Goal: Task Accomplishment & Management: Manage account settings

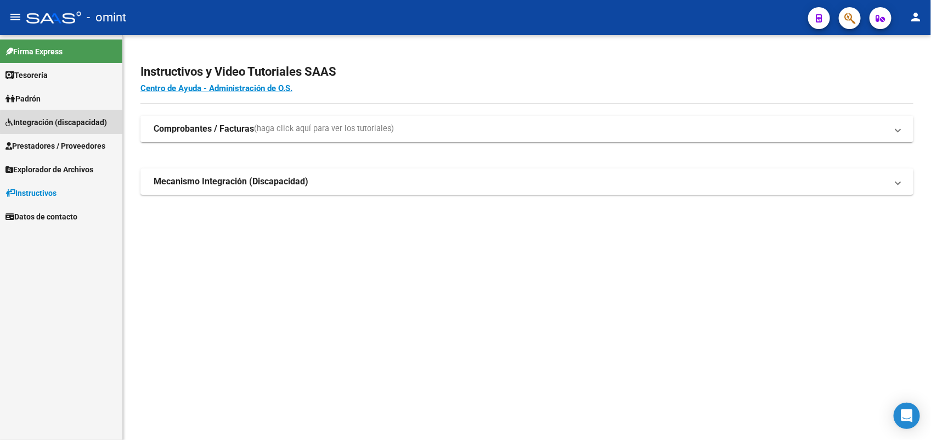
drag, startPoint x: 81, startPoint y: 124, endPoint x: 54, endPoint y: 124, distance: 27.4
click at [81, 122] on span "Integración (discapacidad)" at bounding box center [56, 122] width 102 height 12
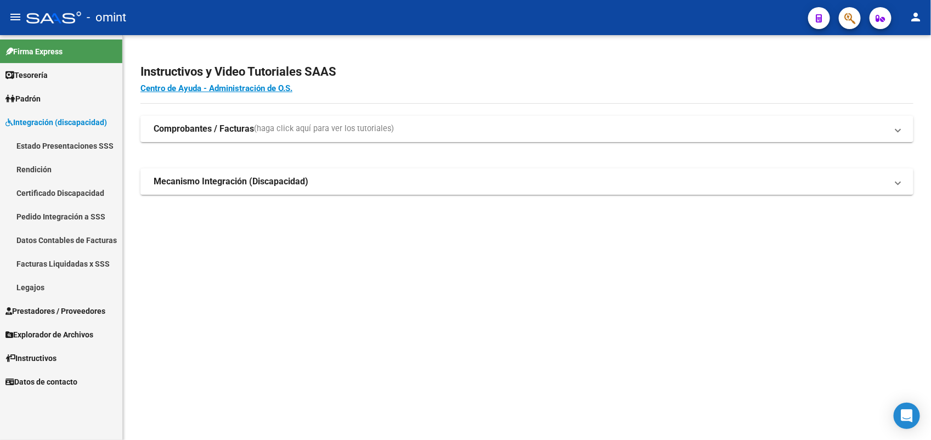
click at [39, 284] on link "Legajos" at bounding box center [61, 288] width 122 height 24
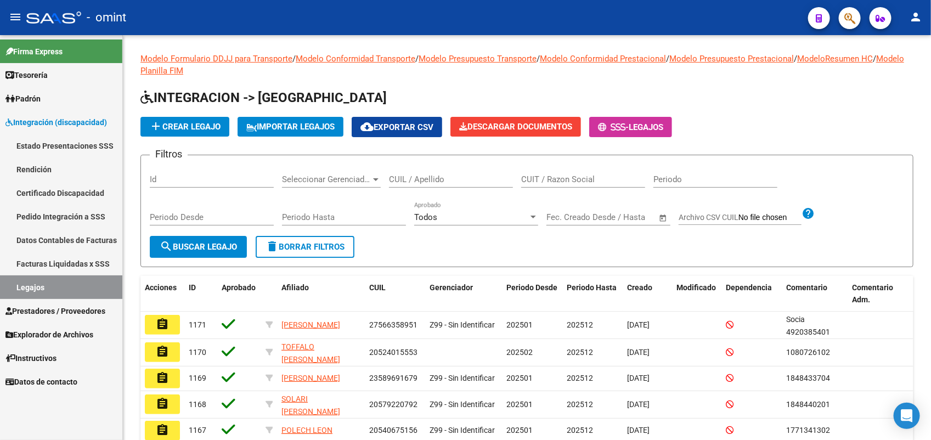
click at [50, 313] on span "Prestadores / Proveedores" at bounding box center [55, 311] width 100 height 12
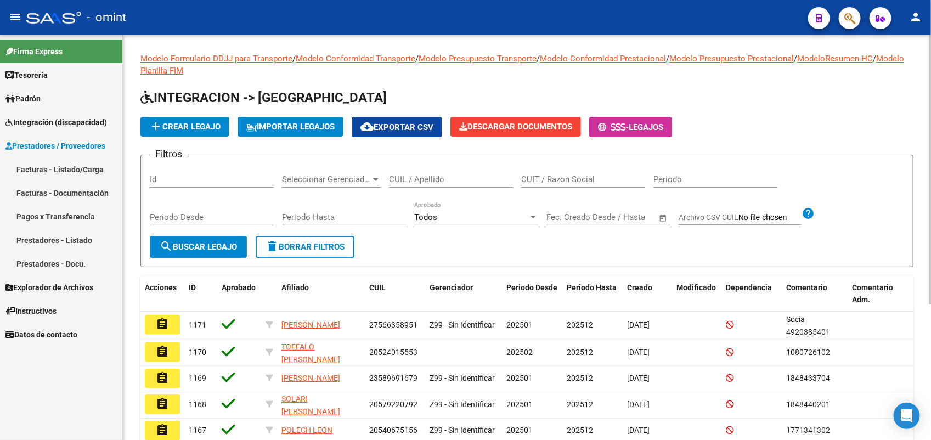
click at [408, 179] on input "CUIL / Apellido" at bounding box center [451, 180] width 124 height 10
paste input "20514685046"
type input "20514685046"
click at [195, 249] on span "search Buscar Legajo" at bounding box center [198, 247] width 77 height 10
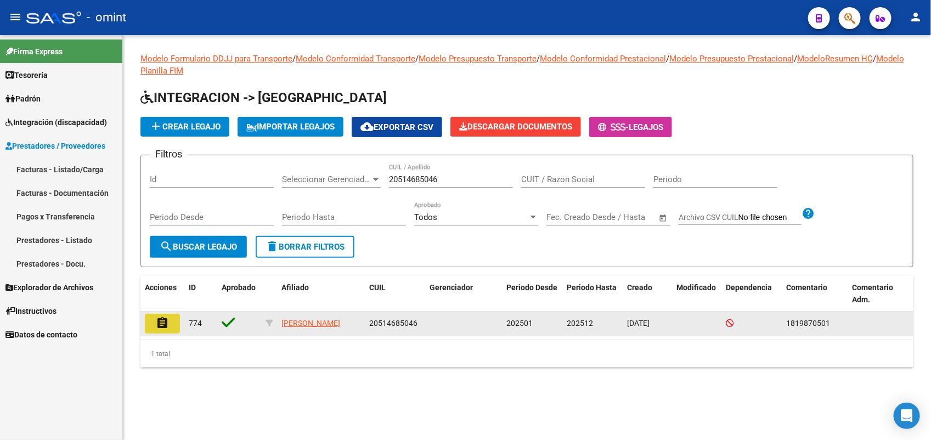
click at [150, 324] on button "assignment" at bounding box center [162, 324] width 35 height 20
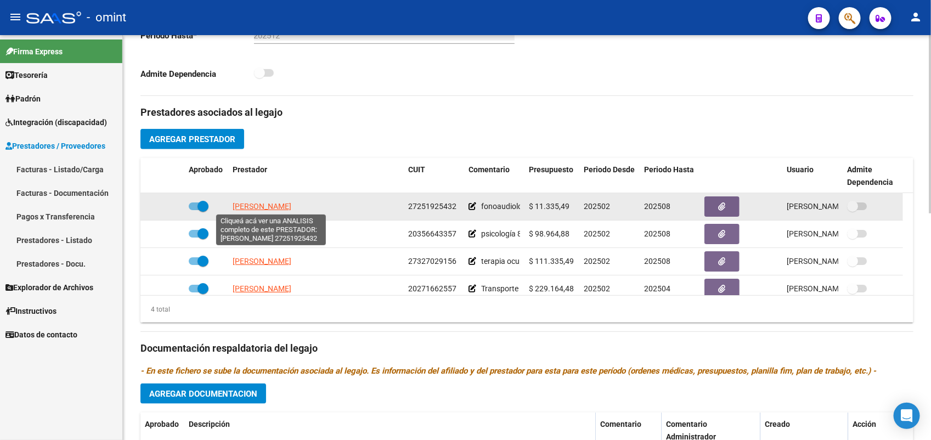
click at [291, 209] on span "GARCIA MARIA ELENA" at bounding box center [262, 206] width 59 height 9
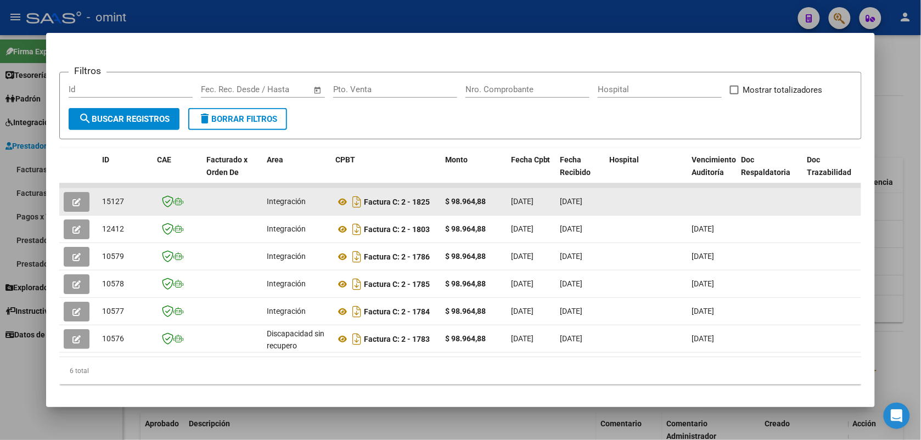
click at [69, 206] on button "button" at bounding box center [77, 202] width 26 height 20
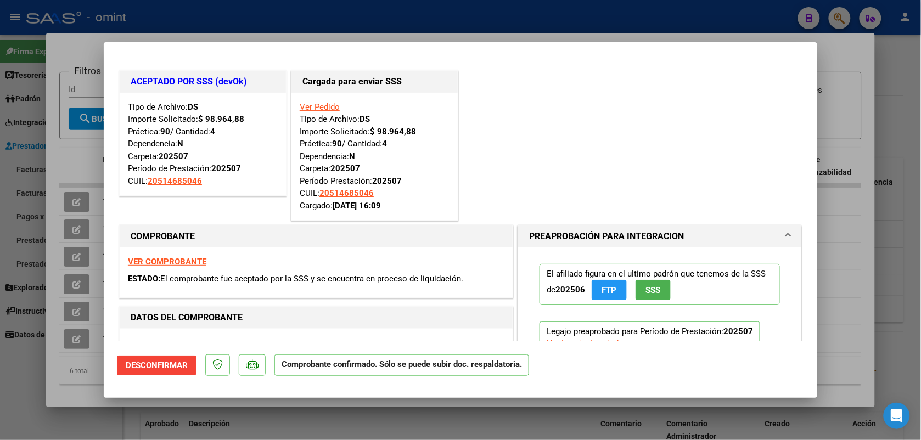
click at [308, 14] on div at bounding box center [460, 220] width 921 height 440
type input "$ 0,00"
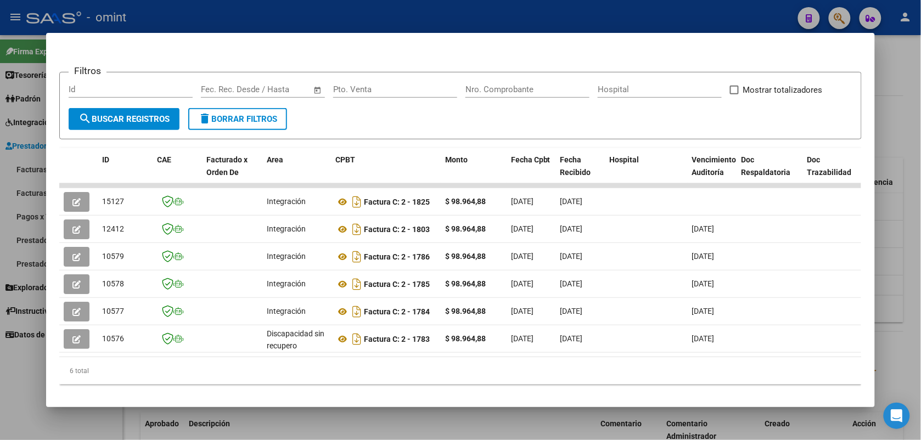
click at [330, 16] on div at bounding box center [460, 220] width 921 height 440
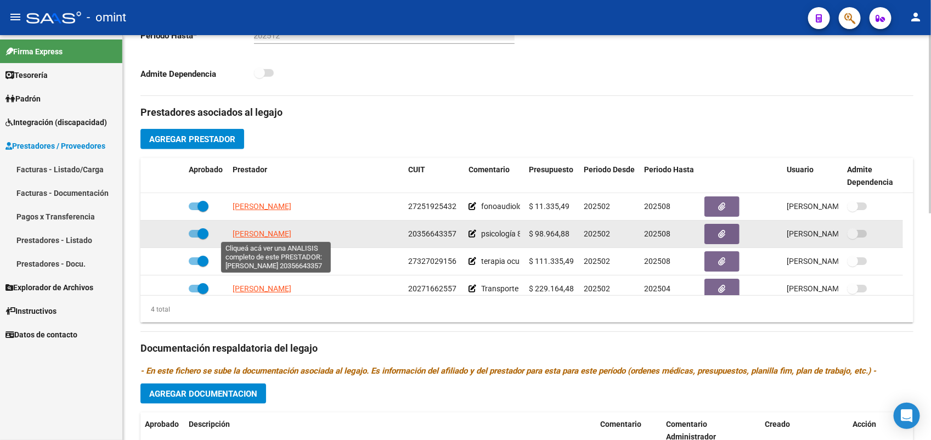
click at [291, 232] on span "SANCHEZ JUAN ANDRES" at bounding box center [262, 233] width 59 height 9
type textarea "20356643357"
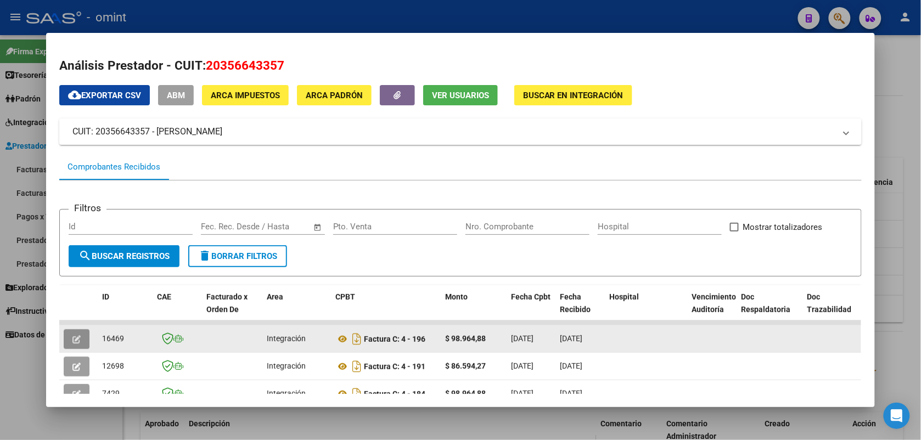
click at [72, 338] on icon "button" at bounding box center [76, 339] width 8 height 8
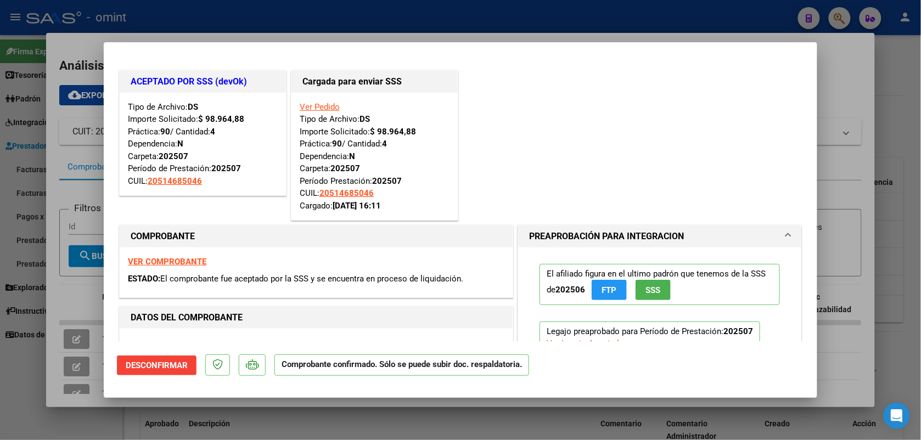
scroll to position [137, 0]
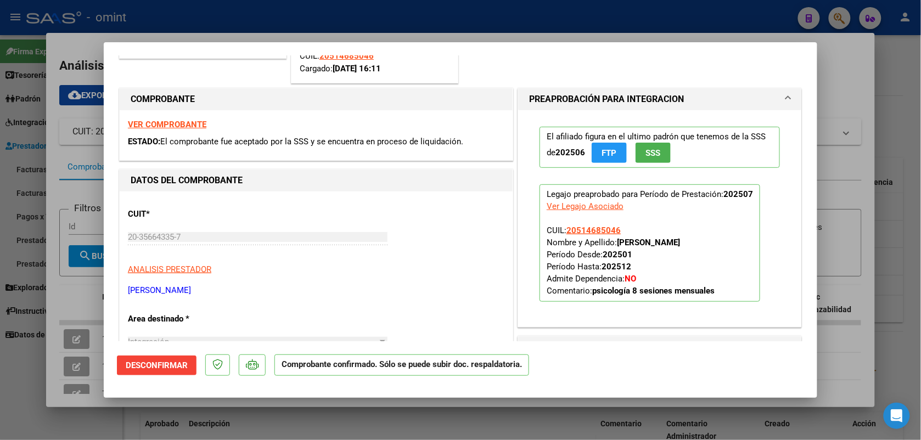
click at [334, 23] on div at bounding box center [460, 220] width 921 height 440
type input "$ 0,00"
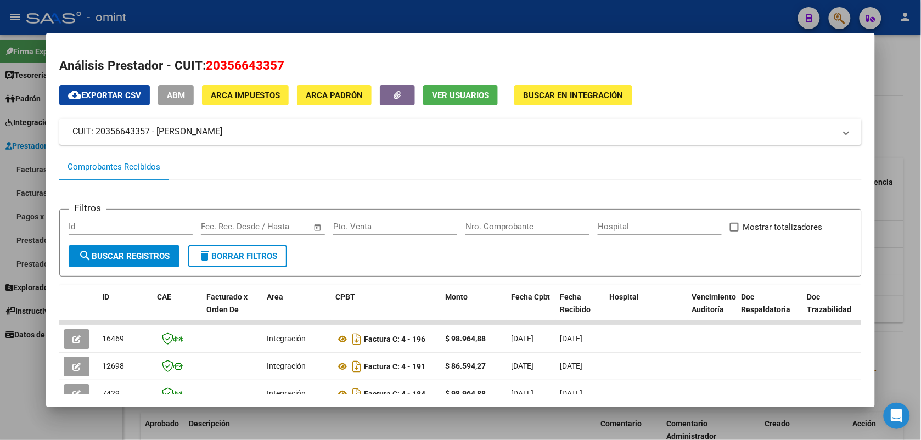
click at [248, 12] on div at bounding box center [460, 220] width 921 height 440
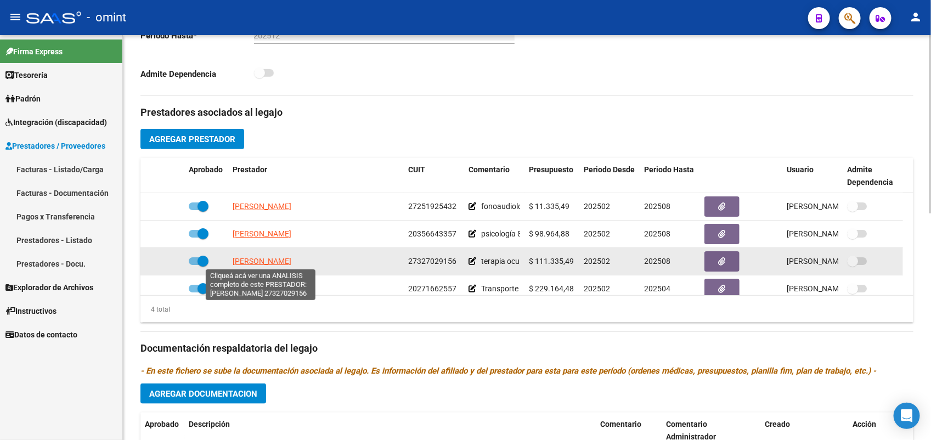
click at [262, 261] on span "PAULON NATALI" at bounding box center [262, 261] width 59 height 9
type textarea "27327029156"
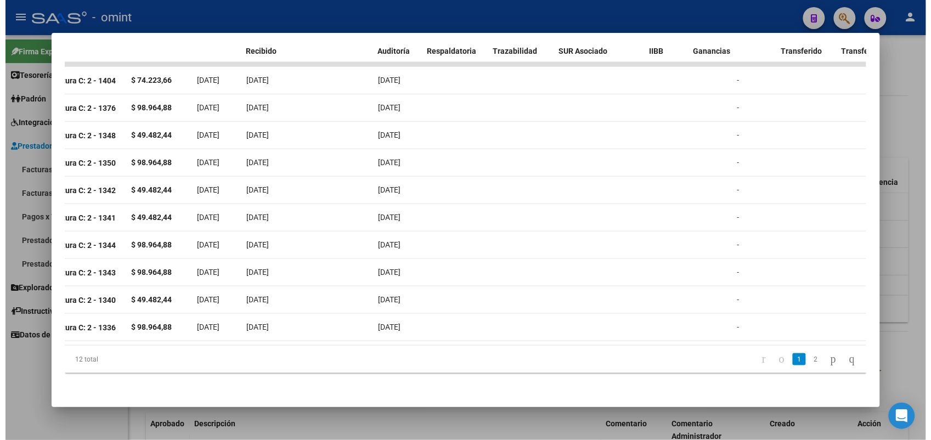
scroll to position [0, 0]
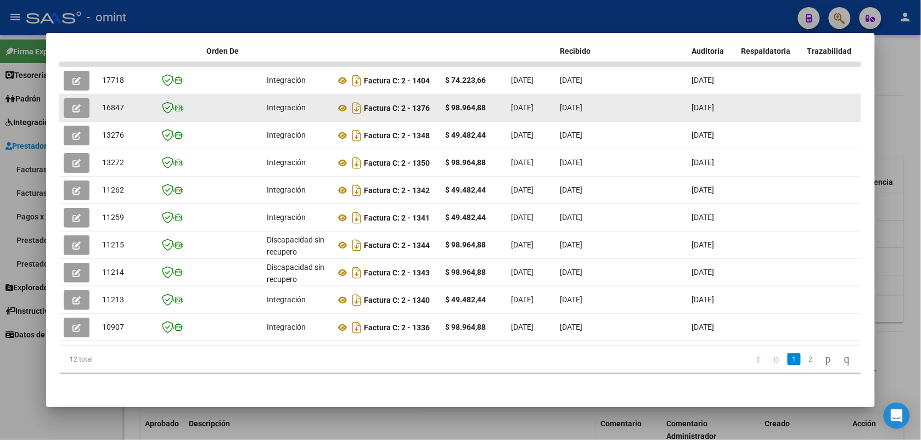
click at [72, 104] on icon "button" at bounding box center [76, 108] width 8 height 8
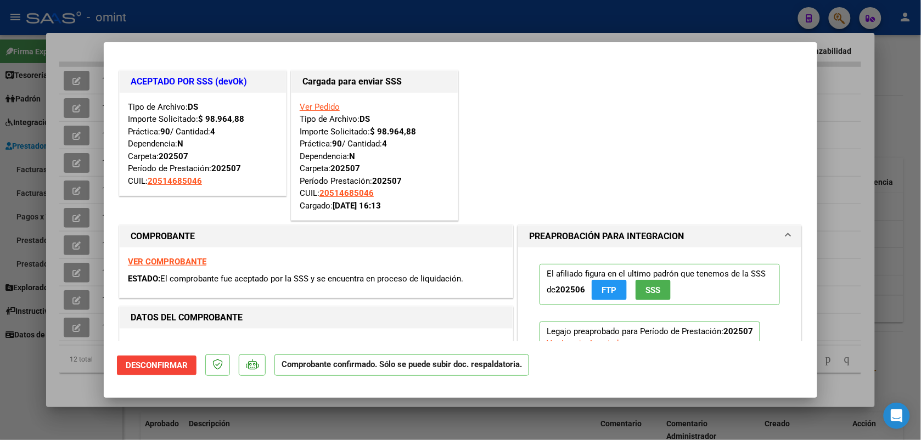
click at [176, 14] on div at bounding box center [460, 220] width 921 height 440
type input "$ 0,00"
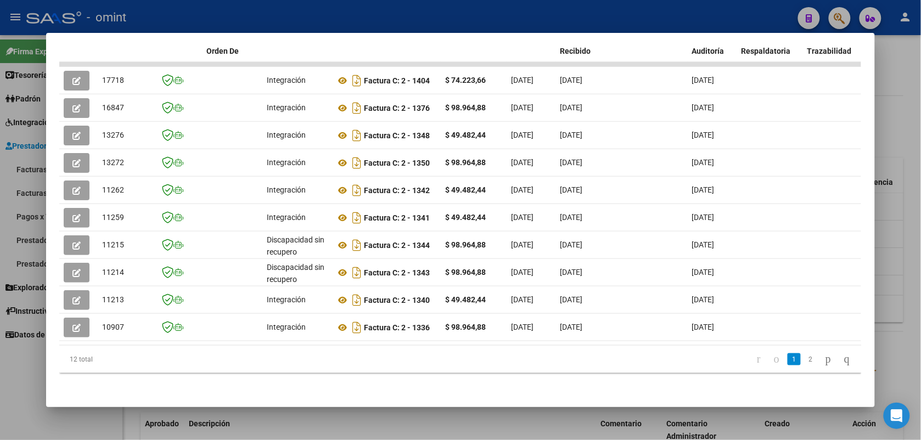
click at [176, 14] on div at bounding box center [460, 220] width 921 height 440
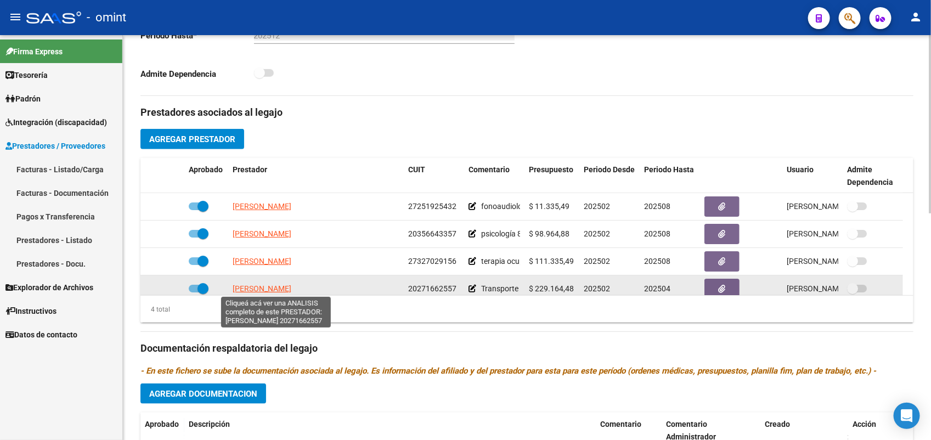
click at [291, 290] on span "MIGUEZ JAVIER IGNACIO" at bounding box center [262, 288] width 59 height 9
type textarea "20271662557"
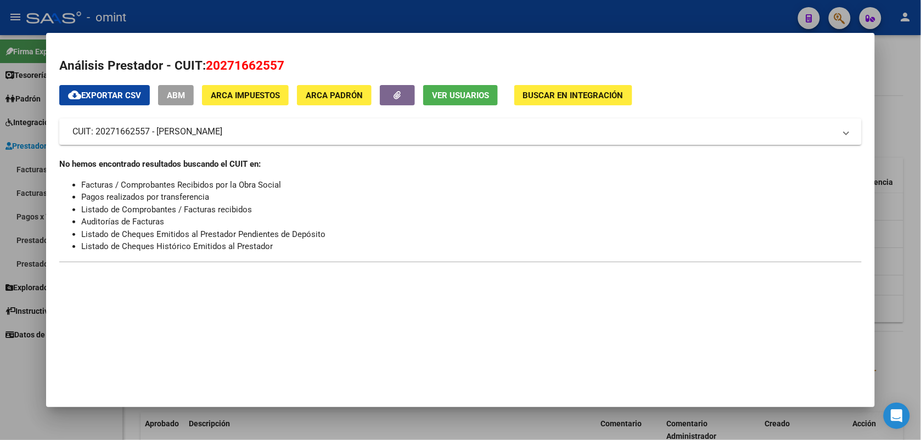
click at [287, 15] on div at bounding box center [460, 220] width 921 height 440
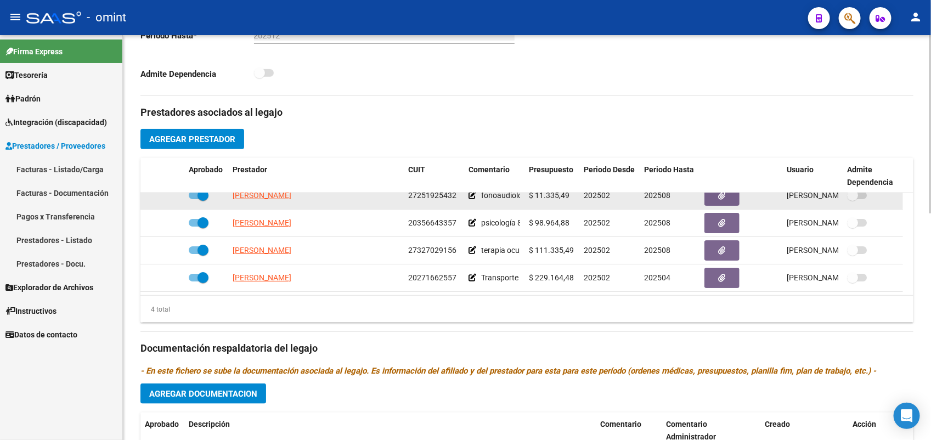
scroll to position [412, 0]
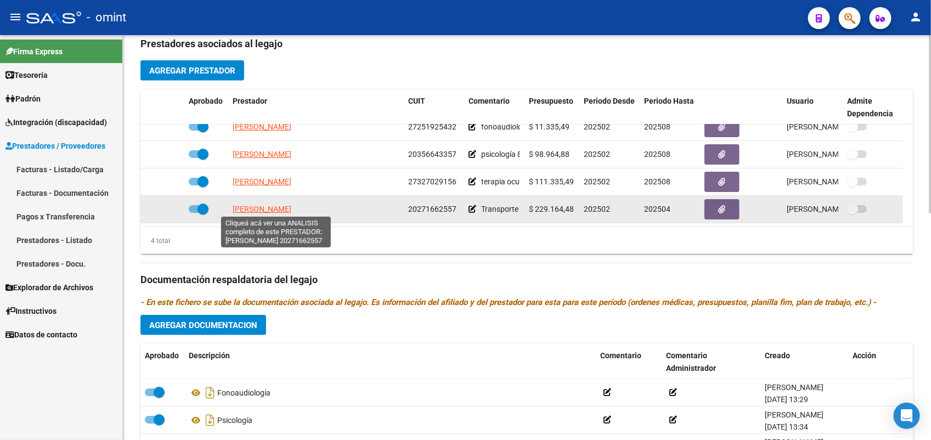
click at [258, 207] on span "MIGUEZ JAVIER IGNACIO" at bounding box center [262, 209] width 59 height 9
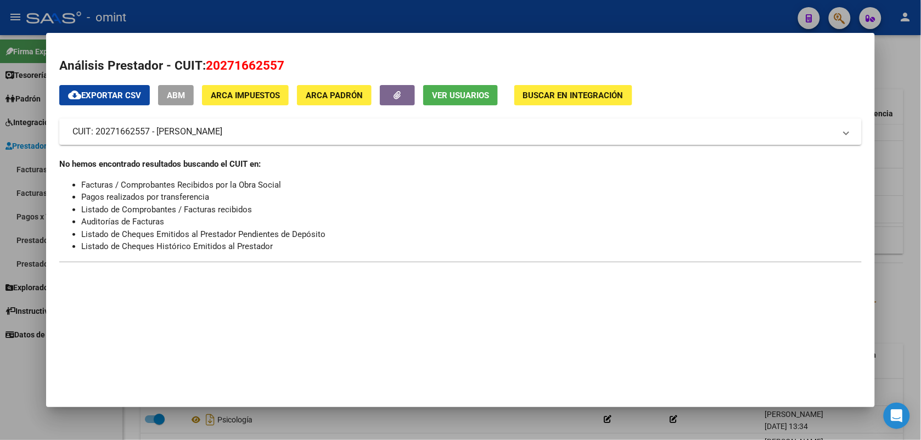
click at [291, 25] on div at bounding box center [460, 220] width 921 height 440
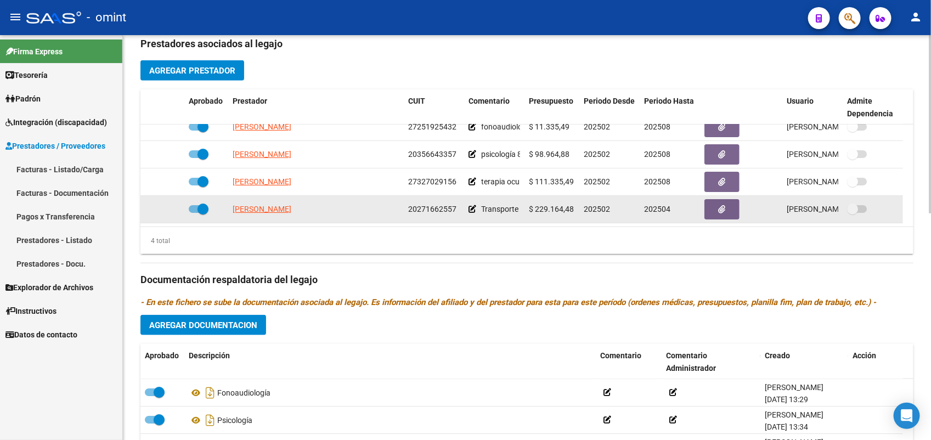
drag, startPoint x: 456, startPoint y: 206, endPoint x: 407, endPoint y: 213, distance: 49.3
click at [408, 213] on div "20271662557" at bounding box center [434, 209] width 52 height 13
drag, startPoint x: 407, startPoint y: 213, endPoint x: 412, endPoint y: 209, distance: 6.3
copy span "20271662557"
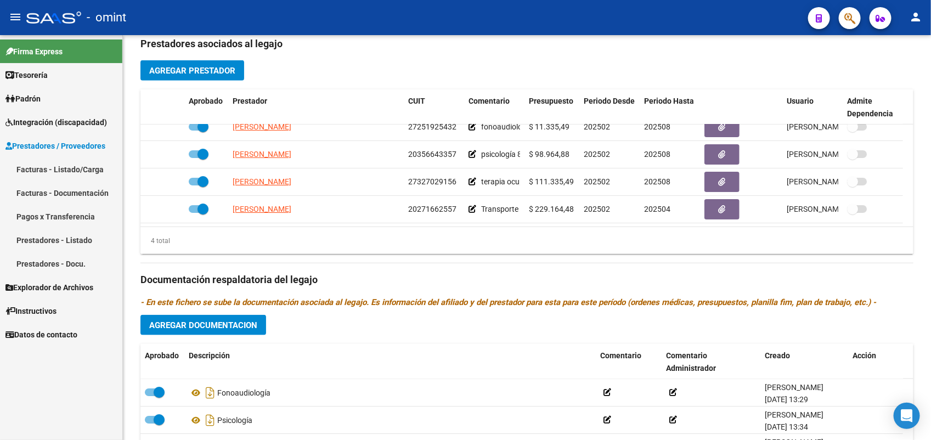
click at [55, 119] on span "Integración (discapacidad)" at bounding box center [56, 122] width 102 height 12
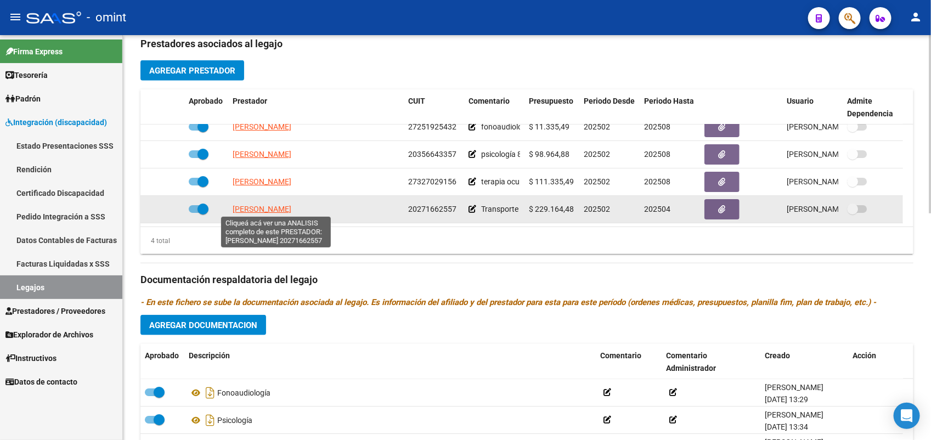
click at [288, 205] on span "MIGUEZ JAVIER IGNACIO" at bounding box center [262, 209] width 59 height 9
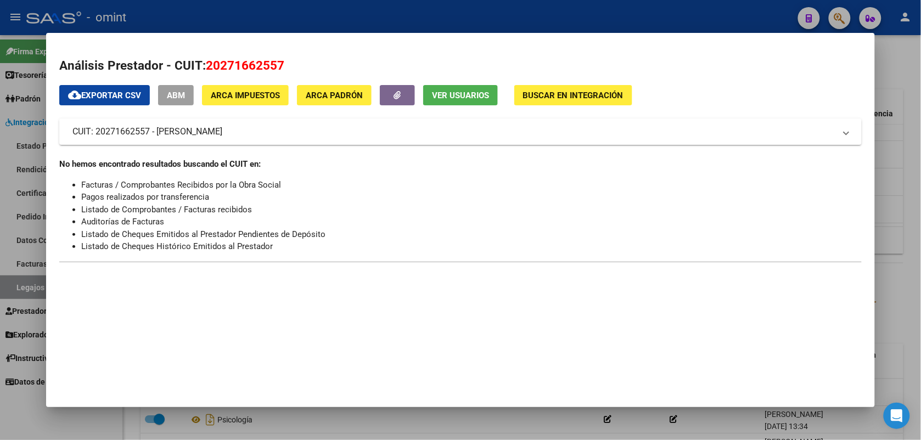
click at [274, 19] on div at bounding box center [460, 220] width 921 height 440
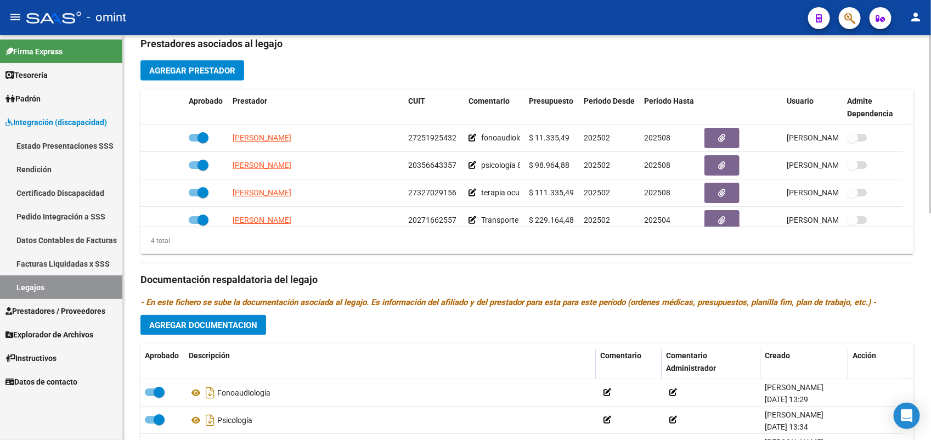
scroll to position [137, 0]
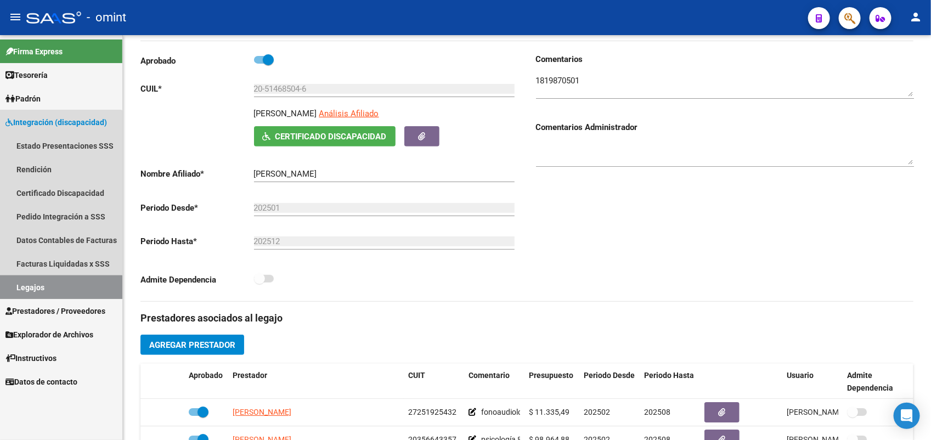
click at [51, 290] on link "Legajos" at bounding box center [61, 288] width 122 height 24
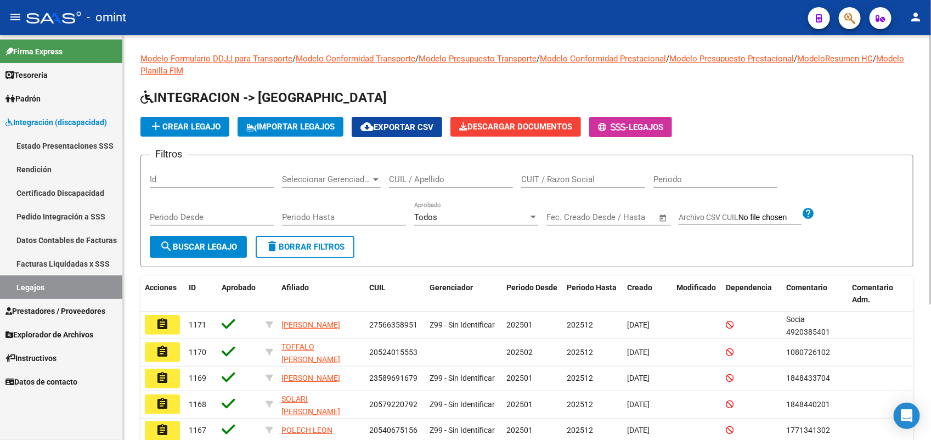
click at [409, 177] on input "CUIL / Apellido" at bounding box center [451, 180] width 124 height 10
paste input "27573524239"
type input "27573524239"
click at [224, 250] on span "search Buscar Legajo" at bounding box center [198, 247] width 77 height 10
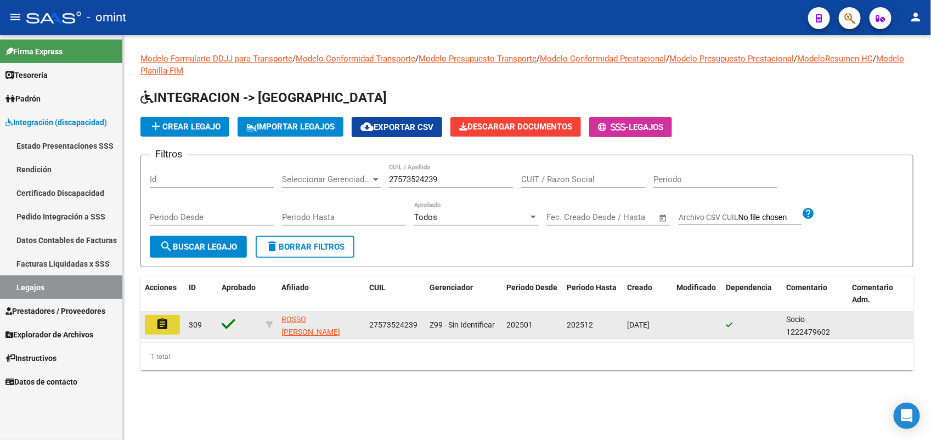
click at [166, 319] on mat-icon "assignment" at bounding box center [162, 324] width 13 height 13
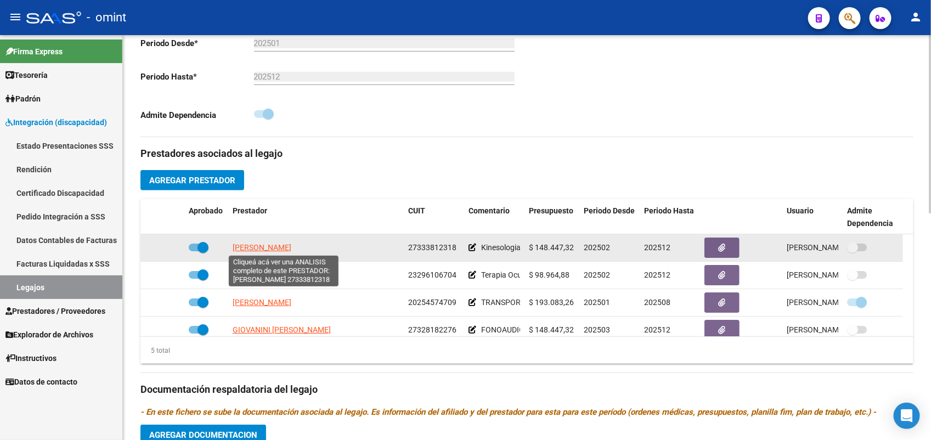
click at [291, 250] on span "GONZALEZ GABRIELA MARIA" at bounding box center [262, 247] width 59 height 9
type textarea "27333812318"
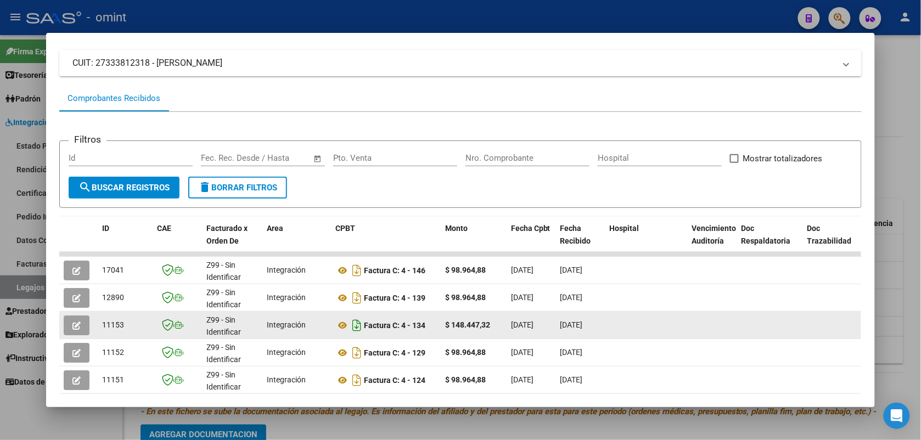
scroll to position [137, 0]
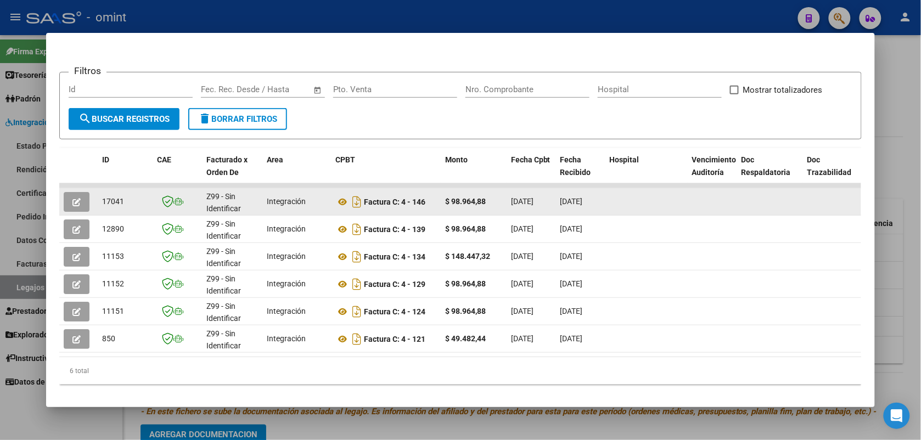
click at [72, 199] on icon "button" at bounding box center [76, 202] width 8 height 8
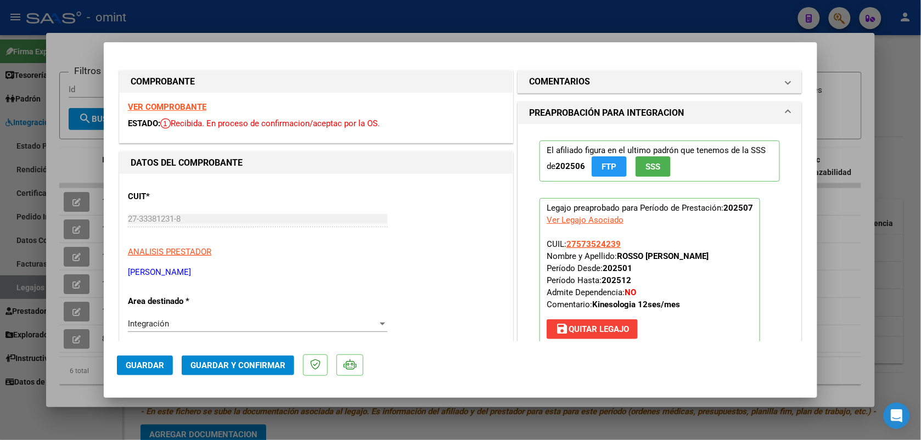
click at [169, 105] on strong "VER COMPROBANTE" at bounding box center [167, 107] width 78 height 10
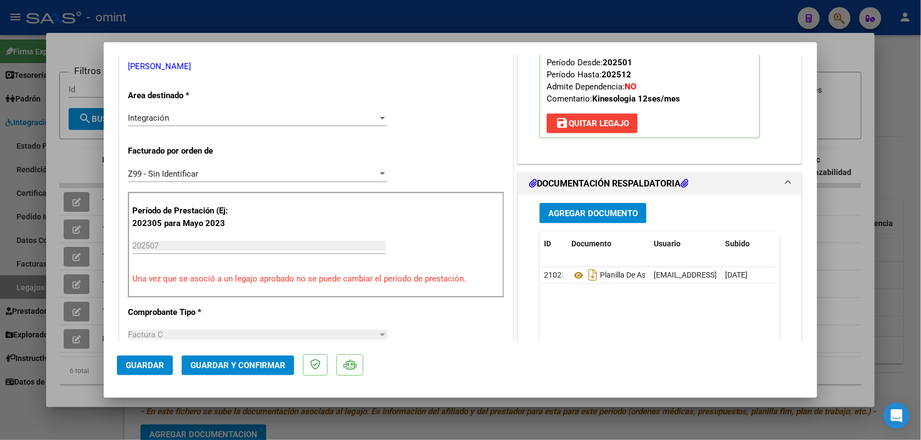
scroll to position [412, 0]
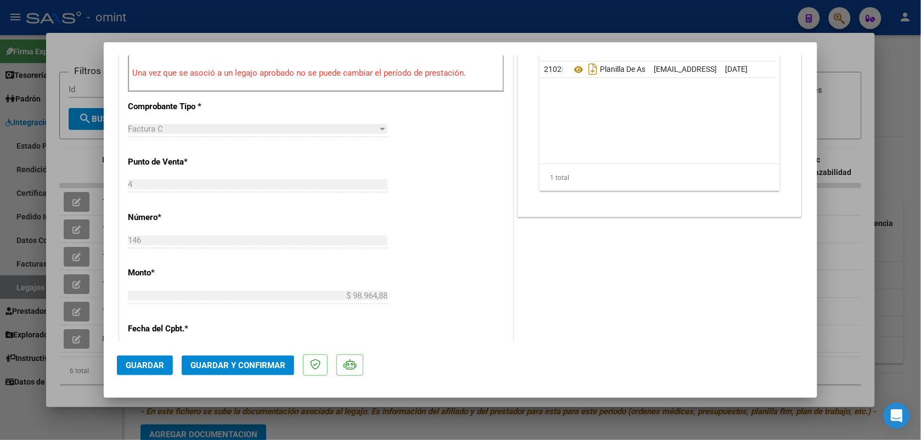
click at [256, 361] on span "Guardar y Confirmar" at bounding box center [237, 366] width 95 height 10
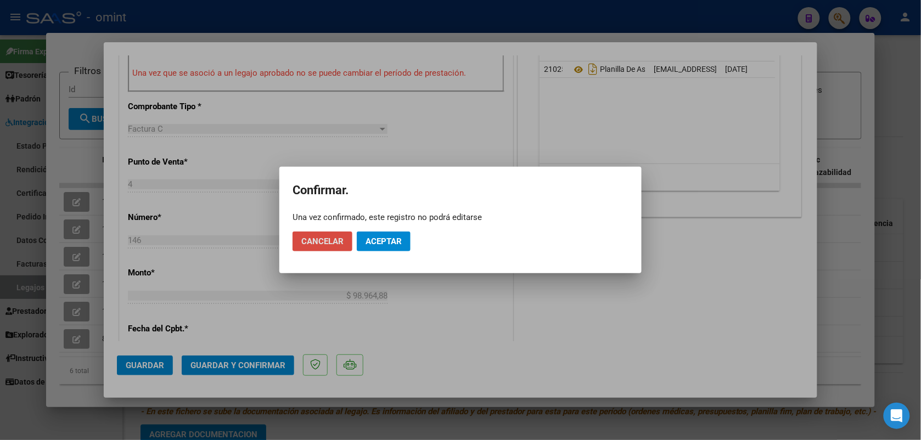
click at [338, 242] on span "Cancelar" at bounding box center [322, 242] width 42 height 10
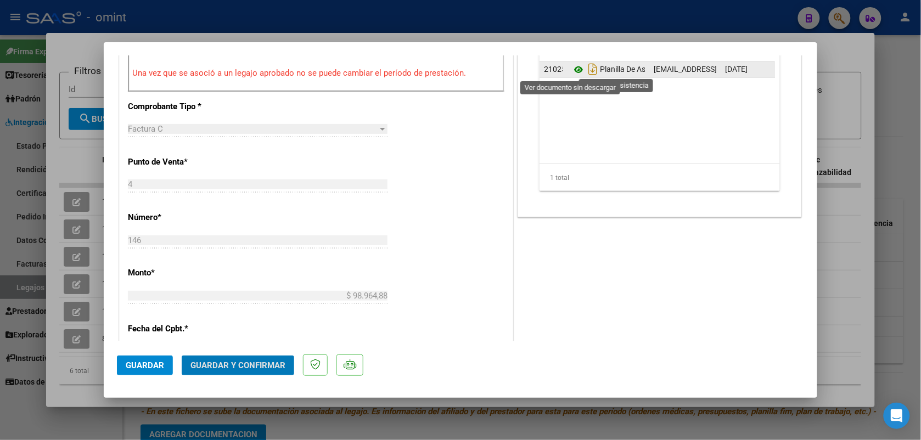
click at [571, 70] on icon at bounding box center [578, 69] width 14 height 13
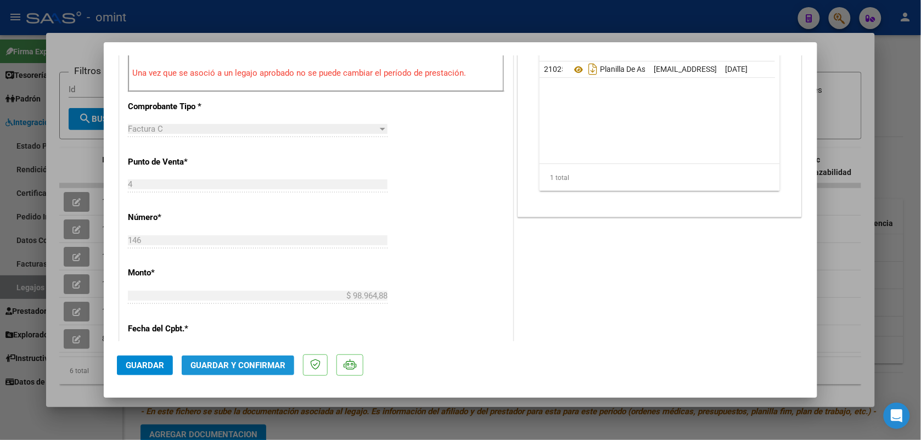
click at [218, 371] on button "Guardar y Confirmar" at bounding box center [238, 366] width 113 height 20
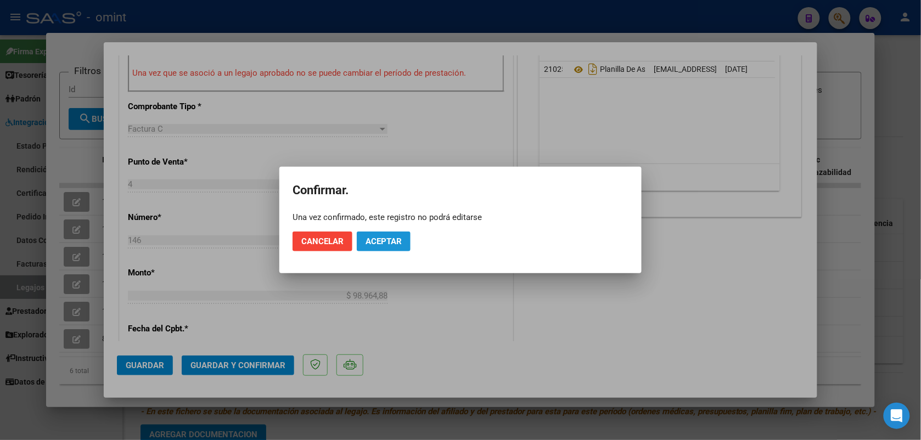
click at [383, 235] on button "Aceptar" at bounding box center [384, 242] width 54 height 20
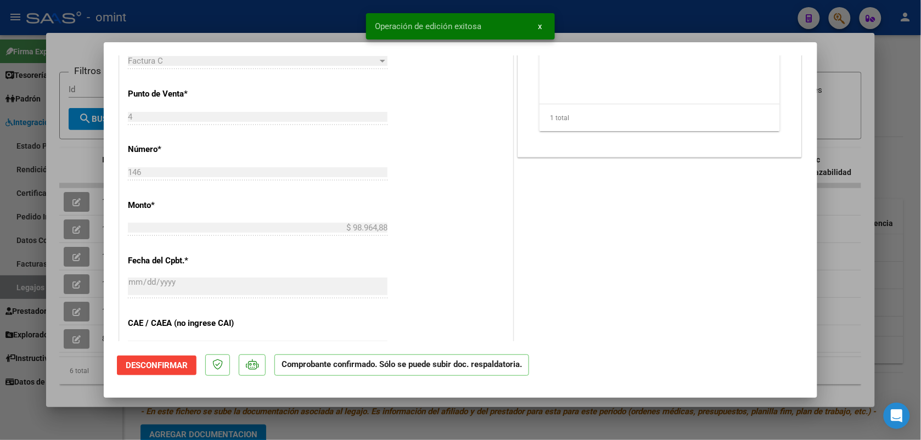
click at [313, 21] on div at bounding box center [460, 220] width 921 height 440
type input "$ 0,00"
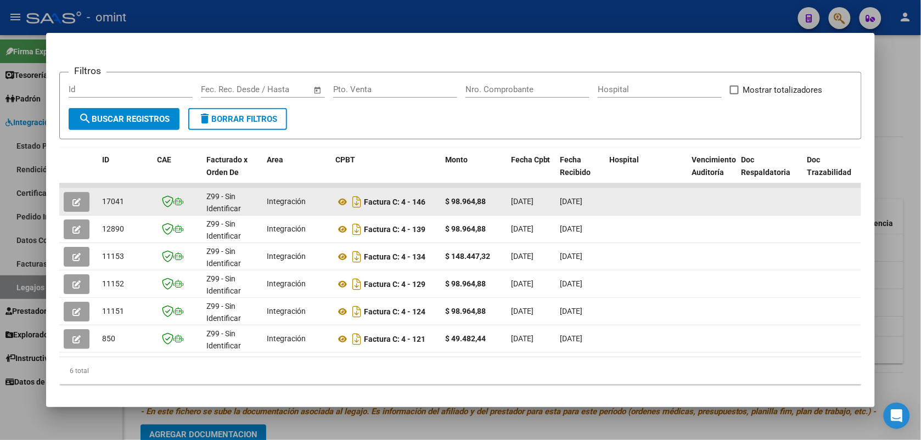
drag, startPoint x: 126, startPoint y: 203, endPoint x: 95, endPoint y: 206, distance: 31.5
click at [98, 206] on datatable-body-cell "17041" at bounding box center [125, 201] width 55 height 27
copy span "17041"
click at [72, 201] on icon "button" at bounding box center [76, 202] width 8 height 8
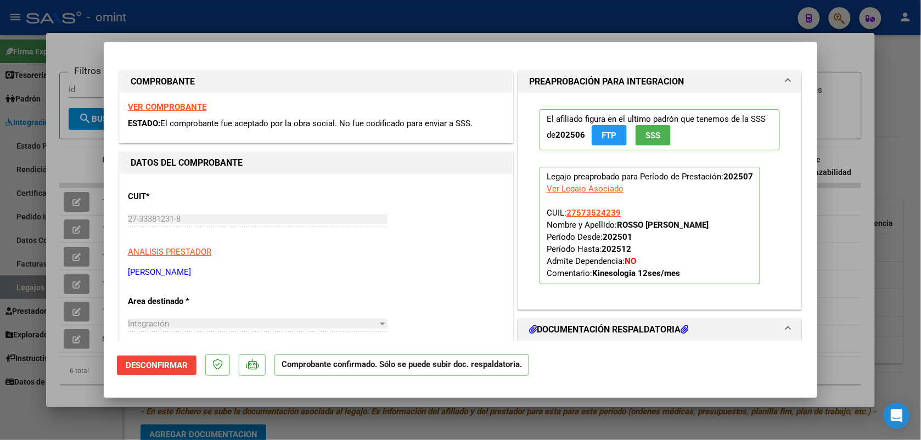
click at [175, 22] on div at bounding box center [460, 220] width 921 height 440
type input "$ 0,00"
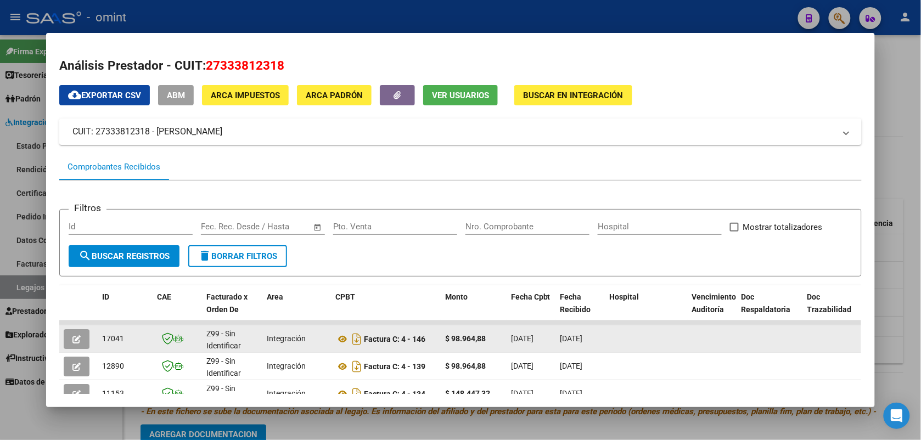
drag, startPoint x: 118, startPoint y: 338, endPoint x: 93, endPoint y: 335, distance: 24.9
click at [98, 335] on datatable-body-cell "17041" at bounding box center [125, 338] width 55 height 27
drag, startPoint x: 93, startPoint y: 335, endPoint x: 105, endPoint y: 336, distance: 11.6
copy span "17041"
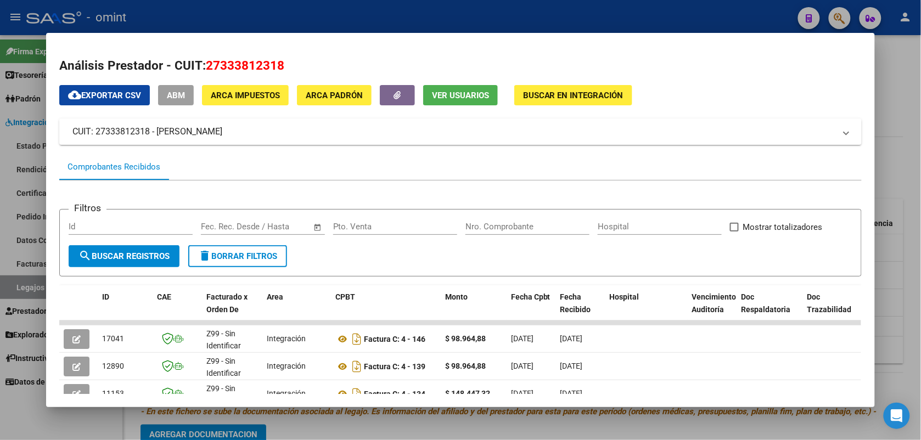
click at [191, 12] on div at bounding box center [460, 220] width 921 height 440
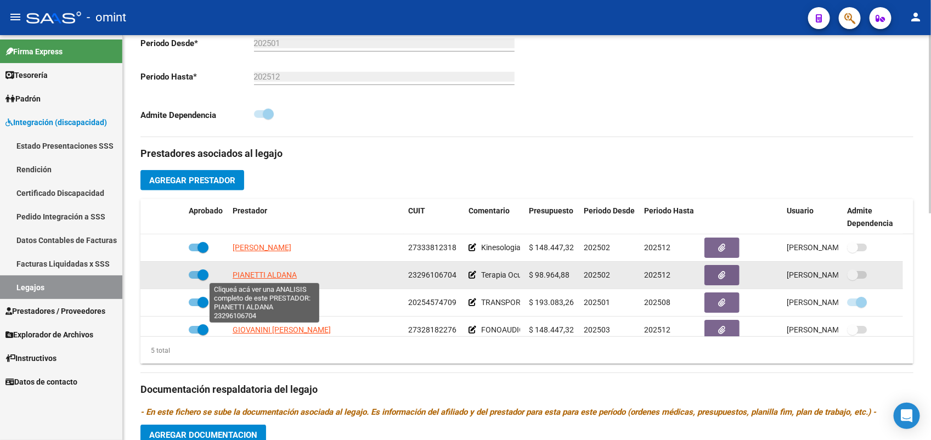
click at [271, 273] on span "PIANETTI ALDANA" at bounding box center [265, 275] width 64 height 9
type textarea "23296106704"
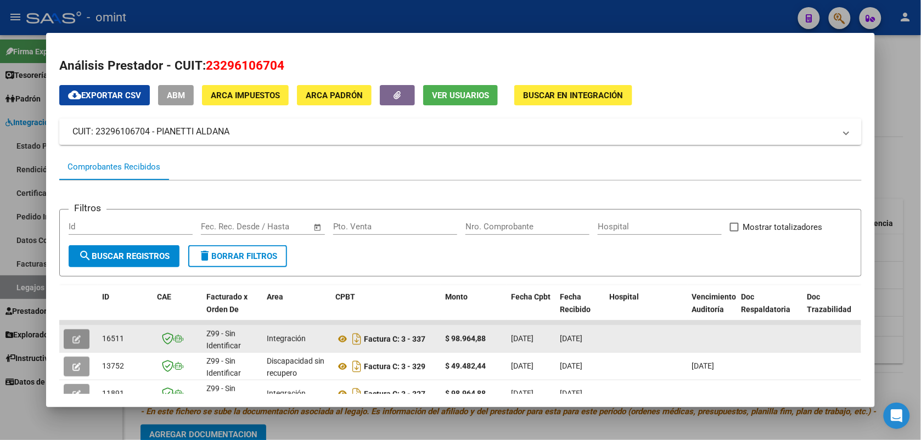
click at [76, 338] on button "button" at bounding box center [77, 339] width 26 height 20
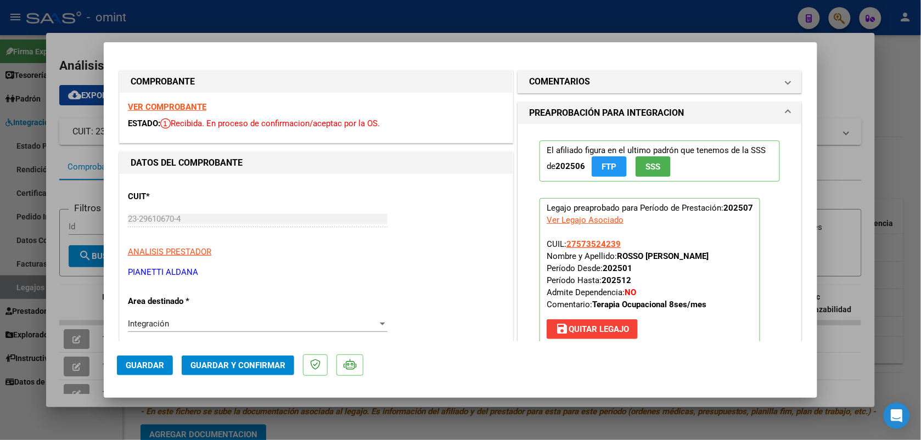
click at [156, 108] on strong "VER COMPROBANTE" at bounding box center [167, 107] width 78 height 10
click at [256, 367] on span "Guardar y Confirmar" at bounding box center [237, 366] width 95 height 10
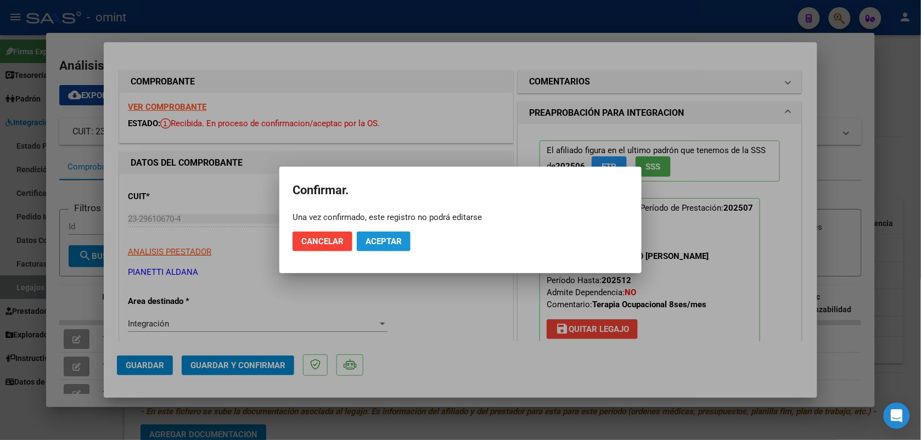
click at [383, 234] on button "Aceptar" at bounding box center [384, 242] width 54 height 20
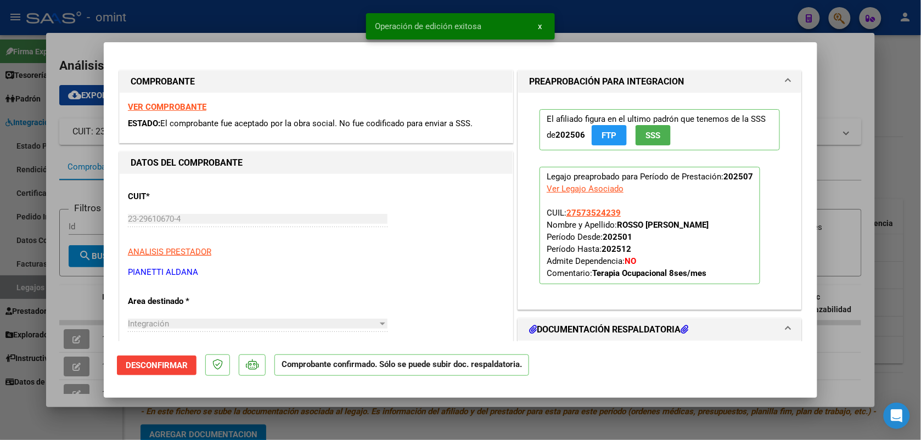
click at [274, 28] on div at bounding box center [460, 220] width 921 height 440
type input "$ 0,00"
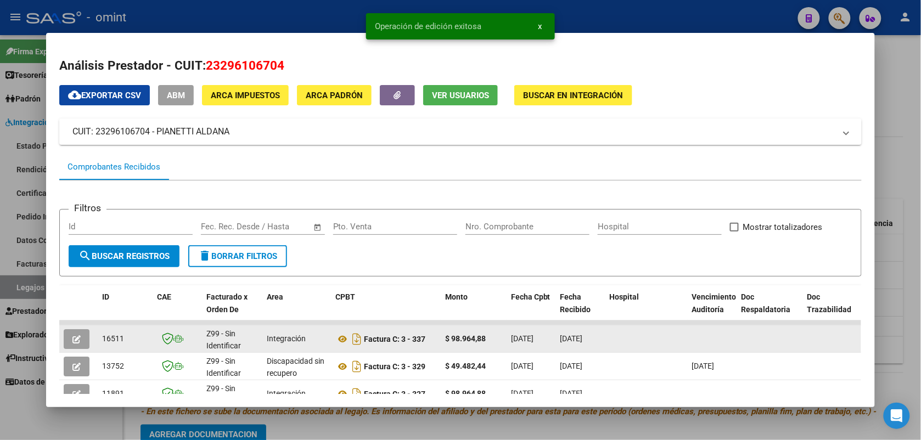
drag, startPoint x: 127, startPoint y: 343, endPoint x: 89, endPoint y: 343, distance: 37.9
drag, startPoint x: 89, startPoint y: 343, endPoint x: 100, endPoint y: 338, distance: 12.0
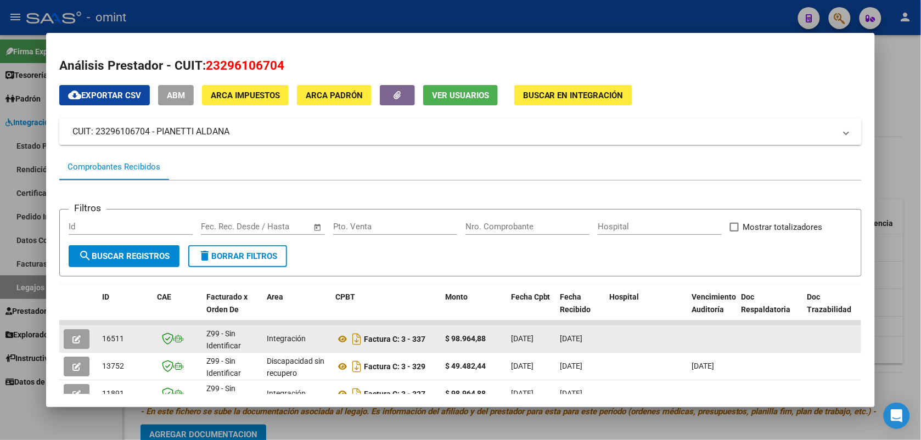
copy span "16511"
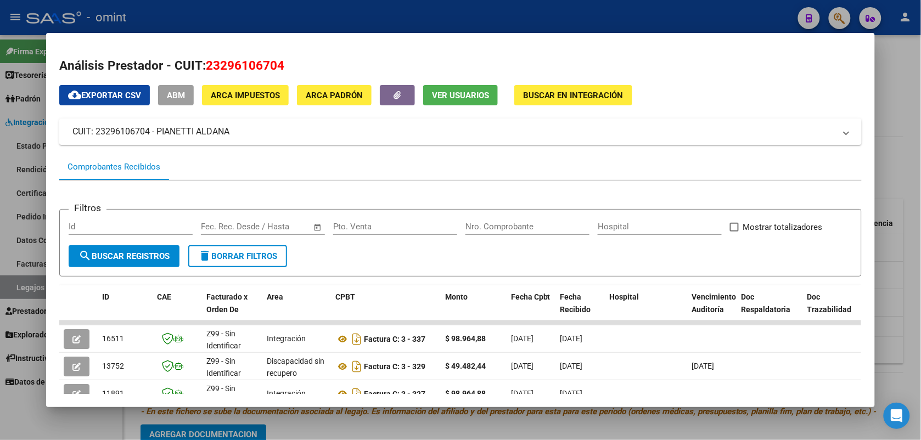
click at [281, 29] on div at bounding box center [460, 220] width 921 height 440
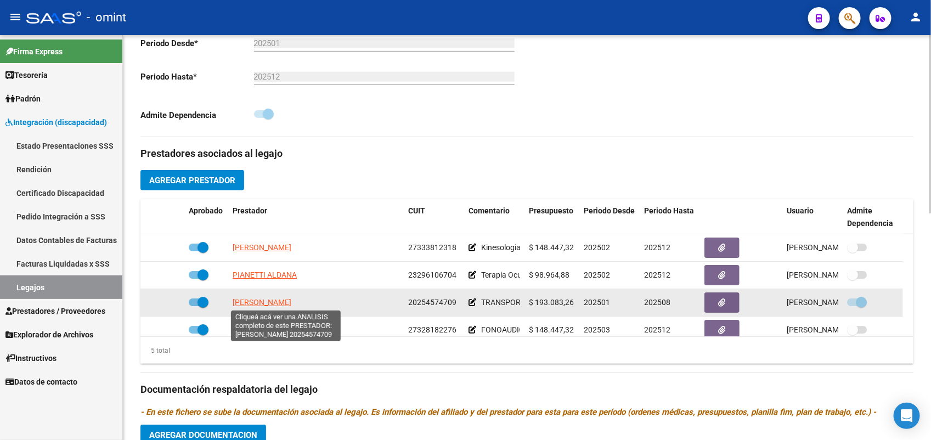
click at [291, 304] on span "CARULLA FELICIANO ALBERTO" at bounding box center [262, 302] width 59 height 9
type textarea "20254574709"
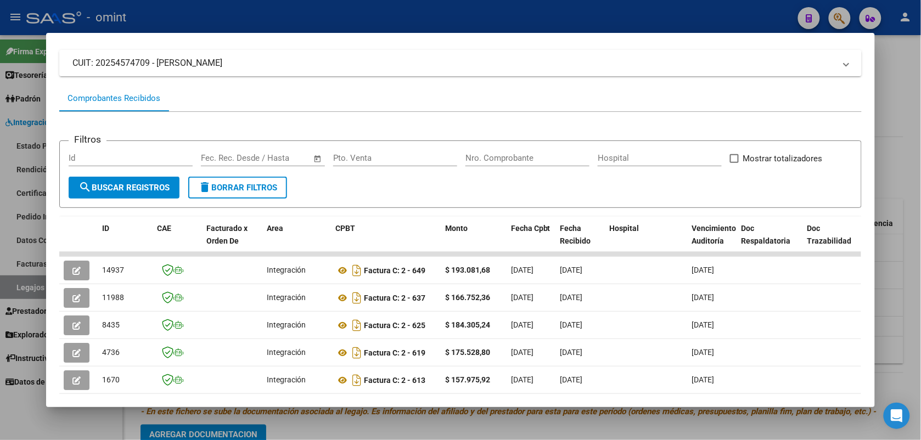
scroll to position [137, 0]
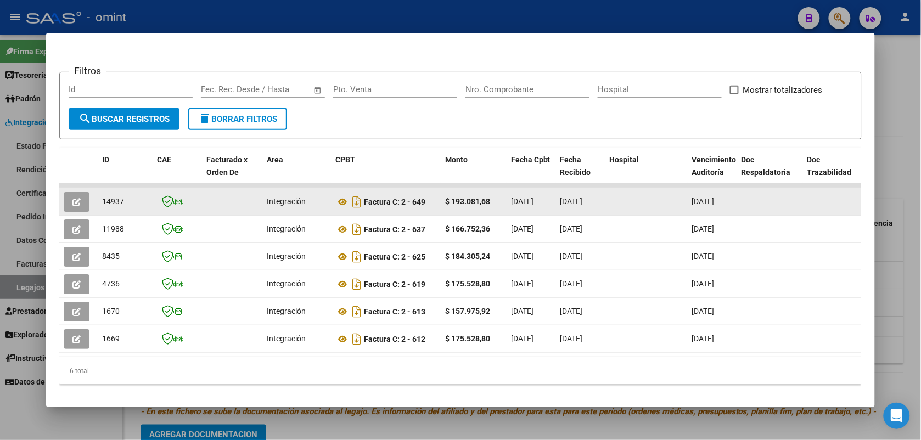
click at [103, 202] on span "14937" at bounding box center [113, 201] width 22 height 9
click at [82, 199] on button "button" at bounding box center [77, 202] width 26 height 20
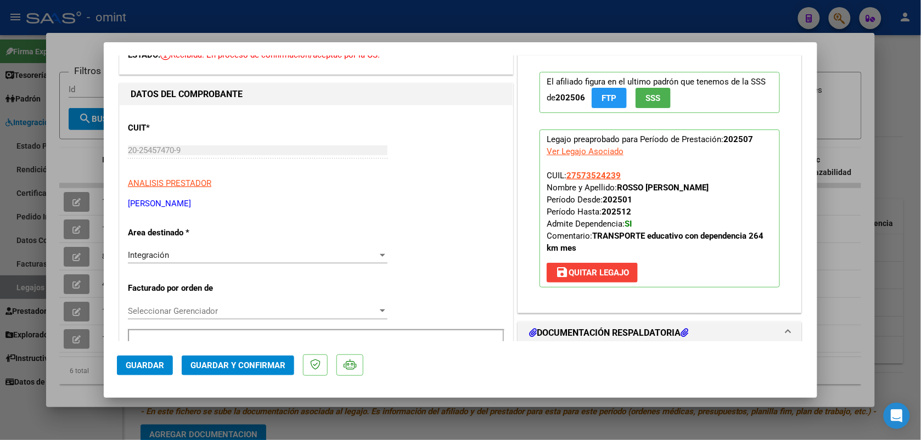
scroll to position [0, 0]
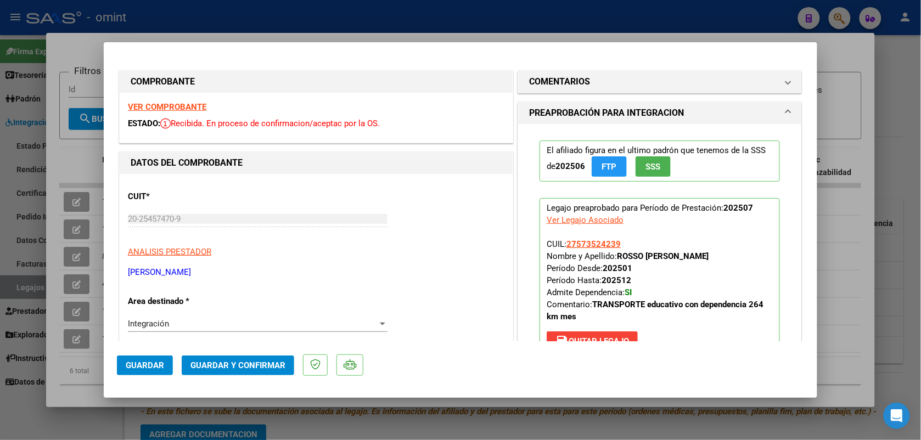
click at [187, 109] on strong "VER COMPROBANTE" at bounding box center [167, 107] width 78 height 10
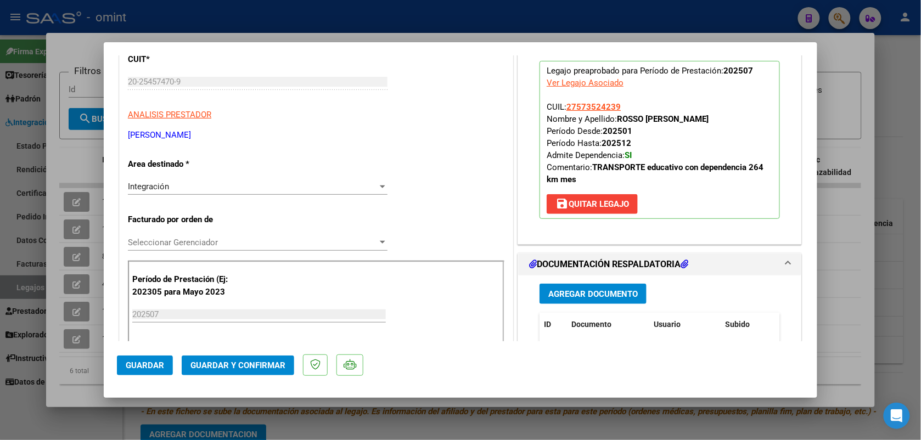
scroll to position [274, 0]
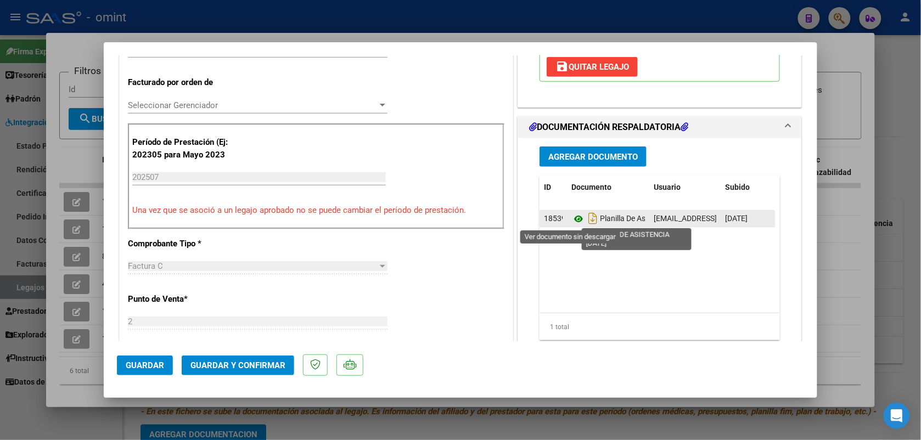
click at [572, 215] on icon at bounding box center [578, 218] width 14 height 13
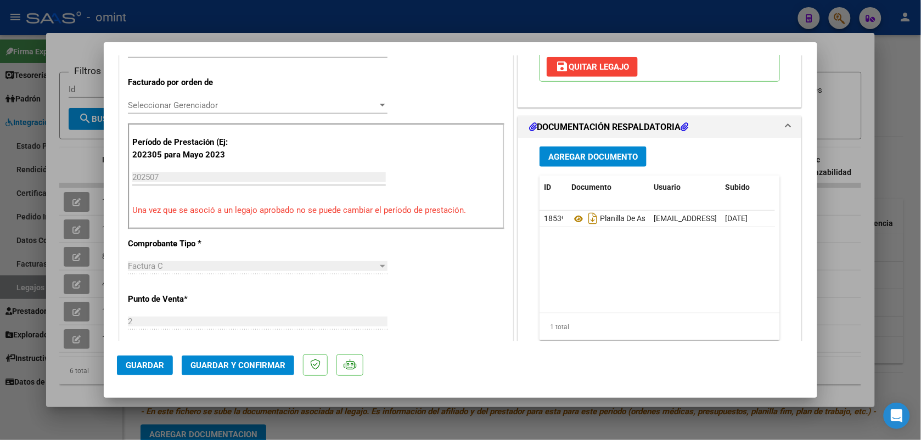
click at [346, 30] on div at bounding box center [460, 220] width 921 height 440
type input "$ 0,00"
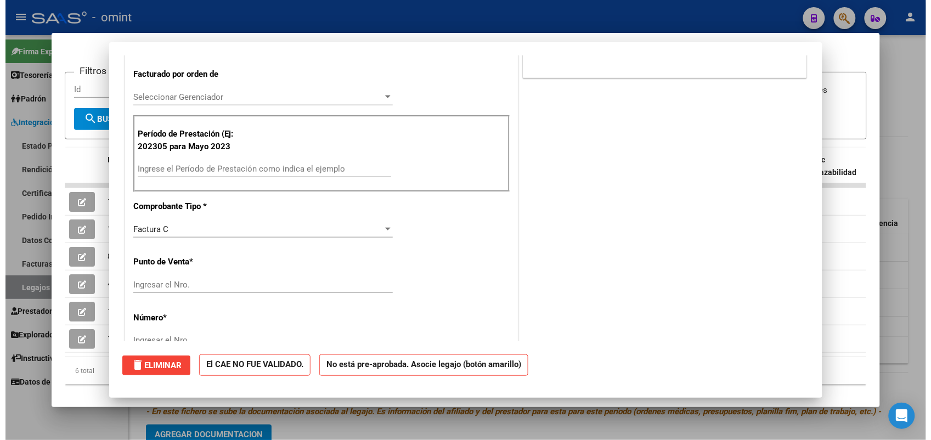
scroll to position [0, 0]
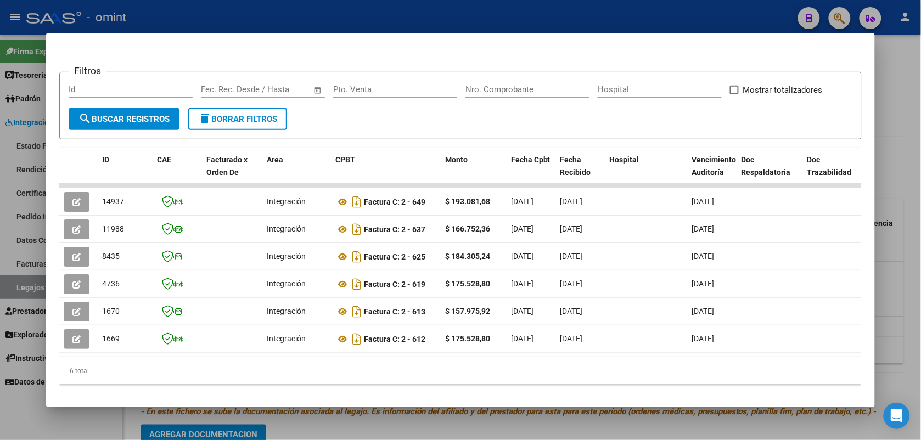
click at [345, 24] on div at bounding box center [460, 220] width 921 height 440
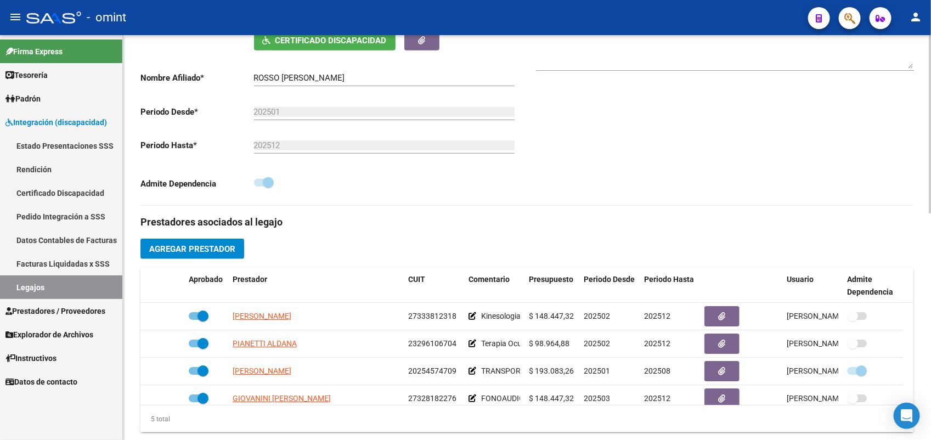
scroll to position [165, 0]
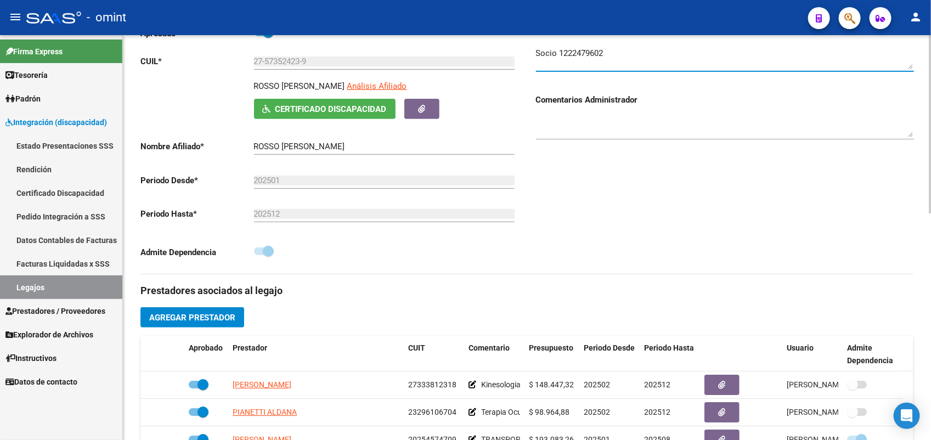
drag, startPoint x: 613, startPoint y: 50, endPoint x: 558, endPoint y: 61, distance: 56.0
click at [558, 61] on textarea at bounding box center [725, 58] width 378 height 22
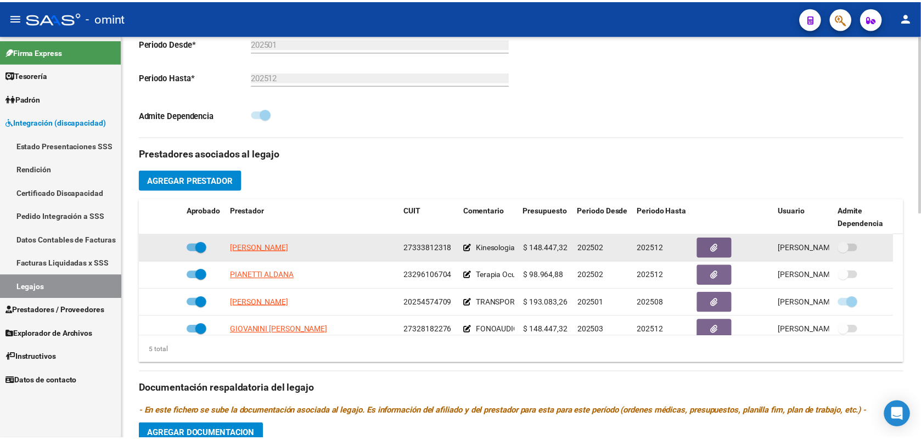
scroll to position [371, 0]
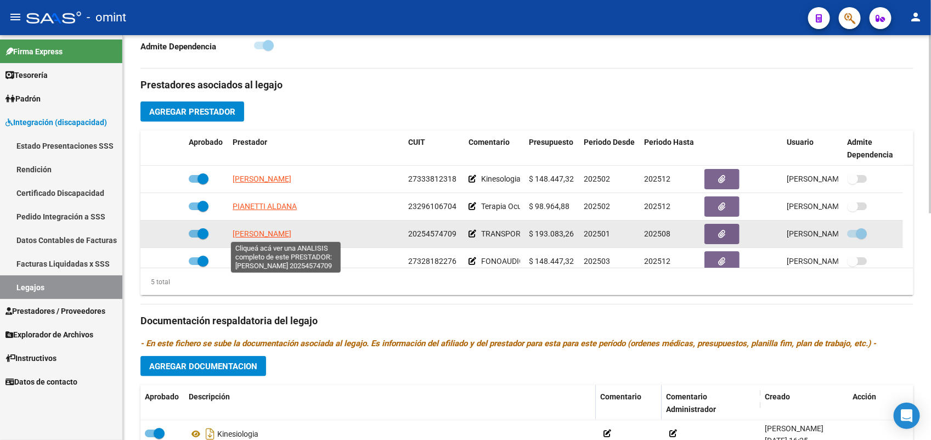
click at [291, 235] on span "CARULLA FELICIANO ALBERTO" at bounding box center [262, 233] width 59 height 9
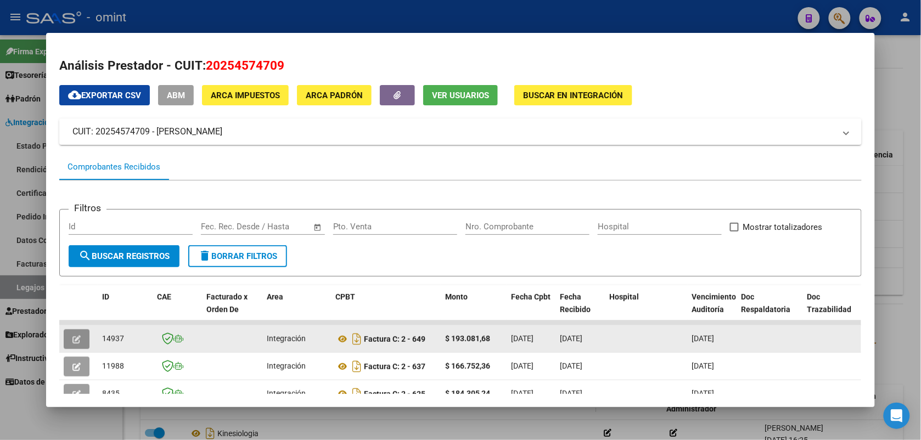
click at [78, 335] on button "button" at bounding box center [77, 339] width 26 height 20
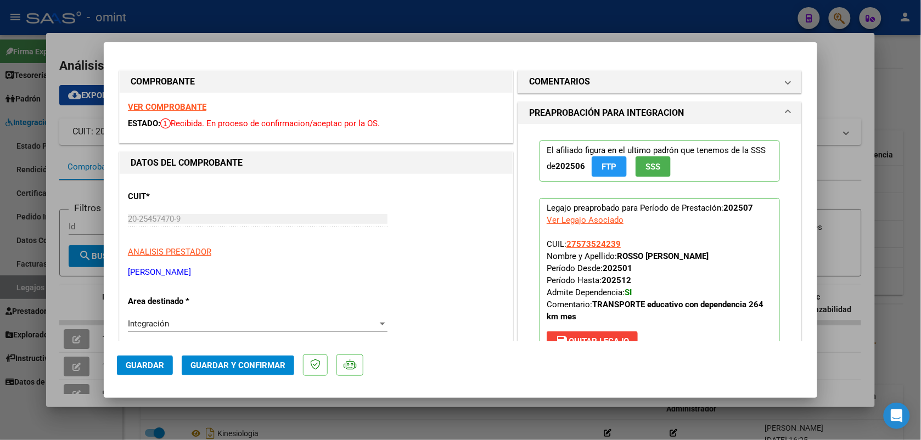
click at [173, 102] on strong "VER COMPROBANTE" at bounding box center [167, 107] width 78 height 10
click at [251, 363] on span "Guardar y Confirmar" at bounding box center [237, 366] width 95 height 10
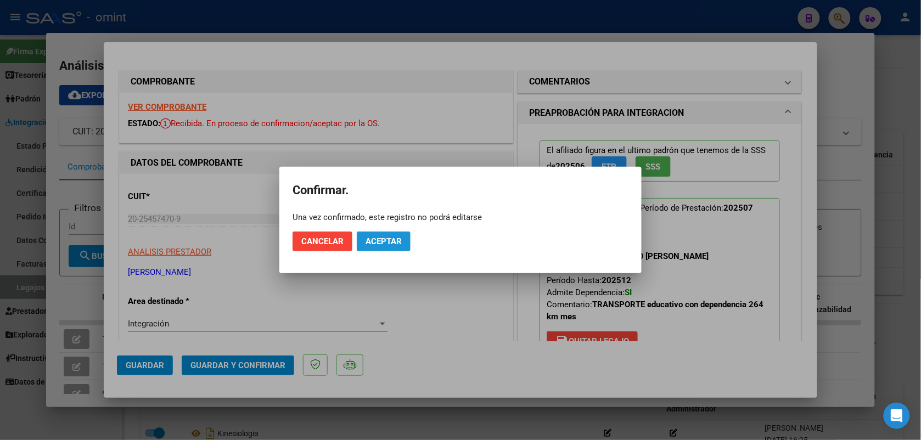
click at [377, 245] on span "Aceptar" at bounding box center [384, 242] width 36 height 10
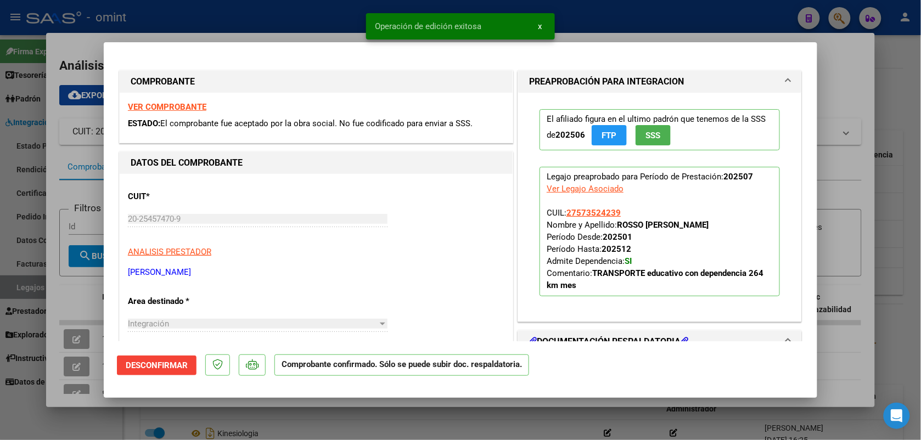
click at [272, 20] on div at bounding box center [460, 220] width 921 height 440
type input "$ 0,00"
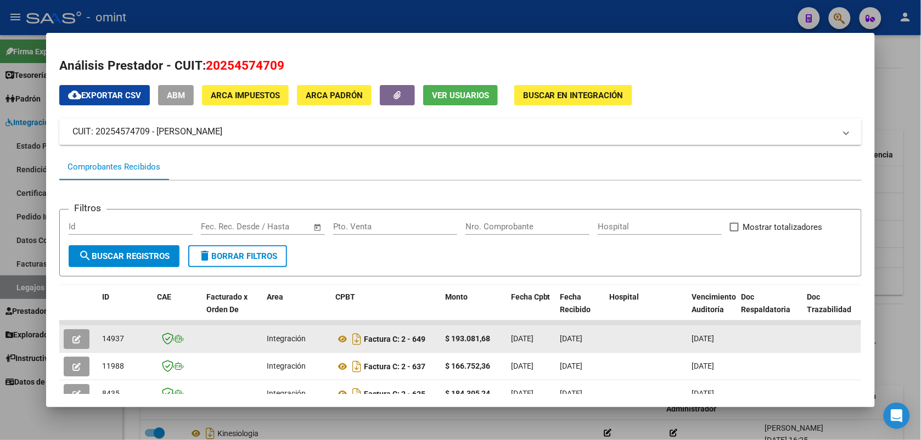
drag, startPoint x: 122, startPoint y: 340, endPoint x: 98, endPoint y: 344, distance: 24.4
click at [102, 344] on div "14937" at bounding box center [125, 339] width 46 height 13
drag, startPoint x: 98, startPoint y: 344, endPoint x: 102, endPoint y: 339, distance: 6.3
copy span "14937"
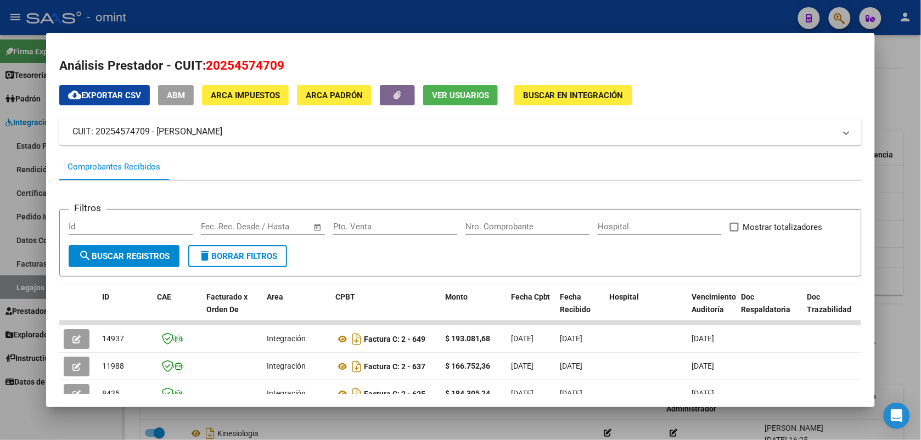
click at [187, 19] on div at bounding box center [460, 220] width 921 height 440
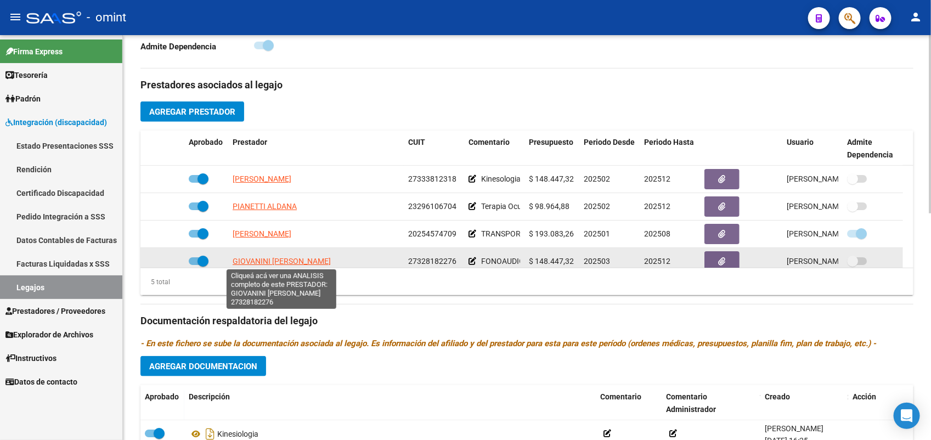
click at [274, 259] on span "GIOVANINI MONICA VANINA" at bounding box center [282, 261] width 98 height 9
type textarea "27328182276"
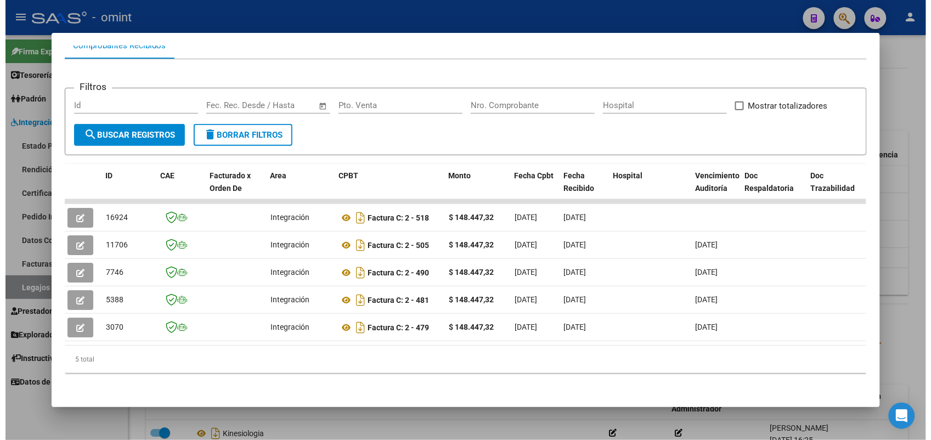
scroll to position [0, 0]
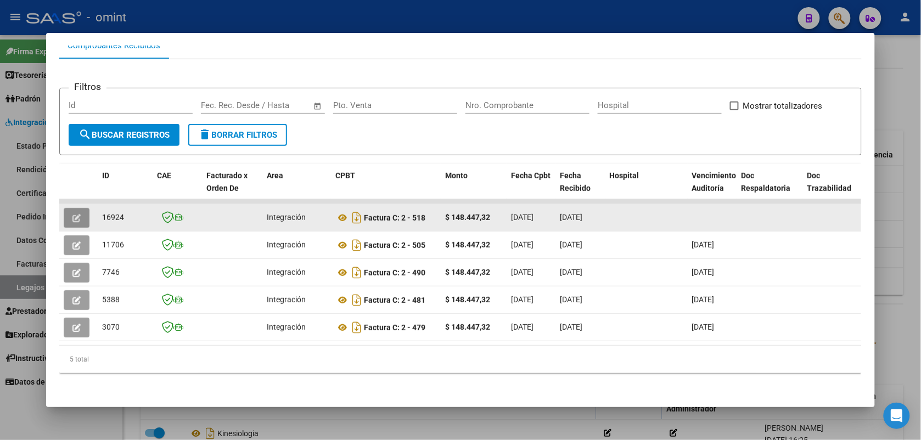
click at [72, 214] on icon "button" at bounding box center [76, 218] width 8 height 8
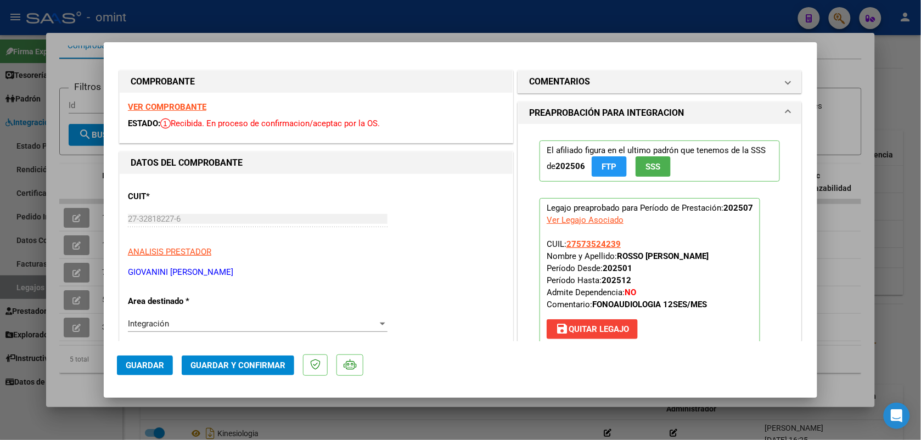
click at [159, 103] on strong "VER COMPROBANTE" at bounding box center [167, 107] width 78 height 10
click at [242, 369] on span "Guardar y Confirmar" at bounding box center [237, 366] width 95 height 10
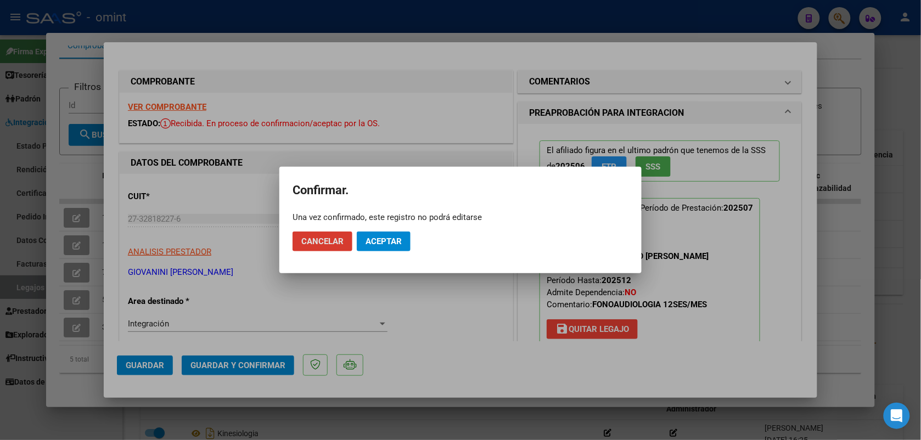
click at [394, 242] on span "Aceptar" at bounding box center [384, 242] width 36 height 10
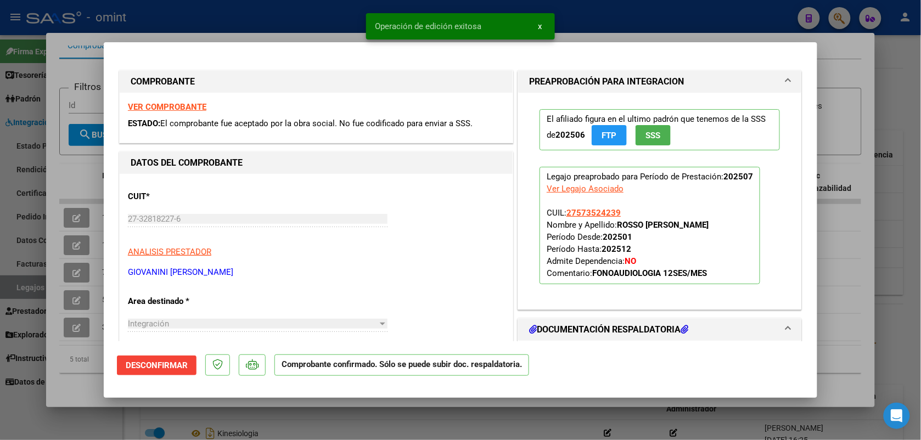
click at [300, 22] on div at bounding box center [460, 220] width 921 height 440
type input "$ 0,00"
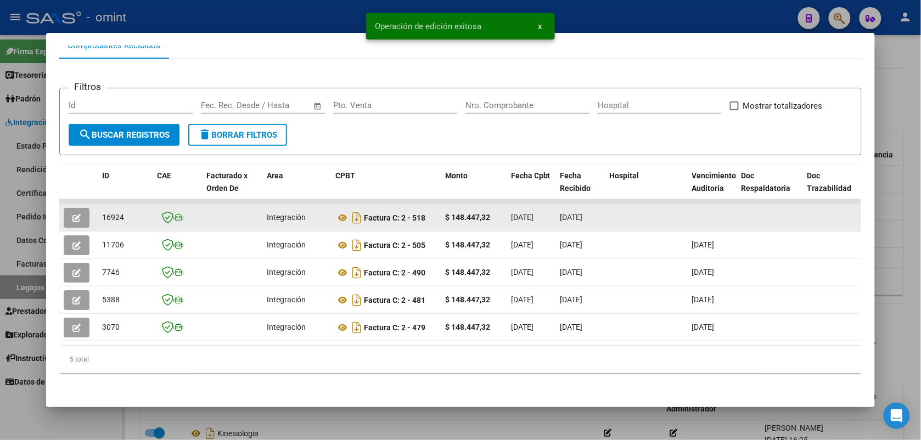
drag, startPoint x: 122, startPoint y: 206, endPoint x: 97, endPoint y: 201, distance: 25.7
click at [102, 211] on div "16924" at bounding box center [125, 217] width 46 height 13
drag, startPoint x: 97, startPoint y: 201, endPoint x: 108, endPoint y: 207, distance: 12.5
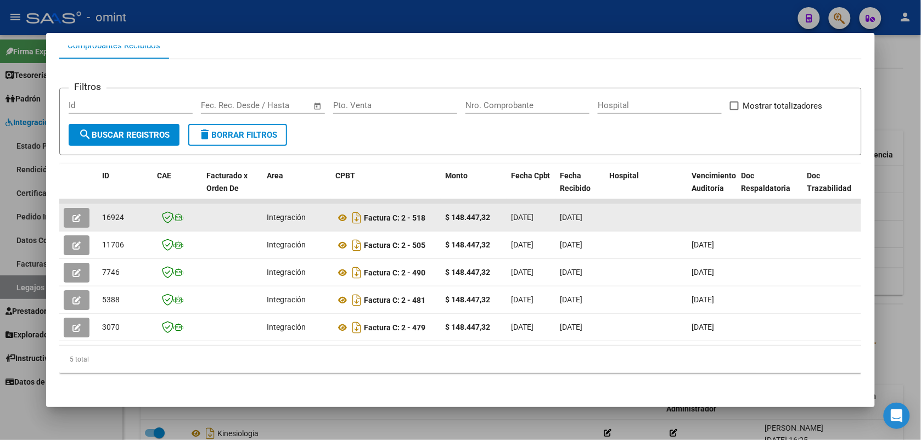
copy span "16924"
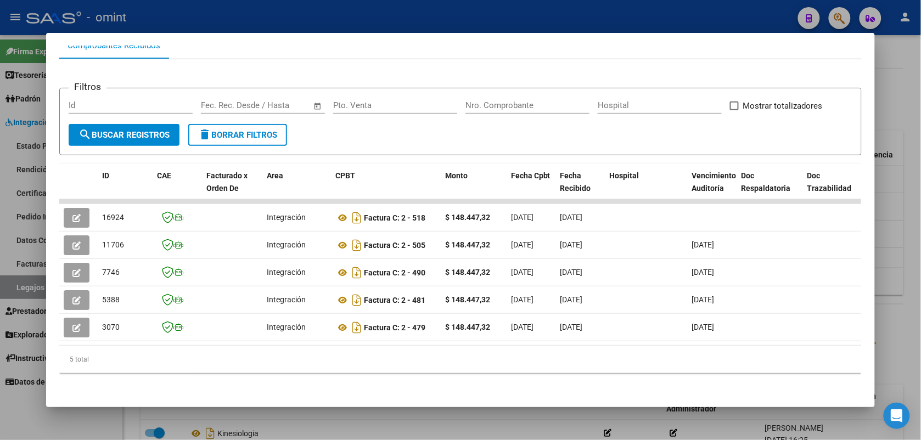
click at [165, 9] on div at bounding box center [460, 220] width 921 height 440
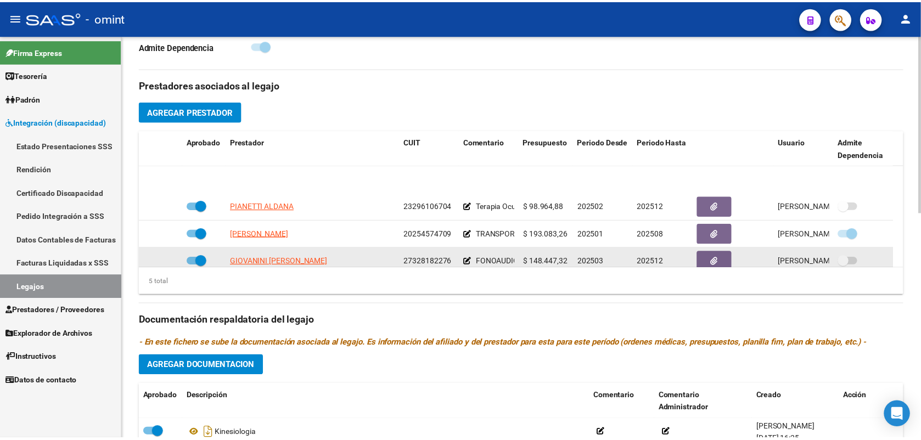
scroll to position [39, 0]
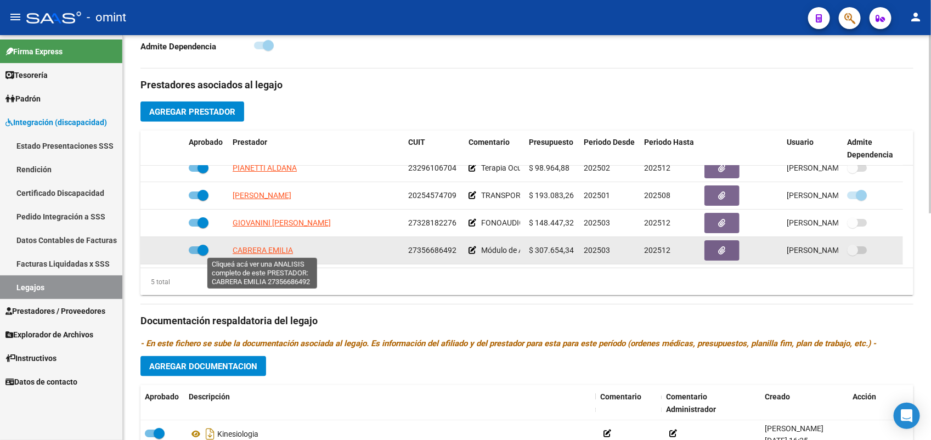
click at [262, 248] on span "CABRERA EMILIA" at bounding box center [263, 250] width 60 height 9
type textarea "27356686492"
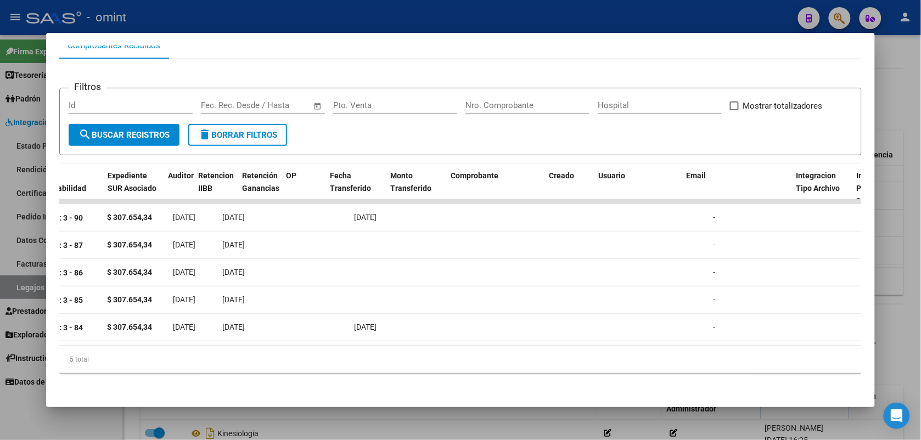
scroll to position [0, 0]
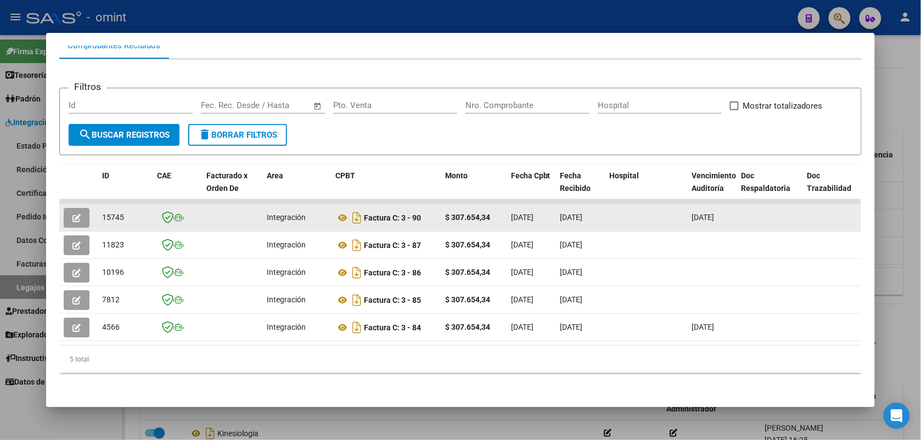
click at [73, 214] on icon "button" at bounding box center [76, 218] width 8 height 8
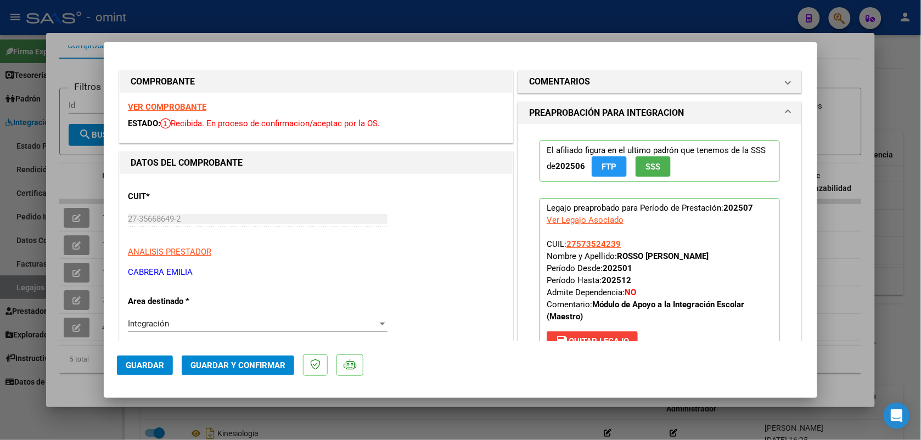
click at [189, 110] on strong "VER COMPROBANTE" at bounding box center [167, 107] width 78 height 10
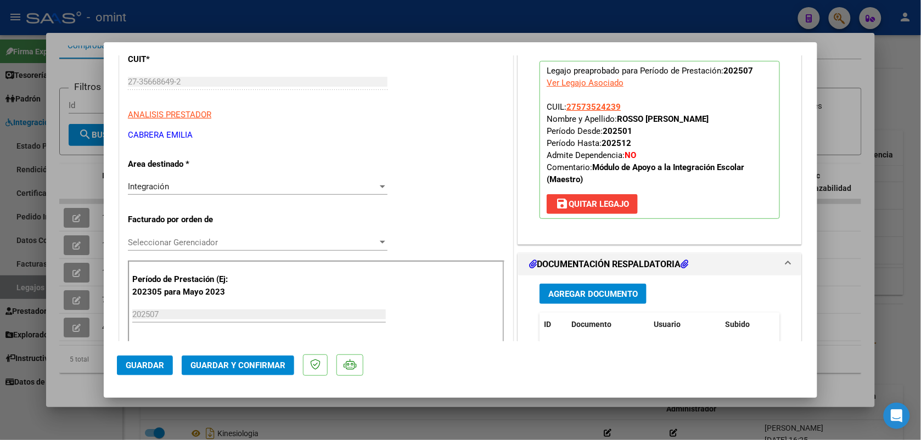
scroll to position [274, 0]
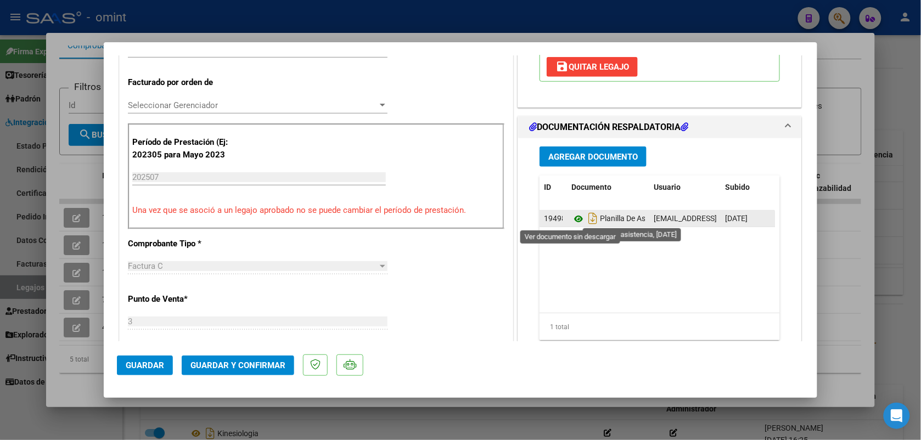
click at [574, 217] on icon at bounding box center [578, 218] width 14 height 13
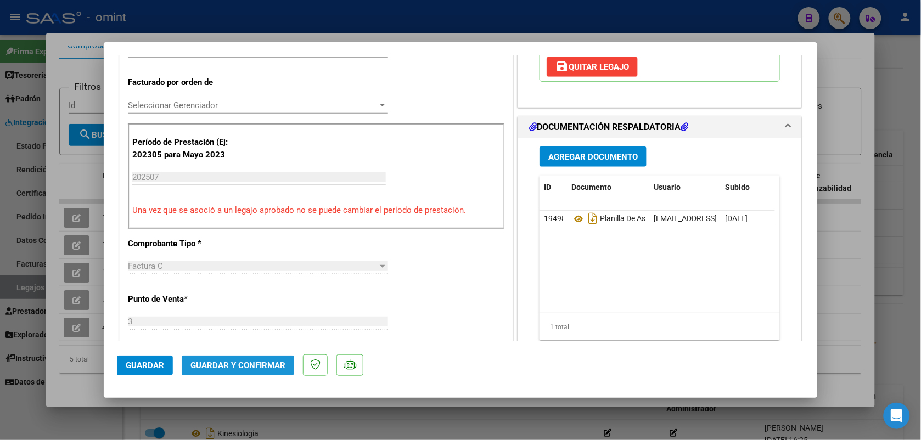
click at [259, 368] on span "Guardar y Confirmar" at bounding box center [237, 366] width 95 height 10
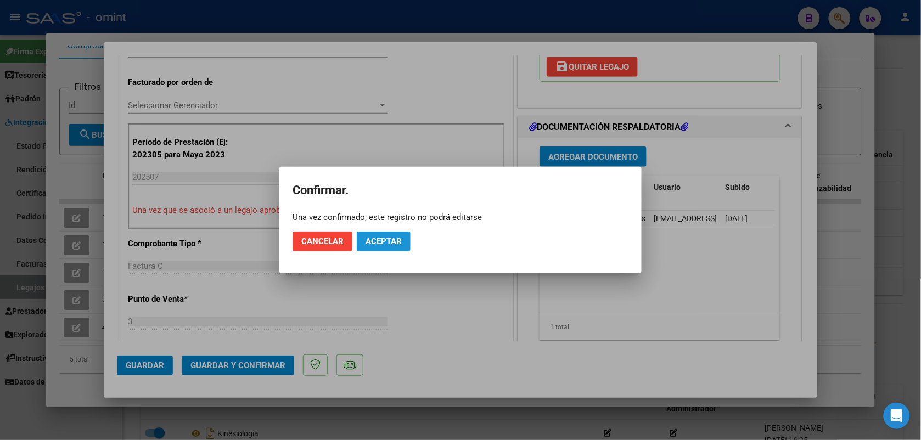
click at [377, 244] on span "Aceptar" at bounding box center [384, 242] width 36 height 10
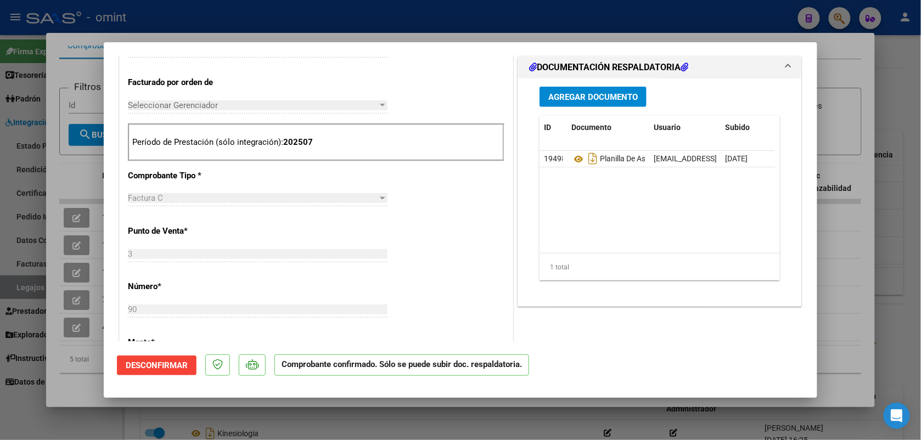
click at [245, 31] on div at bounding box center [460, 220] width 921 height 440
type input "$ 0,00"
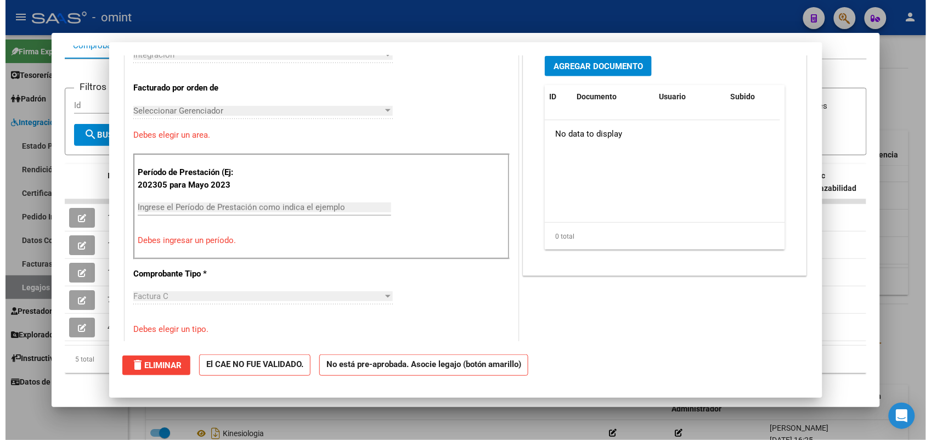
scroll to position [0, 0]
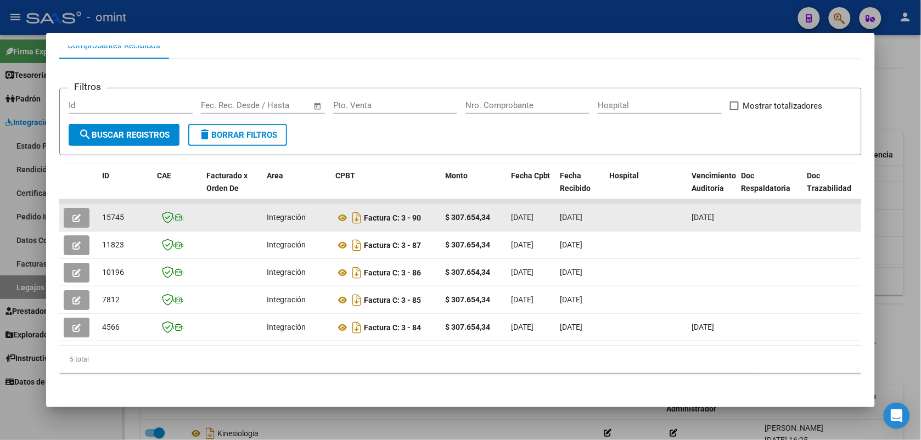
drag, startPoint x: 125, startPoint y: 204, endPoint x: 96, endPoint y: 211, distance: 30.1
click at [98, 211] on datatable-body-cell "15745" at bounding box center [125, 217] width 55 height 27
drag, startPoint x: 96, startPoint y: 211, endPoint x: 104, endPoint y: 209, distance: 8.5
copy span "15745"
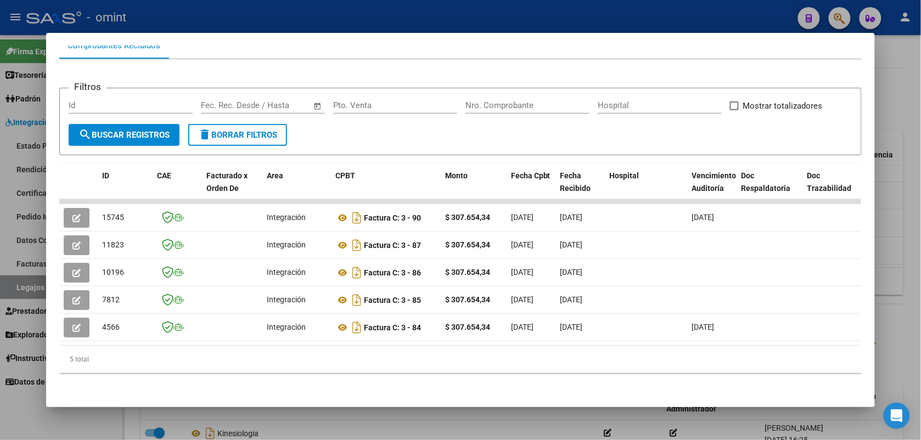
click at [188, 29] on div at bounding box center [460, 220] width 921 height 440
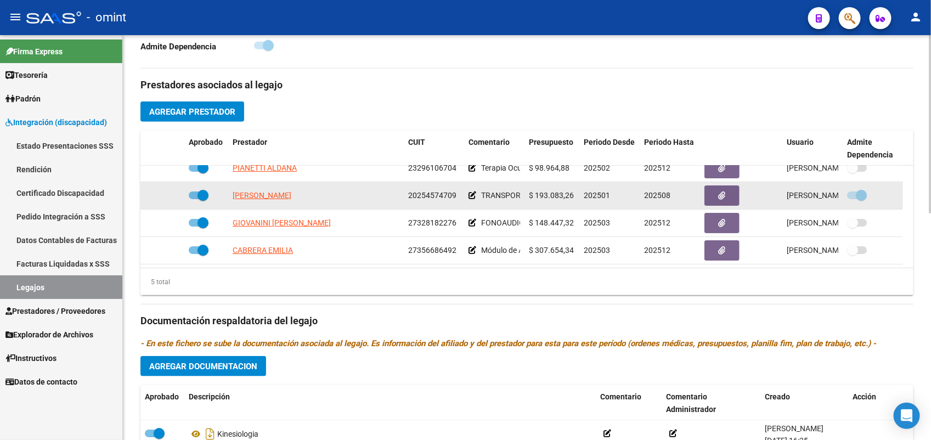
click at [193, 194] on span at bounding box center [199, 196] width 20 height 8
click at [194, 199] on input "checkbox" at bounding box center [194, 199] width 1 height 1
checkbox input "false"
click at [471, 195] on icon at bounding box center [473, 196] width 8 height 8
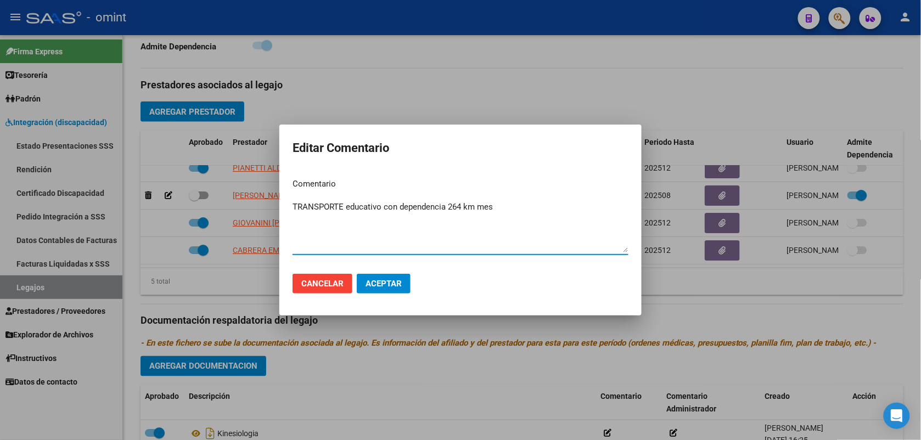
drag, startPoint x: 380, startPoint y: 207, endPoint x: 347, endPoint y: 202, distance: 33.8
click at [347, 202] on textarea "TRANSPORTE educativo con dependencia 264 km mes" at bounding box center [461, 227] width 336 height 52
type textarea "TRANSPORTE con dependencia 264 km mes"
click at [385, 279] on span "Aceptar" at bounding box center [384, 284] width 36 height 10
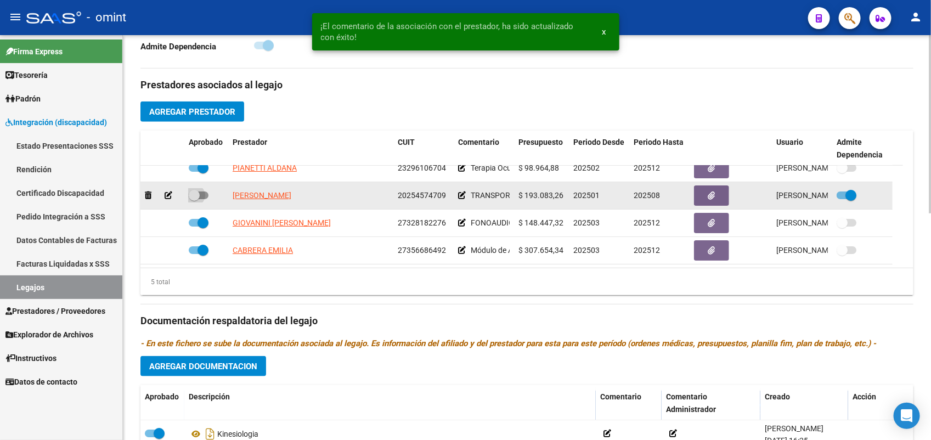
click at [204, 194] on span at bounding box center [199, 196] width 20 height 8
click at [194, 199] on input "checkbox" at bounding box center [194, 199] width 1 height 1
checkbox input "true"
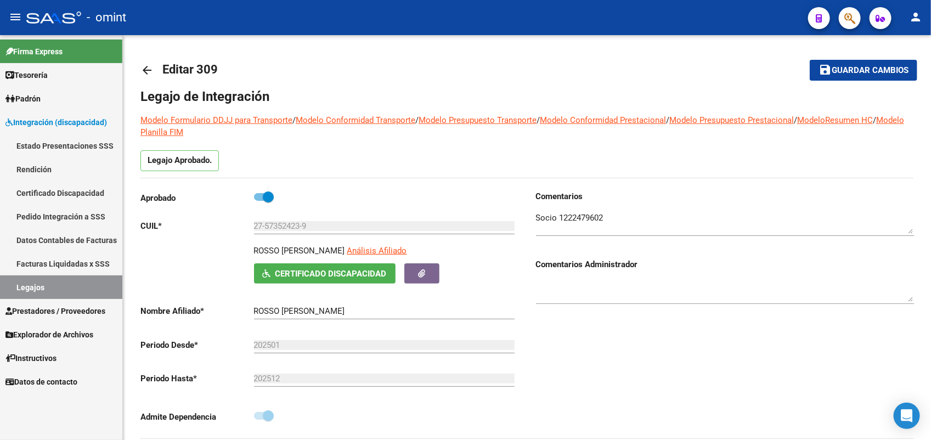
click at [96, 290] on link "Legajos" at bounding box center [61, 288] width 122 height 24
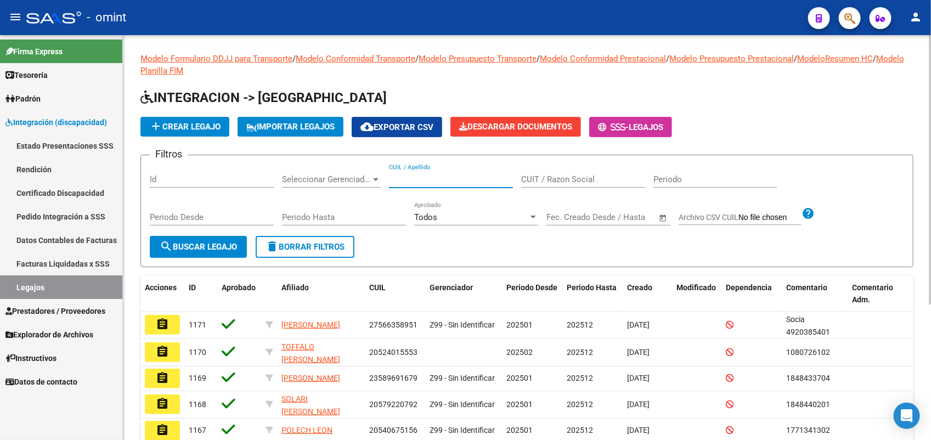
click at [437, 177] on input "CUIL / Apellido" at bounding box center [451, 180] width 124 height 10
paste input "27587733809"
type input "27587733809"
click at [218, 245] on span "search Buscar Legajo" at bounding box center [198, 247] width 77 height 10
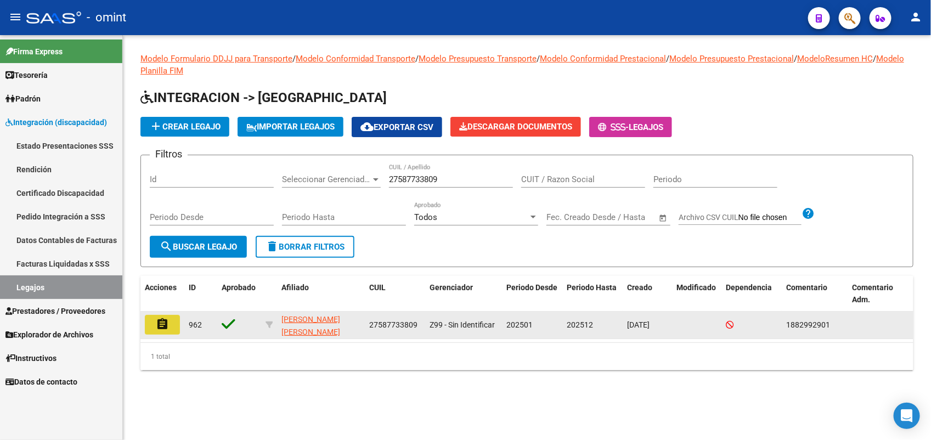
click at [169, 325] on button "assignment" at bounding box center [162, 325] width 35 height 20
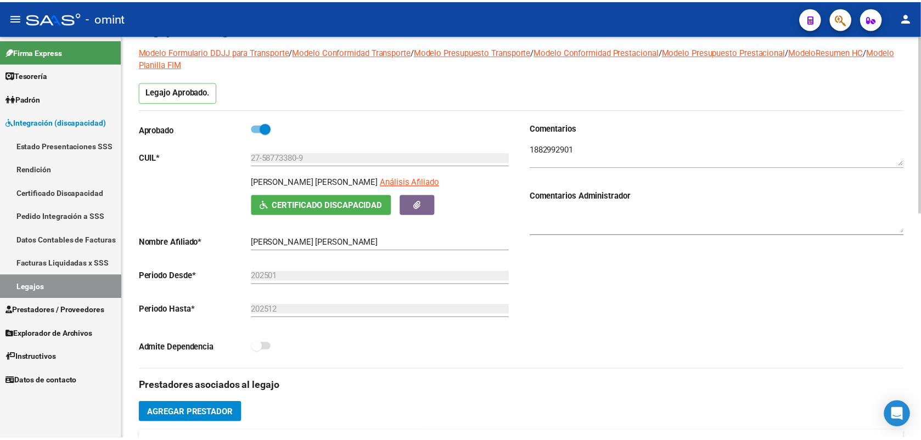
scroll to position [206, 0]
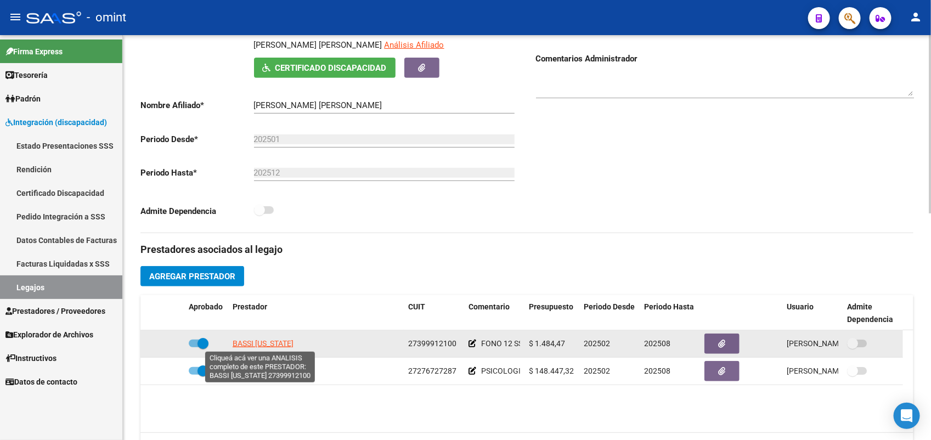
click at [278, 345] on span "BASSI VIRGINIA" at bounding box center [263, 343] width 61 height 9
type textarea "27399912100"
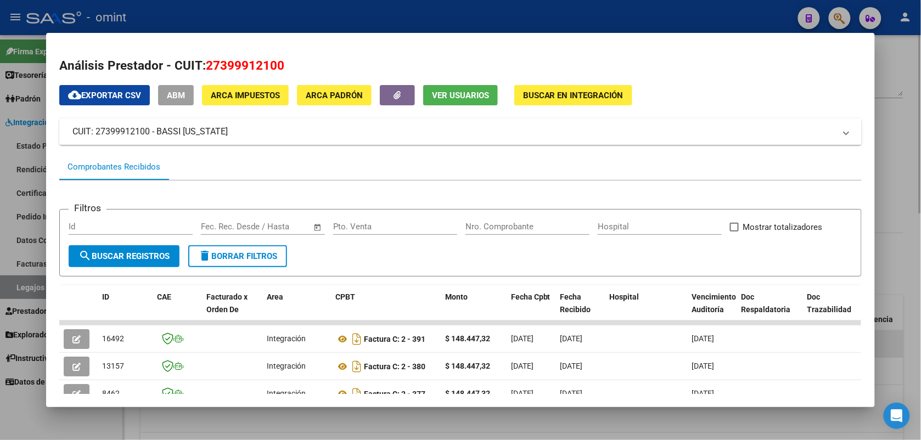
scroll to position [69, 0]
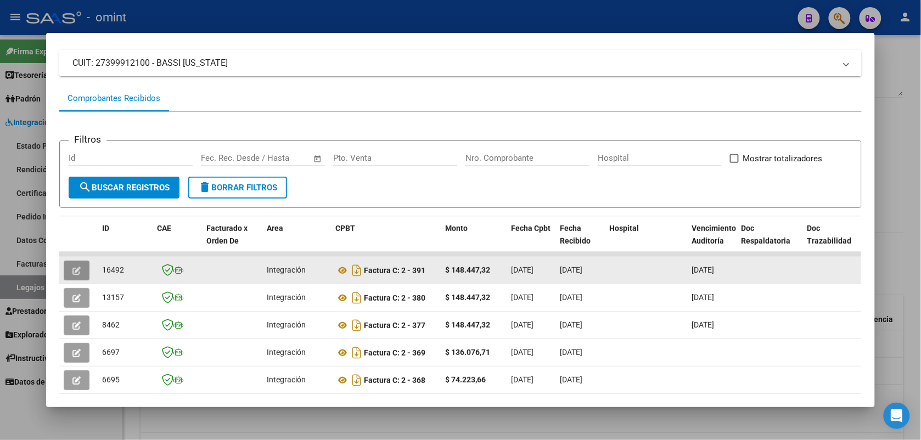
click at [81, 270] on button "button" at bounding box center [77, 271] width 26 height 20
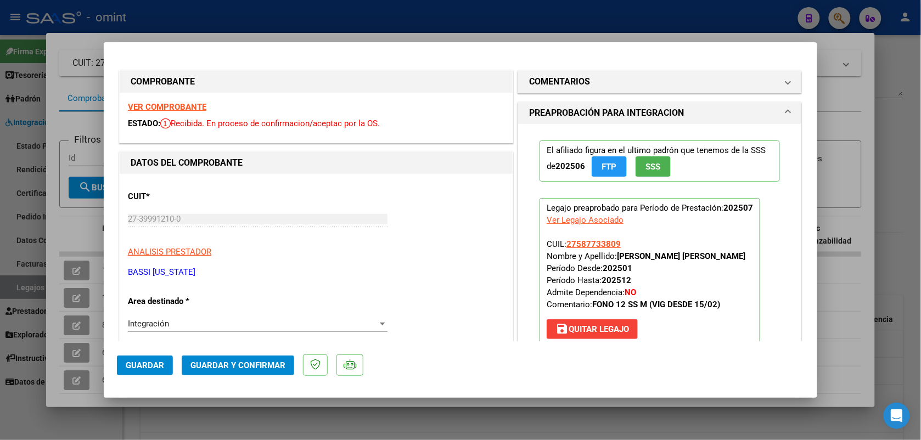
click at [159, 105] on strong "VER COMPROBANTE" at bounding box center [167, 107] width 78 height 10
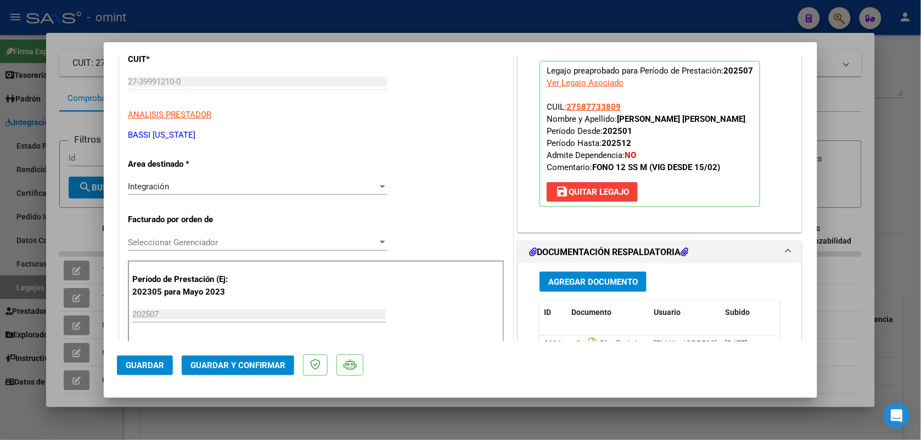
scroll to position [206, 0]
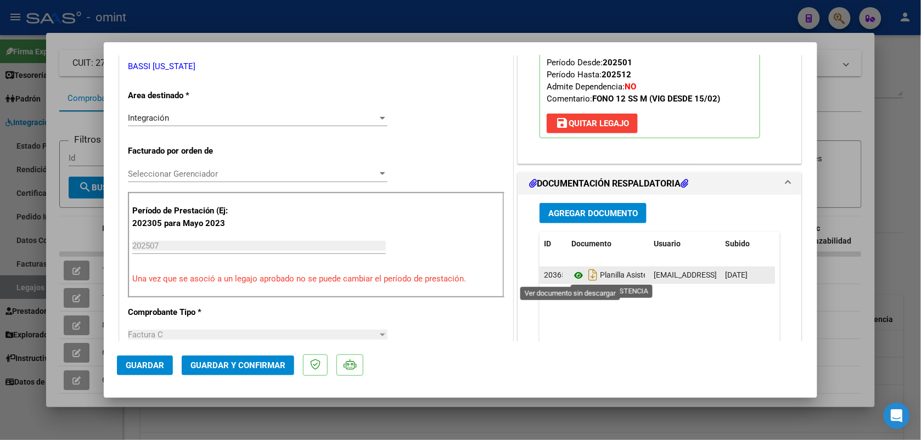
click at [572, 278] on icon at bounding box center [578, 275] width 14 height 13
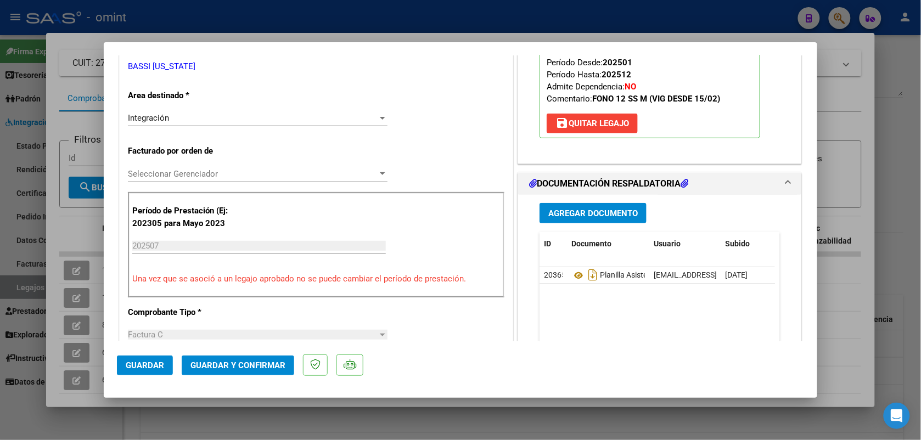
click at [248, 371] on button "Guardar y Confirmar" at bounding box center [238, 366] width 113 height 20
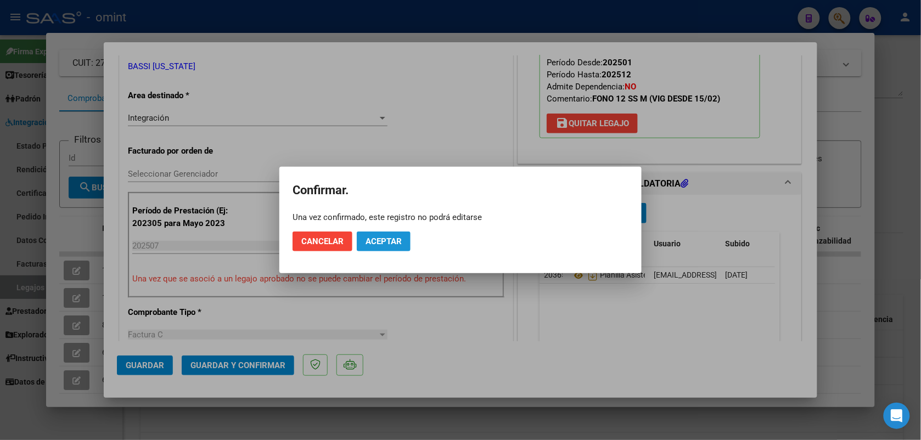
click at [366, 245] on span "Aceptar" at bounding box center [384, 242] width 36 height 10
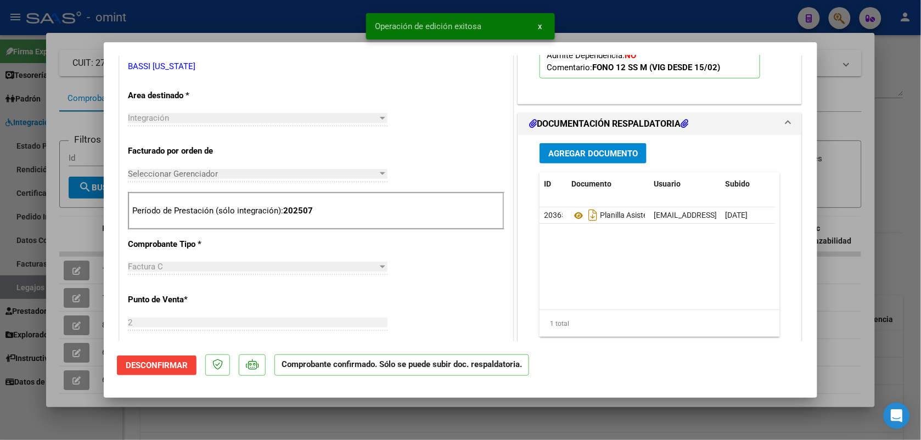
click at [247, 23] on div at bounding box center [460, 220] width 921 height 440
type input "$ 0,00"
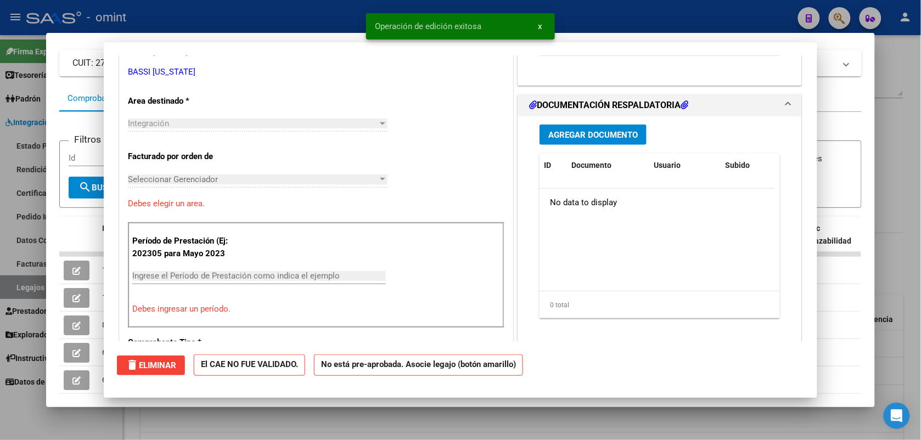
scroll to position [0, 0]
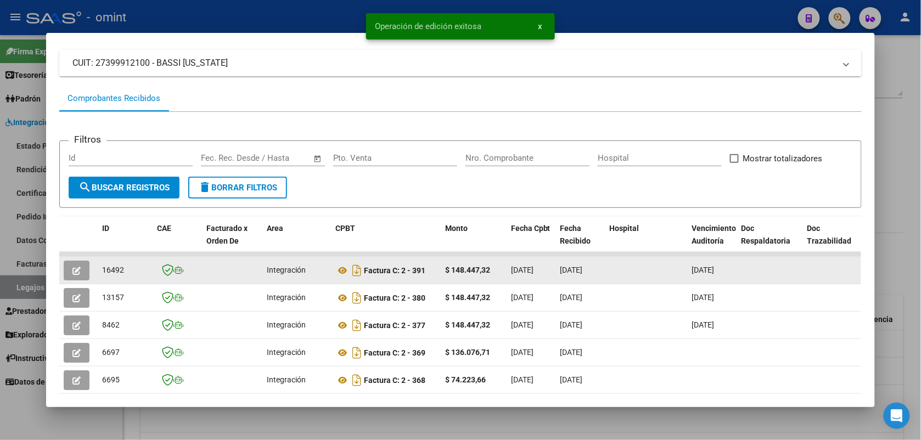
drag, startPoint x: 120, startPoint y: 270, endPoint x: 91, endPoint y: 273, distance: 28.7
drag, startPoint x: 91, startPoint y: 273, endPoint x: 105, endPoint y: 270, distance: 14.6
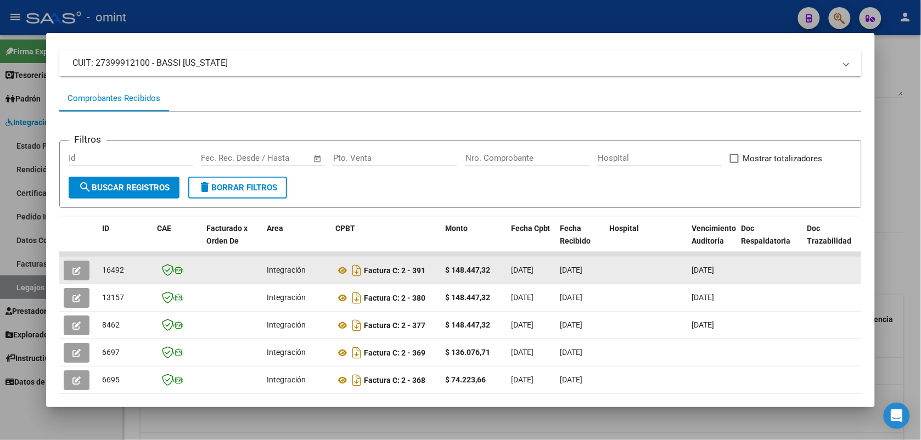
copy span "16492"
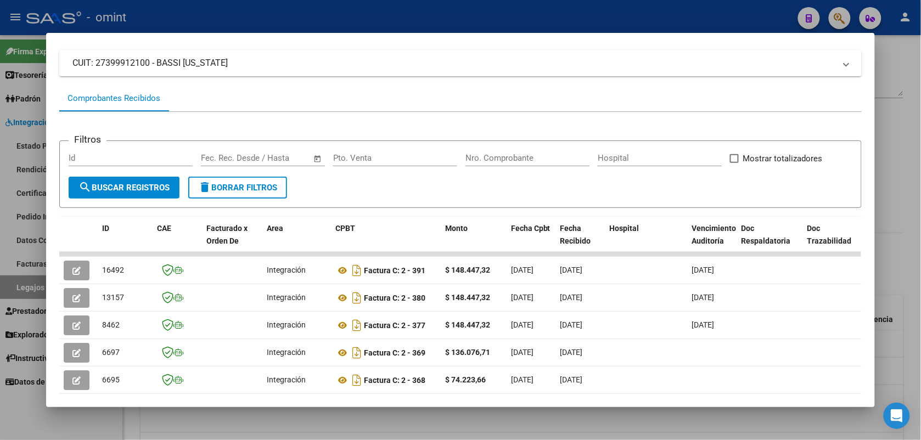
click at [148, 23] on div at bounding box center [460, 220] width 921 height 440
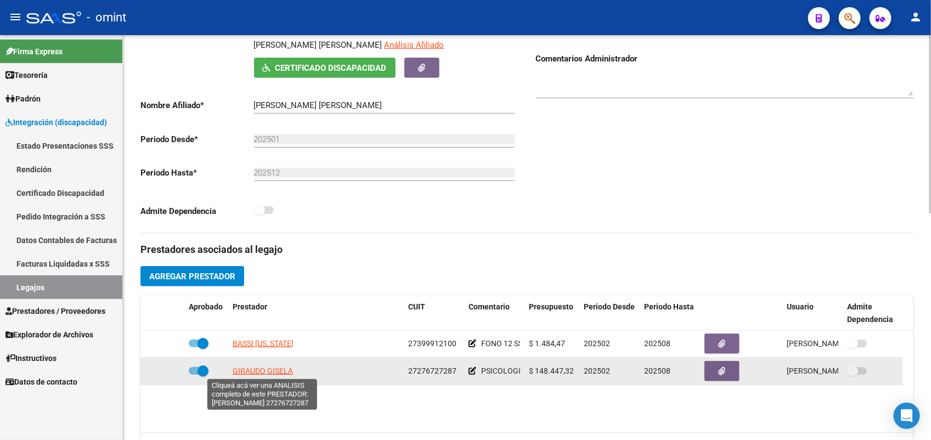
click at [273, 368] on span "GIRAUDO GISELA" at bounding box center [263, 371] width 60 height 9
type textarea "27276727287"
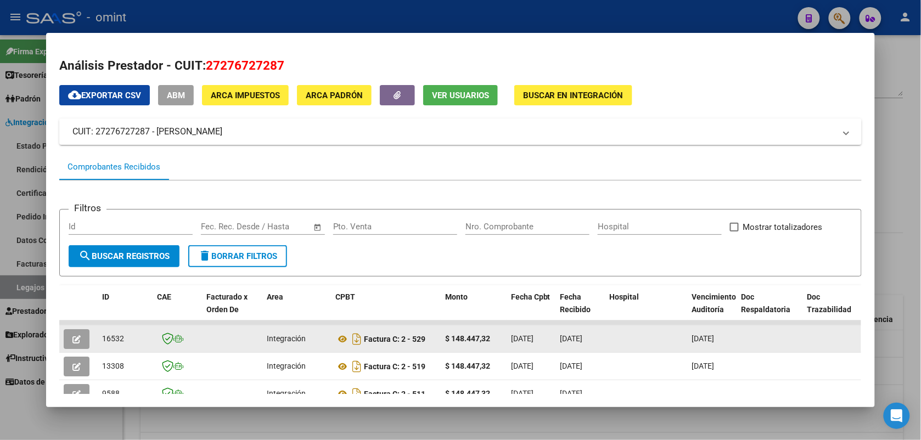
click at [72, 338] on icon "button" at bounding box center [76, 339] width 8 height 8
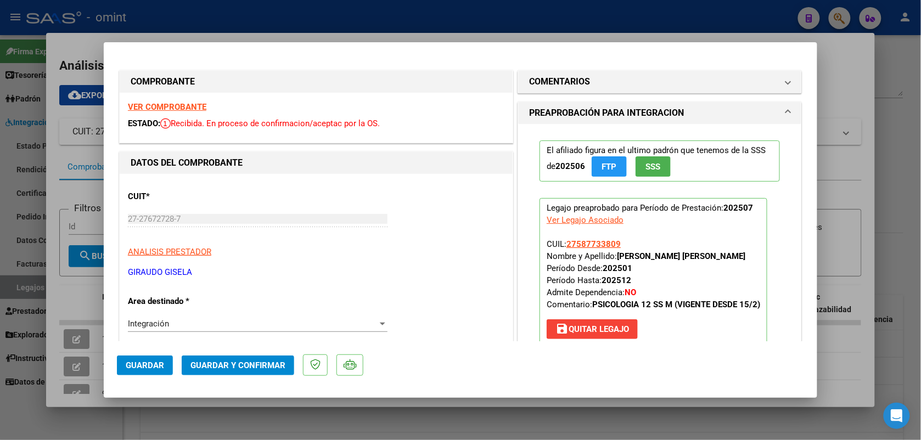
click at [139, 109] on strong "VER COMPROBANTE" at bounding box center [167, 107] width 78 height 10
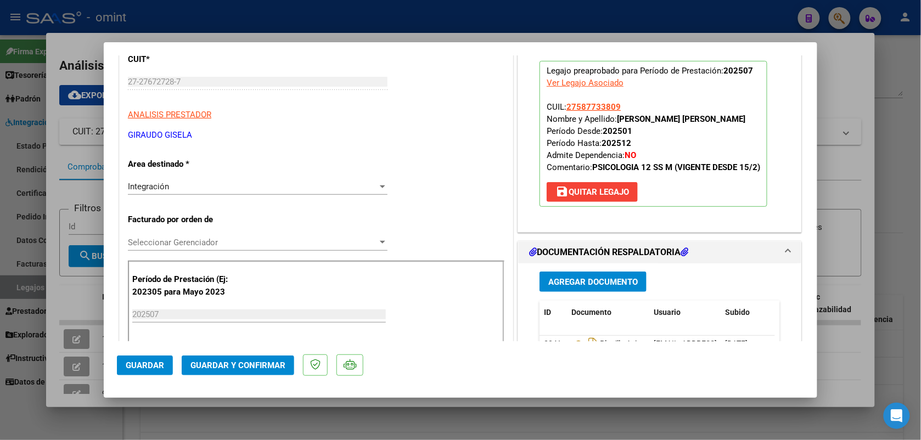
scroll to position [206, 0]
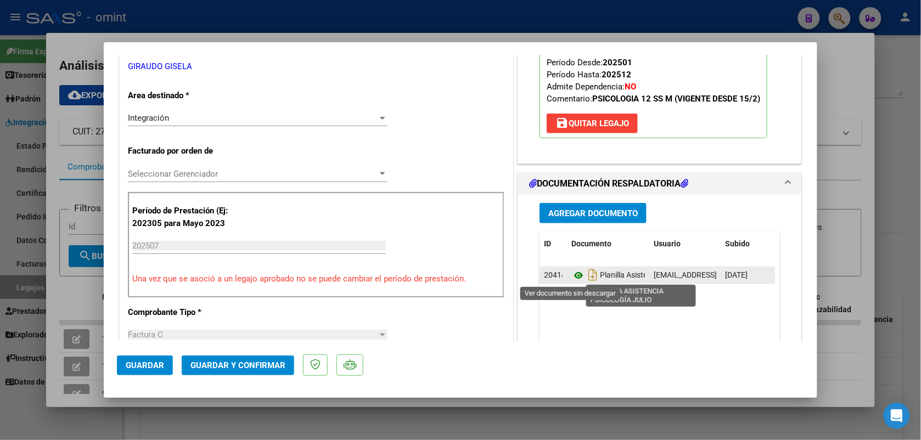
click at [574, 275] on icon at bounding box center [578, 275] width 14 height 13
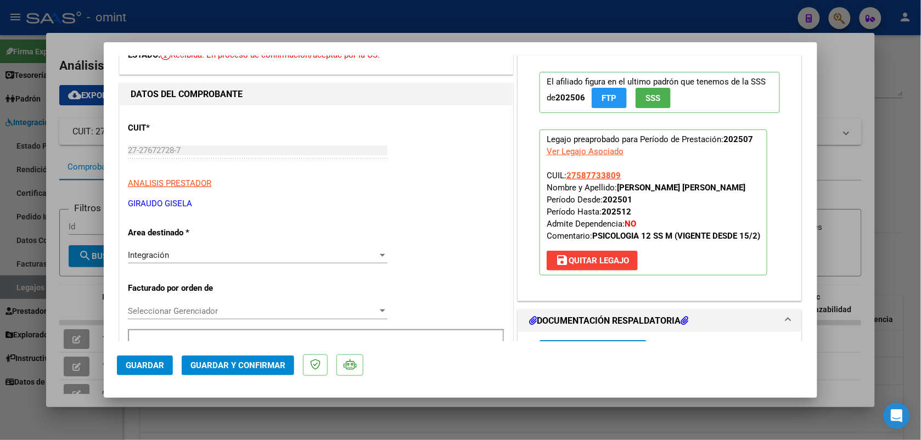
scroll to position [0, 0]
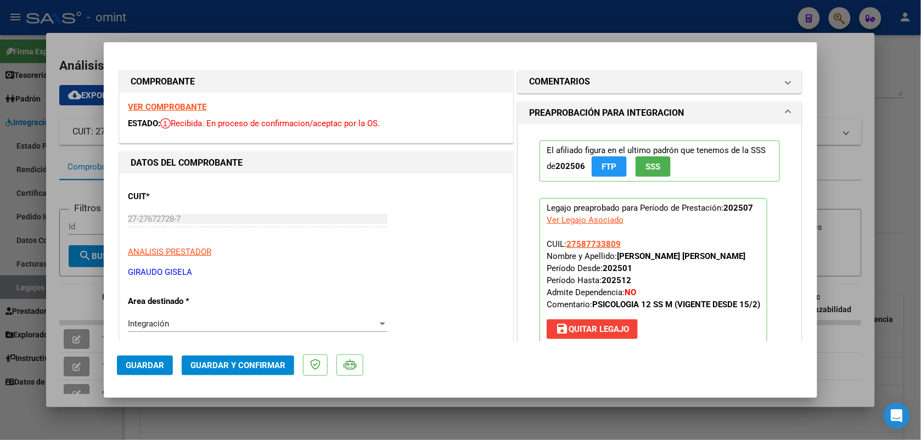
click at [160, 105] on strong "VER COMPROBANTE" at bounding box center [167, 107] width 78 height 10
click at [258, 365] on span "Guardar y Confirmar" at bounding box center [237, 366] width 95 height 10
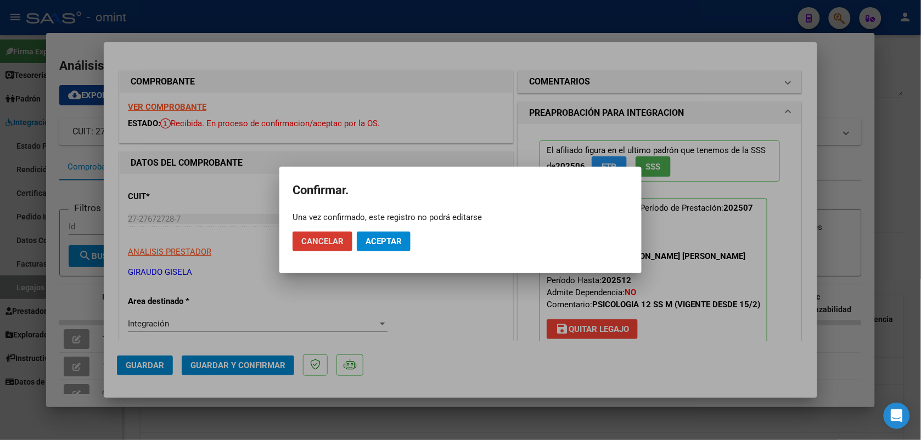
click at [399, 235] on button "Aceptar" at bounding box center [384, 242] width 54 height 20
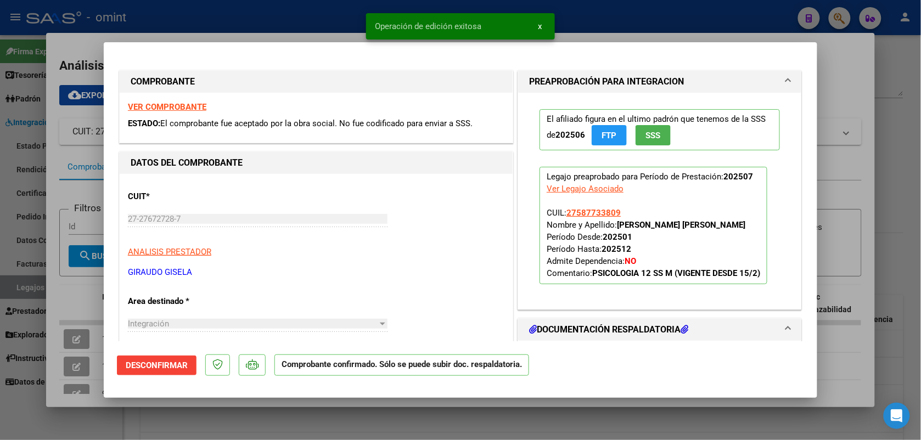
click at [259, 14] on div at bounding box center [460, 220] width 921 height 440
type input "$ 0,00"
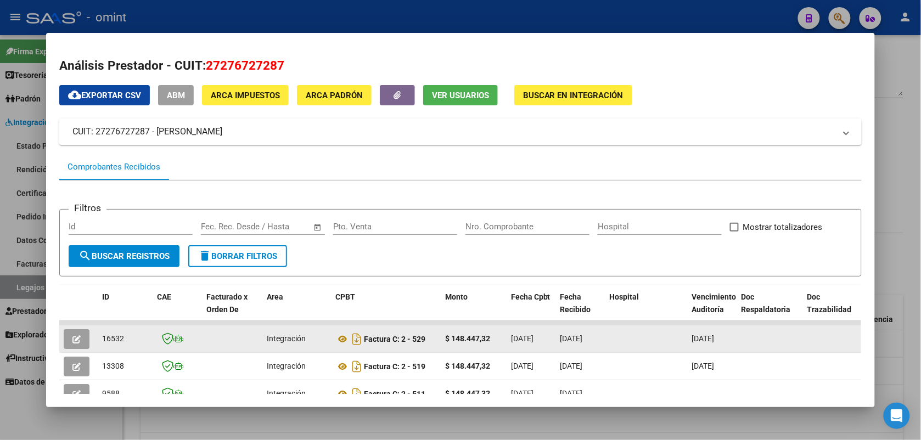
drag, startPoint x: 122, startPoint y: 338, endPoint x: 97, endPoint y: 339, distance: 25.3
click at [102, 339] on div "16532" at bounding box center [125, 339] width 46 height 13
drag, startPoint x: 97, startPoint y: 339, endPoint x: 104, endPoint y: 339, distance: 7.1
copy span "16532"
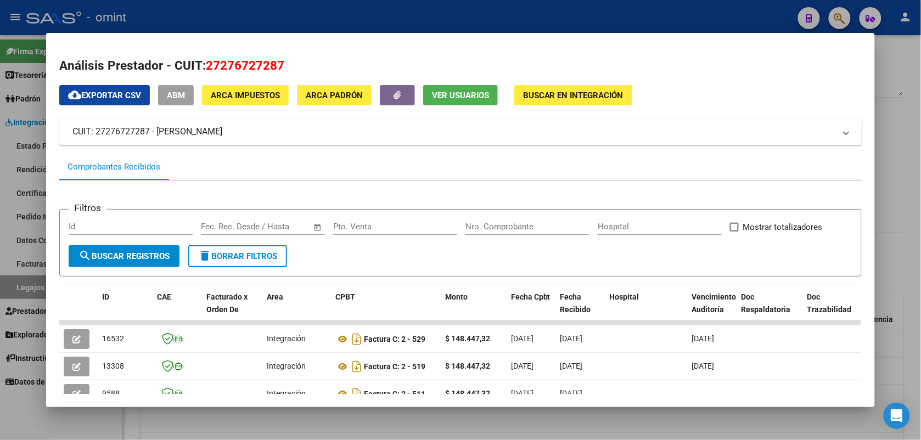
click at [161, 15] on div at bounding box center [460, 220] width 921 height 440
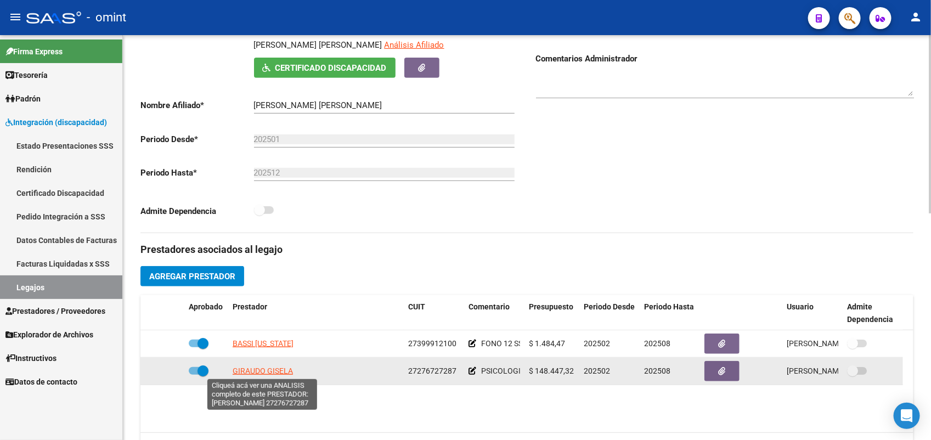
click at [259, 373] on span "GIRAUDO GISELA" at bounding box center [263, 371] width 60 height 9
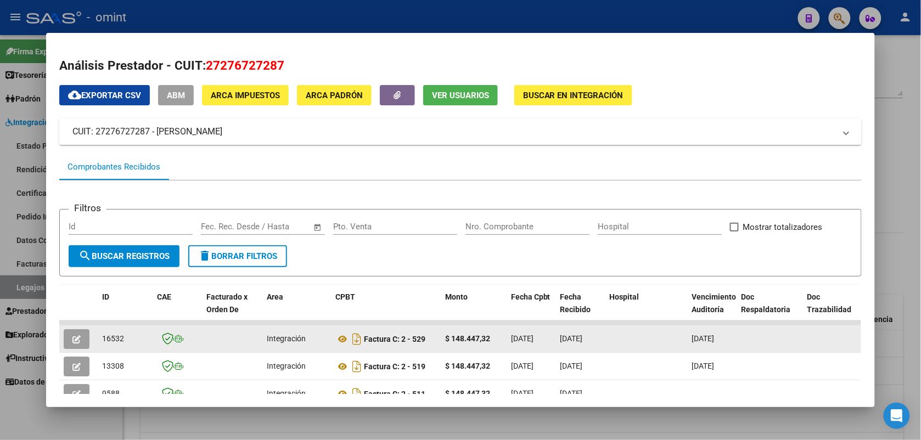
drag, startPoint x: 122, startPoint y: 333, endPoint x: 97, endPoint y: 339, distance: 25.8
click at [102, 339] on div "16532" at bounding box center [125, 339] width 46 height 13
drag, startPoint x: 97, startPoint y: 339, endPoint x: 109, endPoint y: 339, distance: 11.5
copy span "16532"
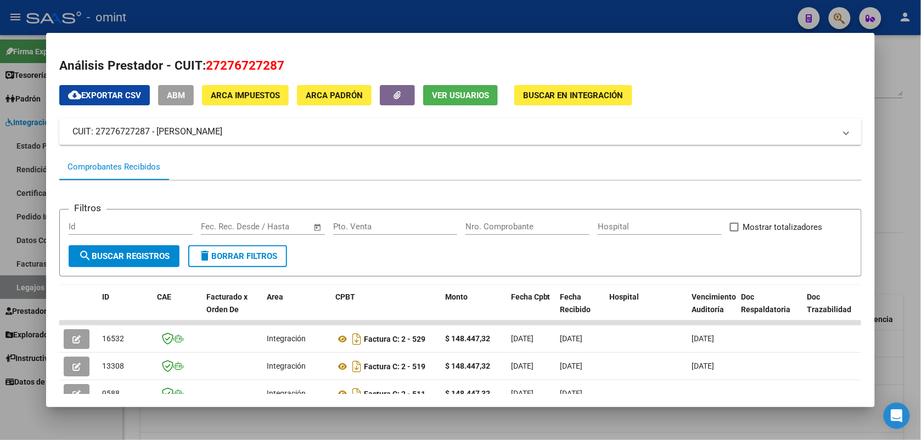
click at [304, 25] on div at bounding box center [460, 220] width 921 height 440
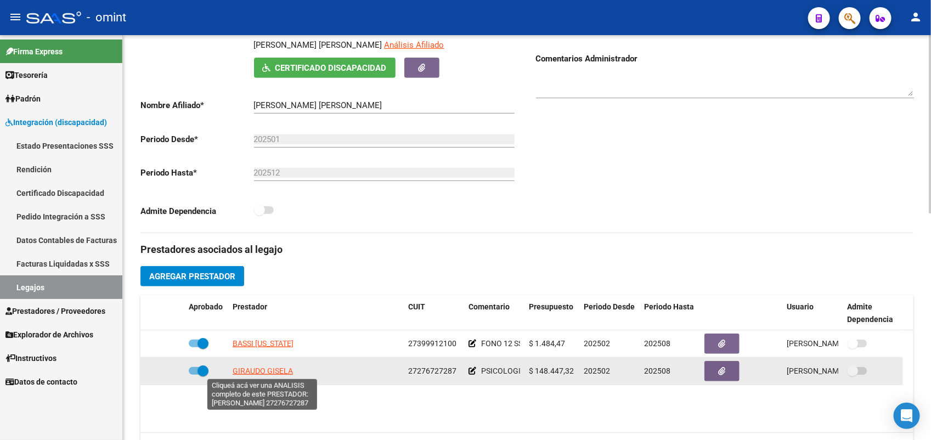
click at [284, 372] on span "GIRAUDO GISELA" at bounding box center [263, 371] width 60 height 9
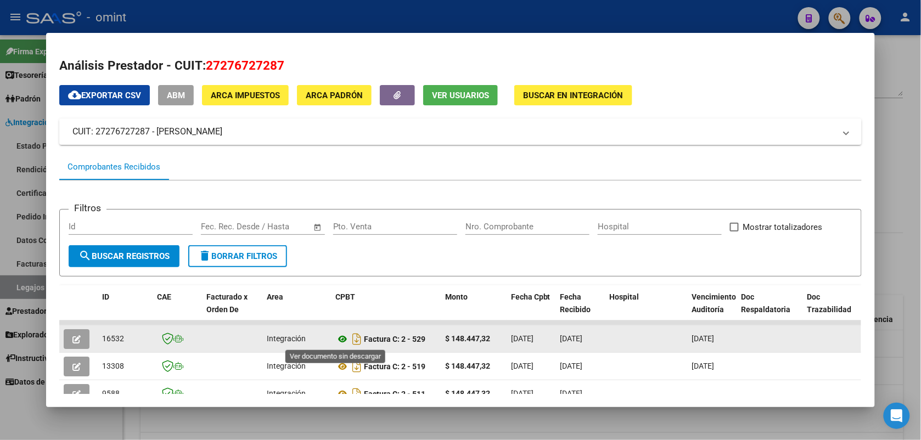
click at [335, 341] on icon at bounding box center [342, 339] width 14 height 13
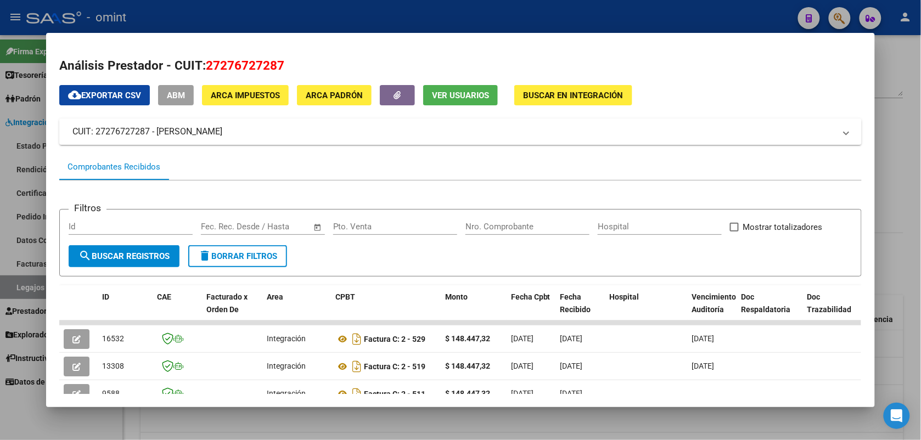
click at [184, 22] on div at bounding box center [460, 220] width 921 height 440
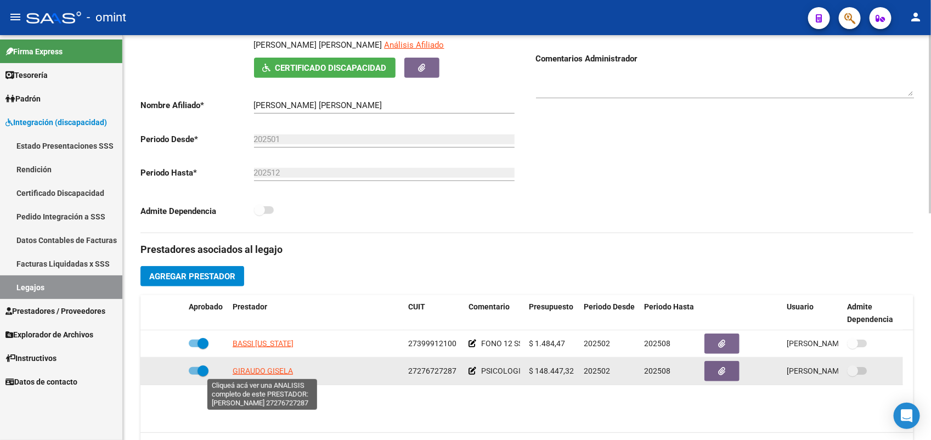
click at [264, 371] on span "GIRAUDO GISELA" at bounding box center [263, 371] width 60 height 9
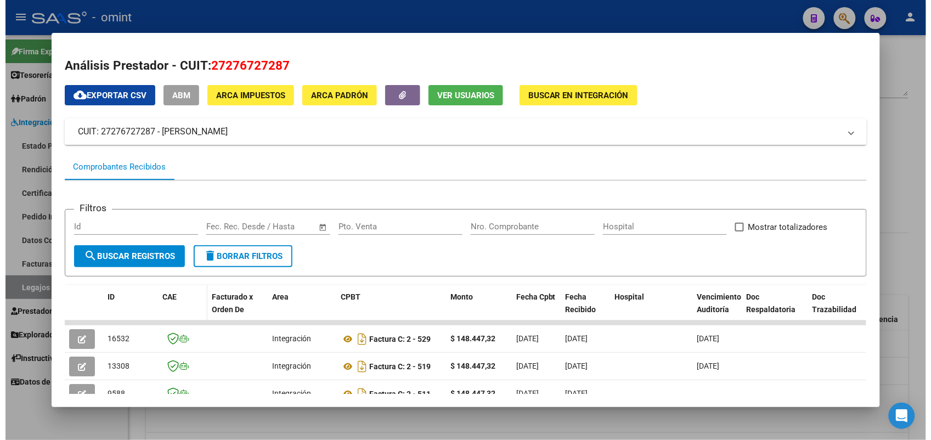
scroll to position [69, 0]
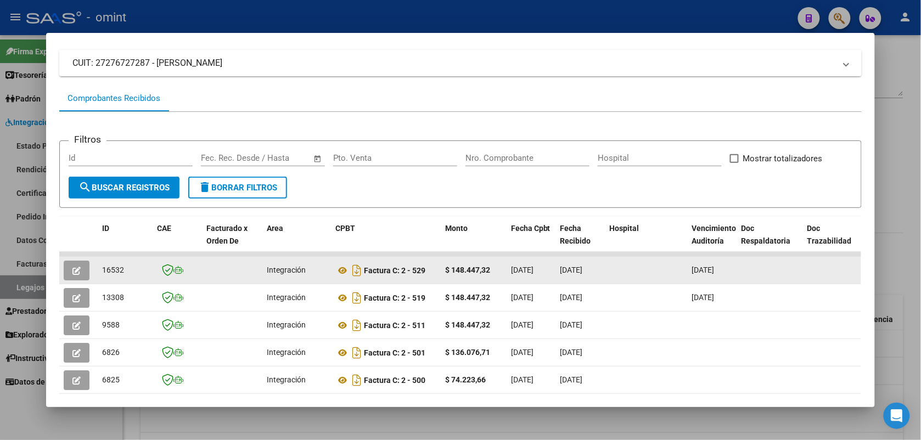
drag, startPoint x: 126, startPoint y: 269, endPoint x: 96, endPoint y: 270, distance: 30.2
click at [98, 270] on datatable-body-cell "16532" at bounding box center [125, 270] width 55 height 27
drag, startPoint x: 96, startPoint y: 270, endPoint x: 104, endPoint y: 269, distance: 8.3
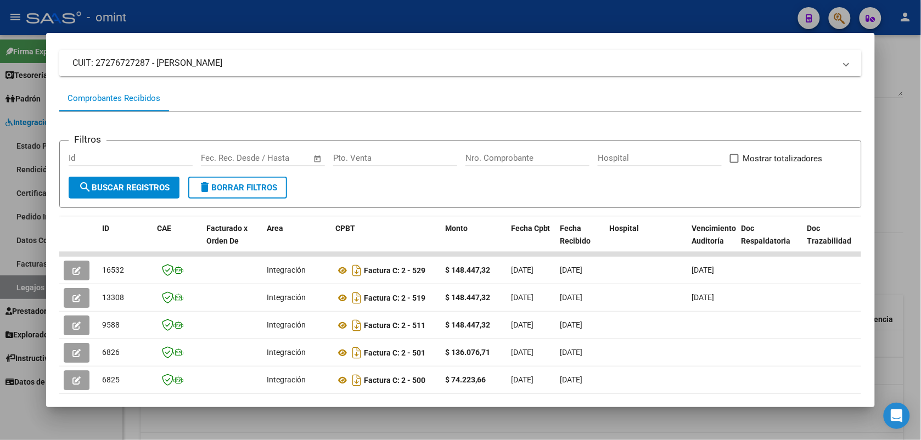
click at [168, 14] on div at bounding box center [460, 220] width 921 height 440
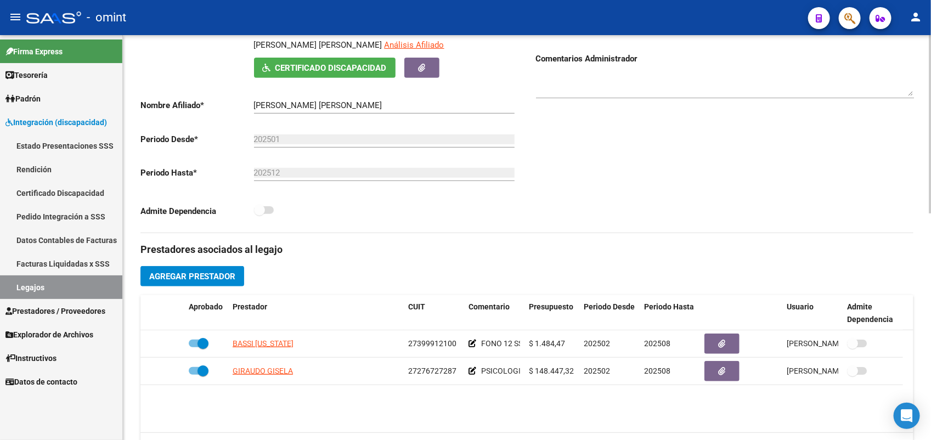
scroll to position [0, 0]
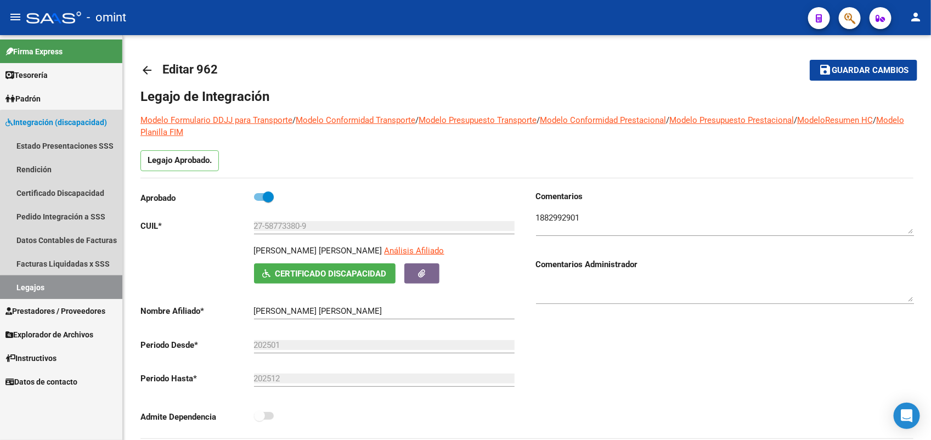
click at [63, 289] on link "Legajos" at bounding box center [61, 288] width 122 height 24
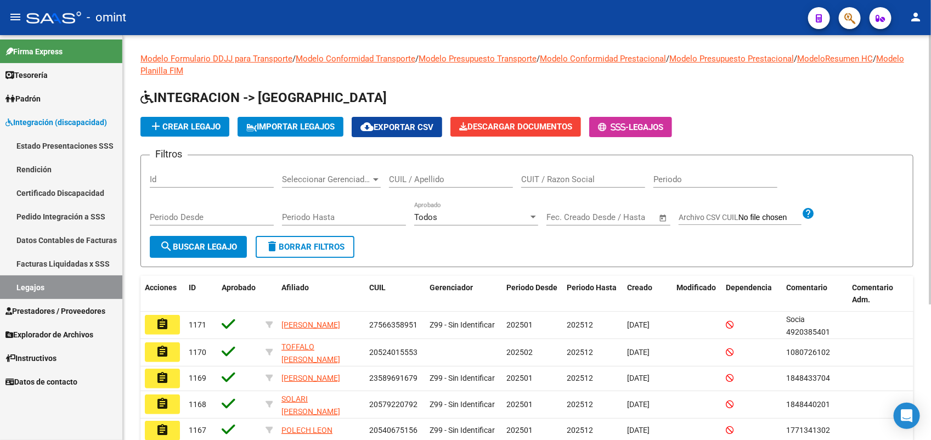
click at [409, 182] on input "CUIL / Apellido" at bounding box center [451, 180] width 124 height 10
paste input "27528967057"
type input "27528967057"
click at [169, 242] on mat-icon "search" at bounding box center [166, 246] width 13 height 13
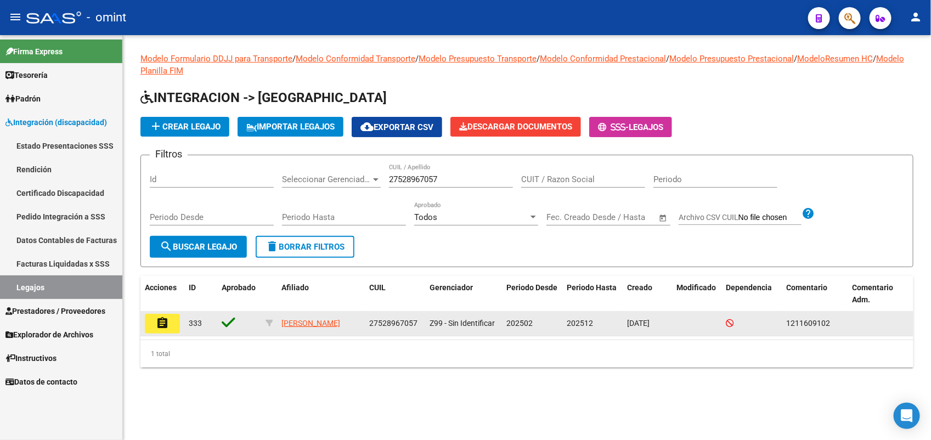
click at [162, 328] on button "assignment" at bounding box center [162, 324] width 35 height 20
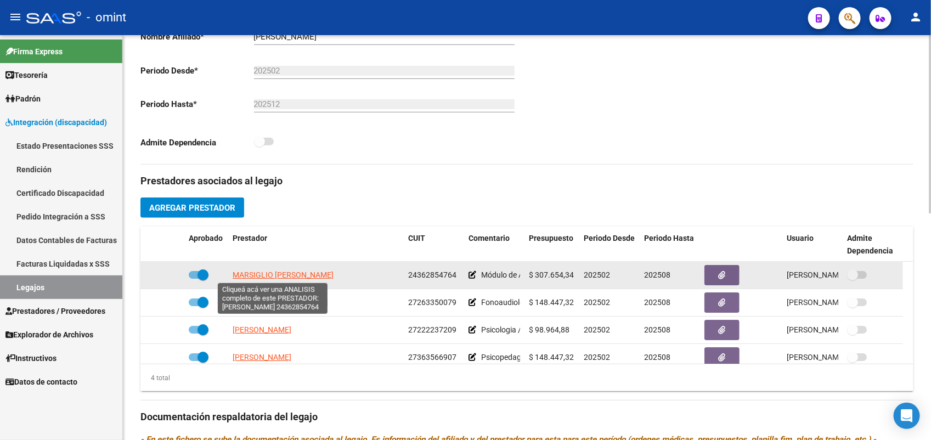
click at [291, 278] on span "MARSIGLIO MARIA PIA" at bounding box center [283, 275] width 101 height 9
type textarea "24362854764"
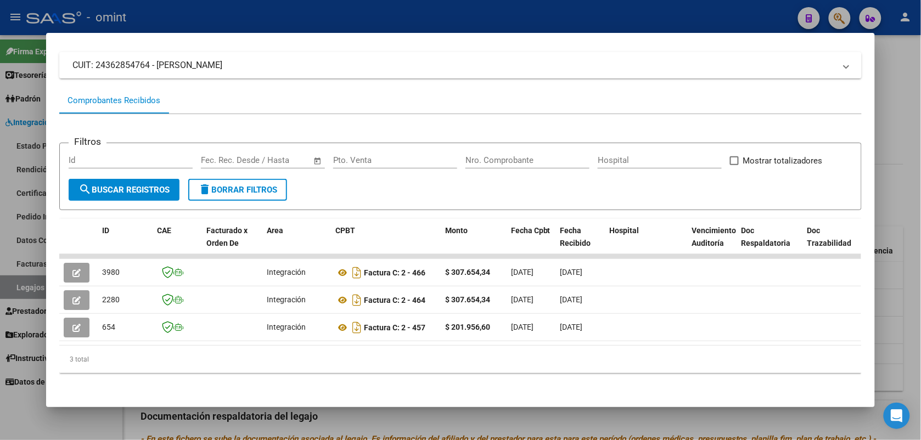
click at [400, 12] on div at bounding box center [460, 220] width 921 height 440
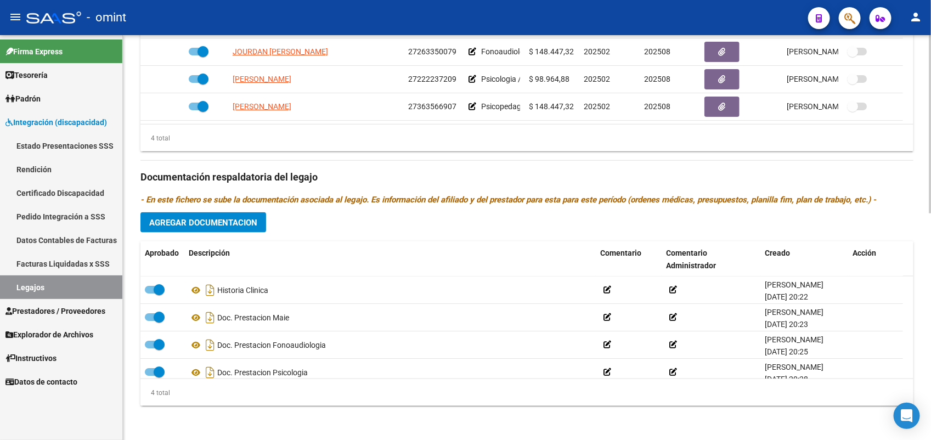
scroll to position [12, 0]
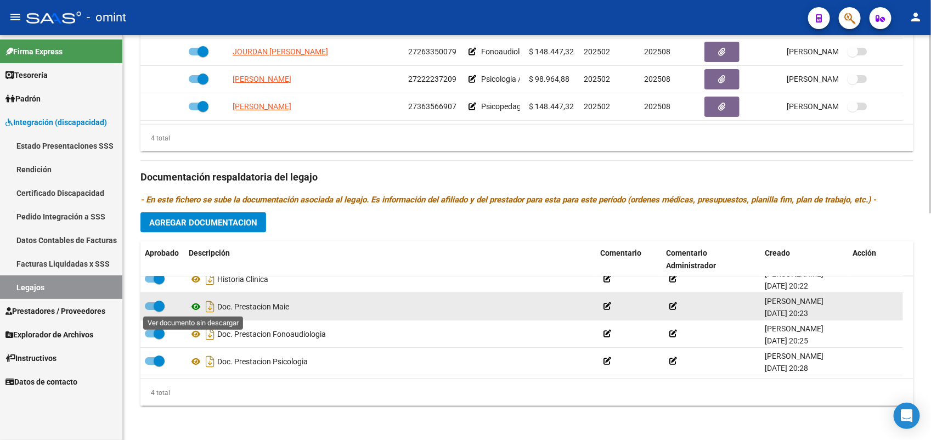
click at [196, 308] on icon at bounding box center [196, 306] width 14 height 13
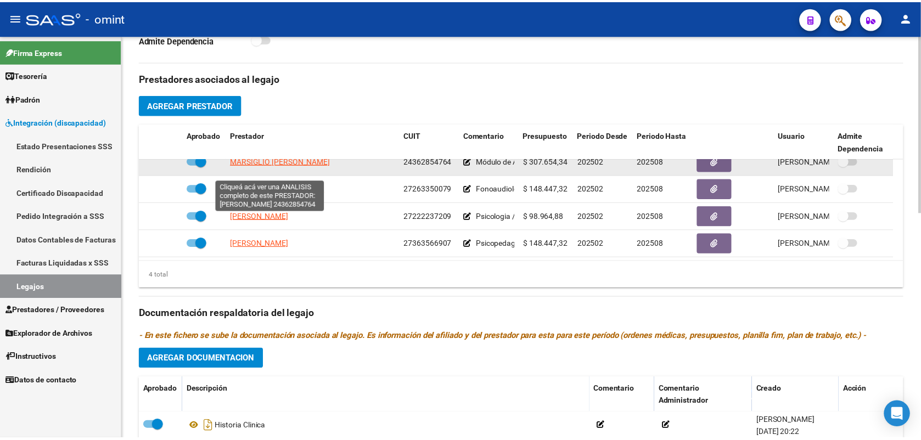
scroll to position [0, 0]
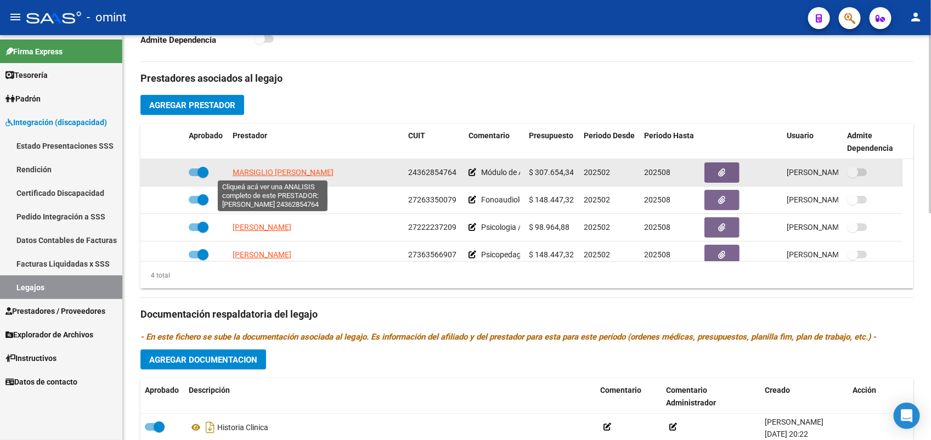
click at [311, 176] on span "MARSIGLIO MARIA PIA" at bounding box center [283, 172] width 101 height 9
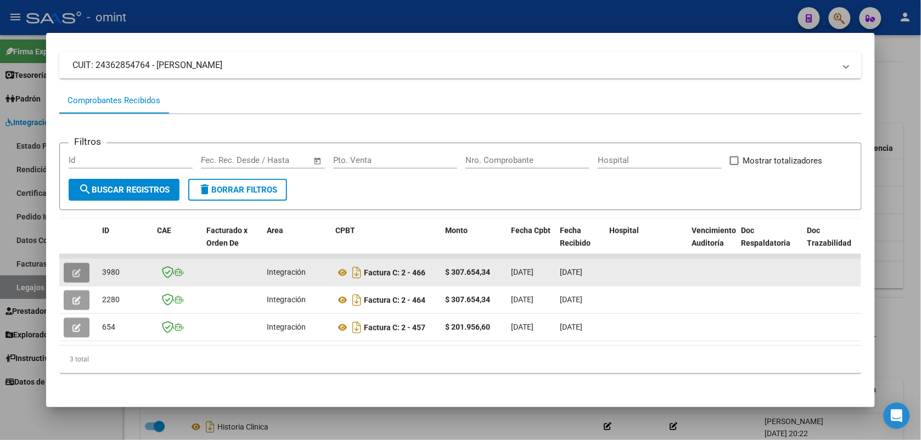
click at [73, 269] on icon "button" at bounding box center [76, 273] width 8 height 8
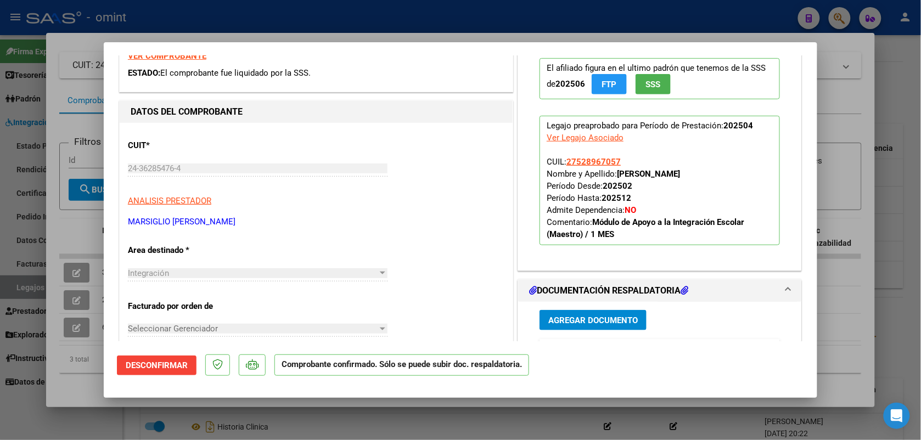
scroll to position [274, 0]
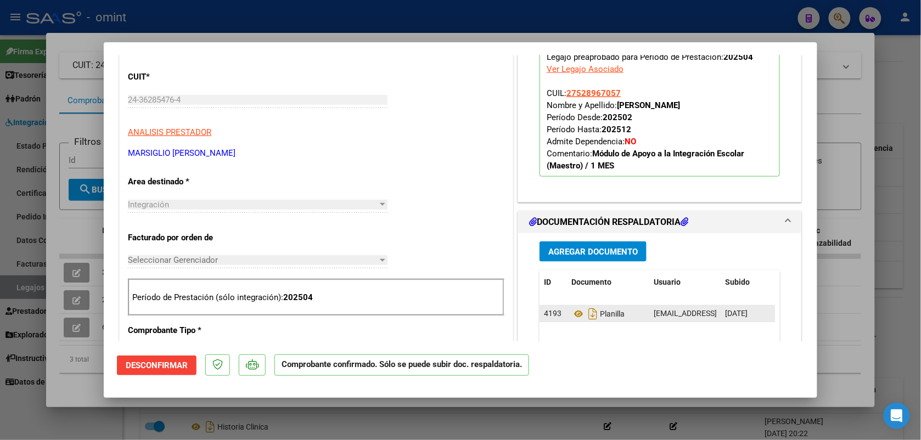
drag, startPoint x: 687, startPoint y: 316, endPoint x: 656, endPoint y: 313, distance: 31.4
drag, startPoint x: 656, startPoint y: 313, endPoint x: 693, endPoint y: 372, distance: 69.3
click at [693, 372] on mat-dialog-actions "Desconfirmar Comprobante confirmado. Sólo se puede subir doc. respaldatoria." at bounding box center [460, 362] width 687 height 43
drag, startPoint x: 689, startPoint y: 317, endPoint x: 574, endPoint y: 312, distance: 115.4
click at [574, 312] on icon at bounding box center [578, 313] width 14 height 13
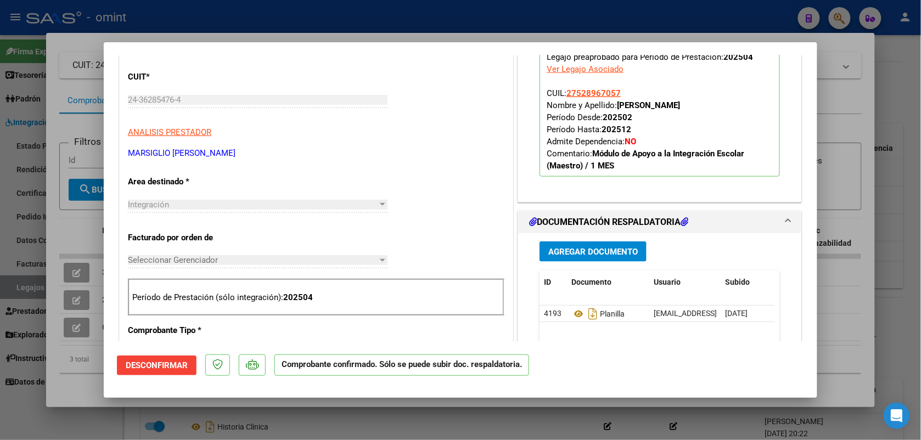
drag, startPoint x: 674, startPoint y: 315, endPoint x: 652, endPoint y: 368, distance: 57.8
click at [652, 368] on mat-dialog-actions "Desconfirmar Comprobante confirmado. Sólo se puede subir doc. respaldatoria." at bounding box center [460, 362] width 687 height 43
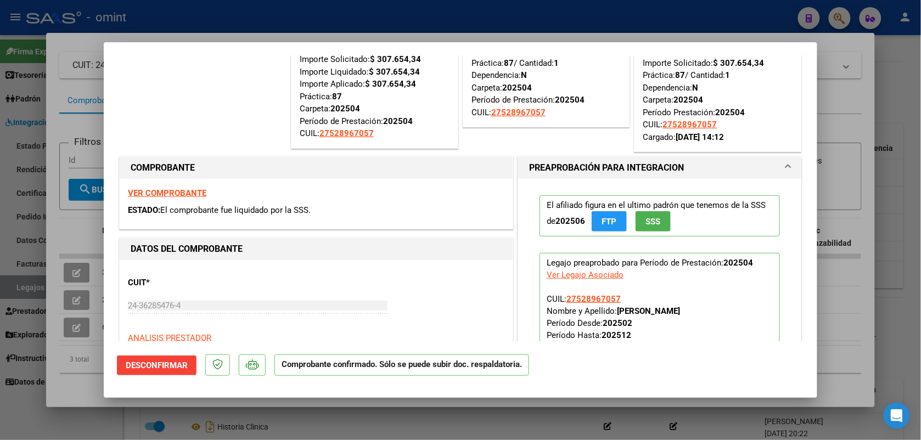
scroll to position [0, 0]
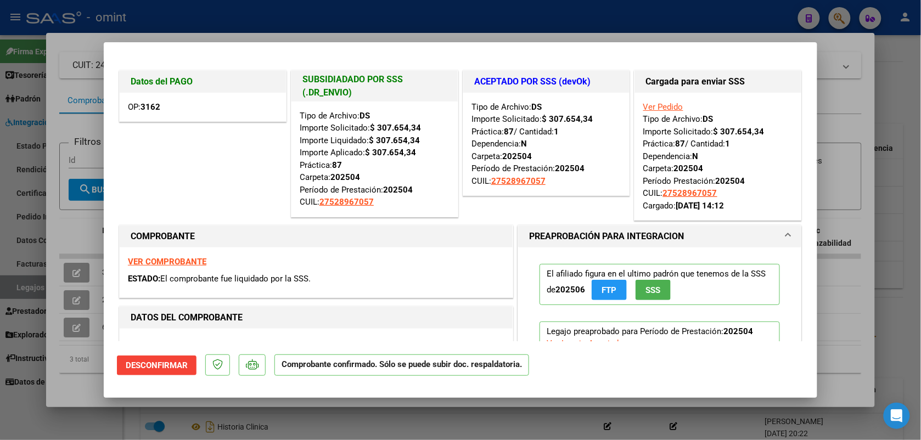
click at [498, 42] on mat-dialog-container "Datos del PAGO OP: 3162 SUBSIDIADADO POR SSS (.DR_ENVIO) Tipo de Archivo: DS Im…" at bounding box center [461, 220] width 714 height 356
click at [507, 20] on div at bounding box center [460, 220] width 921 height 440
type input "$ 0,00"
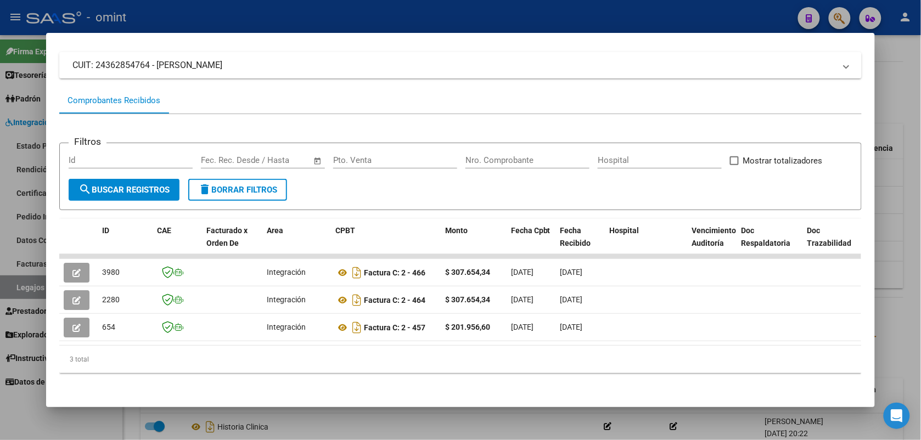
click at [223, 10] on div at bounding box center [460, 220] width 921 height 440
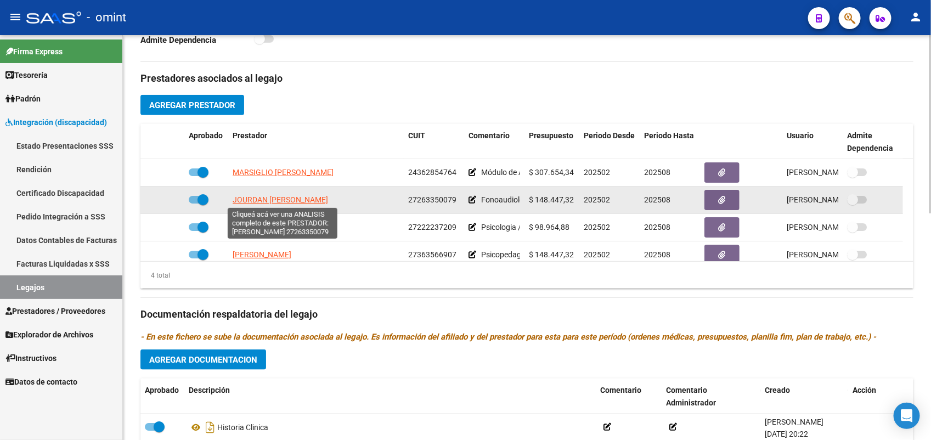
click at [312, 195] on span "JOURDAN ELIANA VERONICA" at bounding box center [281, 199] width 96 height 9
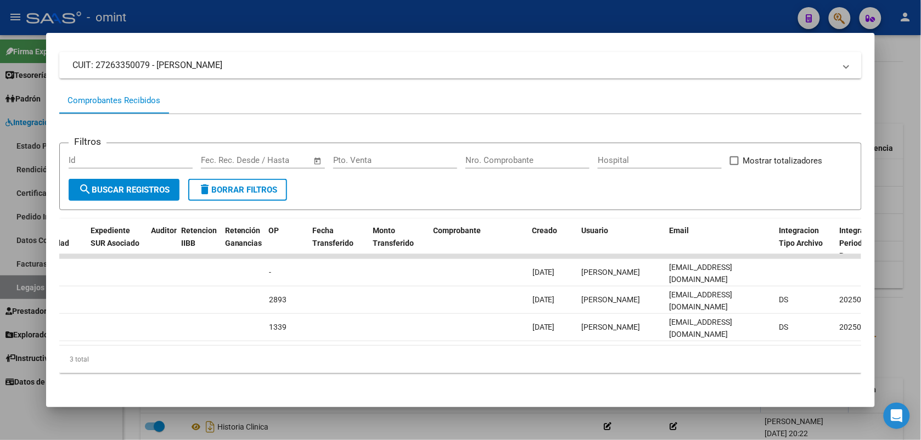
scroll to position [0, 800]
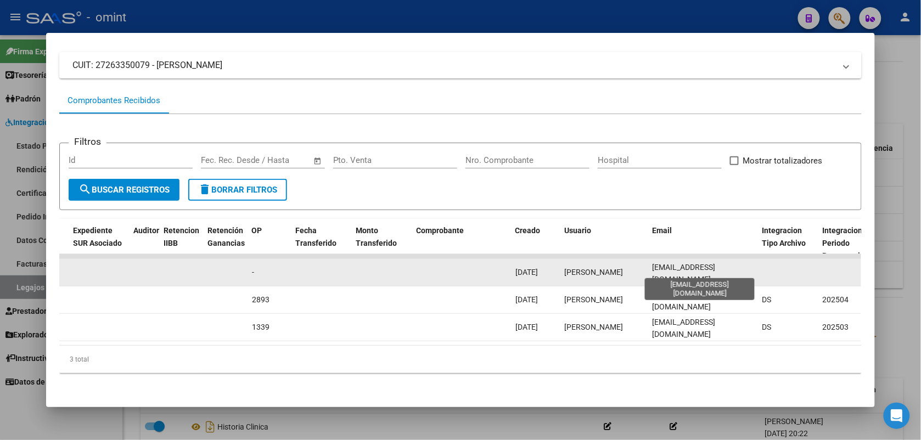
drag, startPoint x: 734, startPoint y: 270, endPoint x: 693, endPoint y: 268, distance: 41.2
click at [693, 268] on span "ejourdanfono@gmail.com" at bounding box center [684, 273] width 63 height 21
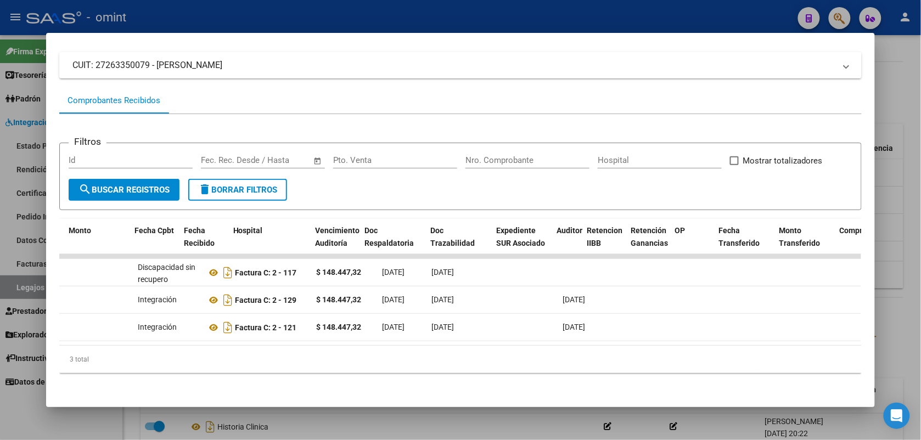
scroll to position [0, 82]
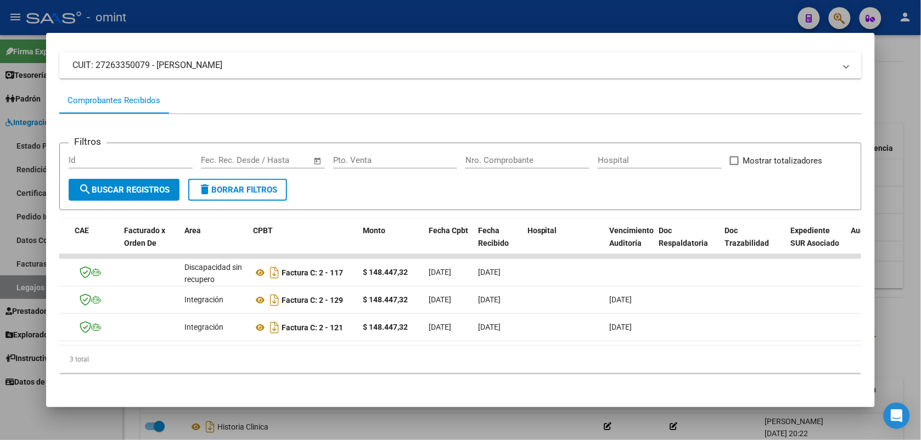
click at [357, 26] on div at bounding box center [460, 220] width 921 height 440
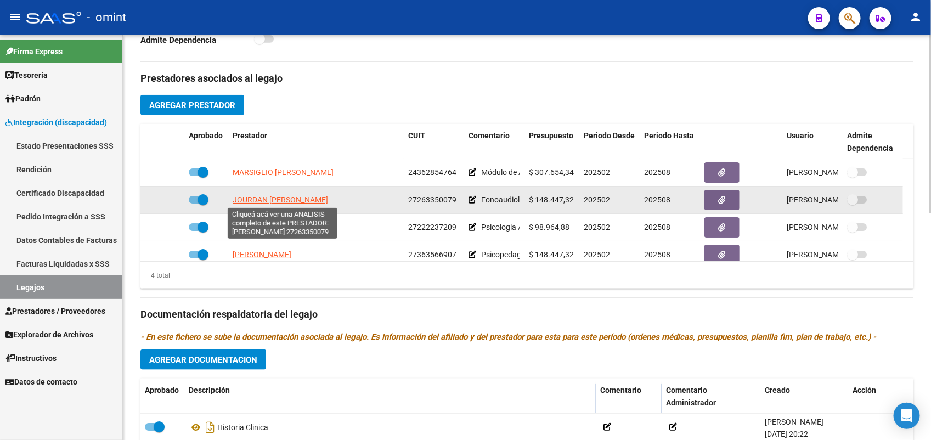
click at [298, 201] on span "JOURDAN ELIANA VERONICA" at bounding box center [281, 199] width 96 height 9
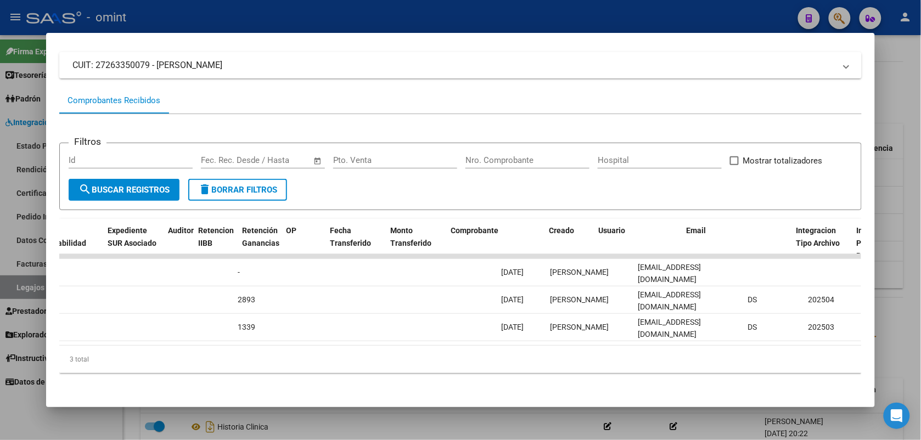
scroll to position [0, 937]
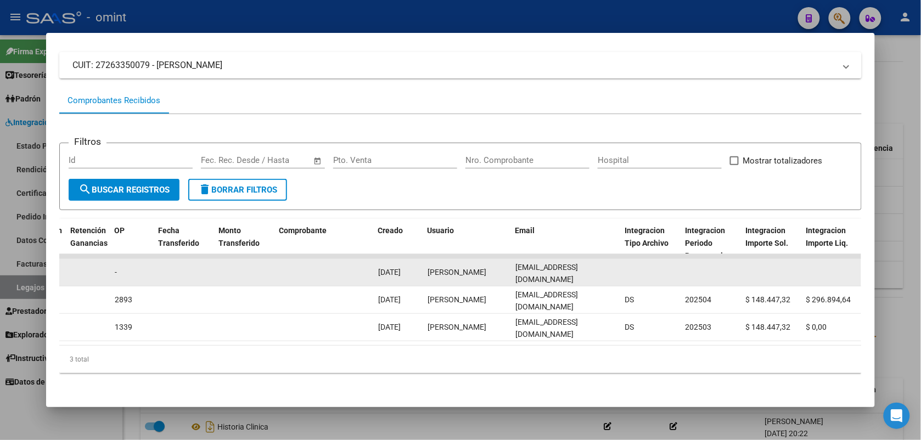
drag, startPoint x: 567, startPoint y: 270, endPoint x: 532, endPoint y: 270, distance: 34.6
click at [532, 270] on span "ejourdanfono@gmail.com" at bounding box center [546, 273] width 63 height 21
drag, startPoint x: 599, startPoint y: 269, endPoint x: 512, endPoint y: 272, distance: 87.3
click at [515, 272] on div "ejourdanfono@gmail.com" at bounding box center [565, 272] width 101 height 23
drag, startPoint x: 512, startPoint y: 272, endPoint x: 519, endPoint y: 270, distance: 7.3
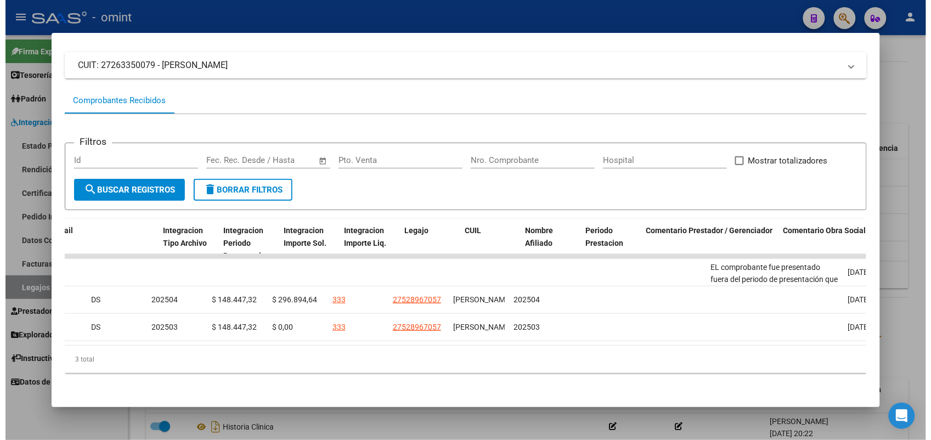
scroll to position [0, 1569]
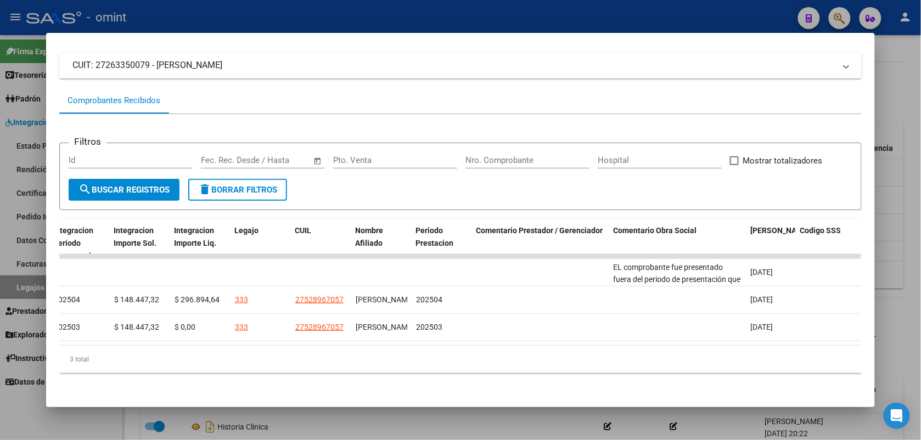
click at [475, 20] on div at bounding box center [460, 220] width 921 height 440
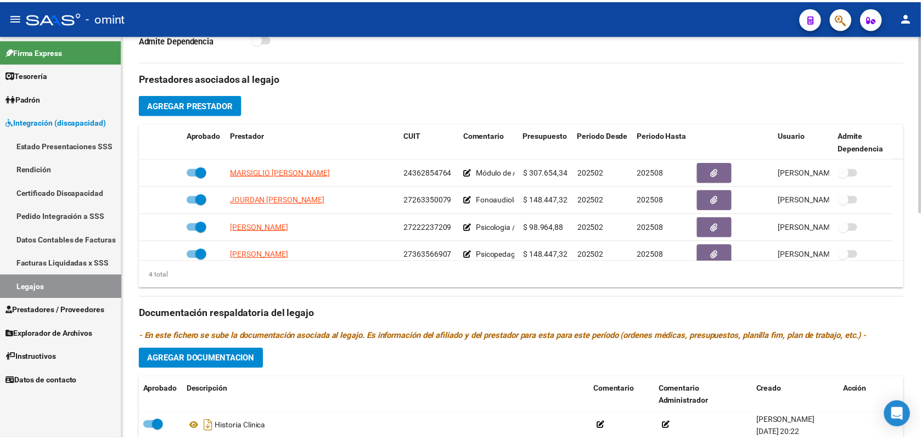
scroll to position [446, 0]
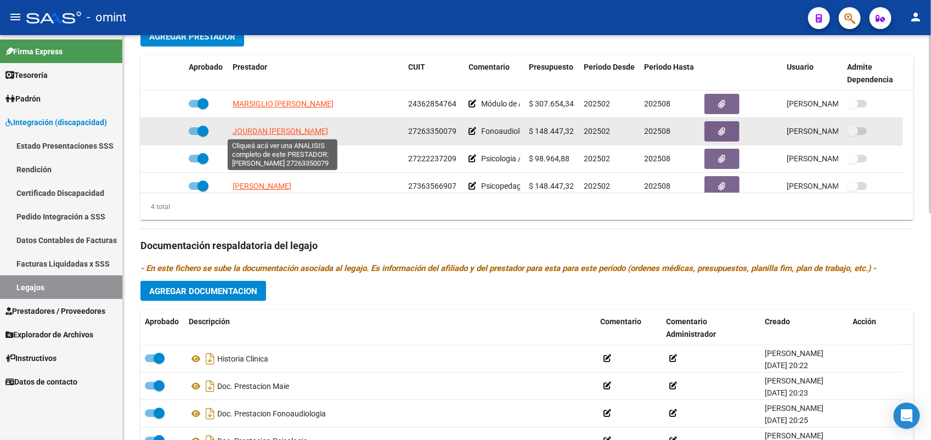
click at [257, 129] on span "JOURDAN ELIANA VERONICA" at bounding box center [281, 131] width 96 height 9
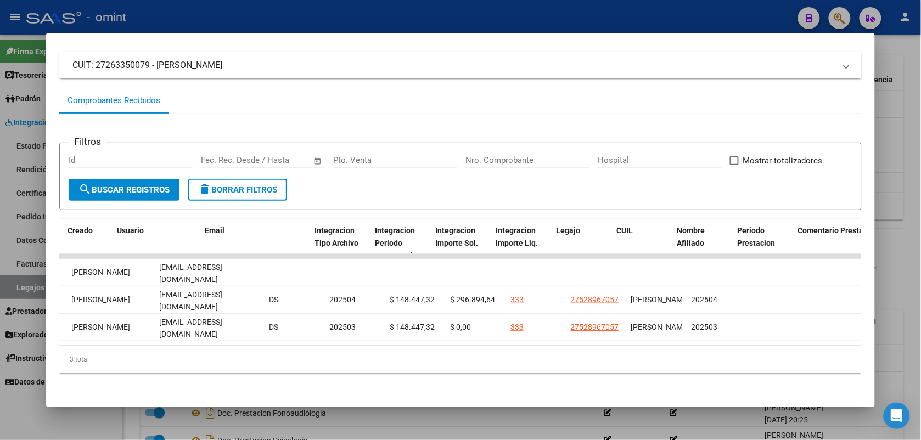
scroll to position [0, 1247]
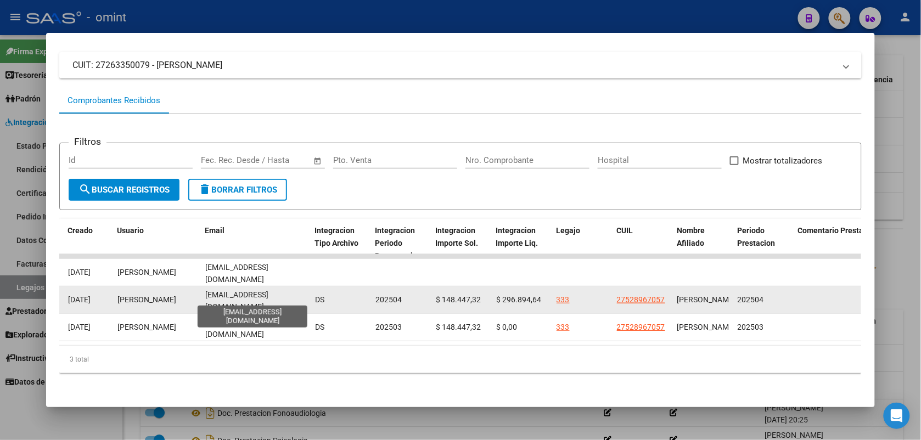
drag, startPoint x: 291, startPoint y: 295, endPoint x: 201, endPoint y: 297, distance: 89.5
click at [205, 297] on div "ejourdanfono@gmail.com" at bounding box center [255, 300] width 101 height 23
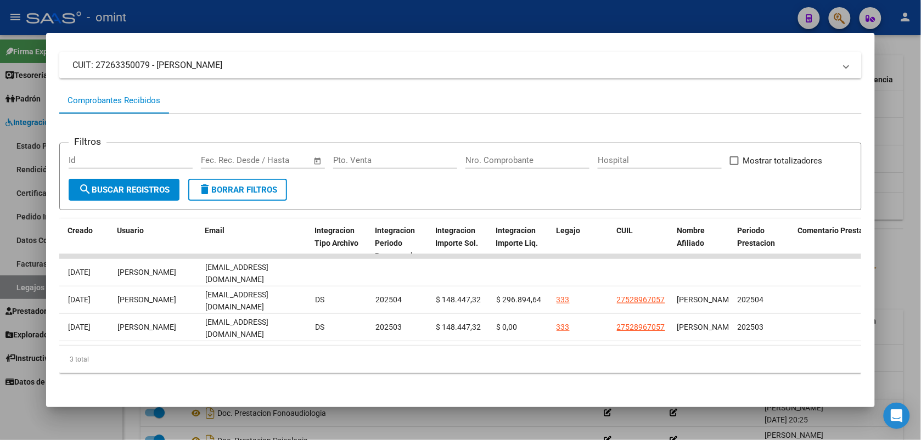
click at [357, 12] on div at bounding box center [460, 220] width 921 height 440
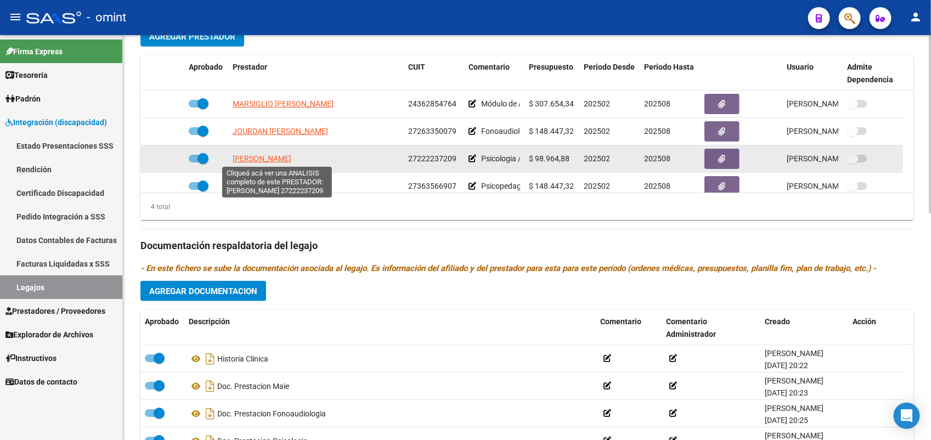
click at [291, 155] on span "GIGENA TERESA NATALIA" at bounding box center [262, 158] width 59 height 9
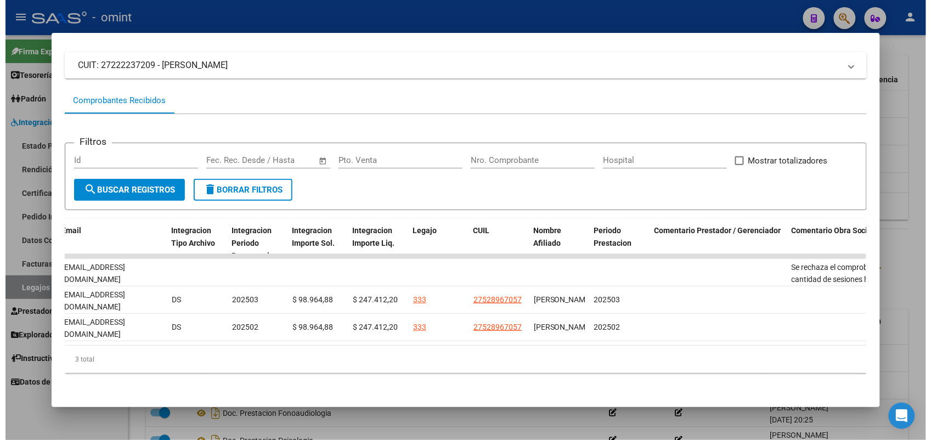
scroll to position [0, 1569]
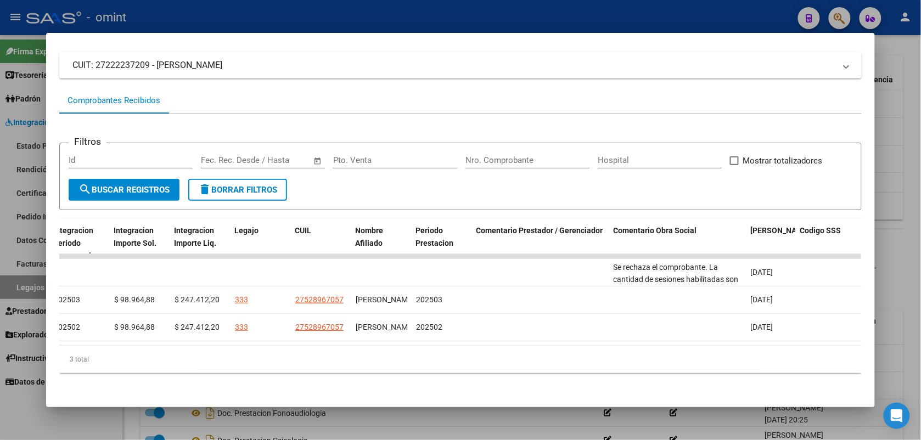
click at [605, 13] on div at bounding box center [460, 220] width 921 height 440
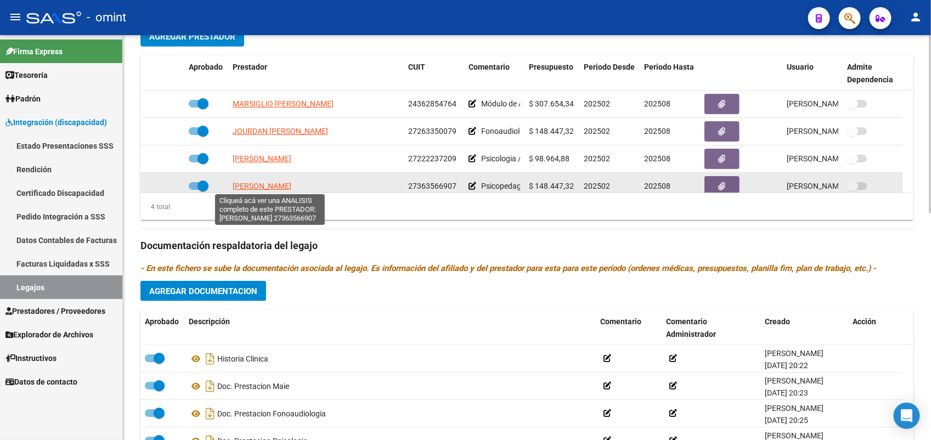
click at [287, 182] on span "SANTILLAN MIKAELA" at bounding box center [262, 186] width 59 height 9
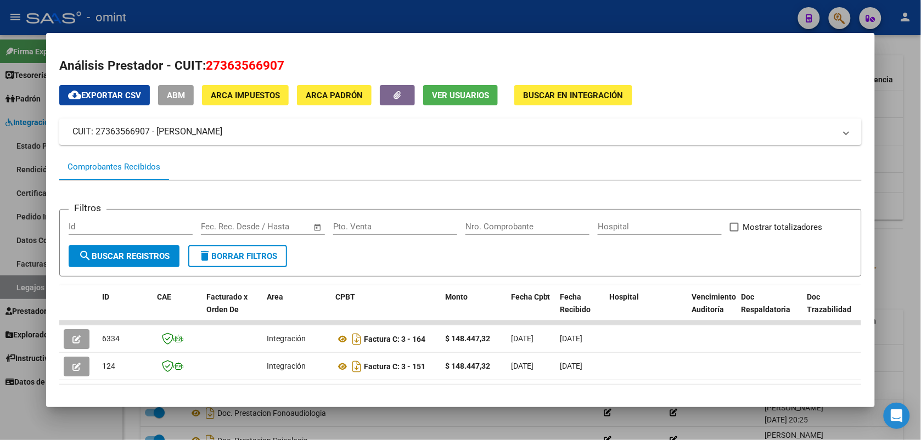
click at [434, 10] on div at bounding box center [460, 220] width 921 height 440
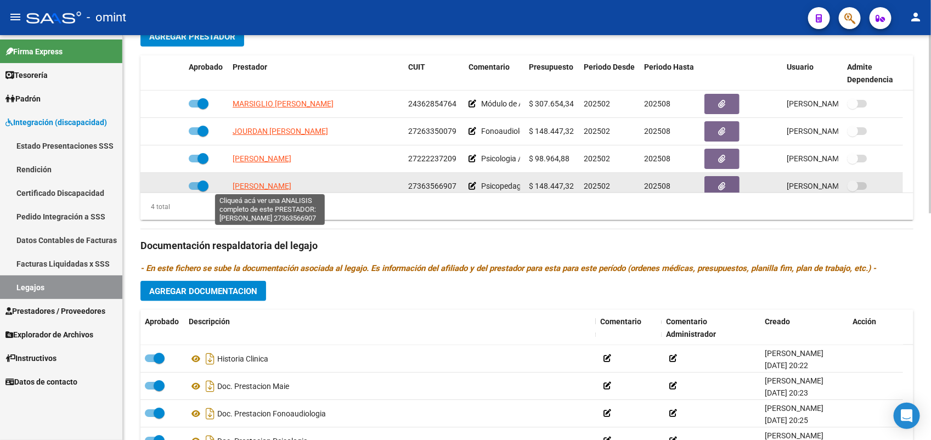
click at [291, 183] on span "SANTILLAN MIKAELA" at bounding box center [262, 186] width 59 height 9
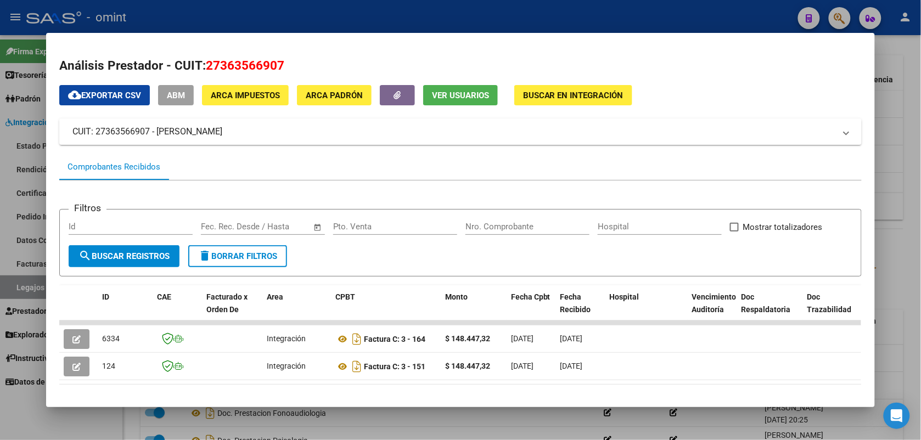
click at [303, 26] on div at bounding box center [460, 220] width 921 height 440
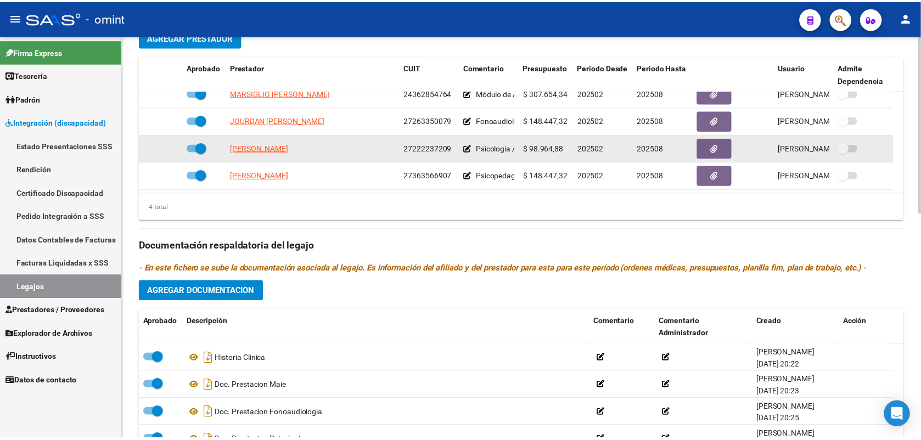
scroll to position [0, 0]
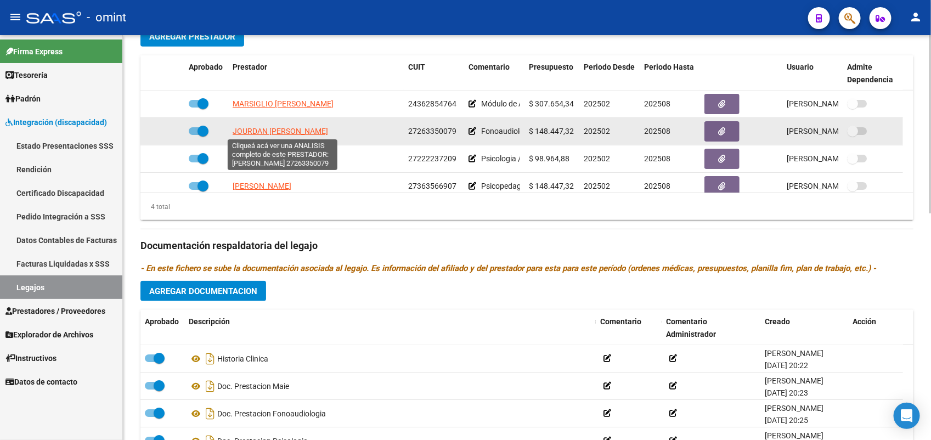
click at [323, 133] on span "JOURDAN ELIANA VERONICA" at bounding box center [281, 131] width 96 height 9
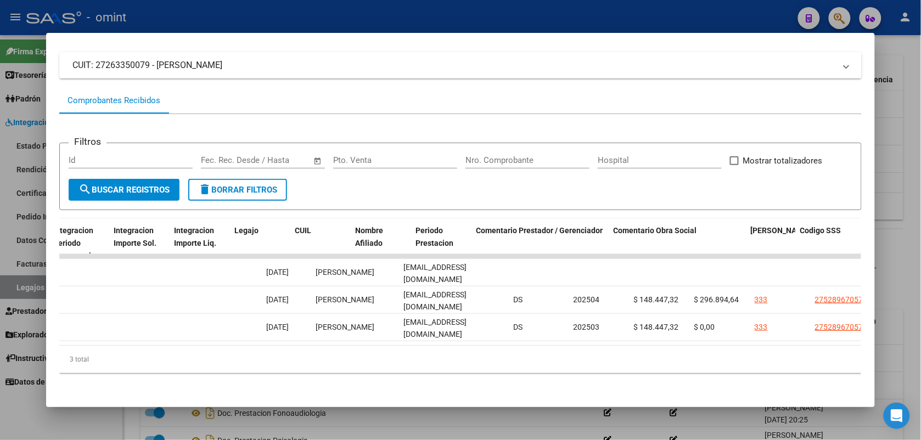
scroll to position [0, 254]
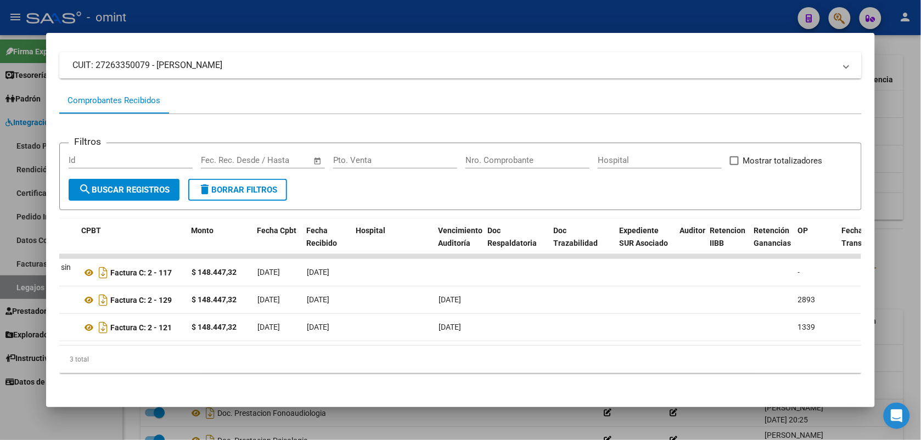
click at [321, 15] on div at bounding box center [460, 220] width 921 height 440
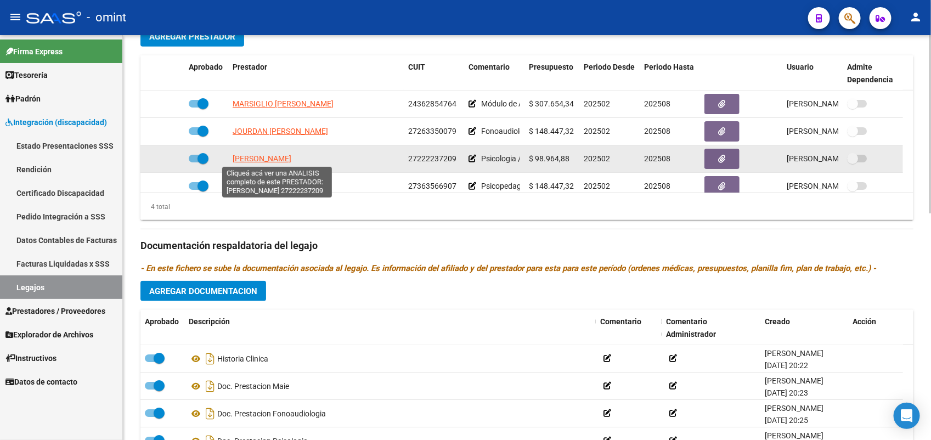
click at [282, 157] on span "GIGENA TERESA NATALIA" at bounding box center [262, 158] width 59 height 9
type textarea "27222237209"
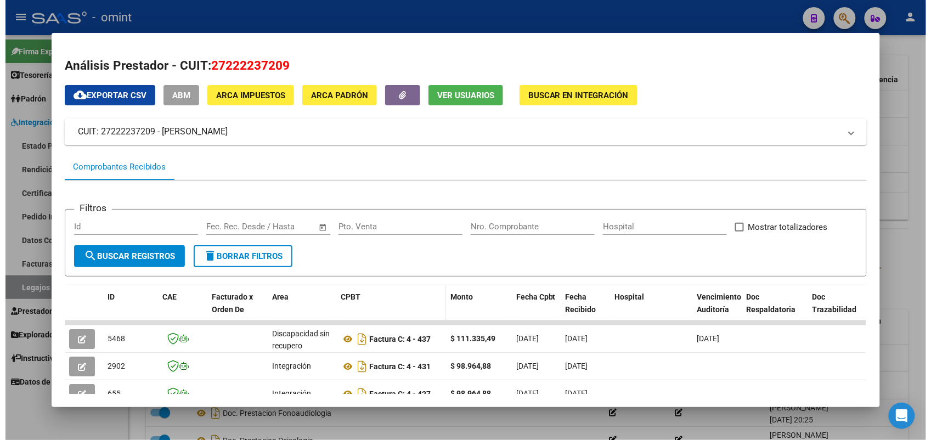
scroll to position [69, 0]
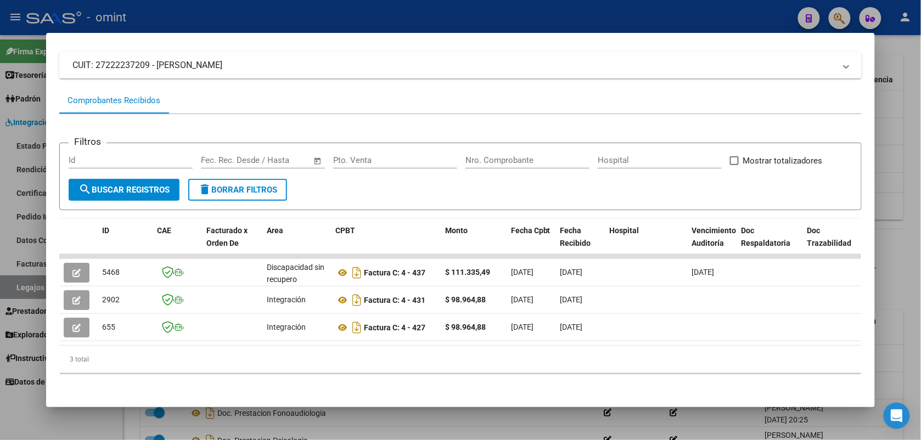
click at [305, 14] on div at bounding box center [460, 220] width 921 height 440
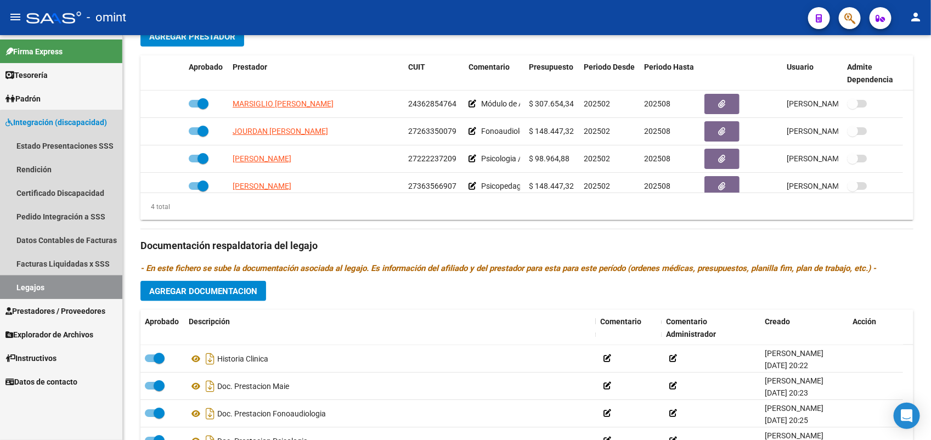
click at [70, 286] on link "Legajos" at bounding box center [61, 288] width 122 height 24
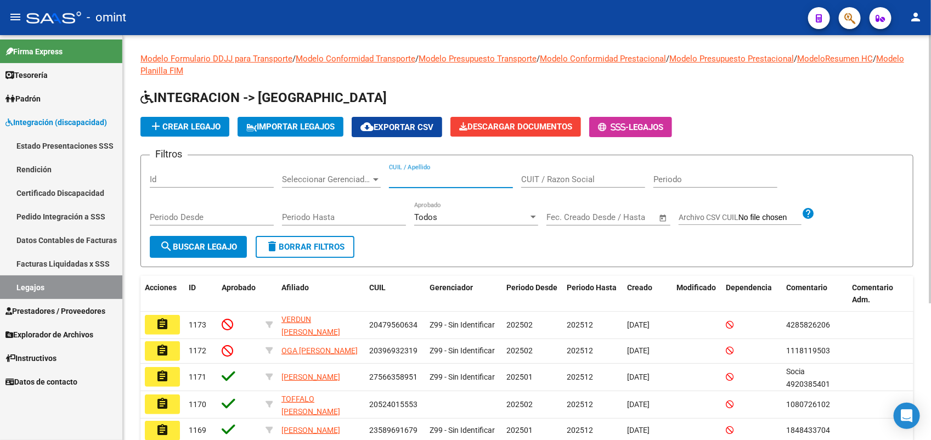
click at [420, 176] on input "CUIL / Apellido" at bounding box center [451, 180] width 124 height 10
type input "gomez ne"
click at [200, 244] on span "search Buscar Legajo" at bounding box center [198, 247] width 77 height 10
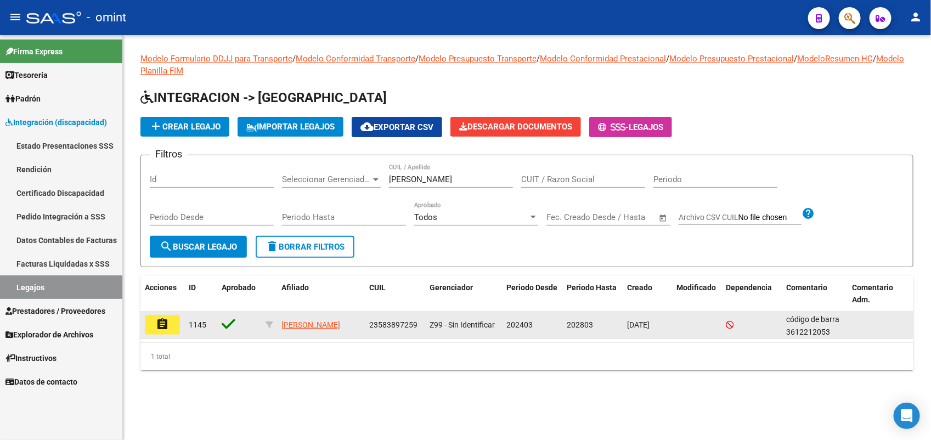
click at [161, 328] on mat-icon "assignment" at bounding box center [162, 324] width 13 height 13
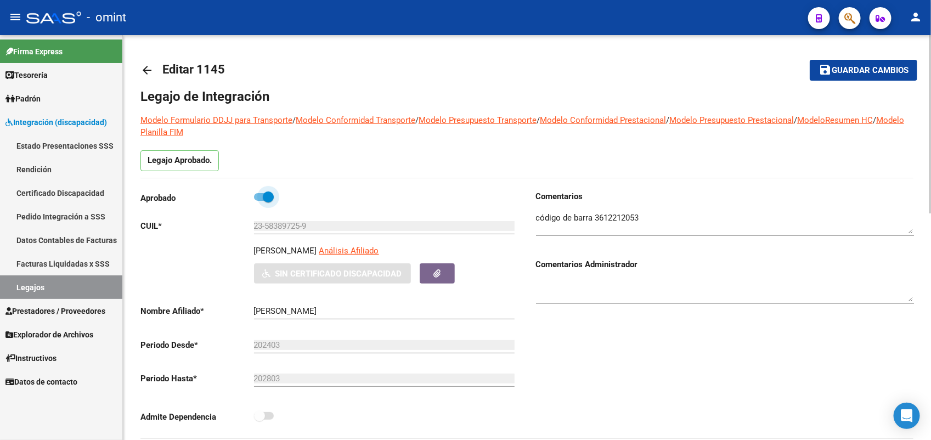
click at [259, 198] on span at bounding box center [264, 197] width 20 height 8
click at [259, 201] on input "checkbox" at bounding box center [259, 201] width 1 height 1
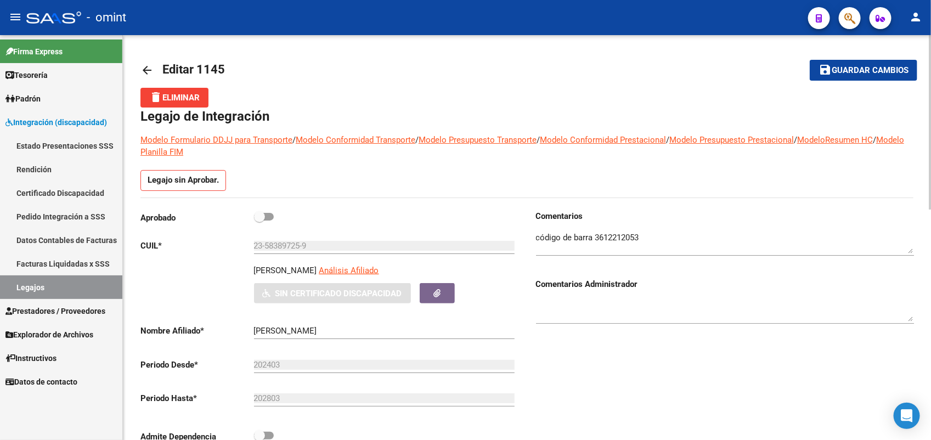
scroll to position [69, 0]
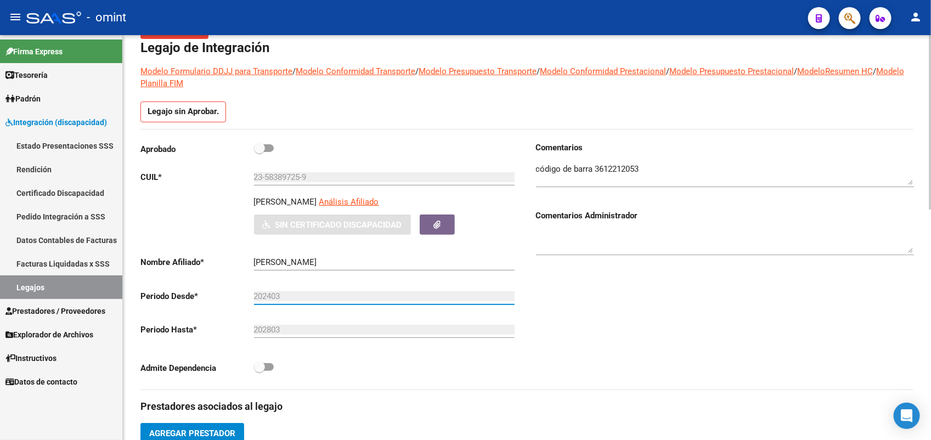
click at [290, 298] on input "202403" at bounding box center [384, 296] width 261 height 10
click at [287, 295] on input "202403" at bounding box center [384, 296] width 261 height 10
click at [270, 148] on span at bounding box center [264, 148] width 20 height 8
click at [260, 152] on input "checkbox" at bounding box center [259, 152] width 1 height 1
checkbox input "true"
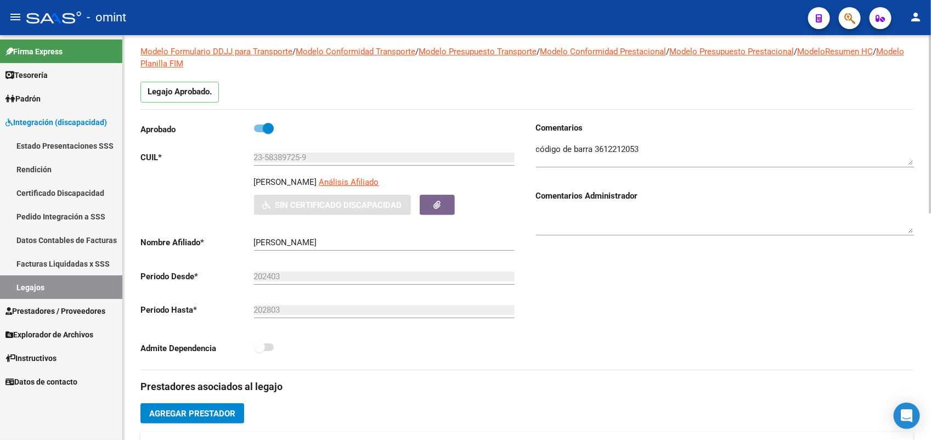
scroll to position [206, 0]
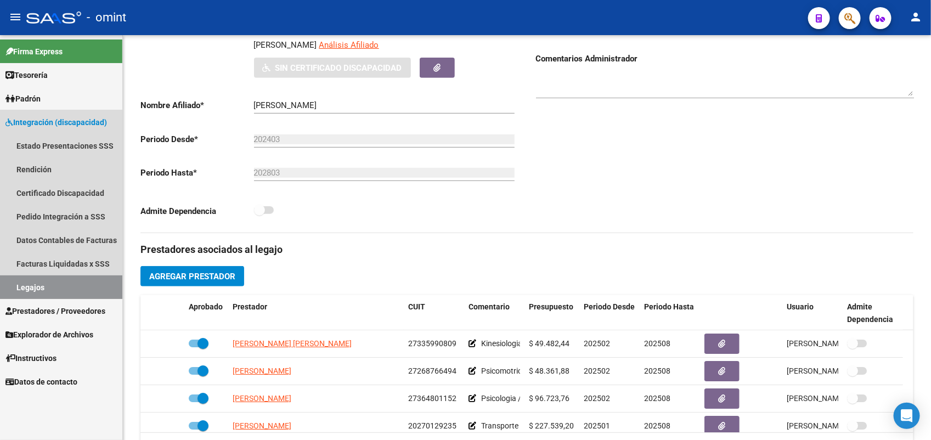
click at [43, 121] on span "Integración (discapacidad)" at bounding box center [56, 122] width 102 height 12
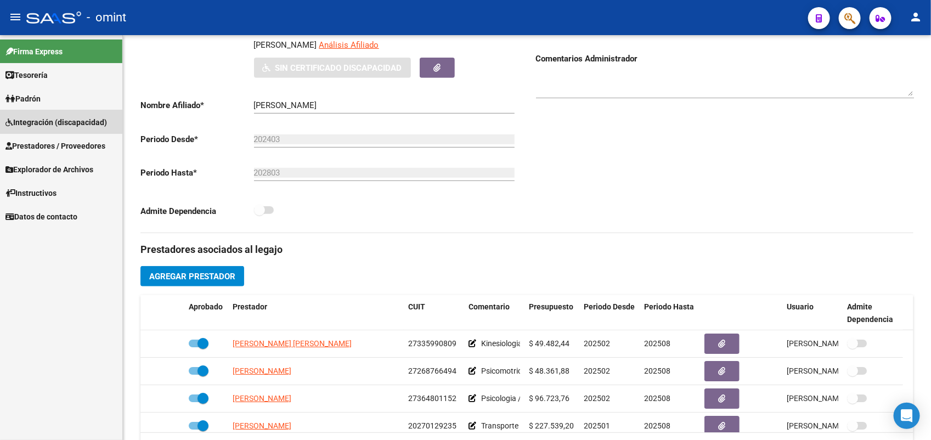
click at [40, 121] on span "Integración (discapacidad)" at bounding box center [56, 122] width 102 height 12
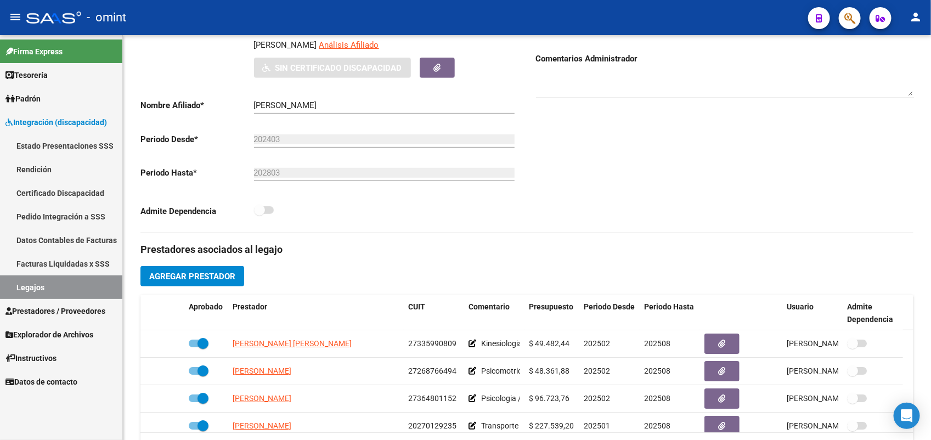
click at [51, 190] on link "Certificado Discapacidad" at bounding box center [61, 193] width 122 height 24
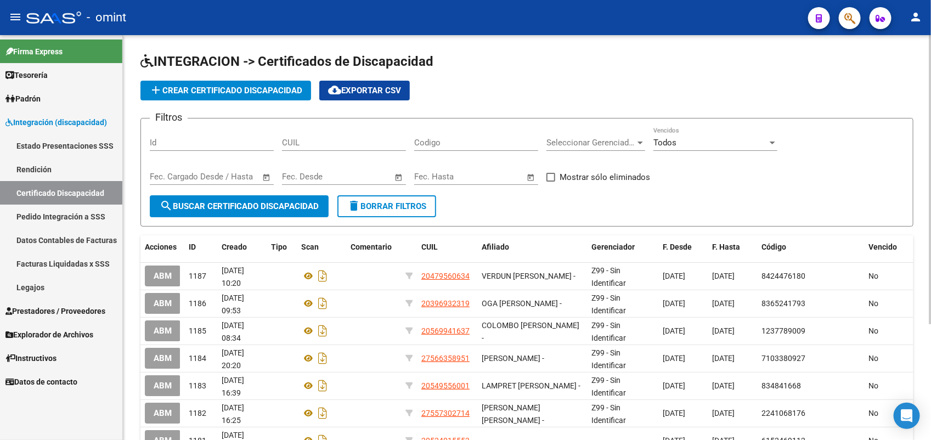
click at [307, 140] on input "CUIL" at bounding box center [344, 143] width 124 height 10
type input "23-58389725-9"
click at [299, 199] on button "search Buscar Certificado Discapacidad" at bounding box center [239, 206] width 179 height 22
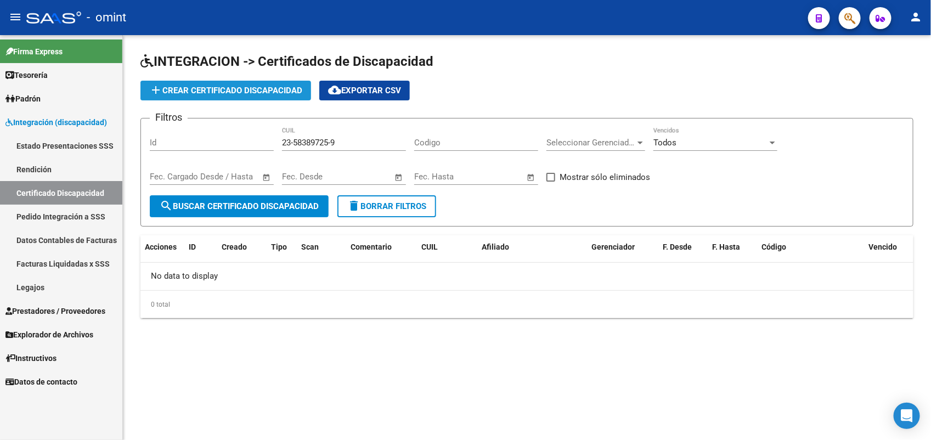
click at [255, 91] on span "add Crear Certificado Discapacidad" at bounding box center [225, 91] width 153 height 10
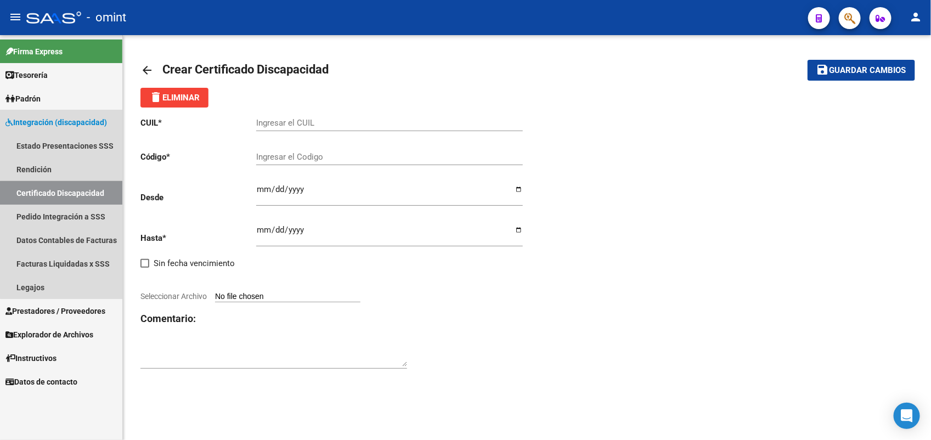
click at [66, 193] on link "Certificado Discapacidad" at bounding box center [61, 193] width 122 height 24
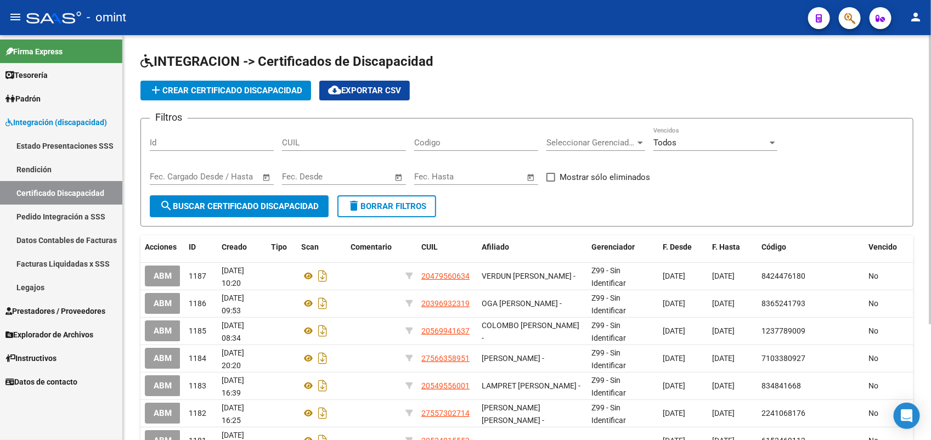
click at [294, 198] on button "search Buscar Certificado Discapacidad" at bounding box center [239, 206] width 179 height 22
click at [358, 141] on input "CUIL" at bounding box center [344, 143] width 124 height 10
type input "23-58389725-9"
click at [319, 201] on span "search Buscar Certificado Discapacidad" at bounding box center [239, 206] width 159 height 10
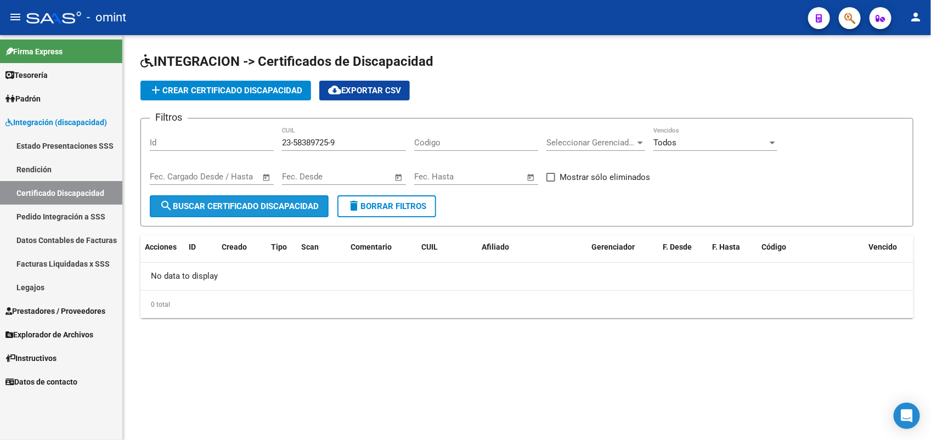
click at [300, 205] on span "search Buscar Certificado Discapacidad" at bounding box center [239, 206] width 159 height 10
click at [684, 142] on div "Todos" at bounding box center [711, 143] width 114 height 10
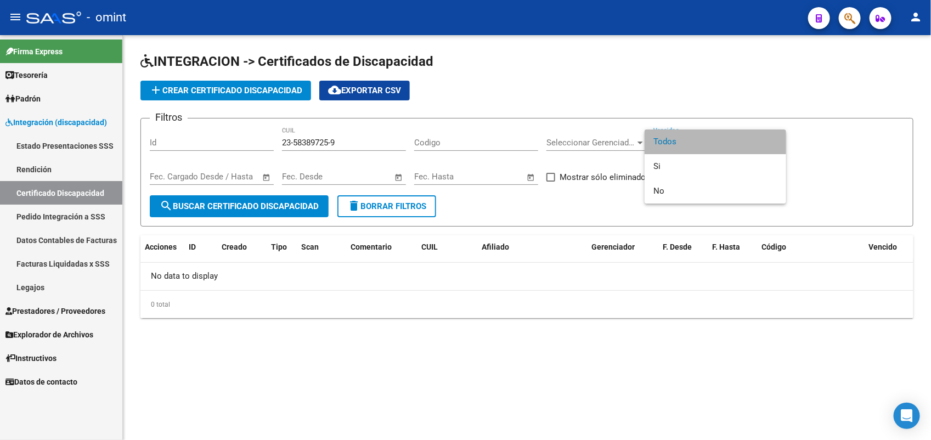
click at [684, 142] on span "Todos" at bounding box center [716, 142] width 124 height 25
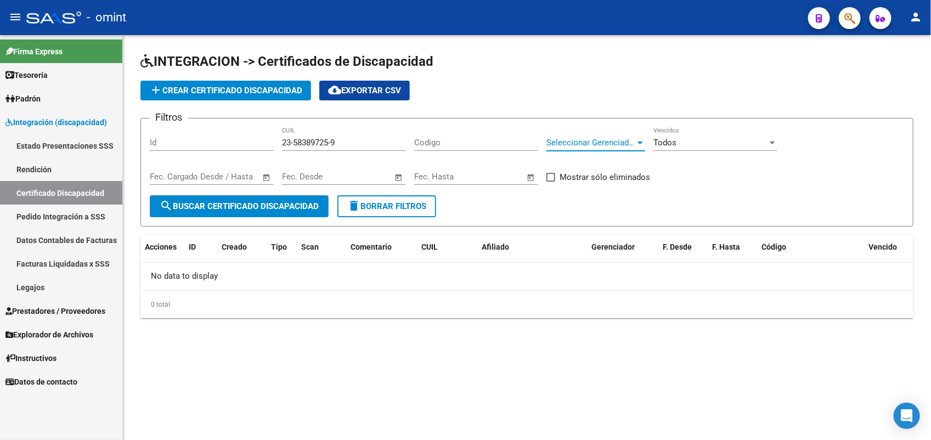
click at [592, 141] on span "Seleccionar Gerenciador" at bounding box center [591, 143] width 89 height 10
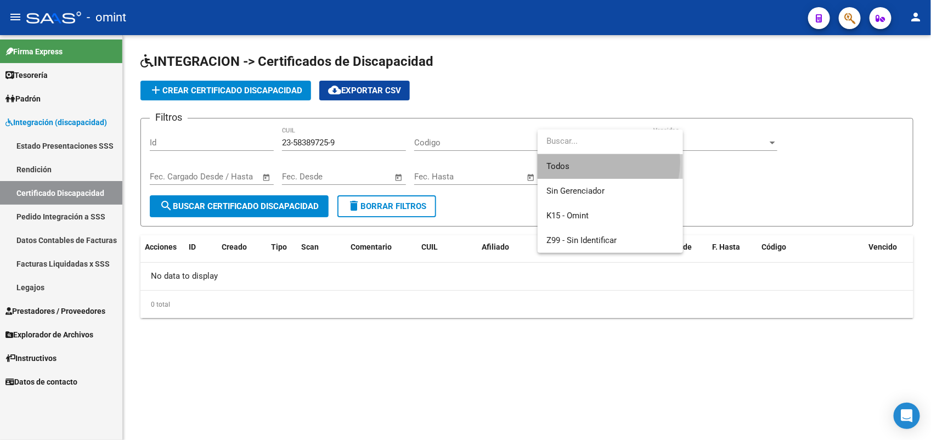
click at [585, 162] on span "Todos" at bounding box center [611, 166] width 128 height 25
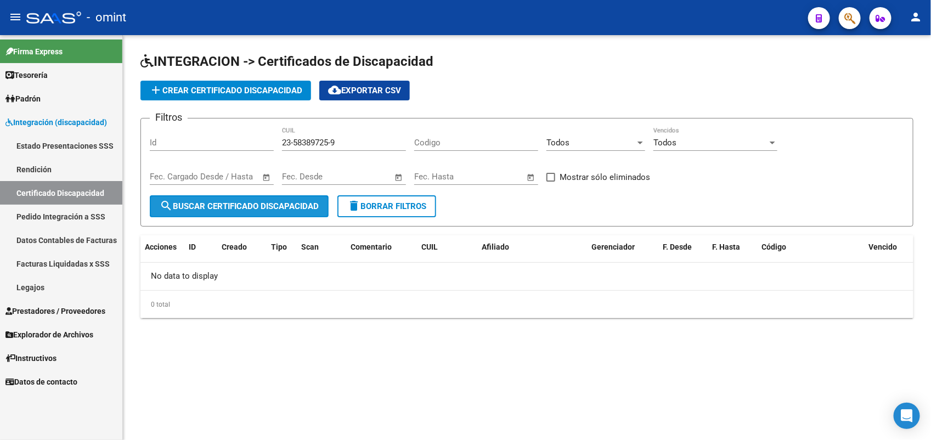
click at [302, 202] on span "search Buscar Certificado Discapacidad" at bounding box center [239, 206] width 159 height 10
click at [176, 204] on span "search Buscar Certificado Discapacidad" at bounding box center [239, 206] width 159 height 10
click at [64, 291] on link "Legajos" at bounding box center [61, 288] width 122 height 24
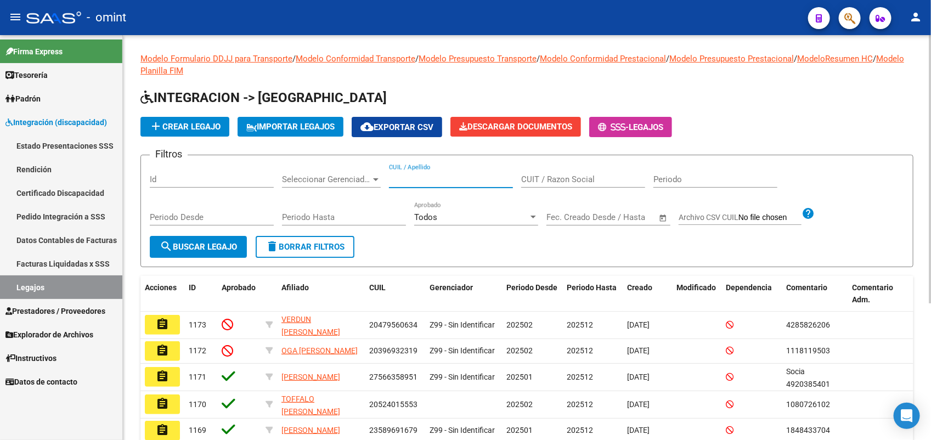
click at [416, 178] on input "CUIL / Apellido" at bounding box center [451, 180] width 124 height 10
type input "23583897259"
click at [231, 246] on span "search Buscar Legajo" at bounding box center [198, 247] width 77 height 10
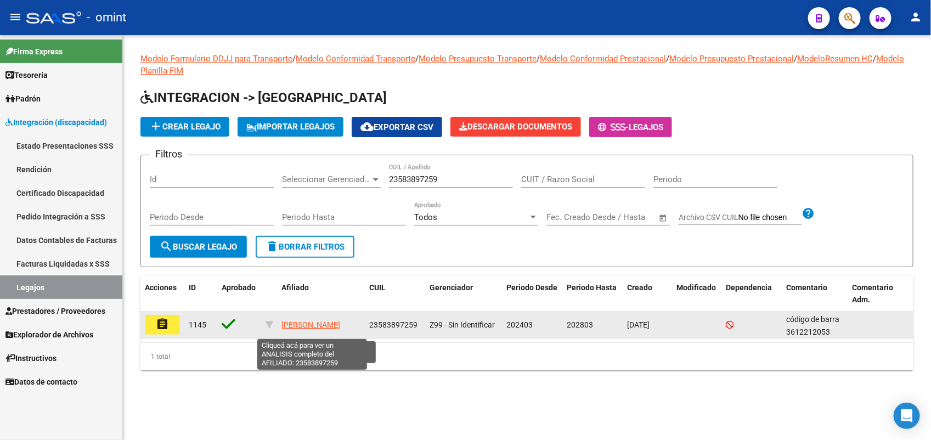
click at [316, 321] on span "GOMEZ NEITHAN IGNACIO" at bounding box center [311, 325] width 59 height 9
type textarea "23583897259"
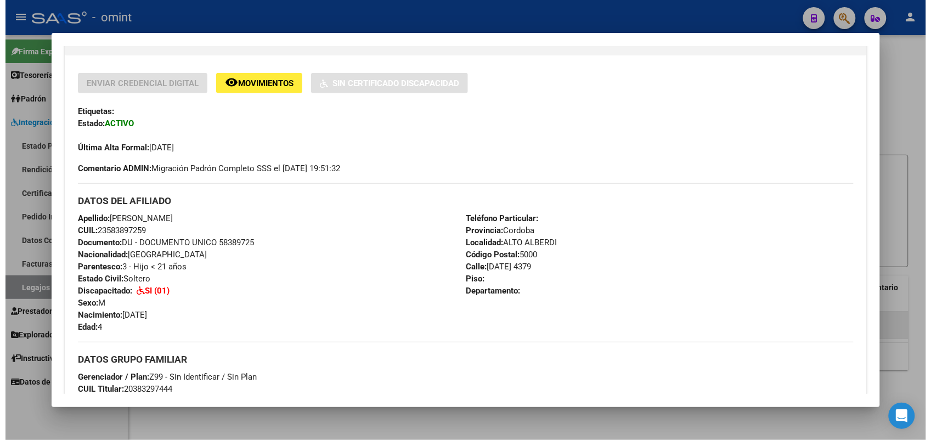
scroll to position [69, 0]
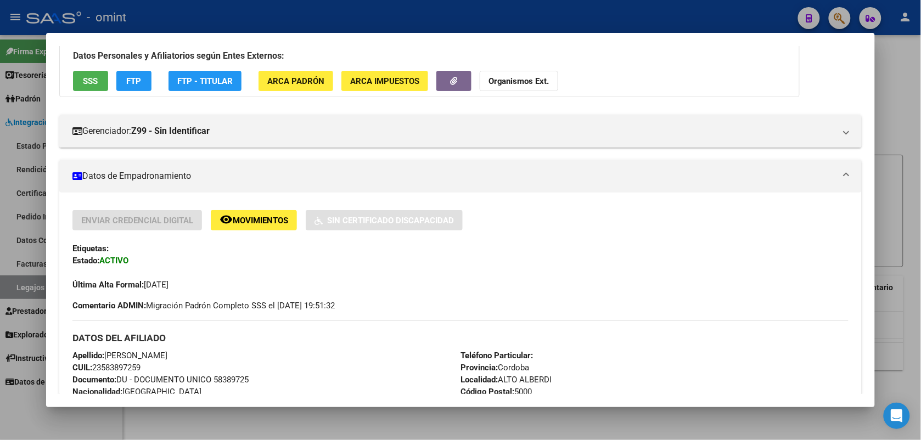
click at [275, 5] on div at bounding box center [460, 220] width 921 height 440
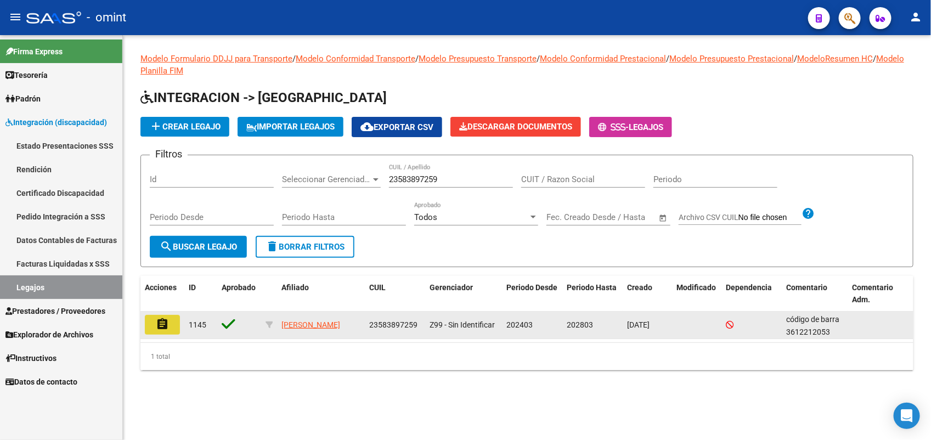
click at [161, 325] on mat-icon "assignment" at bounding box center [162, 324] width 13 height 13
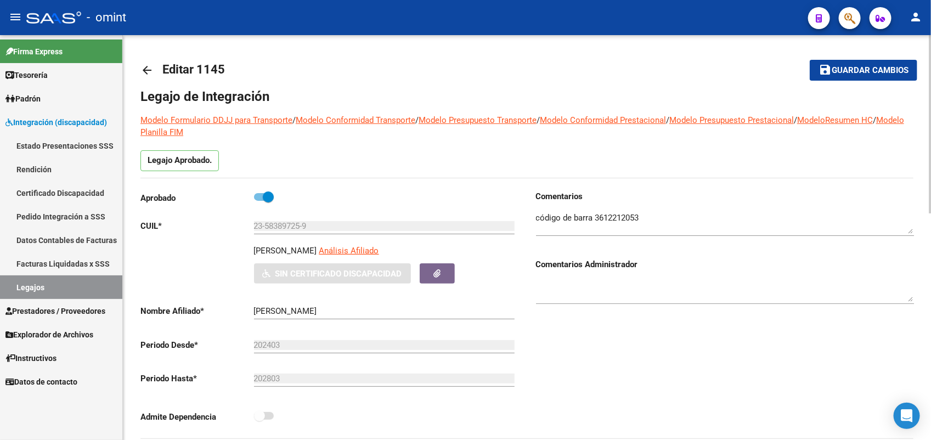
click at [276, 377] on input "202803" at bounding box center [384, 379] width 261 height 10
click at [284, 377] on input "202803" at bounding box center [384, 379] width 261 height 10
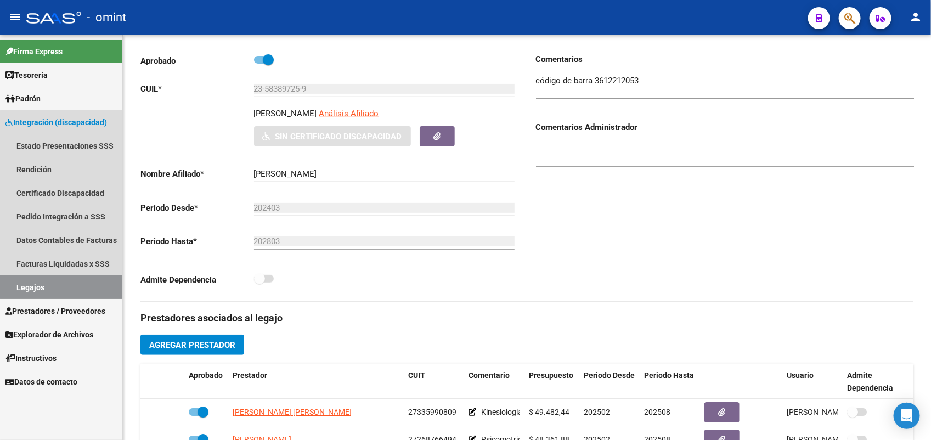
click at [69, 286] on link "Legajos" at bounding box center [61, 288] width 122 height 24
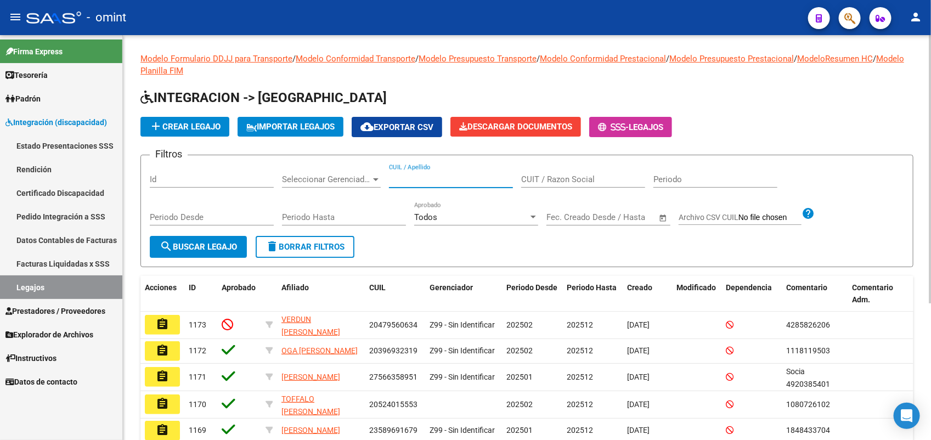
click at [407, 177] on input "CUIL / Apellido" at bounding box center [451, 180] width 124 height 10
paste input "20544749219"
type input "20544749219"
click at [229, 248] on span "search Buscar Legajo" at bounding box center [198, 247] width 77 height 10
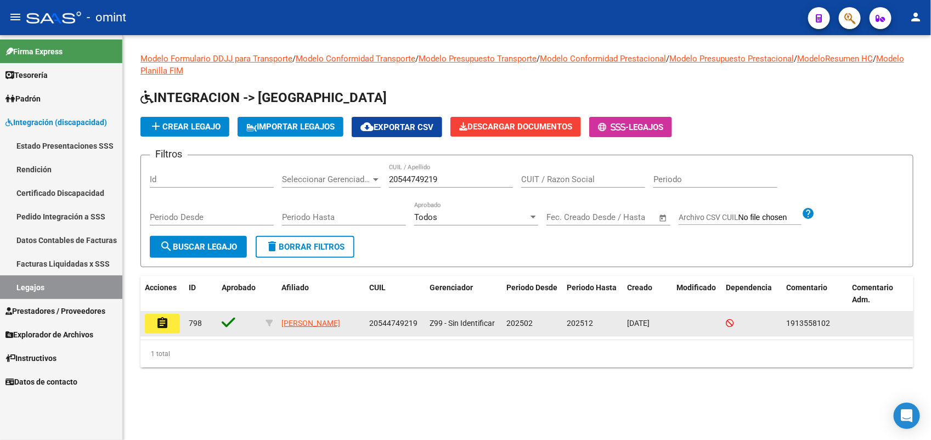
click at [162, 327] on mat-icon "assignment" at bounding box center [162, 323] width 13 height 13
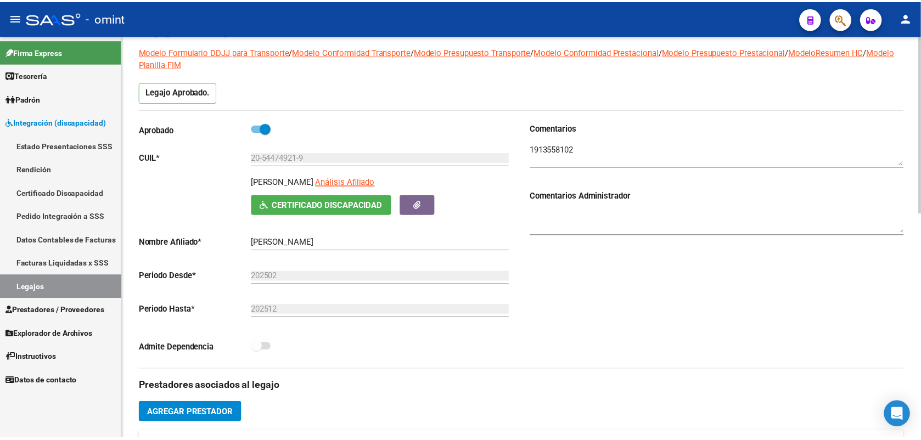
scroll to position [206, 0]
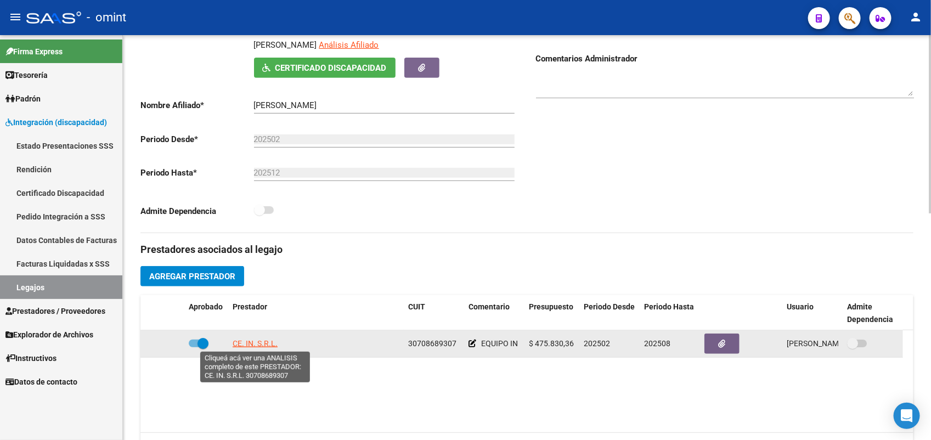
click at [245, 341] on span "CE. IN. S.R.L." at bounding box center [255, 343] width 45 height 9
type textarea "30708689307"
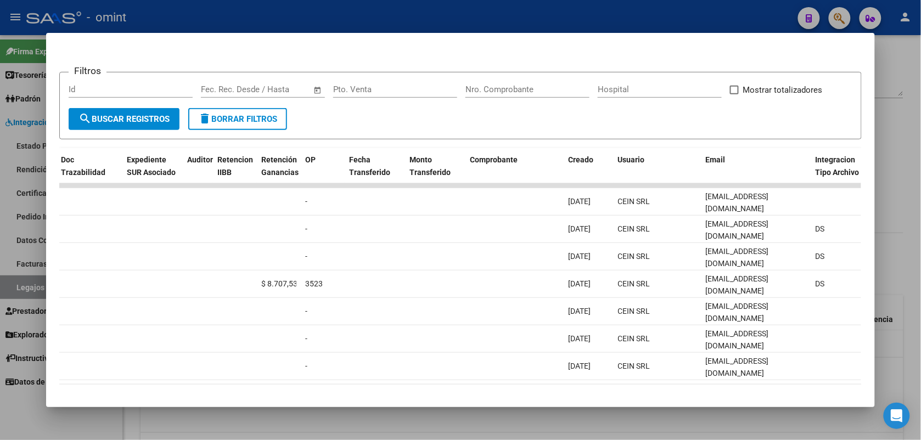
scroll to position [0, 0]
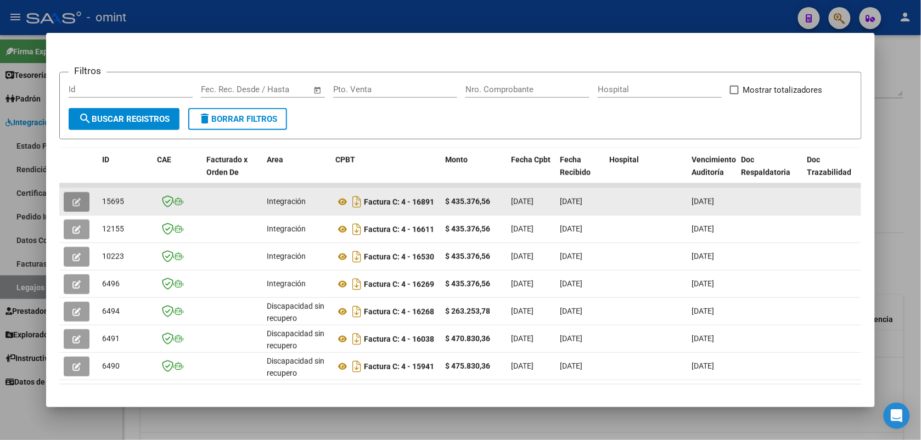
click at [66, 198] on button "button" at bounding box center [77, 202] width 26 height 20
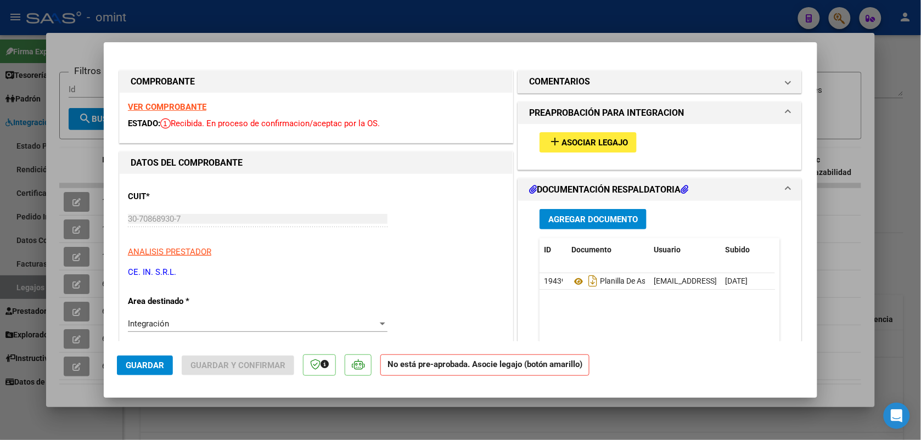
click at [149, 108] on strong "VER COMPROBANTE" at bounding box center [167, 107] width 78 height 10
click at [352, 26] on div at bounding box center [460, 220] width 921 height 440
type input "$ 0,00"
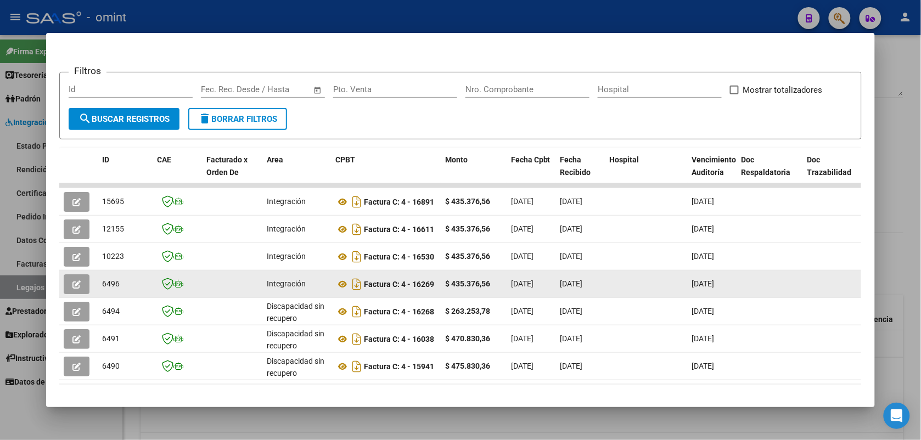
drag, startPoint x: 788, startPoint y: 276, endPoint x: 78, endPoint y: 281, distance: 709.7
click at [76, 279] on button "button" at bounding box center [77, 284] width 26 height 20
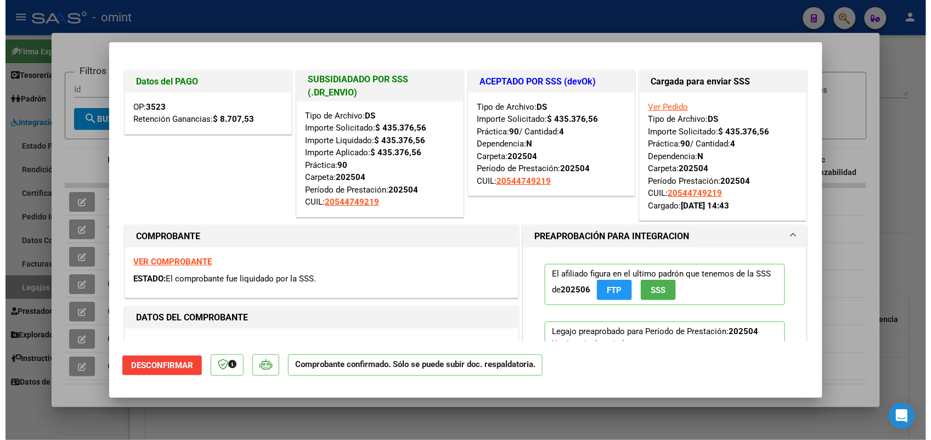
scroll to position [69, 0]
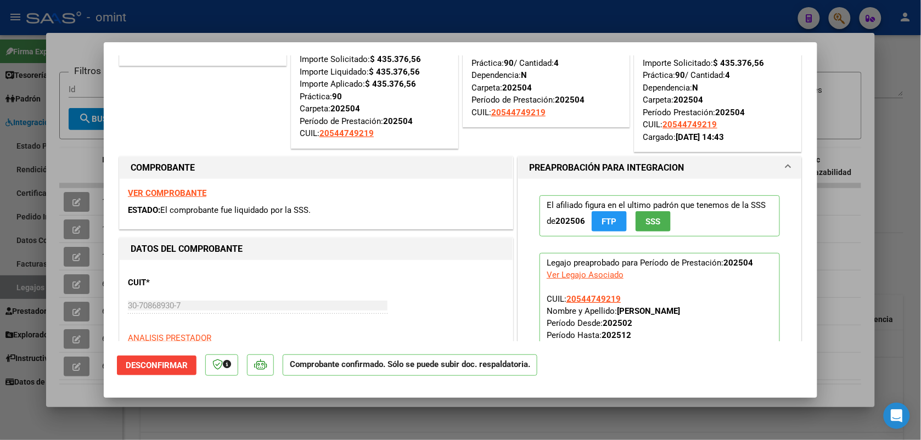
click at [520, 21] on div at bounding box center [460, 220] width 921 height 440
type input "$ 0,00"
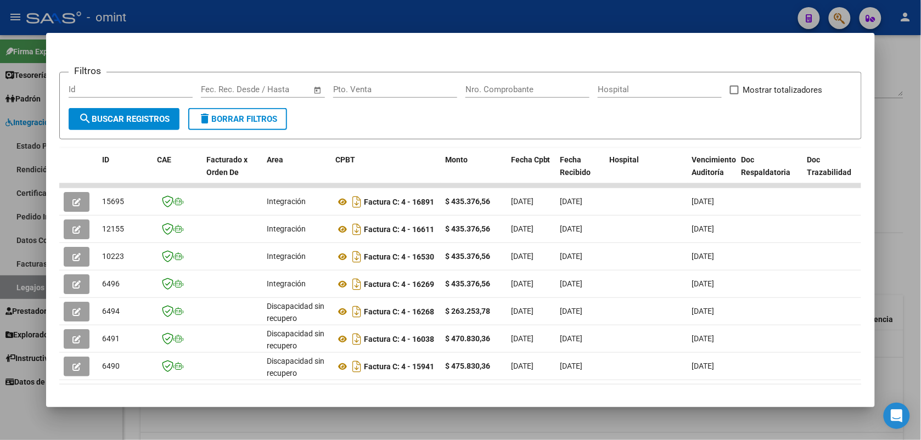
click at [550, 10] on div at bounding box center [460, 220] width 921 height 440
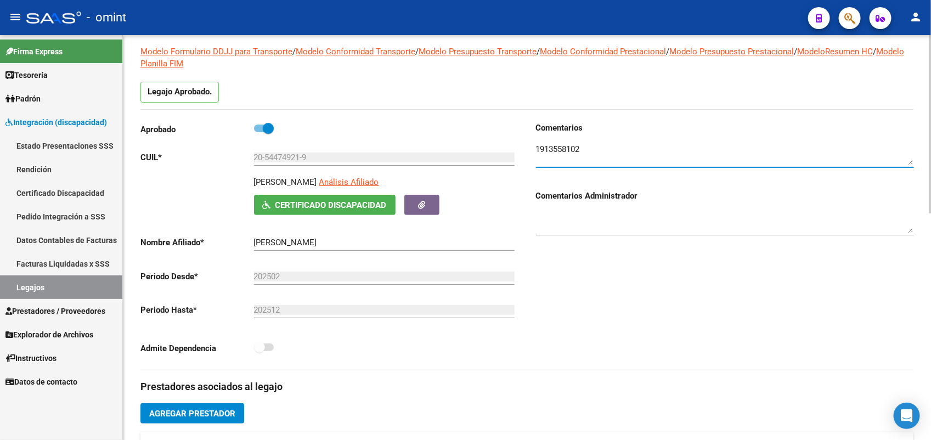
drag, startPoint x: 598, startPoint y: 148, endPoint x: 536, endPoint y: 154, distance: 62.3
click at [536, 154] on textarea at bounding box center [725, 154] width 378 height 22
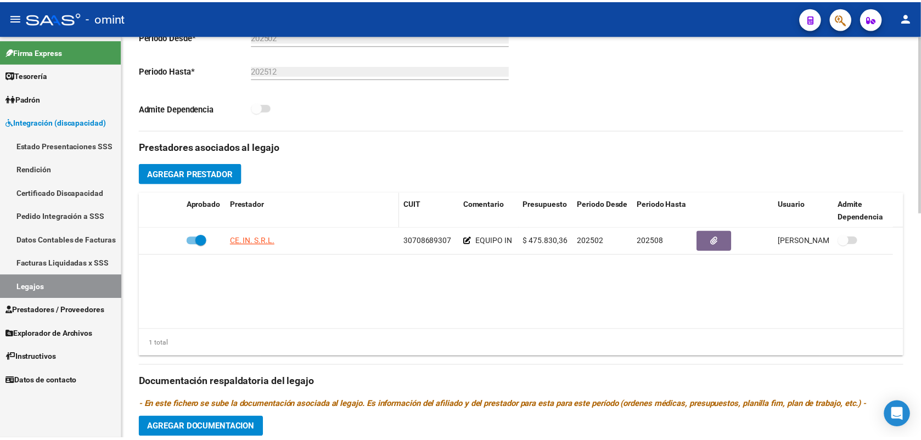
scroll to position [240, 0]
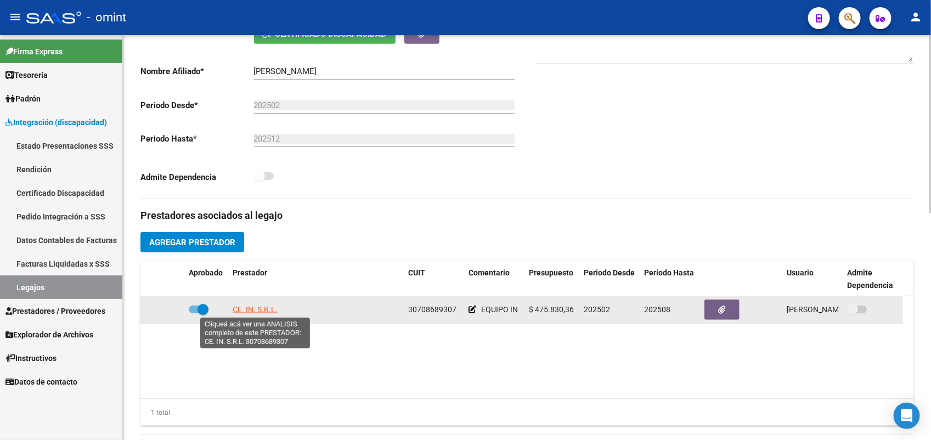
click at [262, 308] on span "CE. IN. S.R.L." at bounding box center [255, 309] width 45 height 9
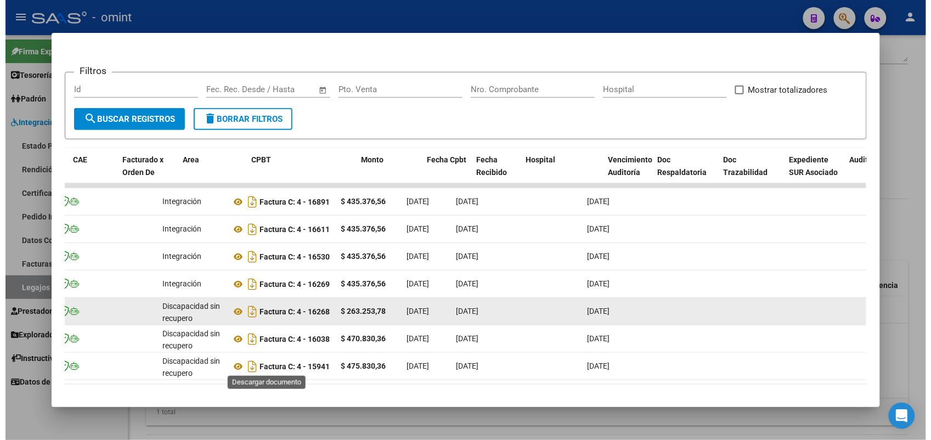
scroll to position [0, 89]
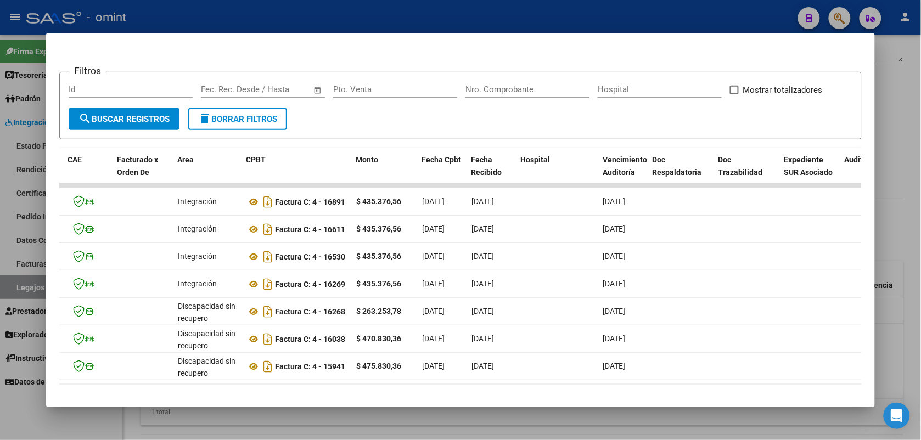
click at [295, 3] on div at bounding box center [460, 220] width 921 height 440
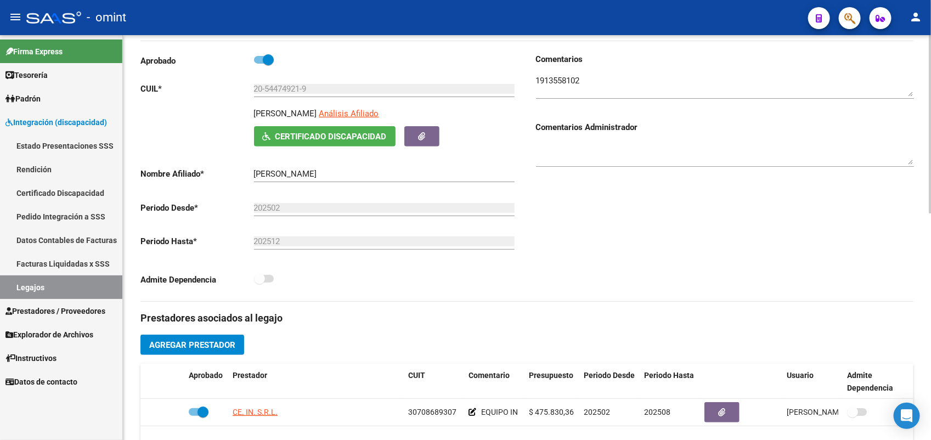
scroll to position [274, 0]
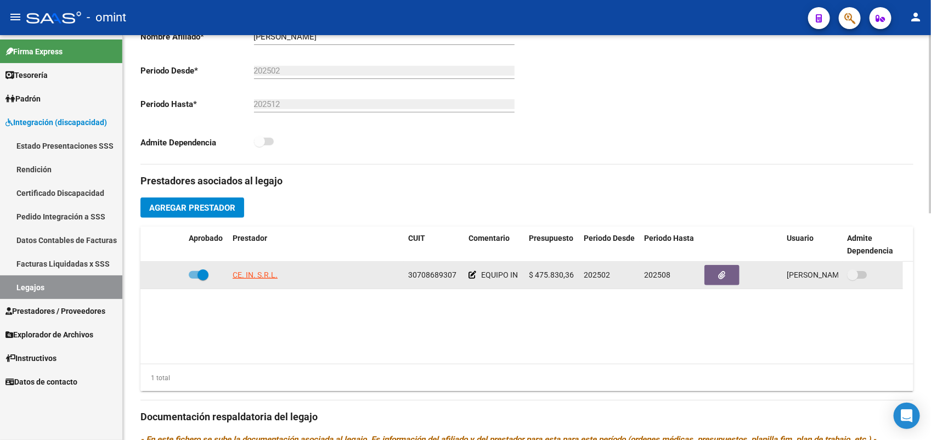
click at [189, 276] on span at bounding box center [199, 275] width 20 height 8
click at [194, 279] on input "checkbox" at bounding box center [194, 279] width 1 height 1
checkbox input "false"
click at [170, 272] on icon at bounding box center [169, 275] width 8 height 8
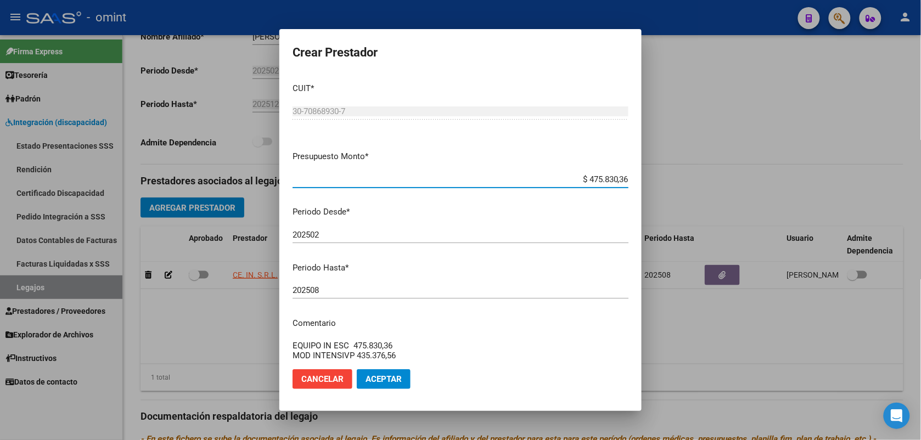
click at [331, 291] on input "202508" at bounding box center [461, 290] width 336 height 10
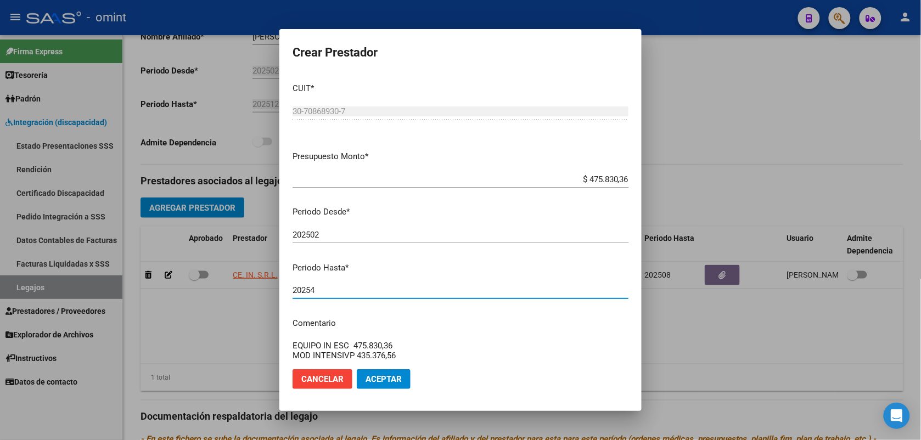
click at [374, 373] on button "Aceptar" at bounding box center [384, 379] width 54 height 20
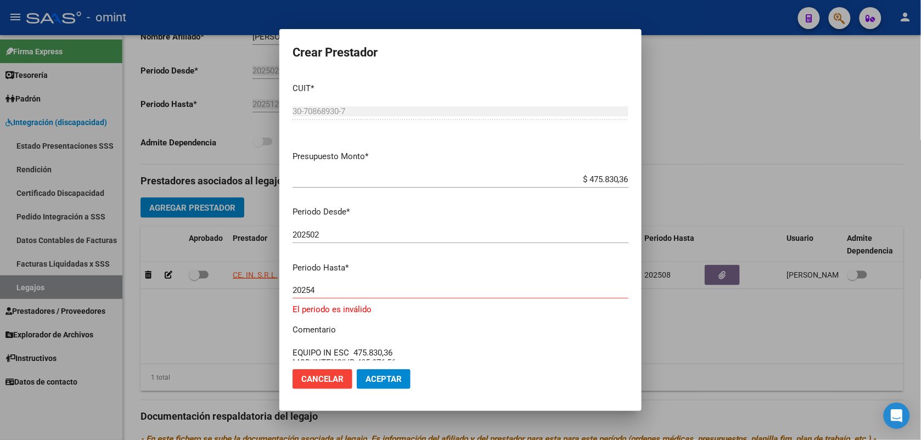
click at [311, 295] on input "20254" at bounding box center [461, 290] width 336 height 10
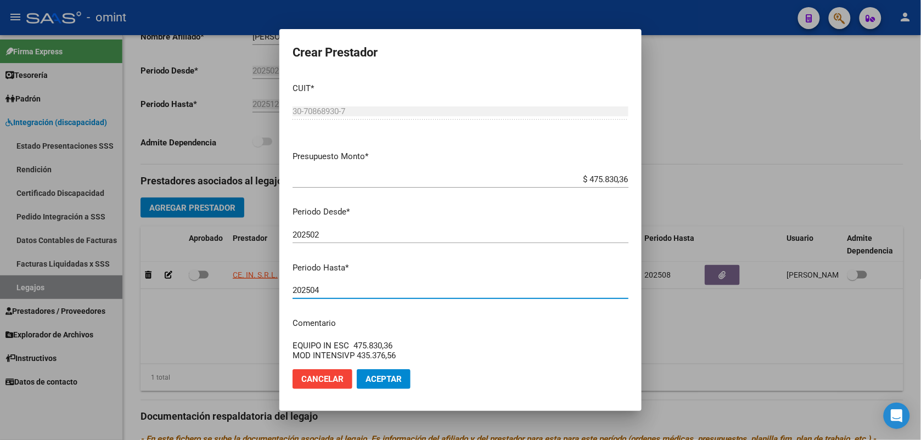
type input "202504"
click at [385, 378] on span "Aceptar" at bounding box center [384, 379] width 36 height 10
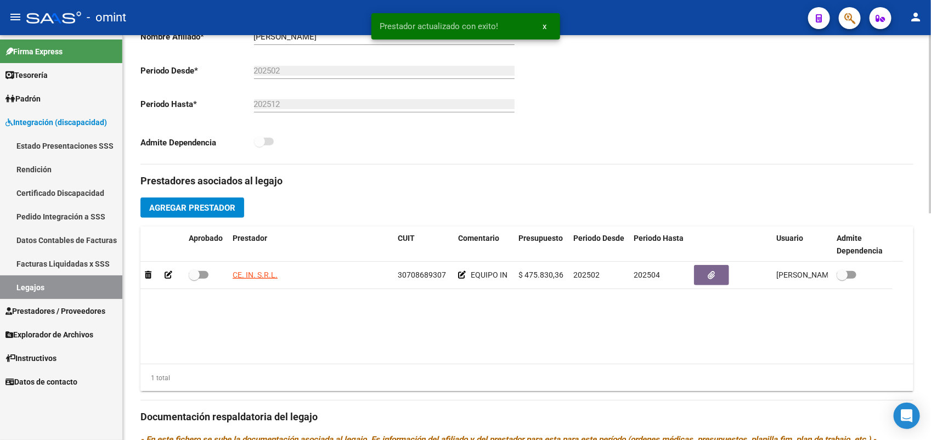
click at [217, 211] on span "Agregar Prestador" at bounding box center [192, 208] width 86 height 10
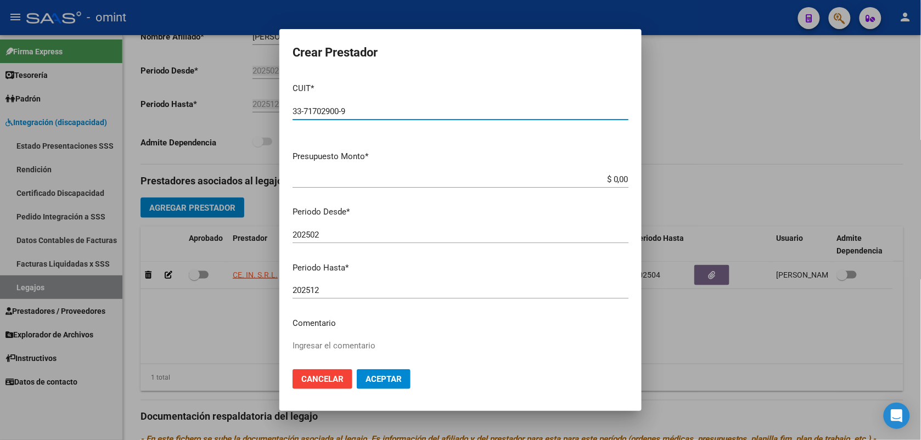
type input "33-71702900-9"
click at [618, 177] on input "$ 0,00" at bounding box center [461, 180] width 336 height 10
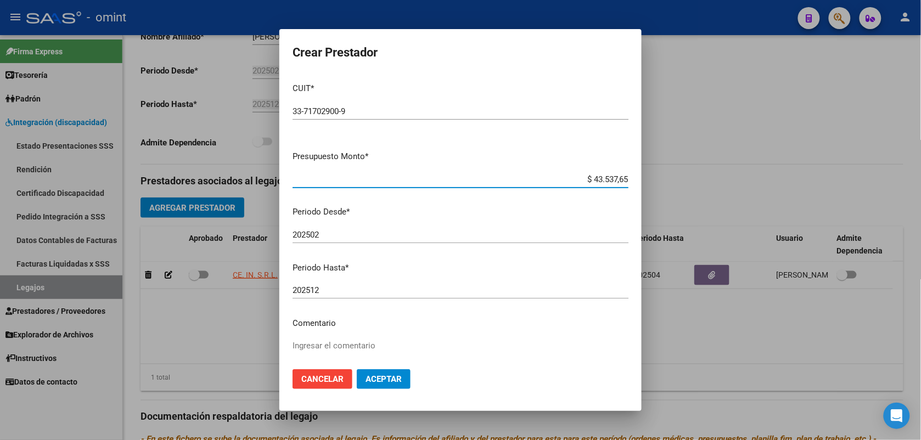
type input "$ 435.376,56"
click at [327, 233] on input "202502" at bounding box center [461, 235] width 336 height 10
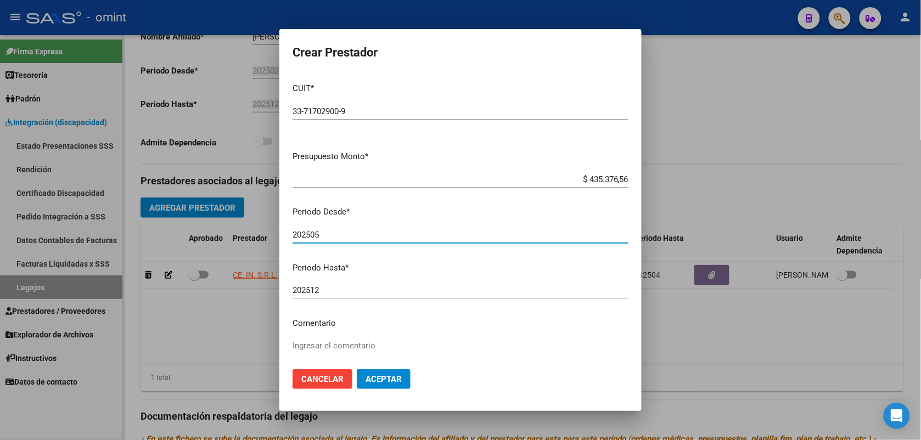
type input "202505"
click at [350, 347] on textarea "Ingresar el comentario" at bounding box center [461, 366] width 336 height 52
type textarea "M INTENSIVO"
click at [374, 379] on span "Aceptar" at bounding box center [384, 379] width 36 height 10
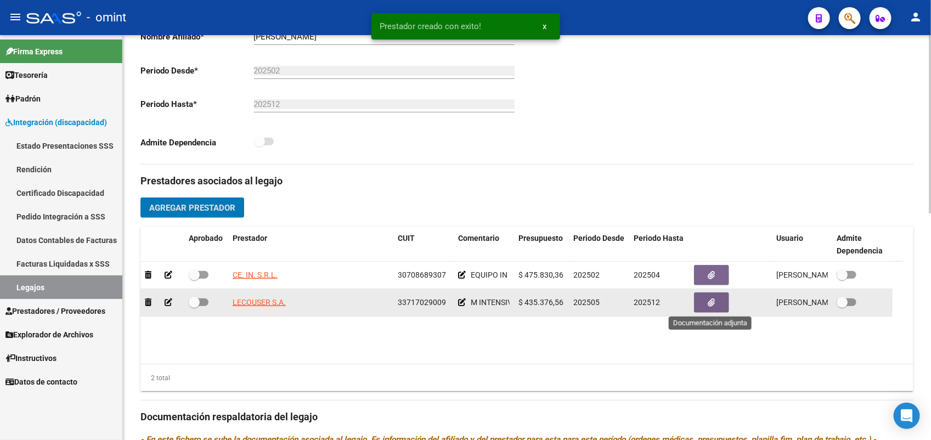
click at [696, 304] on button "button" at bounding box center [711, 303] width 35 height 20
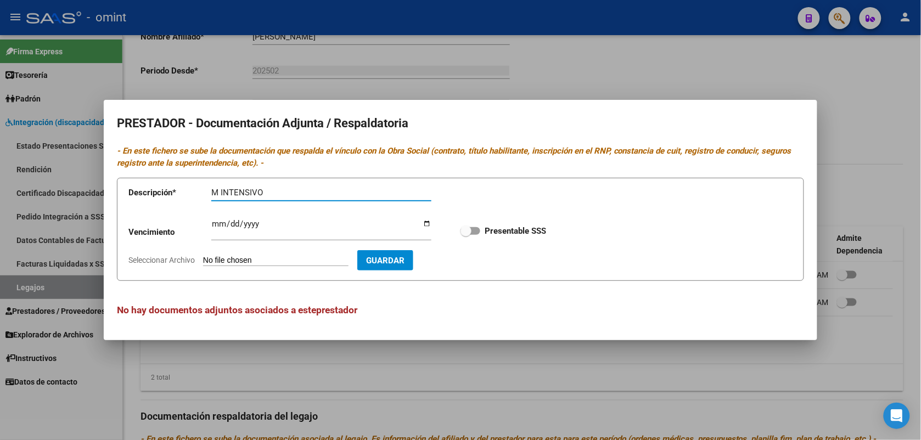
type input "M INTENSIVO"
click at [479, 231] on span at bounding box center [471, 231] width 20 height 8
click at [466, 235] on input "Presentable SSS" at bounding box center [465, 235] width 1 height 1
checkbox input "true"
click at [217, 222] on input "Ingresar vencimiento" at bounding box center [321, 229] width 220 height 18
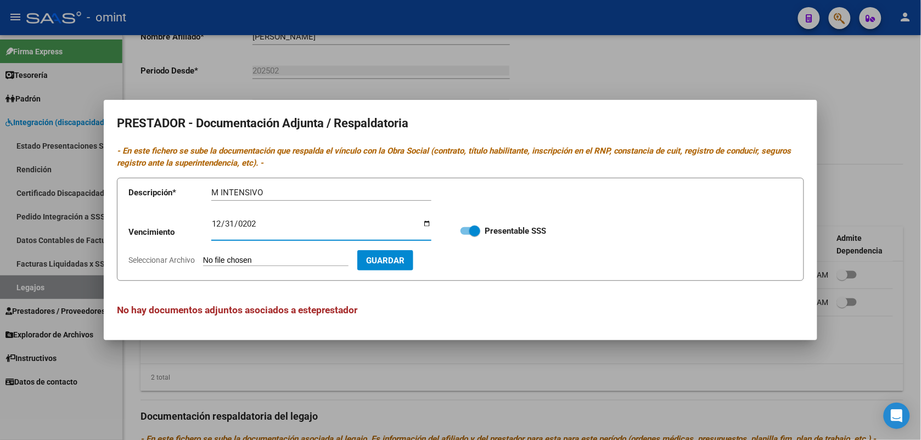
type input "2025-12-31"
click at [183, 261] on span "Seleccionar Archivo" at bounding box center [161, 260] width 66 height 9
click at [203, 261] on input "Seleccionar Archivo" at bounding box center [275, 261] width 145 height 10
type input "C:\fakepath\organized (36)M INT DOC PRESTADOR.pdf"
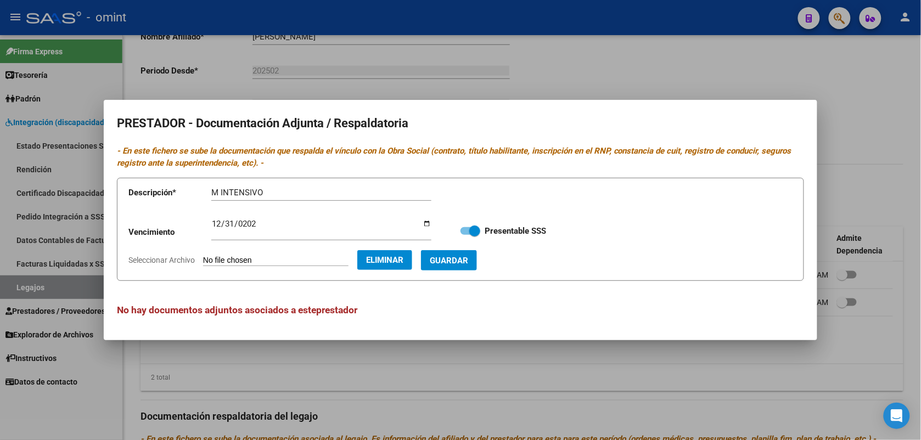
click at [468, 263] on span "Guardar" at bounding box center [449, 261] width 38 height 10
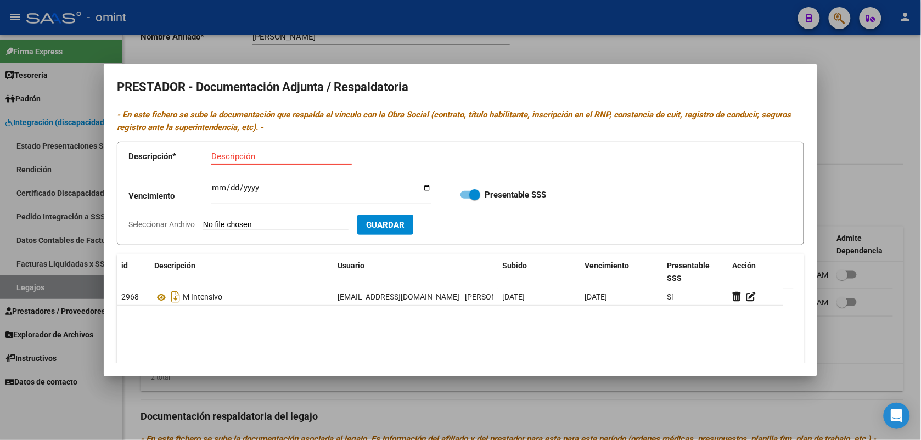
click at [637, 46] on div at bounding box center [460, 220] width 921 height 440
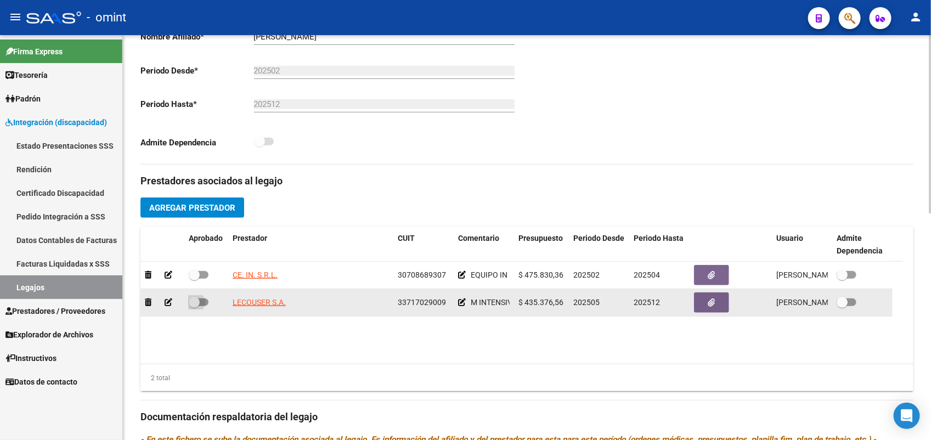
click at [204, 304] on span at bounding box center [199, 303] width 20 height 8
click at [194, 306] on input "checkbox" at bounding box center [194, 306] width 1 height 1
checkbox input "true"
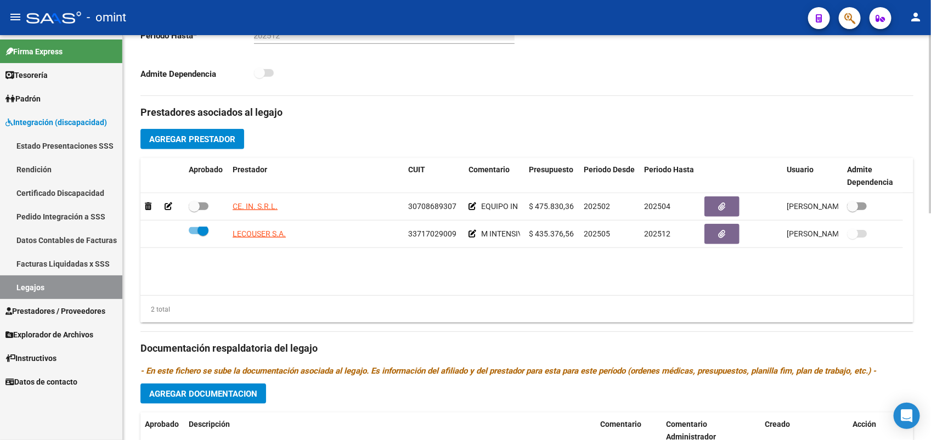
scroll to position [412, 0]
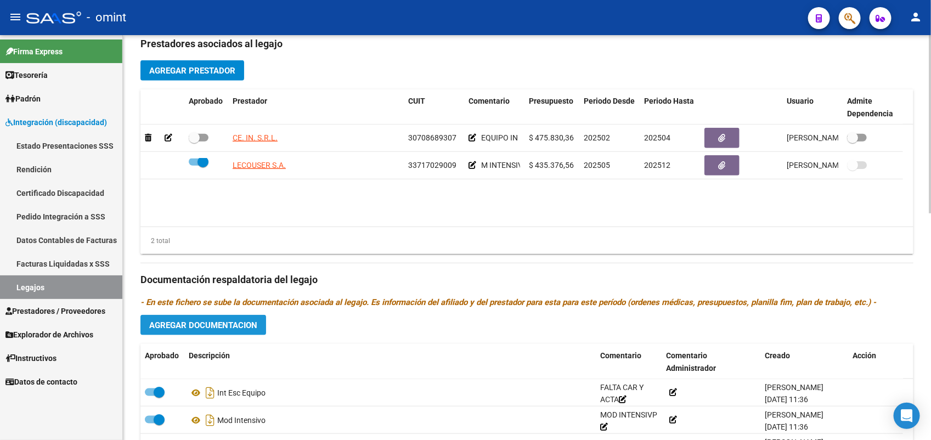
click at [251, 328] on span "Agregar Documentacion" at bounding box center [203, 326] width 108 height 10
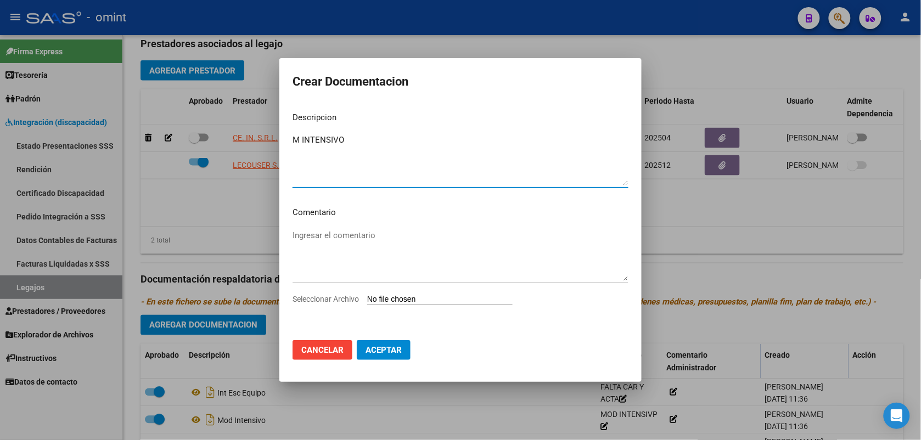
type textarea "M INTENSIVO"
click at [351, 300] on span "Seleccionar Archivo" at bounding box center [326, 299] width 66 height 9
click at [367, 300] on input "Seleccionar Archivo" at bounding box center [439, 300] width 145 height 10
type input "C:\fakepath\M INT NVO DOC PRESTACION.pdf"
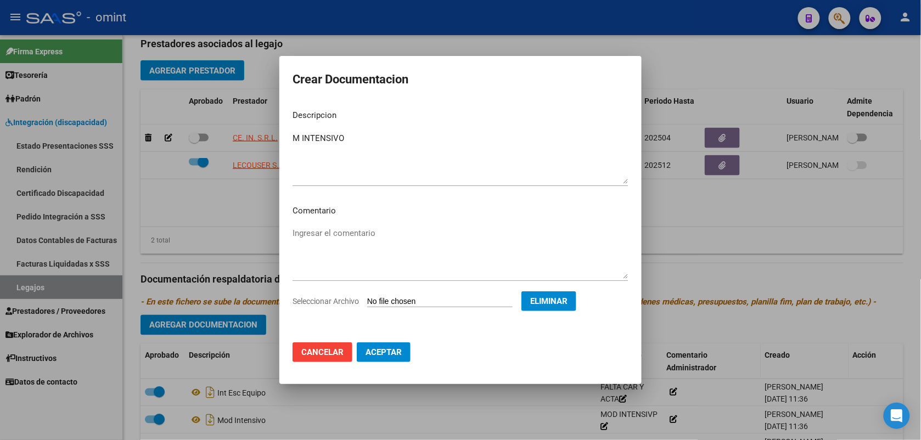
click at [390, 347] on span "Aceptar" at bounding box center [384, 352] width 36 height 10
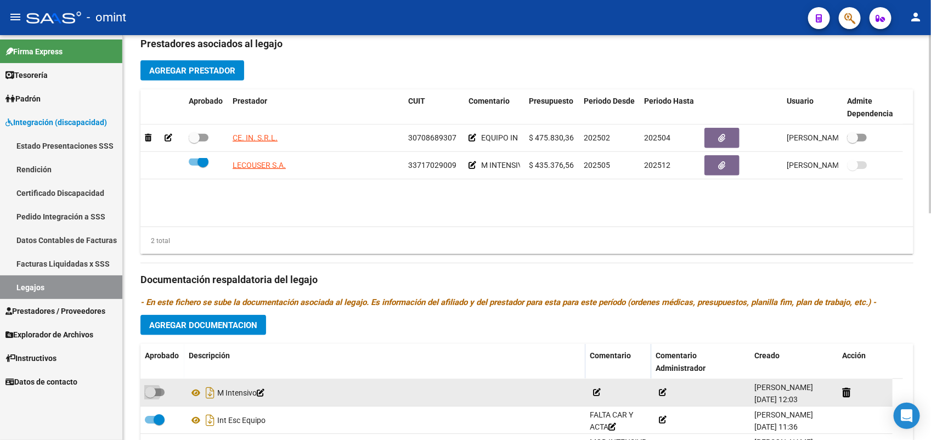
click at [164, 390] on span at bounding box center [155, 393] width 20 height 8
click at [150, 396] on input "checkbox" at bounding box center [150, 396] width 1 height 1
checkbox input "true"
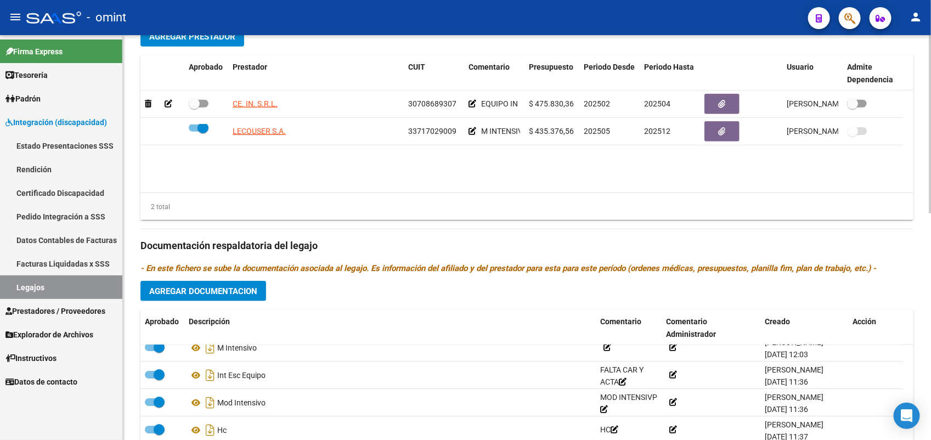
scroll to position [514, 0]
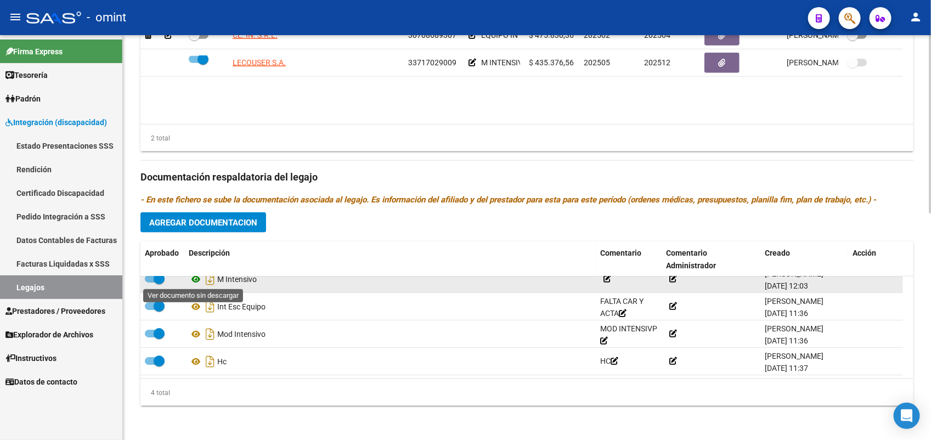
click at [194, 282] on icon at bounding box center [196, 279] width 14 height 13
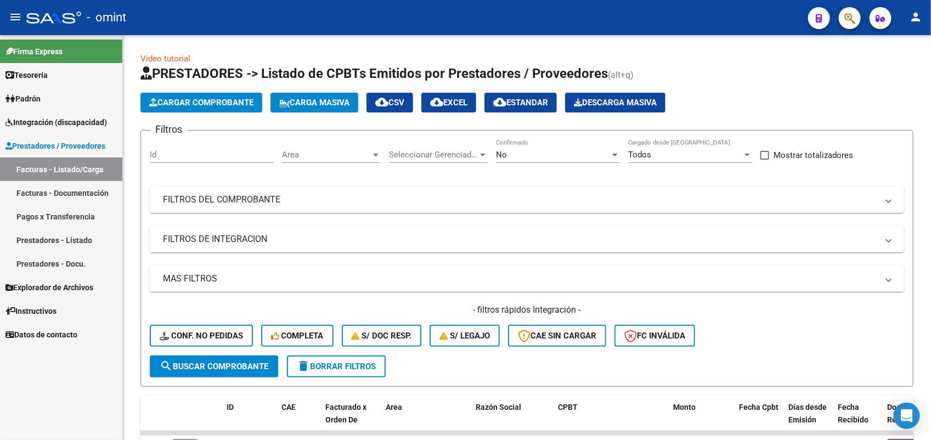
click at [836, 7] on div at bounding box center [845, 18] width 31 height 23
click at [212, 151] on input "Id" at bounding box center [212, 155] width 124 height 10
paste input "17041"
type input "17041"
click at [215, 365] on span "search Buscar Comprobante" at bounding box center [214, 367] width 109 height 10
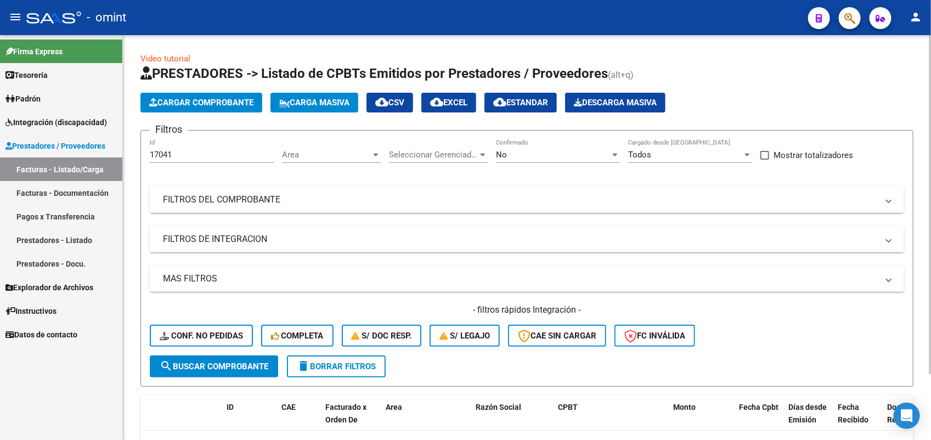
scroll to position [78, 0]
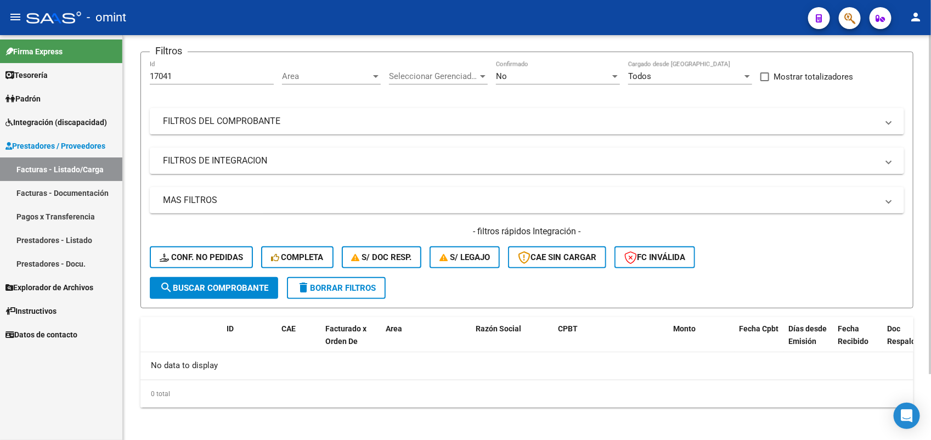
click at [242, 287] on span "search Buscar Comprobante" at bounding box center [214, 288] width 109 height 10
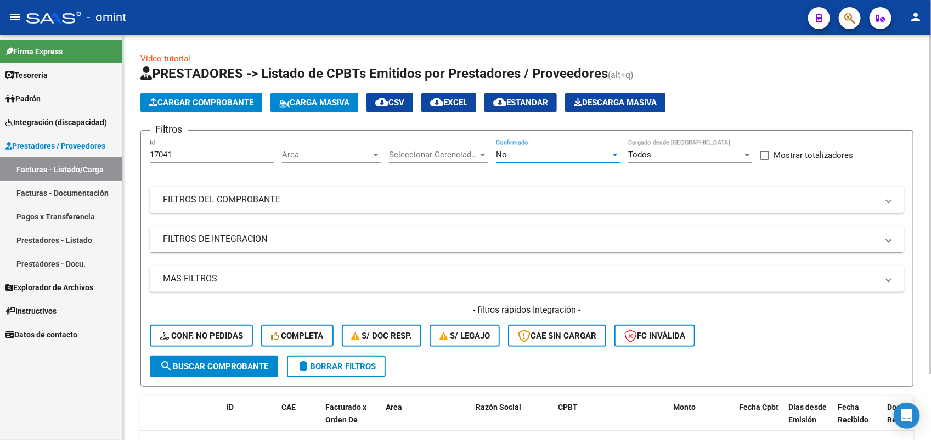
click at [615, 154] on div at bounding box center [615, 155] width 5 height 3
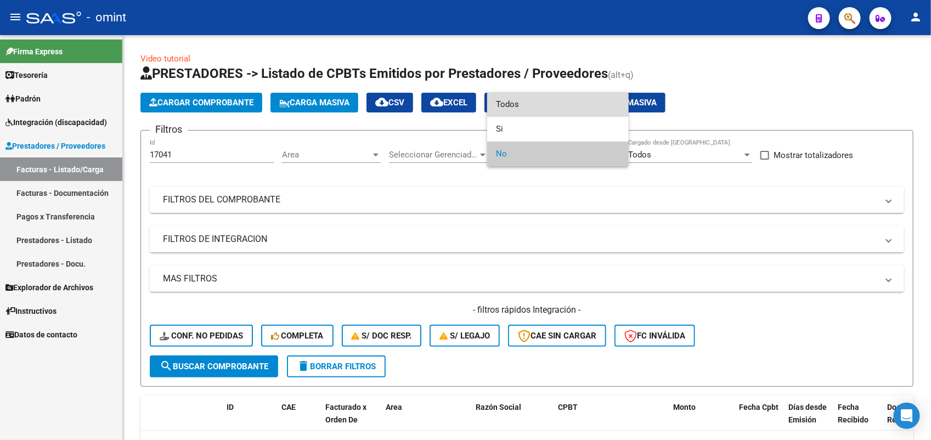
click at [507, 107] on span "Todos" at bounding box center [558, 104] width 124 height 25
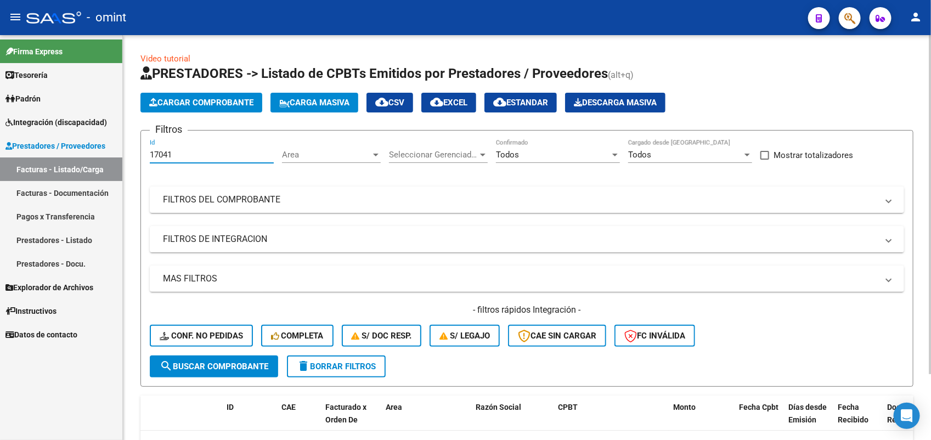
drag, startPoint x: 177, startPoint y: 153, endPoint x: 143, endPoint y: 158, distance: 34.4
click at [143, 158] on form "Filtros 17041 Id Area Area Seleccionar Gerenciador Seleccionar Gerenciador Todo…" at bounding box center [527, 258] width 773 height 257
click at [234, 362] on span "search Buscar Comprobante" at bounding box center [214, 367] width 109 height 10
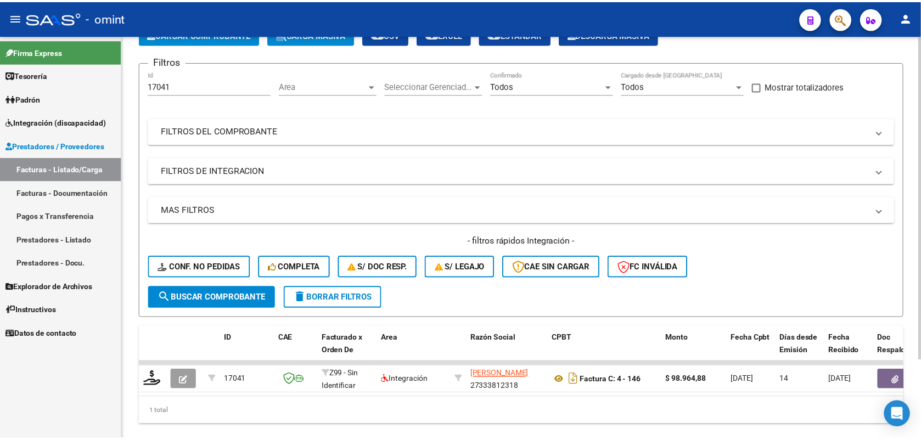
scroll to position [98, 0]
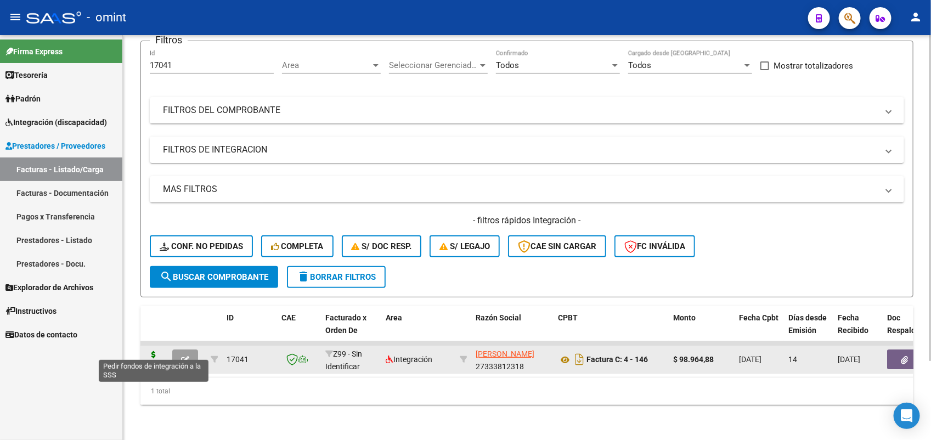
click at [154, 351] on icon at bounding box center [154, 358] width 18 height 15
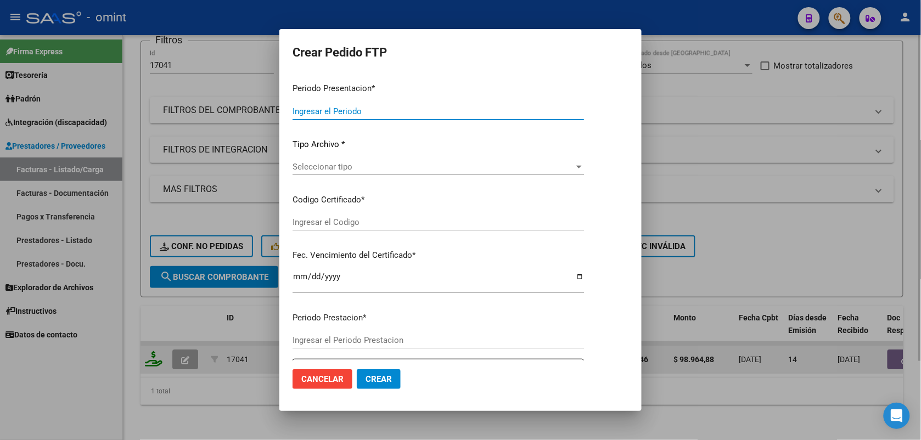
type input "202507"
type input "$ 98.964,88"
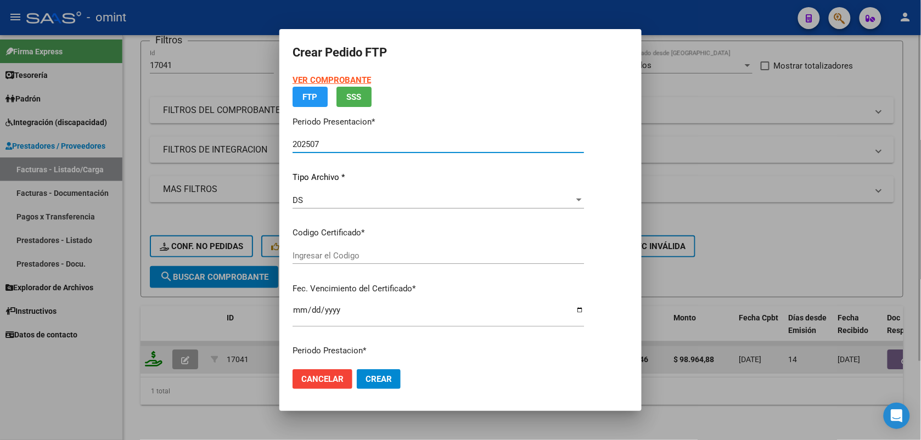
type input "3423098631"
type input "2028-04-04"
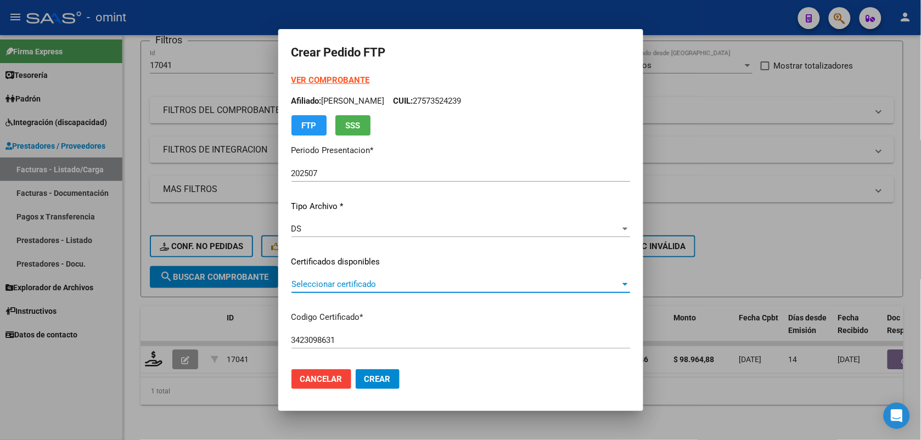
click at [352, 283] on span "Seleccionar certificado" at bounding box center [455, 284] width 329 height 10
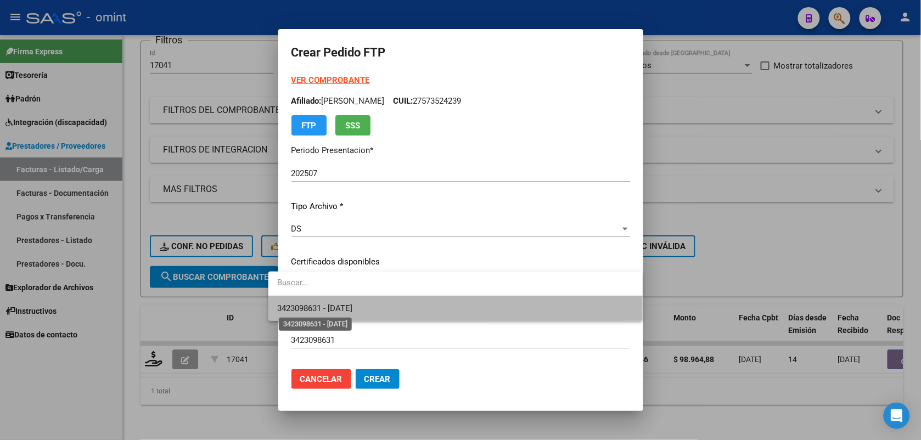
click at [352, 306] on span "3423098631 - 2028-04-04" at bounding box center [314, 309] width 75 height 10
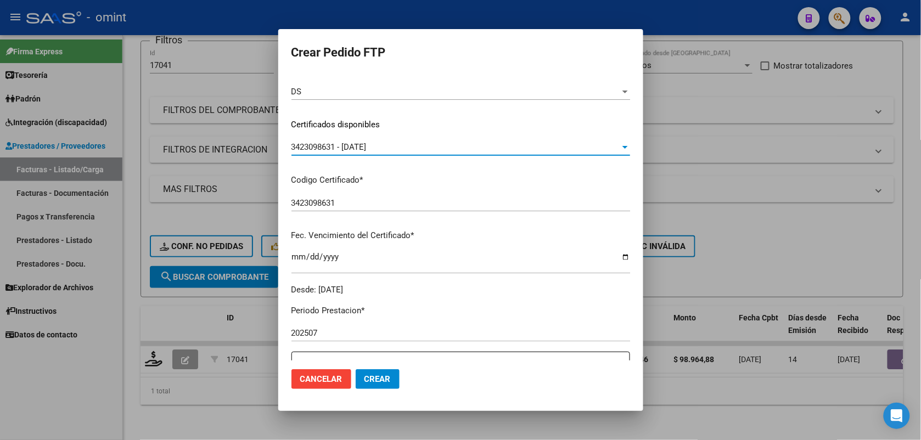
scroll to position [274, 0]
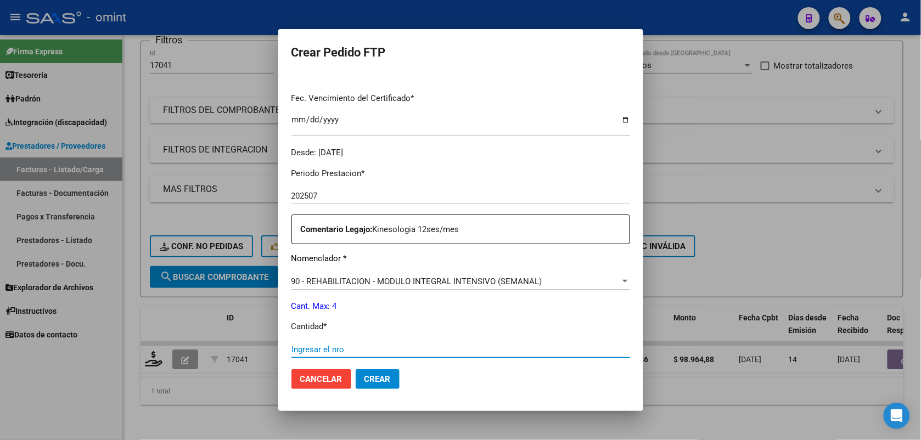
click at [322, 346] on input "Ingresar el nro" at bounding box center [460, 350] width 339 height 10
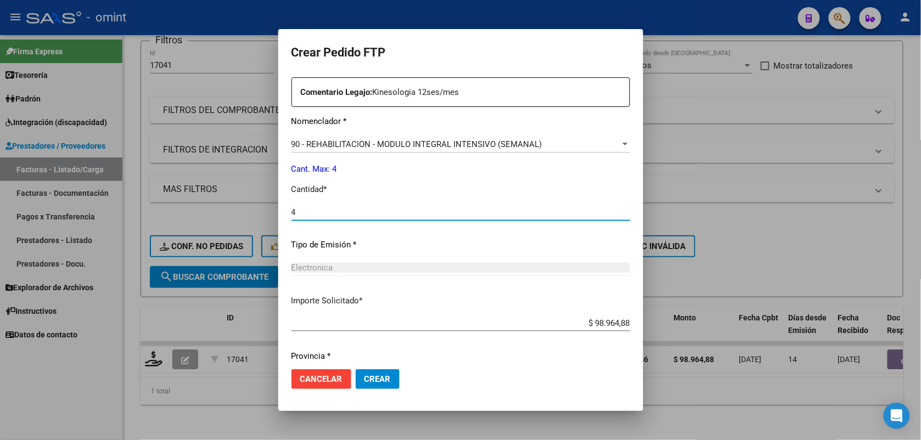
type input "4"
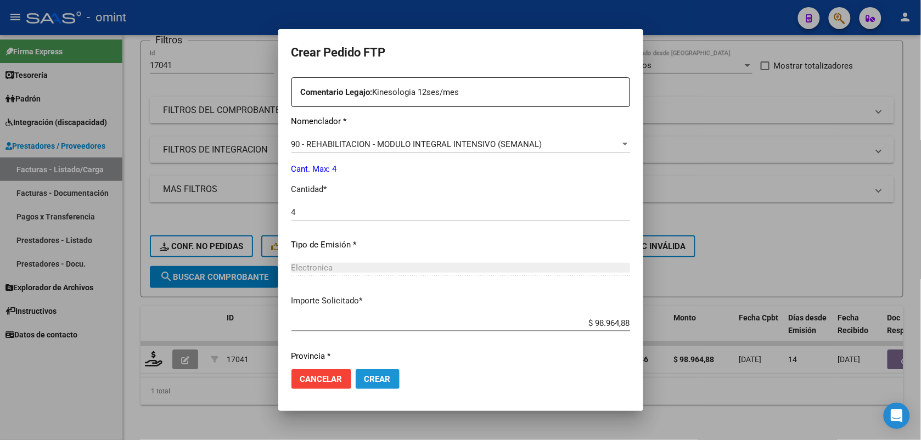
click at [364, 378] on span "Crear" at bounding box center [377, 379] width 26 height 10
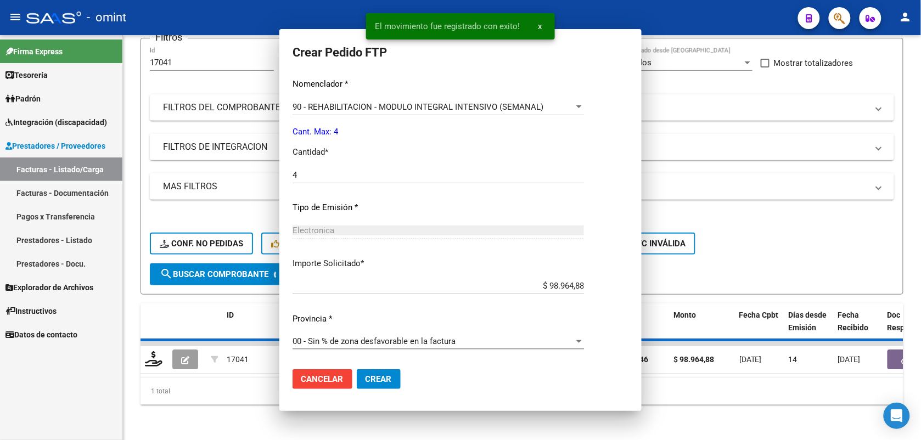
scroll to position [350, 0]
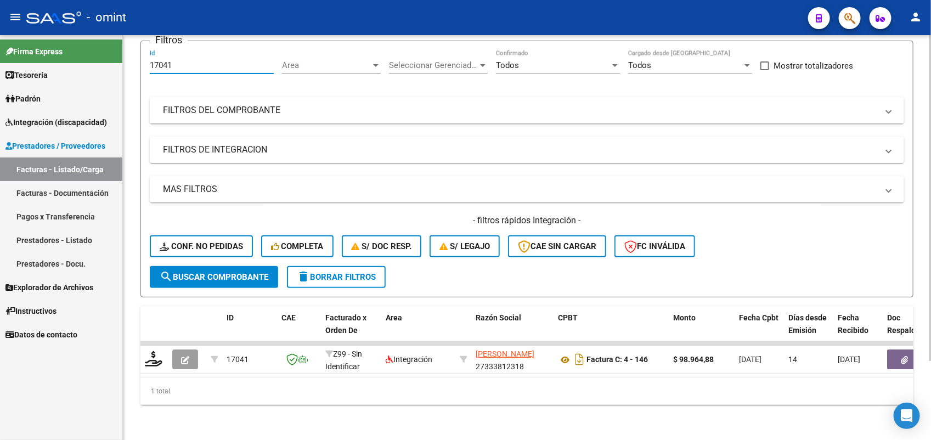
drag, startPoint x: 178, startPoint y: 56, endPoint x: 131, endPoint y: 70, distance: 49.7
click at [131, 70] on div "Video tutorial PRESTADORES -> Listado de CPBTs Emitidos por Prestadores / Prove…" at bounding box center [527, 193] width 809 height 495
drag, startPoint x: 169, startPoint y: 49, endPoint x: 156, endPoint y: 41, distance: 14.6
click at [156, 50] on div "17041 Id" at bounding box center [212, 62] width 124 height 24
paste input "651"
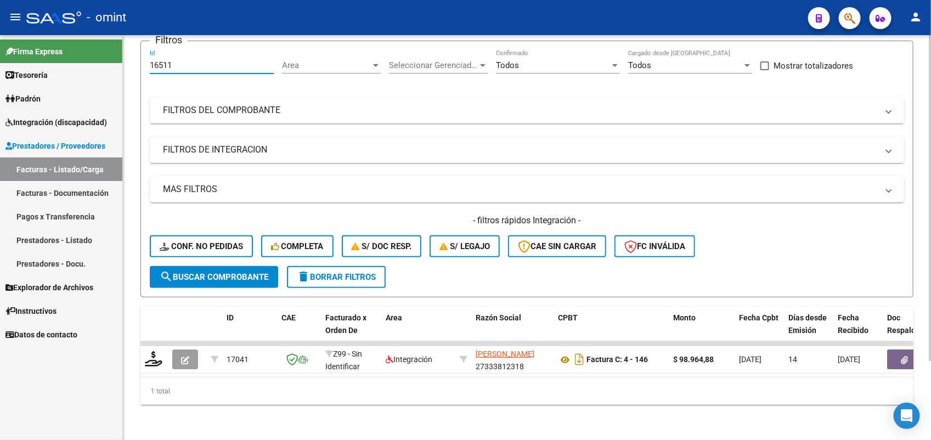
type input "16511"
click at [224, 272] on span "search Buscar Comprobante" at bounding box center [214, 277] width 109 height 10
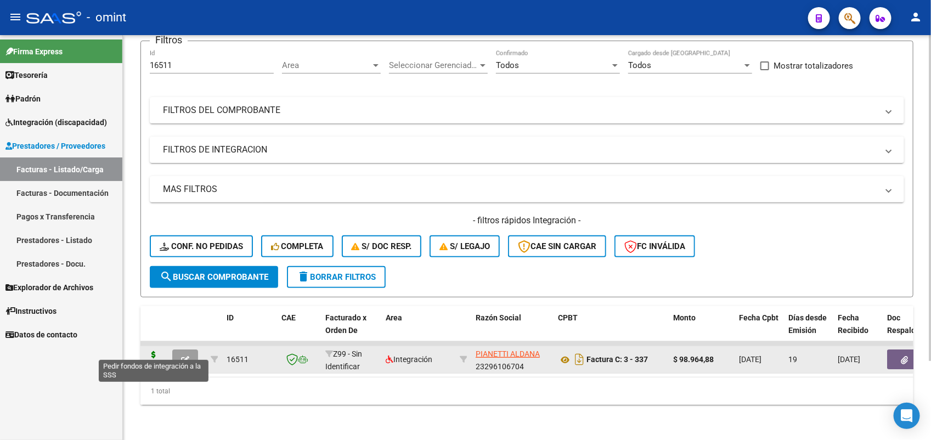
click at [151, 352] on icon at bounding box center [154, 358] width 18 height 15
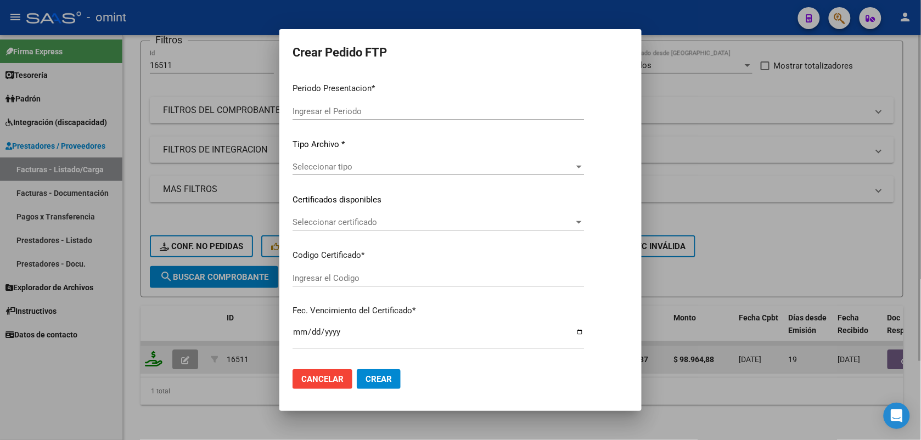
type input "202507"
type input "$ 98.964,88"
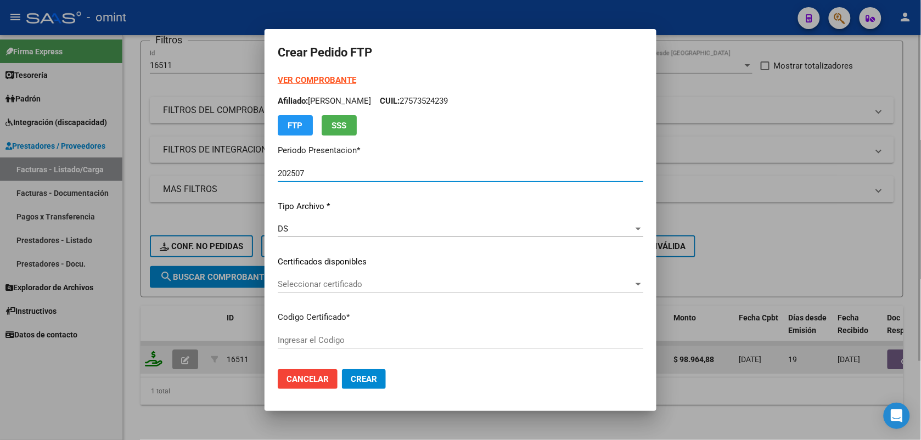
type input "3423098631"
type input "2028-04-04"
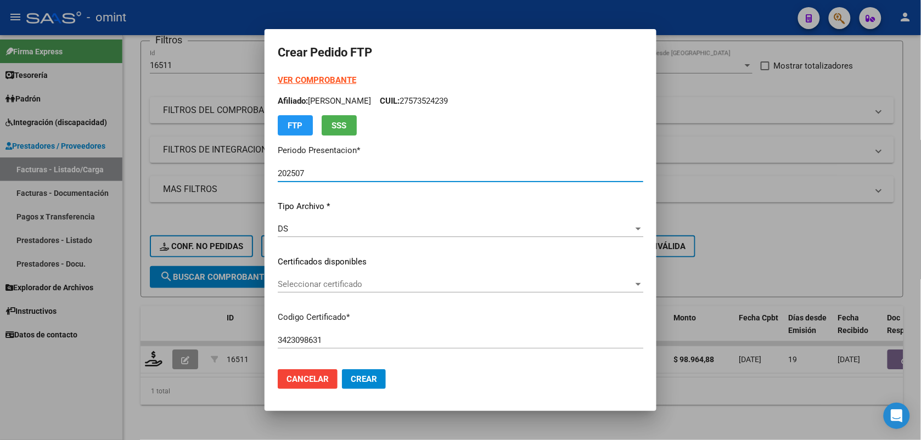
click at [353, 282] on span "Seleccionar certificado" at bounding box center [456, 284] width 356 height 10
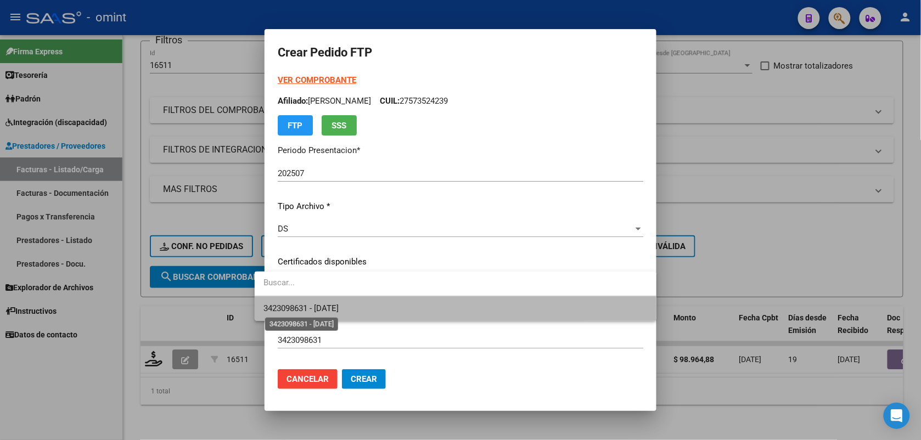
click at [339, 310] on span "3423098631 - 2028-04-04" at bounding box center [300, 309] width 75 height 10
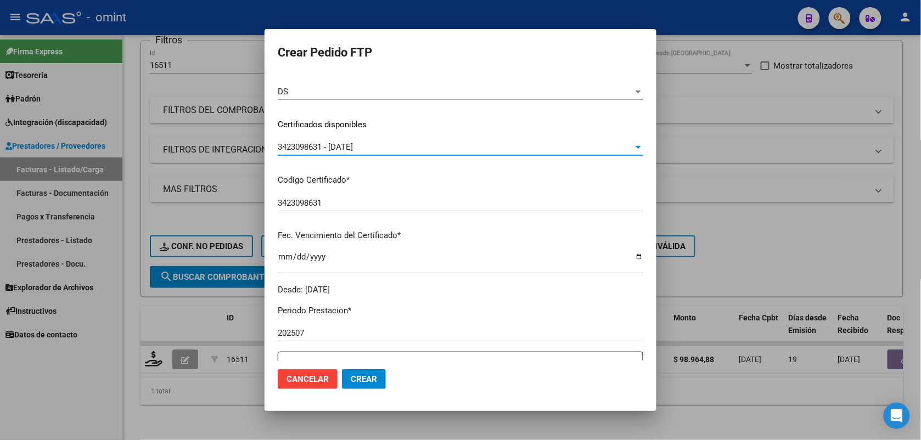
scroll to position [274, 0]
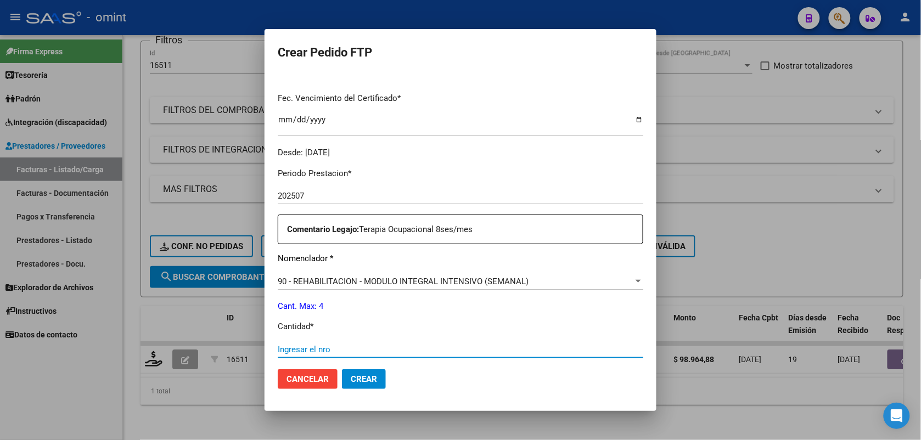
click at [291, 349] on input "Ingresar el nro" at bounding box center [461, 350] width 366 height 10
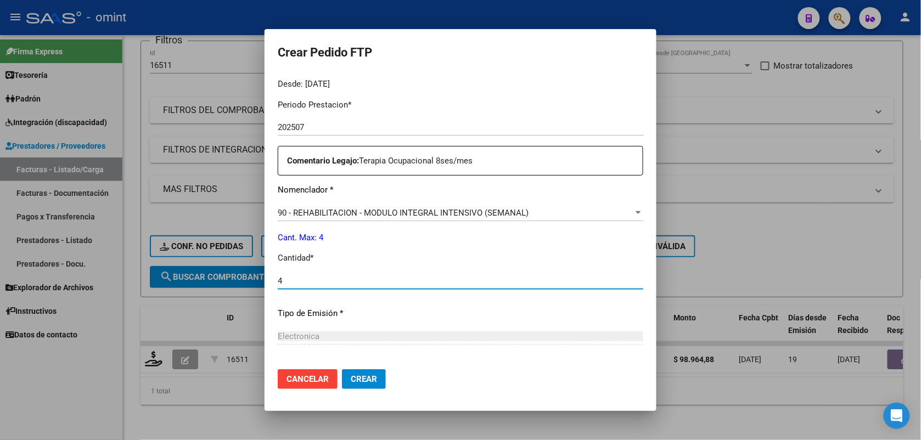
type input "4"
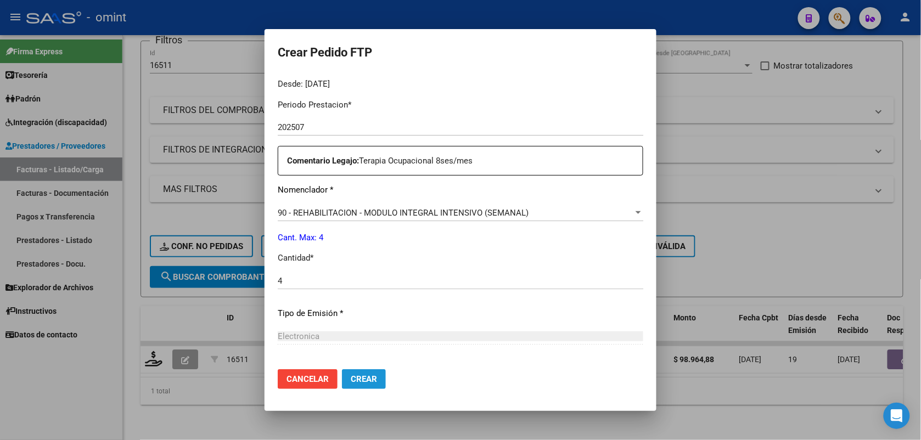
click at [357, 377] on span "Crear" at bounding box center [364, 379] width 26 height 10
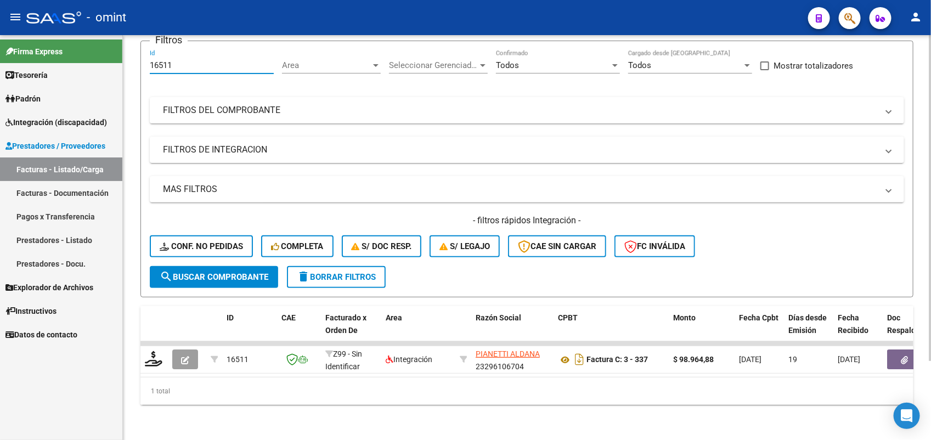
drag, startPoint x: 186, startPoint y: 57, endPoint x: 149, endPoint y: 62, distance: 37.2
click at [149, 62] on form "Filtros 16511 Id Area Area Seleccionar Gerenciador Seleccionar Gerenciador Todo…" at bounding box center [527, 169] width 773 height 257
paste input "4937"
type input "14937"
click at [223, 272] on span "search Buscar Comprobante" at bounding box center [214, 277] width 109 height 10
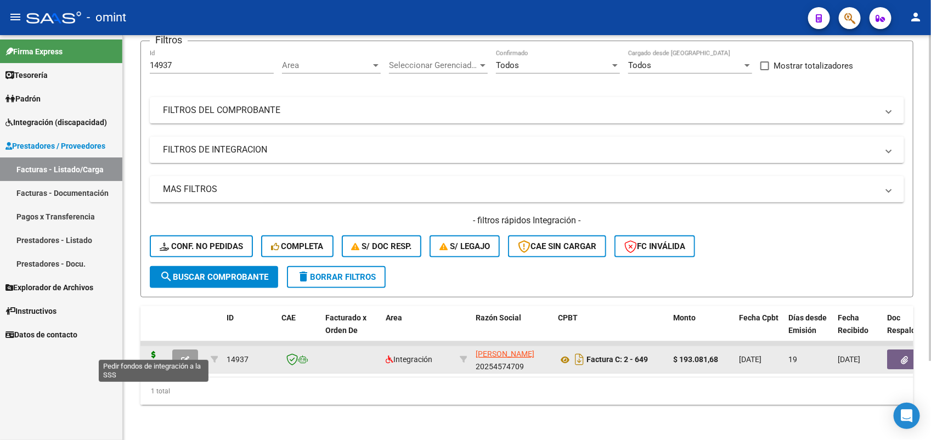
click at [154, 351] on icon at bounding box center [154, 358] width 18 height 15
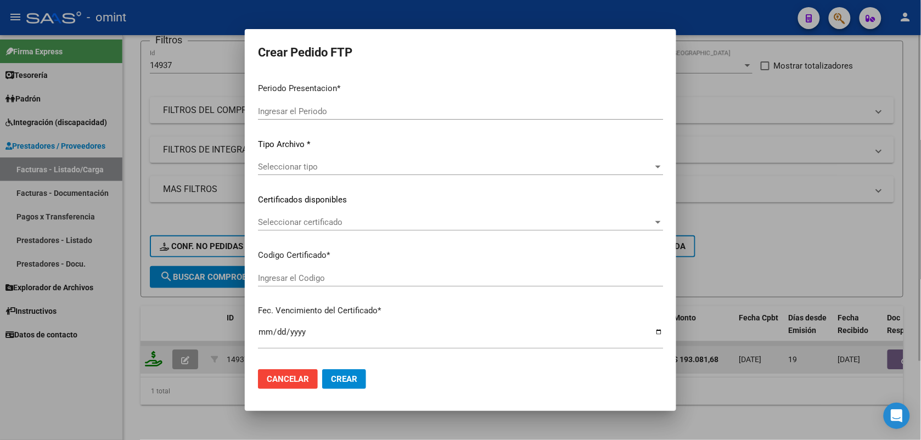
type input "202507"
type input "$ 193.081,68"
click at [154, 347] on div at bounding box center [460, 220] width 921 height 440
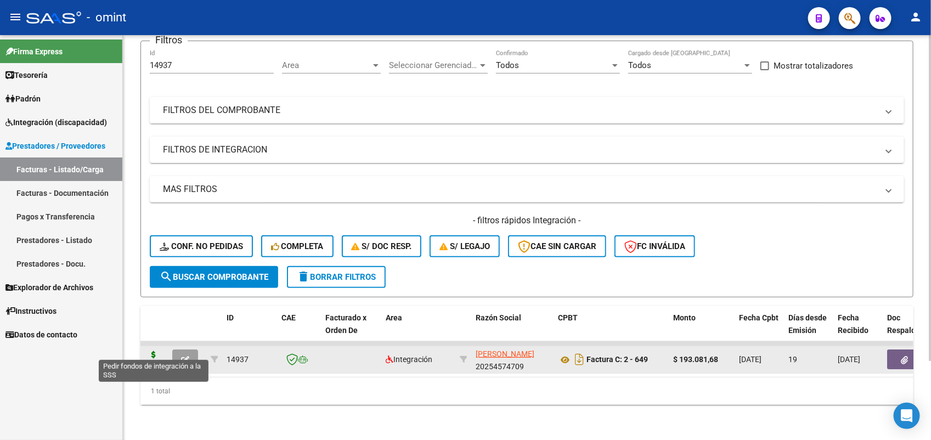
click at [154, 351] on icon at bounding box center [154, 358] width 18 height 15
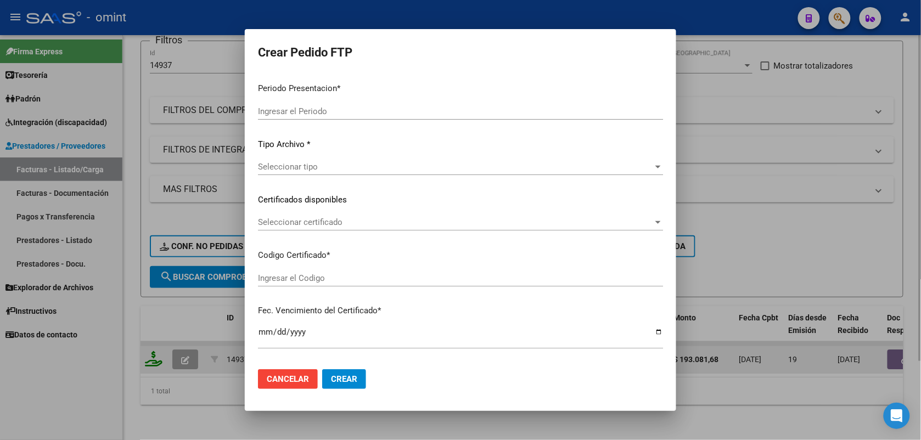
type input "202507"
type input "$ 193.081,68"
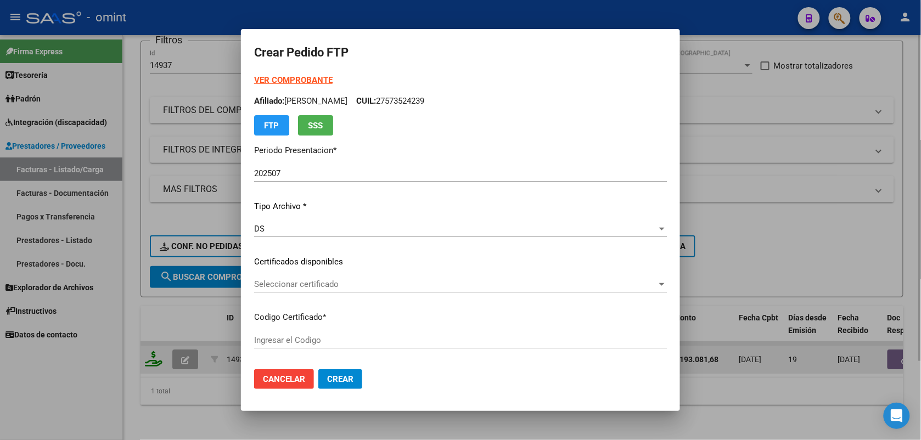
type input "3423098631"
type input "2028-04-04"
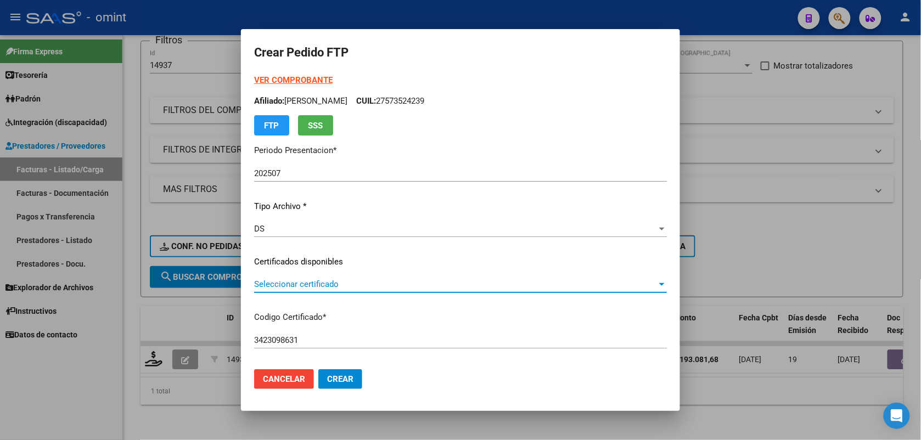
click at [284, 280] on span "Seleccionar certificado" at bounding box center [455, 284] width 403 height 10
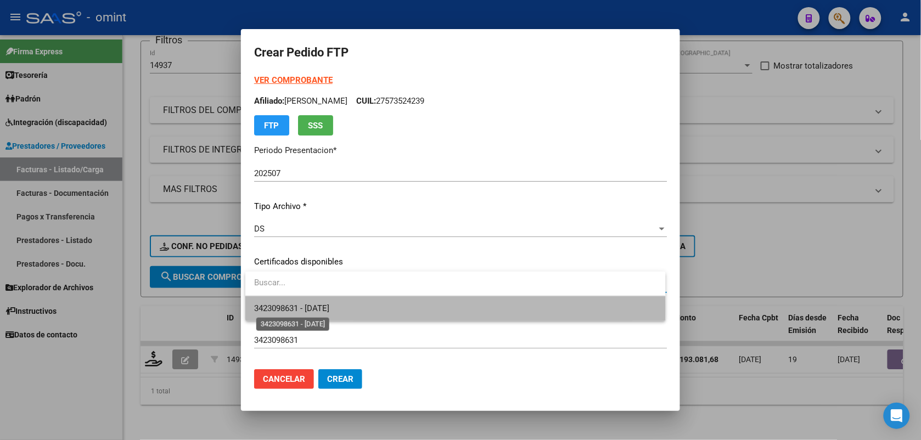
click at [300, 308] on span "3423098631 - 2028-04-04" at bounding box center [291, 309] width 75 height 10
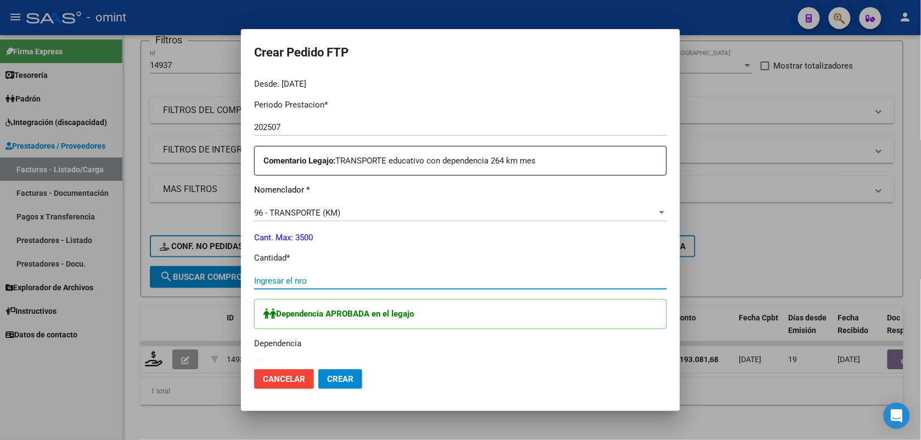
click at [294, 280] on input "Ingresar el nro" at bounding box center [460, 281] width 413 height 10
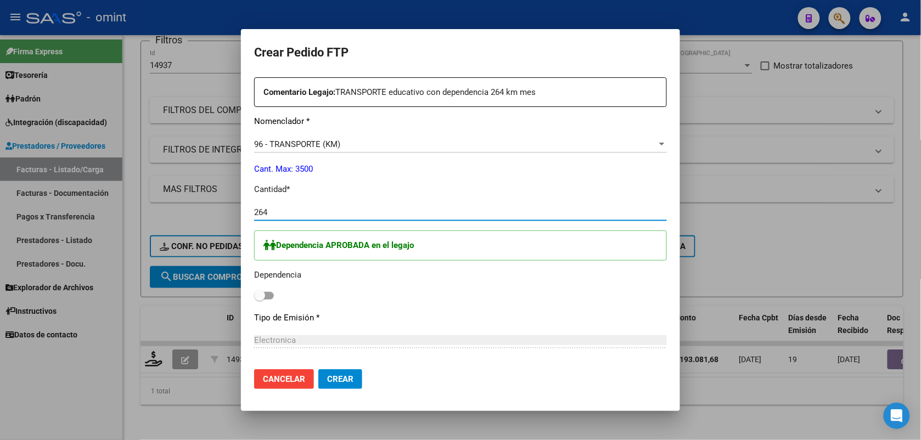
scroll to position [480, 0]
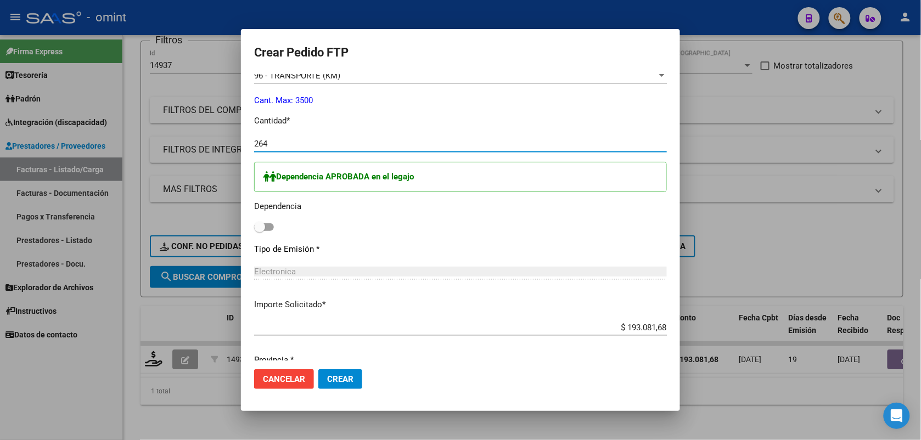
type input "264"
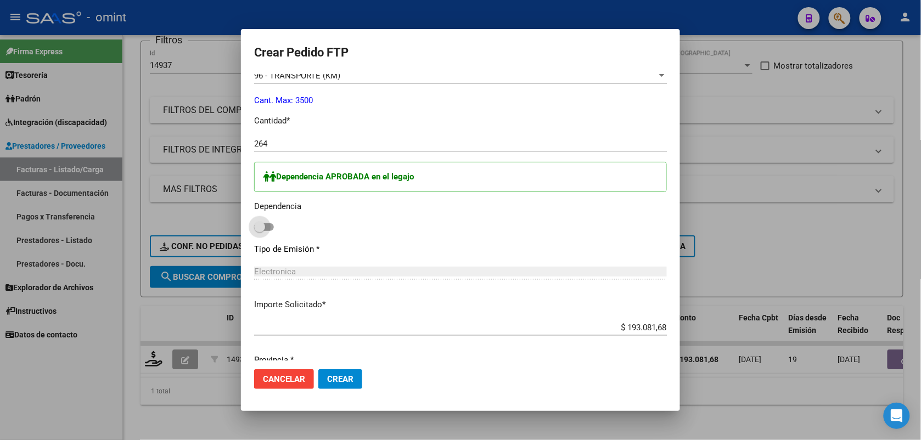
click at [268, 228] on span at bounding box center [264, 227] width 20 height 8
click at [260, 231] on input "checkbox" at bounding box center [259, 231] width 1 height 1
checkbox input "true"
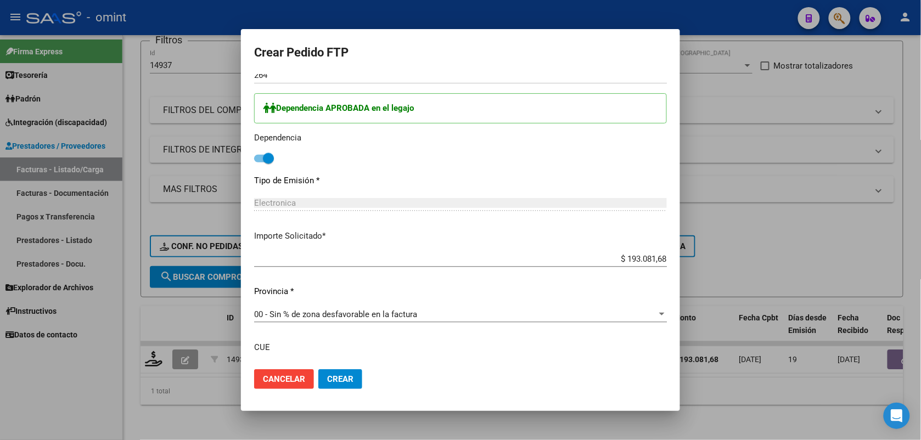
scroll to position [632, 0]
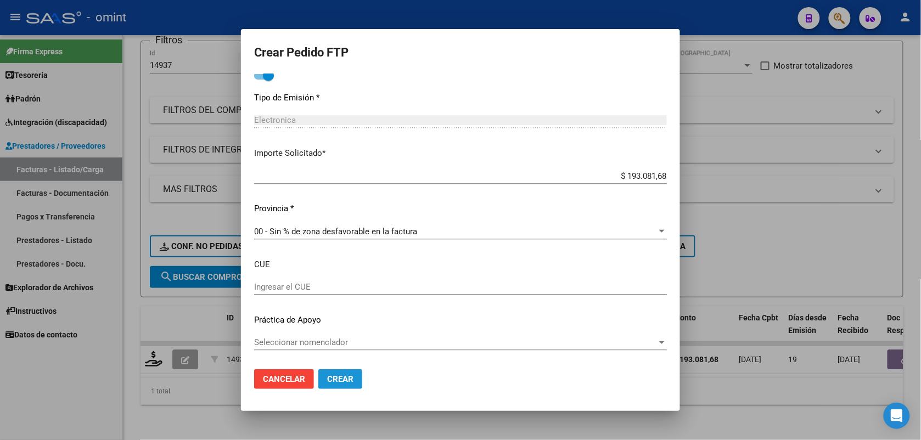
click at [336, 379] on span "Crear" at bounding box center [340, 379] width 26 height 10
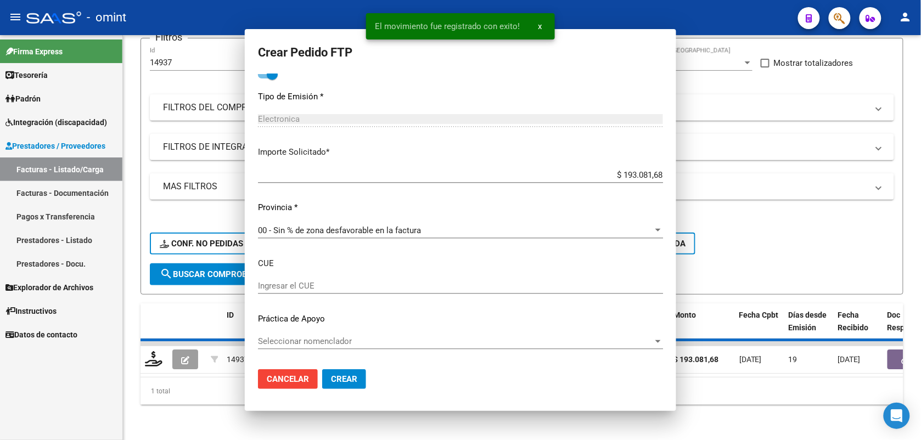
scroll to position [570, 0]
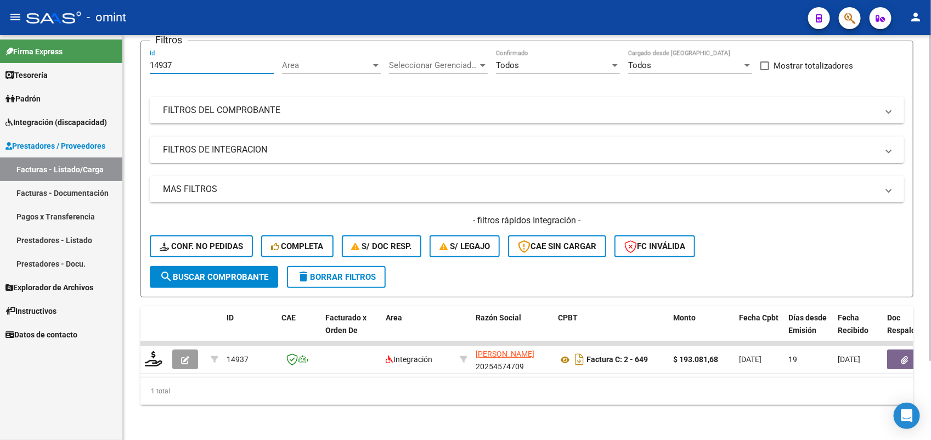
drag, startPoint x: 177, startPoint y: 53, endPoint x: 139, endPoint y: 59, distance: 38.4
click at [139, 59] on div "Video tutorial PRESTADORES -> Listado de CPBTs Emitidos por Prestadores / Prove…" at bounding box center [527, 193] width 809 height 495
paste input "6924"
type input "16924"
click at [209, 272] on span "search Buscar Comprobante" at bounding box center [214, 277] width 109 height 10
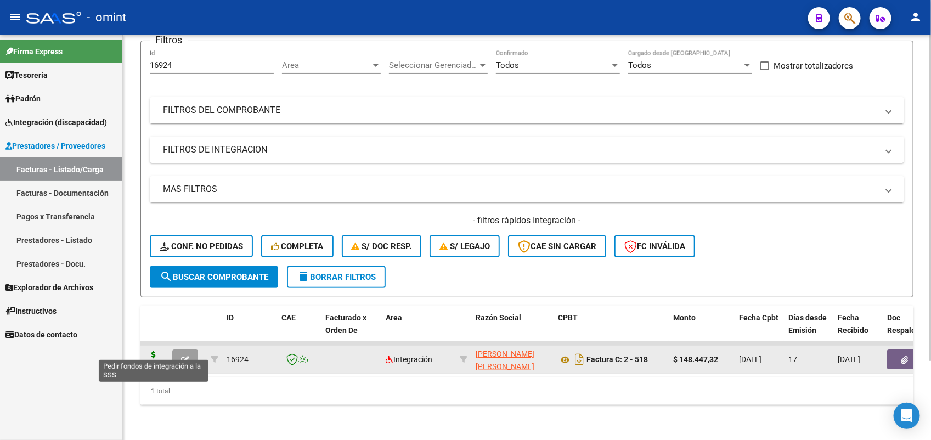
click at [151, 351] on icon at bounding box center [154, 358] width 18 height 15
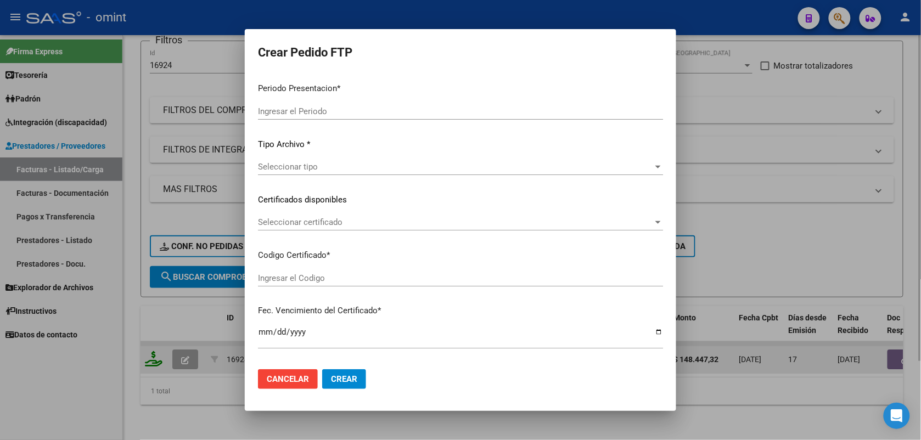
type input "202507"
type input "$ 148.447,32"
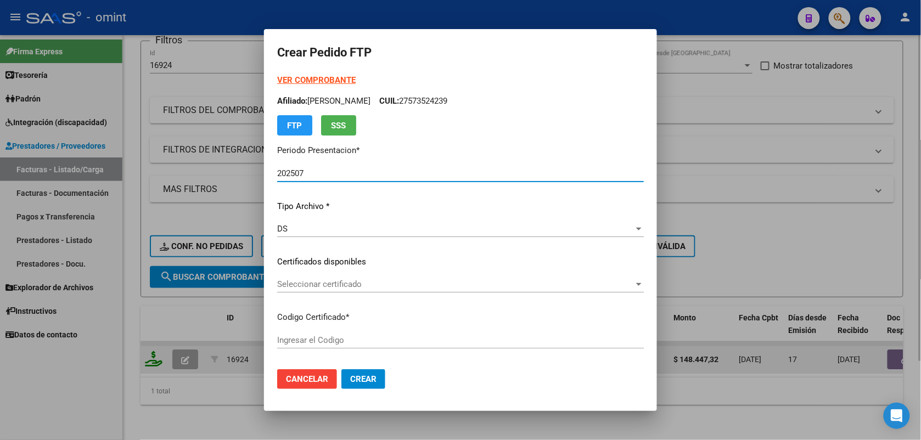
type input "3423098631"
type input "2028-04-04"
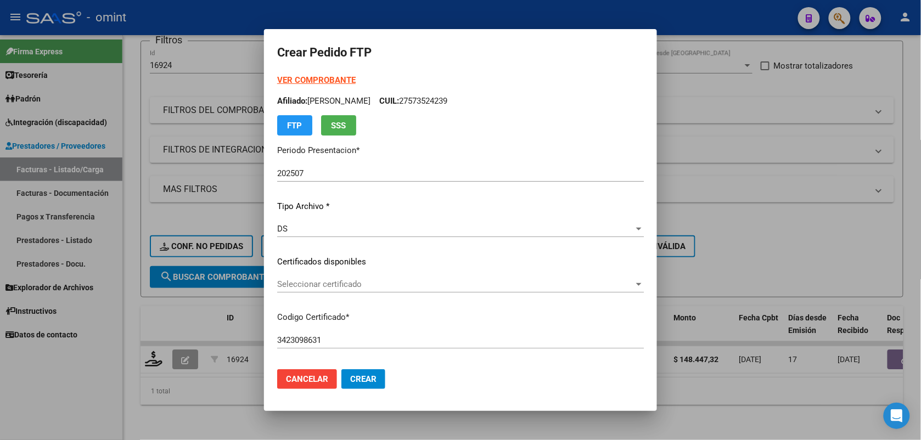
click at [277, 275] on div "VER COMPROBANTE ARCA Padrón Afiliado: ROSSO ISABELLA CUIL: 27573524239 FTP SSS …" at bounding box center [460, 253] width 367 height 359
click at [302, 283] on span "Seleccionar certificado" at bounding box center [455, 284] width 357 height 10
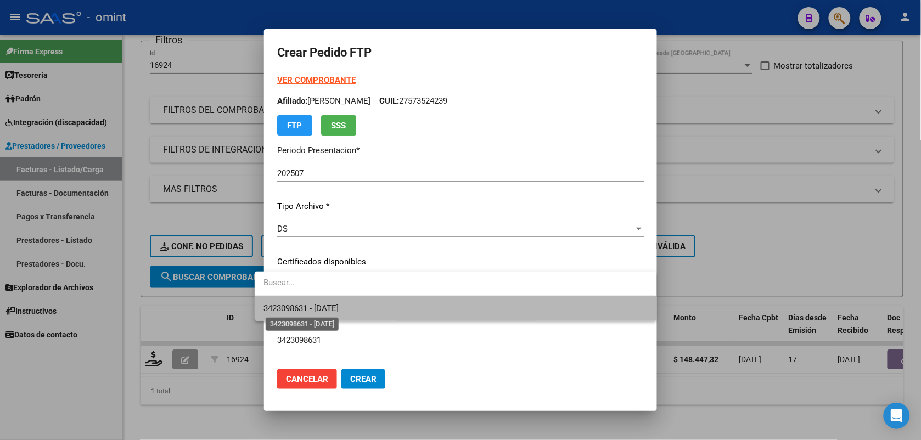
click at [317, 307] on span "3423098631 - 2028-04-04" at bounding box center [300, 309] width 75 height 10
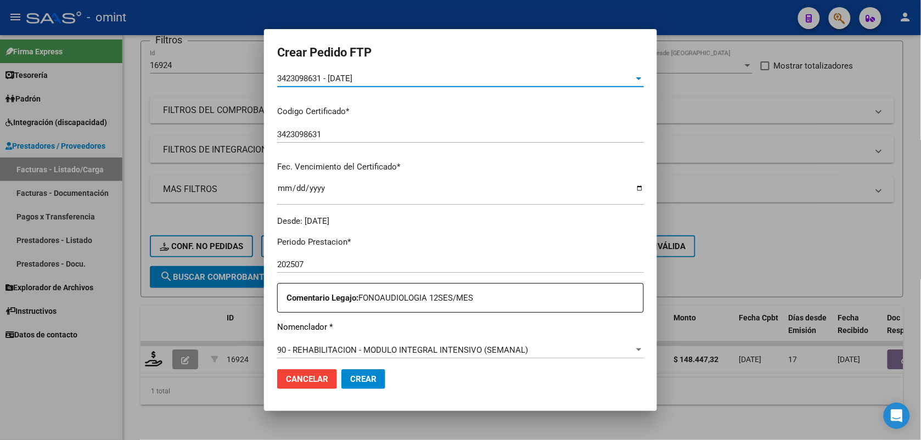
scroll to position [343, 0]
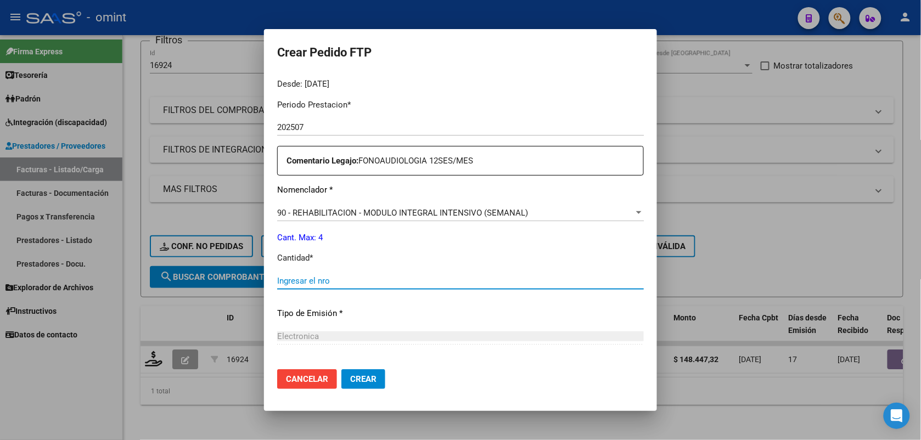
click at [316, 282] on input "Ingresar el nro" at bounding box center [460, 281] width 367 height 10
type input "4"
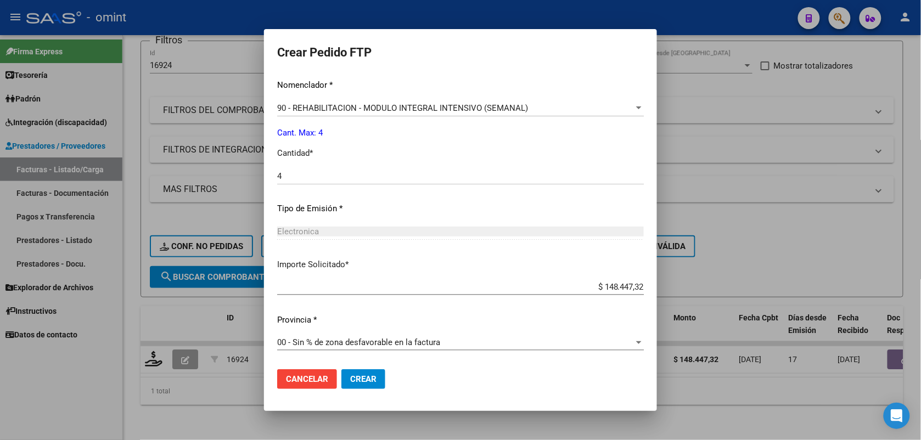
scroll to position [311, 0]
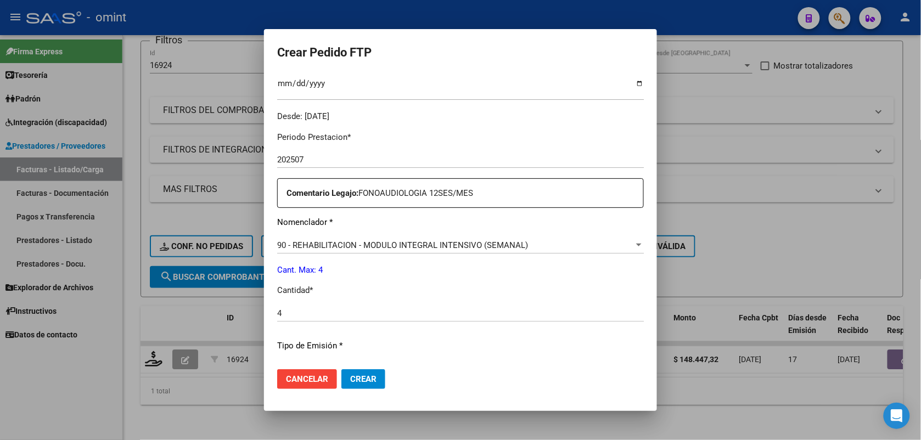
click at [360, 372] on button "Crear" at bounding box center [363, 379] width 44 height 20
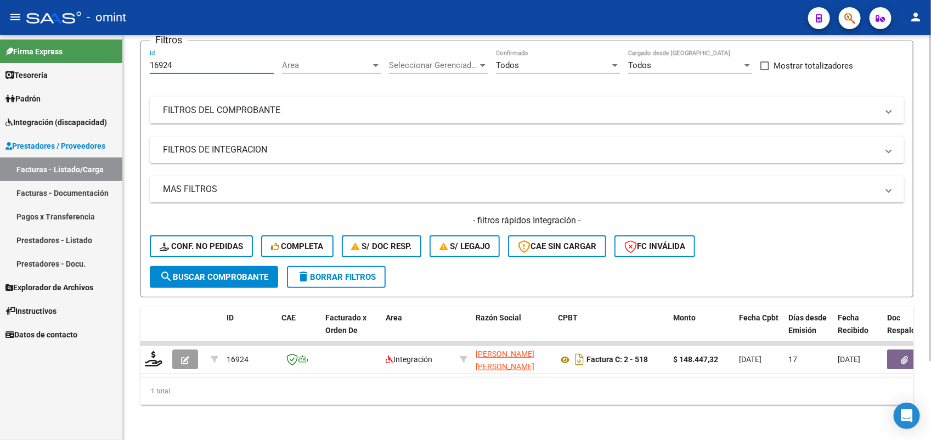
drag, startPoint x: 184, startPoint y: 57, endPoint x: 142, endPoint y: 59, distance: 42.9
click at [142, 59] on form "Filtros 16924 Id Area Area Seleccionar Gerenciador Seleccionar Gerenciador Todo…" at bounding box center [527, 169] width 773 height 257
paste input "5745"
type input "15745"
click at [193, 272] on span "search Buscar Comprobante" at bounding box center [214, 277] width 109 height 10
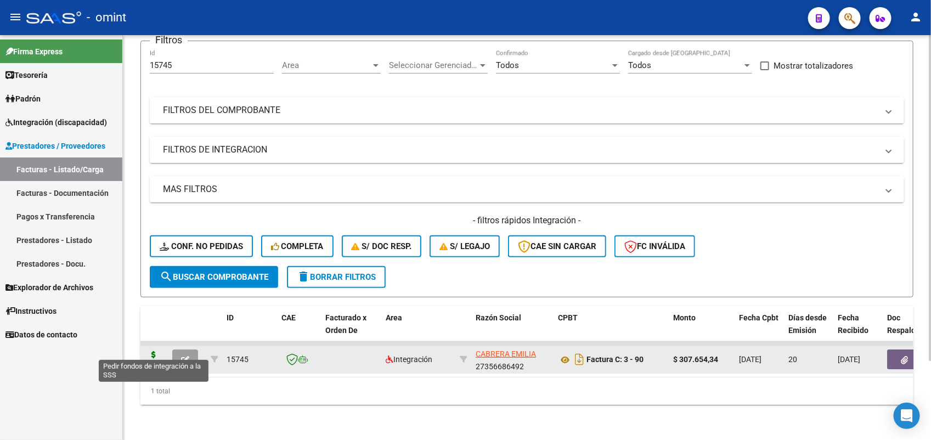
click at [154, 351] on icon at bounding box center [154, 358] width 18 height 15
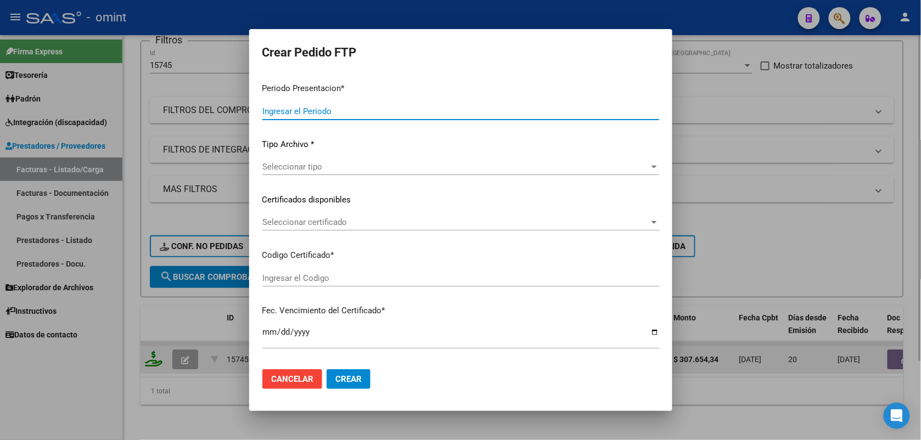
type input "202507"
type input "$ 307.654,34"
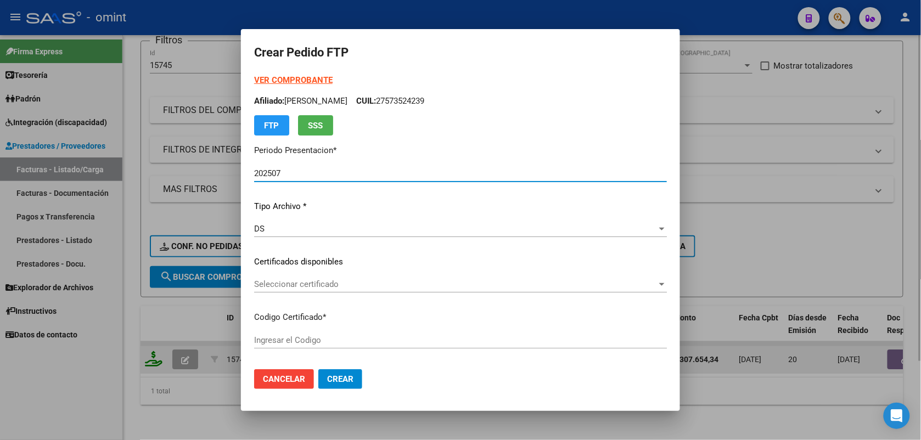
type input "3423098631"
type input "2028-04-04"
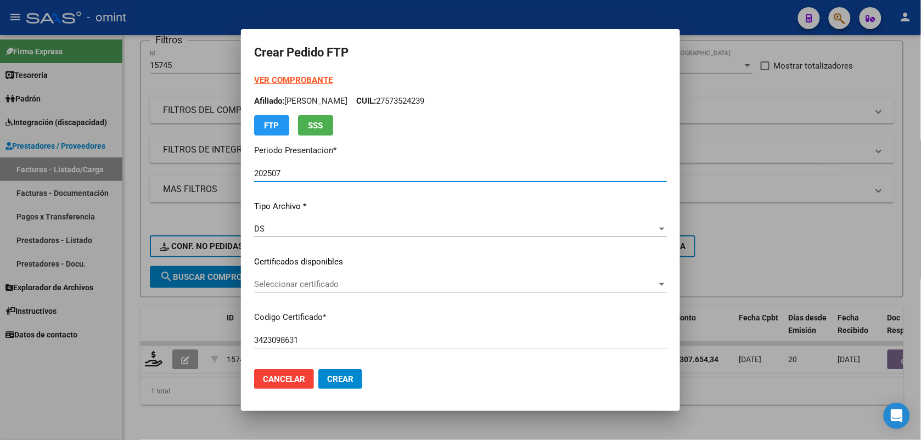
click at [284, 277] on div "Seleccionar certificado Seleccionar certificado" at bounding box center [460, 284] width 413 height 16
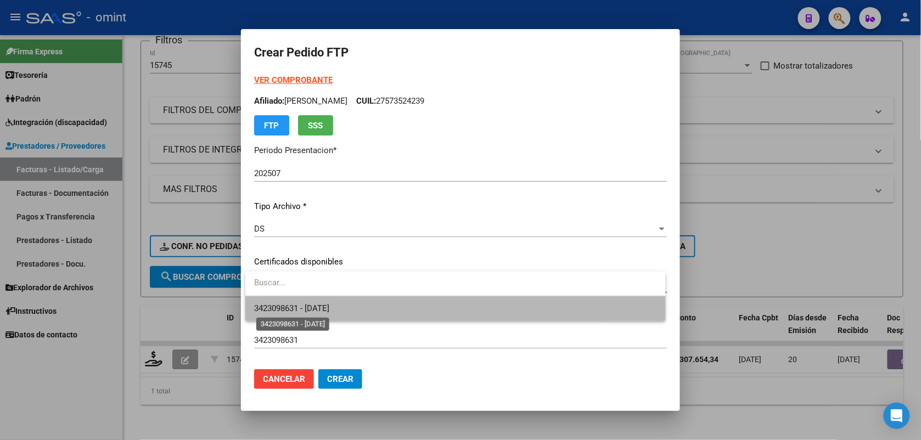
click at [285, 307] on span "3423098631 - 2028-04-04" at bounding box center [291, 309] width 75 height 10
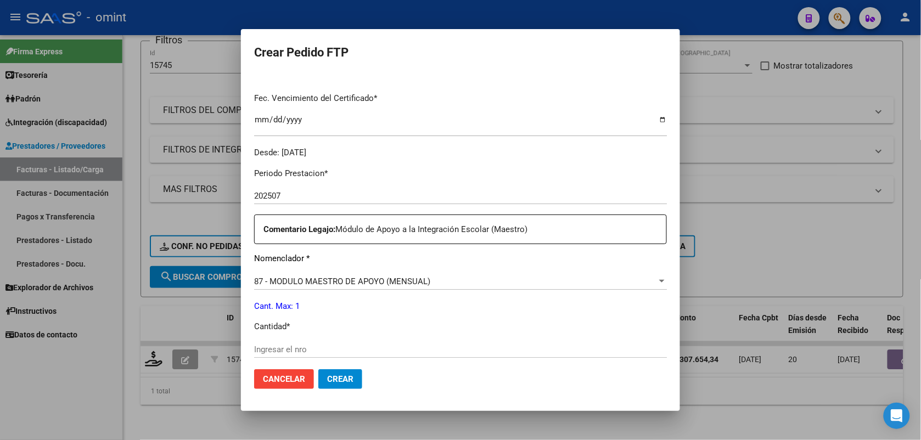
scroll to position [343, 0]
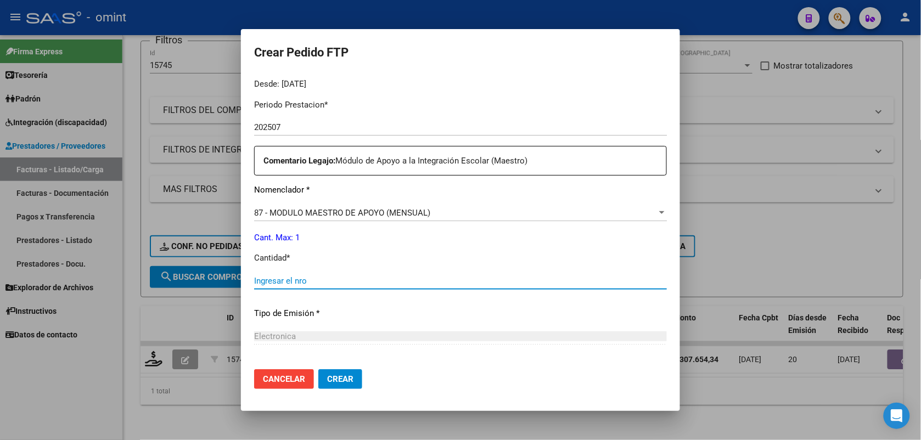
click at [290, 279] on input "Ingresar el nro" at bounding box center [460, 281] width 413 height 10
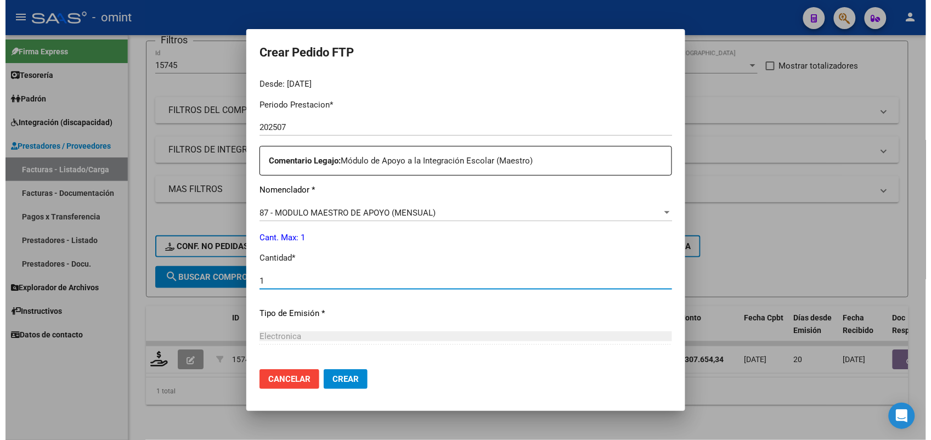
scroll to position [448, 0]
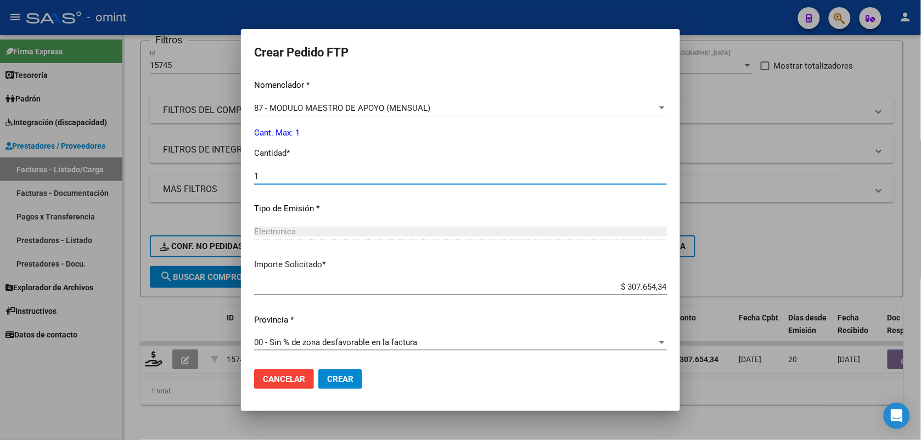
type input "1"
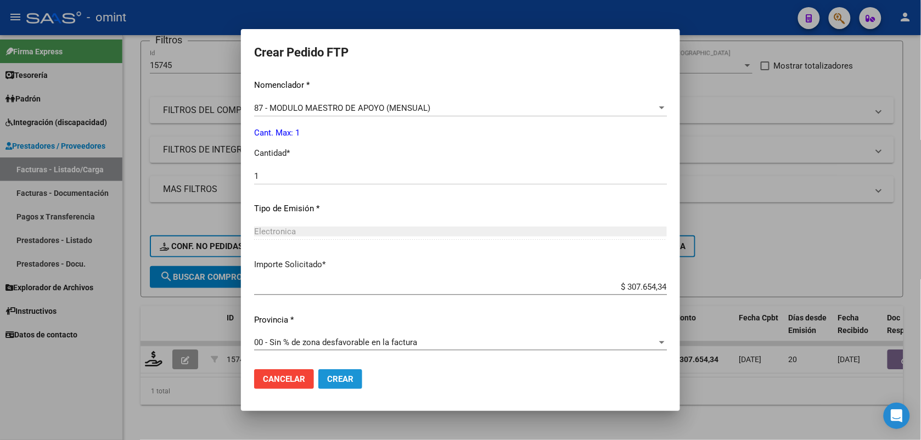
click at [333, 380] on span "Crear" at bounding box center [340, 379] width 26 height 10
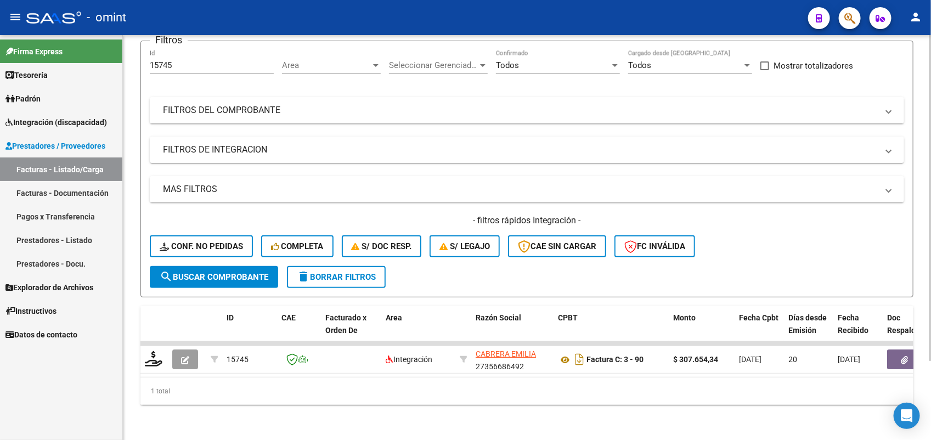
scroll to position [0, 0]
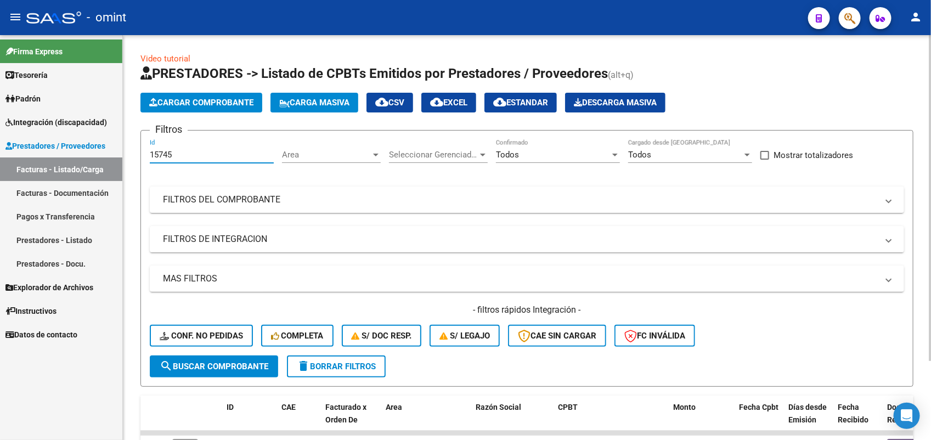
drag, startPoint x: 180, startPoint y: 154, endPoint x: 144, endPoint y: 162, distance: 36.7
click at [144, 162] on form "Filtros 15745 Id Area Area Seleccionar Gerenciador Seleccionar Gerenciador Todo…" at bounding box center [527, 258] width 773 height 257
paste input "6492"
type input "16492"
click at [214, 368] on span "search Buscar Comprobante" at bounding box center [214, 367] width 109 height 10
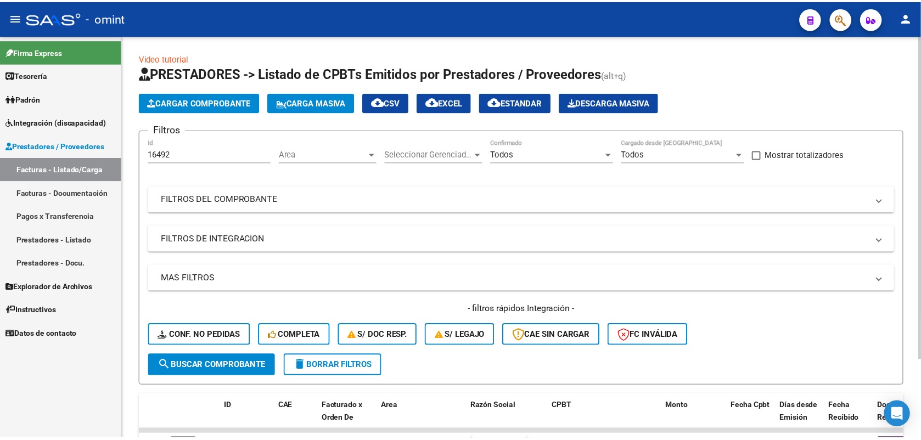
scroll to position [98, 0]
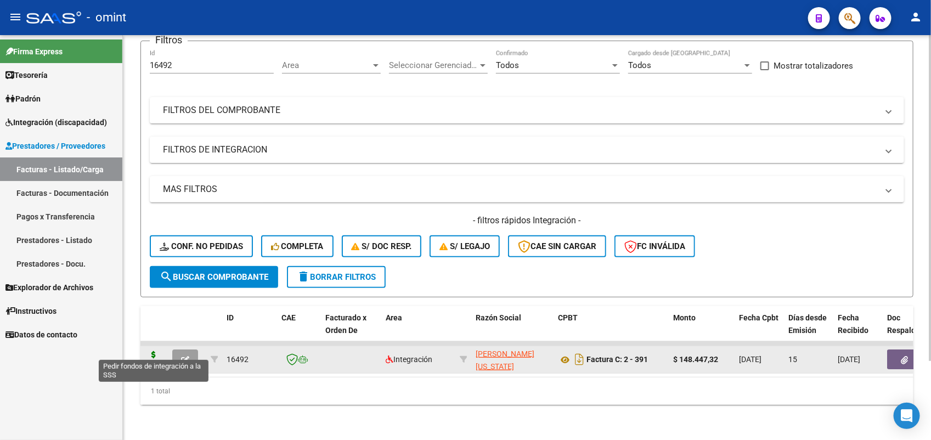
click at [159, 351] on icon at bounding box center [154, 358] width 18 height 15
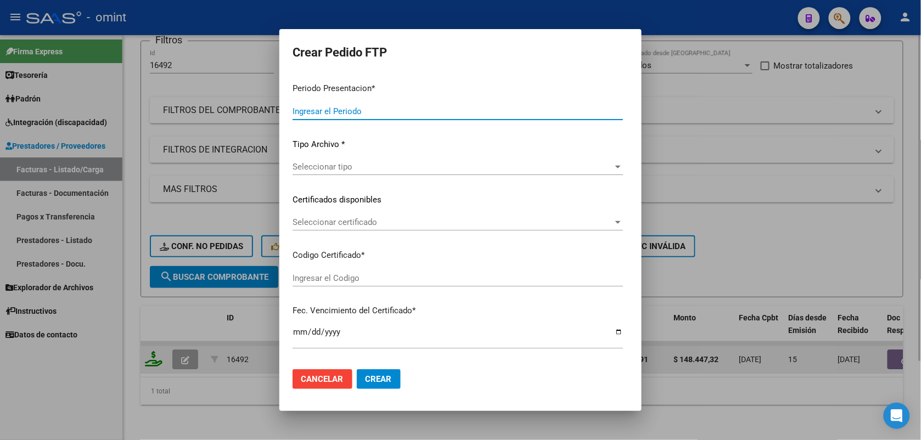
type input "202507"
type input "$ 148.447,32"
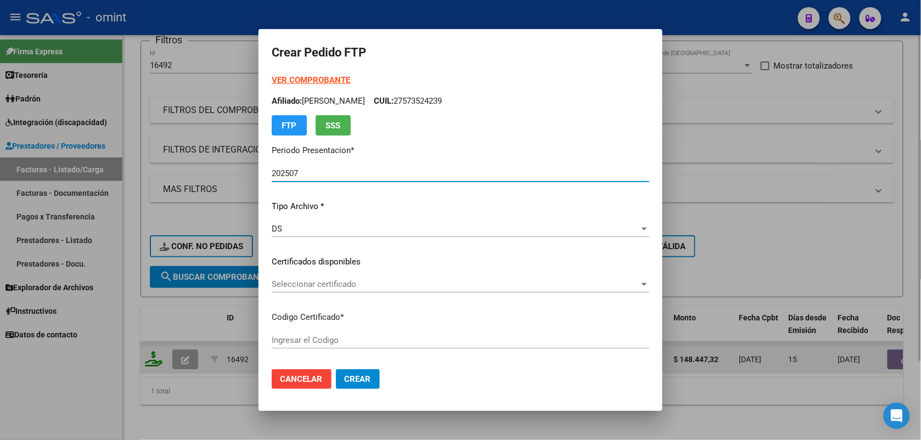
type input "8316706341"
type input "2028-02-28"
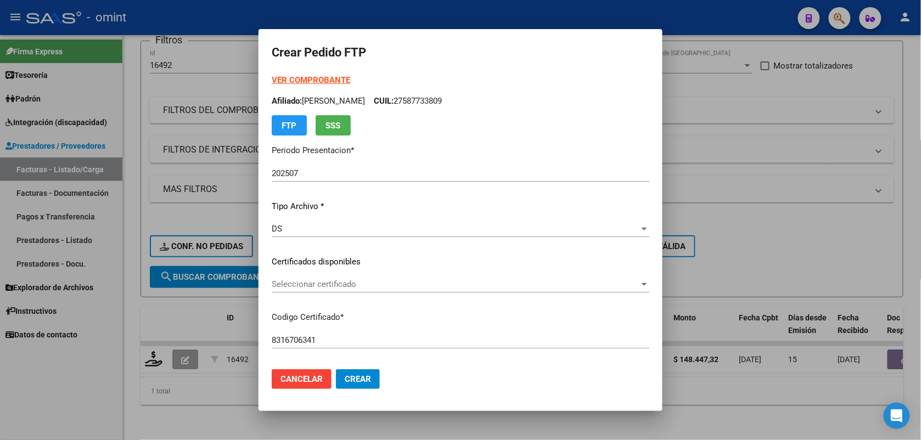
click at [300, 278] on div "Seleccionar certificado Seleccionar certificado" at bounding box center [461, 284] width 378 height 16
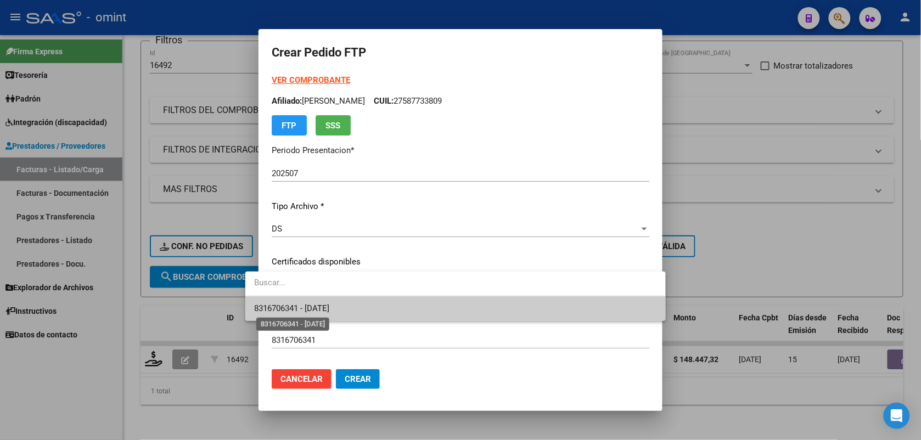
click at [304, 307] on span "8316706341 - [DATE]" at bounding box center [291, 309] width 75 height 10
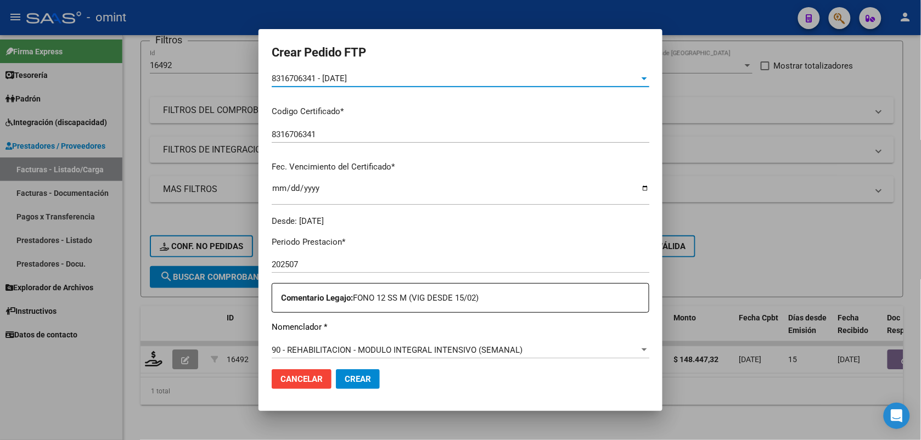
scroll to position [274, 0]
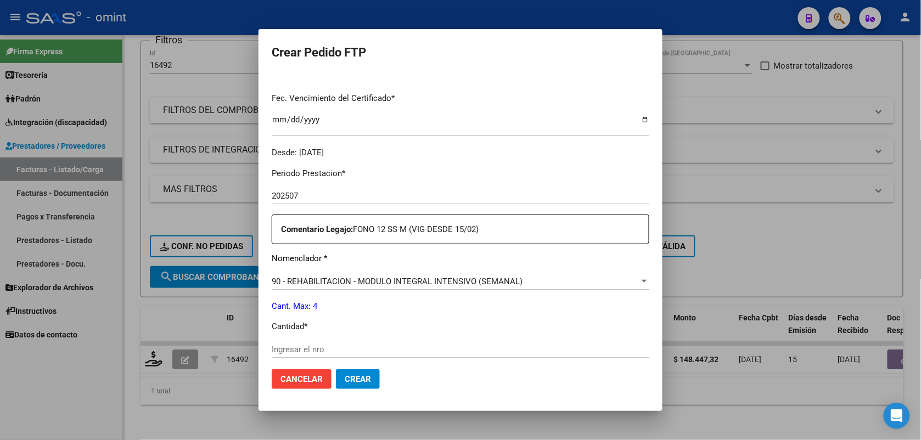
click at [202, 55] on div at bounding box center [460, 220] width 921 height 440
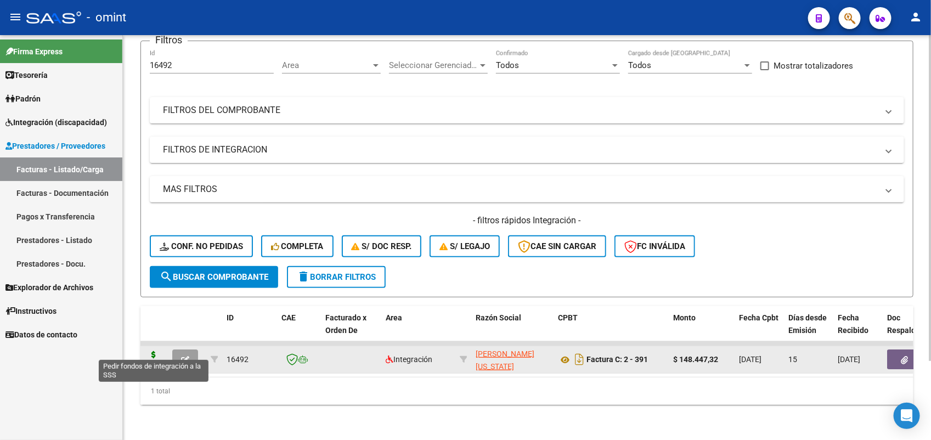
click at [151, 351] on icon at bounding box center [154, 358] width 18 height 15
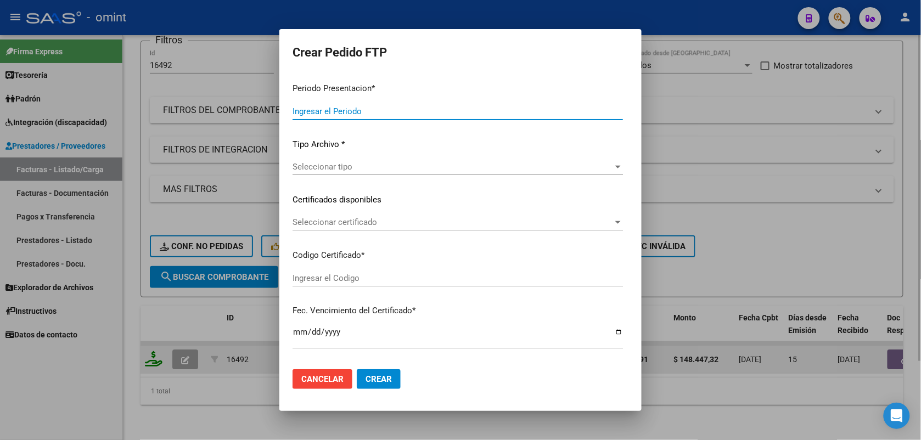
type input "202507"
type input "$ 148.447,32"
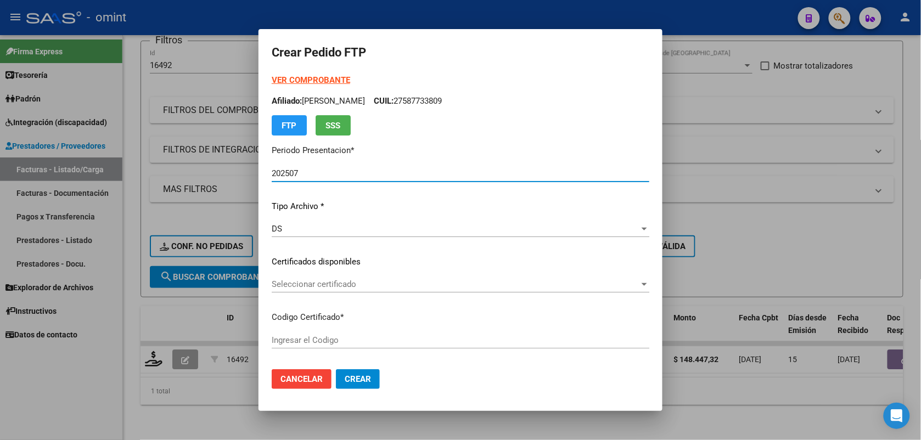
type input "8316706341"
type input "2028-02-28"
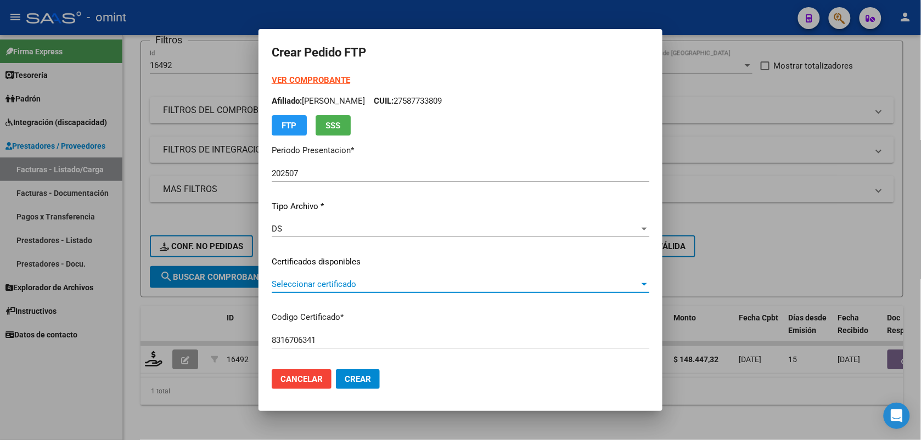
click at [336, 283] on span "Seleccionar certificado" at bounding box center [456, 284] width 368 height 10
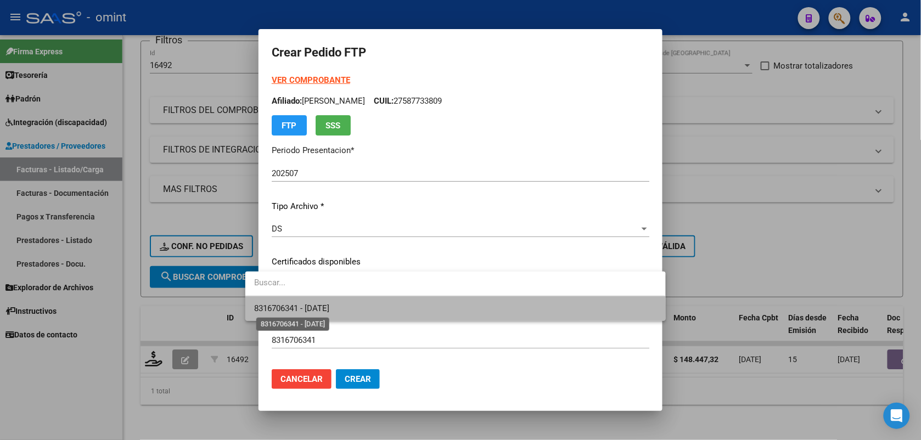
click at [329, 310] on span "8316706341 - [DATE]" at bounding box center [291, 309] width 75 height 10
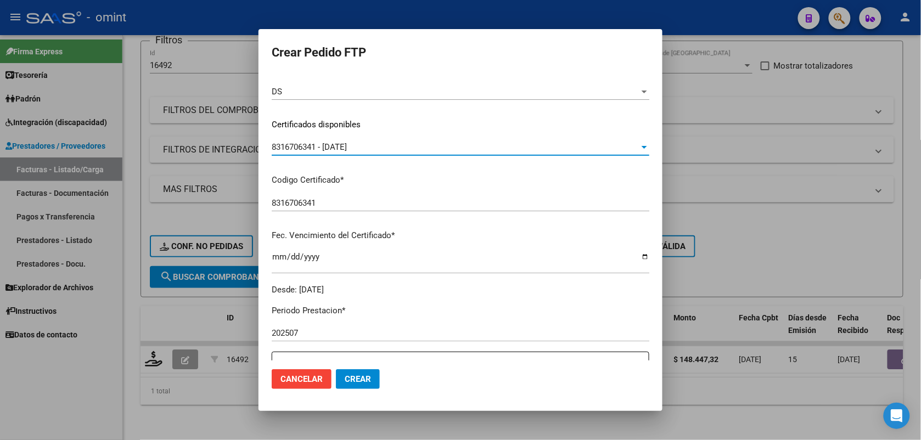
scroll to position [343, 0]
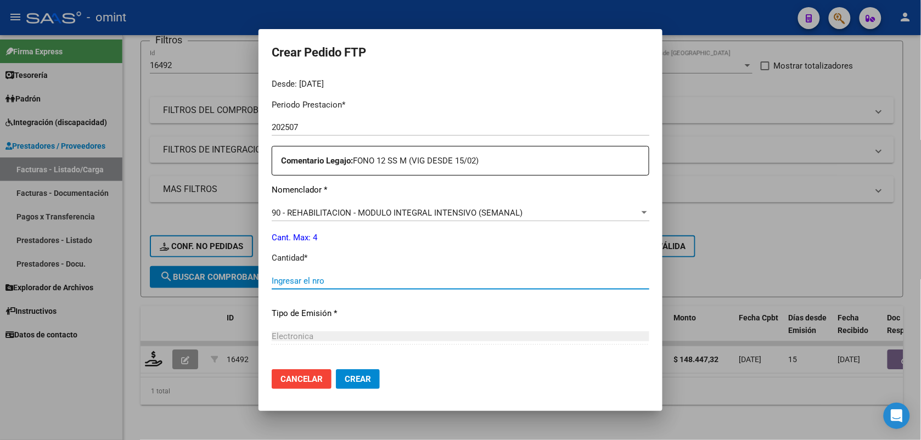
click at [333, 281] on input "Ingresar el nro" at bounding box center [461, 281] width 378 height 10
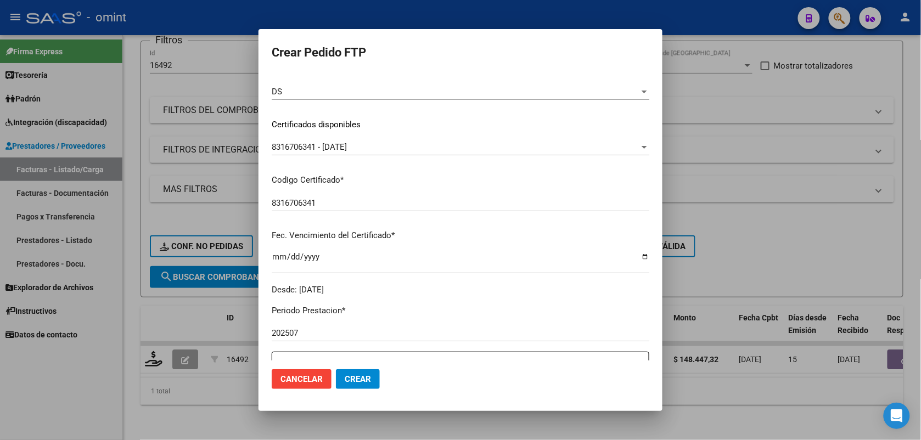
scroll to position [274, 0]
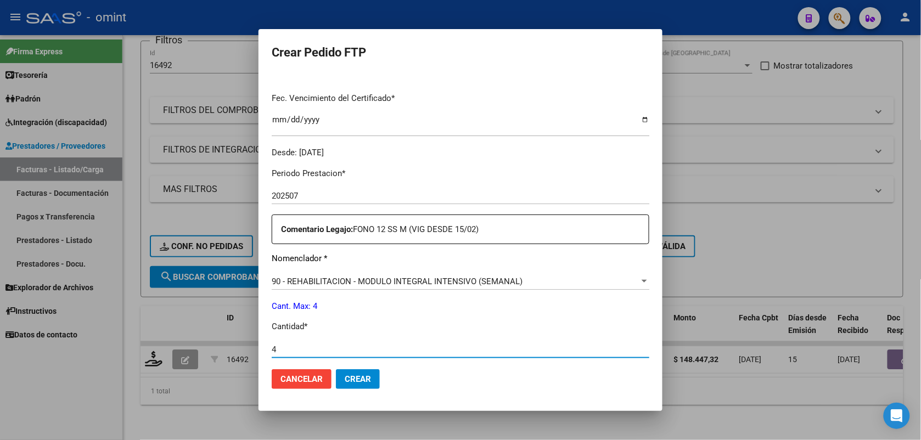
type input "4"
click at [346, 381] on span "Crear" at bounding box center [358, 379] width 26 height 10
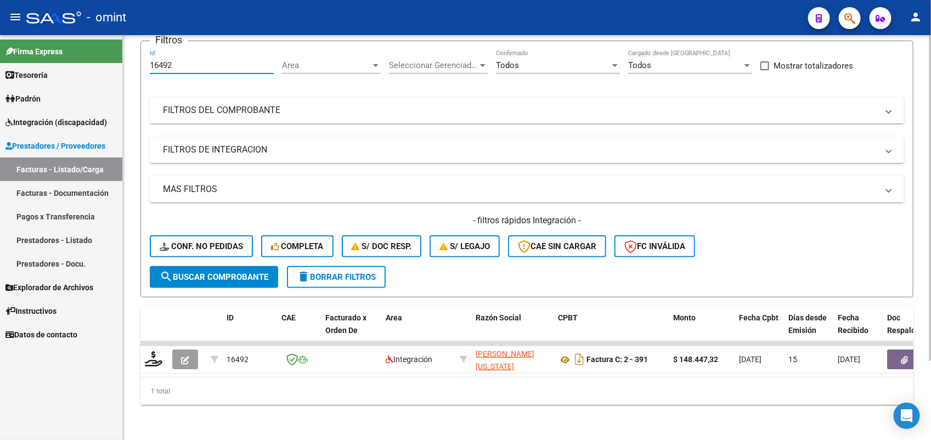
drag, startPoint x: 177, startPoint y: 57, endPoint x: 147, endPoint y: 55, distance: 29.7
click at [147, 55] on form "Filtros 16492 Id Area Area Seleccionar Gerenciador Seleccionar Gerenciador Todo…" at bounding box center [527, 169] width 773 height 257
paste input "53"
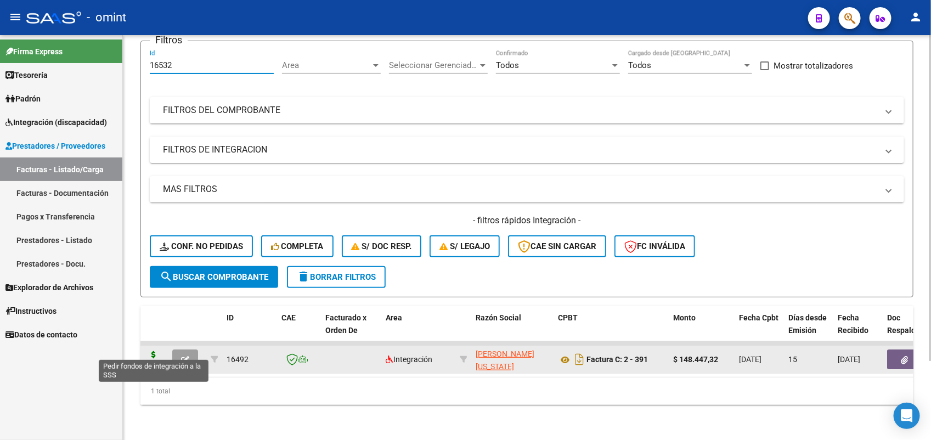
type input "16532"
click at [149, 351] on icon at bounding box center [154, 358] width 18 height 15
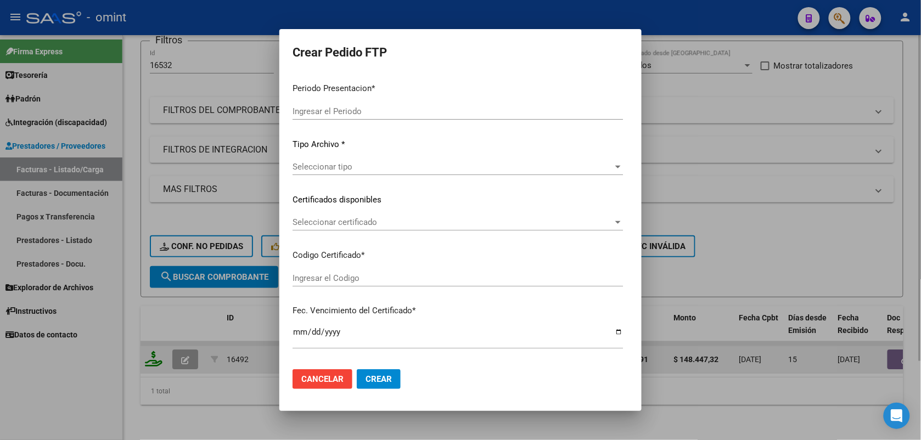
type input "202507"
type input "$ 148.447,32"
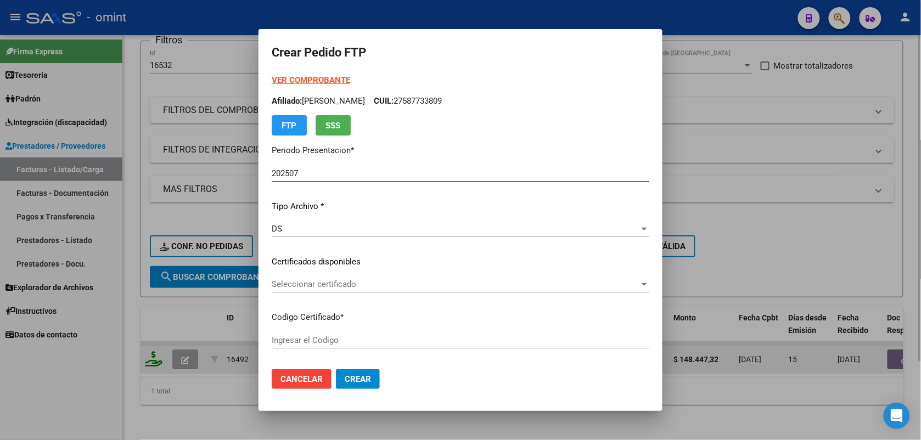
type input "8316706341"
type input "2028-02-28"
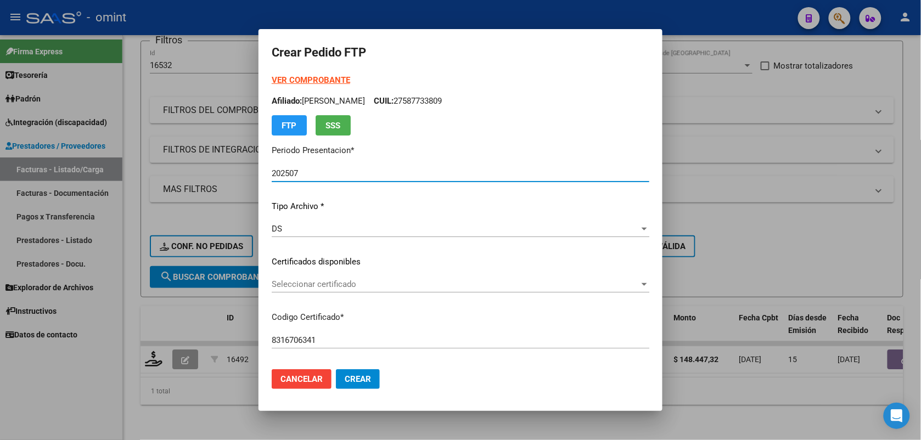
click at [292, 283] on span "Seleccionar certificado" at bounding box center [456, 284] width 368 height 10
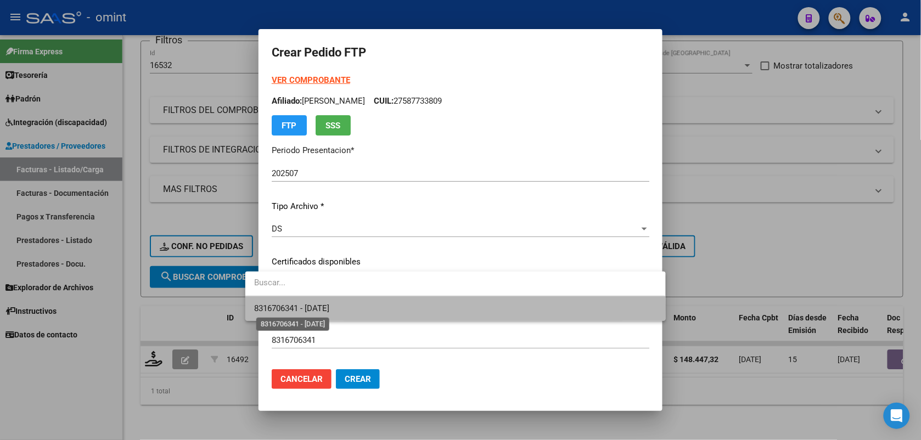
click at [295, 308] on span "8316706341 - [DATE]" at bounding box center [291, 309] width 75 height 10
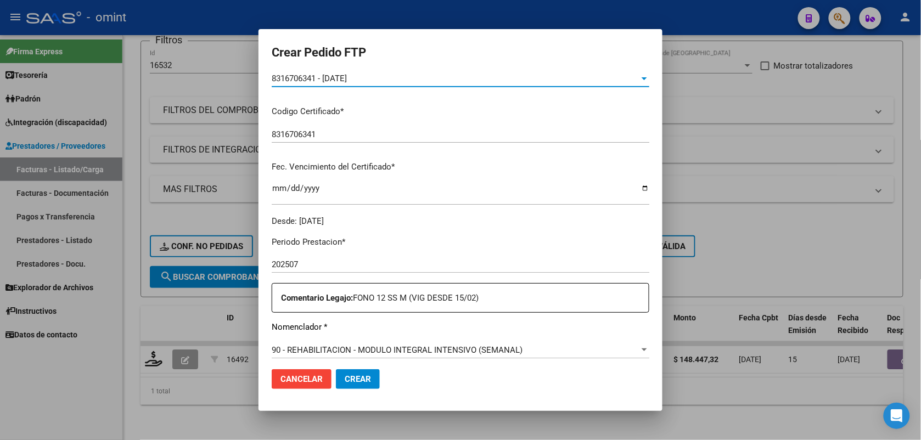
scroll to position [274, 0]
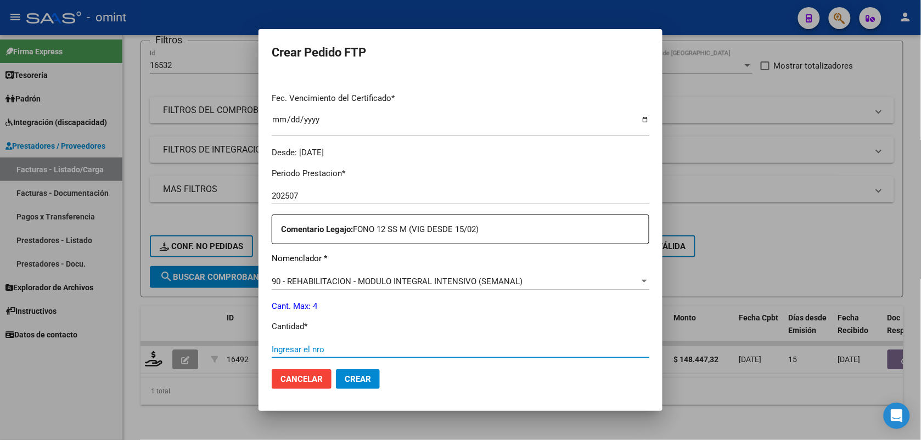
click at [304, 349] on input "Ingresar el nro" at bounding box center [461, 350] width 378 height 10
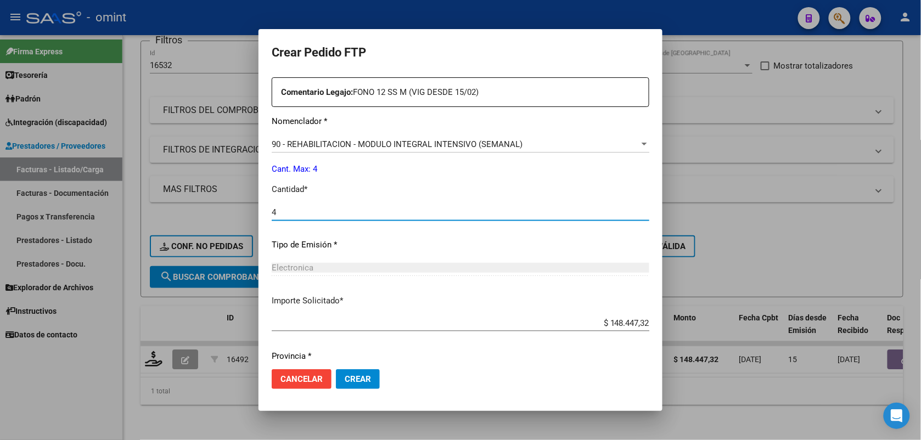
scroll to position [448, 0]
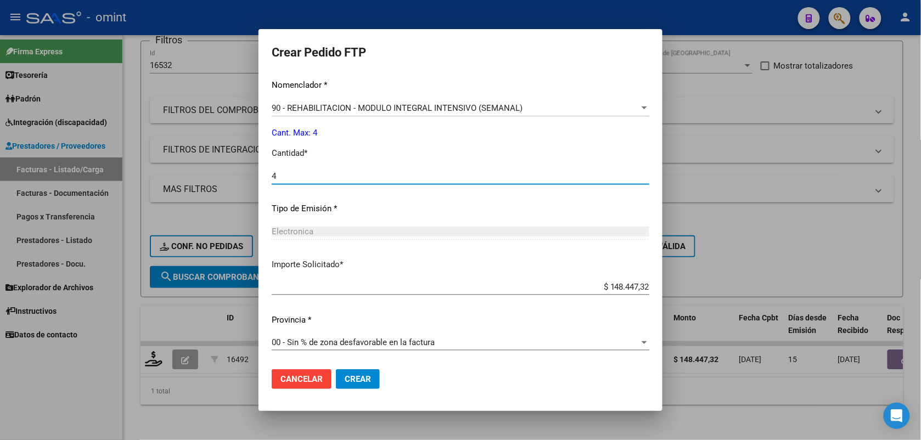
type input "4"
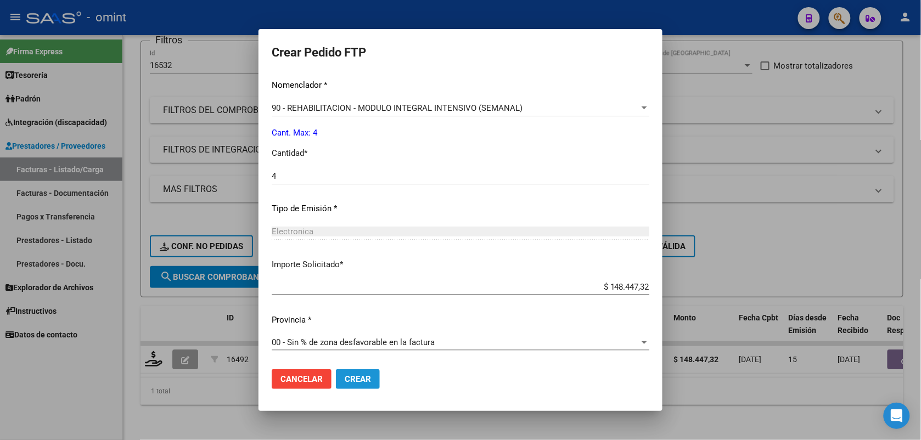
click at [345, 375] on span "Crear" at bounding box center [358, 379] width 26 height 10
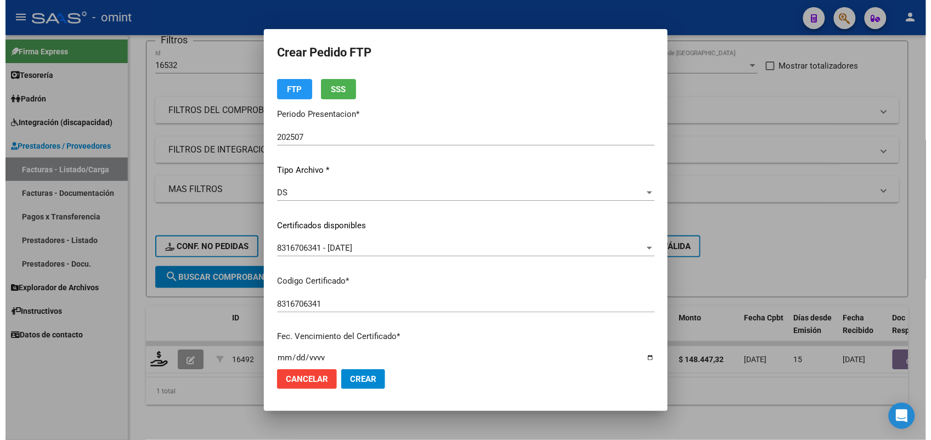
scroll to position [0, 0]
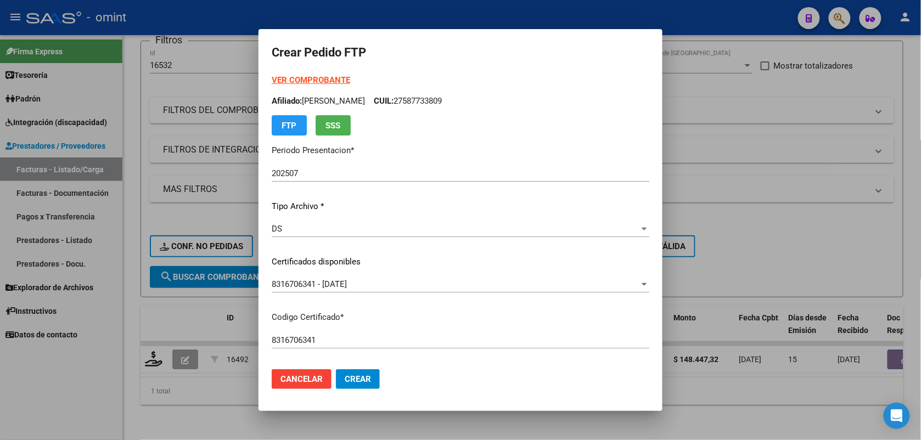
click at [197, 43] on div at bounding box center [460, 220] width 921 height 440
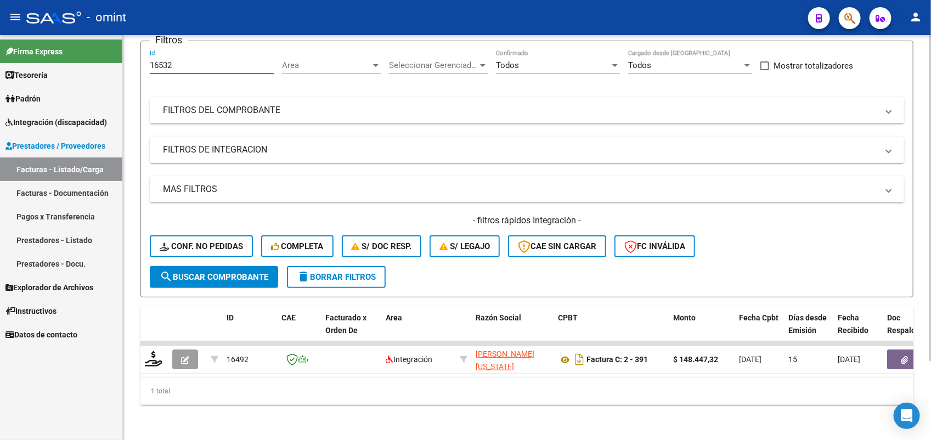
drag, startPoint x: 186, startPoint y: 58, endPoint x: 147, endPoint y: 58, distance: 38.4
click at [147, 58] on form "Filtros 16532 Id Area Area Seleccionar Gerenciador Seleccionar Gerenciador Todo…" at bounding box center [527, 169] width 773 height 257
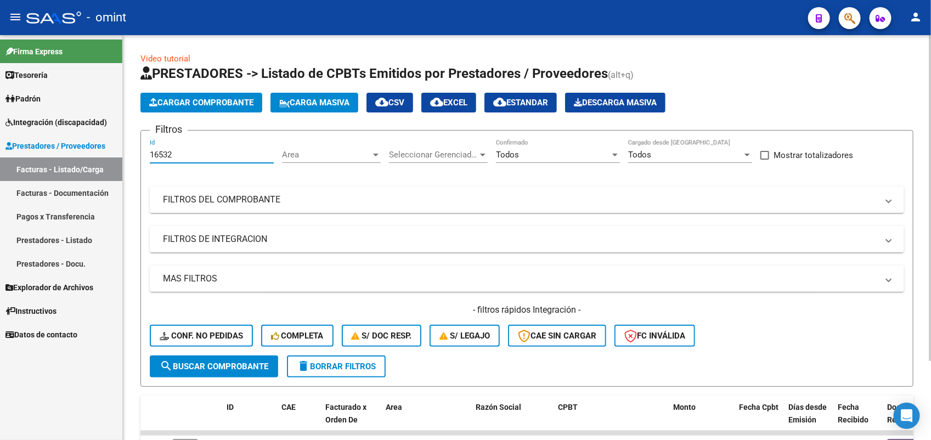
drag, startPoint x: 191, startPoint y: 158, endPoint x: 141, endPoint y: 153, distance: 50.3
click at [141, 153] on form "Filtros 16532 Id Area Area Seleccionar Gerenciador Seleccionar Gerenciador Todo…" at bounding box center [527, 258] width 773 height 257
drag, startPoint x: 188, startPoint y: 155, endPoint x: 141, endPoint y: 152, distance: 46.7
click at [143, 155] on form "Filtros 16532 Id Area Area Seleccionar Gerenciador Seleccionar Gerenciador Todo…" at bounding box center [527, 258] width 773 height 257
click at [231, 363] on span "search Buscar Comprobante" at bounding box center [214, 367] width 109 height 10
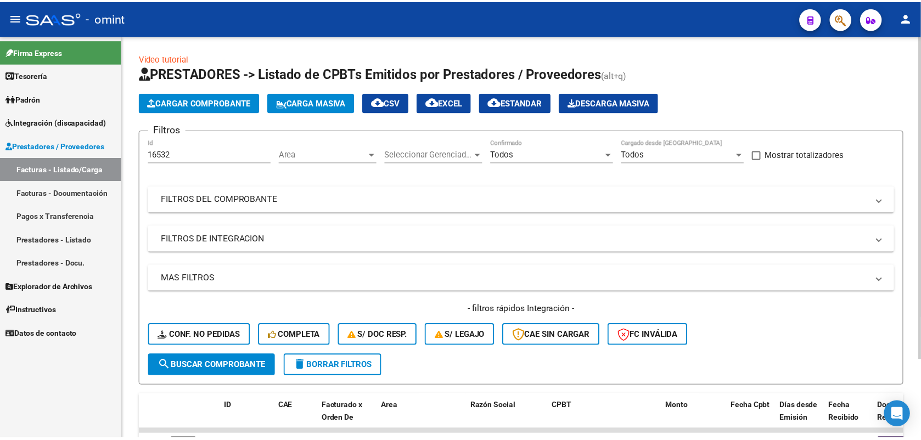
scroll to position [98, 0]
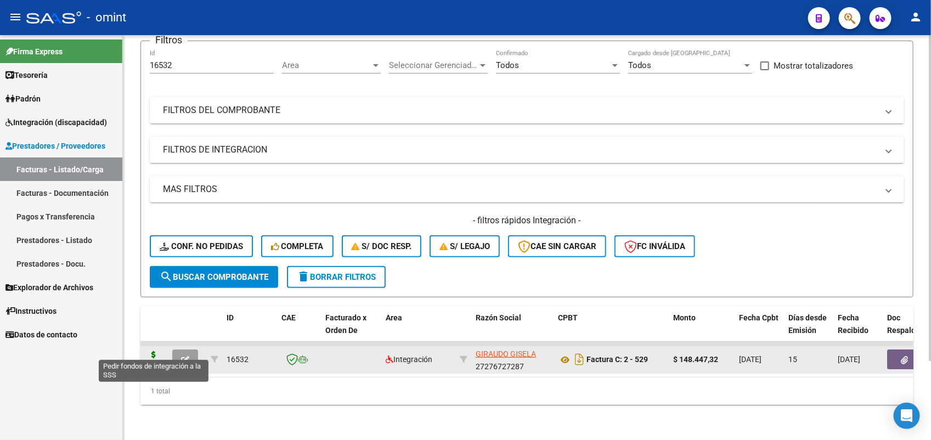
click at [145, 351] on icon at bounding box center [154, 358] width 18 height 15
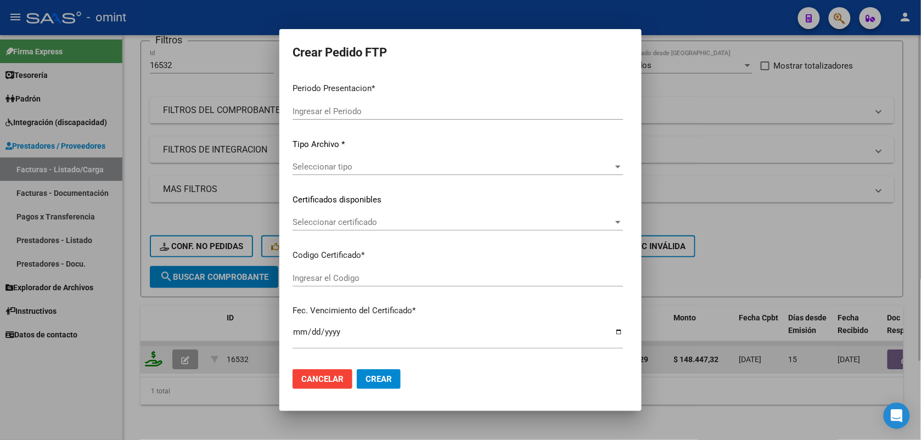
type input "202507"
type input "$ 148.447,32"
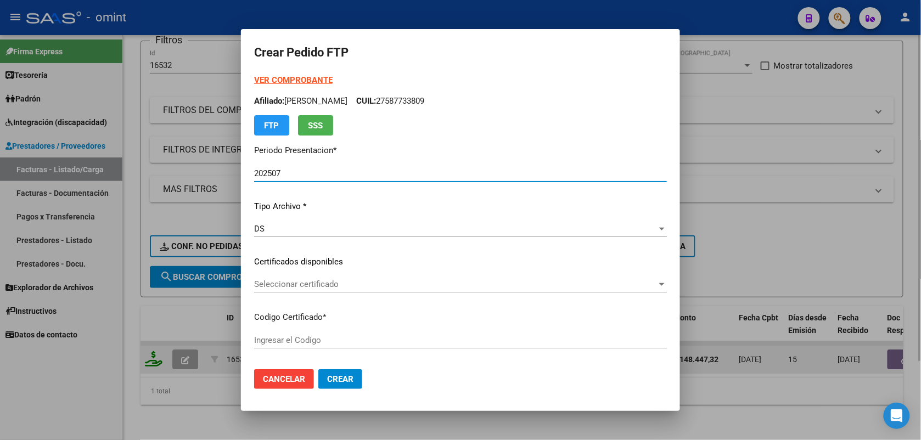
type input "8316706341"
type input "2028-02-28"
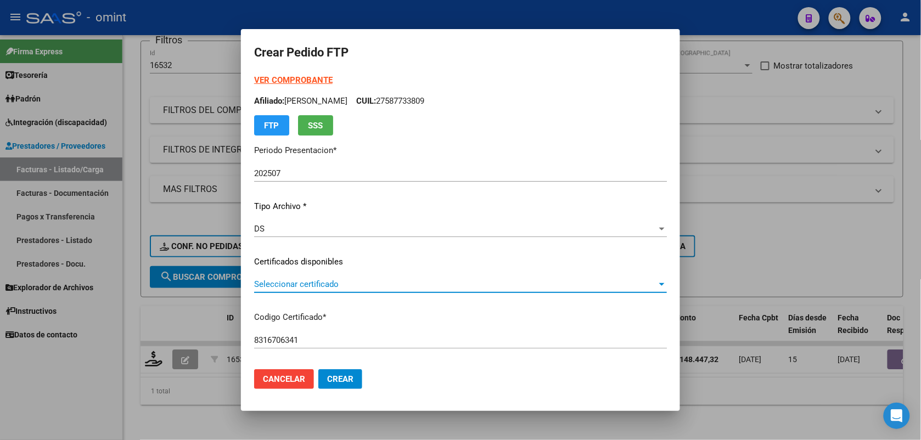
click at [298, 280] on span "Seleccionar certificado" at bounding box center [455, 284] width 403 height 10
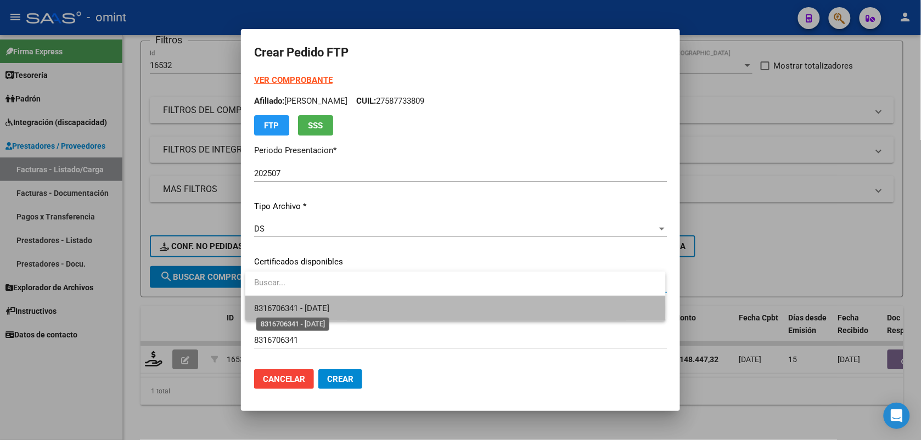
click at [297, 309] on span "8316706341 - [DATE]" at bounding box center [291, 309] width 75 height 10
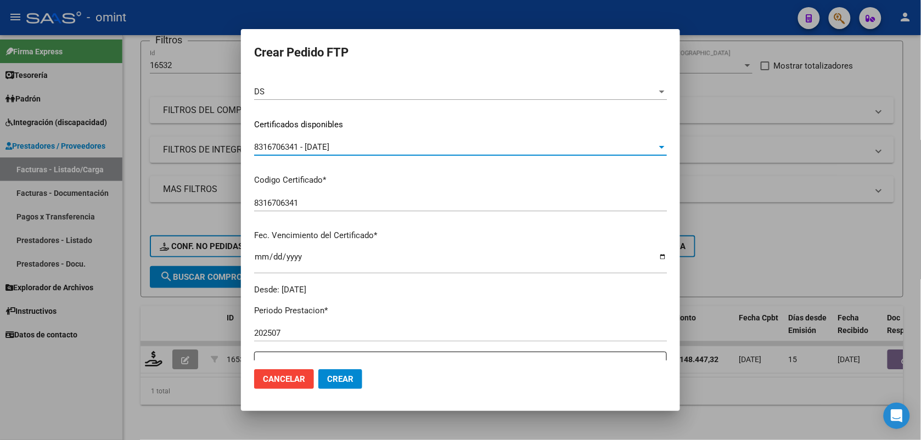
scroll to position [274, 0]
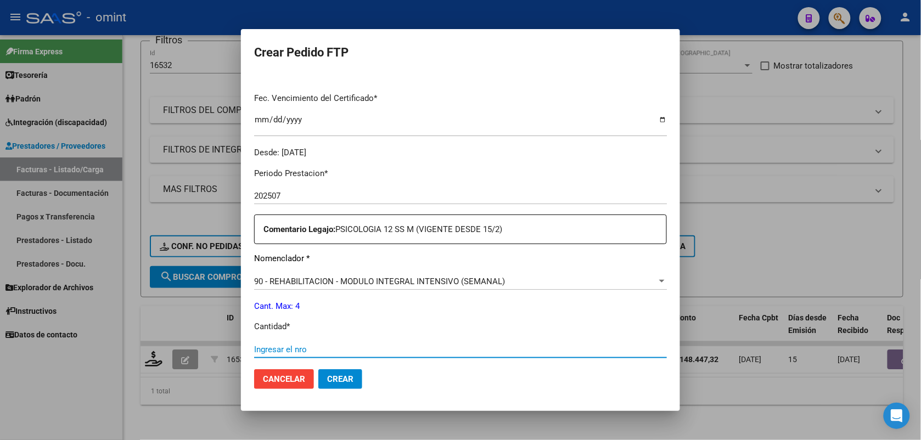
click at [303, 350] on input "Ingresar el nro" at bounding box center [460, 350] width 413 height 10
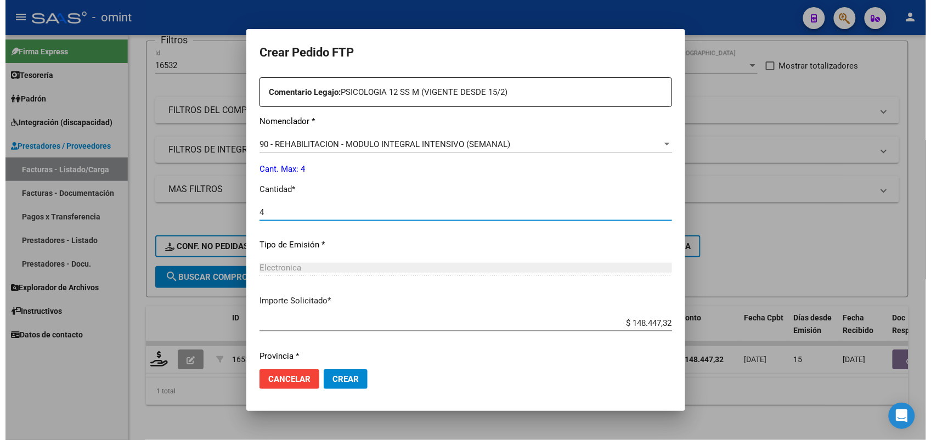
scroll to position [448, 0]
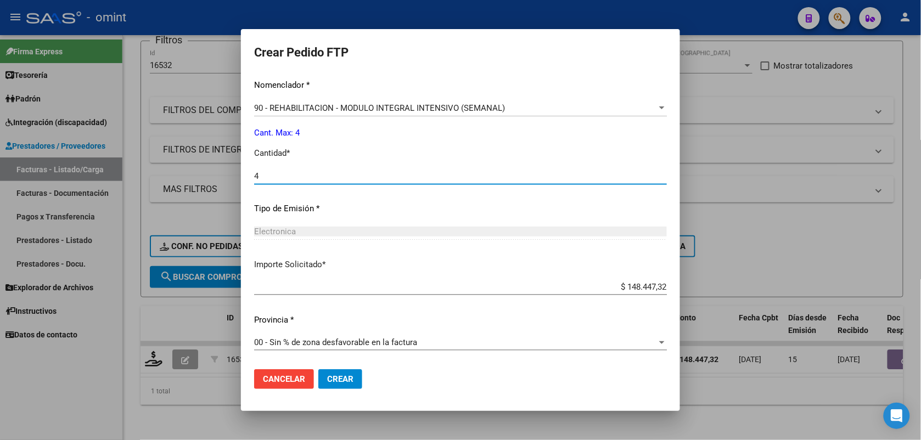
type input "4"
click at [335, 381] on span "Crear" at bounding box center [340, 379] width 26 height 10
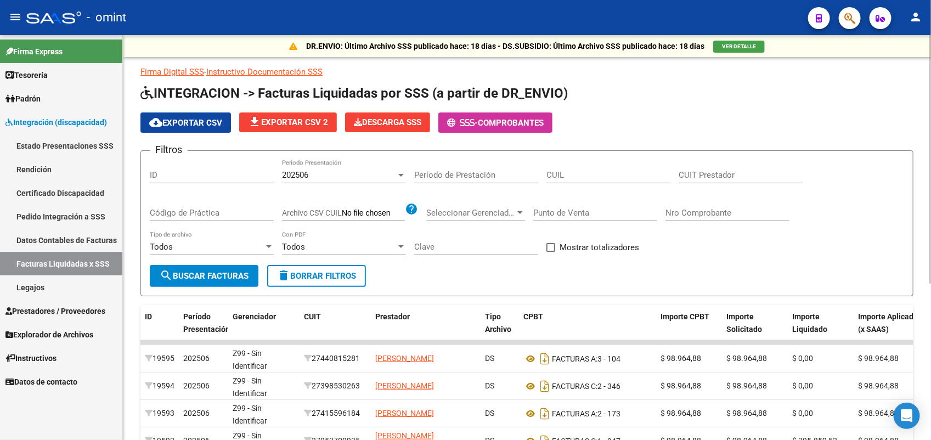
click at [722, 173] on input "CUIT Prestador" at bounding box center [741, 175] width 124 height 10
paste input "20-27166255-7"
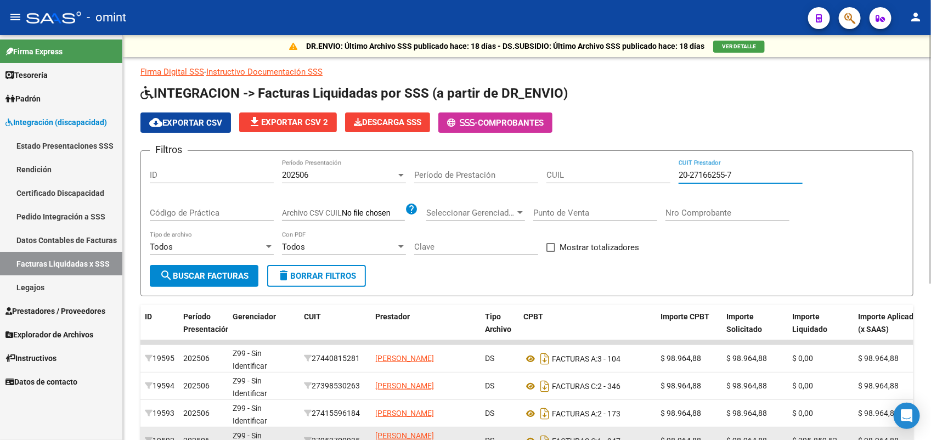
type input "20-27166255-7"
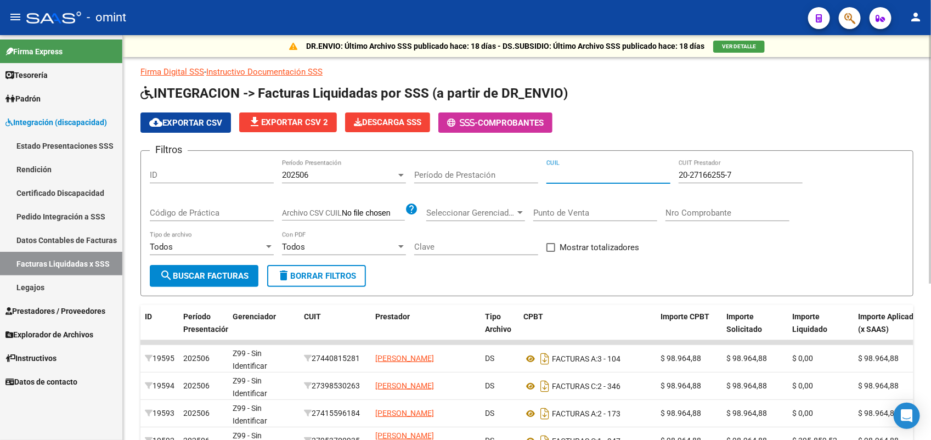
click at [567, 177] on input "CUIL" at bounding box center [609, 175] width 124 height 10
paste input "20-51468504-6"
type input "20-51468504-6"
click at [399, 174] on div at bounding box center [400, 175] width 5 height 3
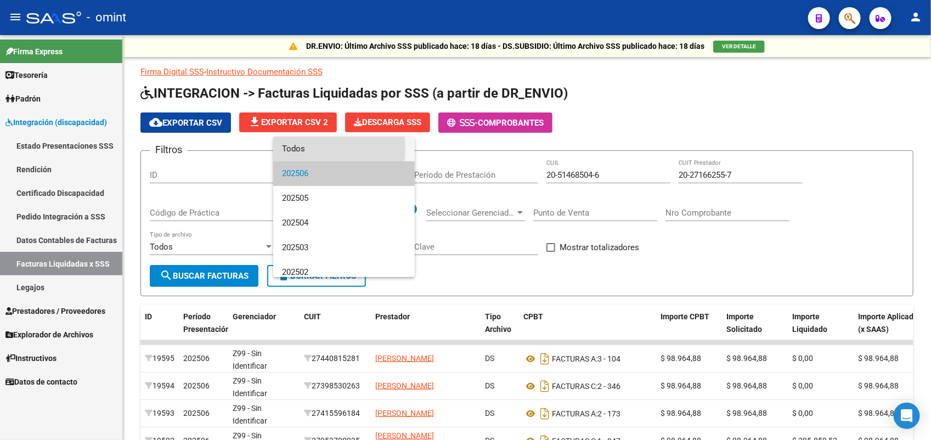
click at [323, 149] on span "Todos" at bounding box center [344, 149] width 124 height 25
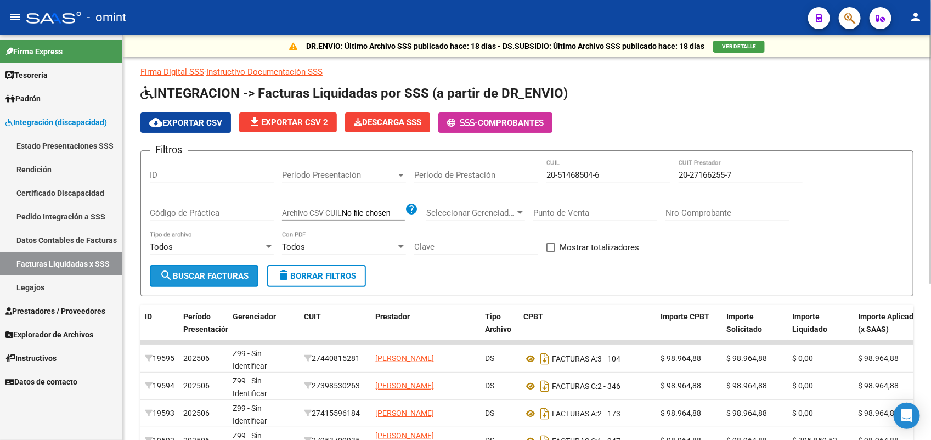
drag, startPoint x: 238, startPoint y: 273, endPoint x: 233, endPoint y: 318, distance: 45.2
click at [238, 274] on span "search Buscar Facturas" at bounding box center [204, 276] width 89 height 10
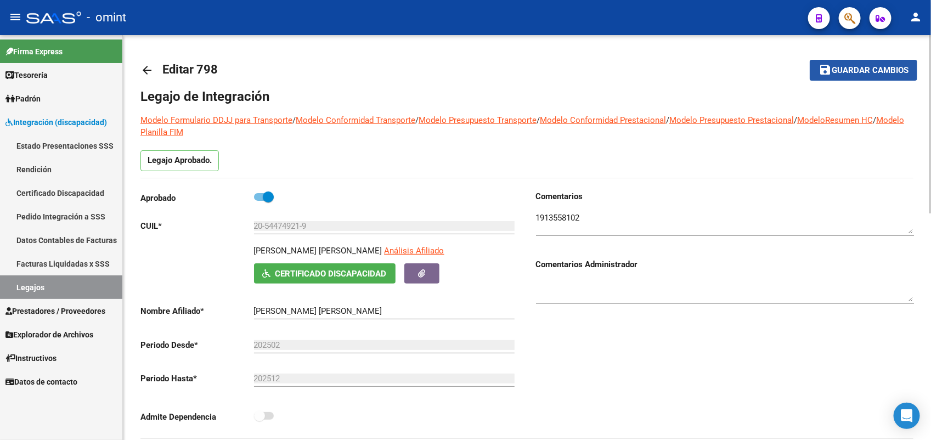
click at [893, 62] on button "save Guardar cambios" at bounding box center [864, 70] width 108 height 20
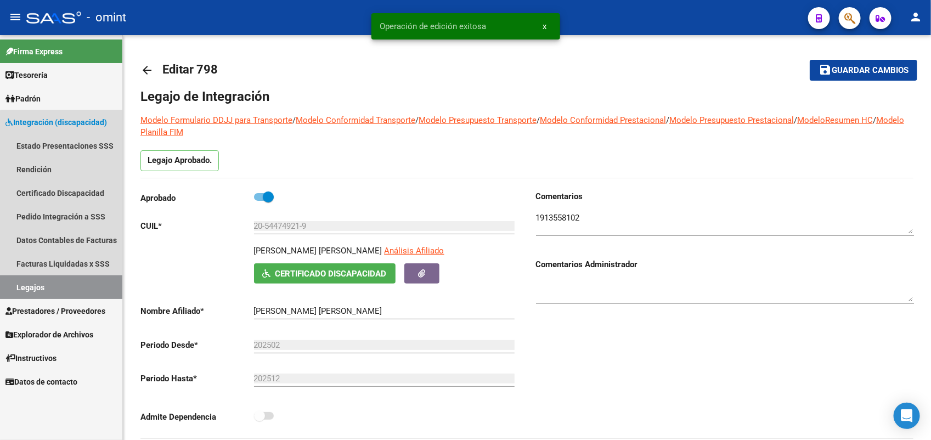
click at [69, 292] on link "Legajos" at bounding box center [61, 288] width 122 height 24
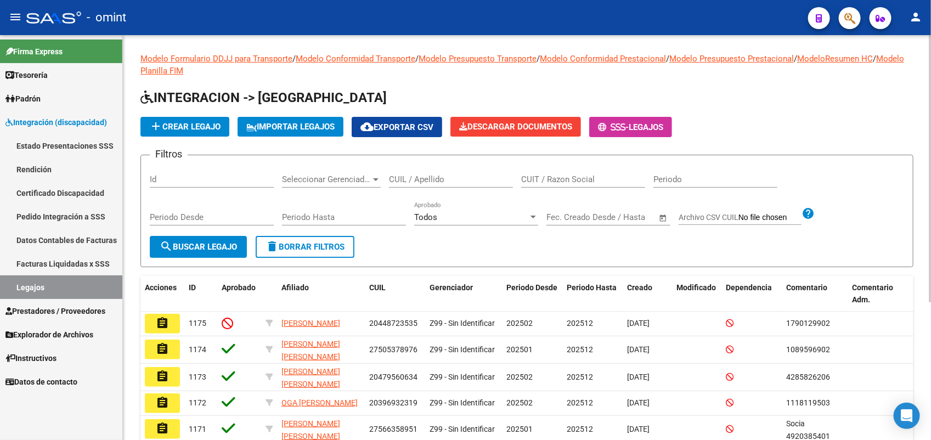
click at [418, 176] on input "CUIL / Apellido" at bounding box center [451, 180] width 124 height 10
paste input "20559337529"
type input "20559337529"
click at [227, 245] on span "search Buscar Legajo" at bounding box center [198, 247] width 77 height 10
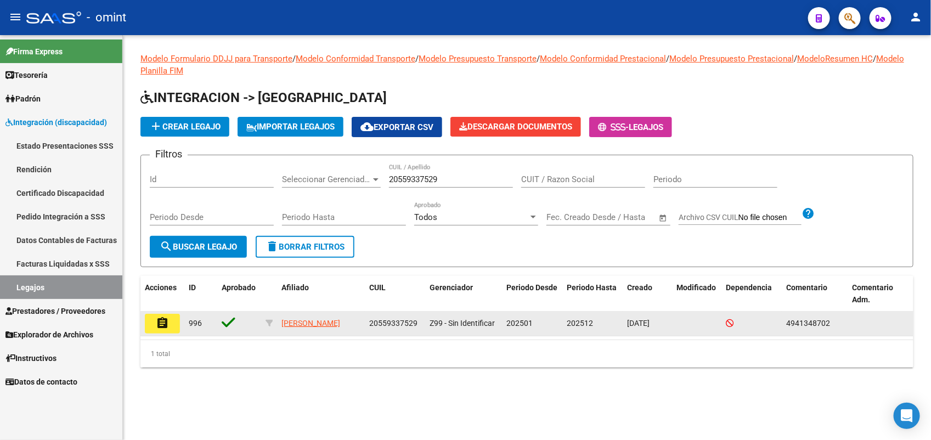
click at [169, 319] on button "assignment" at bounding box center [162, 324] width 35 height 20
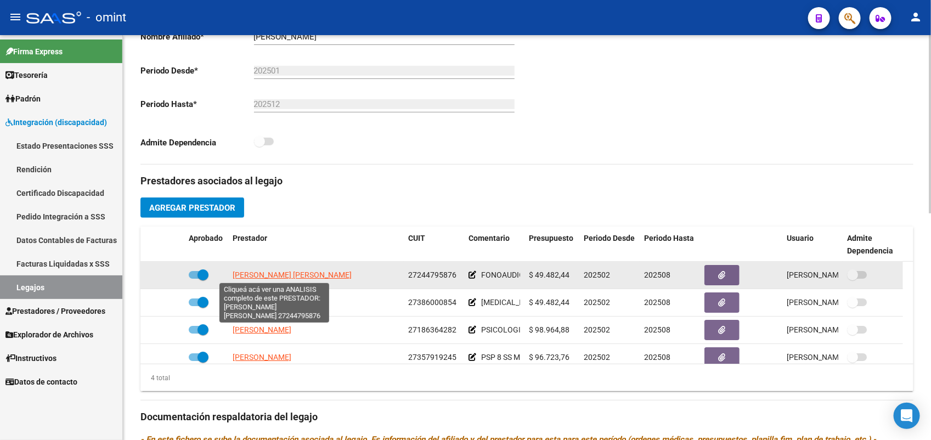
click at [275, 274] on span "[PERSON_NAME] [PERSON_NAME]" at bounding box center [292, 275] width 119 height 9
type textarea "27244795876"
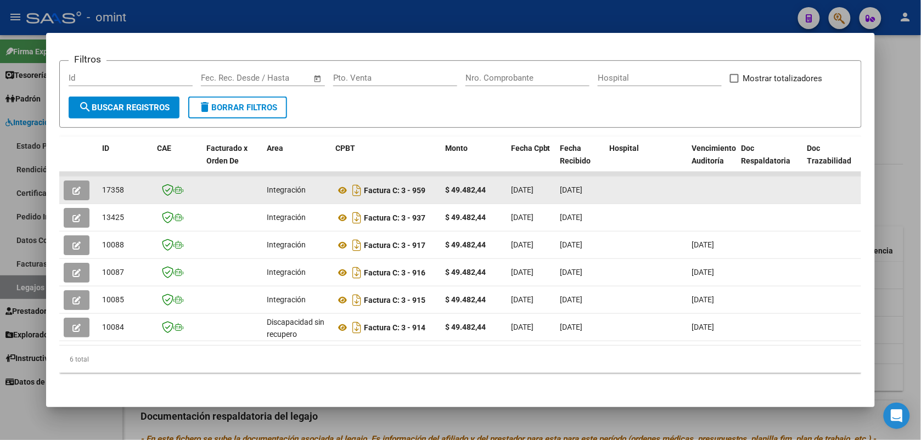
click at [77, 181] on button "button" at bounding box center [77, 191] width 26 height 20
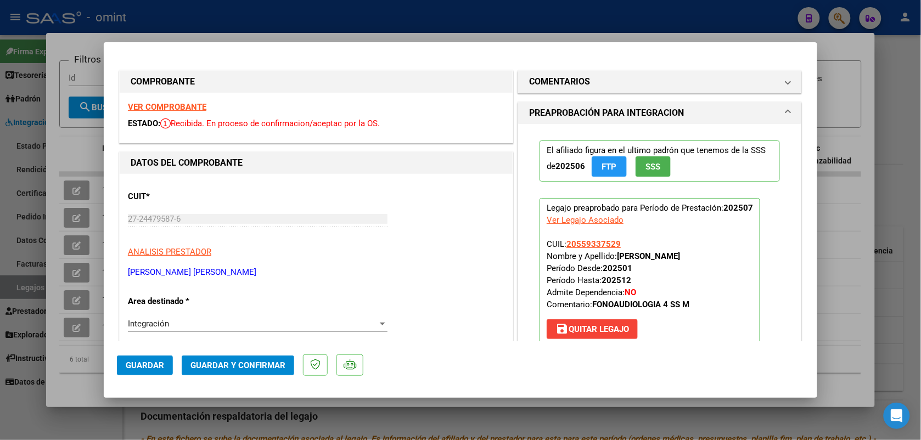
click at [173, 105] on strong "VER COMPROBANTE" at bounding box center [167, 107] width 78 height 10
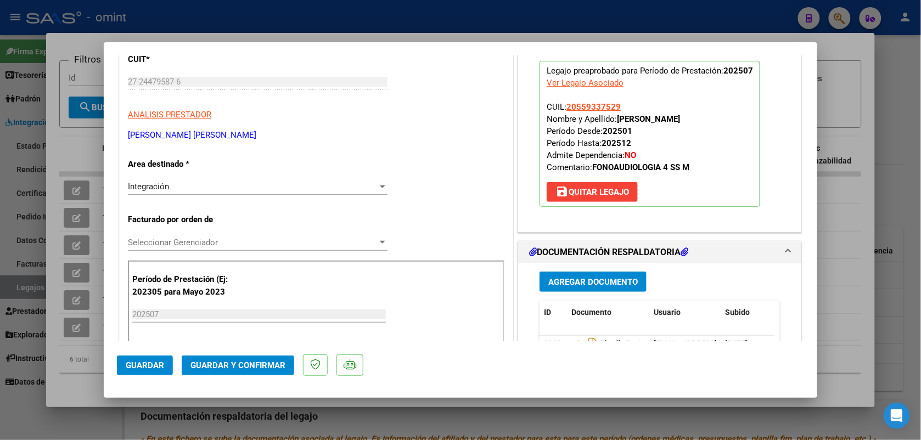
scroll to position [206, 0]
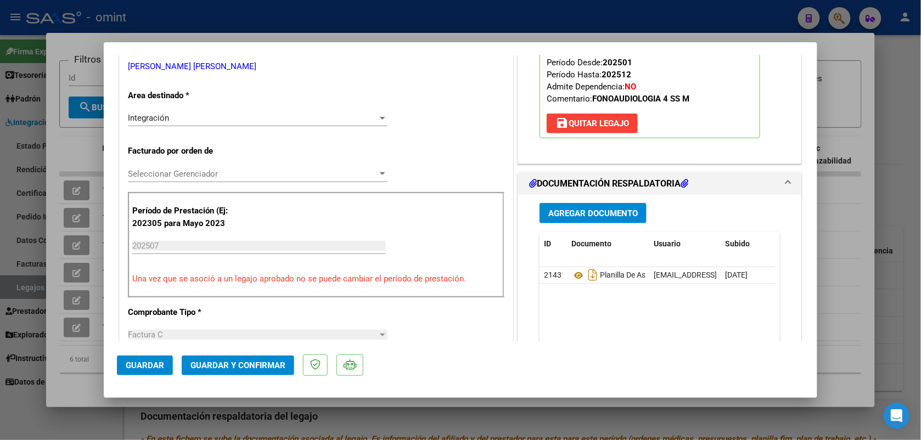
click at [259, 363] on span "Guardar y Confirmar" at bounding box center [237, 366] width 95 height 10
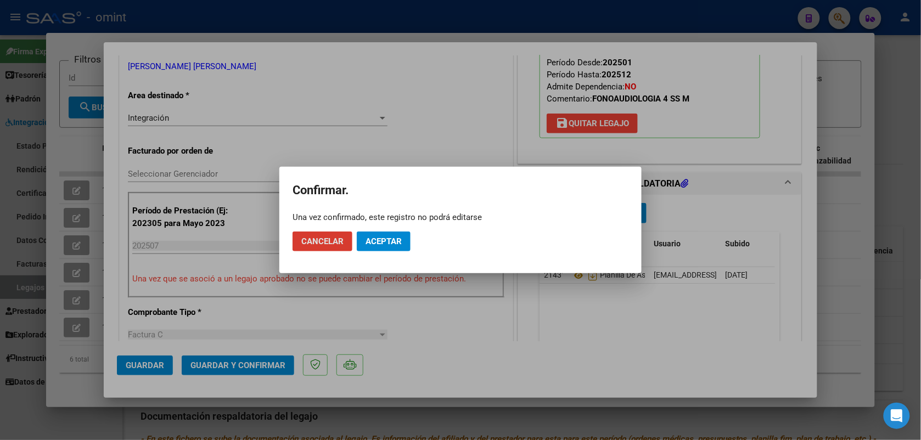
click at [375, 243] on span "Aceptar" at bounding box center [384, 242] width 36 height 10
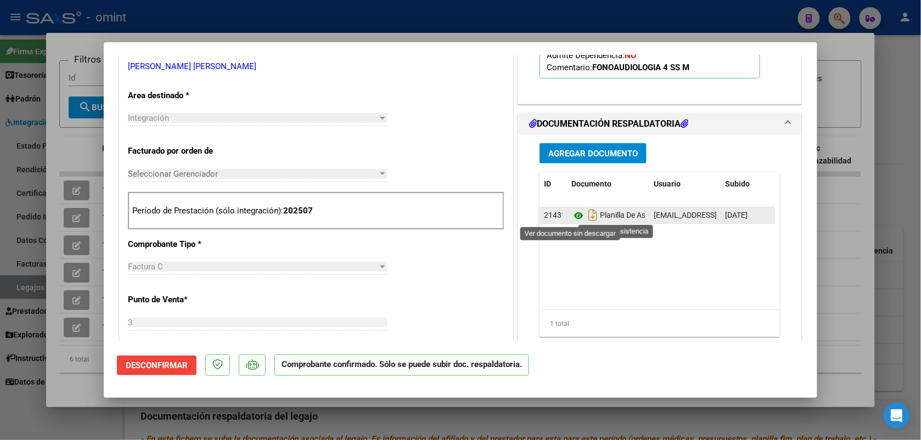
click at [571, 218] on icon at bounding box center [578, 215] width 14 height 13
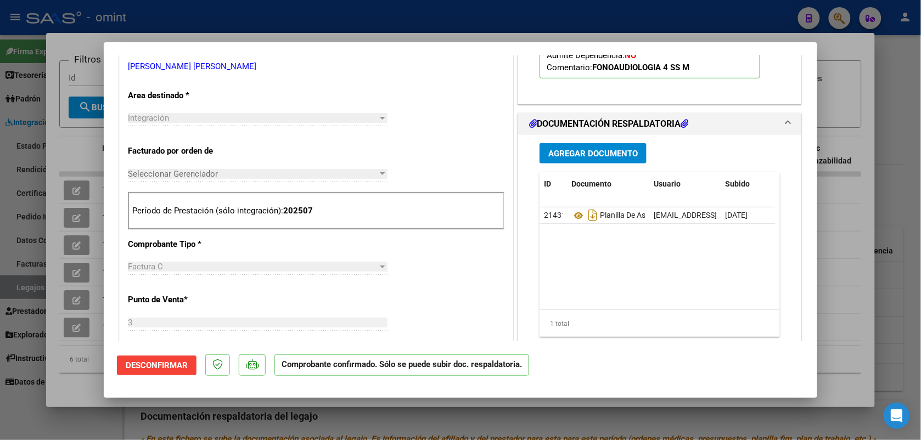
click at [341, 25] on div at bounding box center [460, 220] width 921 height 440
type input "$ 0,00"
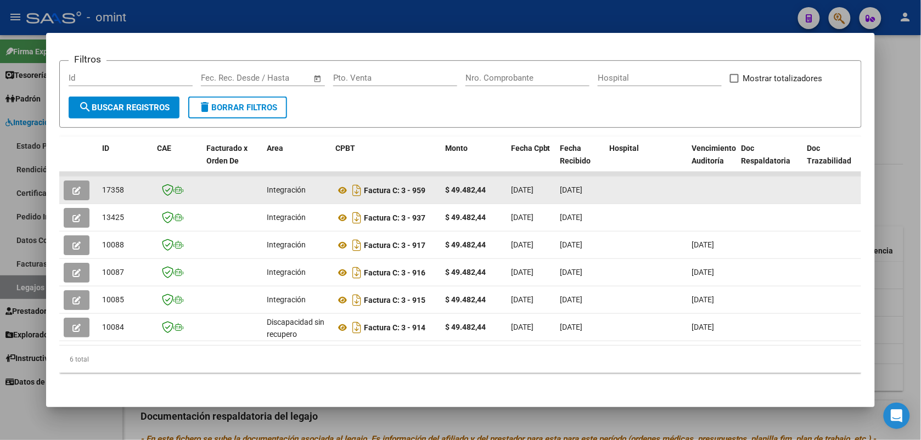
drag, startPoint x: 122, startPoint y: 178, endPoint x: 97, endPoint y: 176, distance: 25.4
click at [102, 184] on div "17358" at bounding box center [125, 190] width 46 height 13
drag, startPoint x: 97, startPoint y: 176, endPoint x: 105, endPoint y: 177, distance: 8.9
copy span "17358"
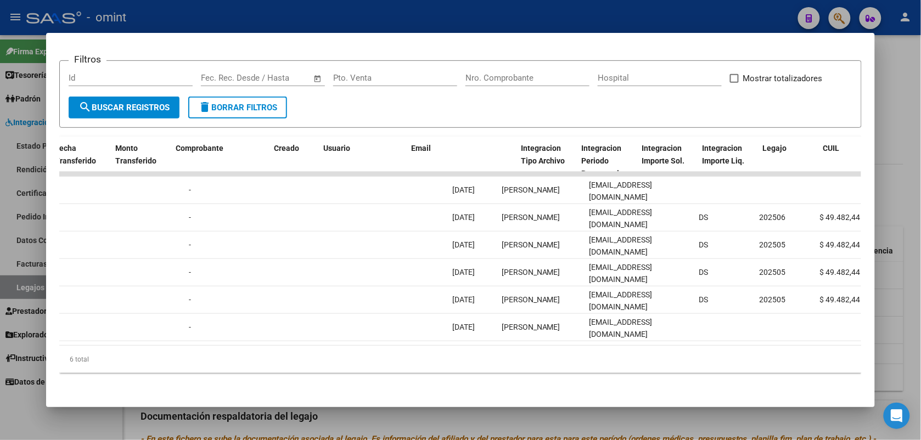
scroll to position [0, 611]
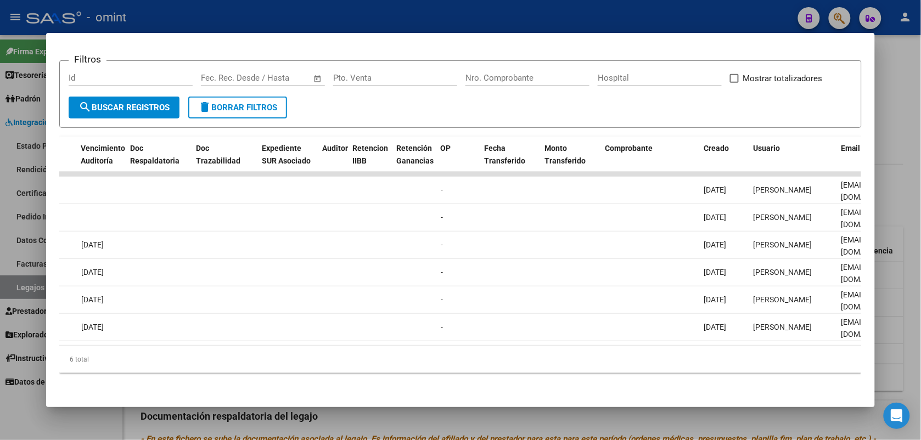
click at [237, 13] on div at bounding box center [460, 220] width 921 height 440
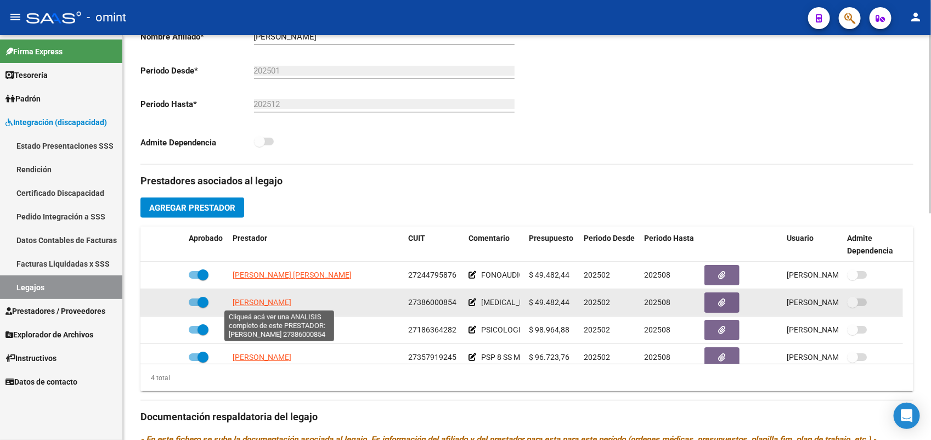
click at [252, 301] on span "[PERSON_NAME]" at bounding box center [262, 302] width 59 height 9
type textarea "27386000854"
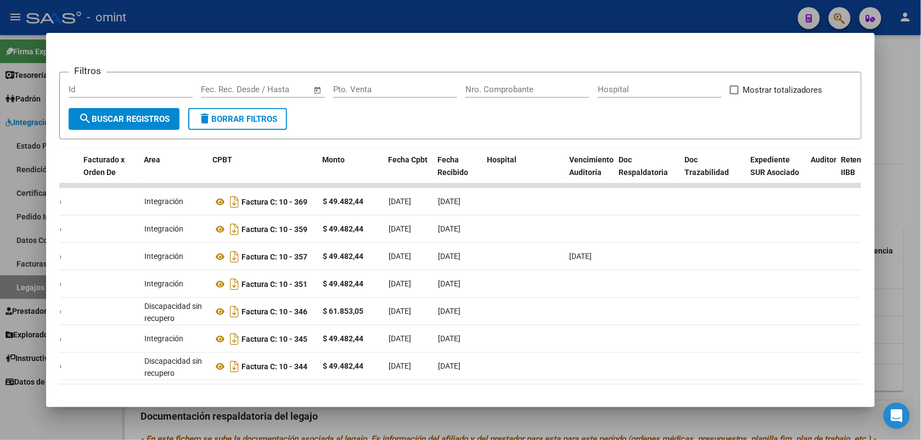
scroll to position [0, 0]
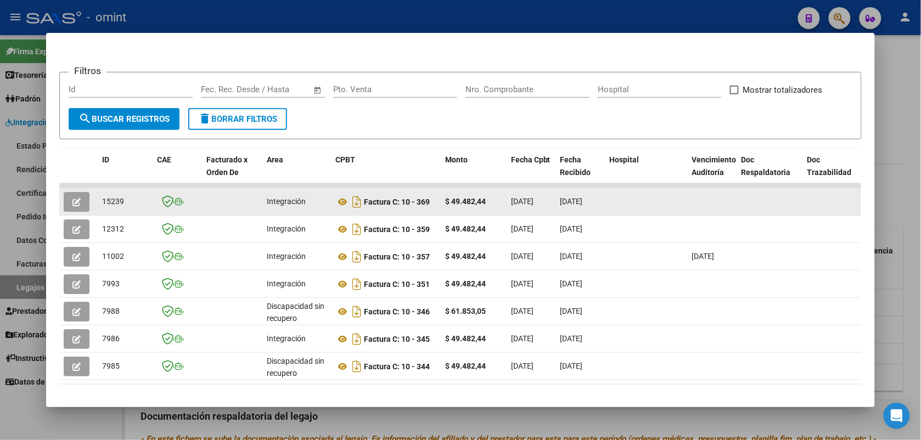
click at [72, 201] on icon "button" at bounding box center [76, 202] width 8 height 8
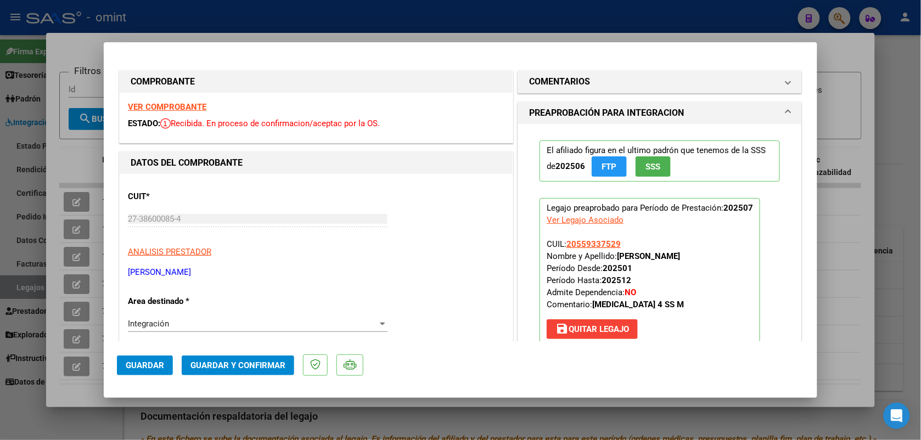
click at [163, 103] on strong "VER COMPROBANTE" at bounding box center [167, 107] width 78 height 10
click at [228, 16] on div at bounding box center [460, 220] width 921 height 440
type input "$ 0,00"
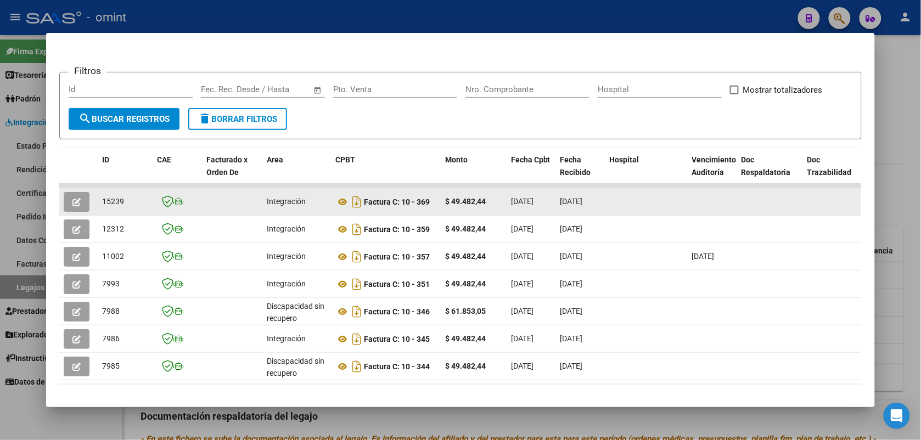
drag, startPoint x: 125, startPoint y: 200, endPoint x: 95, endPoint y: 199, distance: 30.2
click at [98, 199] on datatable-body-cell "15239" at bounding box center [125, 201] width 55 height 27
drag, startPoint x: 95, startPoint y: 199, endPoint x: 103, endPoint y: 199, distance: 8.2
copy span "15239"
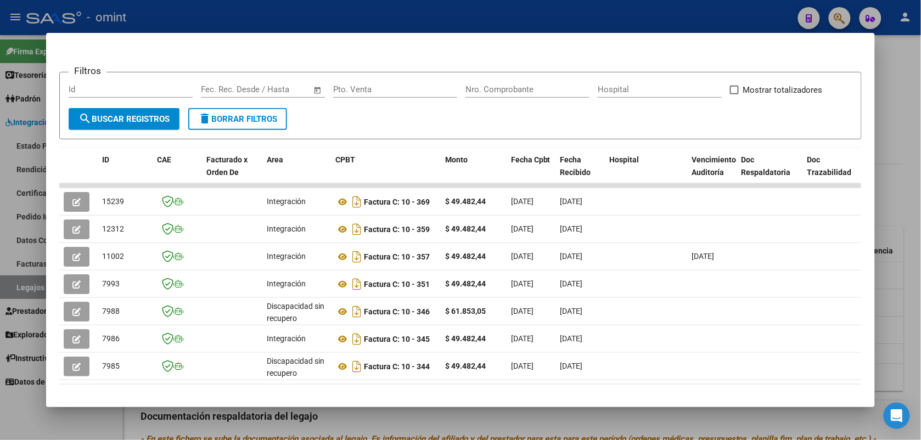
click at [207, 13] on div at bounding box center [460, 220] width 921 height 440
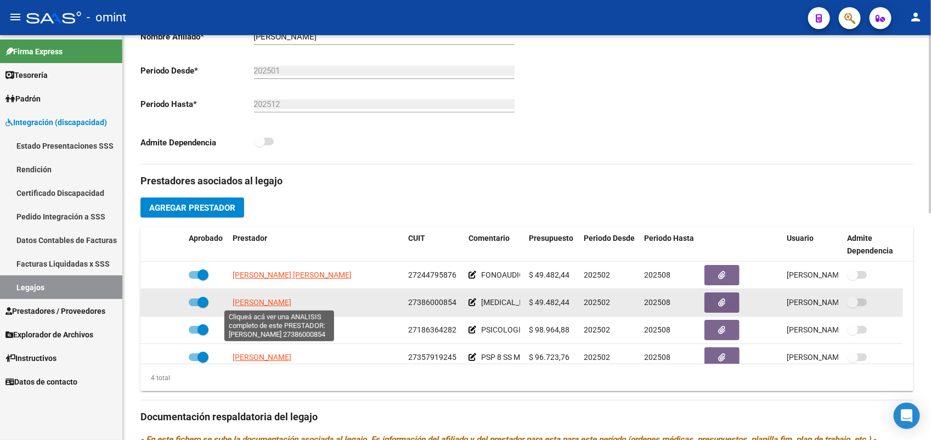
click at [259, 304] on span "[PERSON_NAME]" at bounding box center [262, 302] width 59 height 9
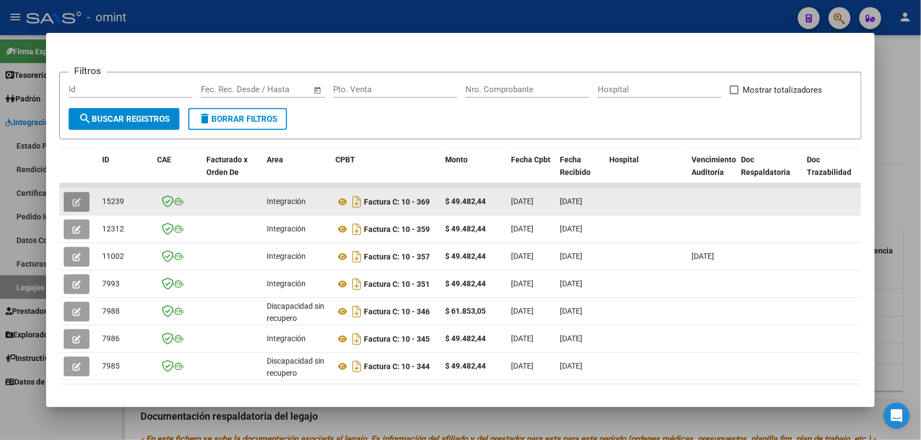
click at [75, 206] on button "button" at bounding box center [77, 202] width 26 height 20
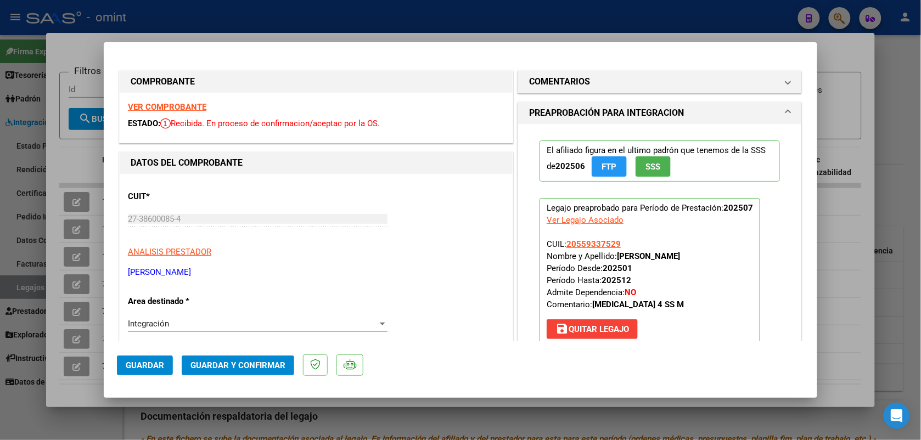
scroll to position [69, 0]
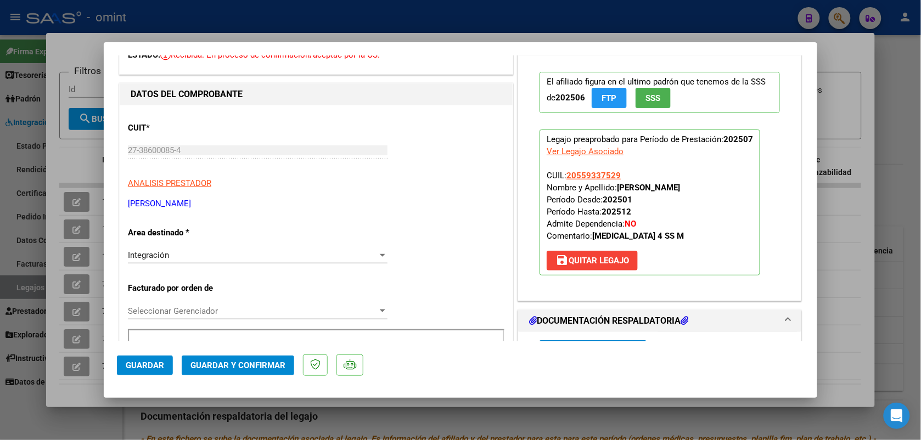
click at [569, 323] on h1 "DOCUMENTACIÓN RESPALDATORIA" at bounding box center [608, 321] width 159 height 13
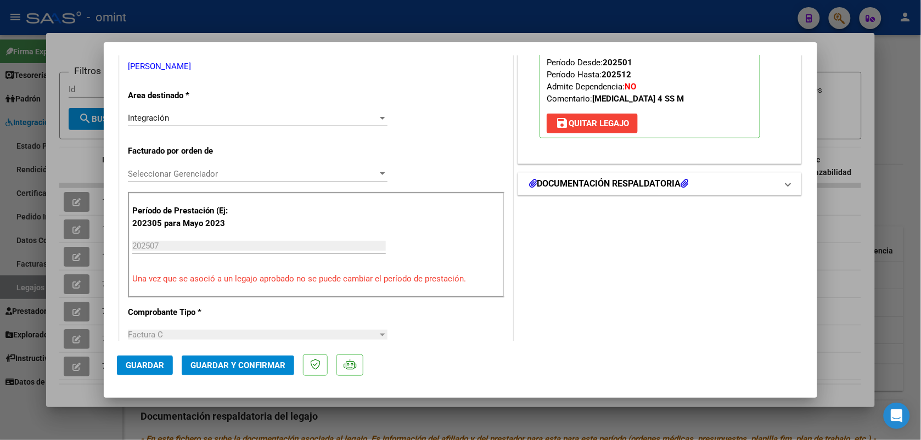
click at [560, 179] on h1 "DOCUMENTACIÓN RESPALDATORIA" at bounding box center [608, 183] width 159 height 13
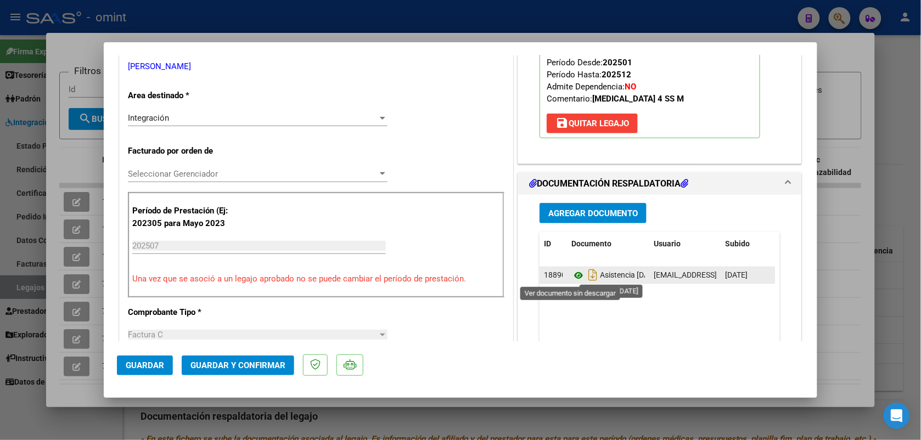
click at [571, 278] on icon at bounding box center [578, 275] width 14 height 13
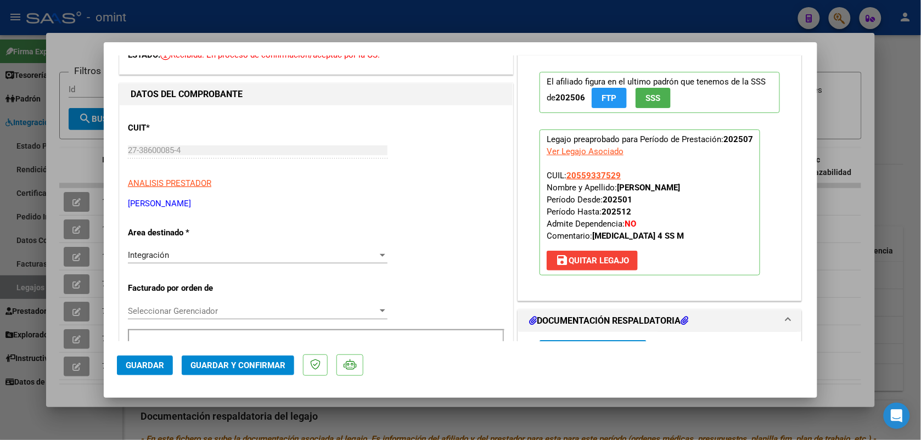
scroll to position [0, 0]
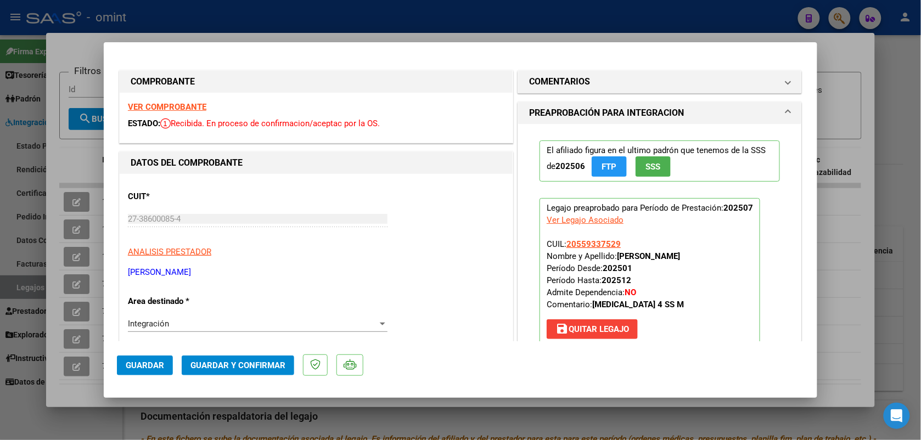
click at [169, 107] on strong "VER COMPROBANTE" at bounding box center [167, 107] width 78 height 10
click at [248, 365] on span "Guardar y Confirmar" at bounding box center [237, 366] width 95 height 10
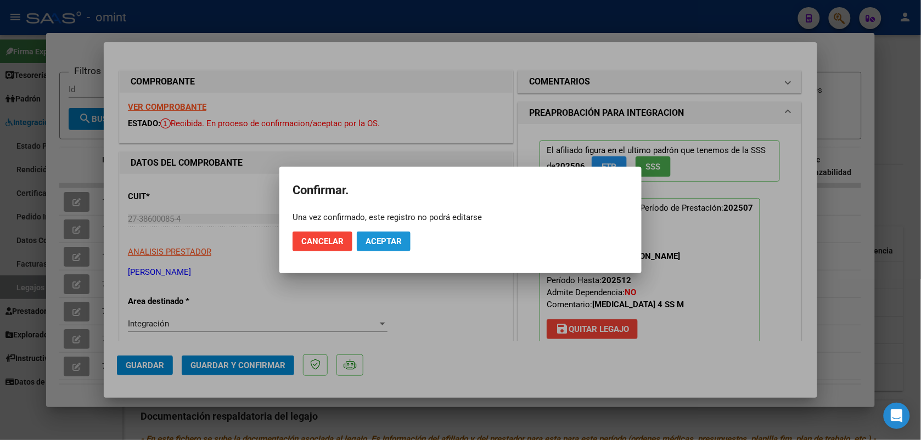
click at [397, 239] on span "Aceptar" at bounding box center [384, 242] width 36 height 10
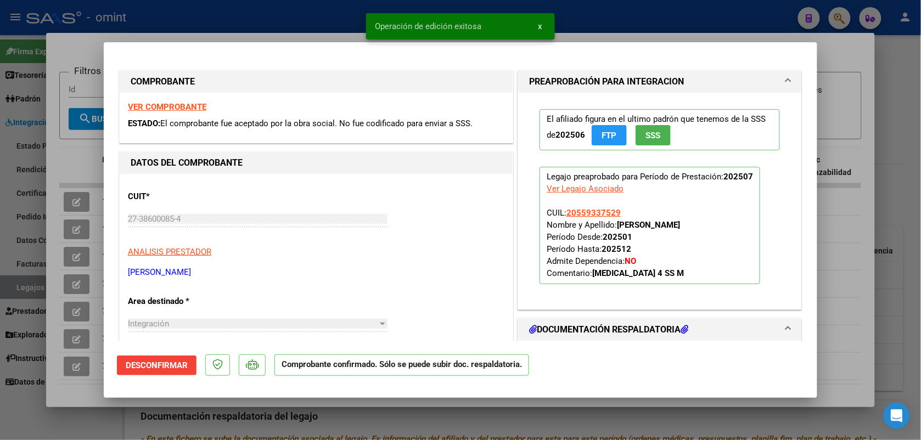
click at [309, 16] on div at bounding box center [460, 220] width 921 height 440
type input "$ 0,00"
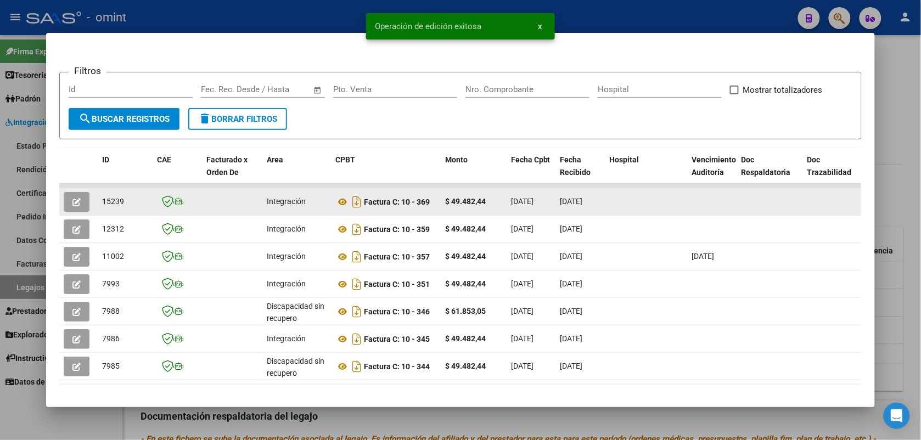
drag, startPoint x: 124, startPoint y: 200, endPoint x: 96, endPoint y: 206, distance: 28.5
click at [98, 206] on datatable-body-cell "15239" at bounding box center [125, 201] width 55 height 27
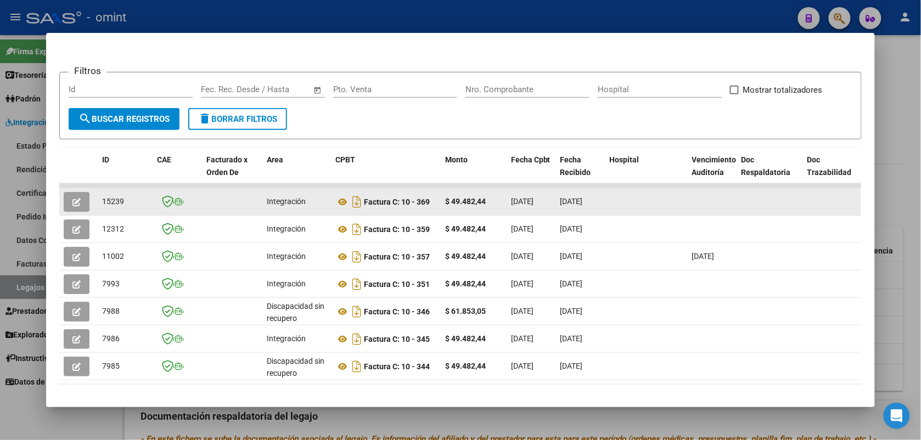
drag, startPoint x: 96, startPoint y: 206, endPoint x: 105, endPoint y: 200, distance: 10.8
copy span "15239"
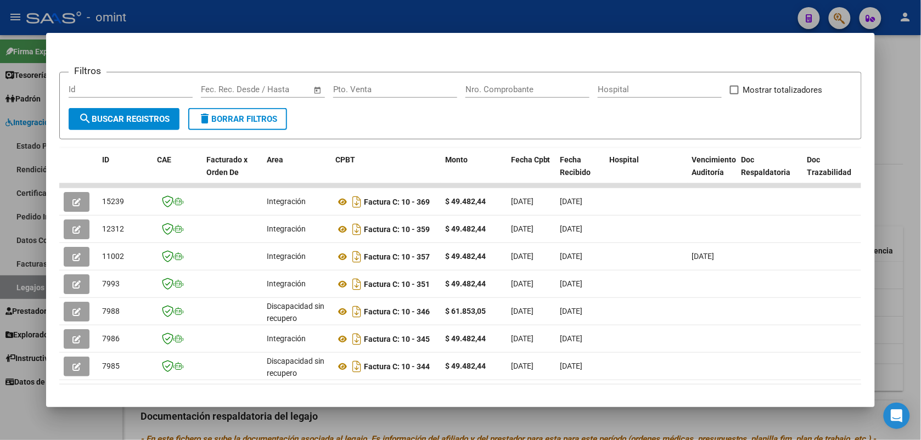
click at [272, 22] on div at bounding box center [460, 220] width 921 height 440
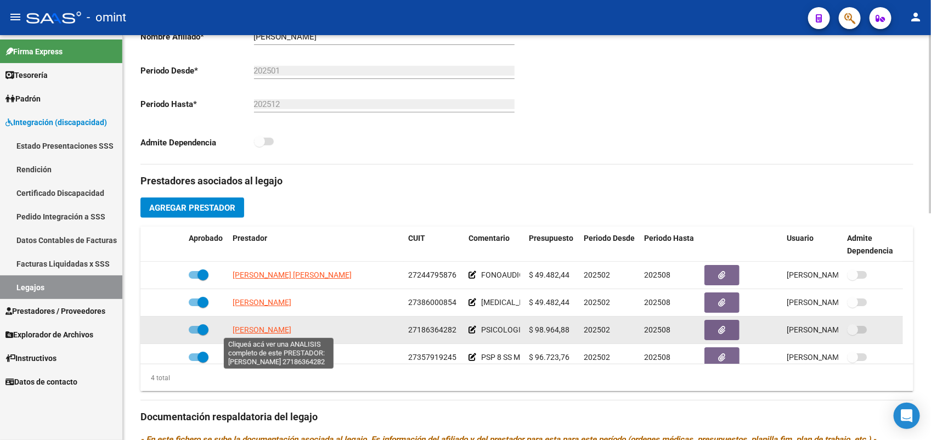
click at [283, 328] on span "[PERSON_NAME]" at bounding box center [262, 329] width 59 height 9
type textarea "27186364282"
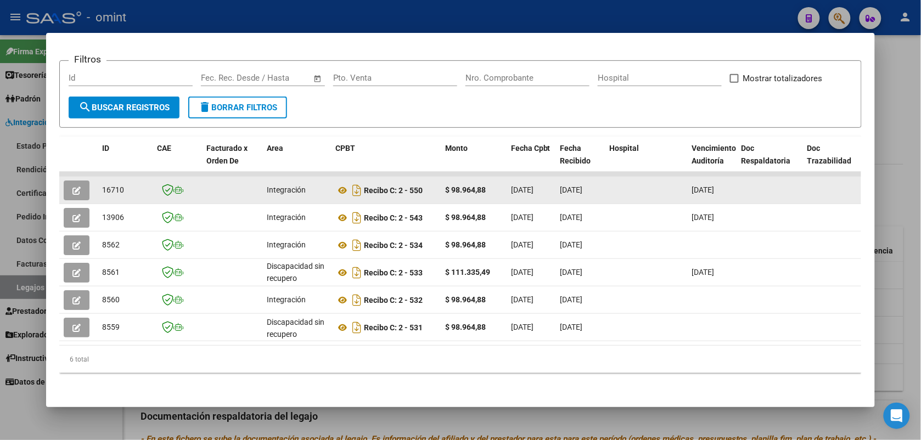
click at [72, 187] on icon "button" at bounding box center [76, 191] width 8 height 8
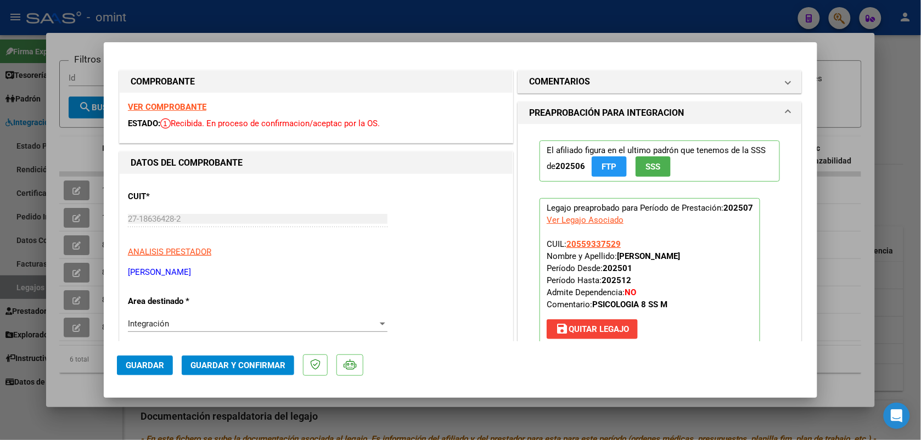
click at [140, 108] on strong "VER COMPROBANTE" at bounding box center [167, 107] width 78 height 10
click at [251, 368] on span "Guardar y Confirmar" at bounding box center [237, 366] width 95 height 10
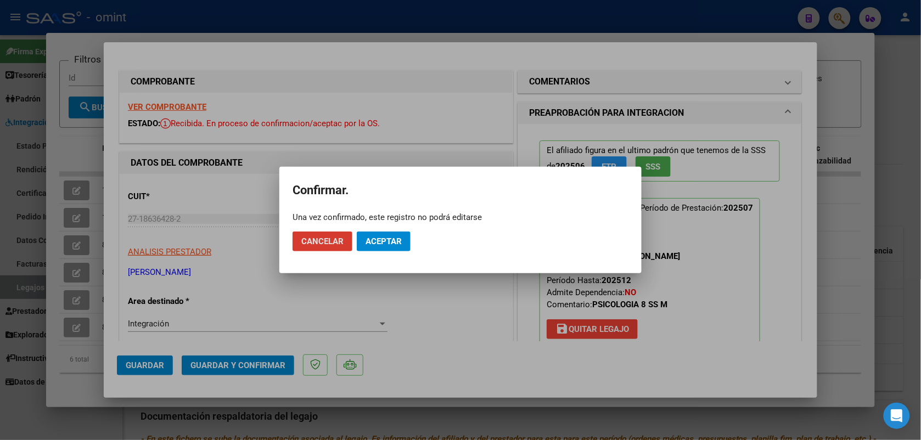
click at [387, 240] on span "Aceptar" at bounding box center [384, 242] width 36 height 10
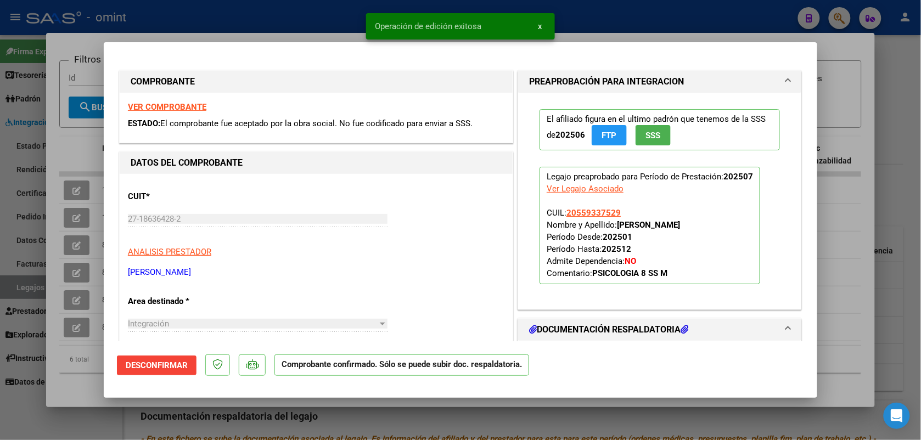
click at [245, 29] on div at bounding box center [460, 220] width 921 height 440
type input "$ 0,00"
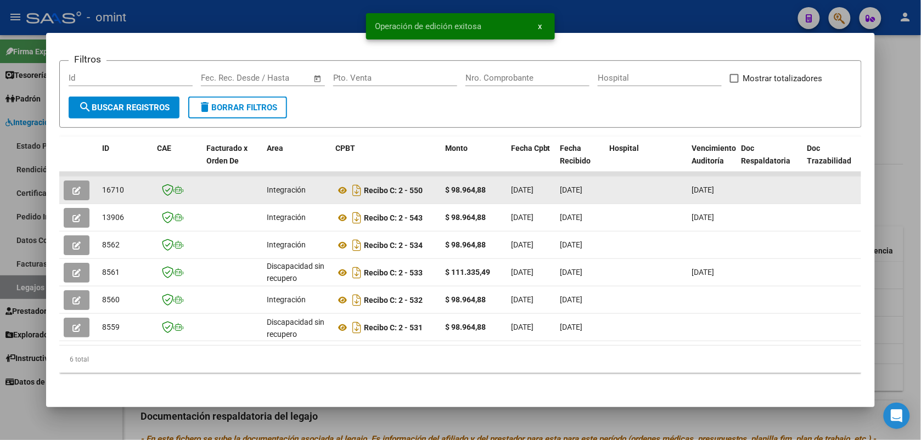
drag, startPoint x: 124, startPoint y: 177, endPoint x: 97, endPoint y: 182, distance: 27.3
click at [102, 184] on div "16710" at bounding box center [125, 190] width 46 height 13
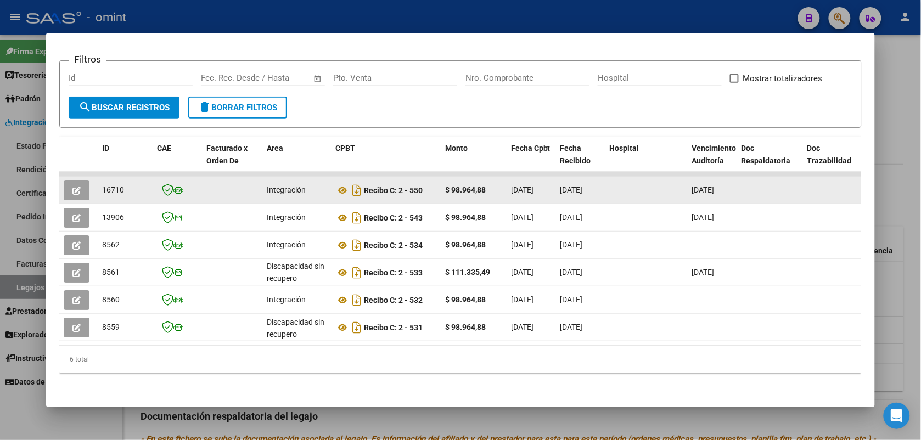
copy span "16710"
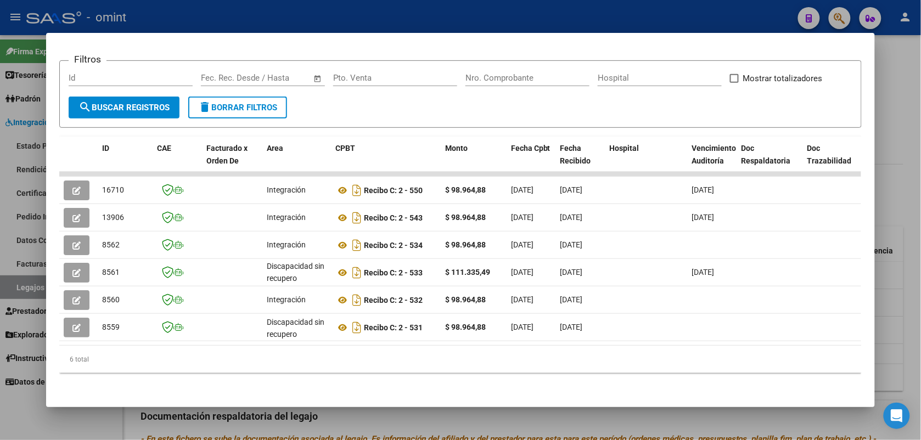
click at [187, 15] on div at bounding box center [460, 220] width 921 height 440
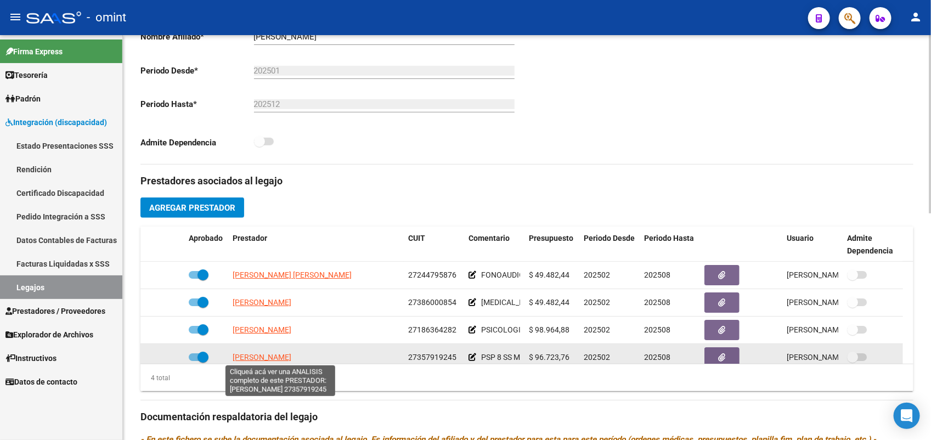
click at [291, 355] on span "[PERSON_NAME]" at bounding box center [262, 357] width 59 height 9
type textarea "27357919245"
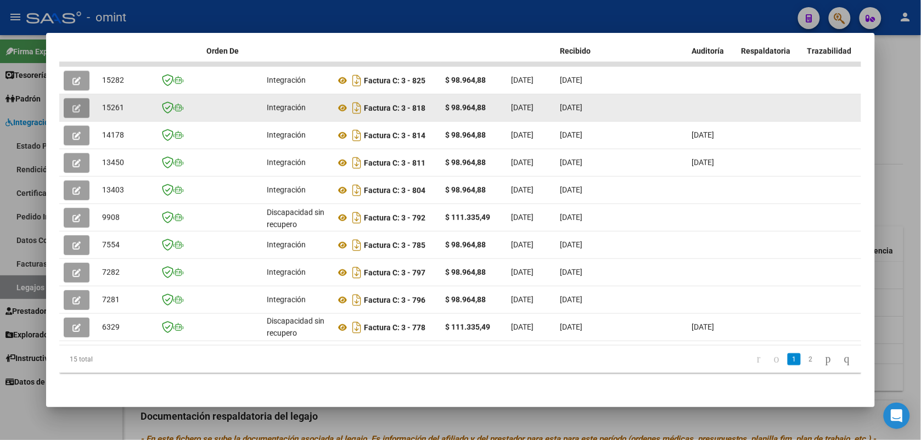
click at [72, 104] on icon "button" at bounding box center [76, 108] width 8 height 8
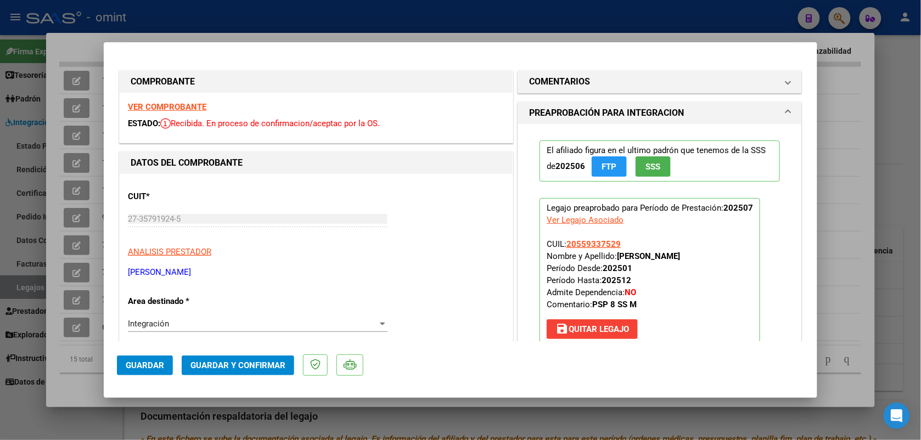
click at [175, 106] on strong "VER COMPROBANTE" at bounding box center [167, 107] width 78 height 10
click at [253, 363] on span "Guardar y Confirmar" at bounding box center [237, 366] width 95 height 10
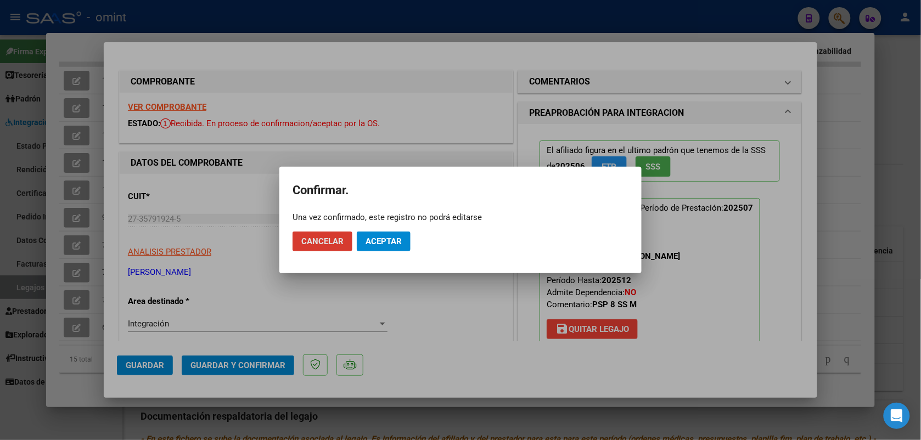
click at [384, 234] on button "Aceptar" at bounding box center [384, 242] width 54 height 20
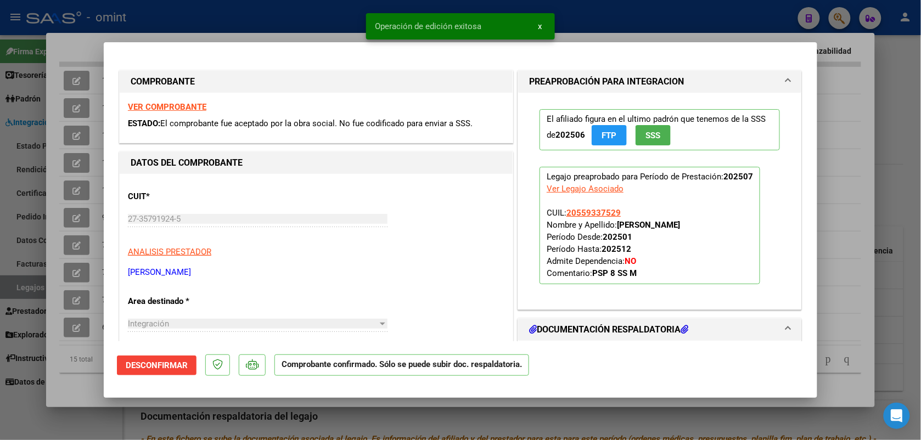
click at [324, 26] on div at bounding box center [460, 220] width 921 height 440
type input "$ 0,00"
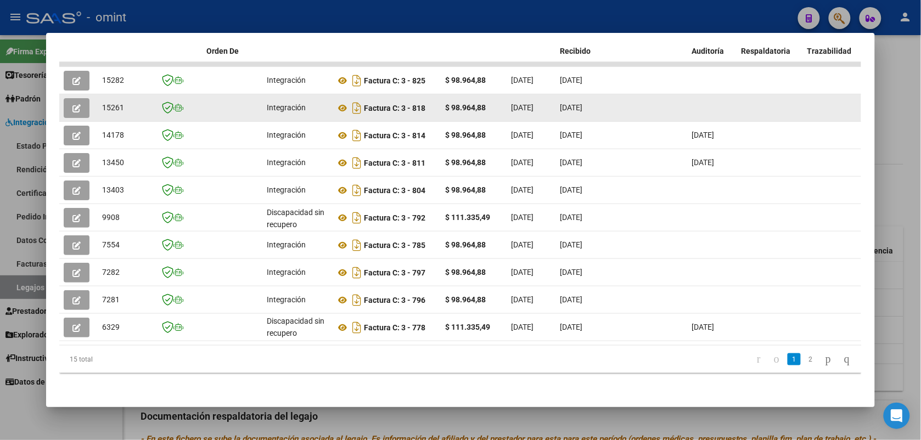
drag, startPoint x: 122, startPoint y: 97, endPoint x: 92, endPoint y: 100, distance: 29.8
click at [98, 100] on datatable-body-cell "15261" at bounding box center [125, 107] width 55 height 27
copy span "15261"
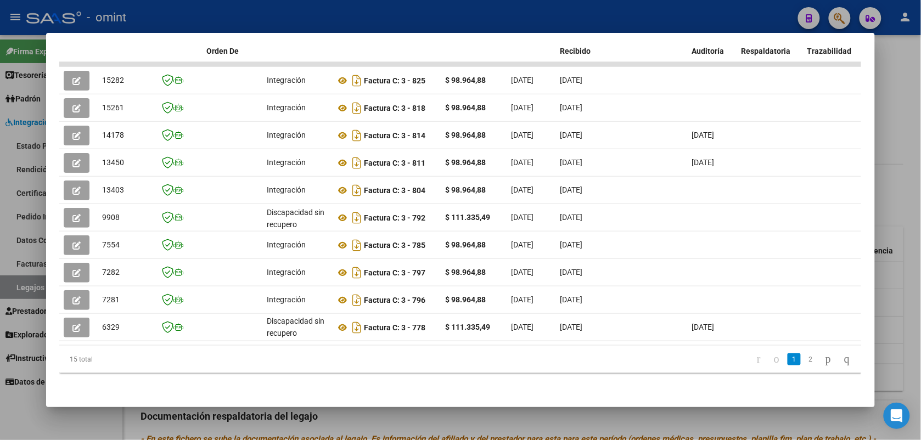
click at [531, 10] on div at bounding box center [460, 220] width 921 height 440
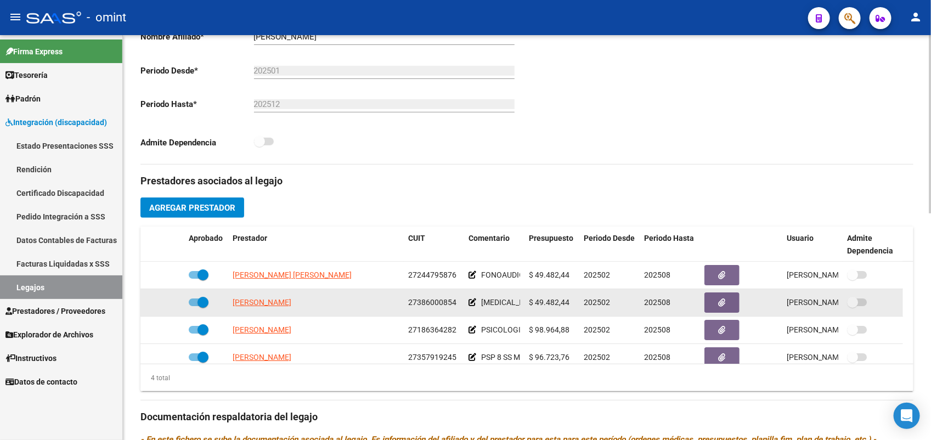
scroll to position [12, 0]
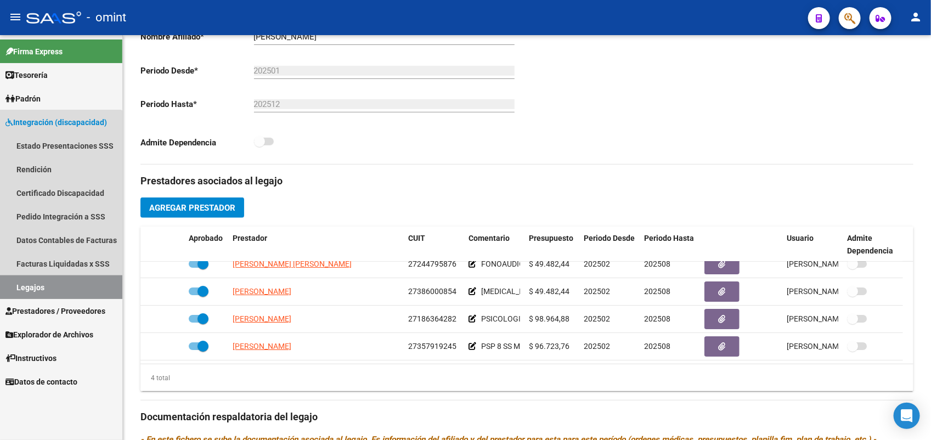
click at [14, 294] on link "Legajos" at bounding box center [61, 288] width 122 height 24
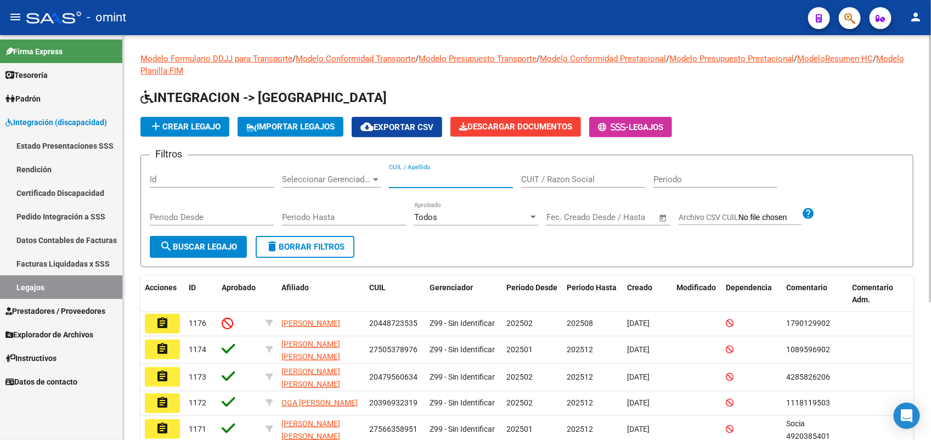
click at [407, 178] on input "CUIL / Apellido" at bounding box center [451, 180] width 124 height 10
paste input "27522274424"
type input "27522274424"
click at [206, 247] on span "search Buscar Legajo" at bounding box center [198, 247] width 77 height 10
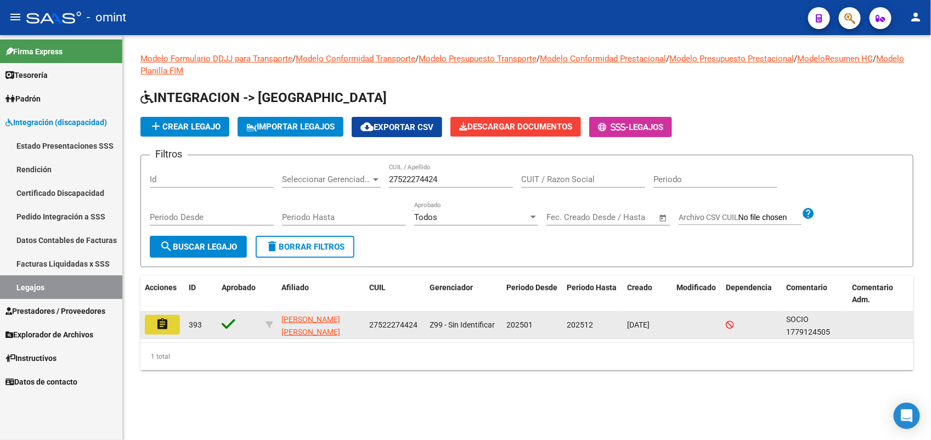
click at [169, 322] on mat-icon "assignment" at bounding box center [162, 324] width 13 height 13
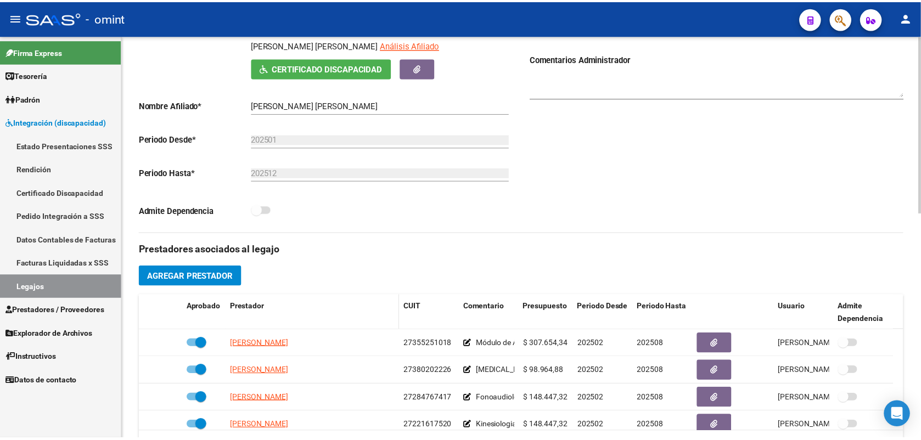
scroll to position [274, 0]
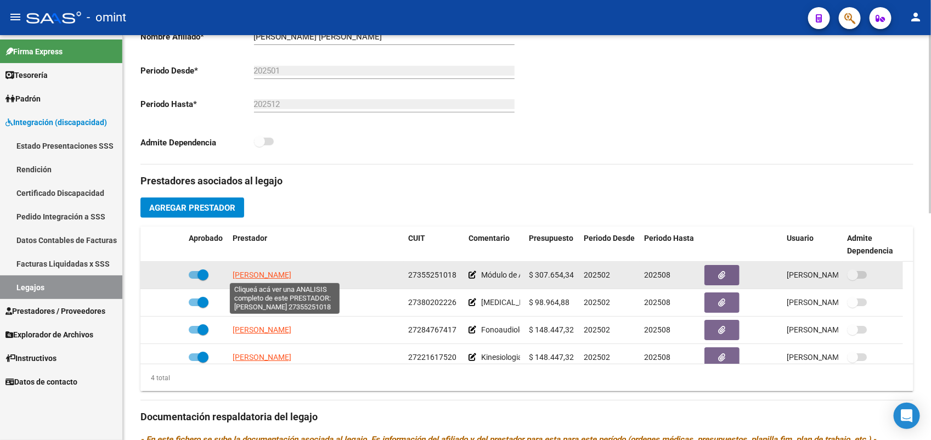
click at [283, 275] on span "PUEYRREDON TEY MILAGROS" at bounding box center [262, 275] width 59 height 9
type textarea "27355251018"
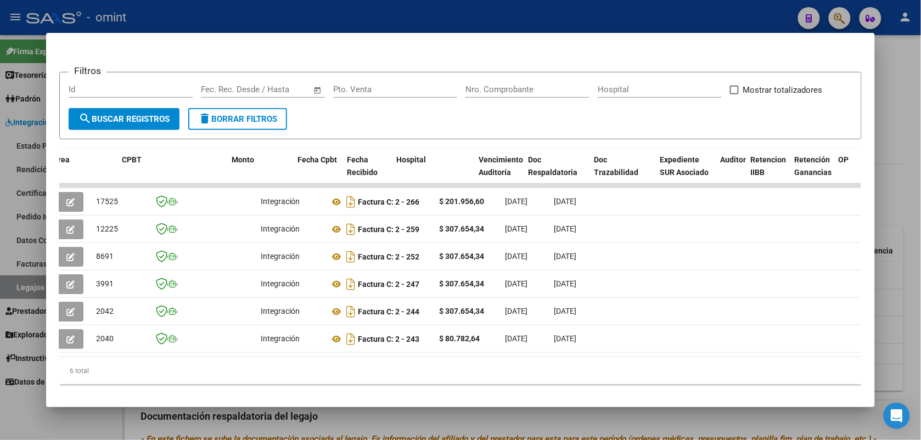
scroll to position [0, 0]
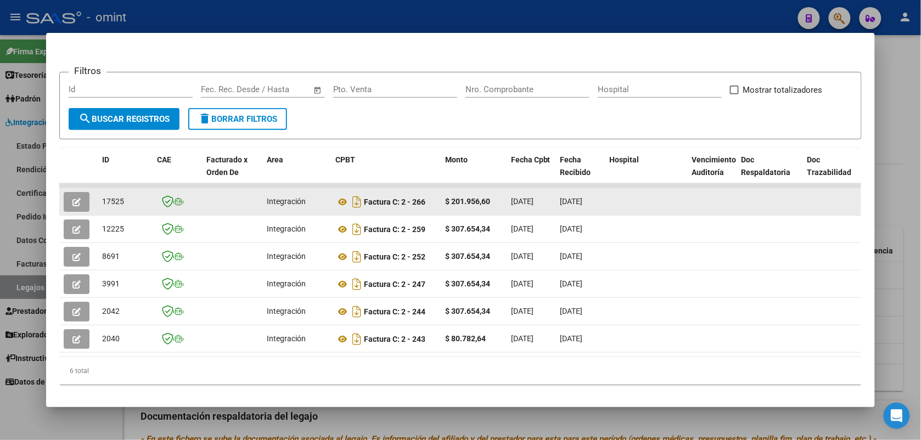
click at [73, 199] on icon "button" at bounding box center [76, 202] width 8 height 8
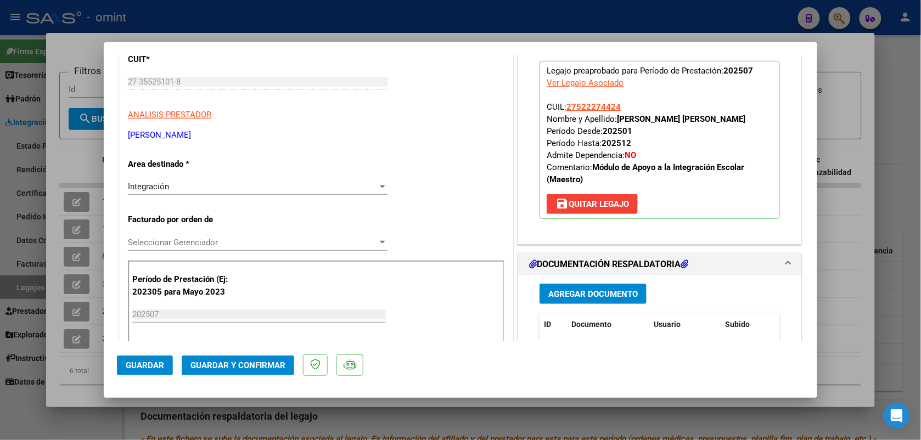
scroll to position [206, 0]
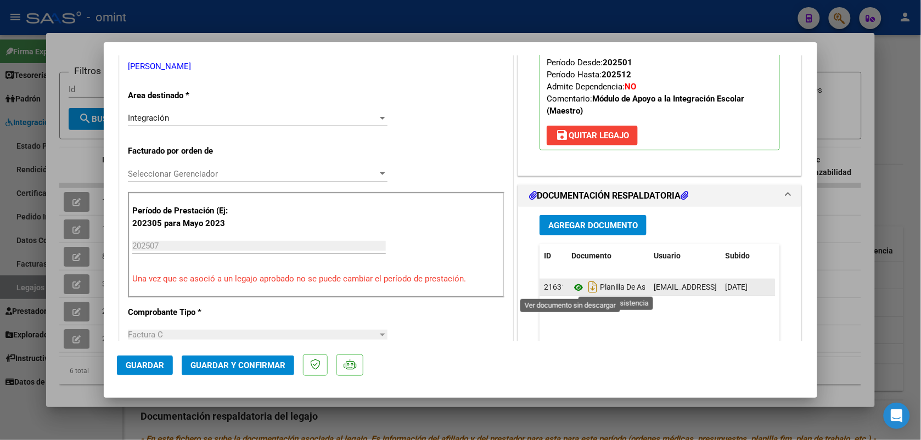
click at [575, 287] on icon at bounding box center [578, 287] width 14 height 13
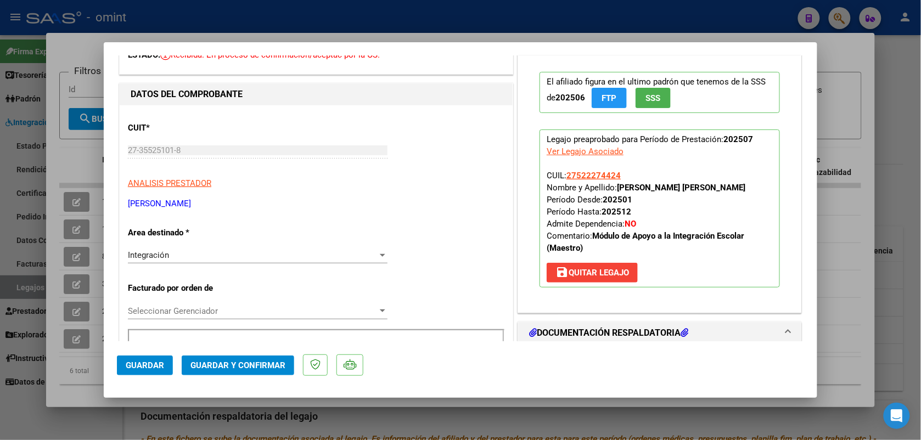
scroll to position [0, 0]
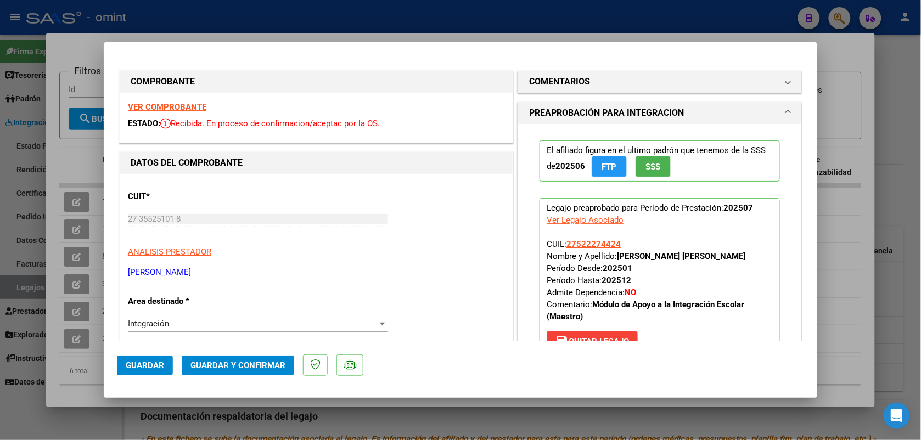
click at [141, 105] on strong "VER COMPROBANTE" at bounding box center [167, 107] width 78 height 10
click at [168, 107] on strong "VER COMPROBANTE" at bounding box center [167, 107] width 78 height 10
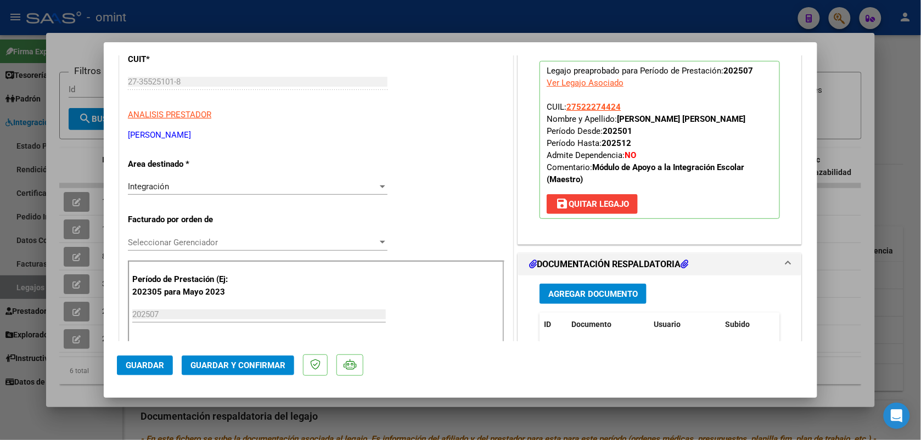
scroll to position [274, 0]
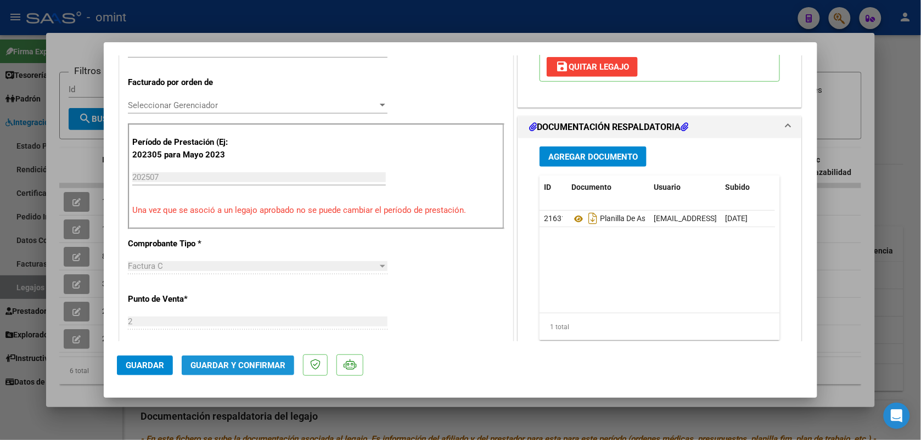
click at [228, 364] on span "Guardar y Confirmar" at bounding box center [237, 366] width 95 height 10
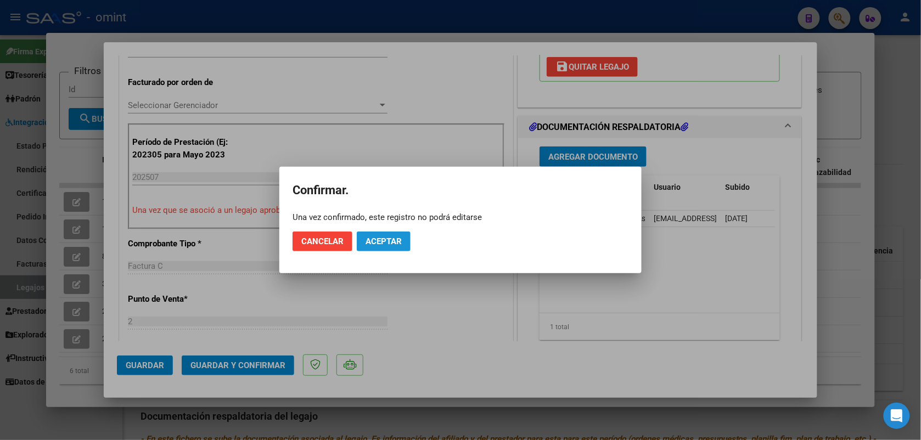
click at [398, 237] on span "Aceptar" at bounding box center [384, 242] width 36 height 10
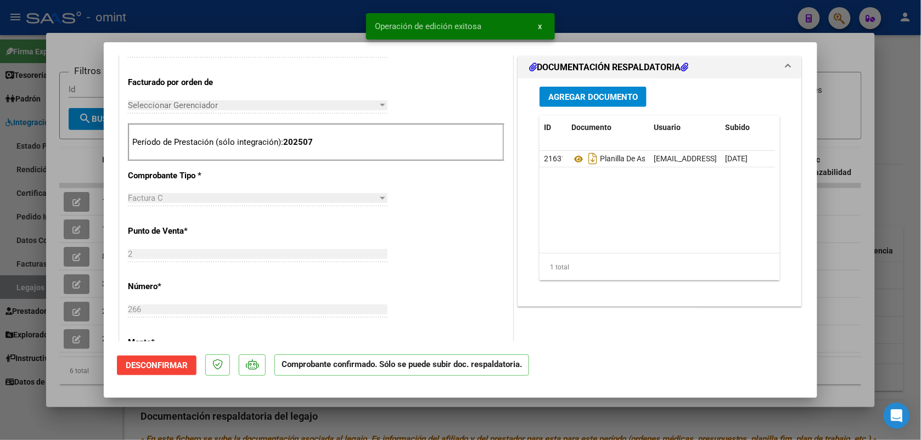
click at [315, 28] on div at bounding box center [460, 220] width 921 height 440
type input "$ 0,00"
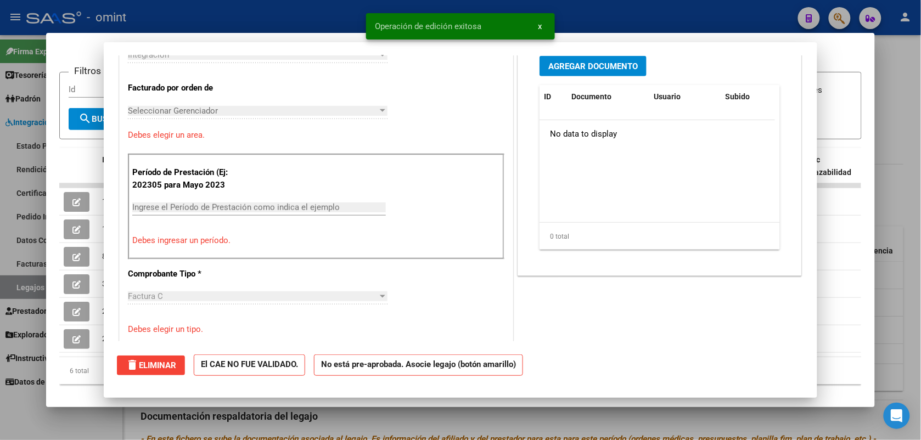
scroll to position [0, 0]
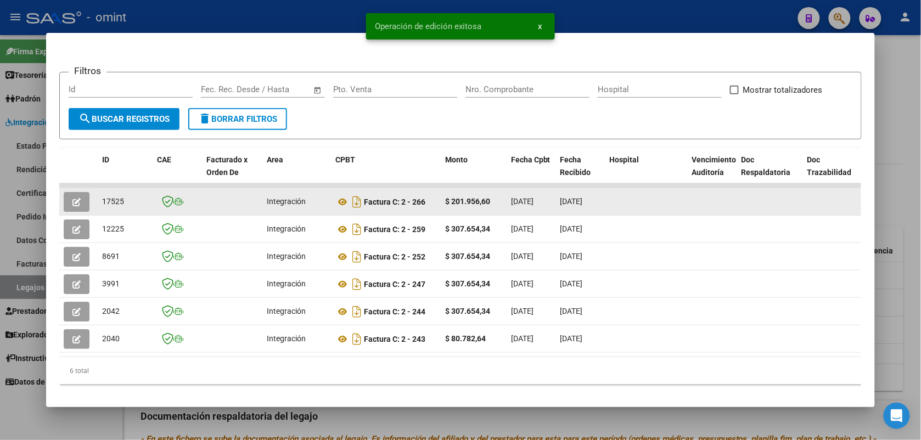
drag, startPoint x: 124, startPoint y: 200, endPoint x: 94, endPoint y: 204, distance: 29.9
click at [98, 204] on datatable-body-cell "17525" at bounding box center [125, 201] width 55 height 27
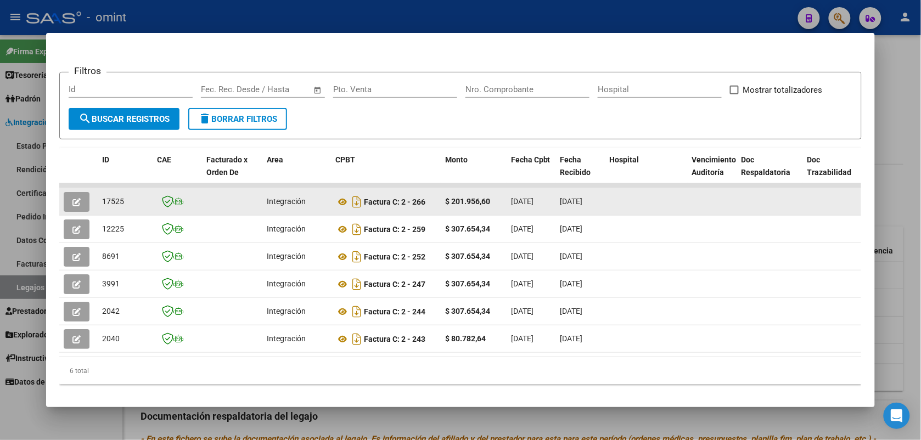
copy span "17525"
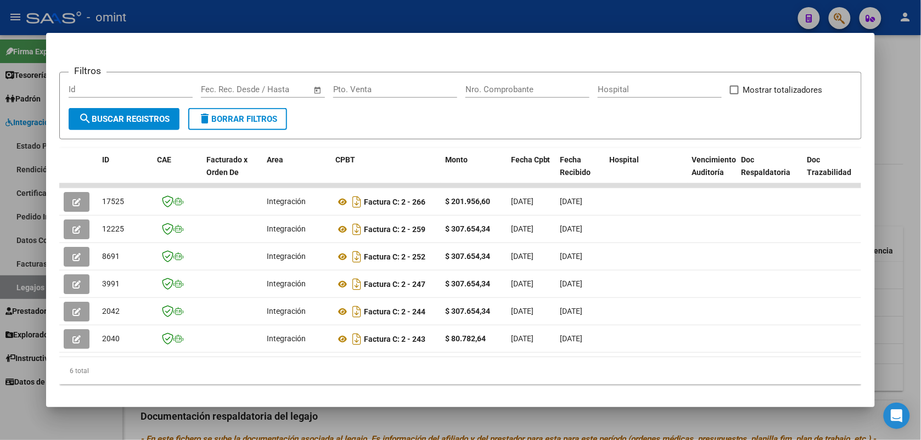
click at [316, 12] on div at bounding box center [460, 220] width 921 height 440
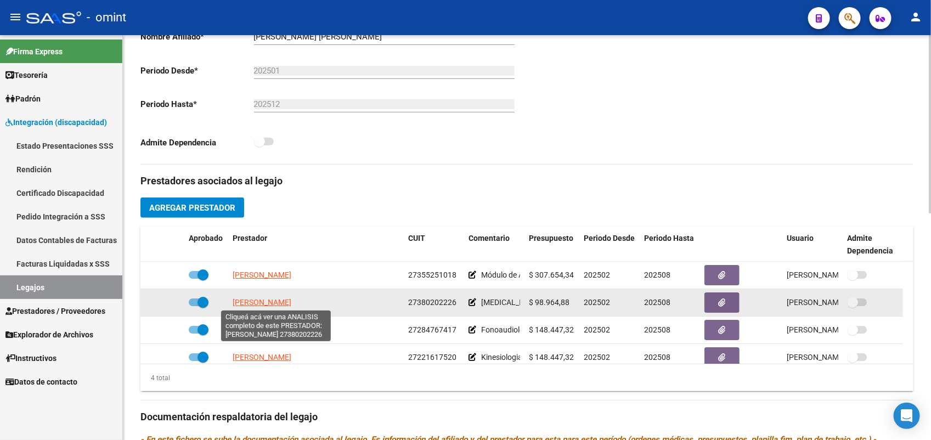
click at [291, 302] on span "SERRAL MURIEL ANDREA" at bounding box center [262, 302] width 59 height 9
type textarea "27380202226"
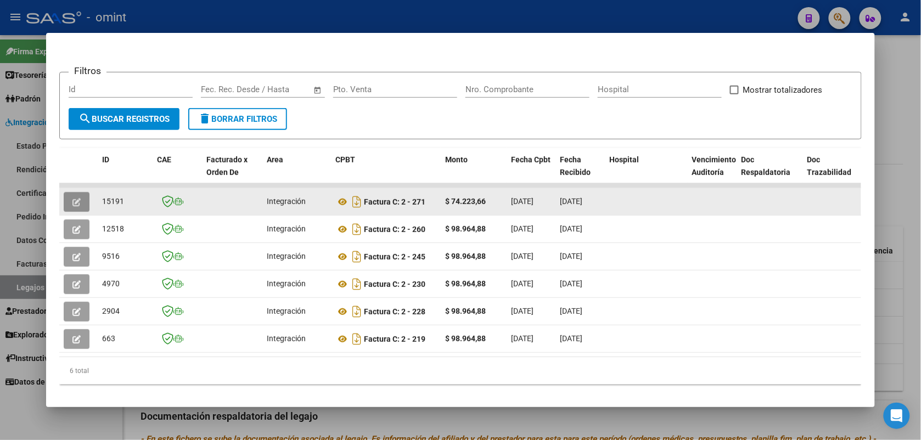
click at [75, 199] on icon "button" at bounding box center [76, 202] width 8 height 8
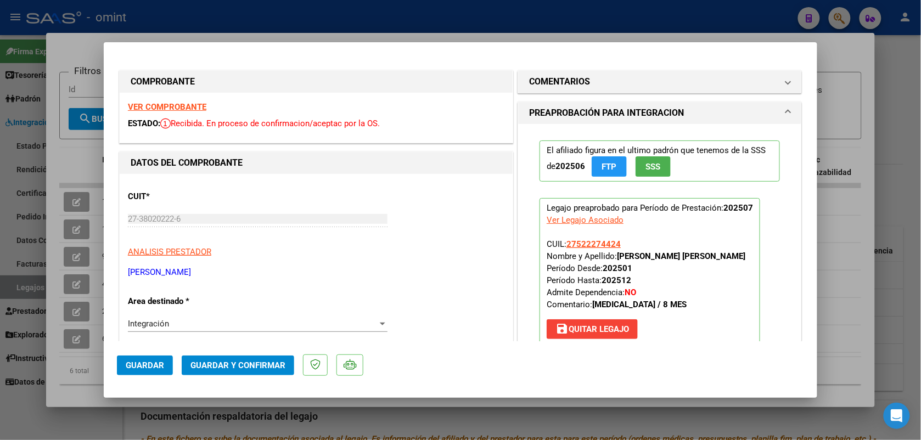
click at [172, 106] on strong "VER COMPROBANTE" at bounding box center [167, 107] width 78 height 10
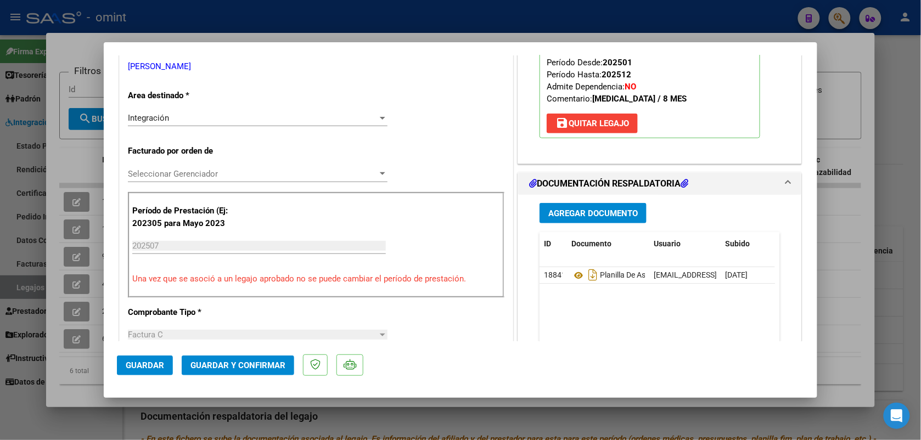
scroll to position [274, 0]
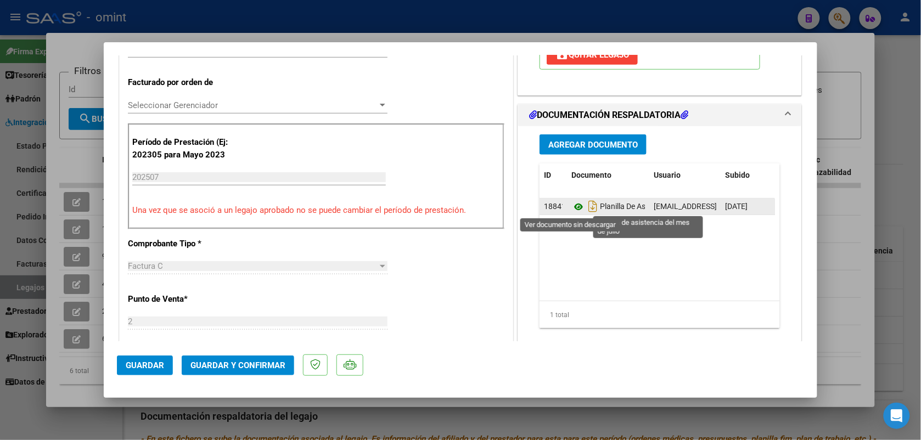
click at [571, 209] on icon at bounding box center [578, 206] width 14 height 13
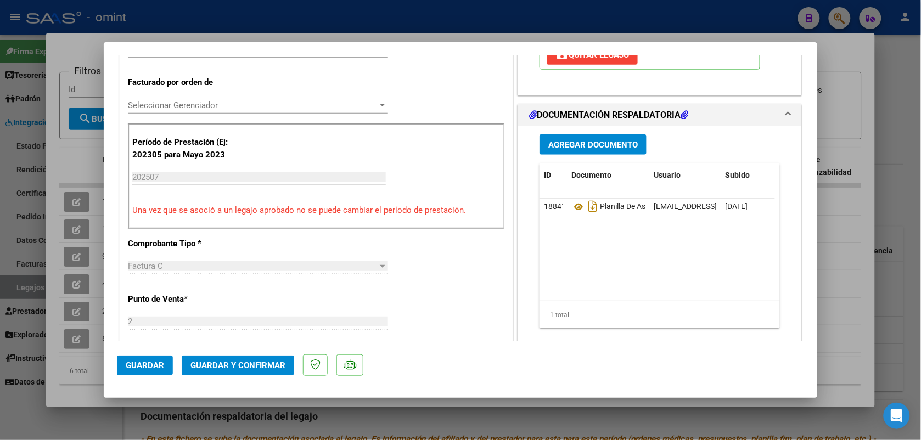
click at [258, 363] on span "Guardar y Confirmar" at bounding box center [237, 366] width 95 height 10
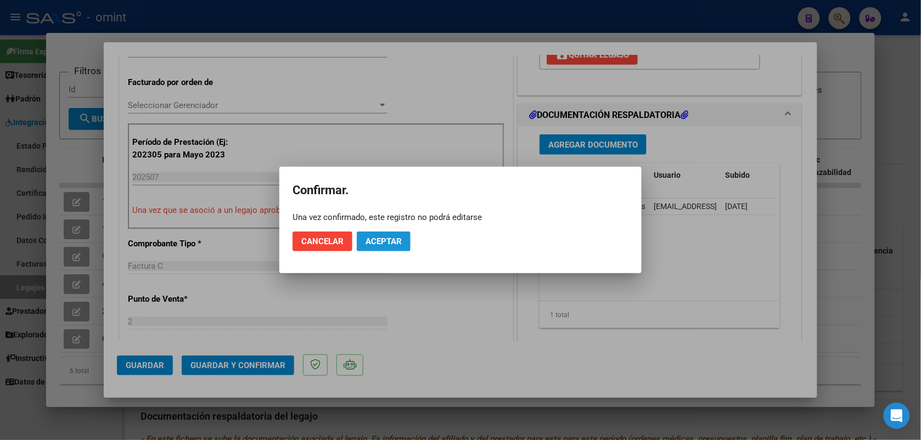
click at [391, 242] on span "Aceptar" at bounding box center [384, 242] width 36 height 10
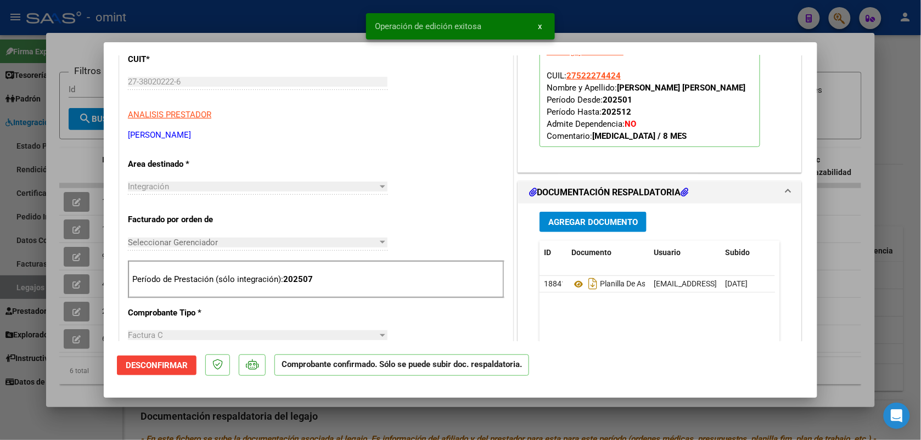
scroll to position [69, 0]
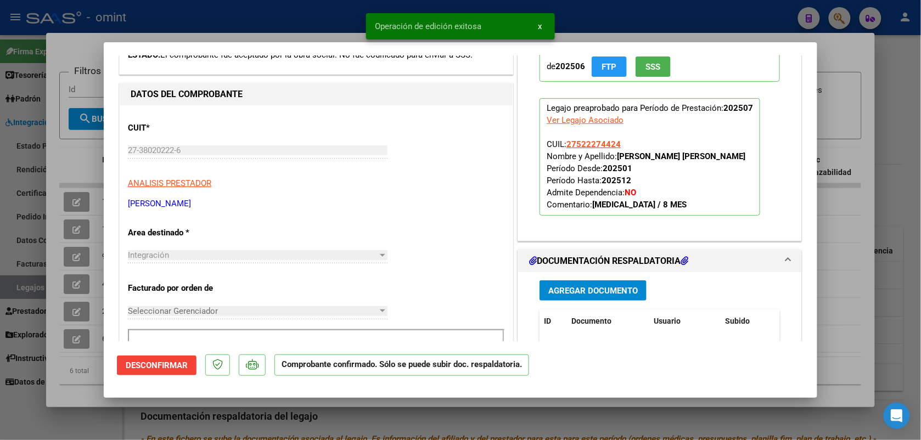
click at [302, 21] on div at bounding box center [460, 220] width 921 height 440
type input "$ 0,00"
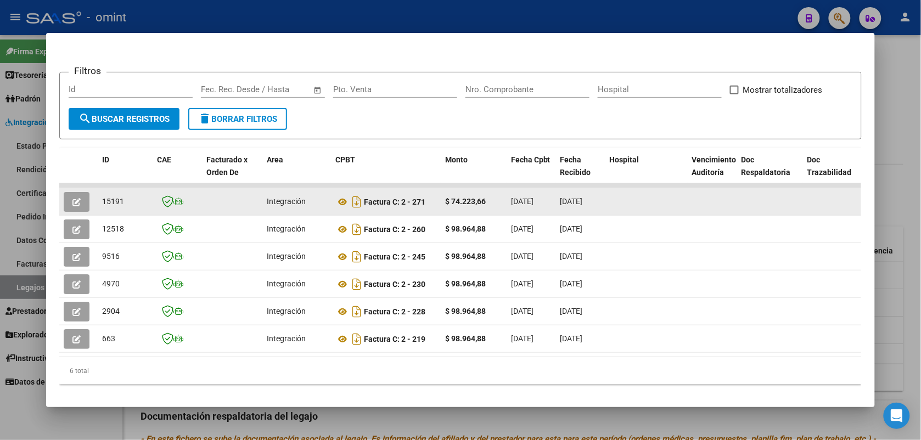
drag, startPoint x: 122, startPoint y: 199, endPoint x: 97, endPoint y: 198, distance: 25.8
click at [102, 198] on div "15191" at bounding box center [125, 201] width 46 height 13
copy span "15191"
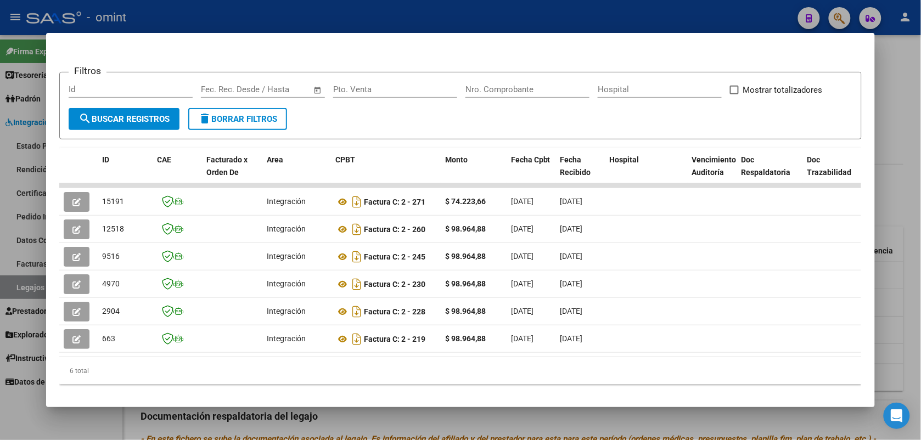
click at [316, 12] on div at bounding box center [460, 220] width 921 height 440
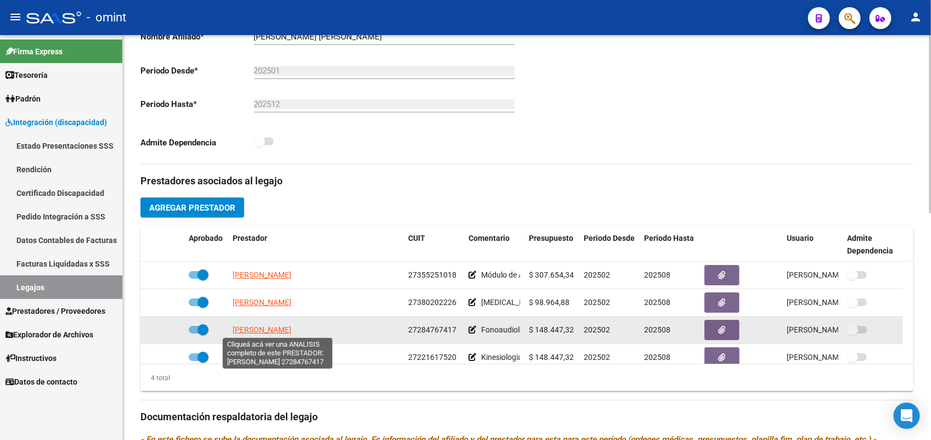
click at [291, 332] on span "GOMEZ BELLO AGUSTINA" at bounding box center [262, 329] width 59 height 9
type textarea "27284767417"
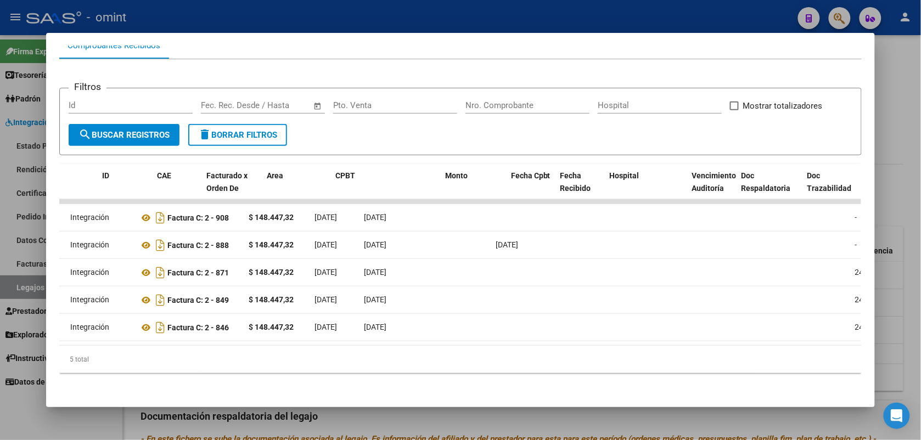
scroll to position [0, 0]
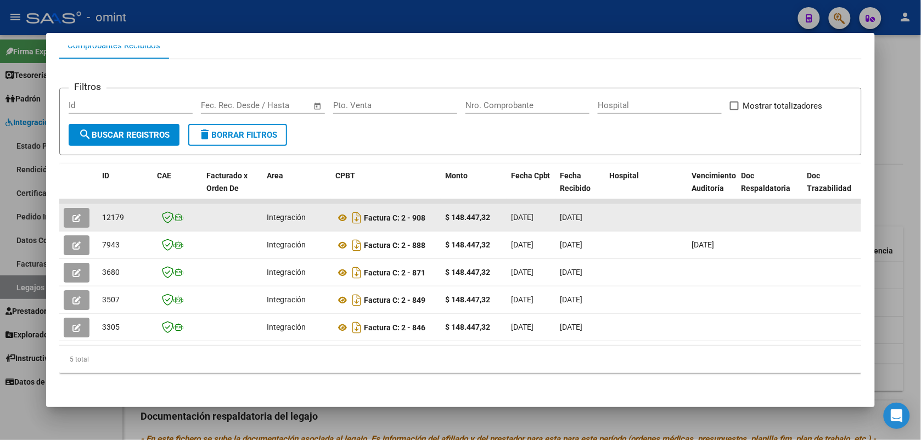
click at [73, 214] on icon "button" at bounding box center [76, 218] width 8 height 8
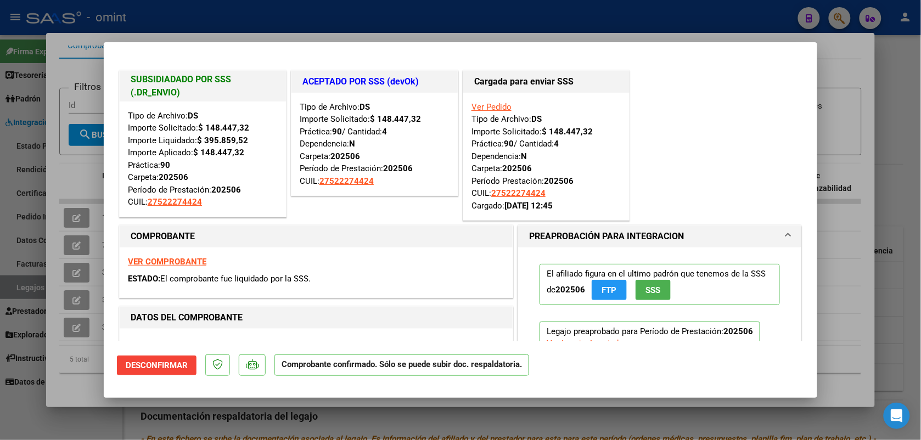
click at [206, 20] on div at bounding box center [460, 220] width 921 height 440
type input "$ 0,00"
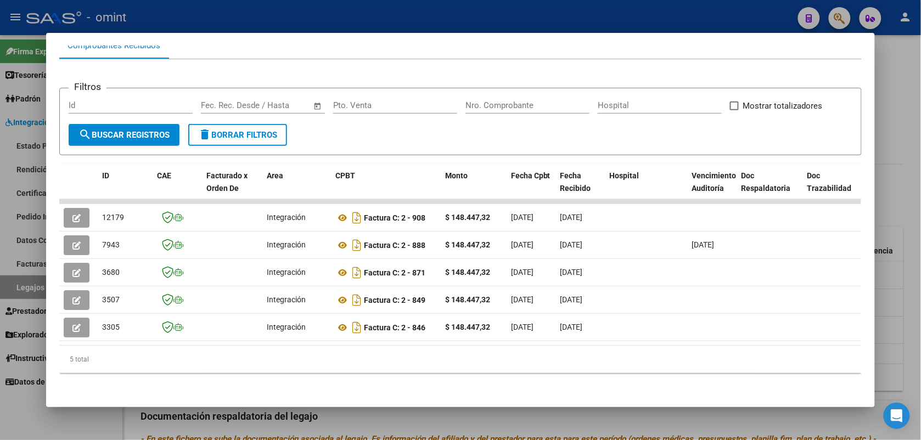
click at [242, 20] on div at bounding box center [460, 220] width 921 height 440
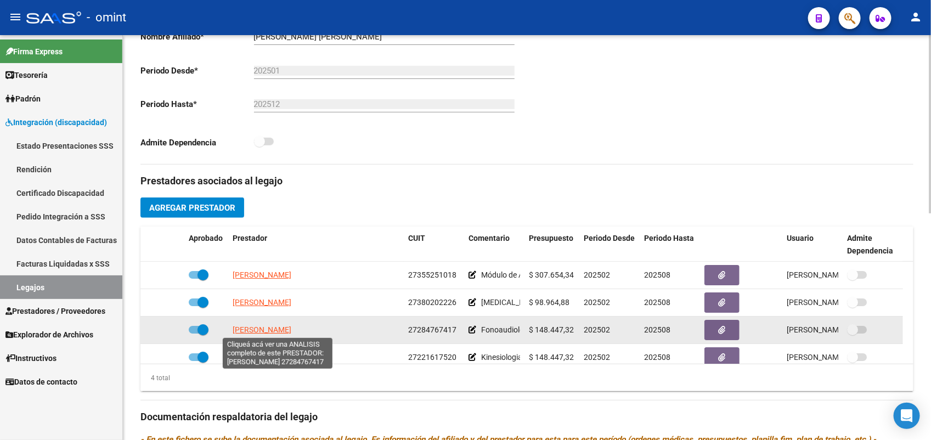
click at [291, 332] on span "GOMEZ BELLO AGUSTINA" at bounding box center [262, 329] width 59 height 9
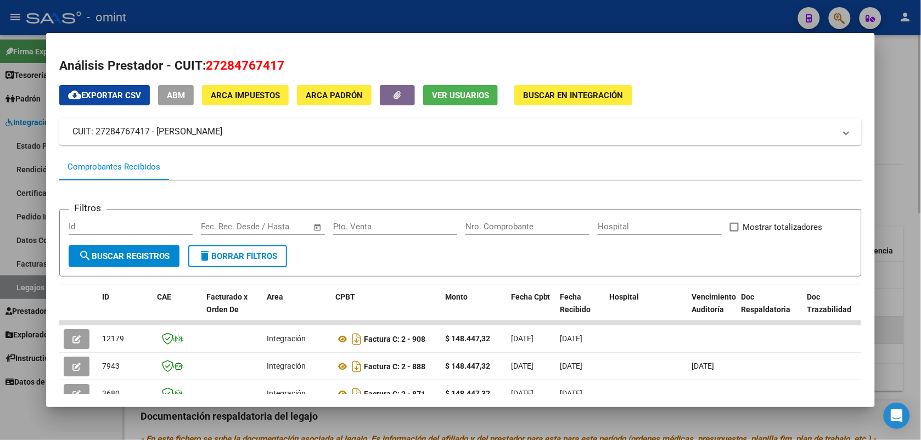
scroll to position [69, 0]
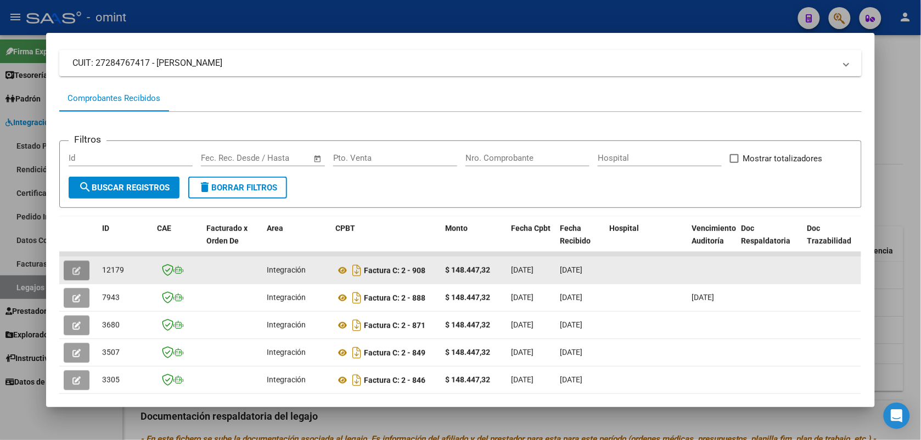
click at [72, 270] on icon "button" at bounding box center [76, 271] width 8 height 8
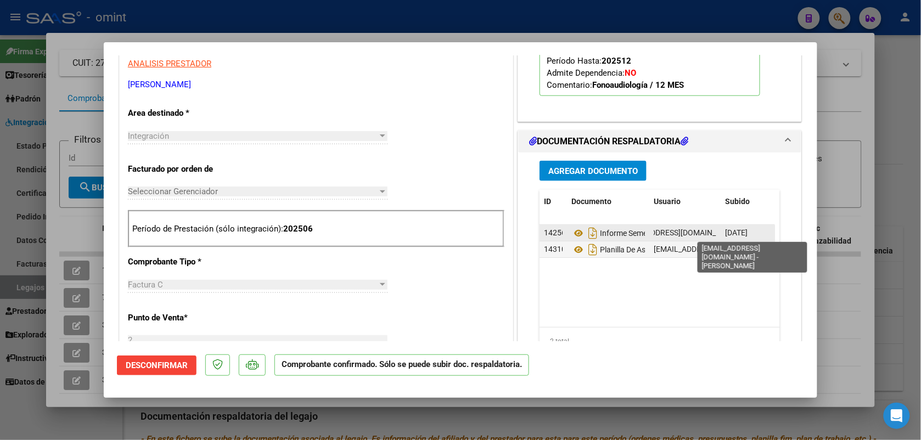
scroll to position [0, 46]
drag, startPoint x: 711, startPoint y: 232, endPoint x: 660, endPoint y: 236, distance: 51.2
click at [660, 236] on datatable-body-cell "agustinagomezbello@gmail.com - AGUSTINA GOMEZ BELLO" at bounding box center [684, 233] width 71 height 16
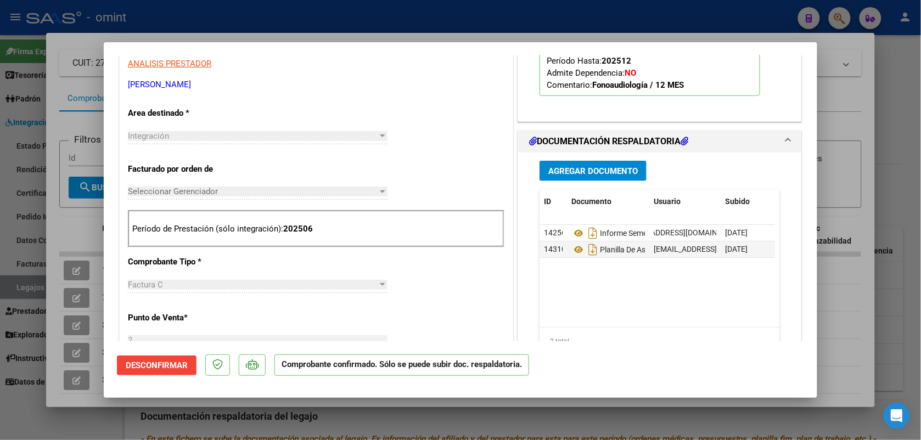
drag, startPoint x: 700, startPoint y: 251, endPoint x: 719, endPoint y: 300, distance: 53.0
click at [717, 301] on datatable-body "14256 Informe Semestral 1 agustinagomezbello@gmail.com - AGUSTINA GOMEZ BELLO 0…" at bounding box center [657, 276] width 235 height 102
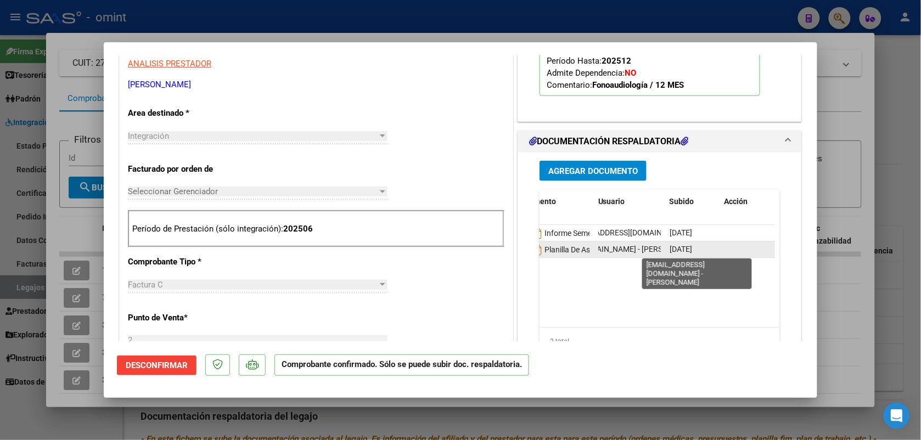
scroll to position [0, 65]
drag, startPoint x: 592, startPoint y: 250, endPoint x: 638, endPoint y: 250, distance: 46.1
click at [638, 250] on span "agustinagomezbello@gmail.com - AGUSTINA GOMEZ BELLO" at bounding box center [627, 249] width 186 height 9
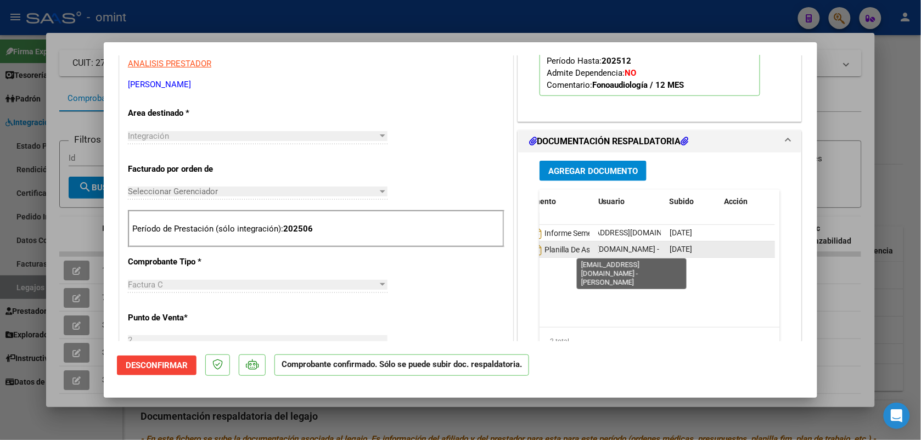
copy span "agustinagomezbello@gmail.com"
click at [35, 1] on div at bounding box center [460, 220] width 921 height 440
type input "$ 0,00"
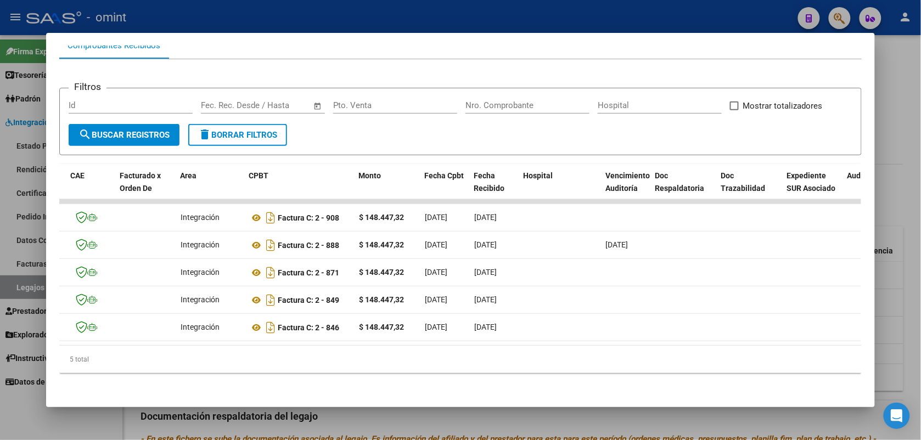
scroll to position [0, 0]
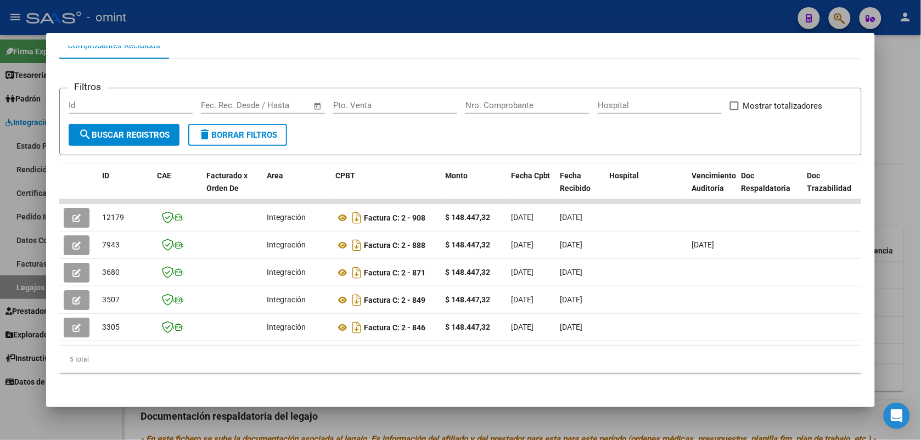
click at [316, 26] on div at bounding box center [460, 220] width 921 height 440
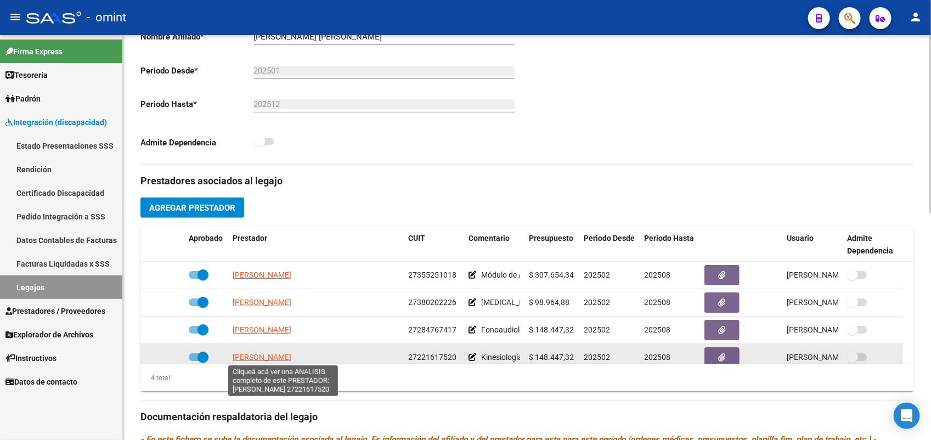
click at [291, 360] on span "PEDACCHIA CARINA GISELLA" at bounding box center [262, 357] width 59 height 9
type textarea "27221617520"
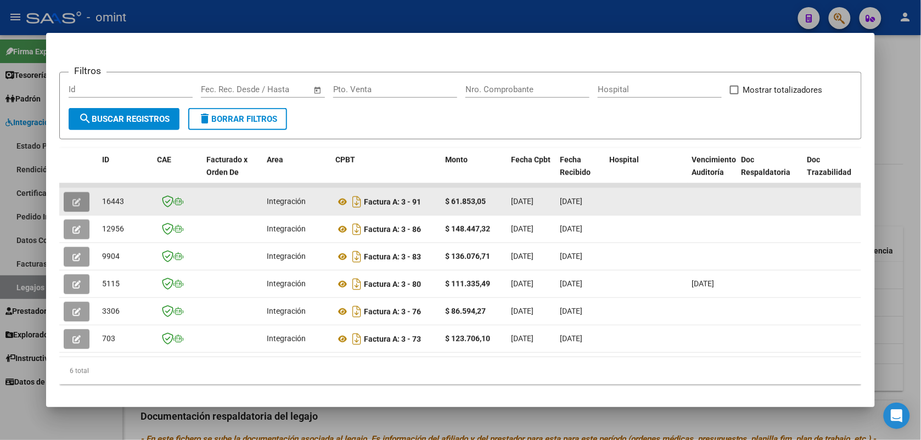
click at [73, 199] on icon "button" at bounding box center [76, 202] width 8 height 8
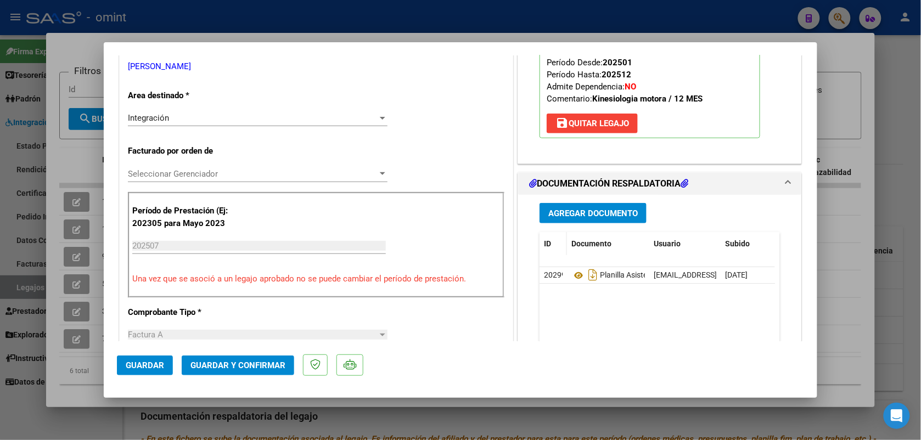
scroll to position [274, 0]
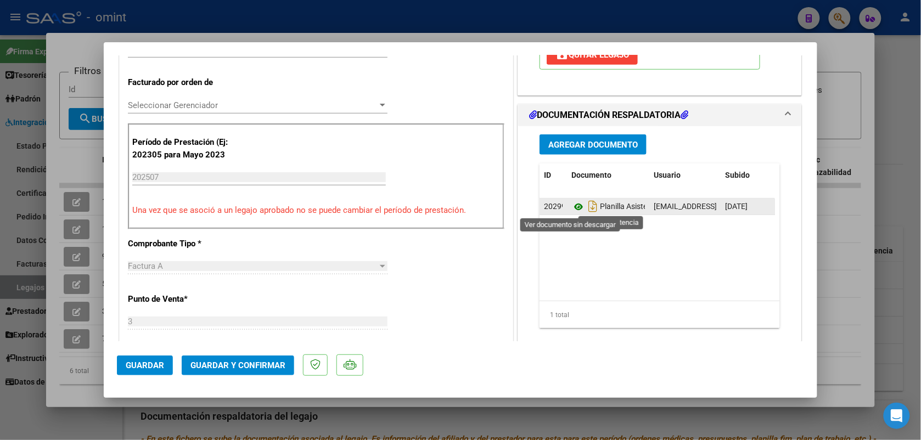
click at [574, 207] on icon at bounding box center [578, 206] width 14 height 13
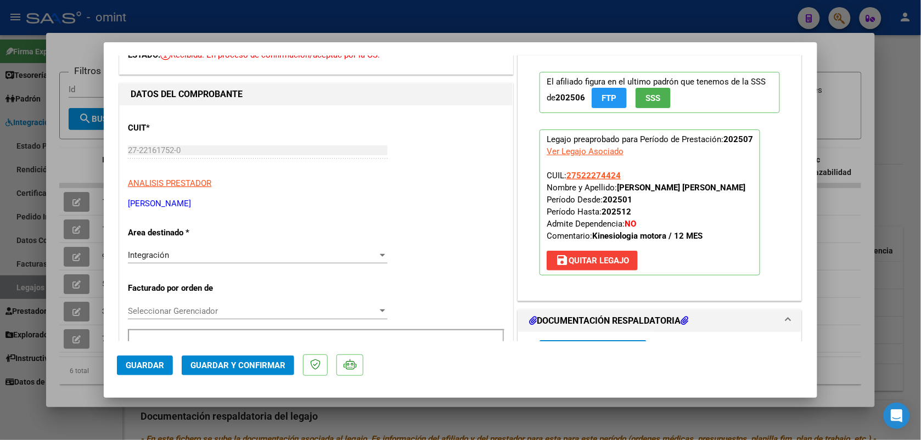
scroll to position [0, 0]
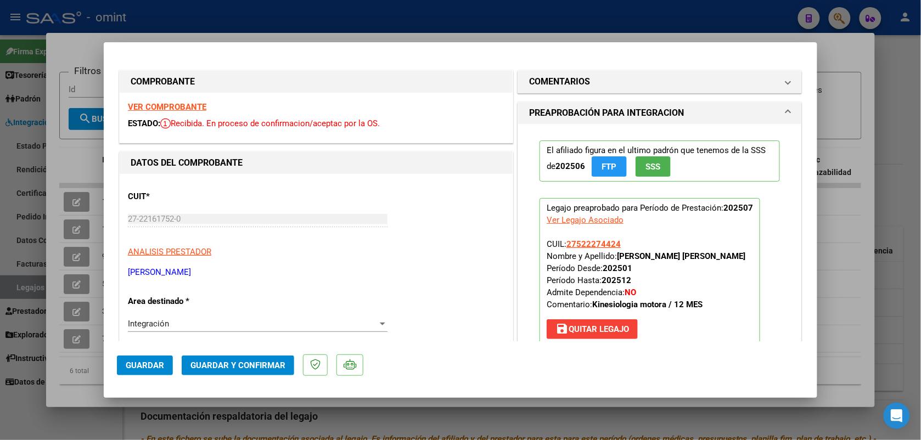
click at [187, 109] on strong "VER COMPROBANTE" at bounding box center [167, 107] width 78 height 10
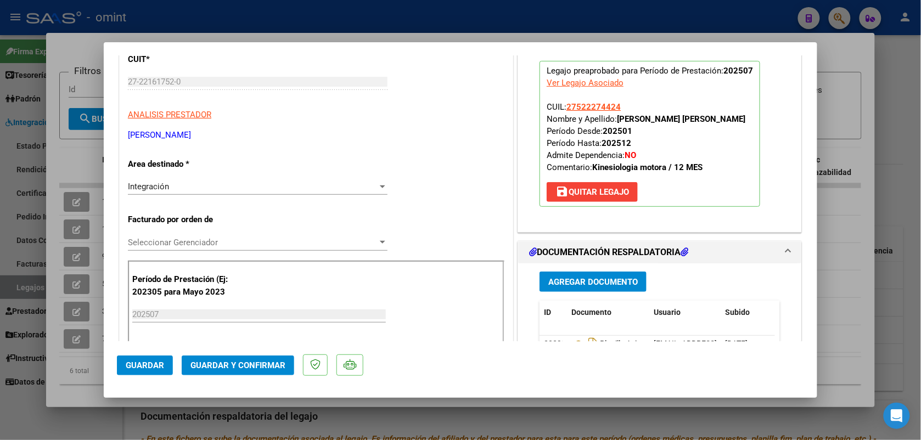
scroll to position [206, 0]
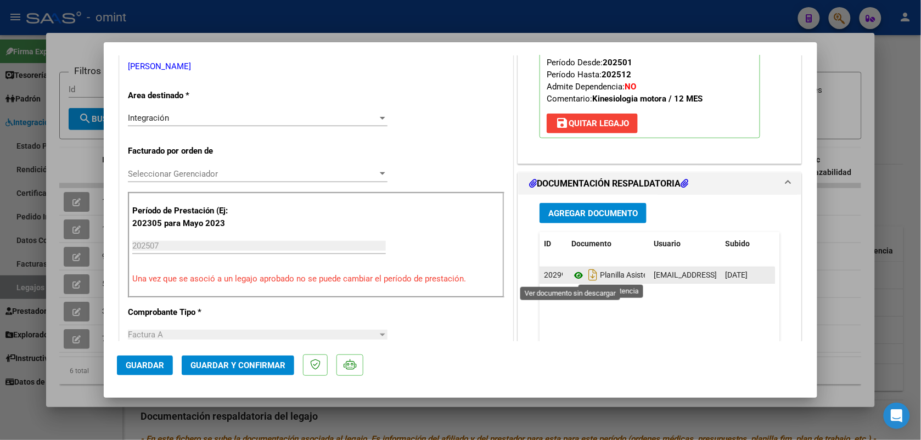
click at [575, 276] on icon at bounding box center [578, 275] width 14 height 13
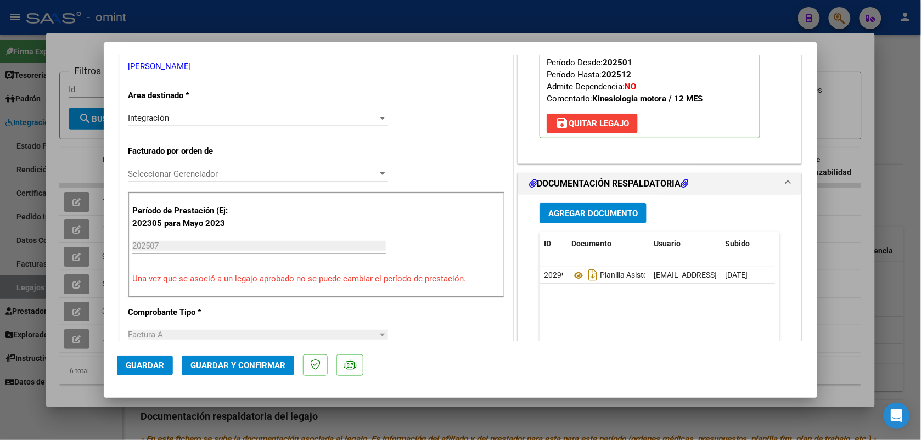
click at [251, 366] on span "Guardar y Confirmar" at bounding box center [237, 366] width 95 height 10
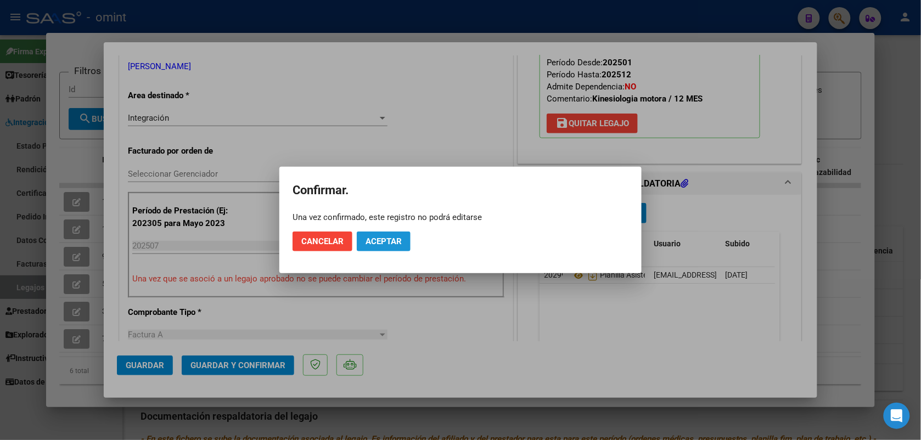
click at [394, 240] on span "Aceptar" at bounding box center [384, 242] width 36 height 10
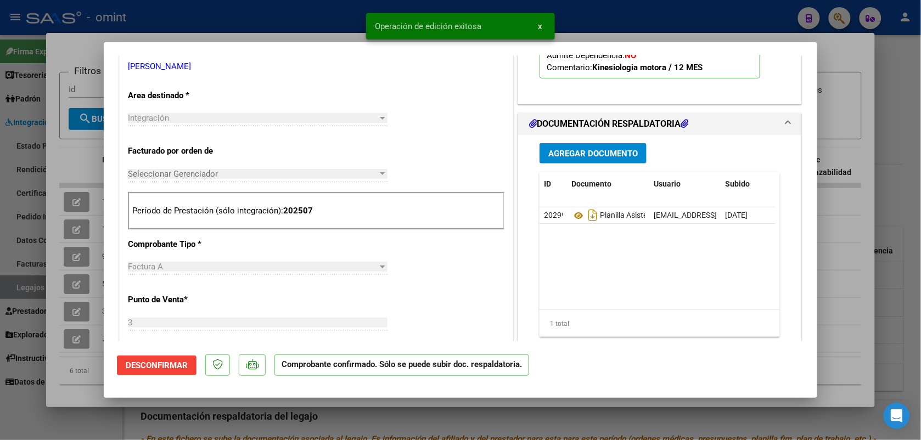
click at [330, 15] on div at bounding box center [460, 220] width 921 height 440
type input "$ 0,00"
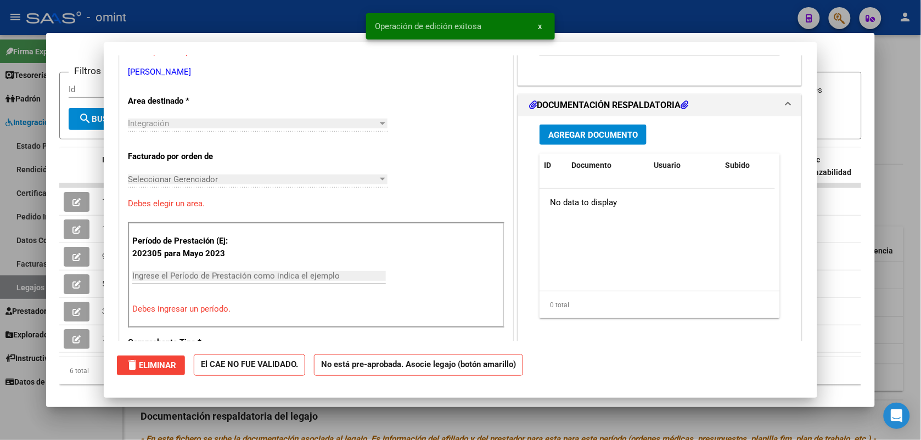
scroll to position [0, 0]
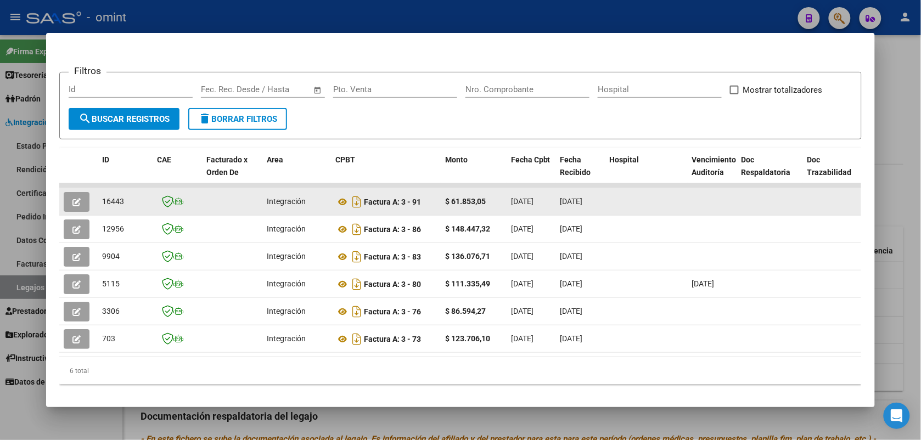
drag, startPoint x: 121, startPoint y: 203, endPoint x: 96, endPoint y: 202, distance: 25.3
click at [98, 202] on datatable-body-cell "16443" at bounding box center [125, 201] width 55 height 27
drag, startPoint x: 96, startPoint y: 202, endPoint x: 102, endPoint y: 199, distance: 6.6
copy span "16443"
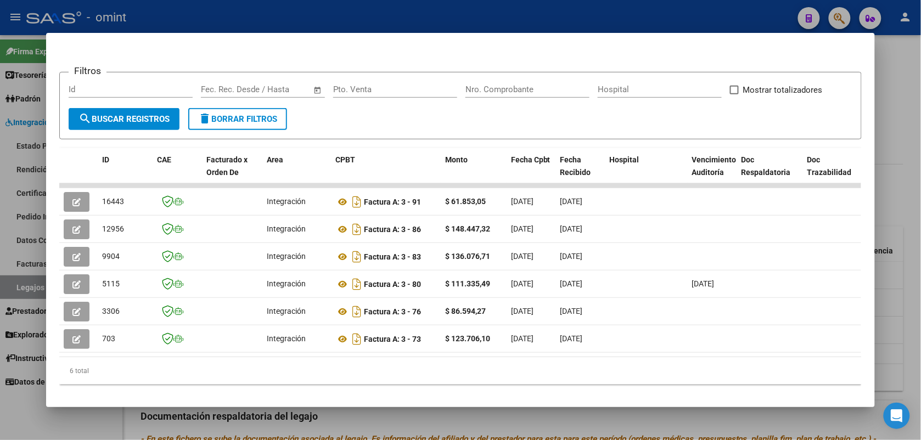
click at [254, 18] on div at bounding box center [460, 220] width 921 height 440
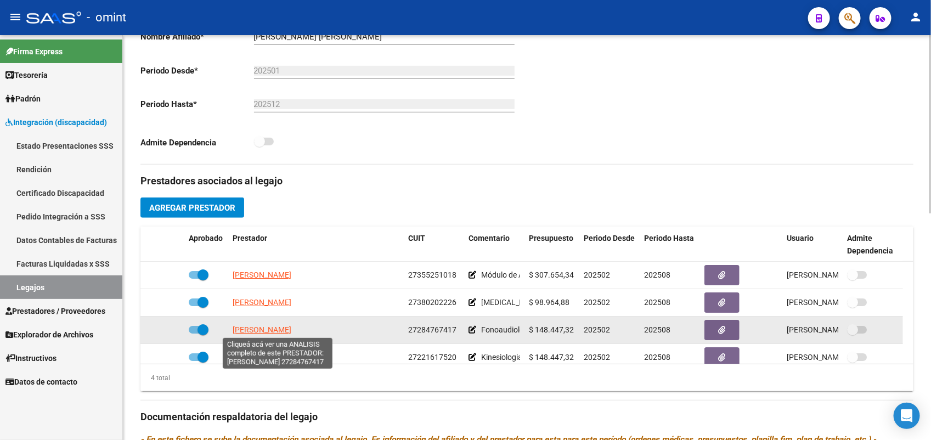
click at [291, 330] on span "GOMEZ BELLO AGUSTINA" at bounding box center [262, 329] width 59 height 9
type textarea "27284767417"
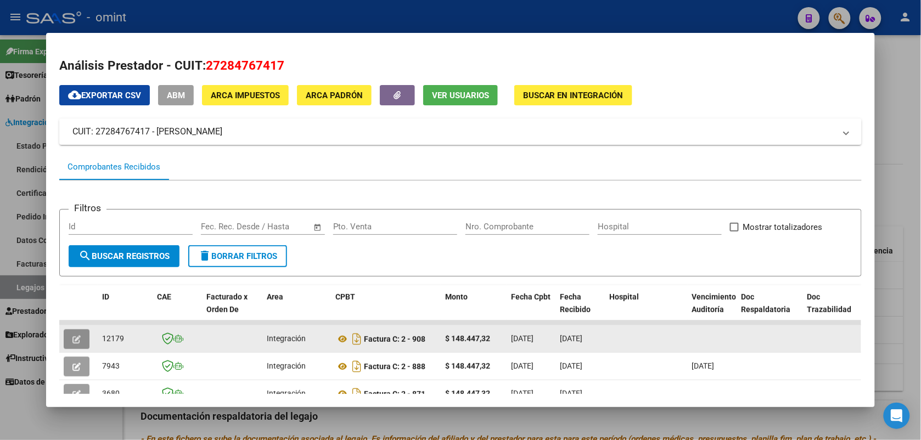
click at [76, 335] on button "button" at bounding box center [77, 339] width 26 height 20
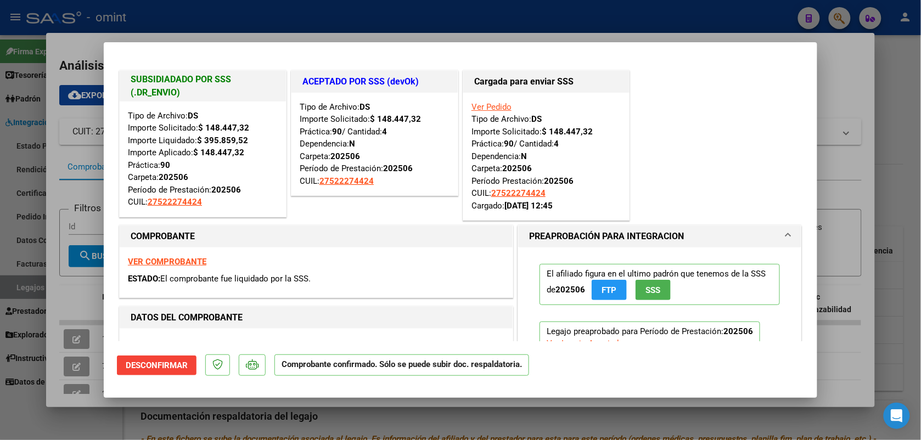
click at [279, 21] on div at bounding box center [460, 220] width 921 height 440
type input "$ 0,00"
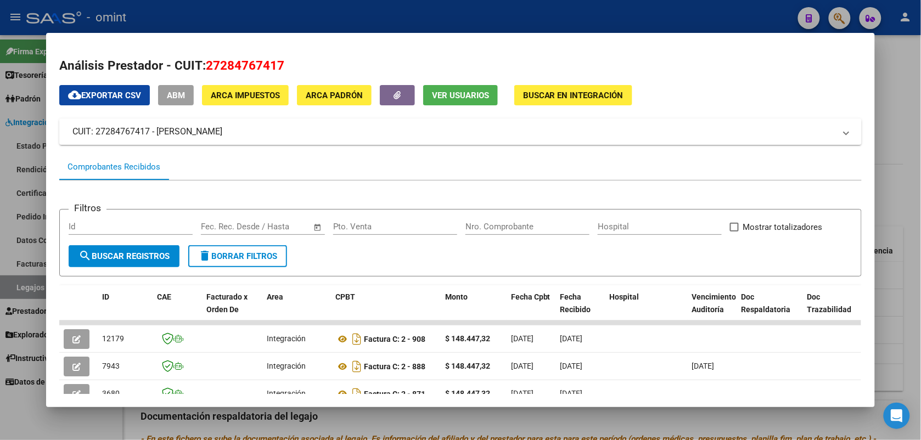
click at [275, 10] on div at bounding box center [460, 220] width 921 height 440
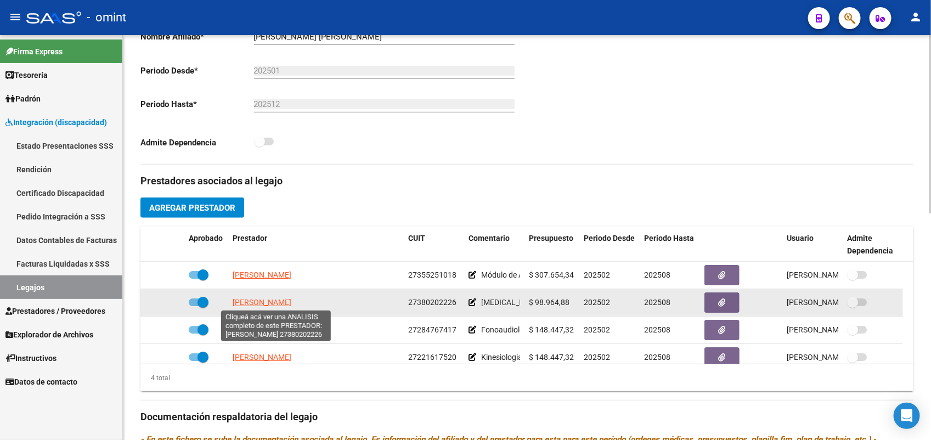
click at [291, 299] on span "SERRAL MURIEL ANDREA" at bounding box center [262, 302] width 59 height 9
type textarea "27380202226"
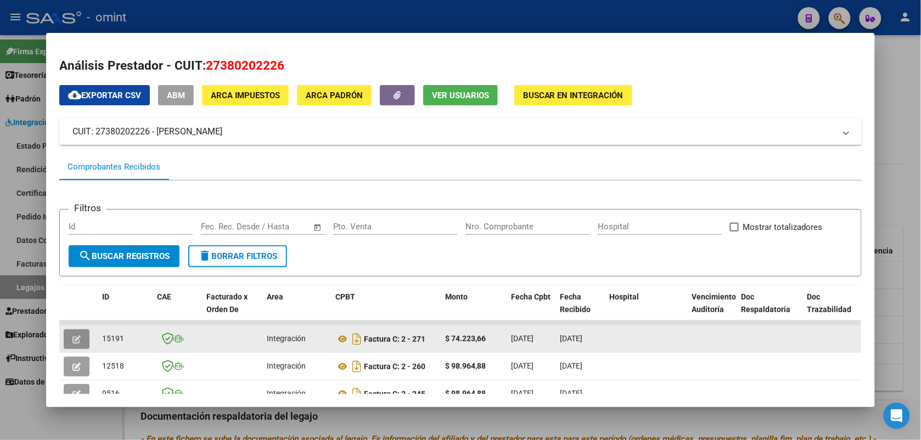
click at [76, 339] on button "button" at bounding box center [77, 339] width 26 height 20
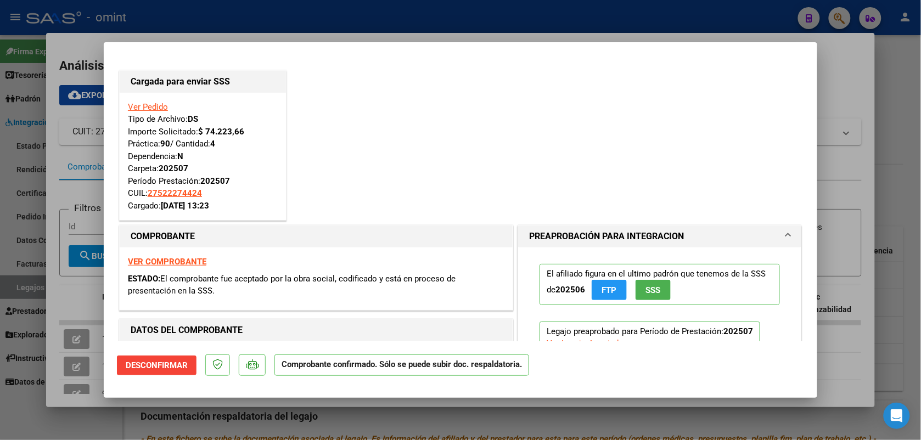
click at [284, 14] on div at bounding box center [460, 220] width 921 height 440
type input "$ 0,00"
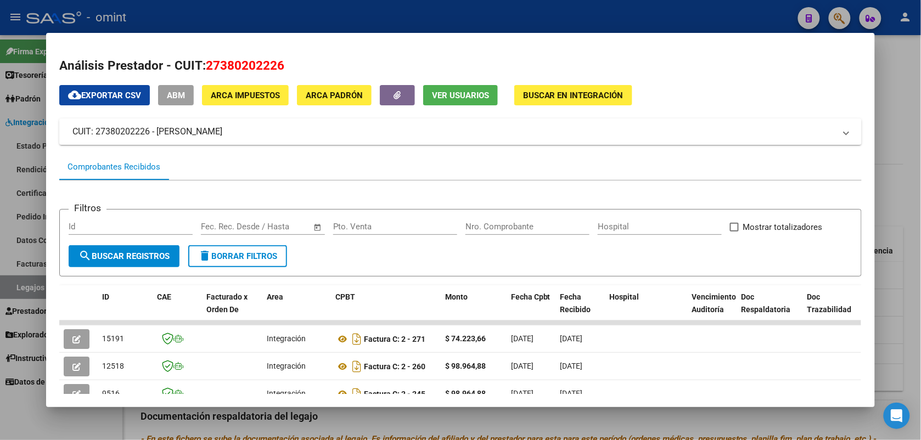
click at [262, 15] on div at bounding box center [460, 220] width 921 height 440
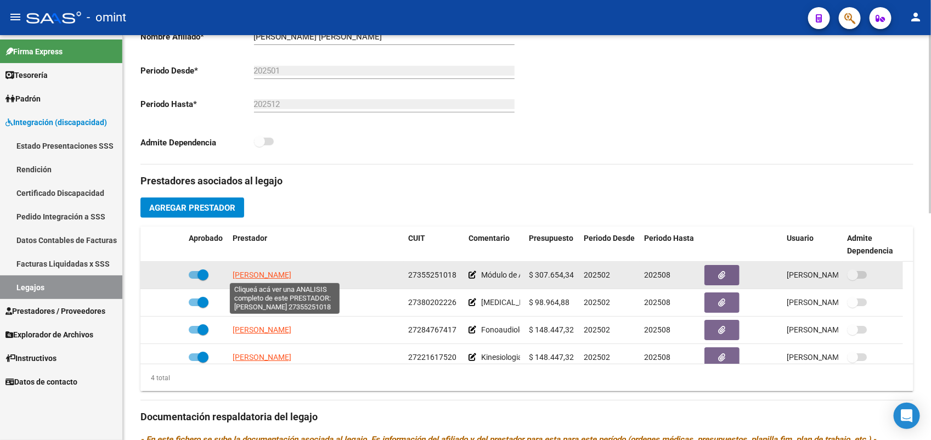
click at [271, 273] on span "PUEYRREDON TEY MILAGROS" at bounding box center [262, 275] width 59 height 9
type textarea "27355251018"
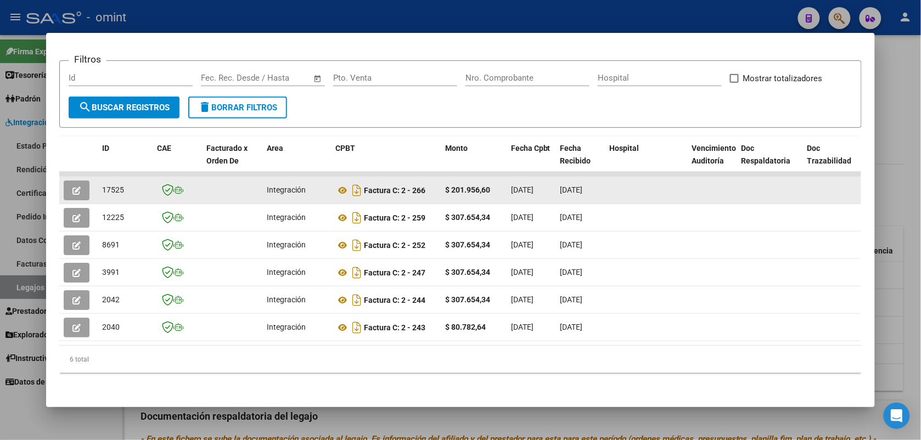
click at [72, 187] on icon "button" at bounding box center [76, 191] width 8 height 8
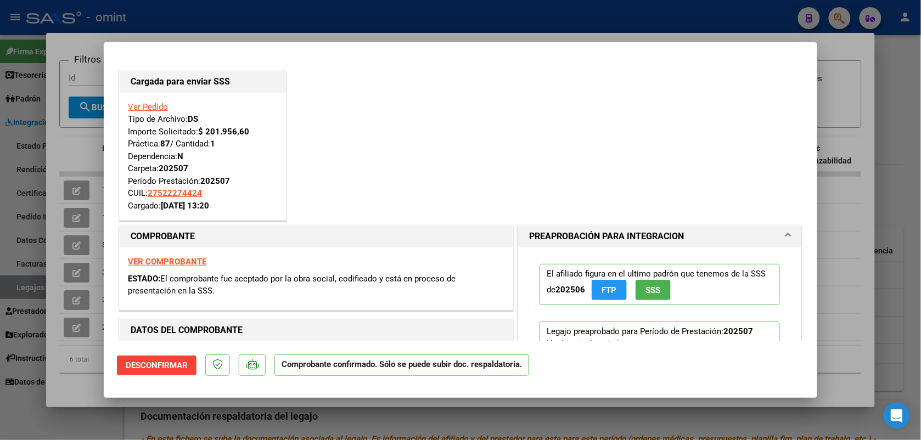
click at [244, 18] on div at bounding box center [460, 220] width 921 height 440
type input "$ 0,00"
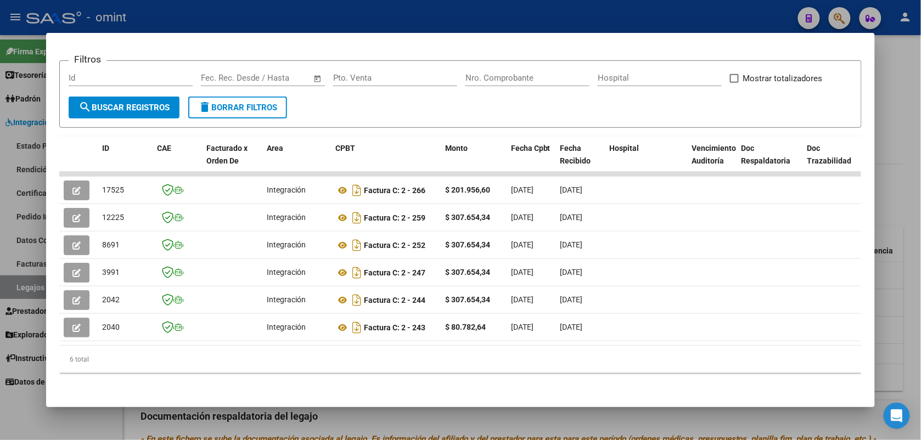
click at [244, 18] on div at bounding box center [460, 220] width 921 height 440
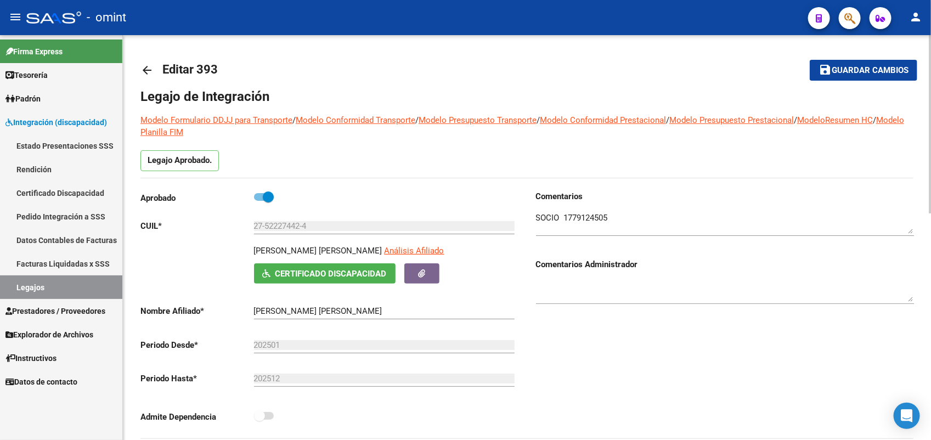
click at [843, 76] on button "save Guardar cambios" at bounding box center [864, 70] width 108 height 20
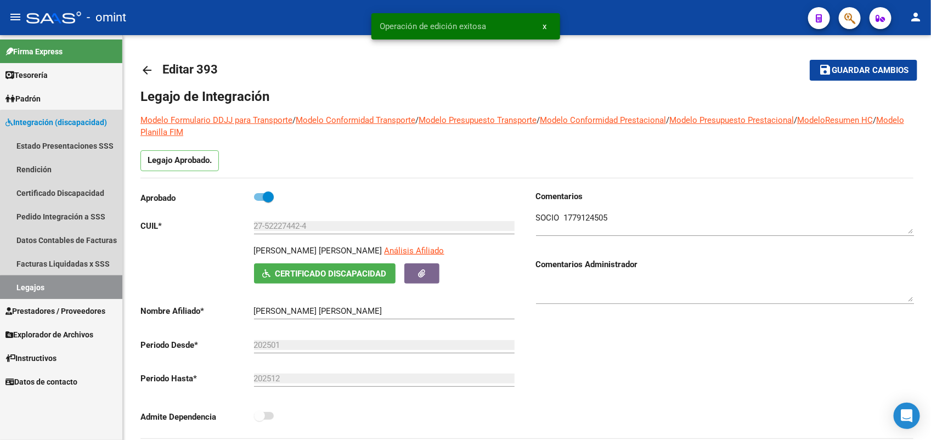
click at [88, 294] on link "Legajos" at bounding box center [61, 288] width 122 height 24
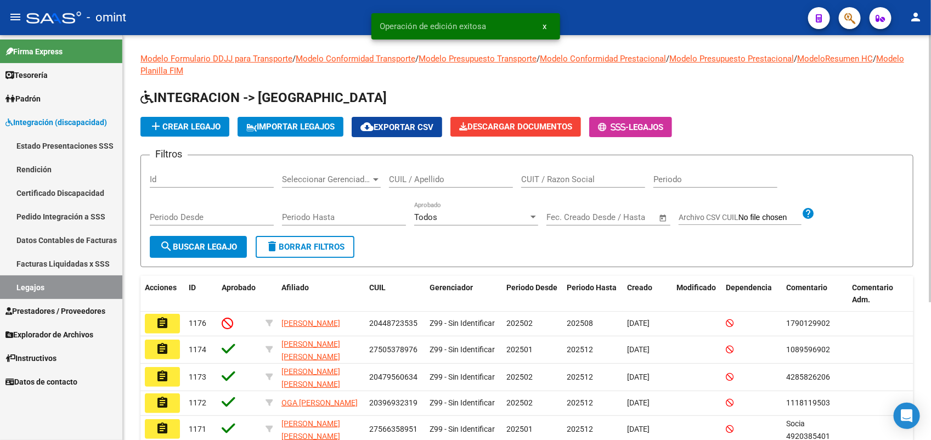
click at [408, 175] on input "CUIL / Apellido" at bounding box center [451, 180] width 124 height 10
click at [407, 176] on input "CUIL / Apellido" at bounding box center [451, 180] width 124 height 10
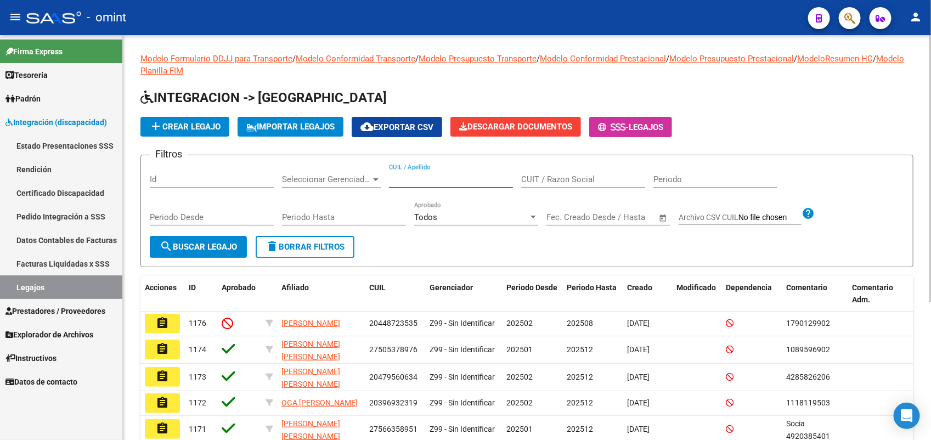
paste input "27509462580"
type input "27509462580"
click at [203, 243] on span "search Buscar Legajo" at bounding box center [198, 247] width 77 height 10
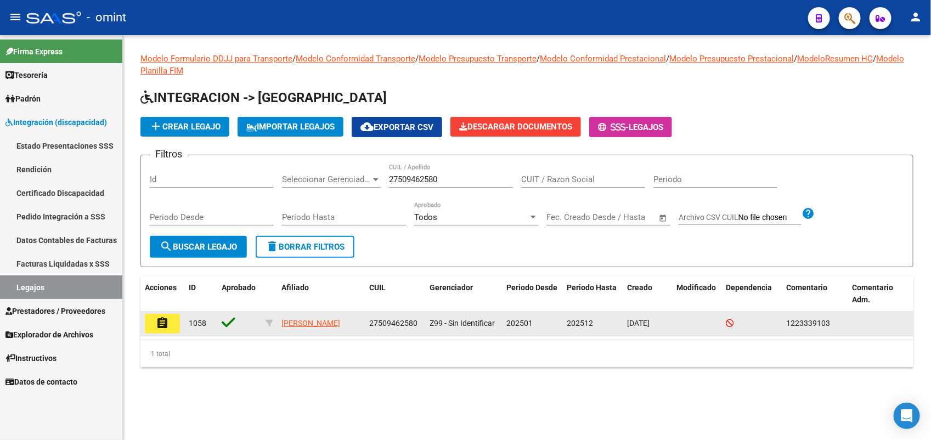
click at [156, 325] on mat-icon "assignment" at bounding box center [162, 323] width 13 height 13
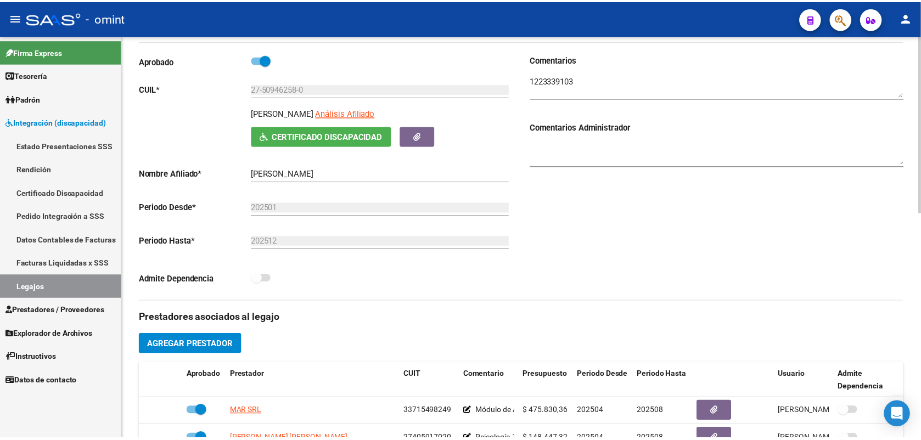
scroll to position [274, 0]
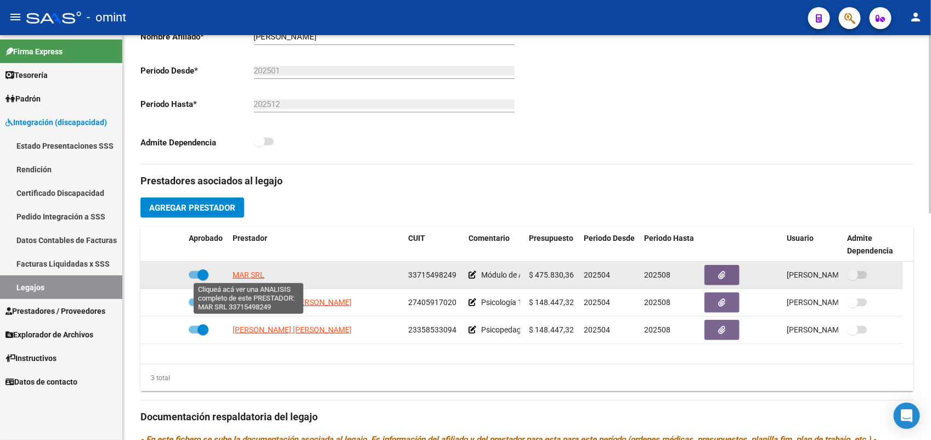
click at [254, 273] on span "MAR SRL" at bounding box center [249, 275] width 32 height 9
type textarea "33715498249"
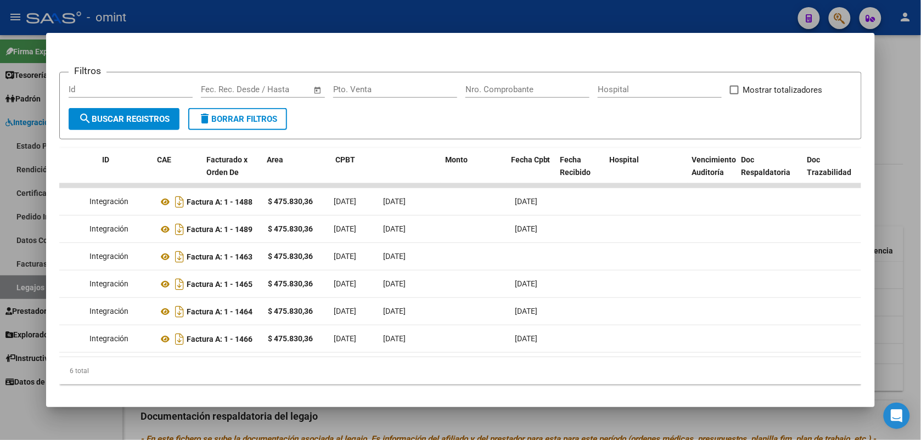
scroll to position [0, 0]
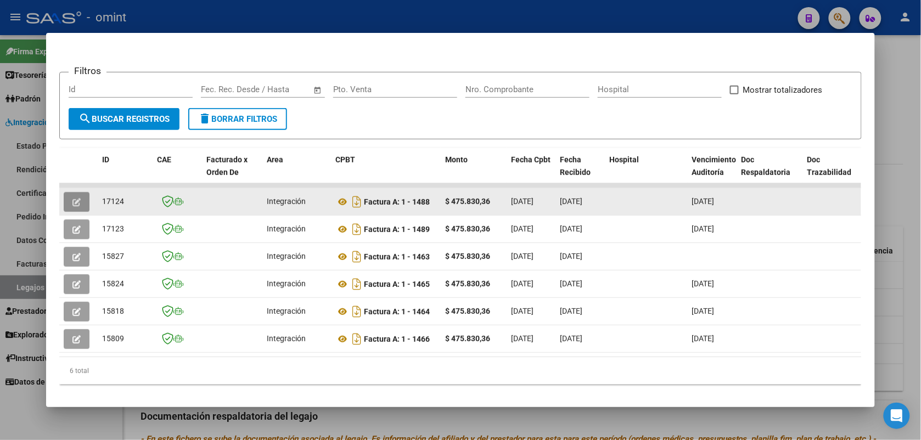
click at [83, 199] on button "button" at bounding box center [77, 202] width 26 height 20
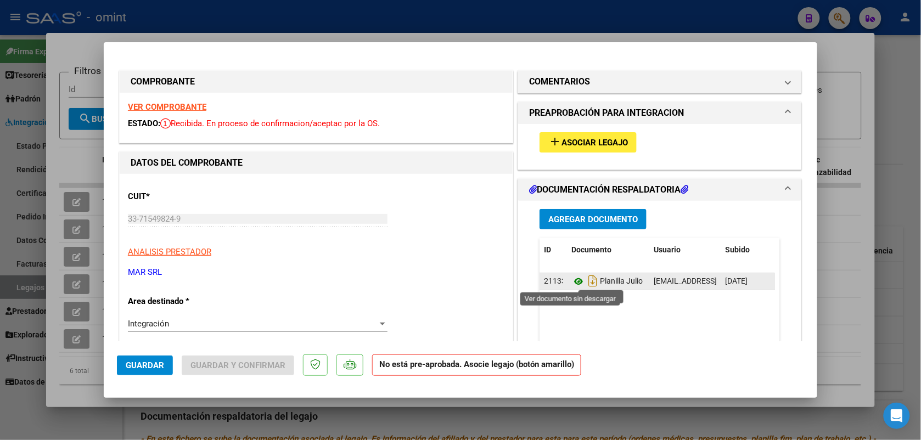
click at [572, 280] on icon at bounding box center [578, 281] width 14 height 13
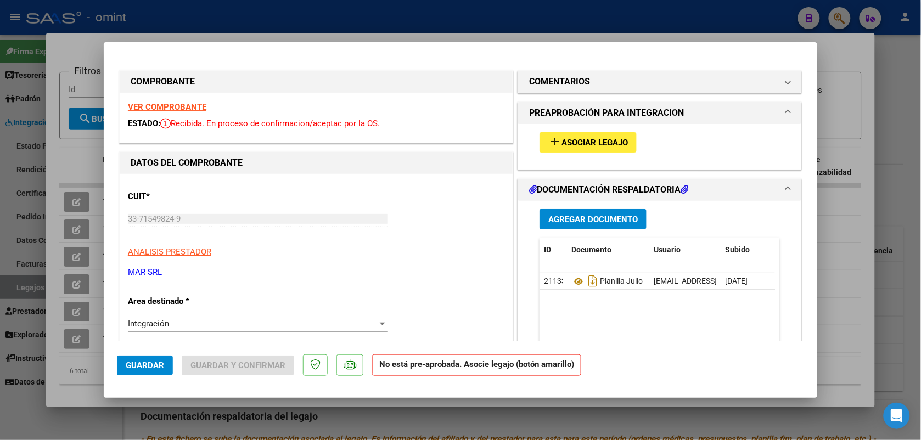
click at [179, 106] on strong "VER COMPROBANTE" at bounding box center [167, 107] width 78 height 10
click at [581, 138] on span "Asociar Legajo" at bounding box center [595, 143] width 66 height 10
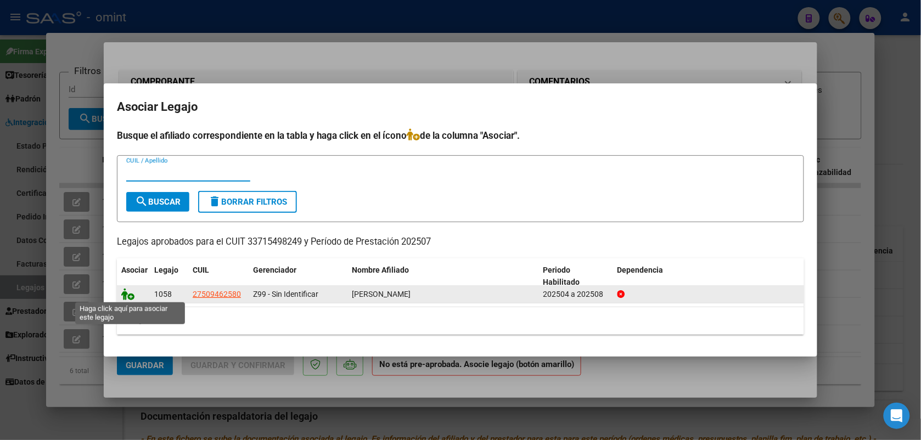
click at [127, 294] on icon at bounding box center [127, 294] width 13 height 12
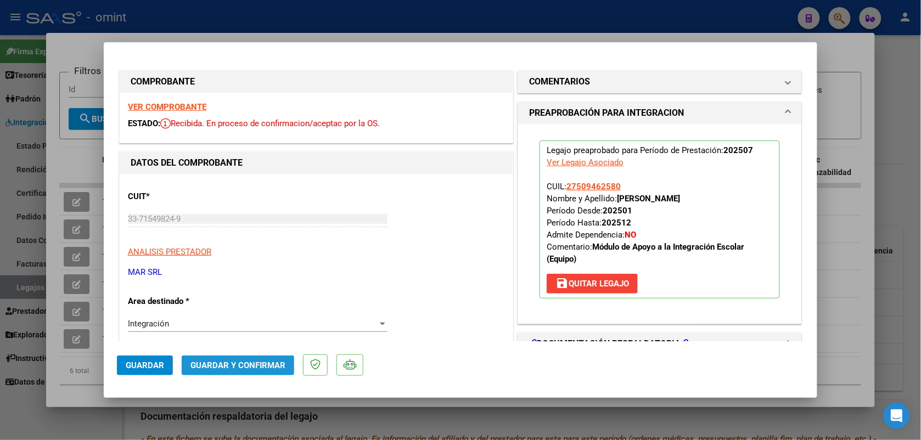
click at [238, 364] on span "Guardar y Confirmar" at bounding box center [237, 366] width 95 height 10
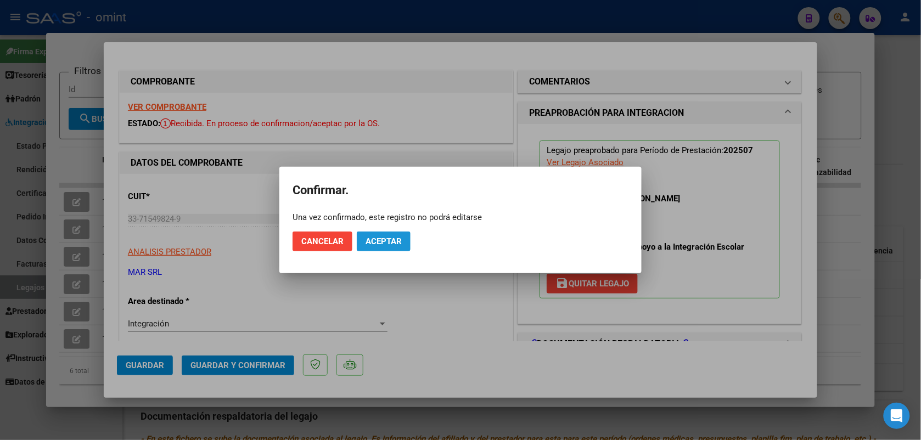
click at [385, 242] on span "Aceptar" at bounding box center [384, 242] width 36 height 10
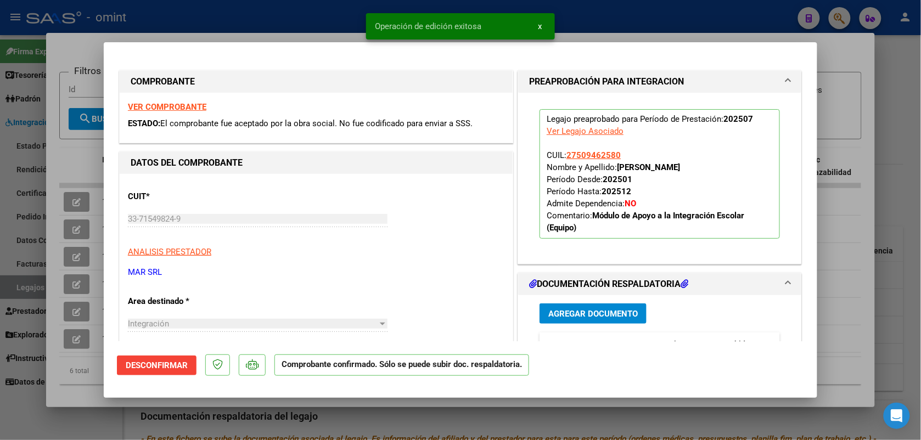
click at [311, 18] on div at bounding box center [460, 220] width 921 height 440
type input "$ 0,00"
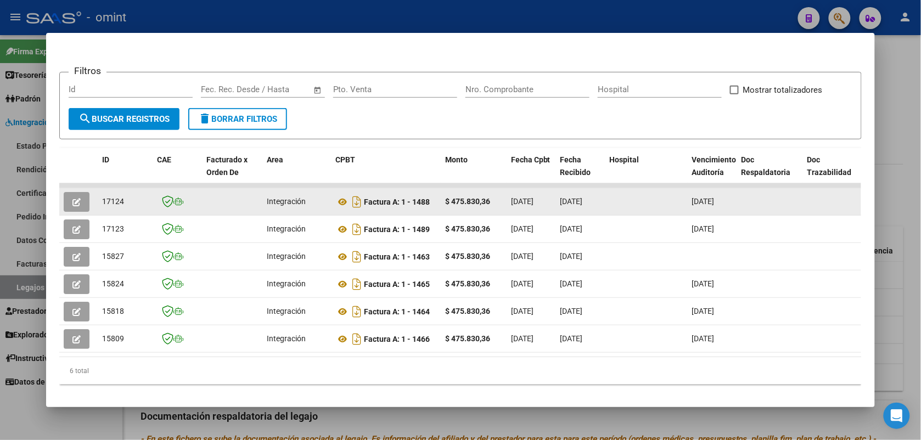
drag, startPoint x: 121, startPoint y: 199, endPoint x: 97, endPoint y: 200, distance: 24.2
click at [102, 200] on div "17124" at bounding box center [125, 201] width 46 height 13
drag, startPoint x: 97, startPoint y: 200, endPoint x: 107, endPoint y: 199, distance: 10.5
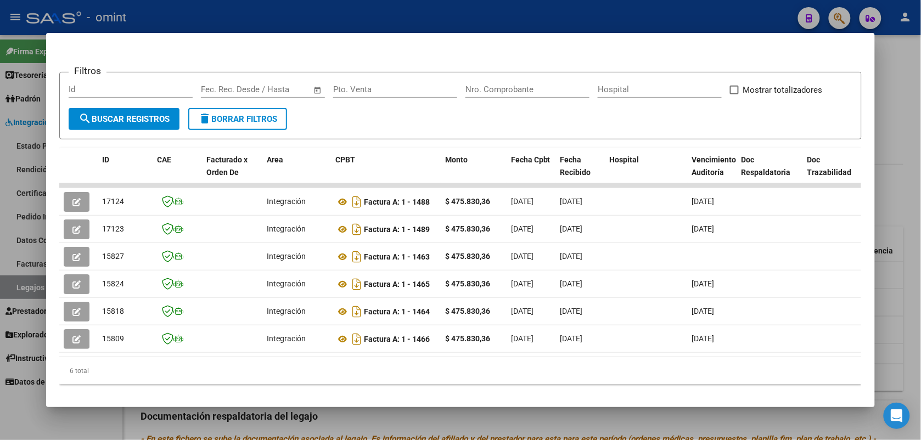
click at [201, 14] on div at bounding box center [460, 220] width 921 height 440
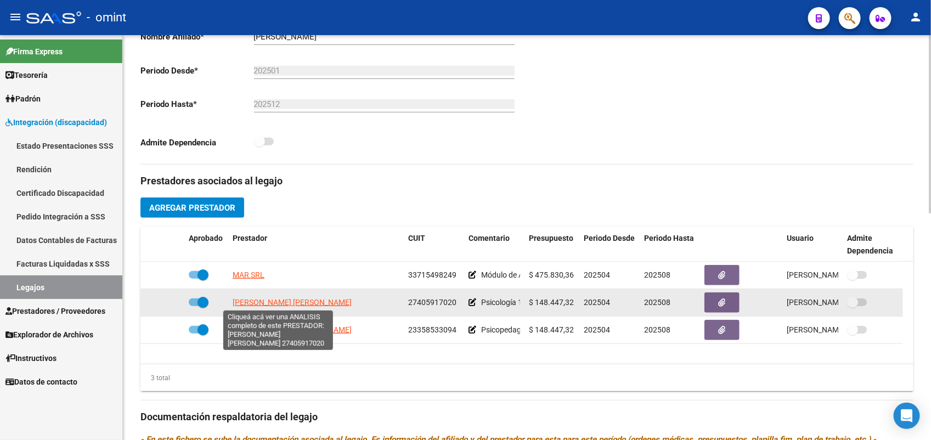
click at [296, 301] on span "ALBA CANO MARIA BELEN" at bounding box center [292, 302] width 119 height 9
type textarea "27405917020"
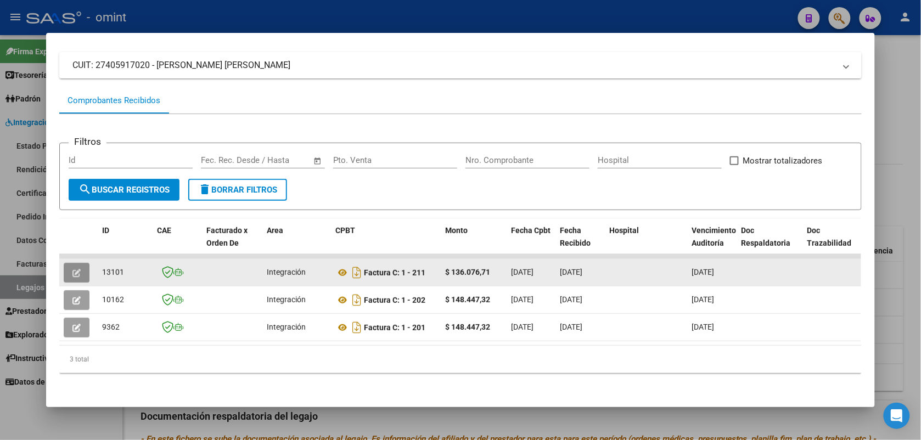
click at [72, 269] on icon "button" at bounding box center [76, 273] width 8 height 8
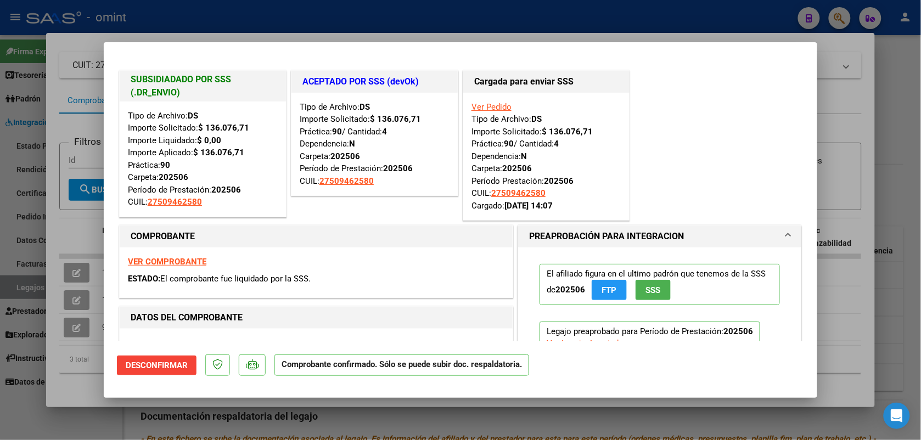
click at [173, 24] on div at bounding box center [460, 220] width 921 height 440
type input "$ 0,00"
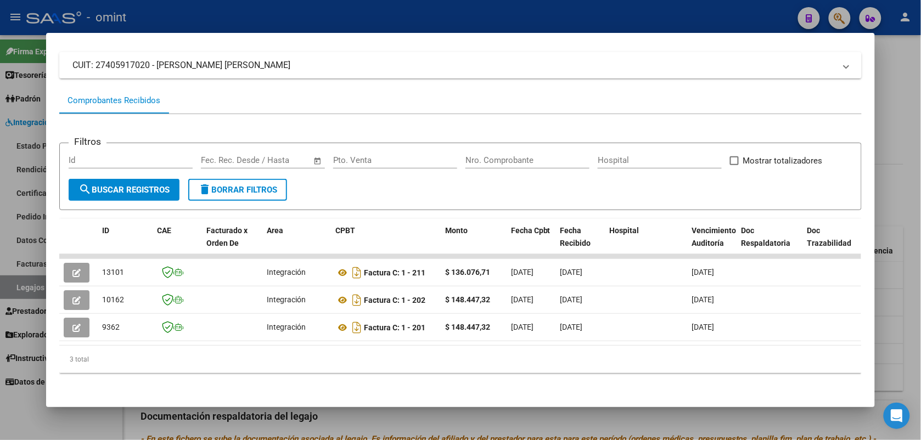
drag, startPoint x: 344, startPoint y: 20, endPoint x: 375, endPoint y: 92, distance: 78.7
click at [344, 20] on div at bounding box center [460, 220] width 921 height 440
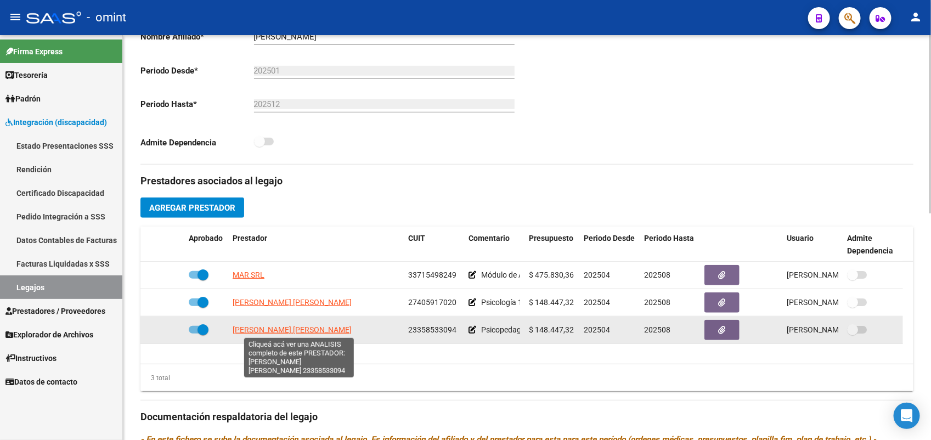
click at [336, 330] on span "MONTILLA LUCERO MICAELA SUSANA" at bounding box center [292, 329] width 119 height 9
type textarea "23358533094"
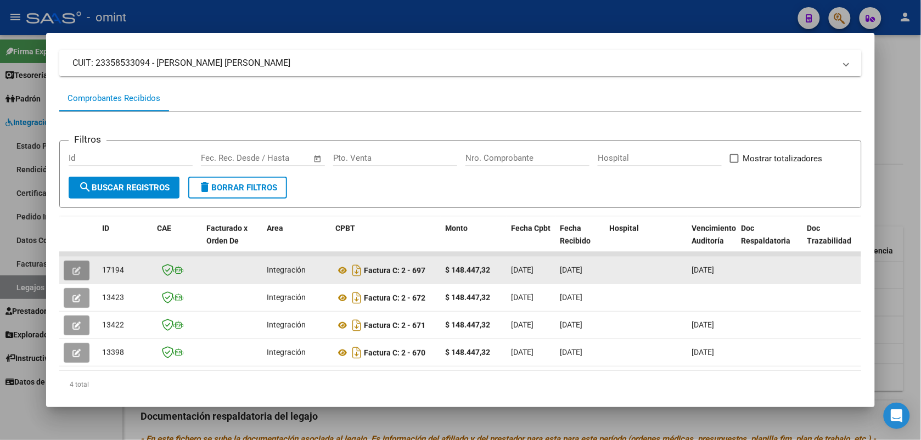
click at [64, 267] on button "button" at bounding box center [77, 271] width 26 height 20
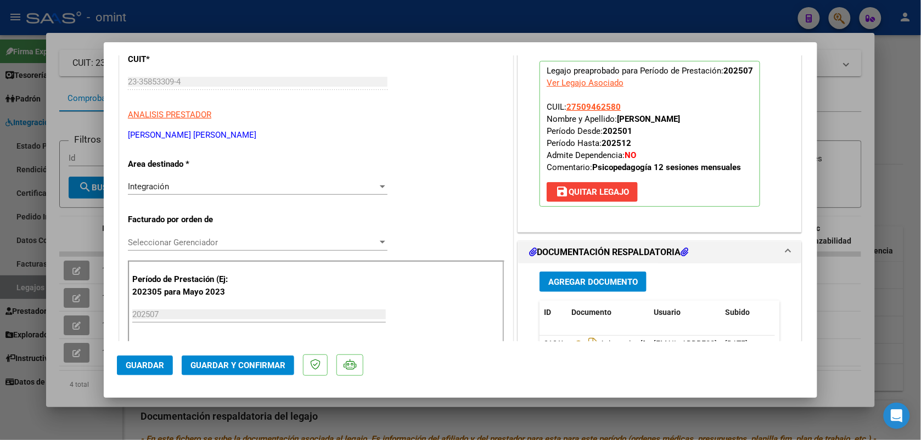
scroll to position [206, 0]
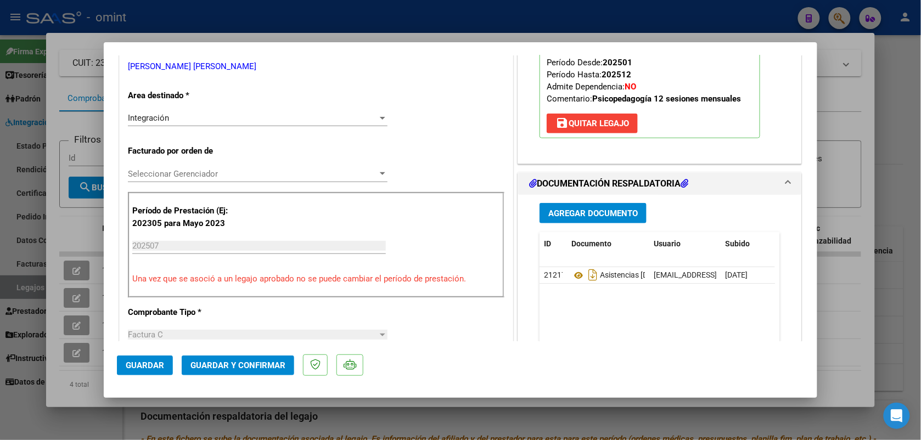
click at [274, 19] on div at bounding box center [460, 220] width 921 height 440
type input "$ 0,00"
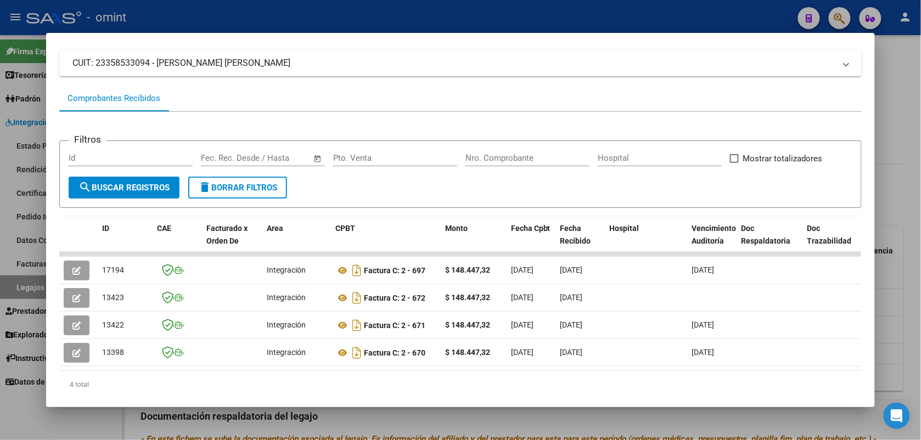
click at [177, 13] on div at bounding box center [460, 220] width 921 height 440
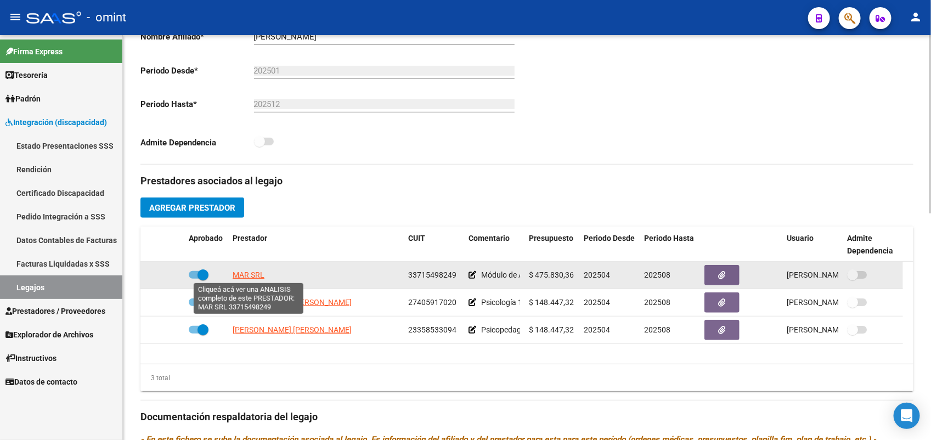
click at [242, 273] on span "MAR SRL" at bounding box center [249, 275] width 32 height 9
type textarea "33715498249"
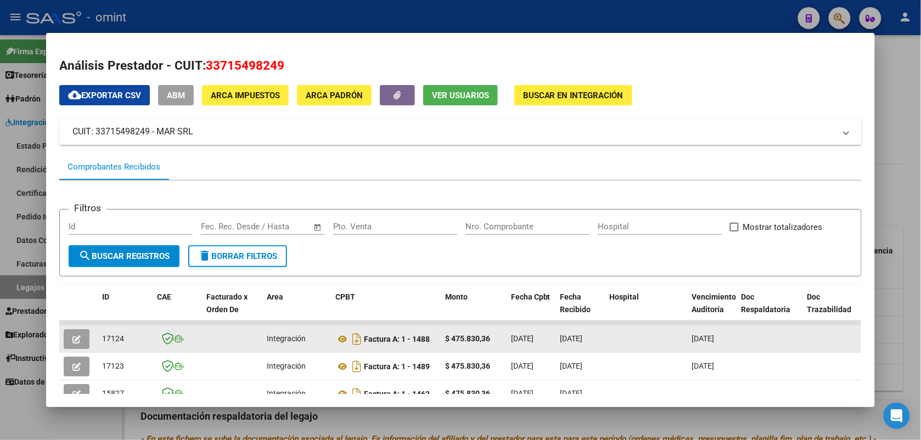
click at [76, 341] on button "button" at bounding box center [77, 339] width 26 height 20
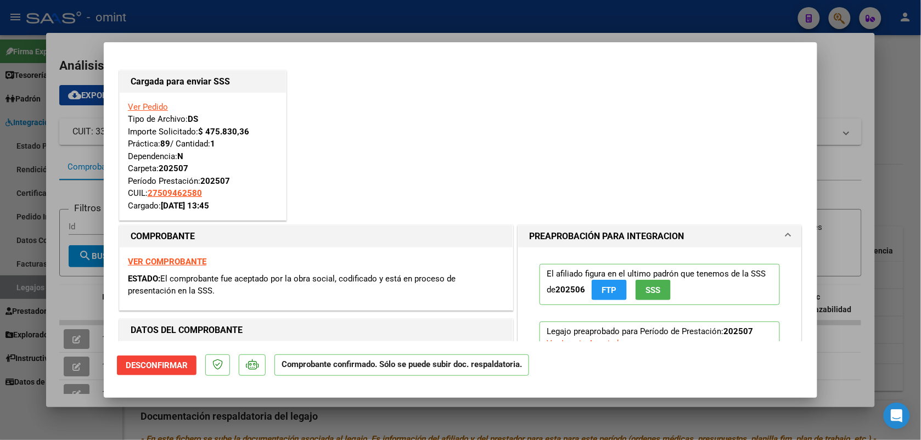
click at [246, 10] on div at bounding box center [460, 220] width 921 height 440
type input "$ 0,00"
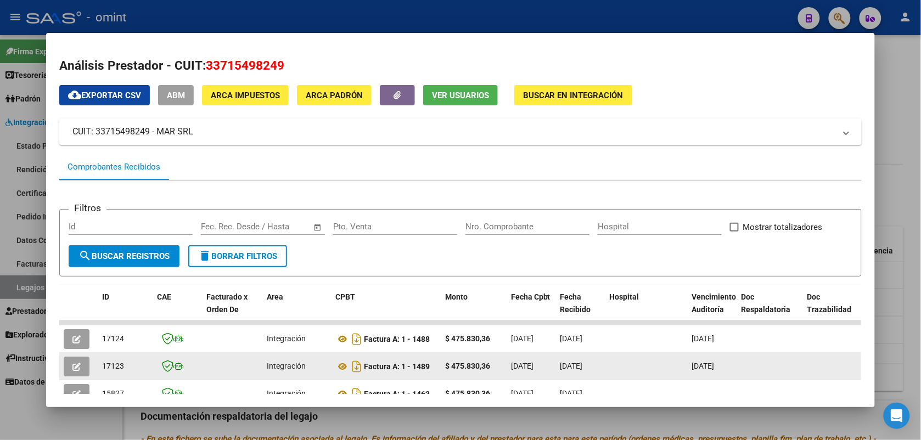
click at [78, 369] on button "button" at bounding box center [77, 367] width 26 height 20
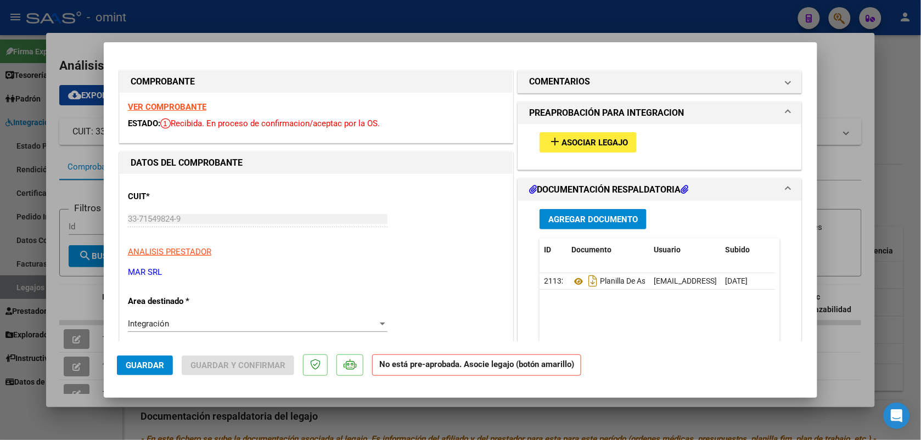
click at [245, 24] on div at bounding box center [460, 220] width 921 height 440
type input "$ 0,00"
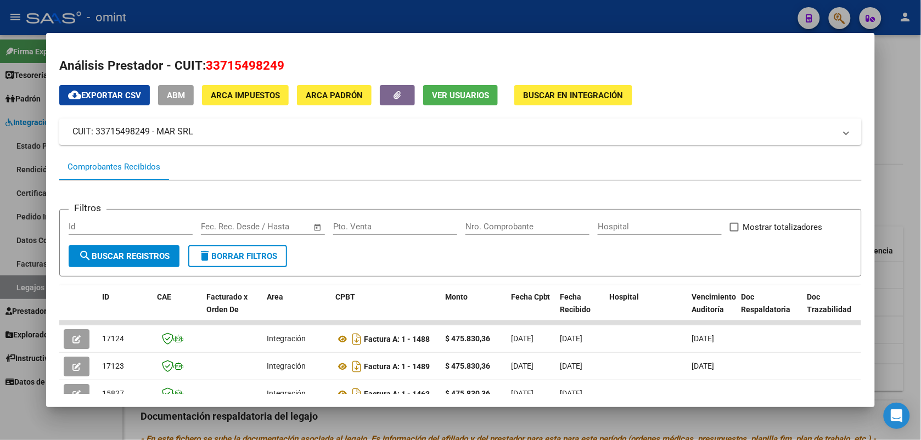
click at [427, 13] on div at bounding box center [460, 220] width 921 height 440
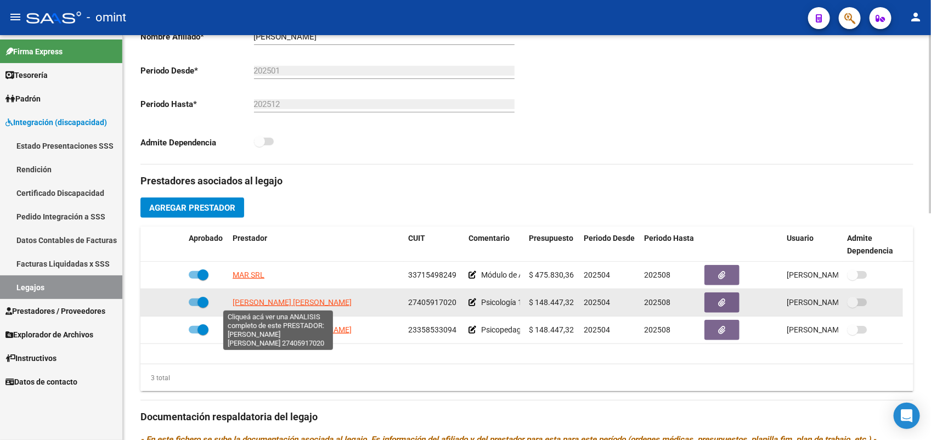
click at [267, 301] on span "ALBA CANO MARIA BELEN" at bounding box center [292, 302] width 119 height 9
type textarea "27405917020"
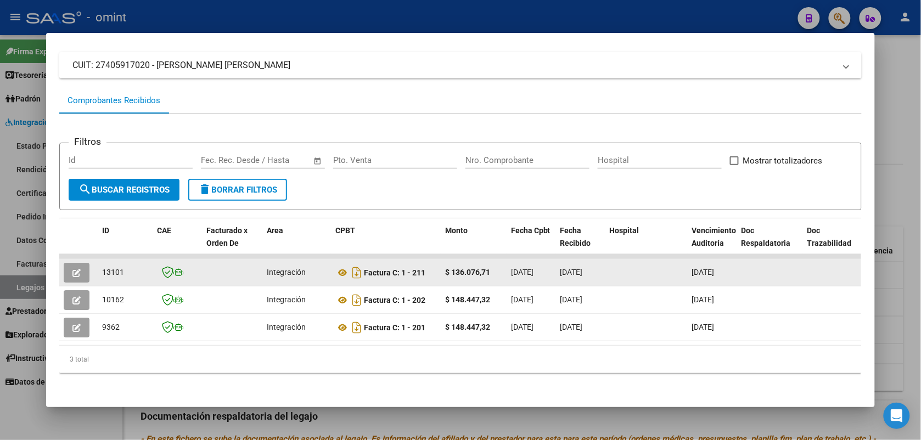
click at [75, 269] on icon "button" at bounding box center [76, 273] width 8 height 8
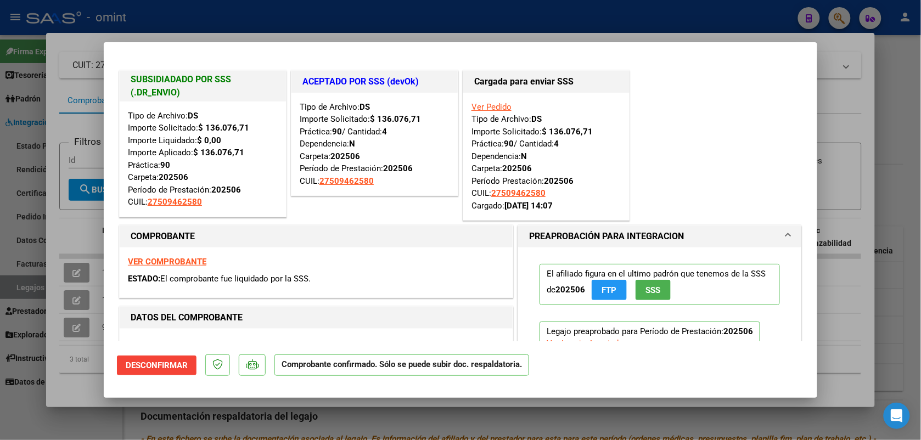
click at [245, 23] on div at bounding box center [460, 220] width 921 height 440
type input "$ 0,00"
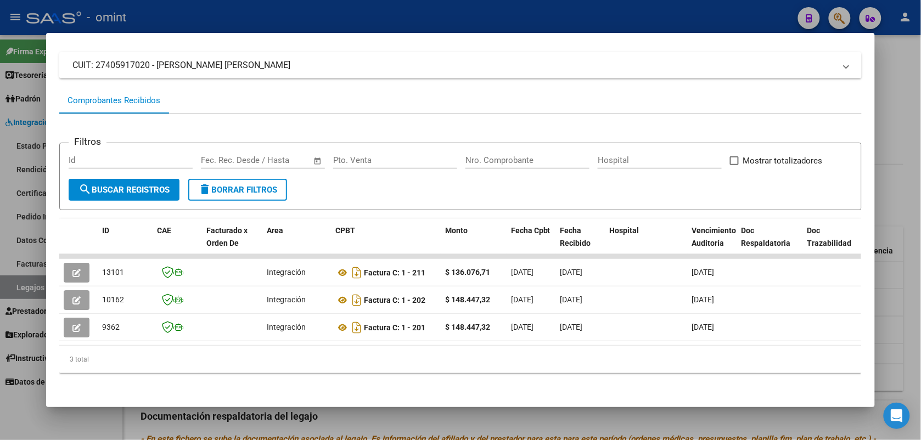
click at [245, 23] on div at bounding box center [460, 220] width 921 height 440
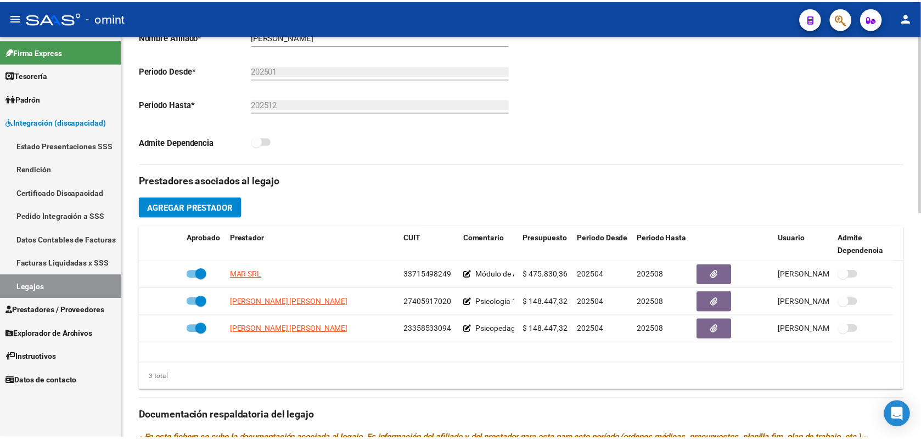
scroll to position [343, 0]
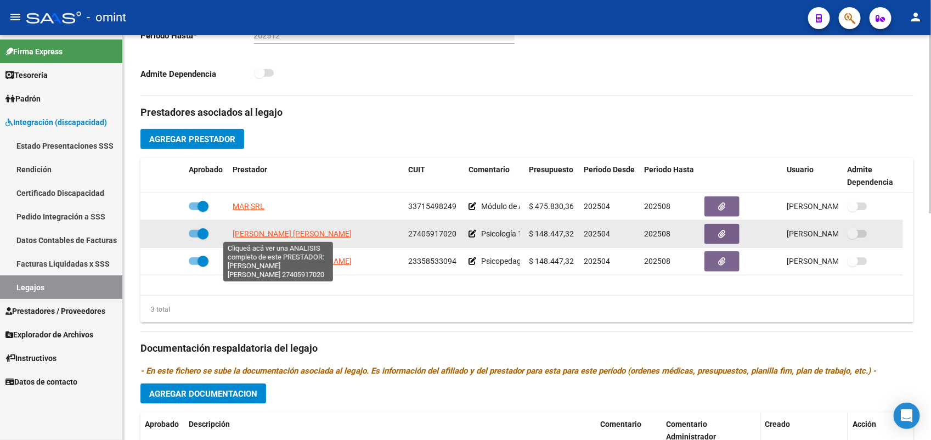
click at [317, 229] on span "ALBA CANO MARIA BELEN" at bounding box center [292, 233] width 119 height 9
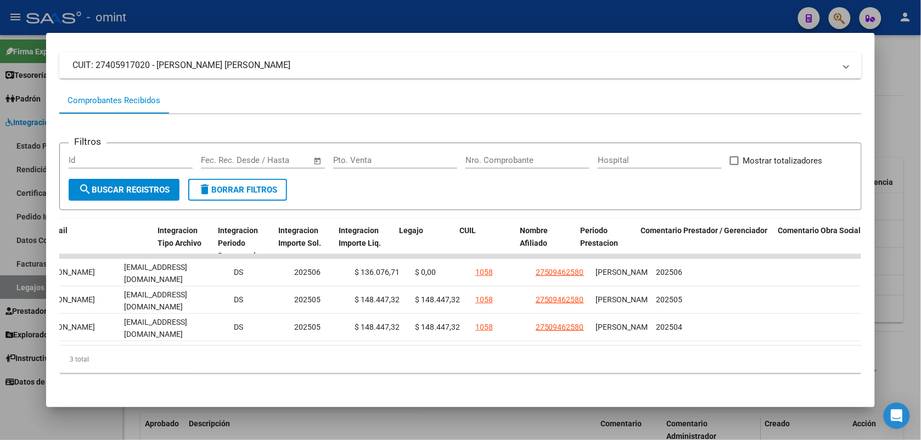
scroll to position [0, 1322]
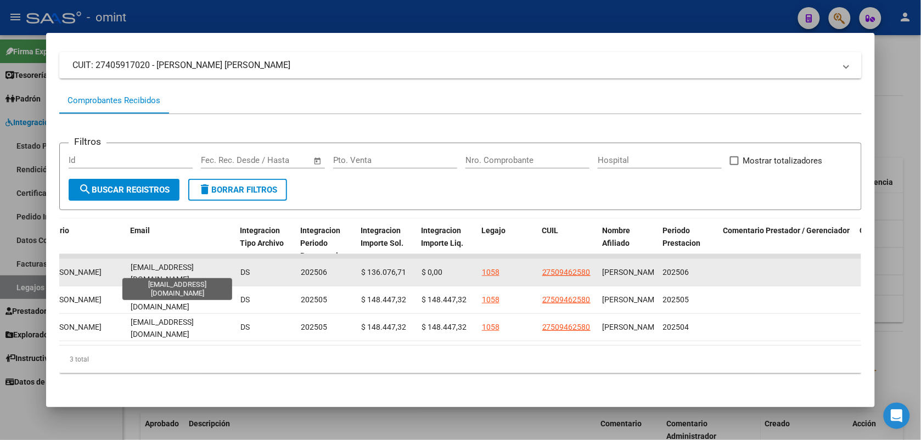
drag, startPoint x: 220, startPoint y: 263, endPoint x: 125, endPoint y: 271, distance: 95.8
click at [131, 271] on div "belenalba1881@gmail.com" at bounding box center [181, 272] width 101 height 23
drag, startPoint x: 125, startPoint y: 271, endPoint x: 136, endPoint y: 270, distance: 11.0
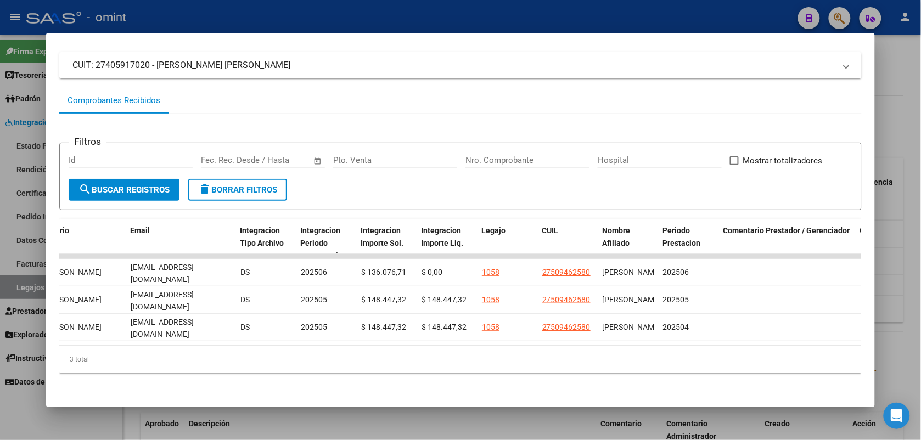
click at [903, 92] on div at bounding box center [460, 220] width 921 height 440
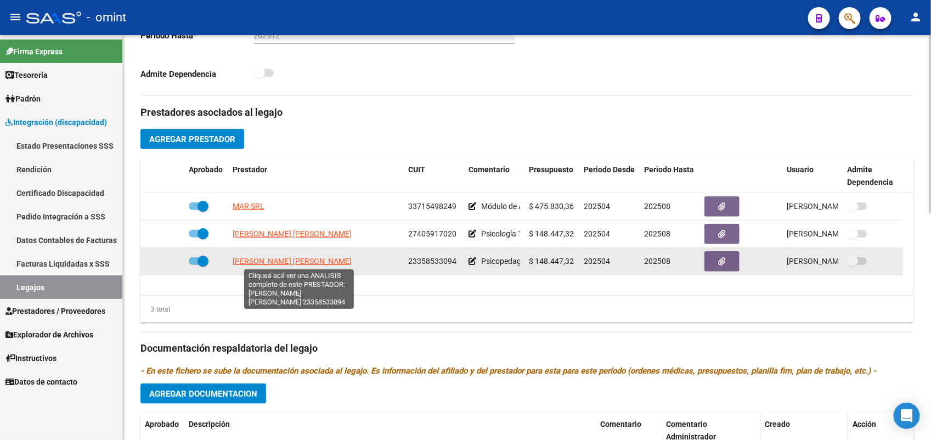
click at [352, 262] on span "MONTILLA LUCERO MICAELA SUSANA" at bounding box center [292, 261] width 119 height 9
type textarea "23358533094"
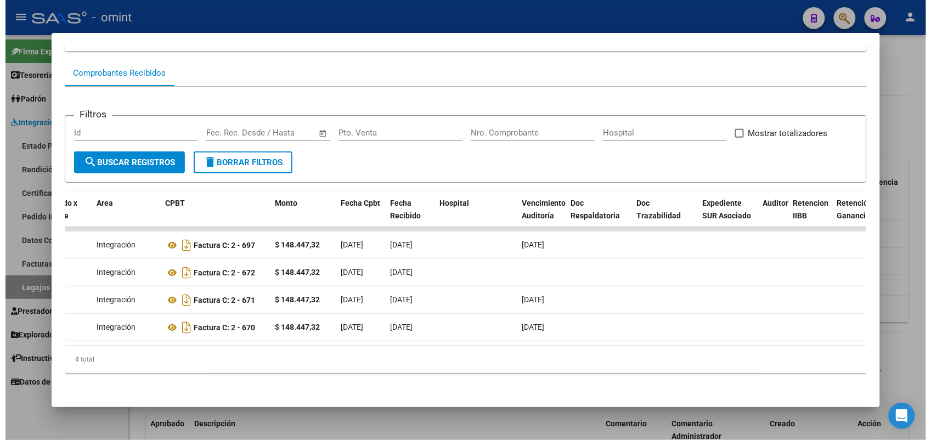
scroll to position [0, 0]
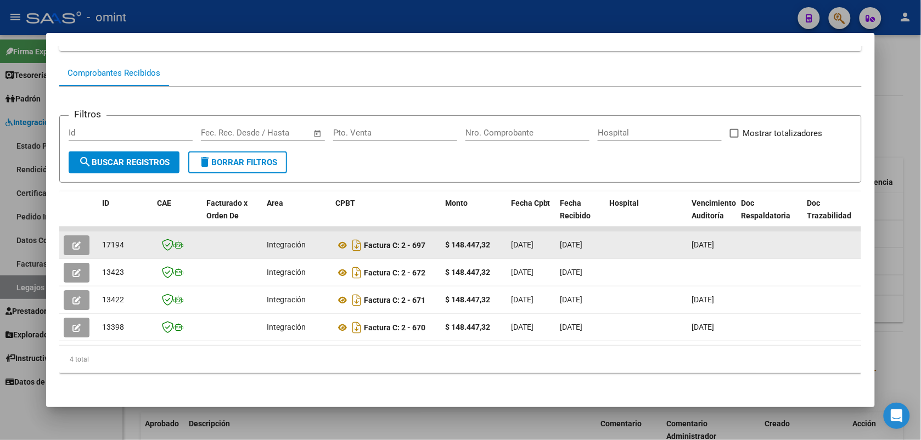
click at [72, 242] on icon "button" at bounding box center [76, 246] width 8 height 8
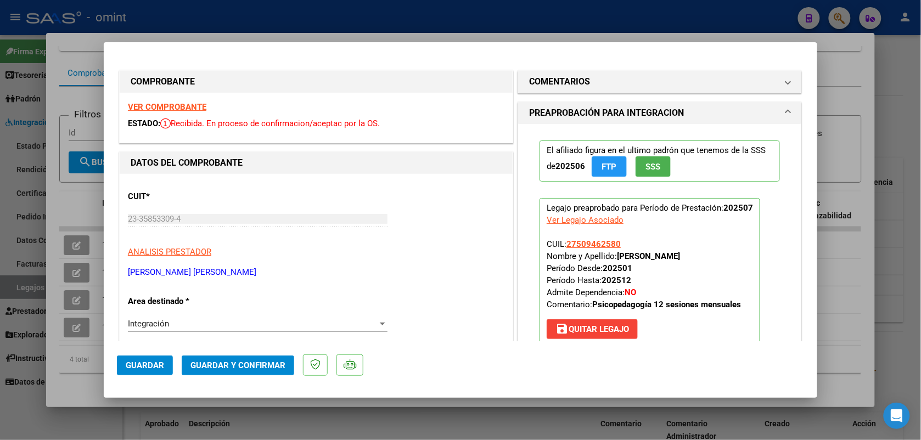
click at [558, 20] on div at bounding box center [460, 220] width 921 height 440
type input "$ 0,00"
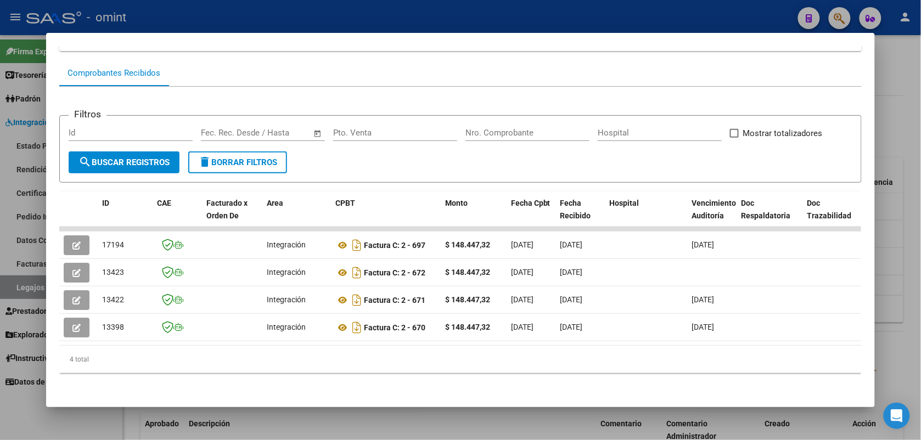
click at [428, 21] on div at bounding box center [460, 220] width 921 height 440
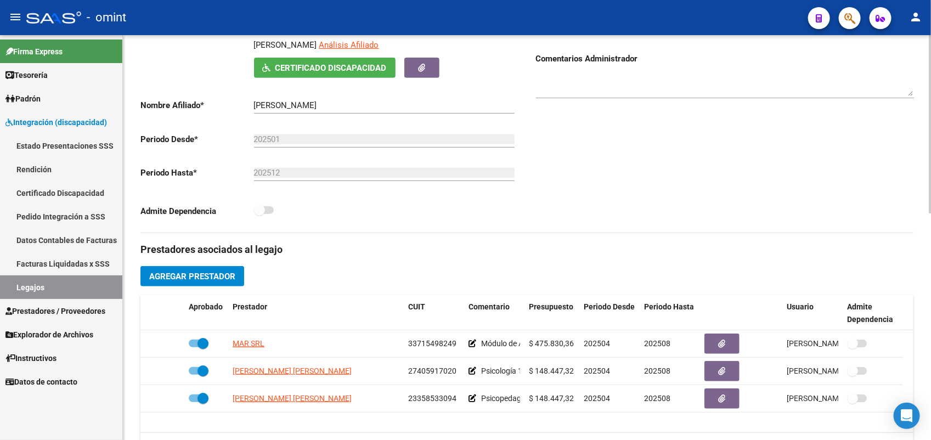
scroll to position [137, 0]
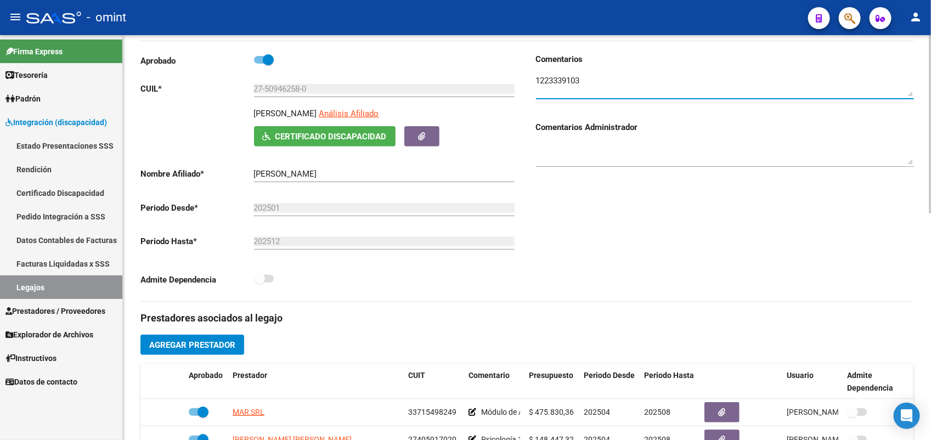
drag, startPoint x: 592, startPoint y: 76, endPoint x: 532, endPoint y: 81, distance: 59.5
click at [532, 81] on div "Comentarios Comentarios Administrador" at bounding box center [720, 177] width 387 height 248
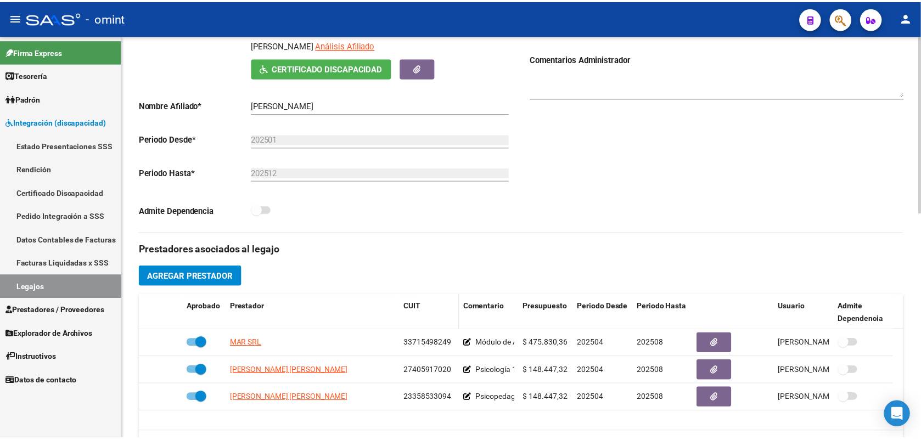
scroll to position [274, 0]
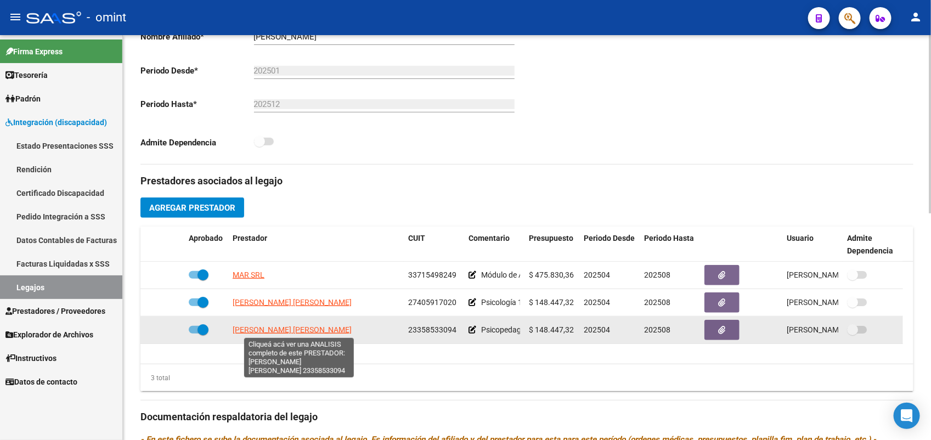
click at [294, 328] on span "MONTILLA LUCERO MICAELA SUSANA" at bounding box center [292, 329] width 119 height 9
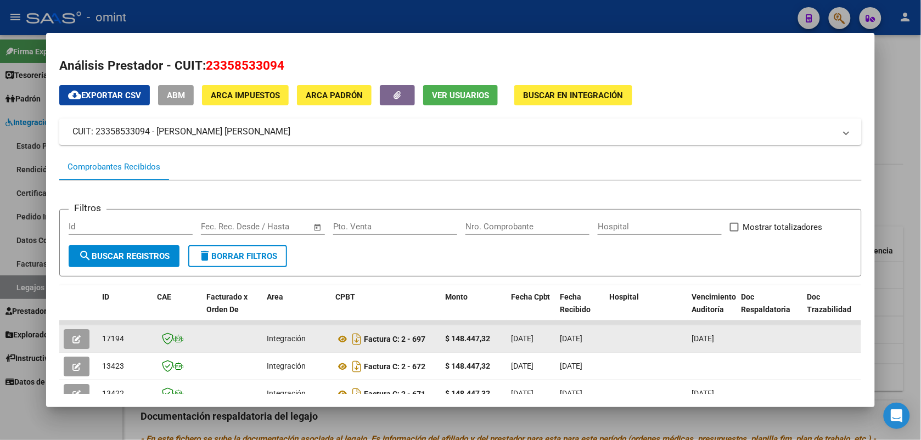
click at [77, 339] on button "button" at bounding box center [77, 339] width 26 height 20
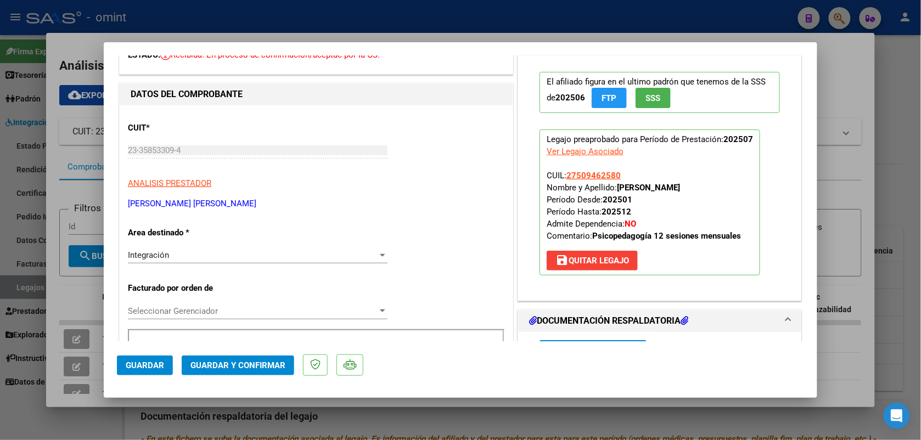
scroll to position [206, 0]
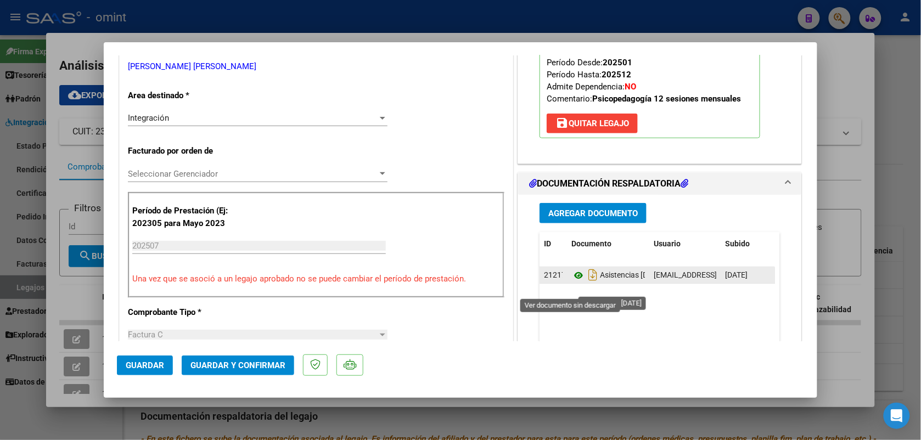
click at [576, 282] on icon at bounding box center [578, 275] width 14 height 13
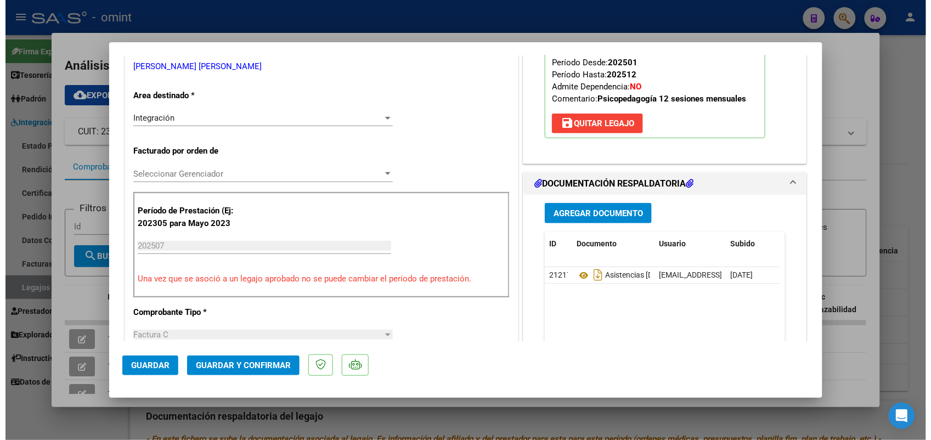
scroll to position [0, 0]
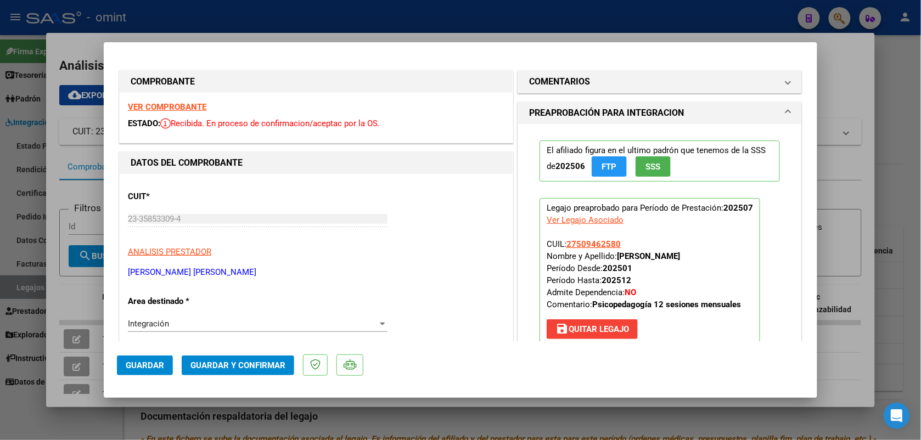
click at [173, 108] on strong "VER COMPROBANTE" at bounding box center [167, 107] width 78 height 10
click at [255, 364] on span "Guardar y Confirmar" at bounding box center [237, 366] width 95 height 10
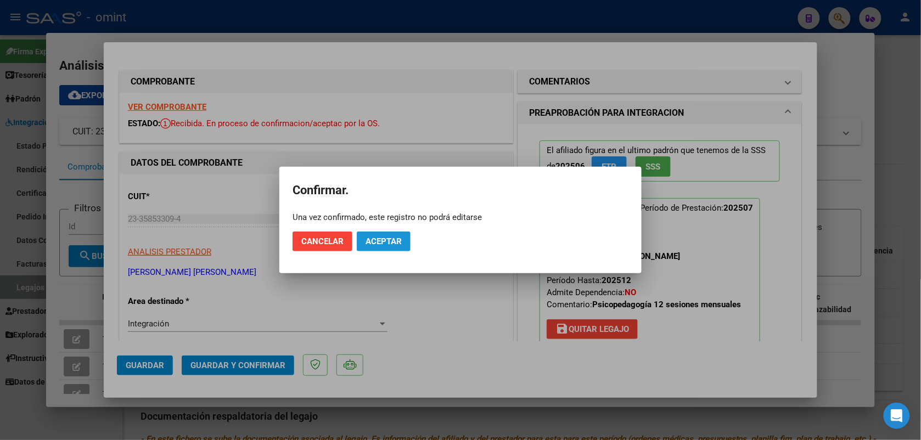
click at [392, 239] on span "Aceptar" at bounding box center [384, 242] width 36 height 10
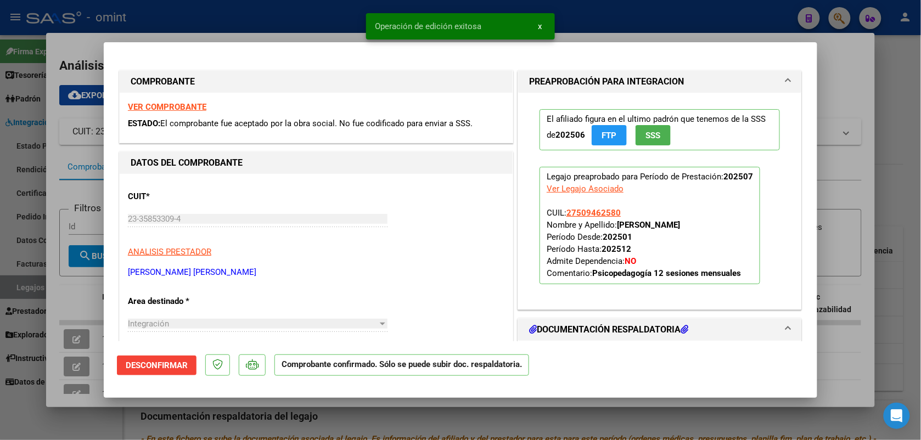
click at [262, 24] on div at bounding box center [460, 220] width 921 height 440
type input "$ 0,00"
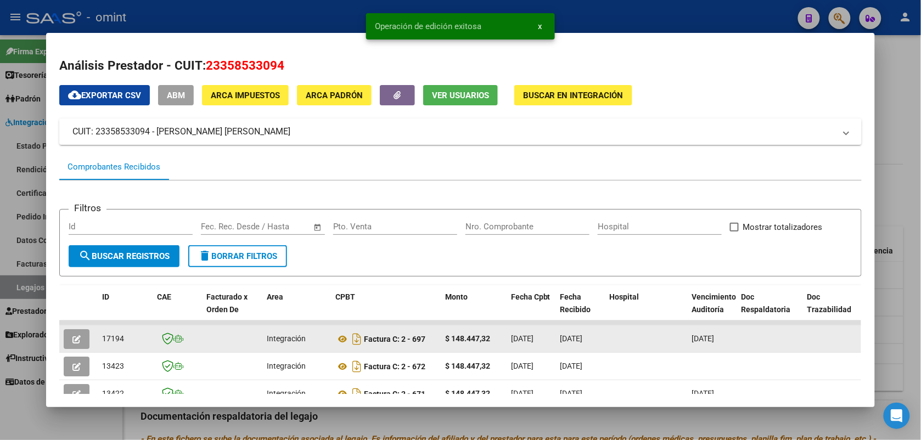
drag, startPoint x: 125, startPoint y: 335, endPoint x: 86, endPoint y: 335, distance: 39.0
drag, startPoint x: 86, startPoint y: 335, endPoint x: 107, endPoint y: 338, distance: 21.0
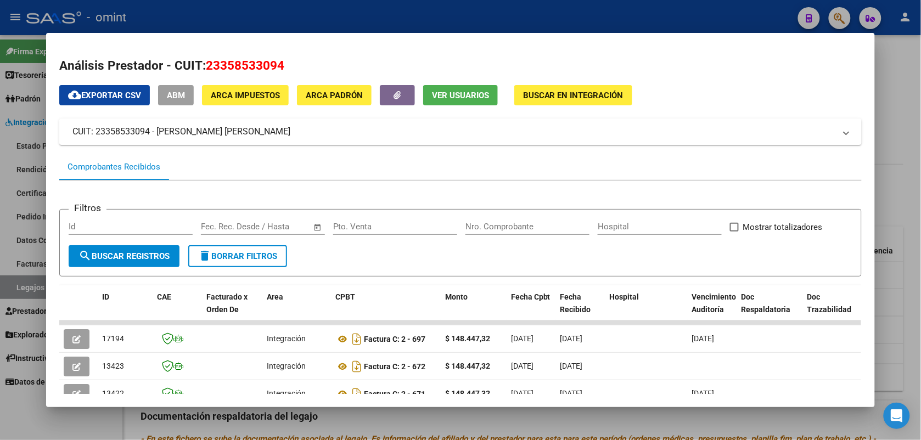
click at [324, 12] on div at bounding box center [460, 220] width 921 height 440
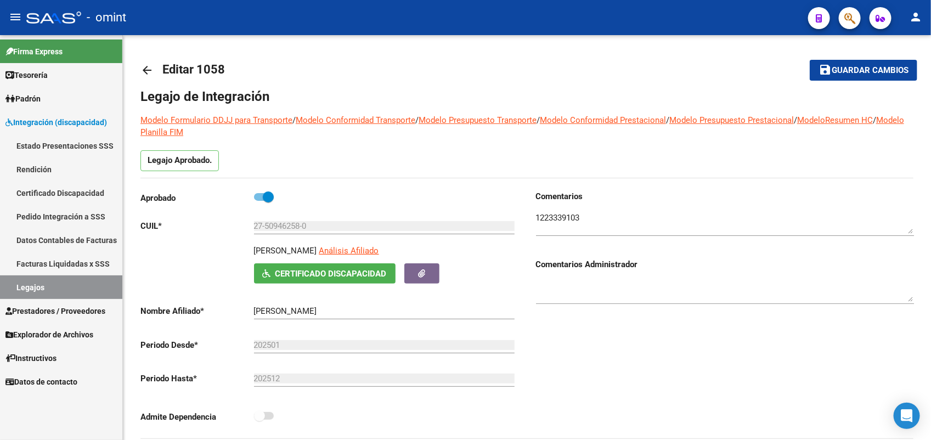
click at [93, 283] on link "Legajos" at bounding box center [61, 288] width 122 height 24
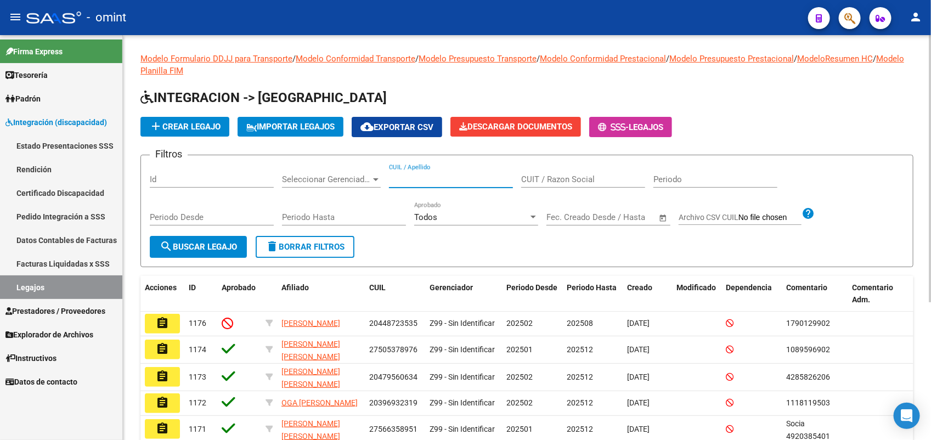
click at [410, 175] on input "CUIL / Apellido" at bounding box center [451, 180] width 124 height 10
paste input "20552477562"
click at [206, 243] on span "search Buscar Legajo" at bounding box center [198, 247] width 77 height 10
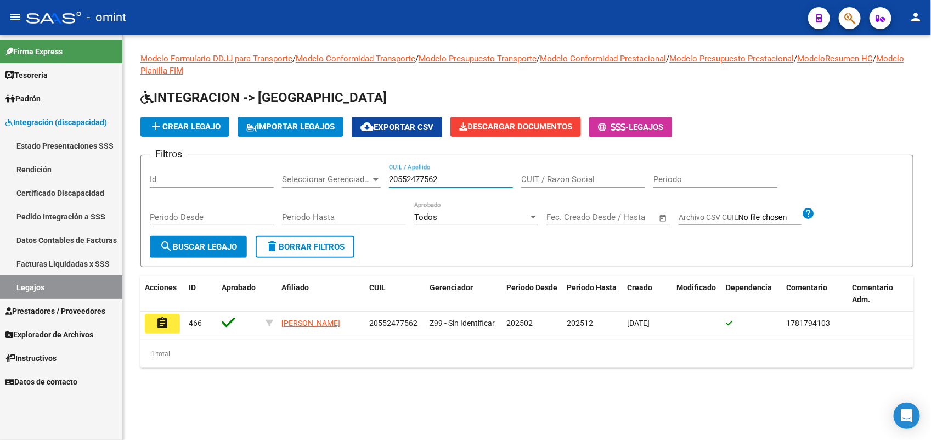
drag, startPoint x: 453, startPoint y: 177, endPoint x: 374, endPoint y: 174, distance: 78.5
click at [378, 175] on div "Filtros Id Seleccionar Gerenciador Seleccionar Gerenciador 20552477562 CUIL / A…" at bounding box center [527, 200] width 755 height 72
paste input "450857581"
type input "20450857581"
click at [178, 246] on span "search Buscar Legajo" at bounding box center [198, 247] width 77 height 10
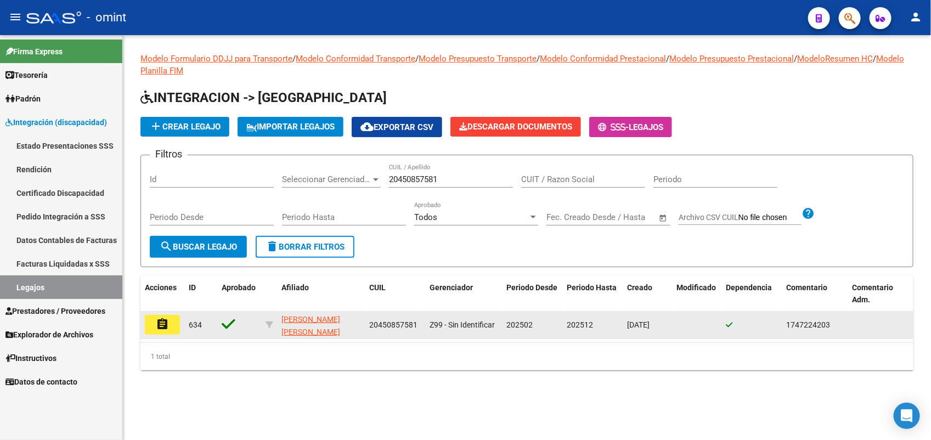
click at [164, 325] on mat-icon "assignment" at bounding box center [162, 324] width 13 height 13
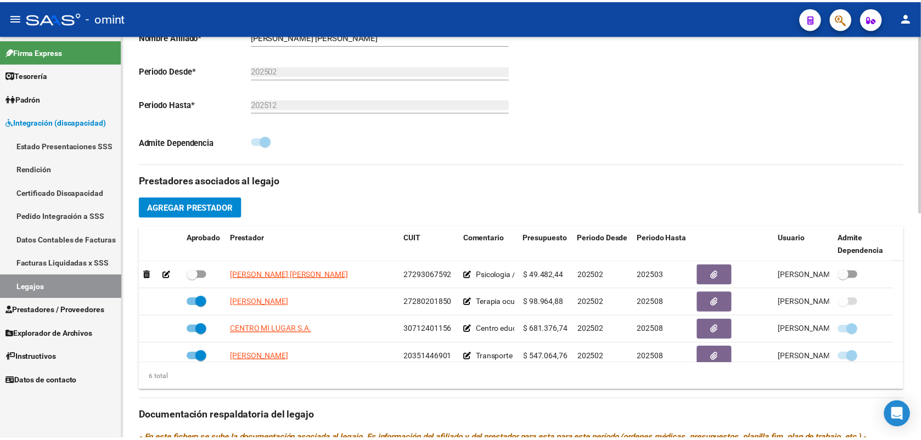
scroll to position [66, 0]
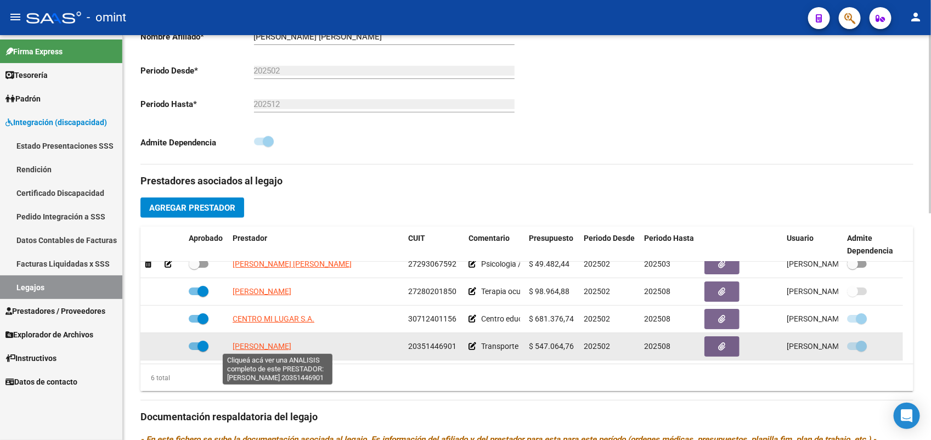
click at [278, 347] on span "ALMADA FACUNDO OMAR" at bounding box center [262, 346] width 59 height 9
type textarea "20351446901"
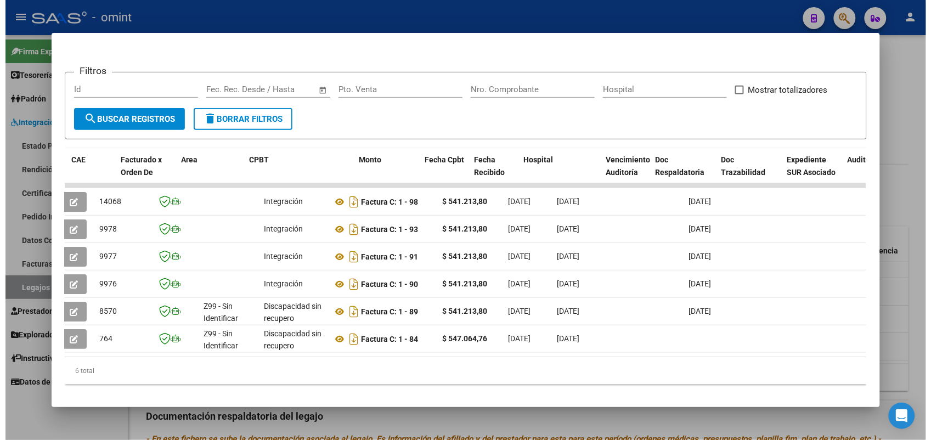
scroll to position [0, 0]
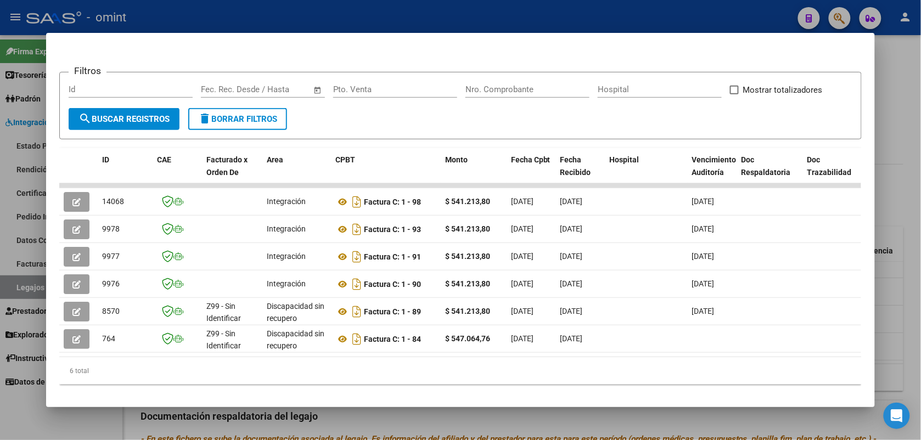
click at [426, 12] on div at bounding box center [460, 220] width 921 height 440
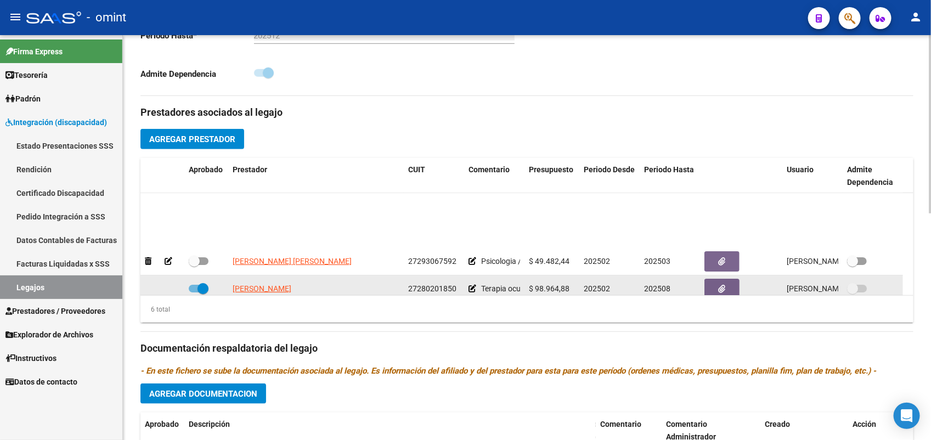
scroll to position [66, 0]
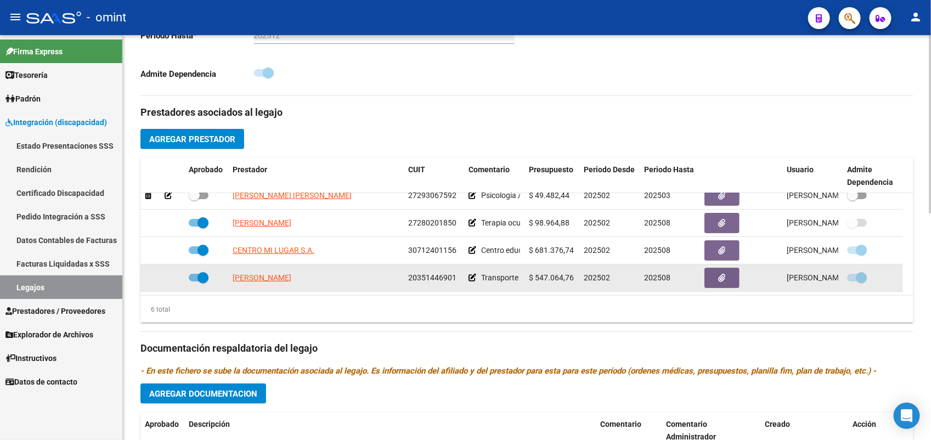
click at [194, 278] on span at bounding box center [199, 278] width 20 height 8
click at [194, 282] on input "checkbox" at bounding box center [194, 282] width 1 height 1
checkbox input "false"
click at [167, 277] on icon at bounding box center [169, 278] width 8 height 8
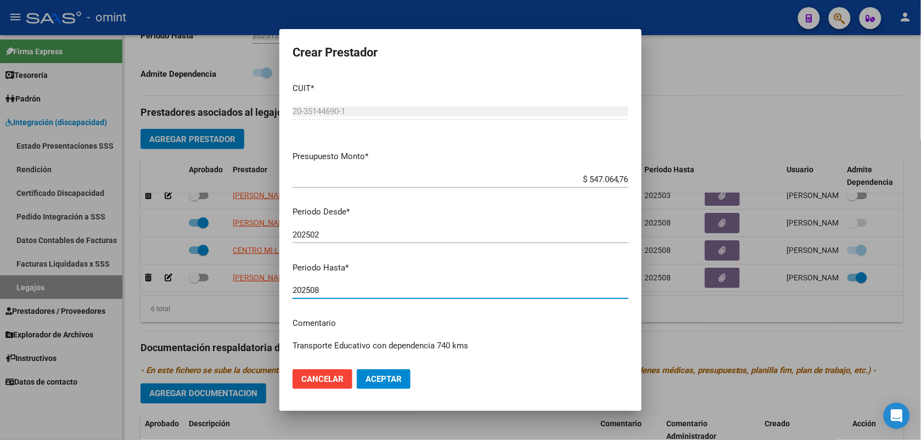
click at [322, 289] on input "202508" at bounding box center [461, 290] width 336 height 10
type input "202506"
click at [379, 380] on span "Aceptar" at bounding box center [384, 379] width 36 height 10
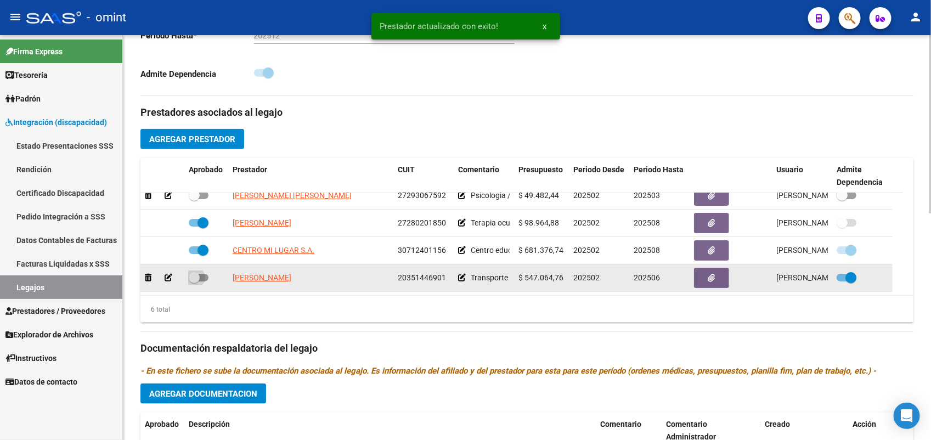
click at [201, 277] on span at bounding box center [199, 278] width 20 height 8
click at [194, 282] on input "checkbox" at bounding box center [194, 282] width 1 height 1
checkbox input "true"
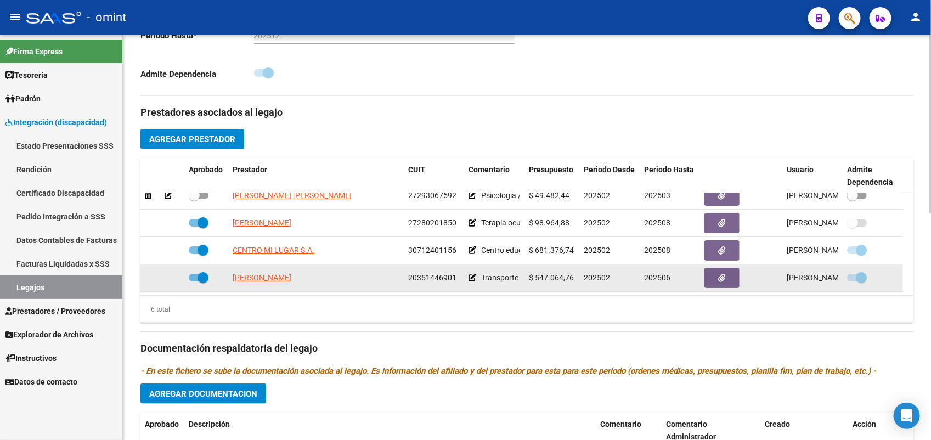
click at [473, 274] on icon at bounding box center [473, 278] width 8 height 8
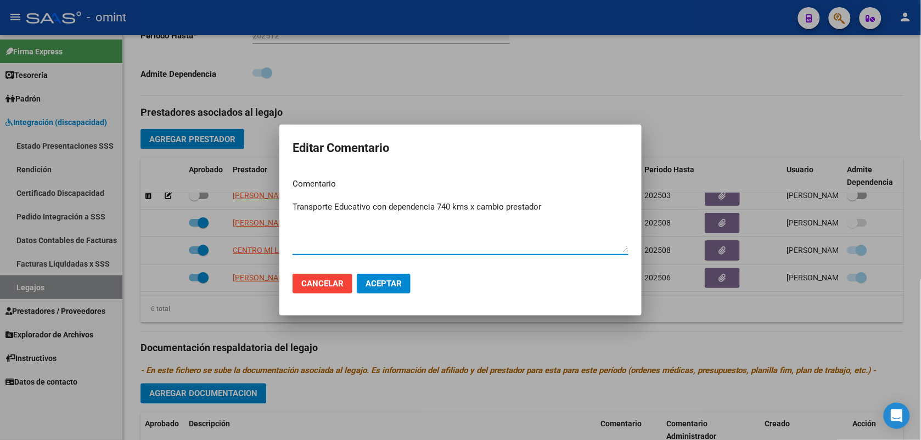
type textarea "Transporte Educativo con dependencia 740 kms x cambio prestador"
click at [396, 280] on span "Aceptar" at bounding box center [384, 284] width 36 height 10
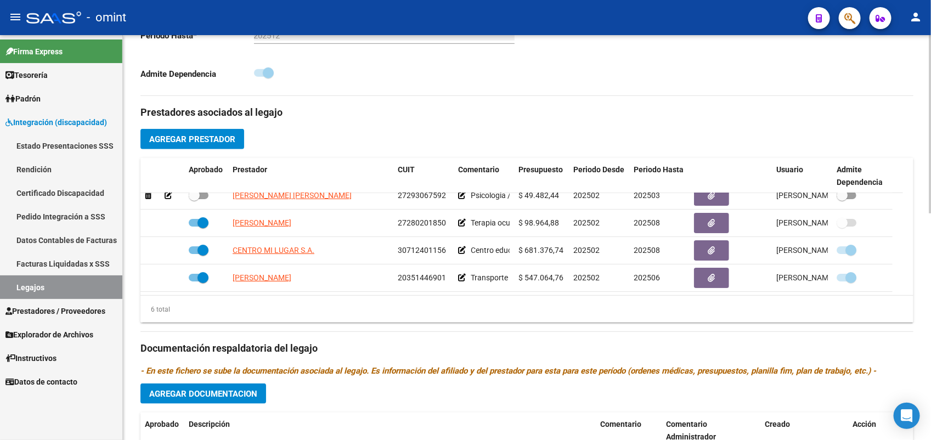
click at [446, 325] on div "Prestadores asociados al legajo Agregar Prestador Aprobado Prestador CUIT Comen…" at bounding box center [527, 341] width 773 height 490
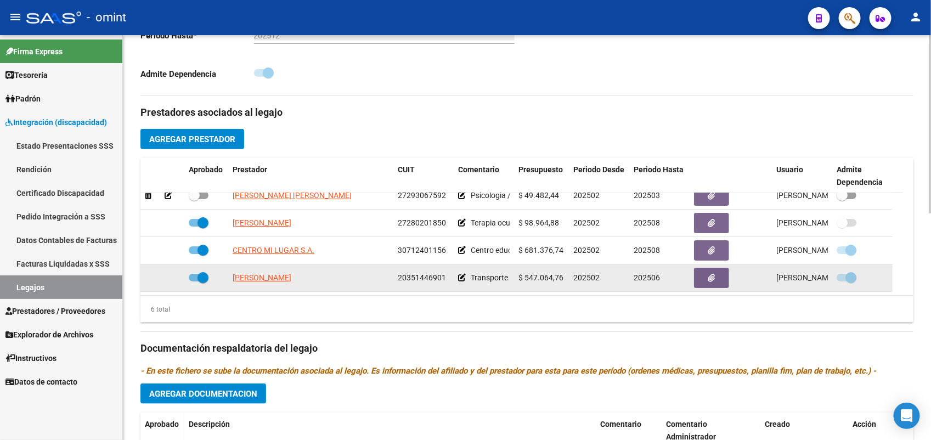
click at [192, 277] on span at bounding box center [199, 278] width 20 height 8
click at [194, 282] on input "checkbox" at bounding box center [194, 282] width 1 height 1
checkbox input "false"
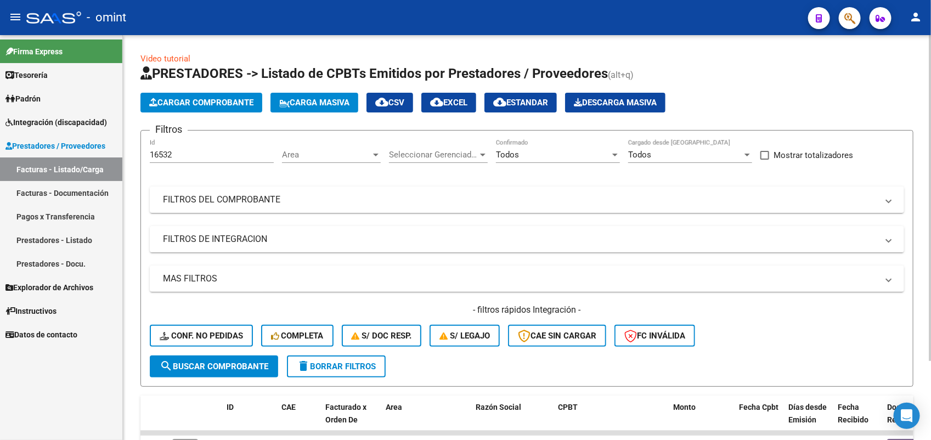
drag, startPoint x: 179, startPoint y: 146, endPoint x: 151, endPoint y: 154, distance: 29.2
click at [146, 154] on form "Filtros 16532 Id Area Area Seleccionar Gerenciador Seleccionar Gerenciador Todo…" at bounding box center [527, 258] width 773 height 257
drag, startPoint x: 178, startPoint y: 152, endPoint x: 144, endPoint y: 158, distance: 34.6
click at [144, 158] on form "Filtros 16532 Id Area Area Seleccionar Gerenciador Seleccionar Gerenciador Todo…" at bounding box center [527, 258] width 773 height 257
paste input "7358"
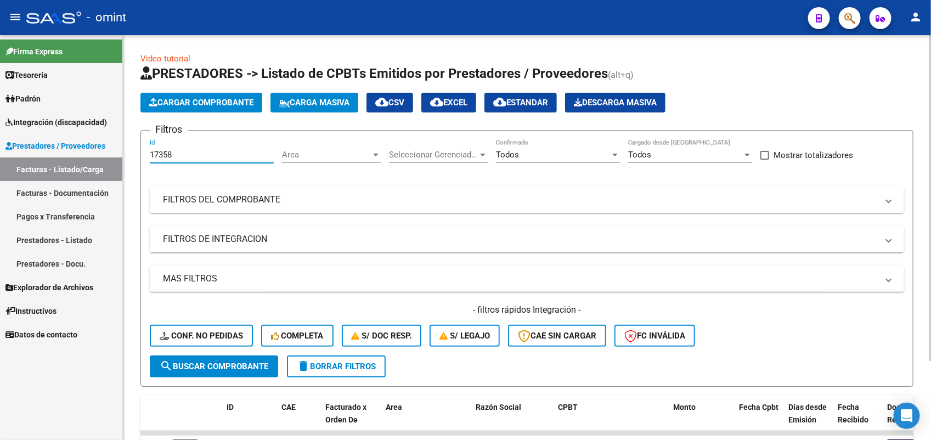
type input "17358"
click at [225, 362] on span "search Buscar Comprobante" at bounding box center [214, 367] width 109 height 10
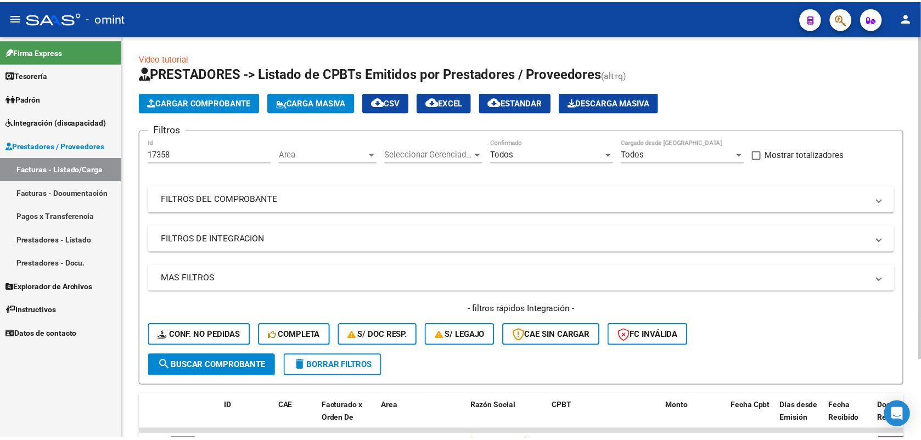
scroll to position [69, 0]
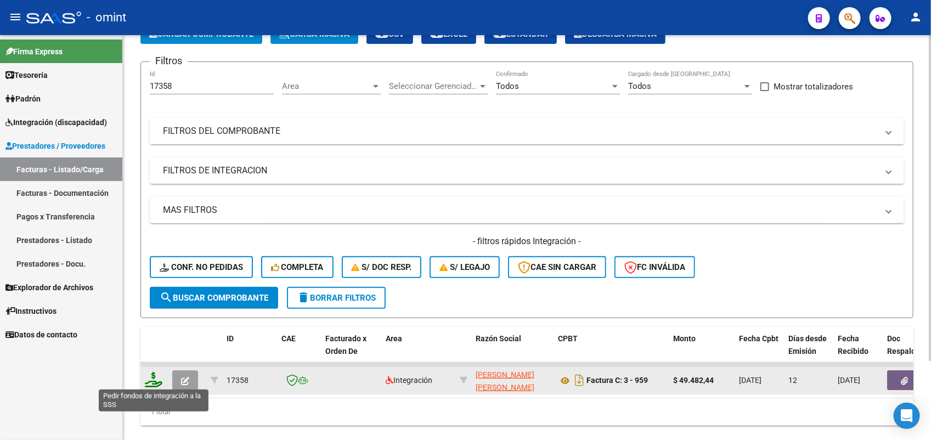
click at [155, 376] on icon at bounding box center [154, 379] width 18 height 15
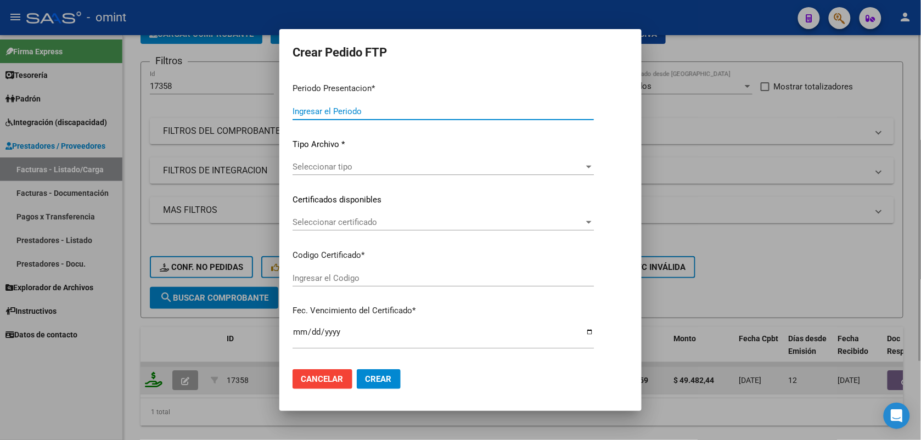
type input "202507"
type input "$ 49.482,44"
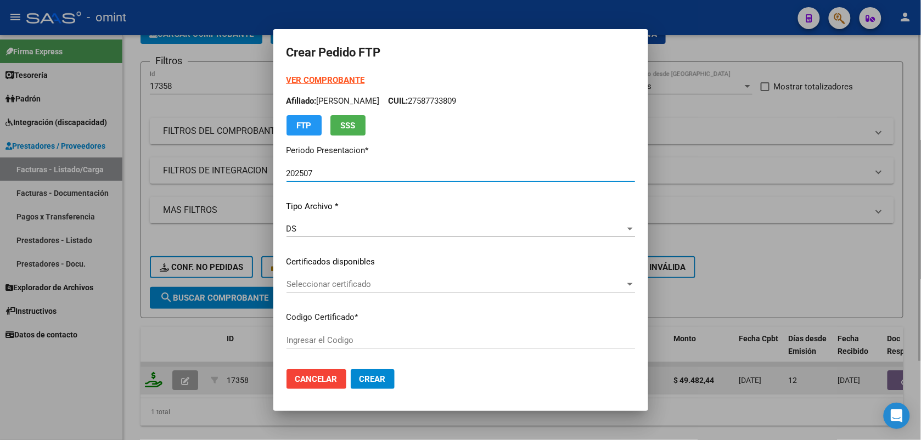
type input "4807901066"
type input "[DATE]"
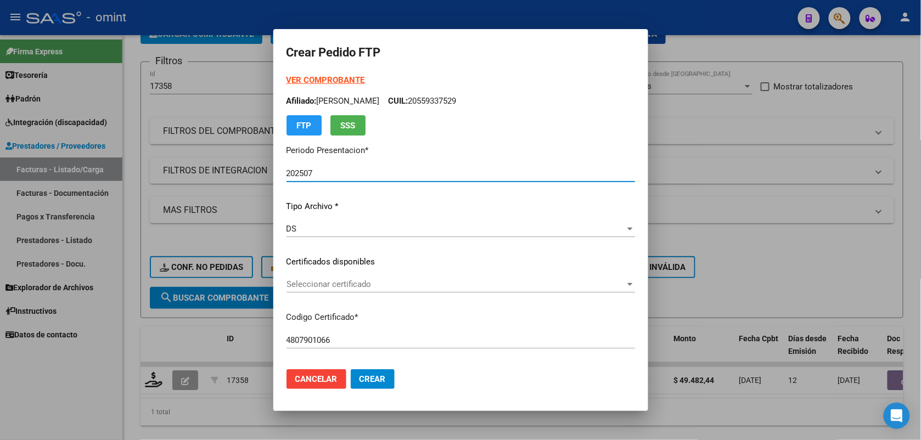
click at [301, 284] on span "Seleccionar certificado" at bounding box center [456, 284] width 339 height 10
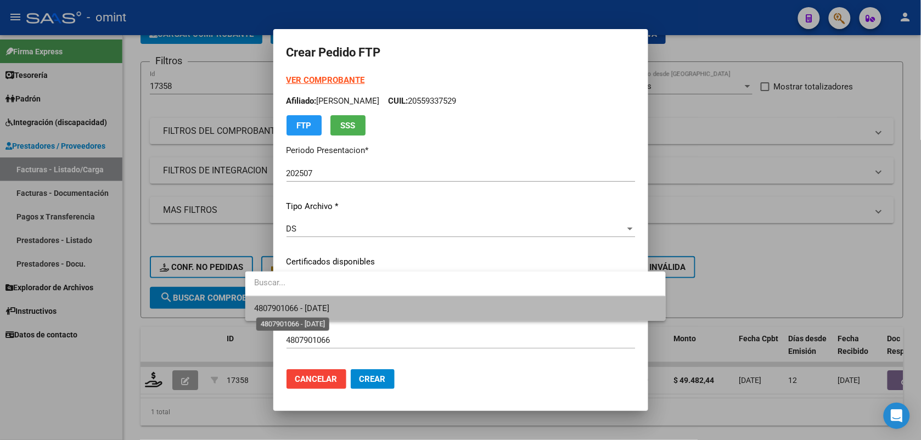
click at [303, 308] on span "4807901066 - [DATE]" at bounding box center [291, 309] width 75 height 10
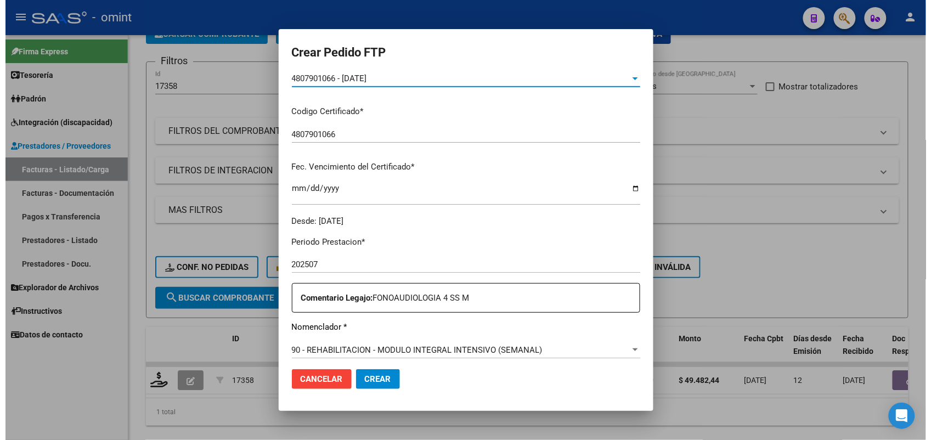
scroll to position [274, 0]
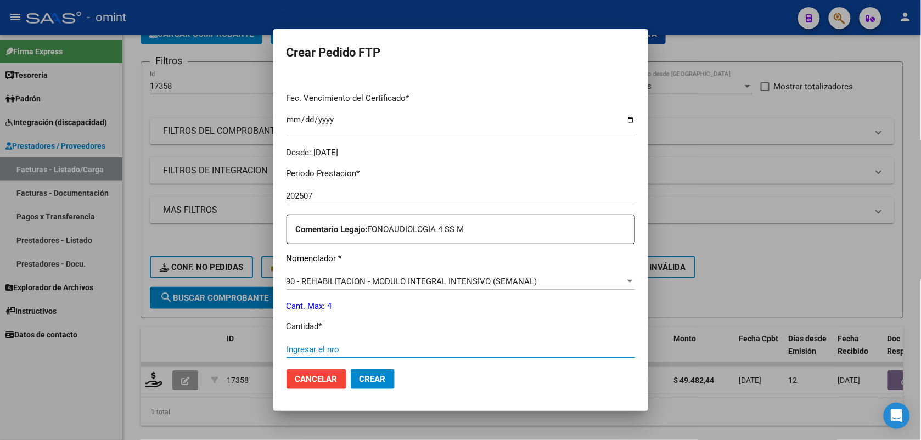
click at [301, 347] on input "Ingresar el nro" at bounding box center [461, 350] width 349 height 10
type input "4"
click at [360, 375] on span "Crear" at bounding box center [373, 379] width 26 height 10
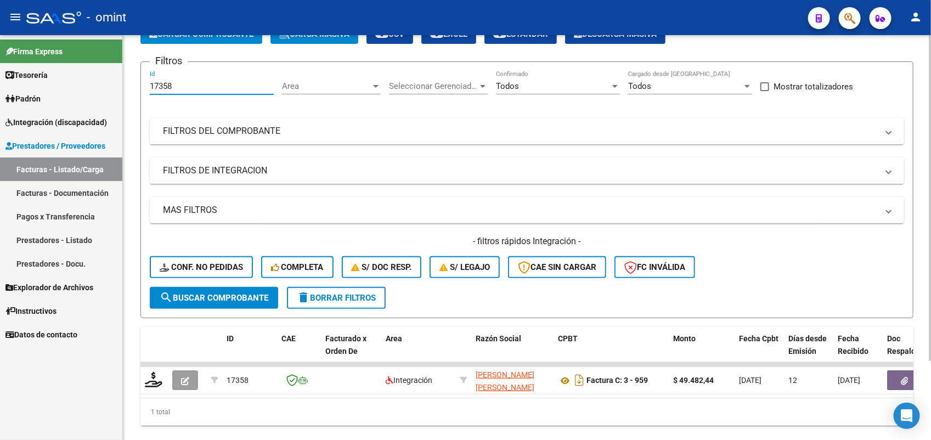
drag, startPoint x: 182, startPoint y: 87, endPoint x: 145, endPoint y: 87, distance: 36.2
click at [145, 87] on form "Filtros 17358 Id Area Area Seleccionar Gerenciador Seleccionar Gerenciador Todo…" at bounding box center [527, 189] width 773 height 257
paste input "5239"
type input "15239"
click at [210, 289] on button "search Buscar Comprobante" at bounding box center [214, 298] width 128 height 22
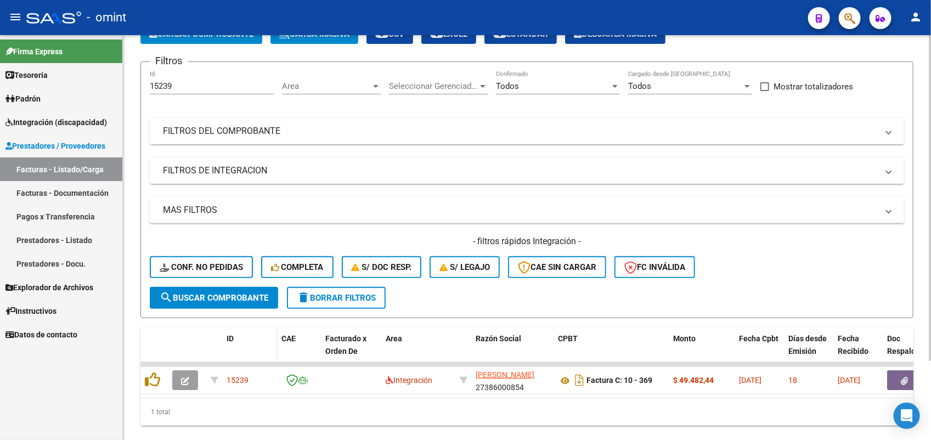
scroll to position [98, 0]
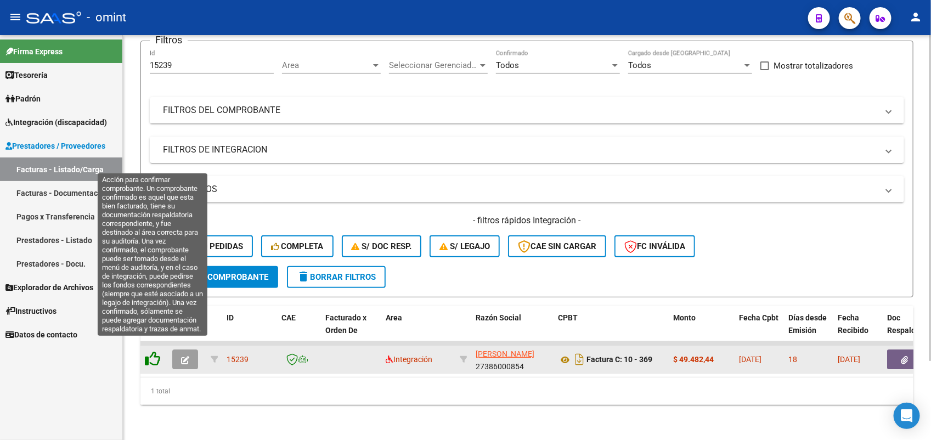
click at [158, 351] on icon at bounding box center [152, 358] width 15 height 15
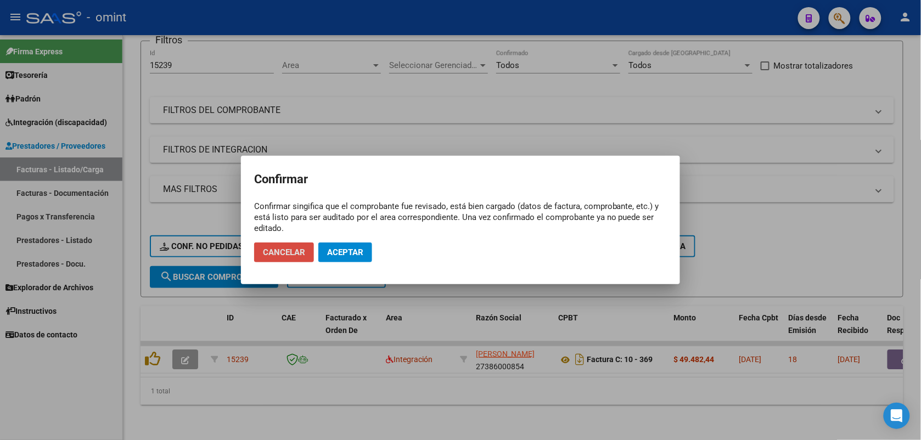
click at [297, 259] on button "Cancelar" at bounding box center [284, 253] width 60 height 20
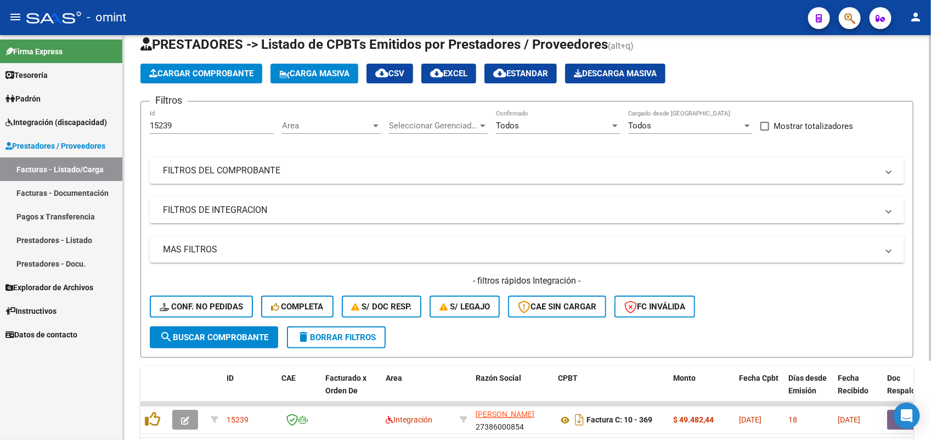
scroll to position [0, 0]
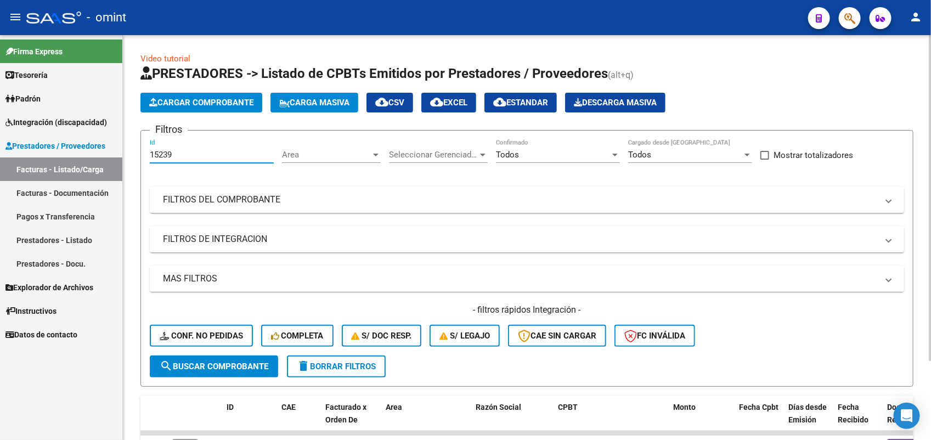
drag, startPoint x: 180, startPoint y: 154, endPoint x: 149, endPoint y: 155, distance: 31.3
click at [149, 155] on form "Filtros 15239 Id Area Area Seleccionar Gerenciador Seleccionar Gerenciador Todo…" at bounding box center [527, 258] width 773 height 257
click at [210, 368] on span "search Buscar Comprobante" at bounding box center [214, 367] width 109 height 10
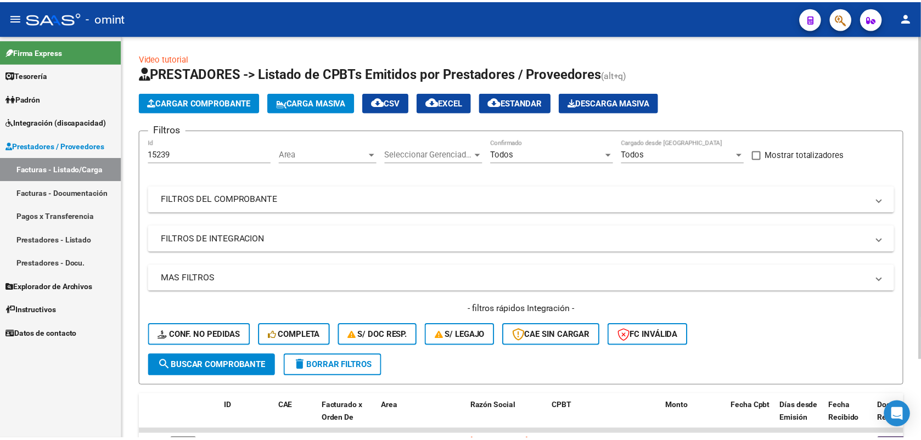
scroll to position [69, 0]
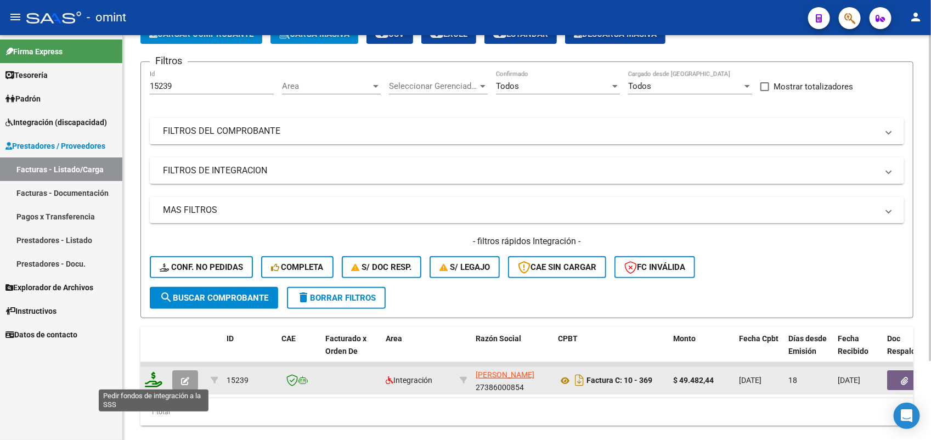
click at [149, 379] on icon at bounding box center [154, 379] width 18 height 15
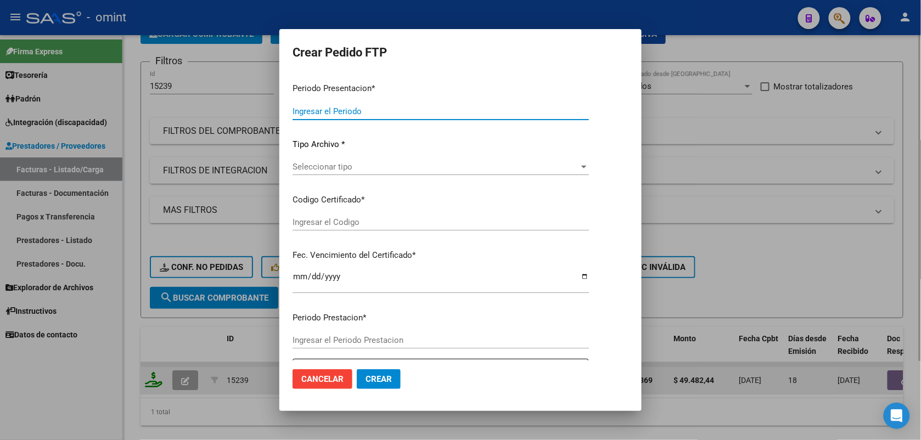
type input "202507"
type input "$ 49.482,44"
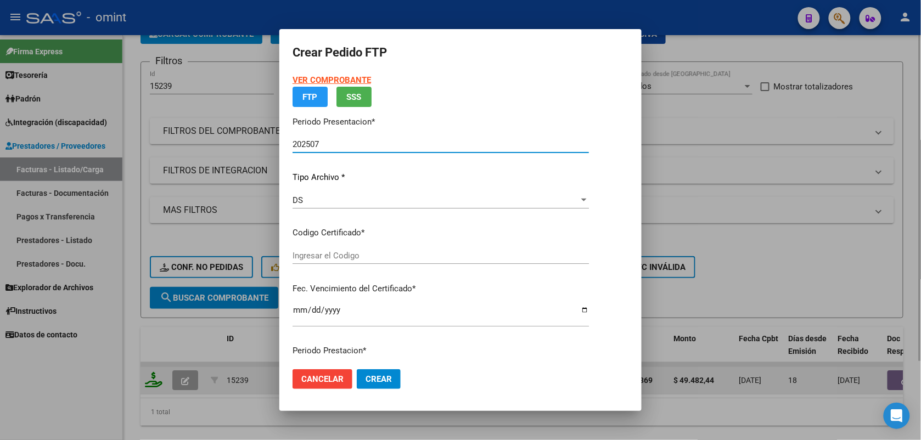
type input "4807901066"
type input "[DATE]"
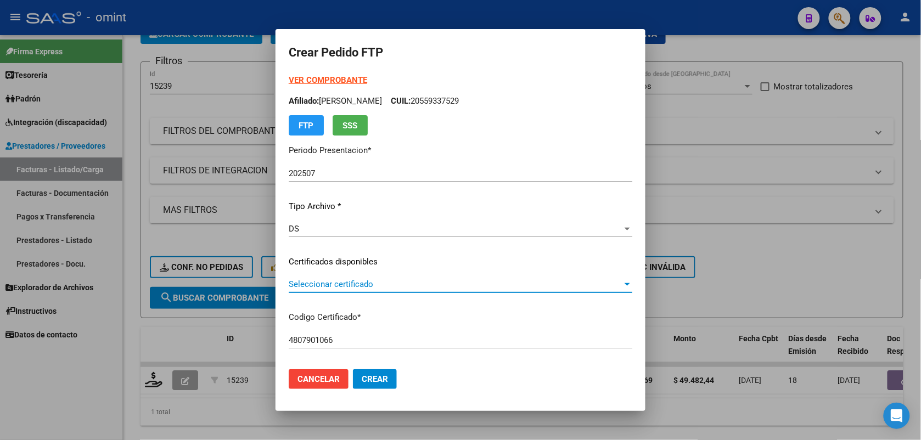
click at [289, 282] on span "Seleccionar certificado" at bounding box center [456, 284] width 334 height 10
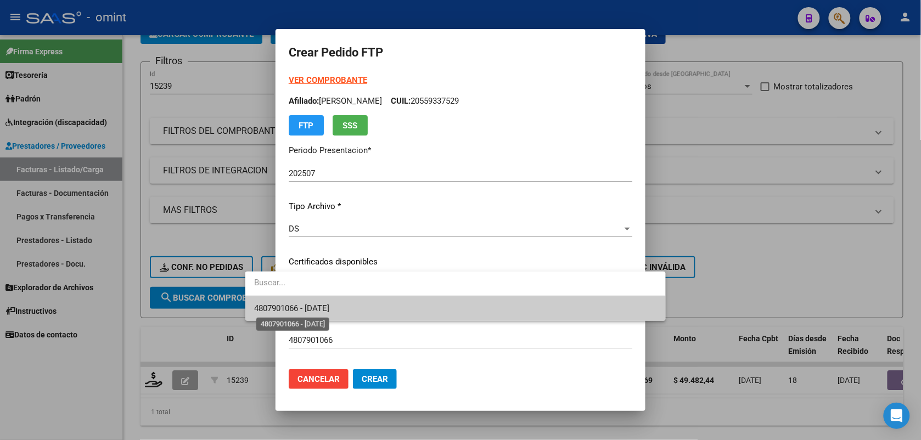
click at [293, 309] on span "4807901066 - [DATE]" at bounding box center [291, 309] width 75 height 10
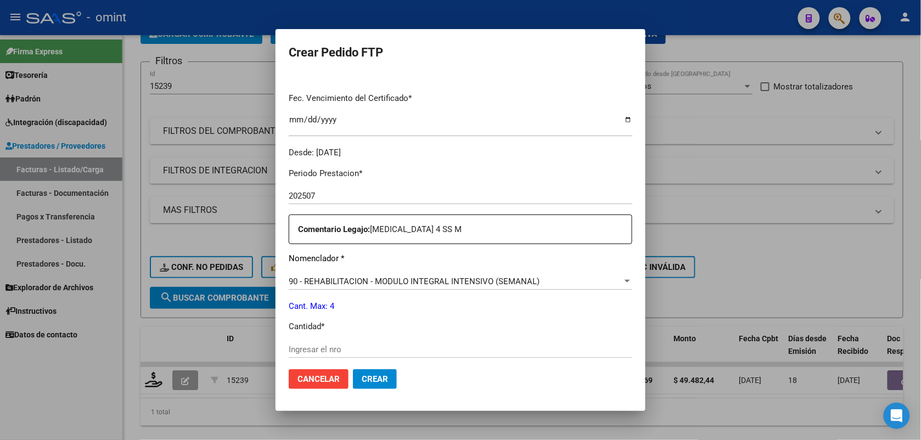
scroll to position [343, 0]
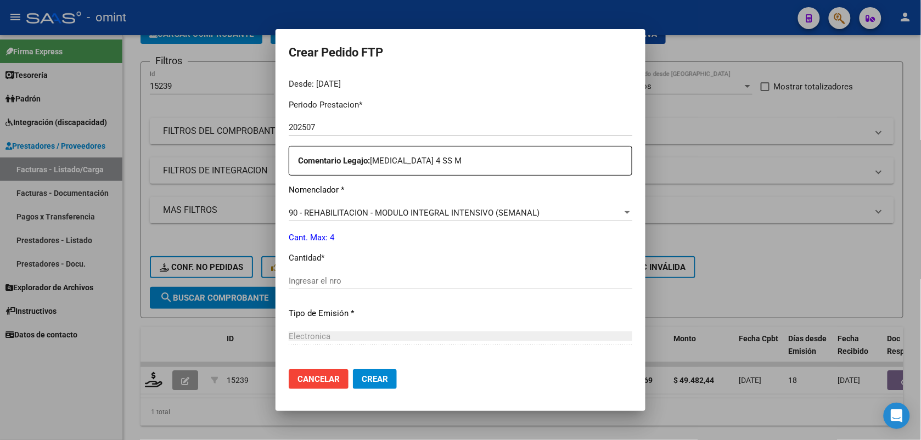
click at [294, 277] on input "Ingresar el nro" at bounding box center [461, 281] width 344 height 10
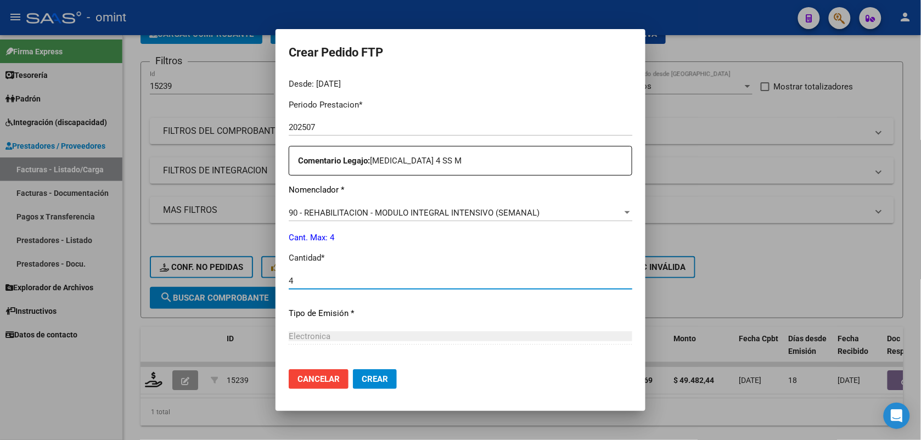
type input "4"
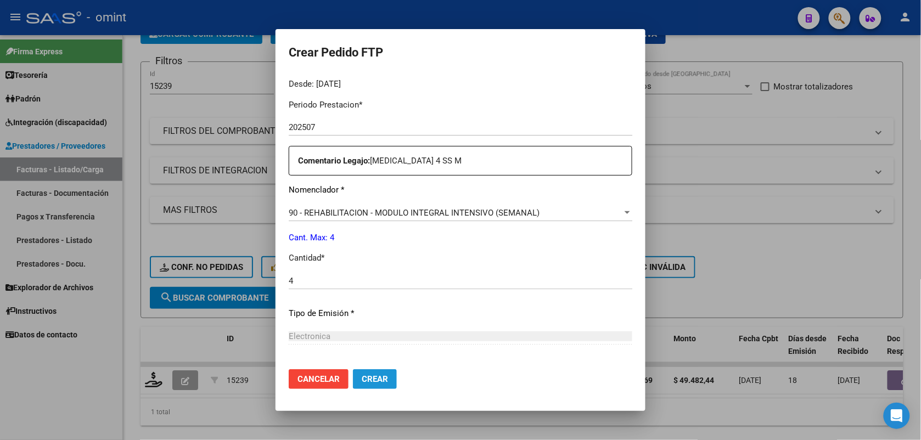
click at [362, 377] on span "Crear" at bounding box center [375, 379] width 26 height 10
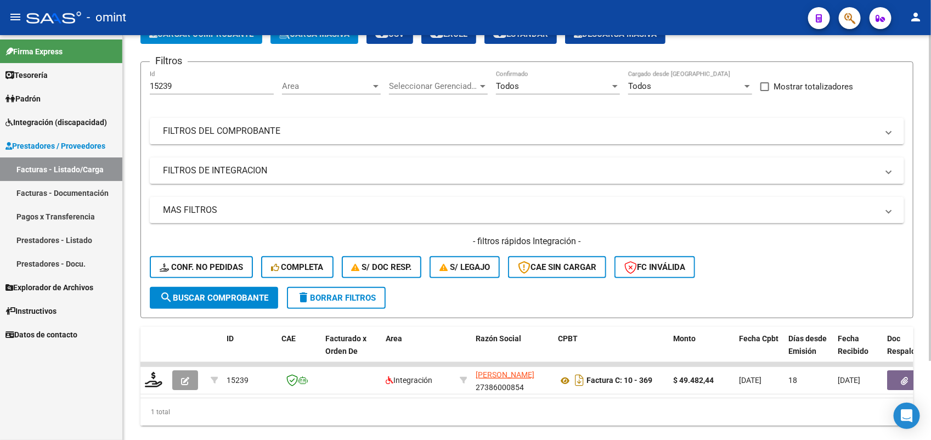
scroll to position [0, 0]
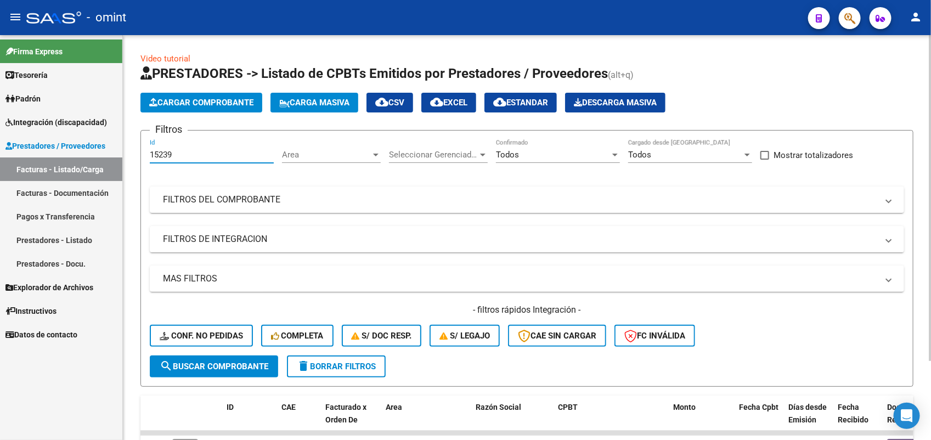
drag, startPoint x: 178, startPoint y: 152, endPoint x: 142, endPoint y: 156, distance: 37.0
click at [142, 156] on form "Filtros 15239 Id Area Area Seleccionar Gerenciador Seleccionar Gerenciador Todo…" at bounding box center [527, 258] width 773 height 257
paste input "6710"
type input "16710"
click at [218, 366] on span "search Buscar Comprobante" at bounding box center [214, 367] width 109 height 10
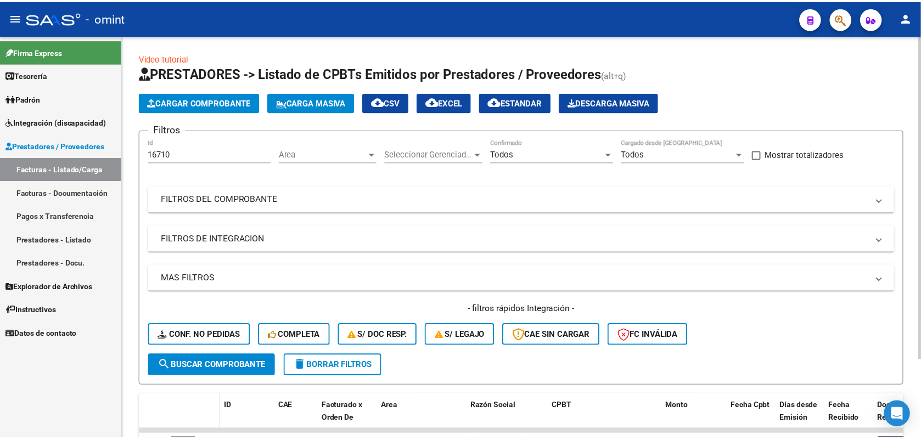
scroll to position [98, 0]
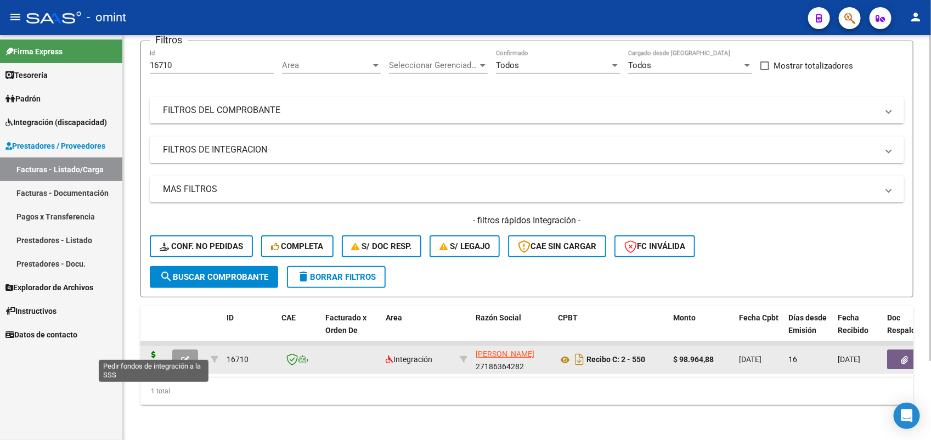
click at [152, 351] on icon at bounding box center [154, 358] width 18 height 15
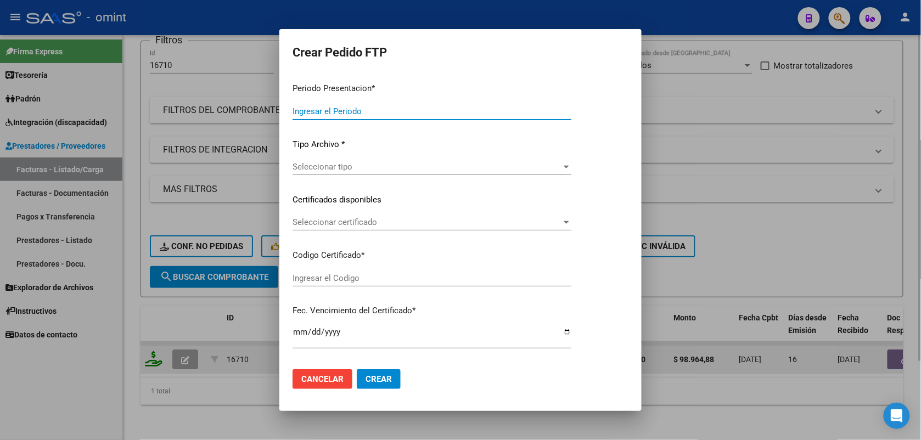
type input "202507"
type input "$ 98.964,88"
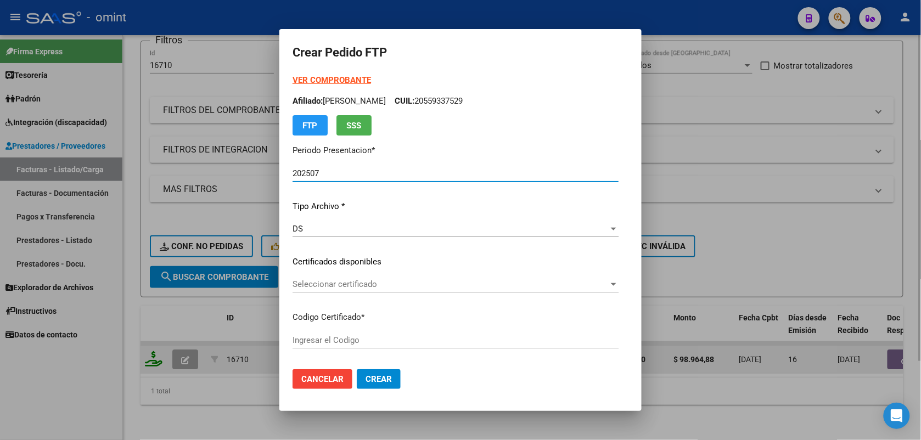
type input "4807901066"
type input "[DATE]"
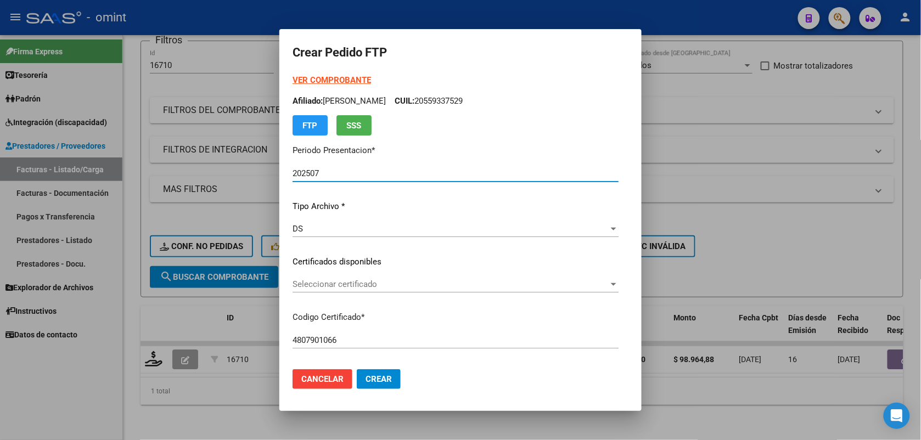
click at [310, 283] on span "Seleccionar certificado" at bounding box center [451, 284] width 316 height 10
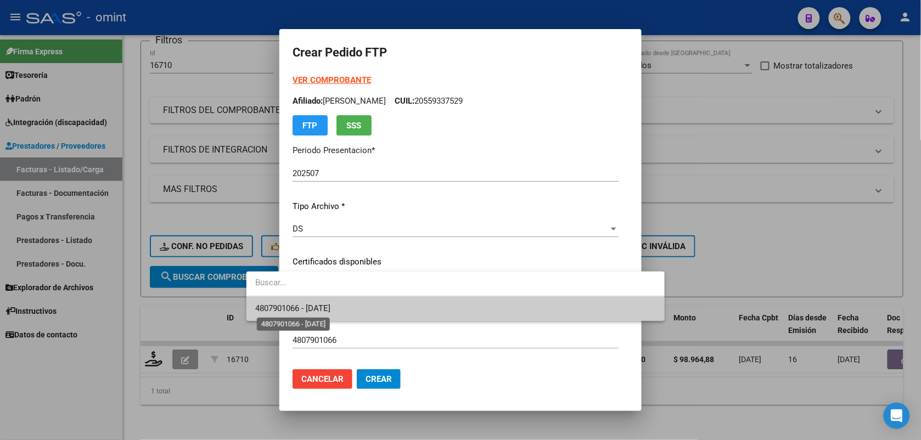
click at [311, 307] on span "4807901066 - [DATE]" at bounding box center [292, 309] width 75 height 10
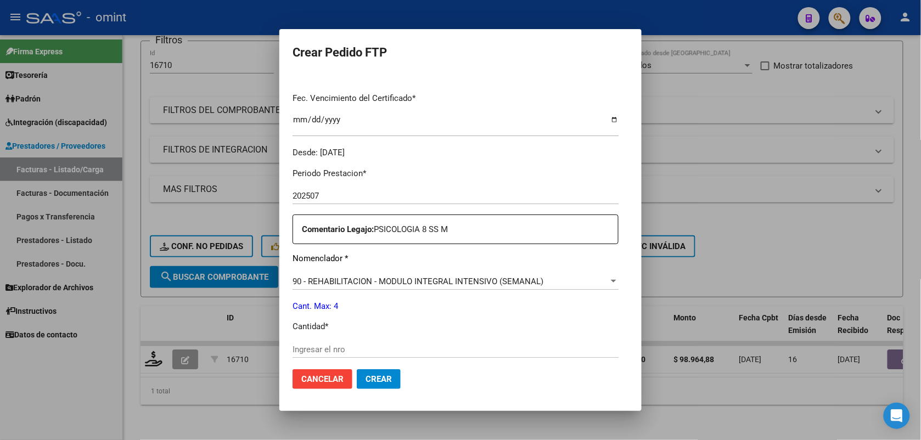
scroll to position [343, 0]
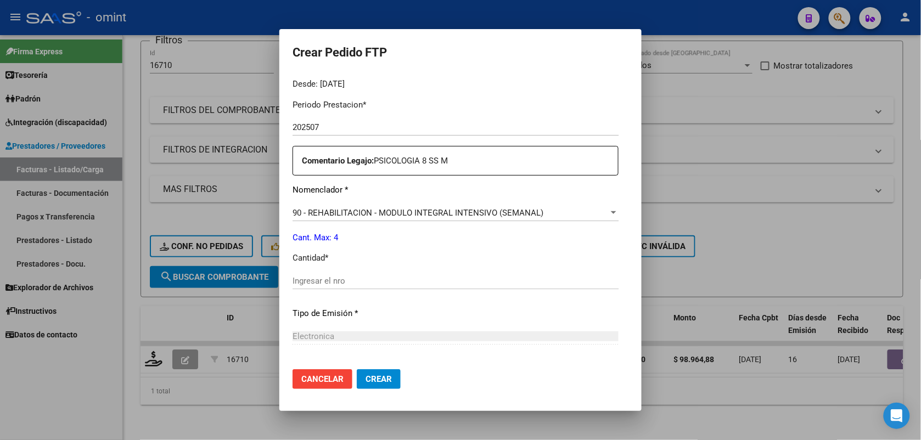
click at [296, 283] on input "Ingresar el nro" at bounding box center [456, 281] width 326 height 10
type input "4"
click at [366, 377] on span "Crear" at bounding box center [379, 379] width 26 height 10
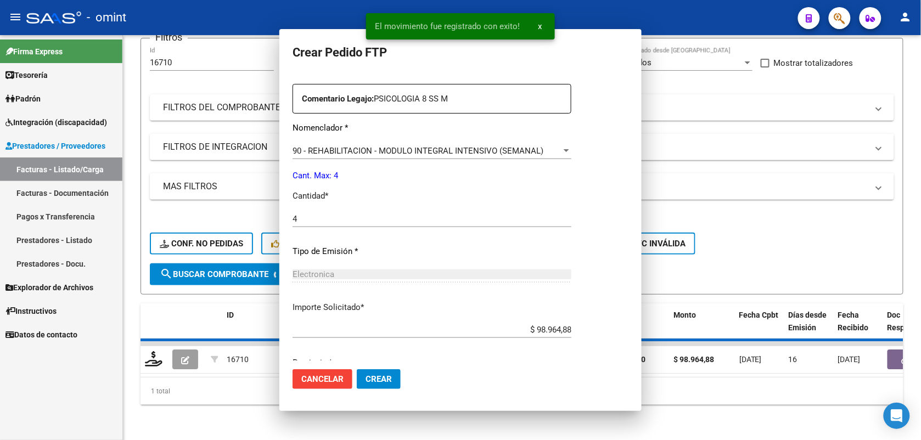
scroll to position [0, 0]
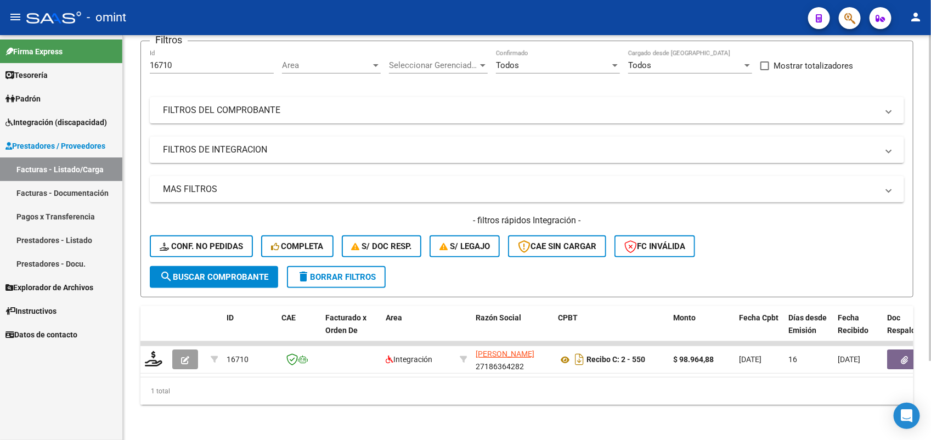
click at [153, 62] on div "16710 Id" at bounding box center [212, 62] width 124 height 24
drag, startPoint x: 185, startPoint y: 54, endPoint x: 142, endPoint y: 57, distance: 43.4
click at [142, 57] on form "Filtros 16710 Id Area Area Seleccionar Gerenciador Seleccionar Gerenciador Todo…" at bounding box center [527, 169] width 773 height 257
paste input "5261"
type input "15261"
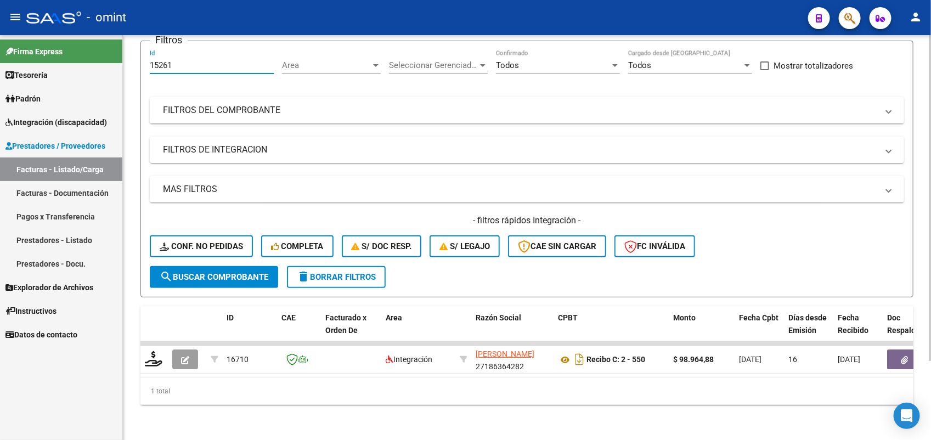
click at [220, 272] on span "search Buscar Comprobante" at bounding box center [214, 277] width 109 height 10
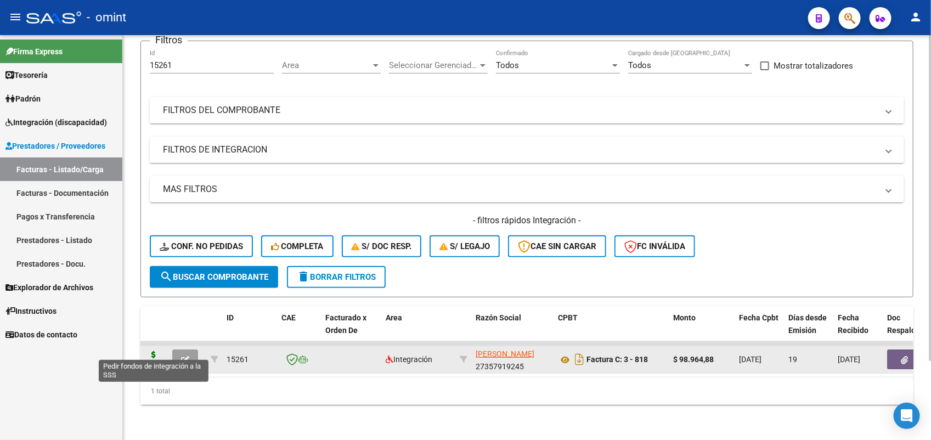
click at [147, 351] on icon at bounding box center [154, 358] width 18 height 15
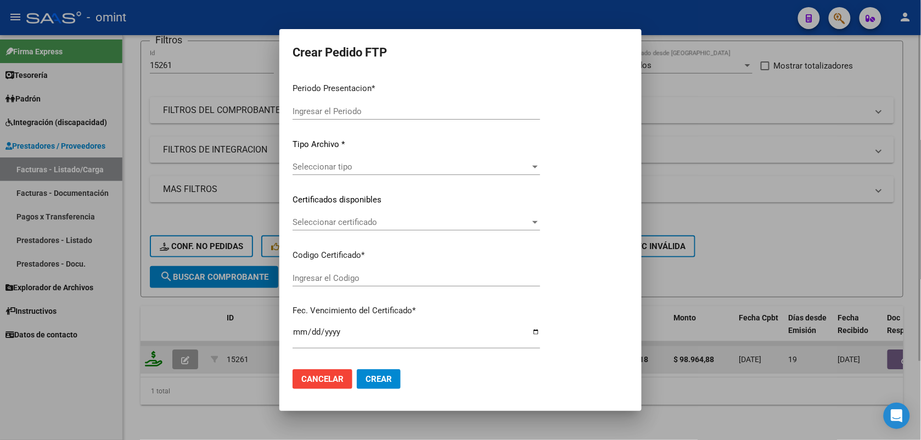
type input "202507"
type input "$ 98.964,88"
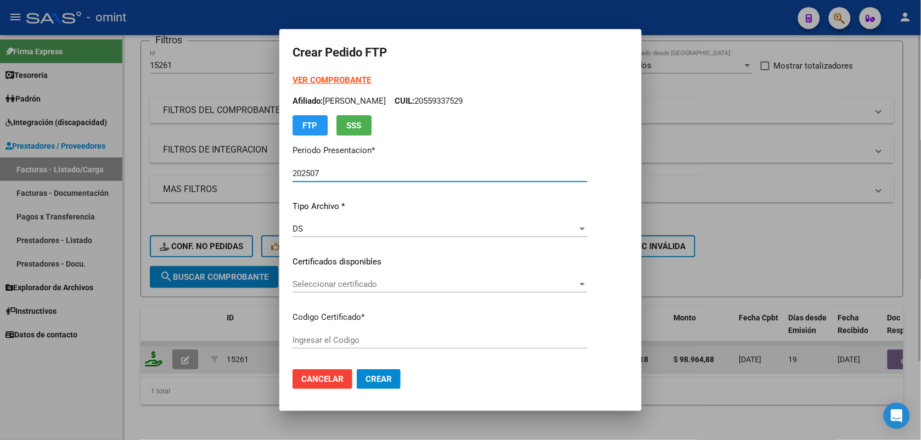
type input "4807901066"
type input "[DATE]"
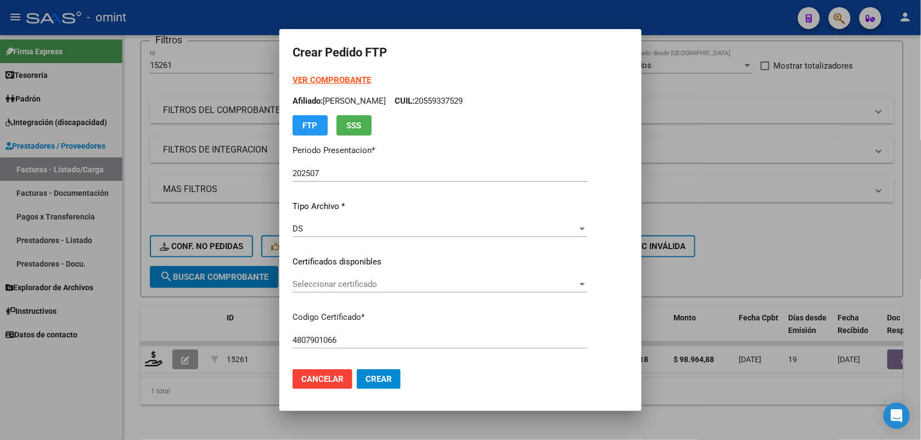
click at [309, 269] on div "VER COMPROBANTE ARCA Padrón Afiliado: [PERSON_NAME] CUIL: 20559337529 FTP SSS P…" at bounding box center [440, 253] width 295 height 359
click at [309, 281] on span "Seleccionar certificado" at bounding box center [435, 284] width 285 height 10
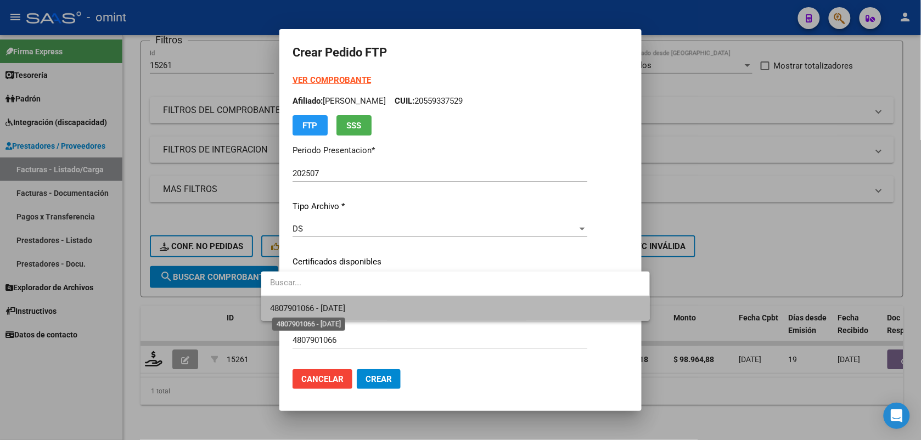
click at [309, 310] on span "4807901066 - 2023-10-12" at bounding box center [307, 309] width 75 height 10
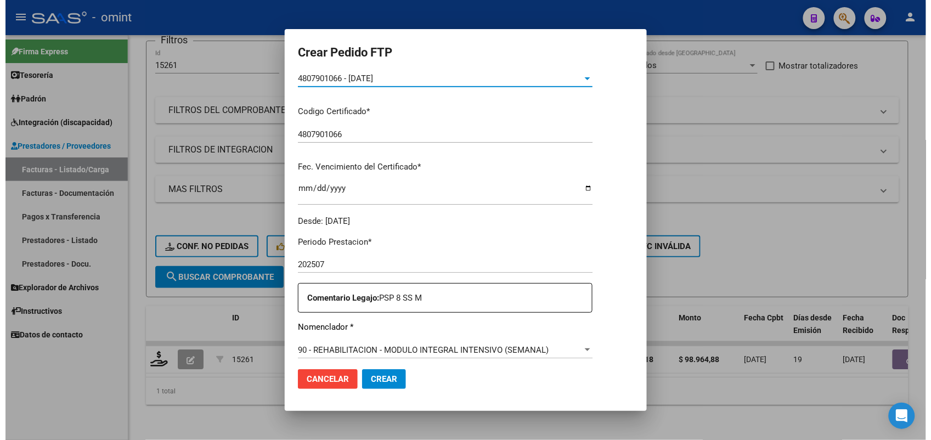
scroll to position [274, 0]
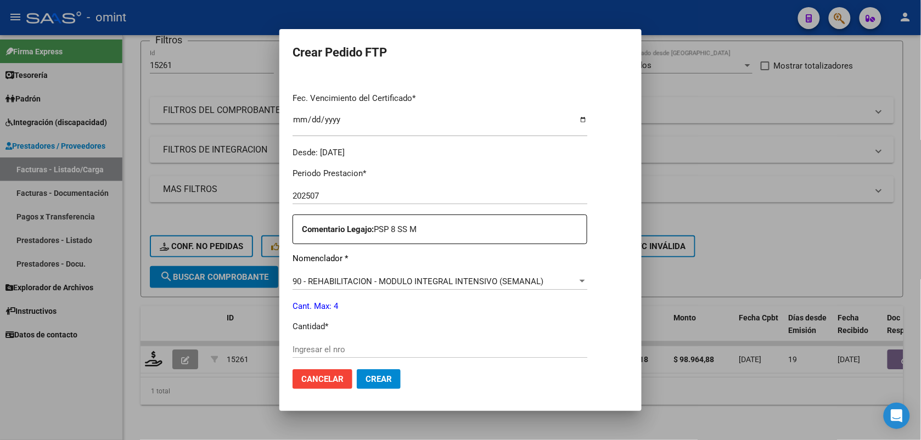
click at [313, 346] on input "Ingresar el nro" at bounding box center [440, 350] width 295 height 10
type input "4"
click at [366, 379] on span "Crear" at bounding box center [379, 379] width 26 height 10
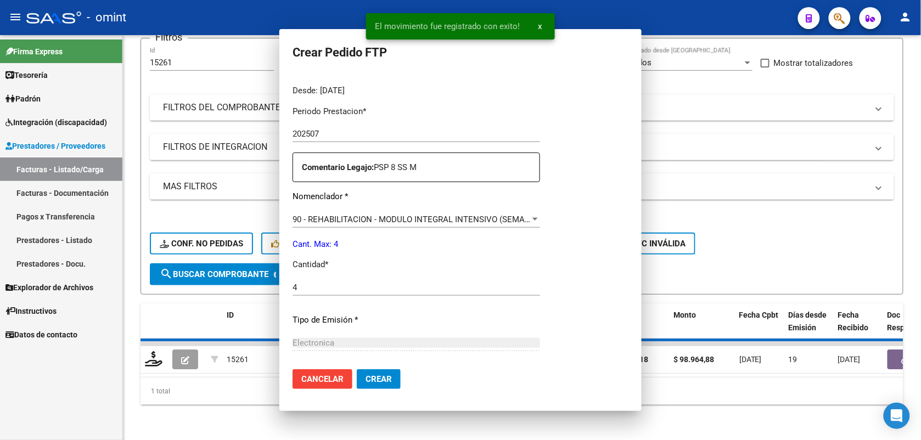
scroll to position [0, 0]
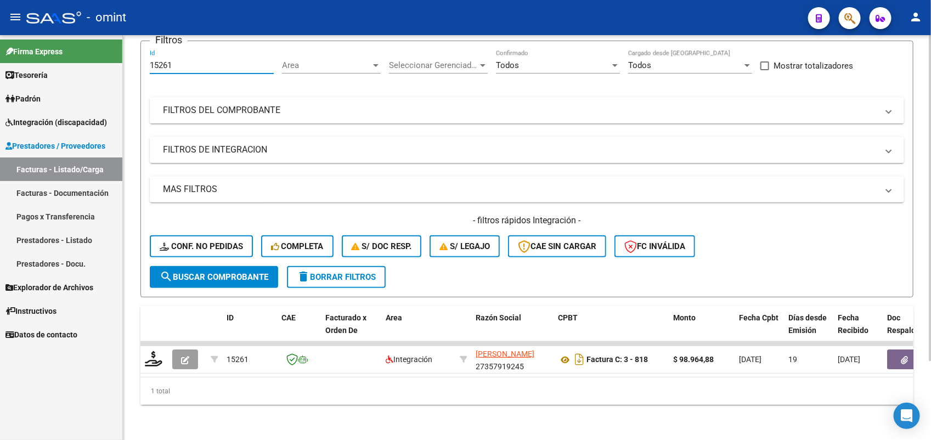
drag, startPoint x: 189, startPoint y: 58, endPoint x: 144, endPoint y: 63, distance: 45.3
click at [144, 63] on form "Filtros 15261 Id Area Area Seleccionar Gerenciador Seleccionar Gerenciador Todo…" at bounding box center [527, 169] width 773 height 257
paste input "7525"
type input "17525"
click at [232, 266] on button "search Buscar Comprobante" at bounding box center [214, 277] width 128 height 22
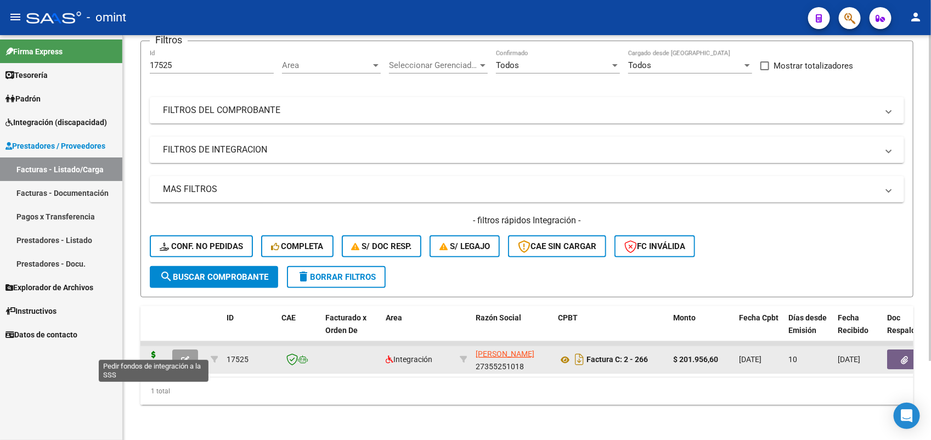
click at [151, 351] on icon at bounding box center [154, 358] width 18 height 15
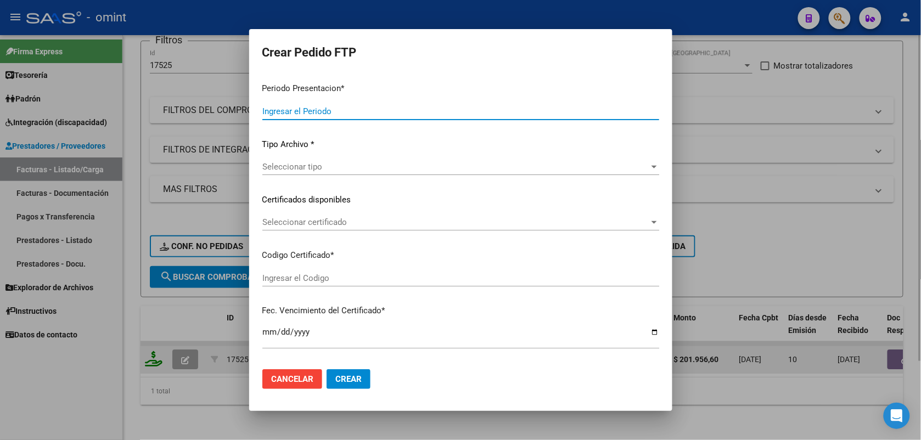
type input "202507"
type input "$ 201.956,60"
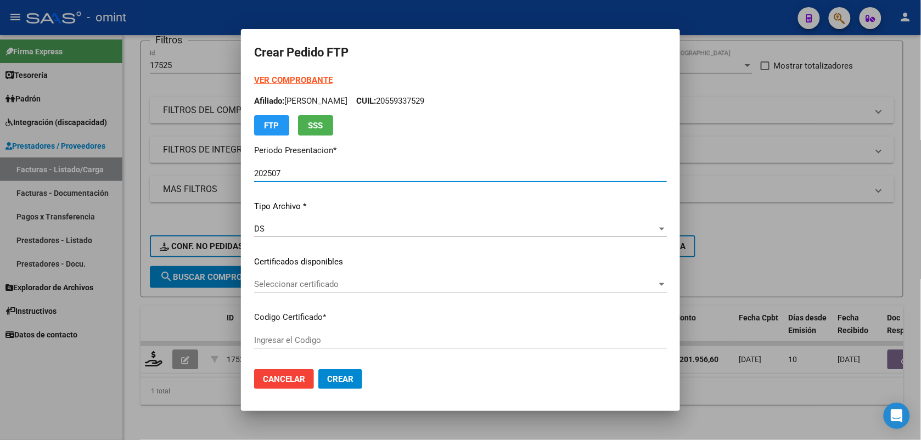
type input "5142350568"
type input "2026-09-09"
click at [154, 346] on div at bounding box center [460, 220] width 921 height 440
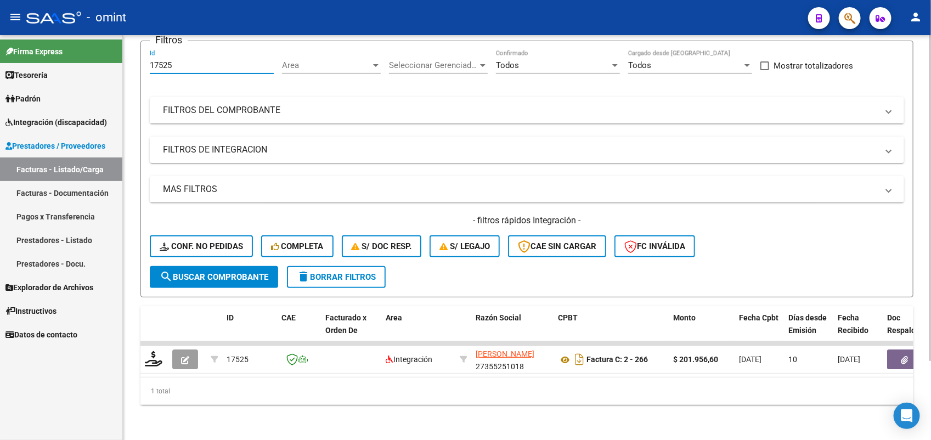
drag, startPoint x: 177, startPoint y: 57, endPoint x: 145, endPoint y: 59, distance: 31.9
click at [145, 59] on form "Filtros 17525 Id Area Area Seleccionar Gerenciador Seleccionar Gerenciador Todo…" at bounding box center [527, 169] width 773 height 257
click at [220, 273] on button "search Buscar Comprobante" at bounding box center [214, 277] width 128 height 22
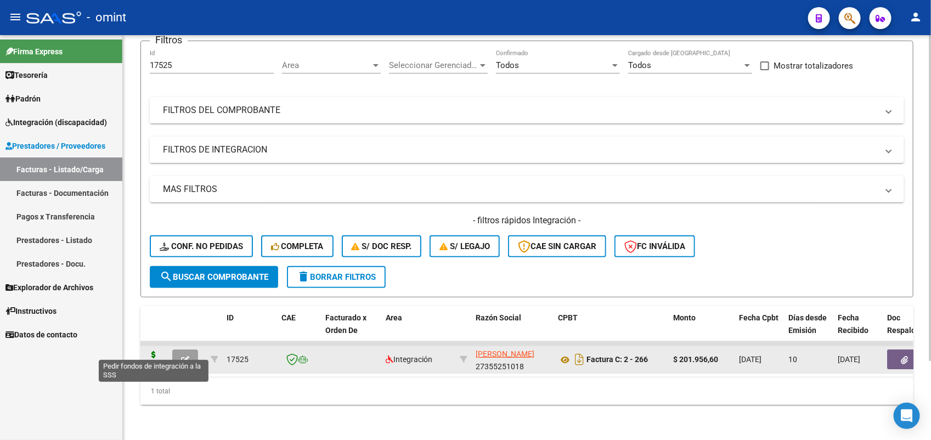
click at [150, 351] on icon at bounding box center [154, 358] width 18 height 15
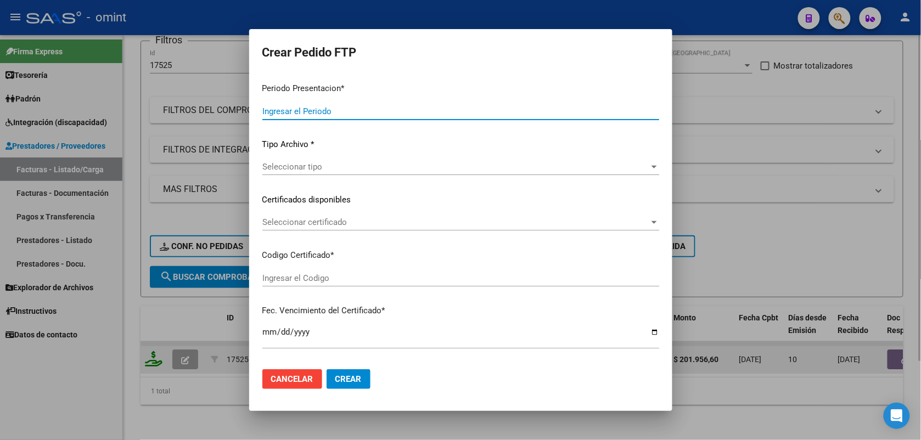
type input "202507"
type input "$ 201.956,60"
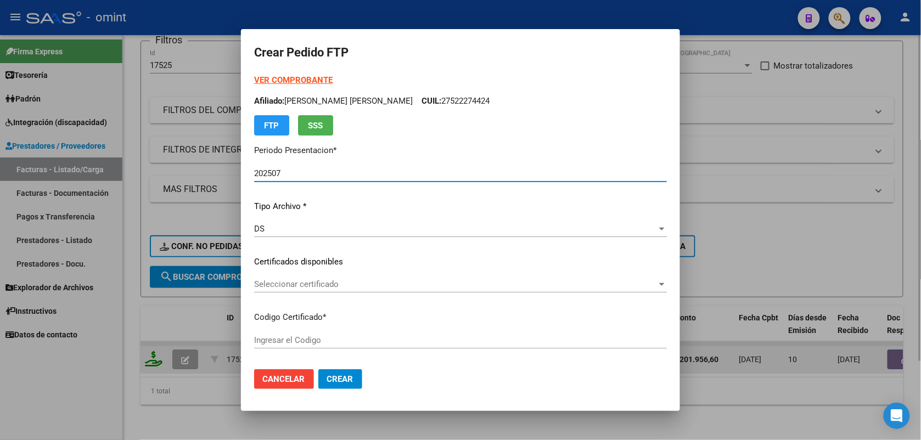
type input "5142350568"
type input "2026-09-09"
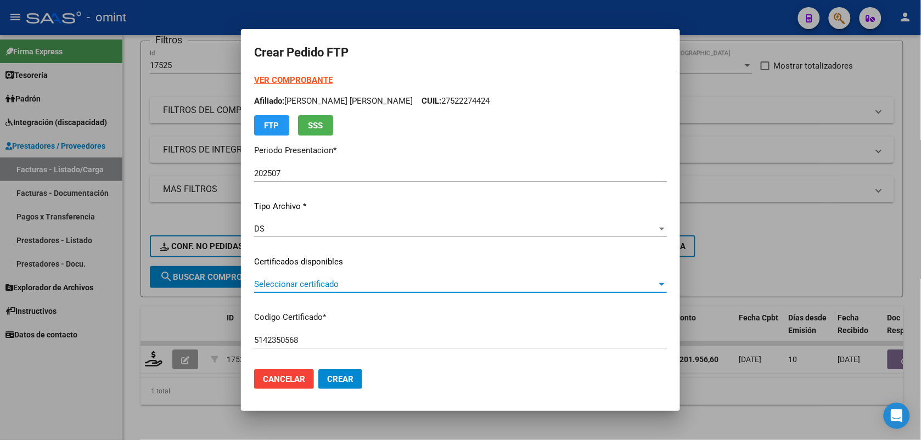
click at [308, 283] on span "Seleccionar certificado" at bounding box center [455, 284] width 403 height 10
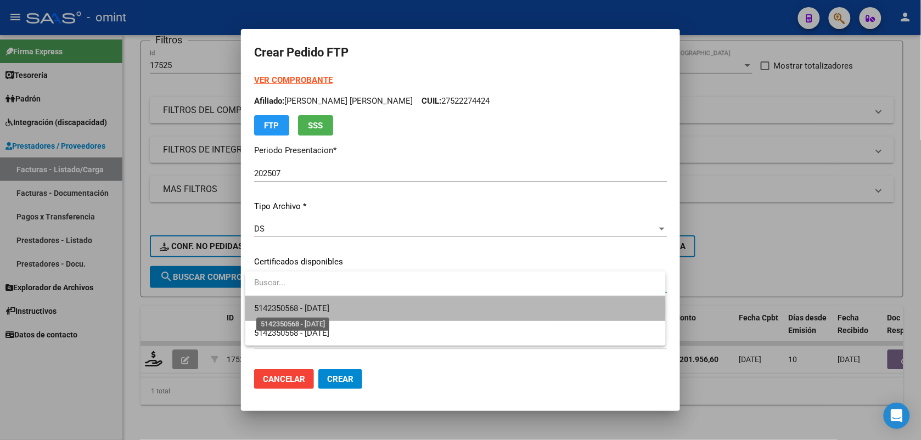
click at [329, 307] on span "5142350568 - 2026-09-09" at bounding box center [291, 309] width 75 height 10
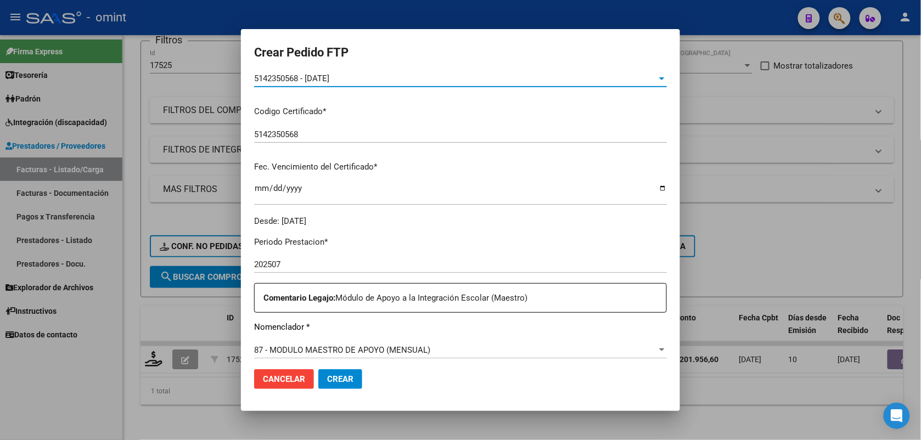
scroll to position [274, 0]
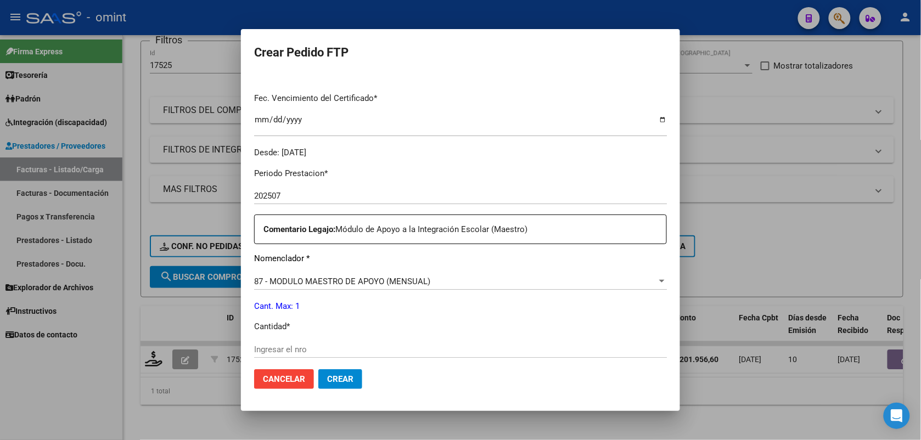
click at [322, 342] on div "Ingresar el nro" at bounding box center [460, 349] width 413 height 16
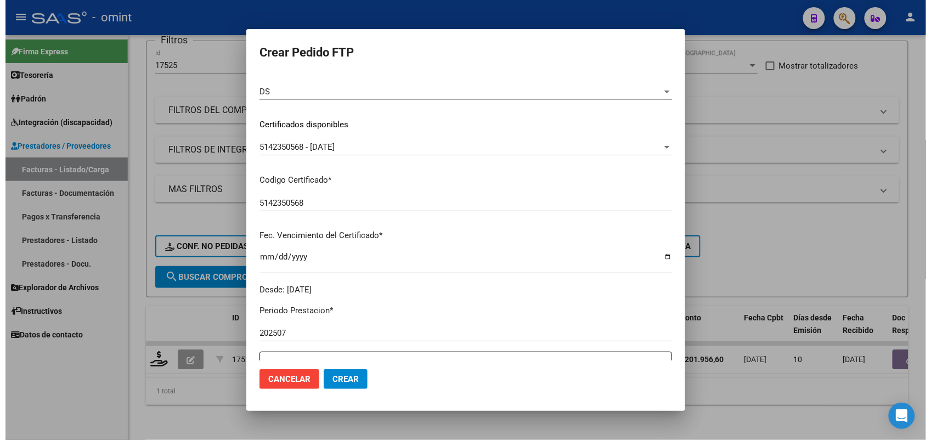
scroll to position [0, 0]
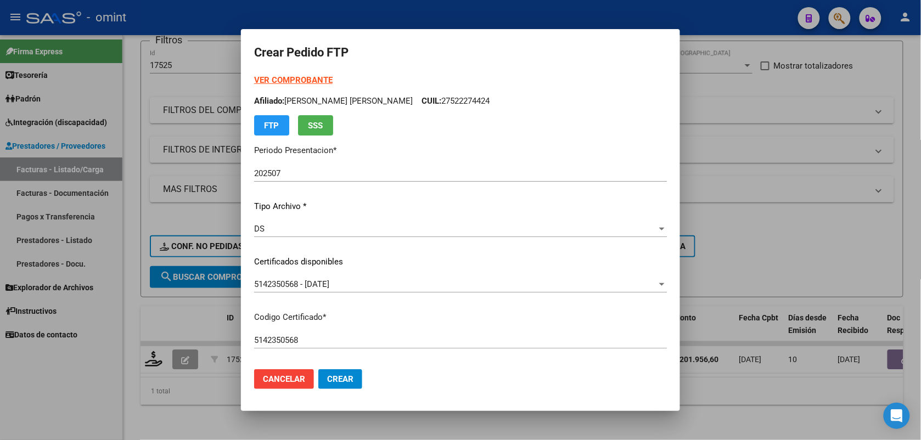
type input "1"
click at [344, 379] on span "Crear" at bounding box center [340, 379] width 26 height 10
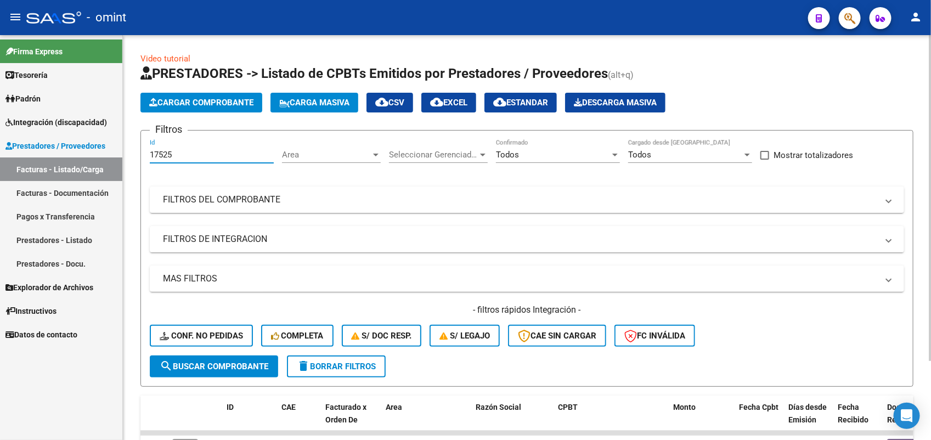
drag, startPoint x: 183, startPoint y: 154, endPoint x: 139, endPoint y: 158, distance: 44.1
click at [141, 158] on form "Filtros 17525 Id Area Area Seleccionar Gerenciador Seleccionar Gerenciador Todo…" at bounding box center [527, 258] width 773 height 257
paste input "5191"
type input "15191"
click at [266, 362] on span "search Buscar Comprobante" at bounding box center [214, 367] width 109 height 10
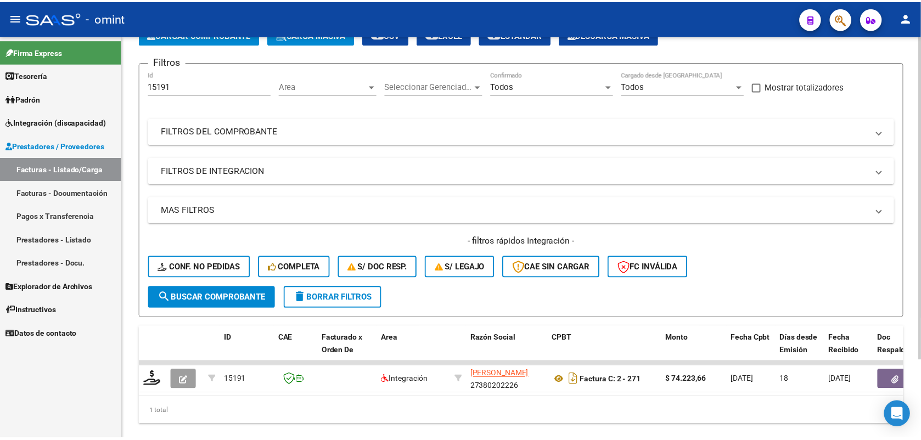
scroll to position [98, 0]
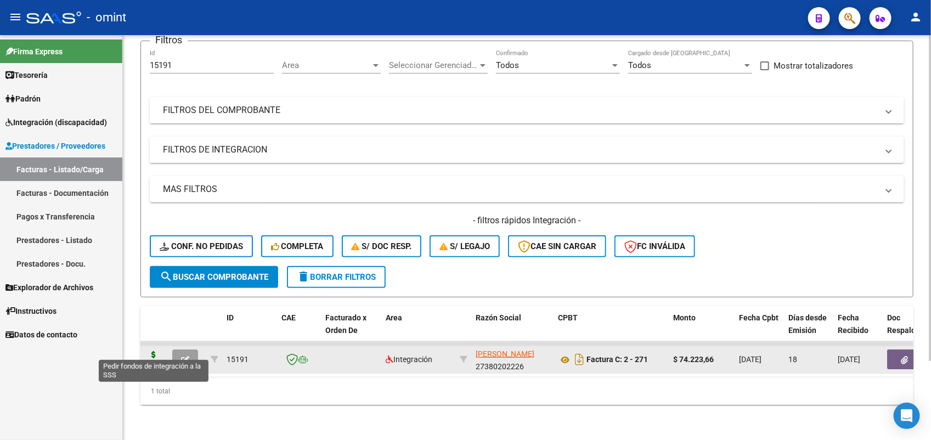
click at [154, 351] on icon at bounding box center [154, 358] width 18 height 15
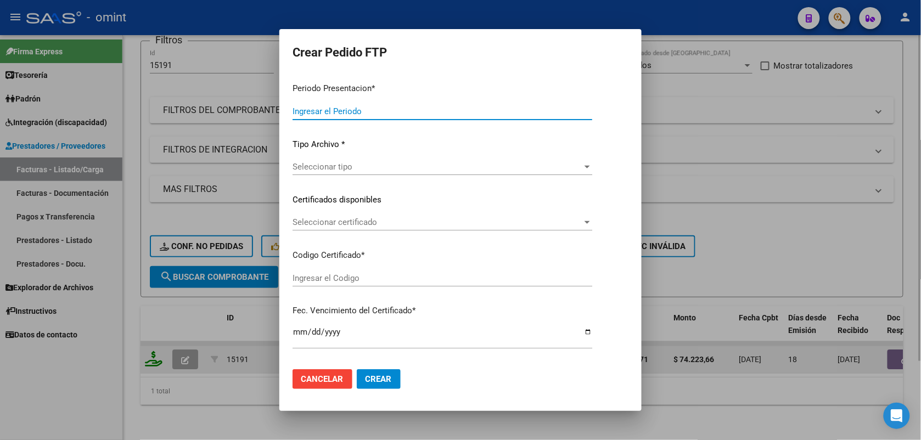
type input "202507"
type input "$ 74.223,66"
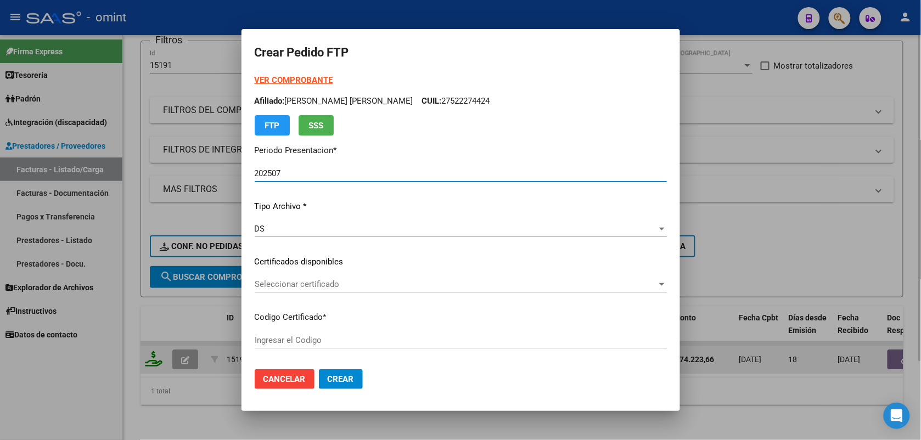
type input "5142350568"
type input "2026-09-09"
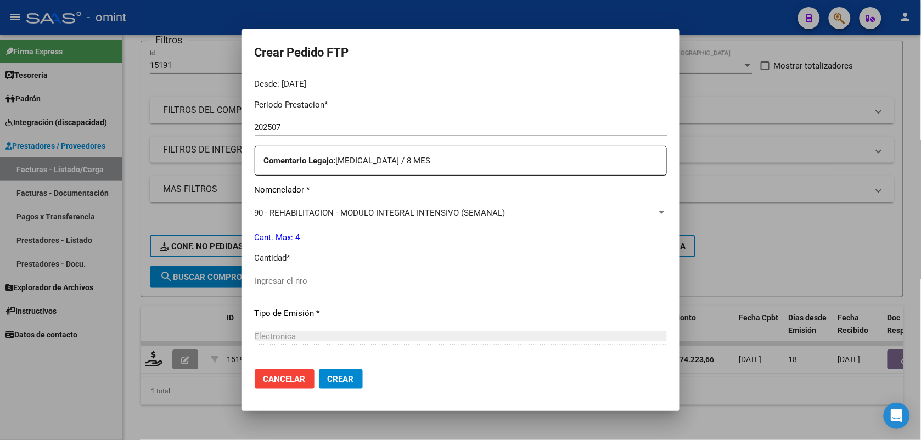
scroll to position [448, 0]
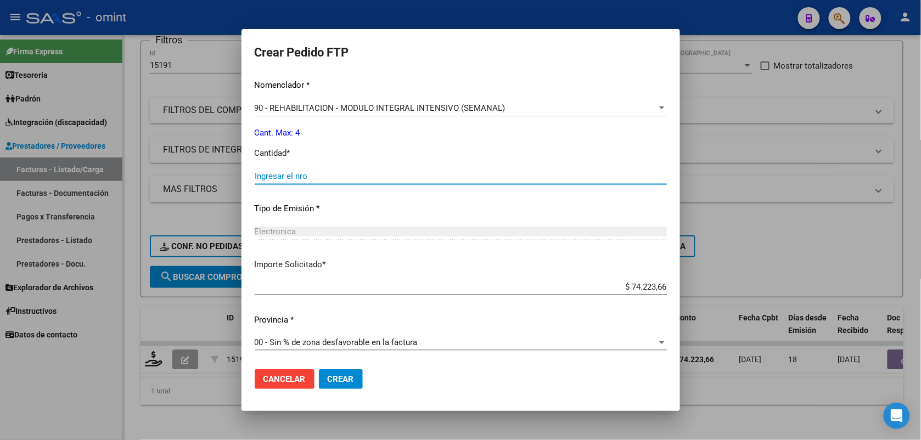
click at [301, 176] on input "Ingresar el nro" at bounding box center [461, 176] width 412 height 10
type input "4"
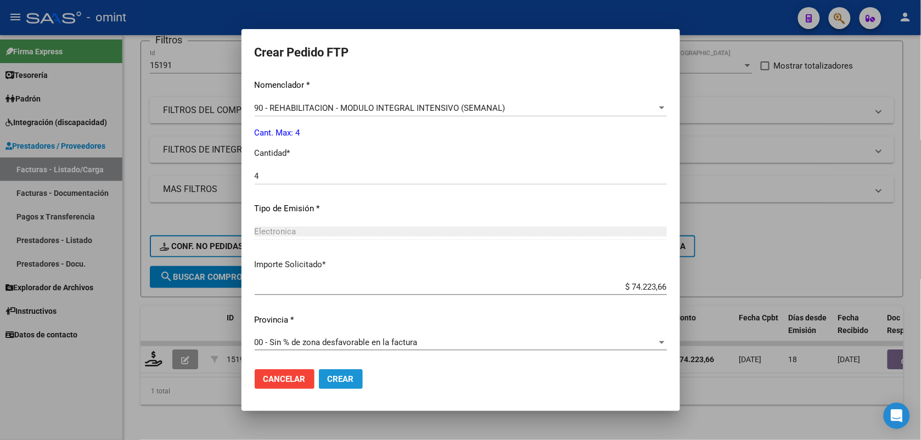
click at [344, 379] on span "Crear" at bounding box center [341, 379] width 26 height 10
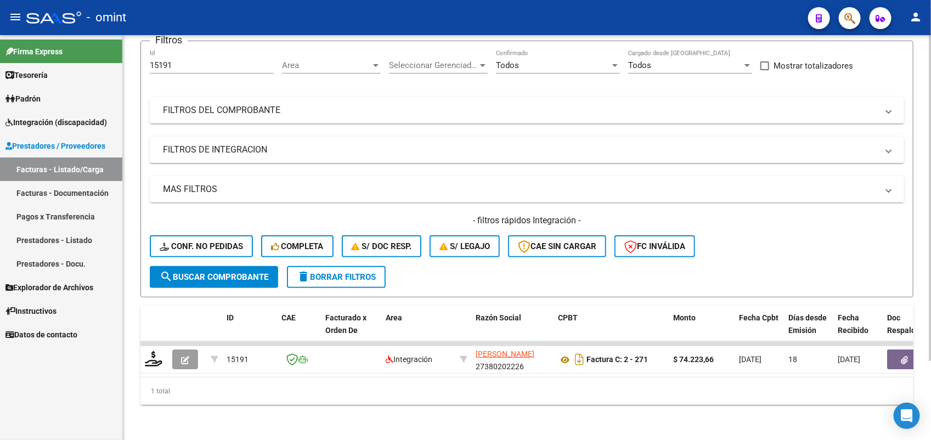
scroll to position [0, 0]
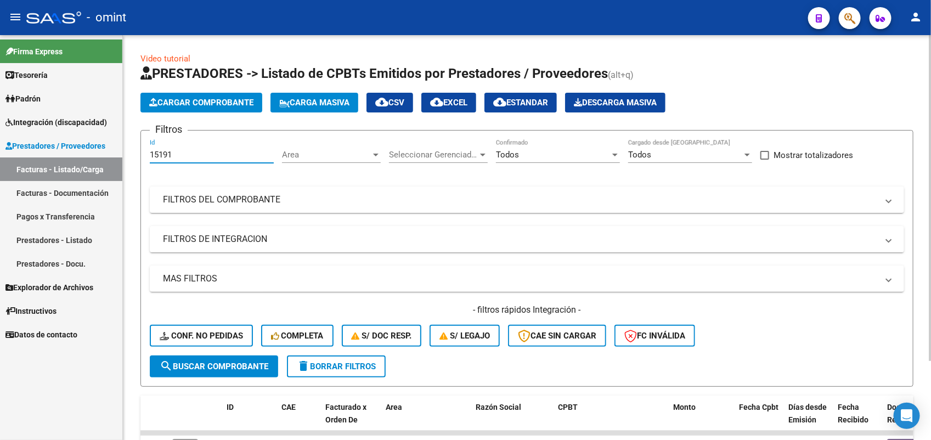
drag, startPoint x: 185, startPoint y: 156, endPoint x: 139, endPoint y: 160, distance: 46.3
click at [139, 160] on div "Video tutorial PRESTADORES -> Listado de CPBTs Emitidos por Prestadores / Prove…" at bounding box center [527, 282] width 809 height 495
paste input "6443"
type input "16443"
click at [190, 366] on span "search Buscar Comprobante" at bounding box center [214, 367] width 109 height 10
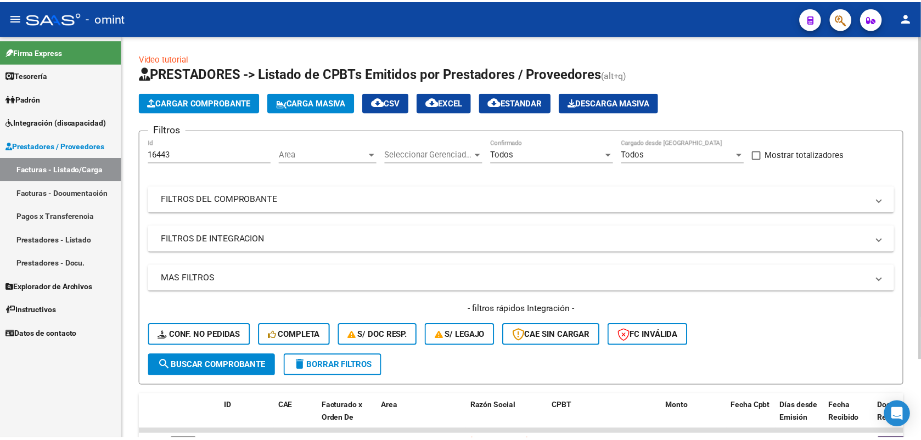
scroll to position [98, 0]
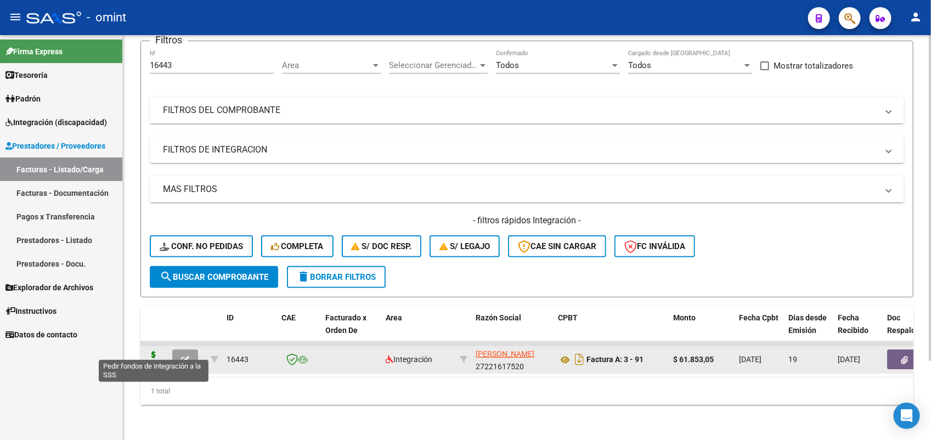
click at [155, 351] on icon at bounding box center [154, 358] width 18 height 15
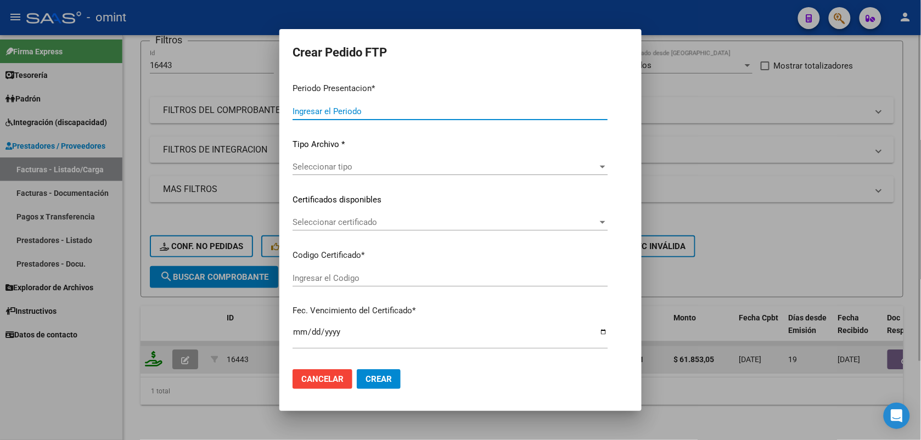
type input "202507"
type input "$ 61.853,05"
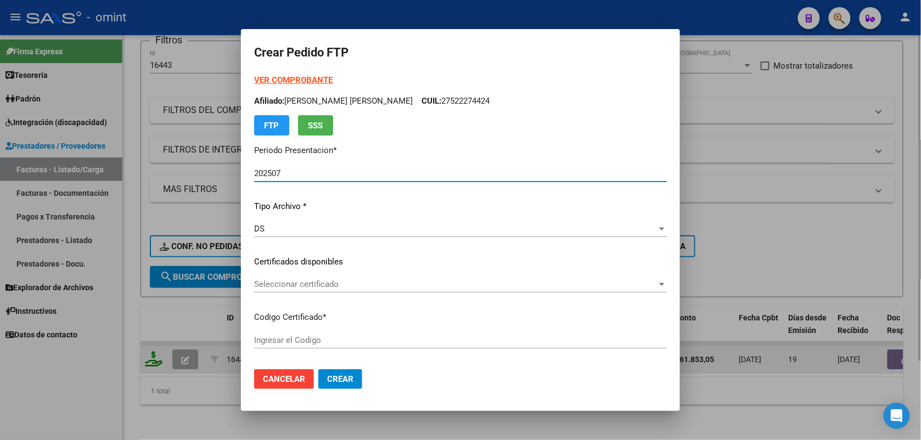
type input "5142350568"
type input "2026-09-09"
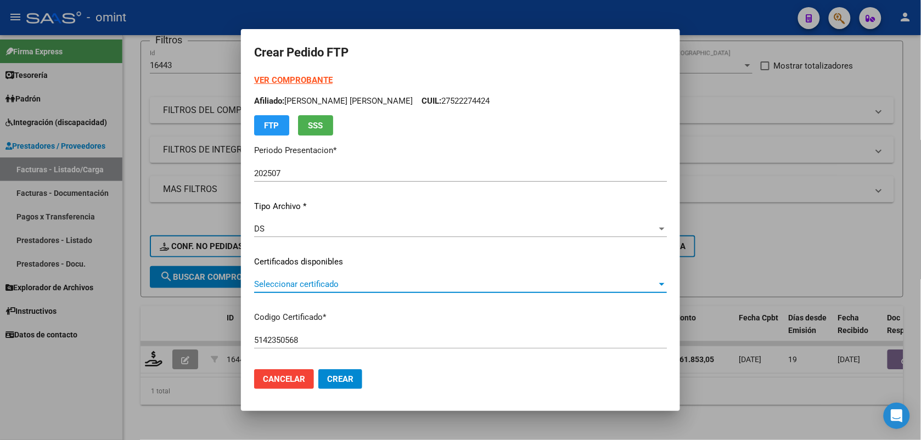
click at [296, 279] on span "Seleccionar certificado" at bounding box center [455, 284] width 403 height 10
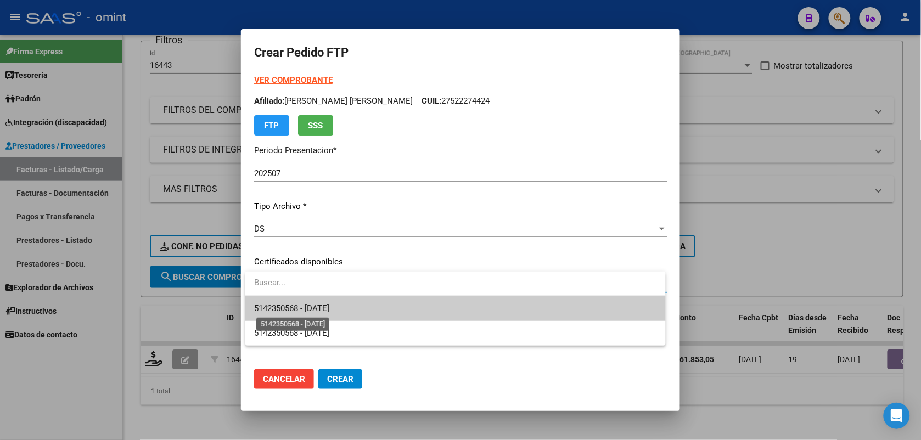
click at [296, 313] on span "5142350568 - 2026-09-09" at bounding box center [291, 309] width 75 height 10
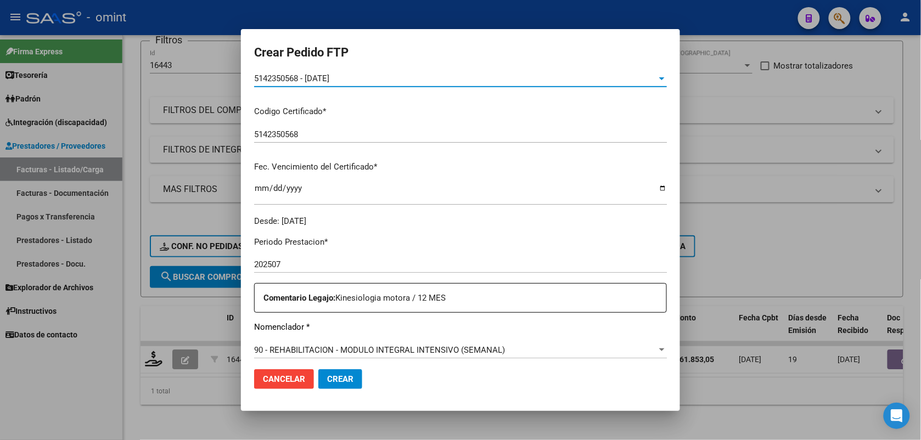
scroll to position [274, 0]
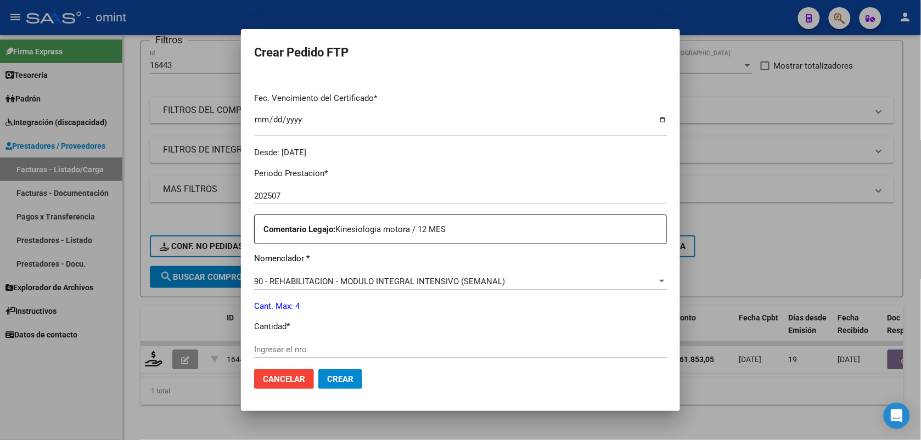
click at [294, 345] on input "Ingresar el nro" at bounding box center [460, 350] width 413 height 10
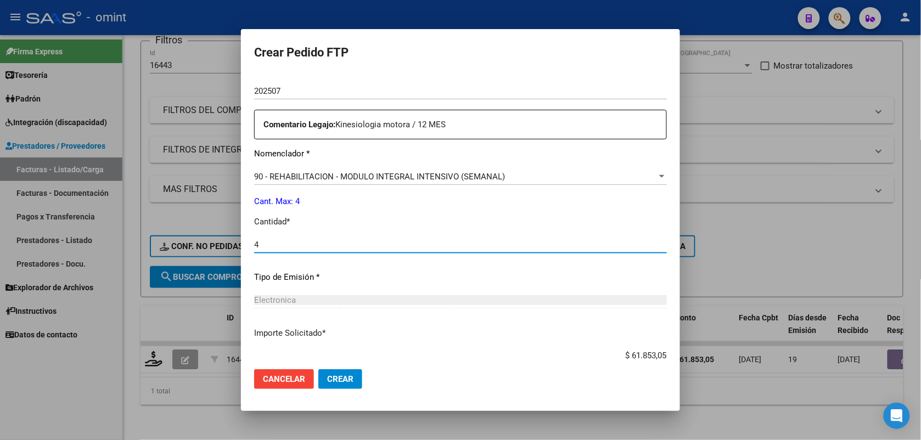
scroll to position [448, 0]
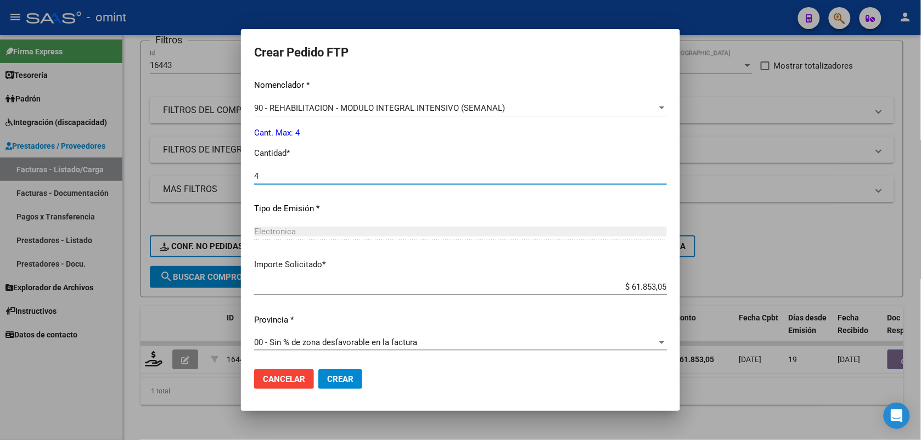
type input "4"
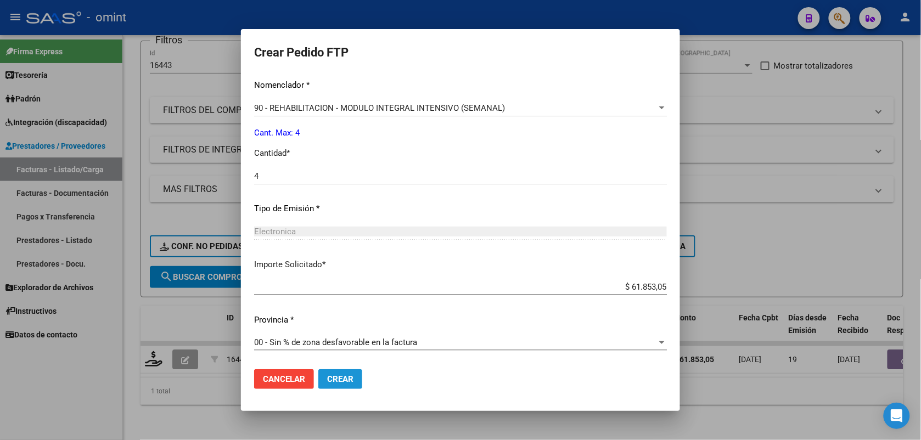
click at [357, 380] on button "Crear" at bounding box center [340, 379] width 44 height 20
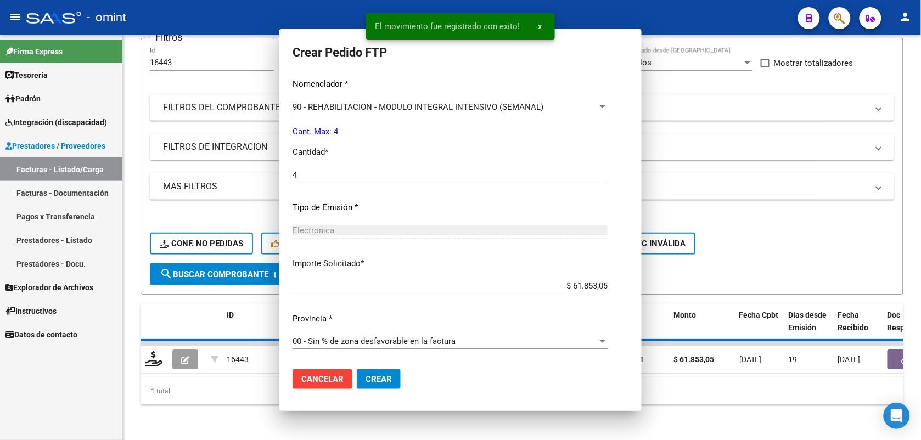
scroll to position [386, 0]
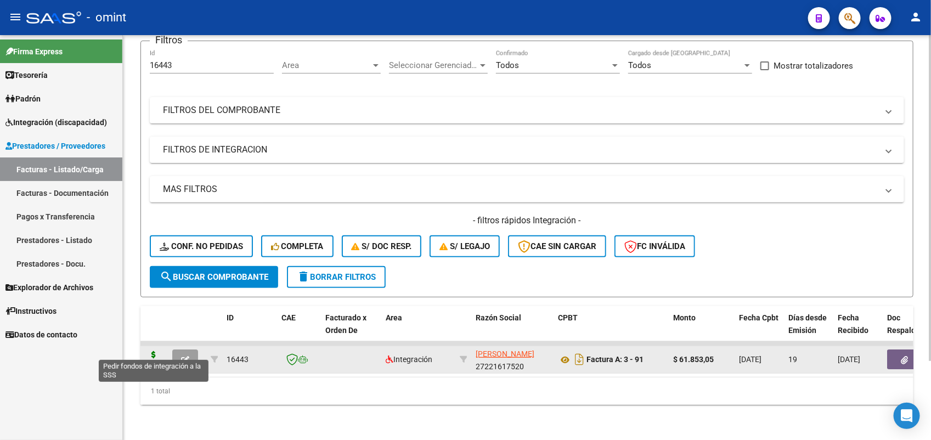
click at [155, 351] on icon at bounding box center [154, 358] width 18 height 15
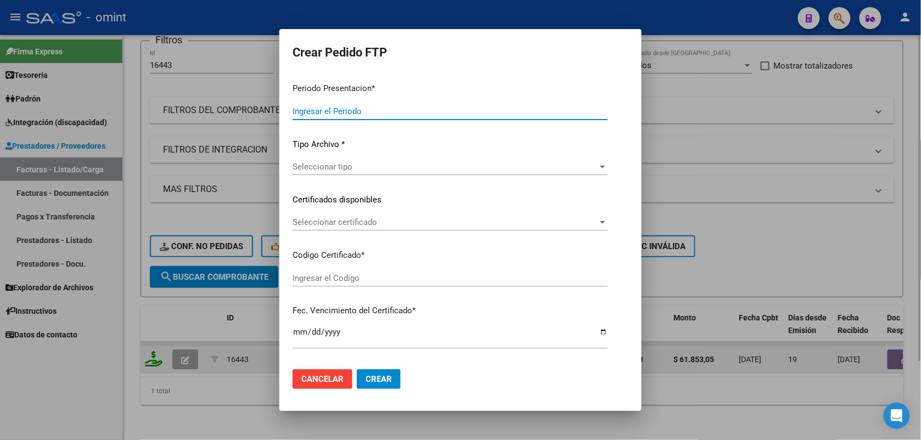
type input "202507"
type input "$ 61.853,05"
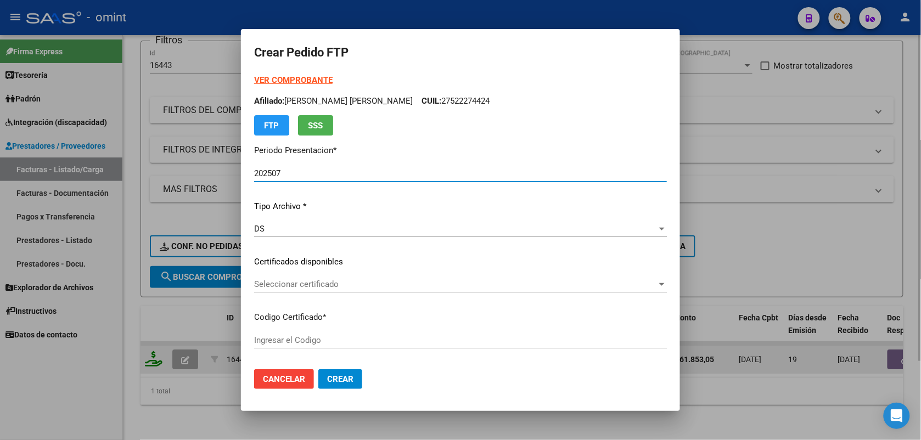
type input "5142350568"
type input "2026-09-09"
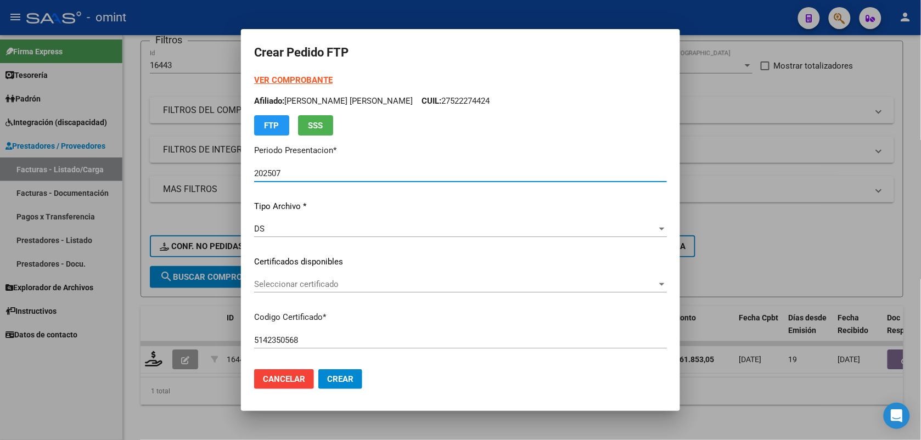
click at [266, 282] on span "Seleccionar certificado" at bounding box center [455, 284] width 403 height 10
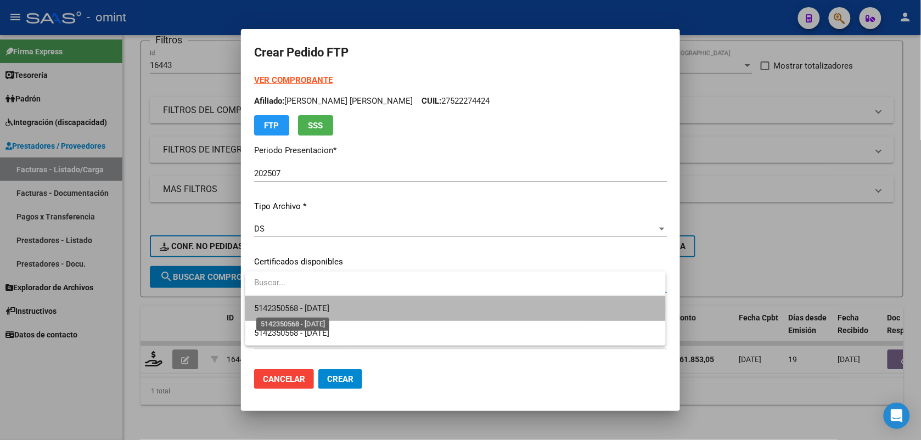
click at [278, 308] on span "5142350568 - 2026-09-09" at bounding box center [291, 309] width 75 height 10
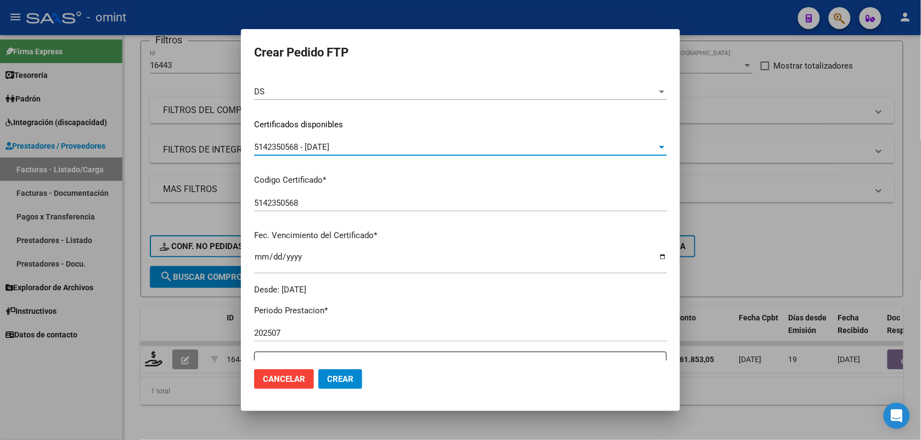
scroll to position [343, 0]
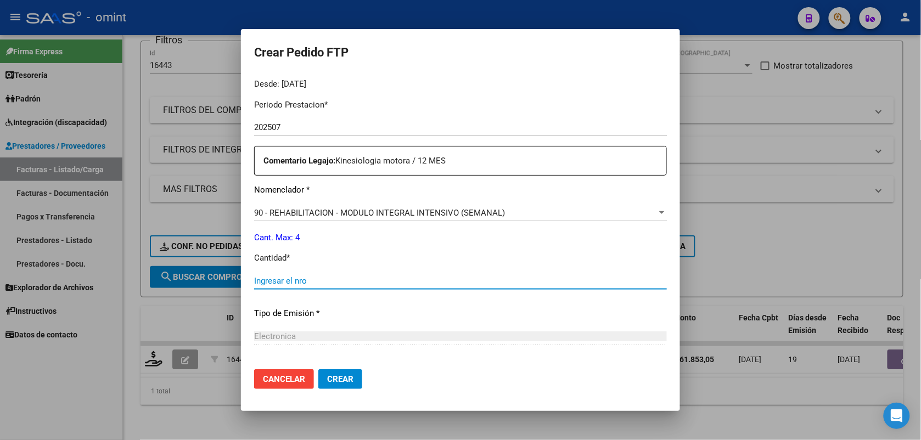
click at [281, 277] on input "Ingresar el nro" at bounding box center [460, 281] width 413 height 10
type input "4"
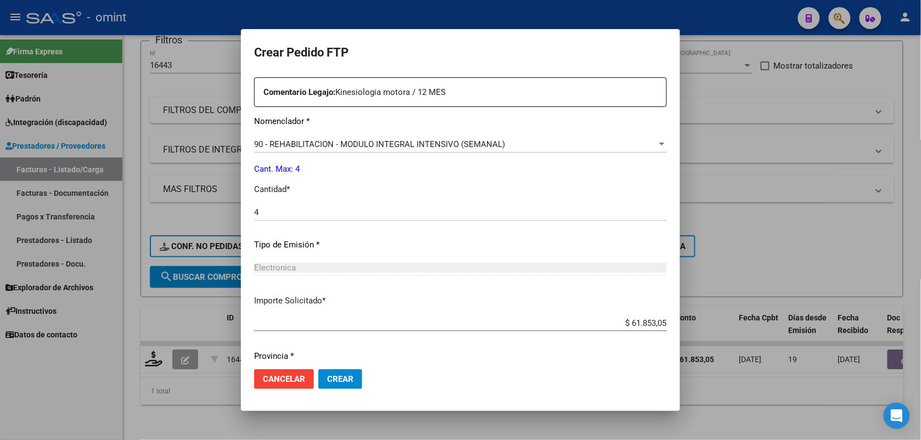
scroll to position [448, 0]
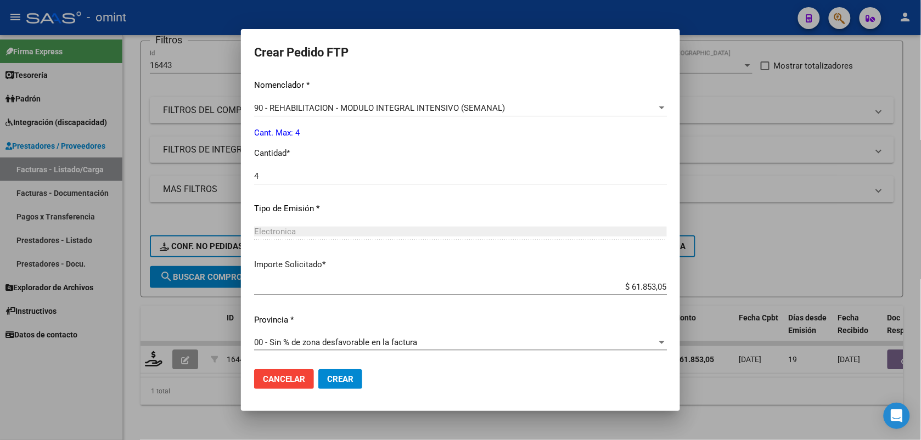
click at [347, 381] on span "Crear" at bounding box center [340, 379] width 26 height 10
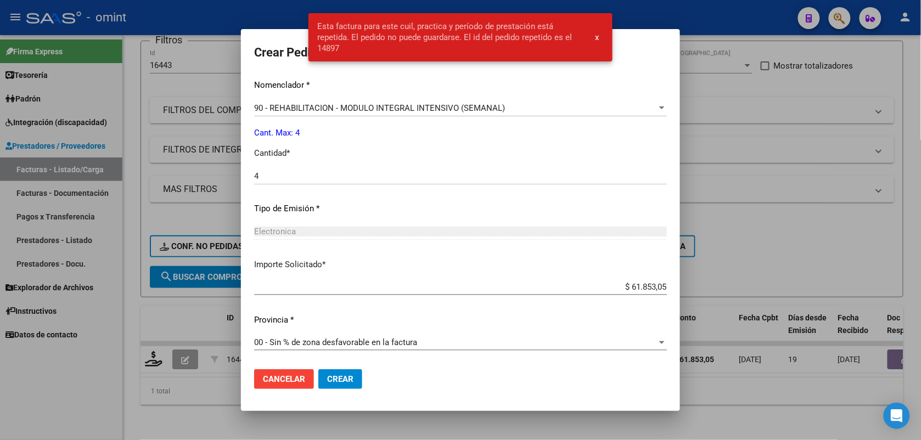
click at [232, 13] on div at bounding box center [460, 220] width 921 height 440
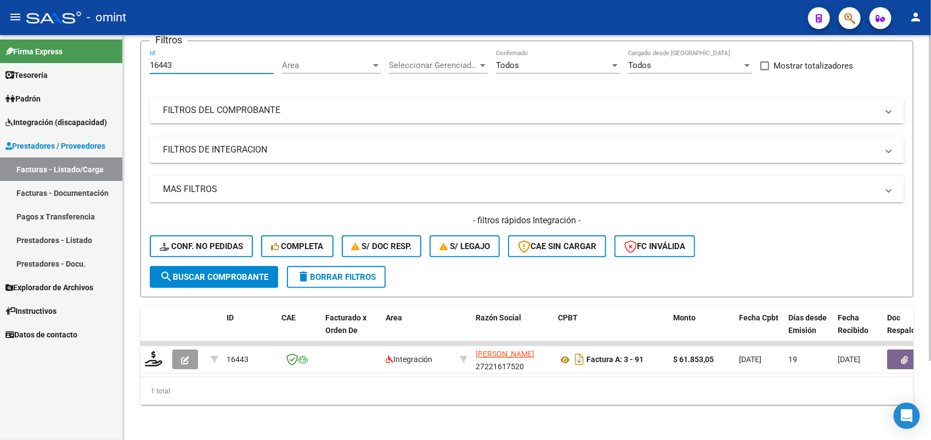
drag, startPoint x: 179, startPoint y: 56, endPoint x: 147, endPoint y: 62, distance: 33.5
click at [147, 62] on form "Filtros 16443 Id Area Area Seleccionar Gerenciador Seleccionar Gerenciador Todo…" at bounding box center [527, 169] width 773 height 257
paste input "7124"
type input "17124"
click at [228, 266] on button "search Buscar Comprobante" at bounding box center [214, 277] width 128 height 22
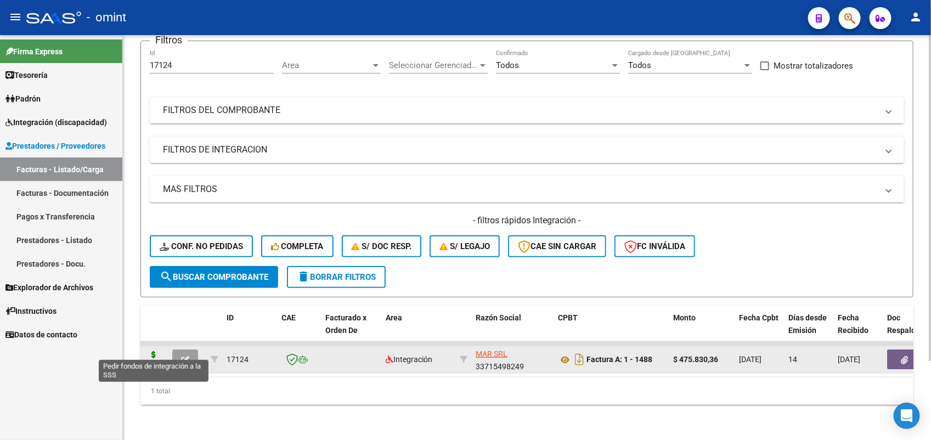
click at [151, 351] on icon at bounding box center [154, 358] width 18 height 15
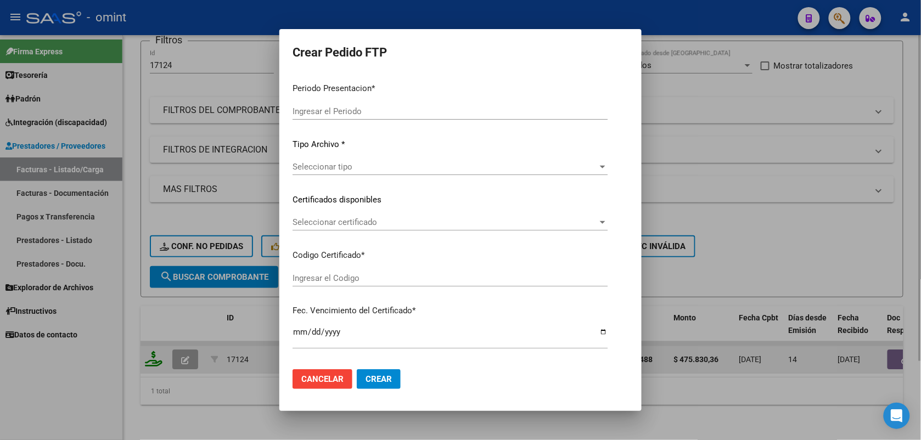
type input "202507"
type input "$ 475.830,36"
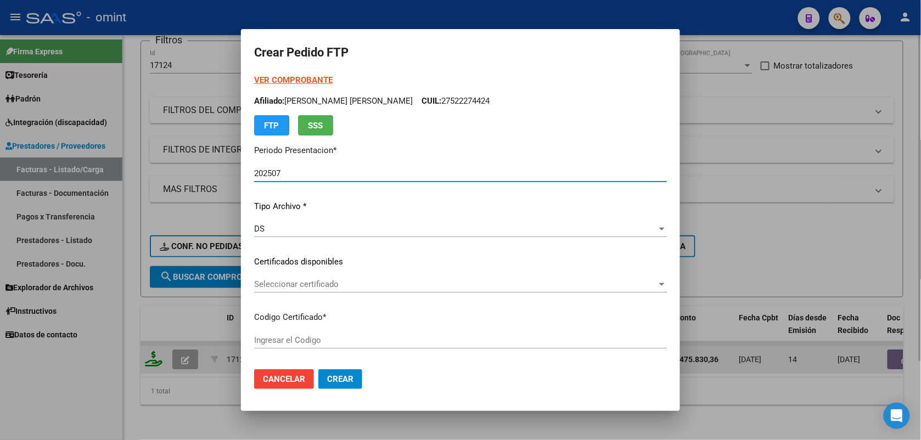
type input "3366842259"
type input "2029-05-20"
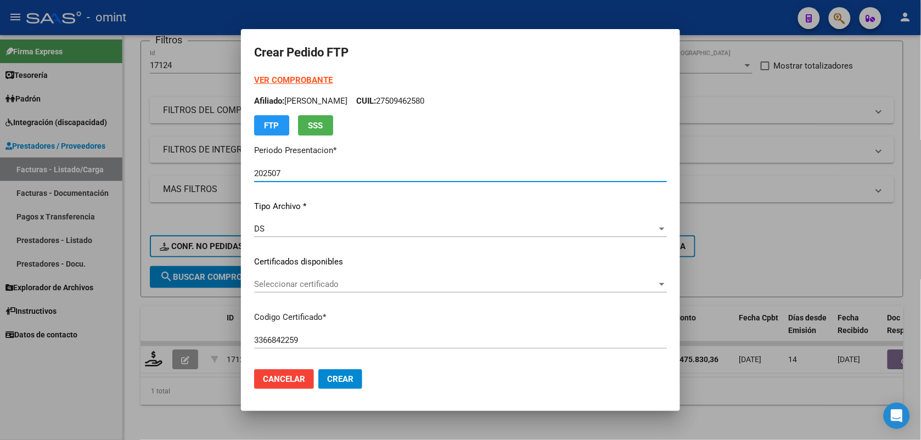
click at [294, 287] on span "Seleccionar certificado" at bounding box center [455, 284] width 403 height 10
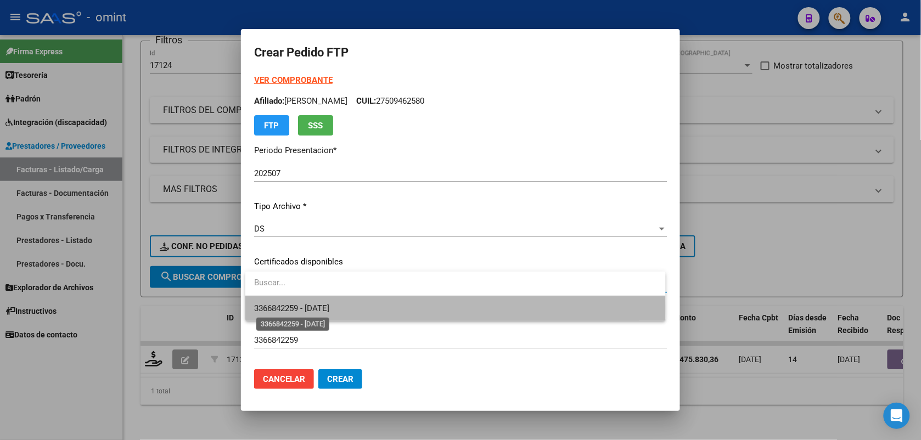
click at [304, 308] on span "3366842259 - 2029-05-20" at bounding box center [291, 309] width 75 height 10
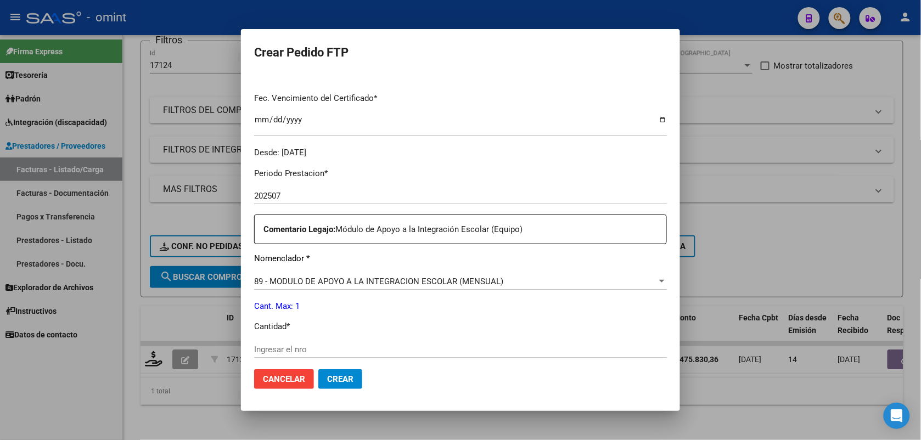
scroll to position [343, 0]
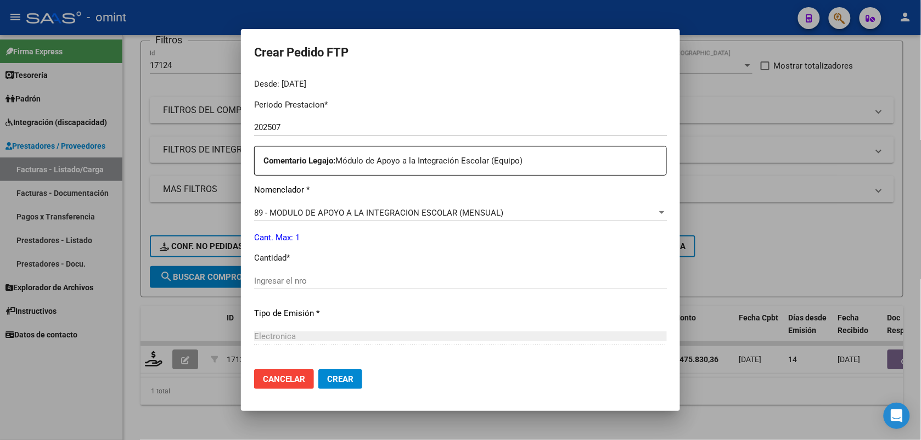
click at [293, 278] on input "Ingresar el nro" at bounding box center [460, 281] width 413 height 10
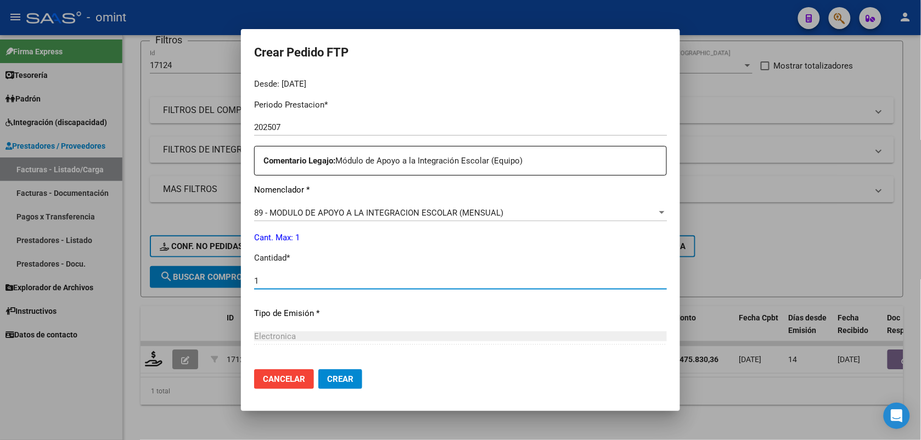
scroll to position [448, 0]
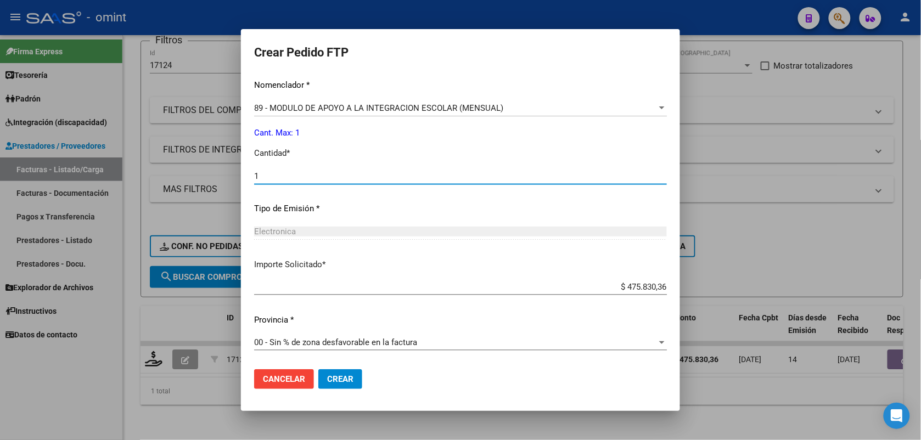
type input "1"
click at [346, 373] on button "Crear" at bounding box center [340, 379] width 44 height 20
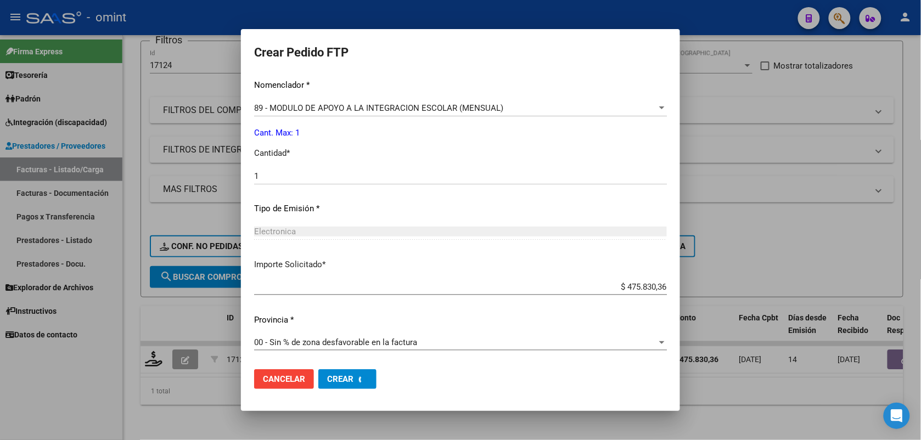
scroll to position [386, 0]
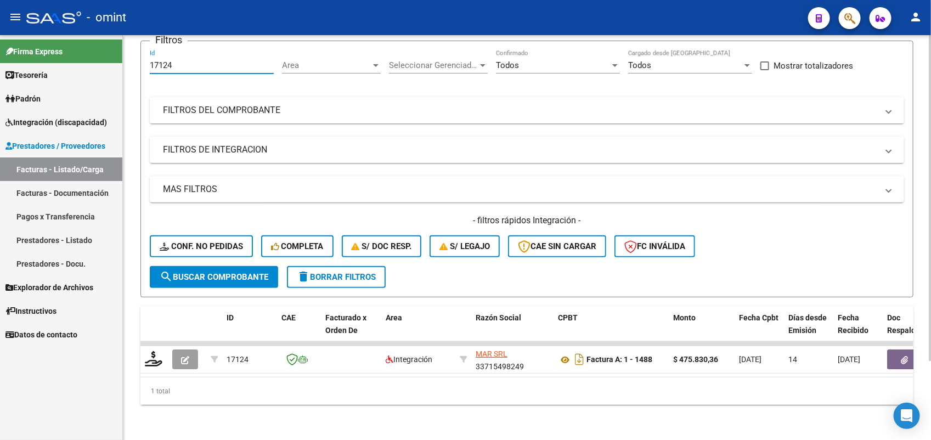
drag, startPoint x: 179, startPoint y: 56, endPoint x: 147, endPoint y: 55, distance: 33.0
click at [143, 60] on form "Filtros 17124 Id Area Area Seleccionar Gerenciador Seleccionar Gerenciador Todo…" at bounding box center [527, 169] width 773 height 257
paste input "9"
type input "17194"
click at [248, 272] on span "search Buscar Comprobante" at bounding box center [214, 277] width 109 height 10
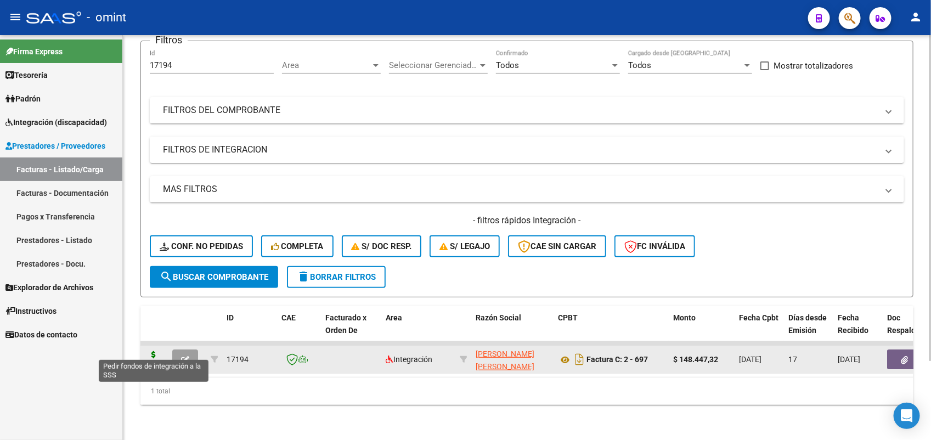
click at [150, 351] on icon at bounding box center [154, 358] width 18 height 15
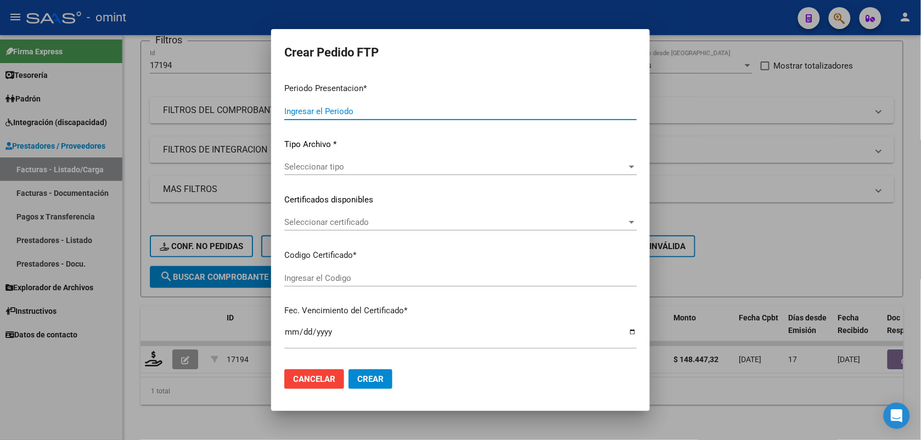
type input "202507"
type input "$ 148.447,32"
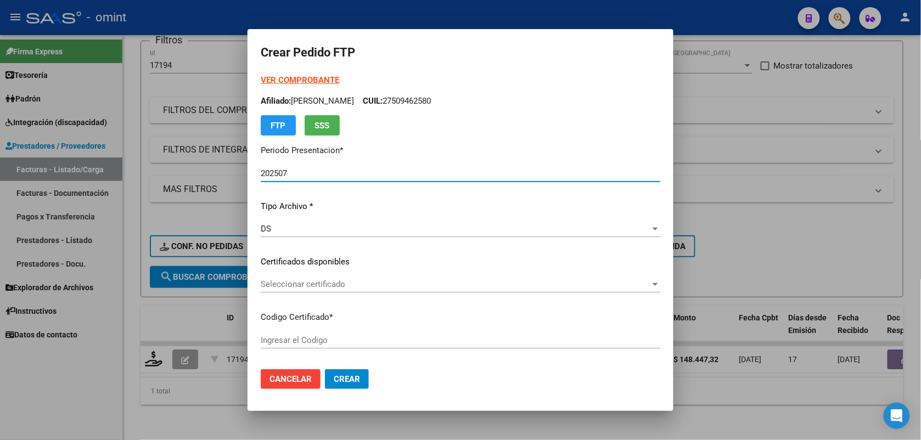
type input "3366842259"
type input "2029-05-20"
click at [305, 282] on span "Seleccionar certificado" at bounding box center [456, 284] width 390 height 10
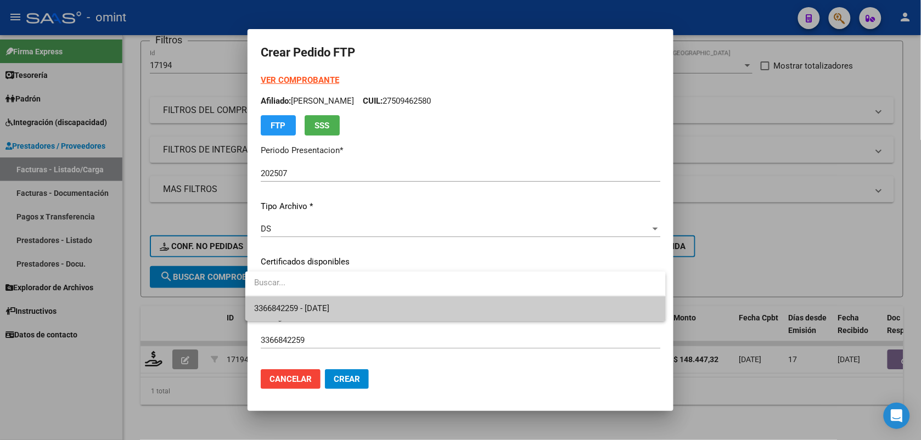
click at [308, 302] on span "3366842259 - 2029-05-20" at bounding box center [455, 308] width 402 height 25
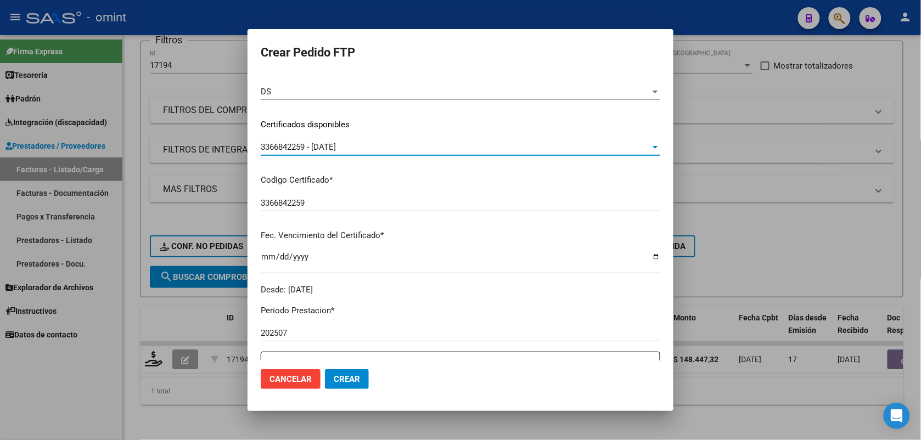
scroll to position [274, 0]
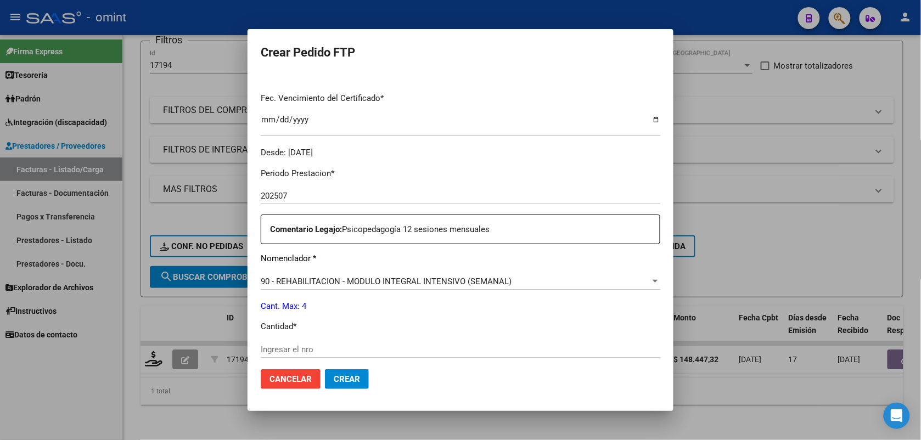
click at [305, 343] on div "Ingresar el nro" at bounding box center [461, 349] width 400 height 16
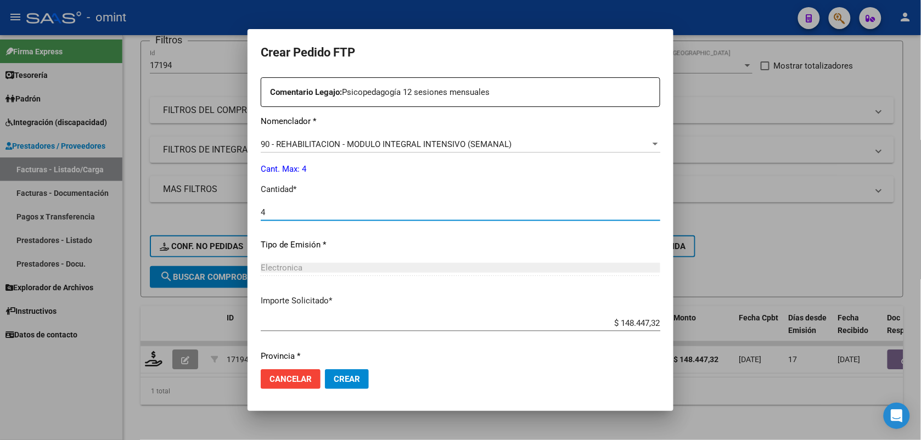
scroll to position [448, 0]
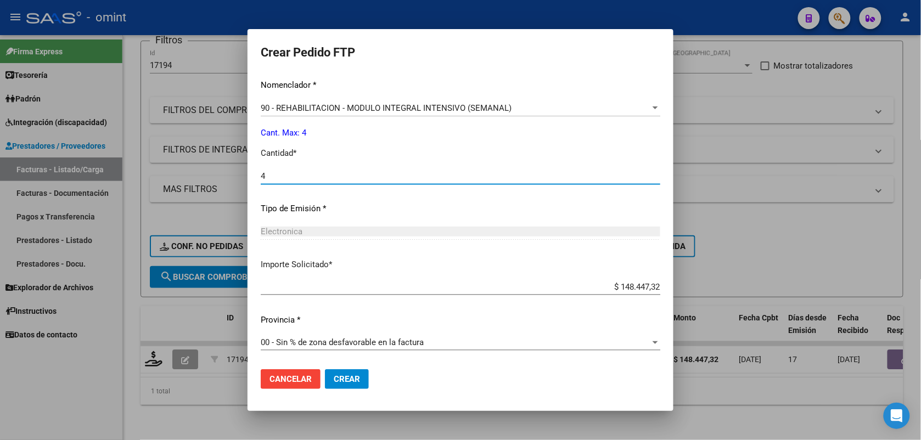
type input "4"
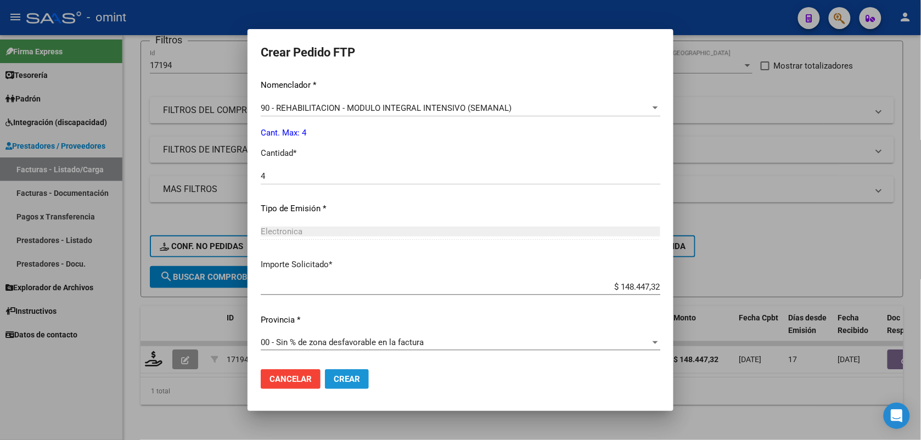
click at [338, 376] on span "Crear" at bounding box center [347, 379] width 26 height 10
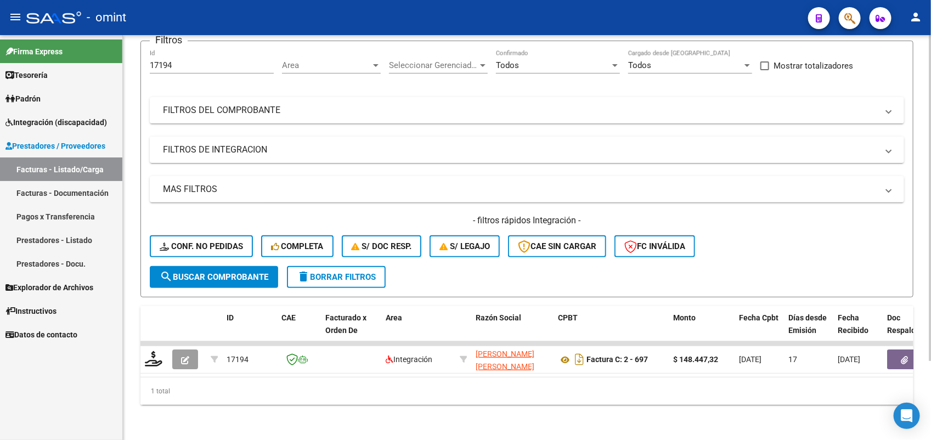
scroll to position [0, 0]
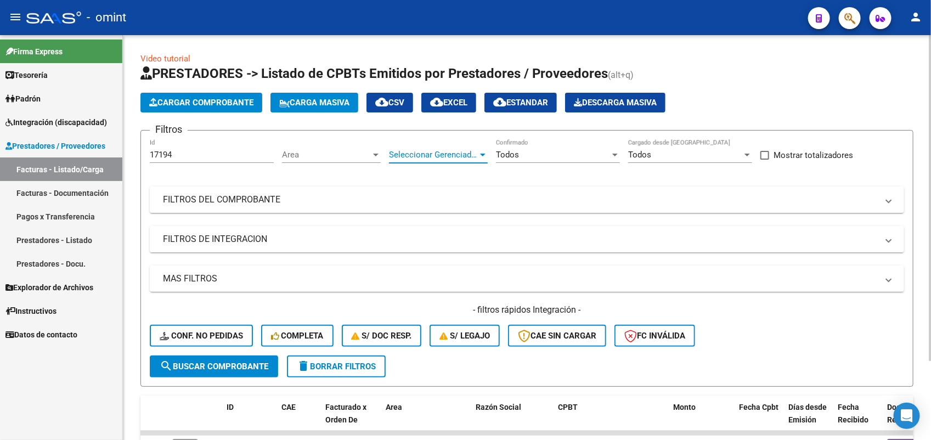
click at [413, 151] on span "Seleccionar Gerenciador" at bounding box center [433, 155] width 89 height 10
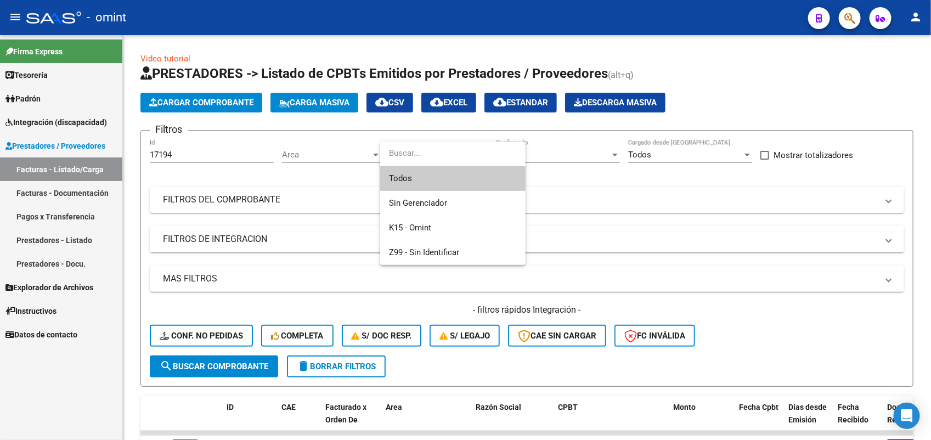
click at [294, 41] on div at bounding box center [465, 220] width 931 height 440
